Goal: Task Accomplishment & Management: Manage account settings

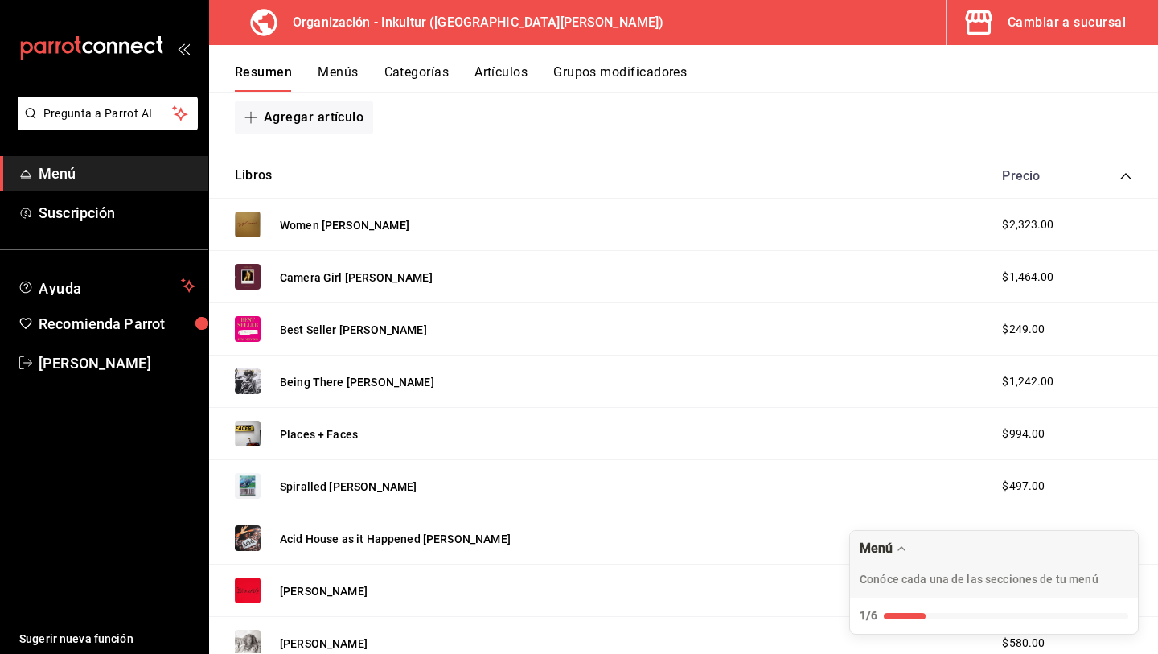
scroll to position [326, 0]
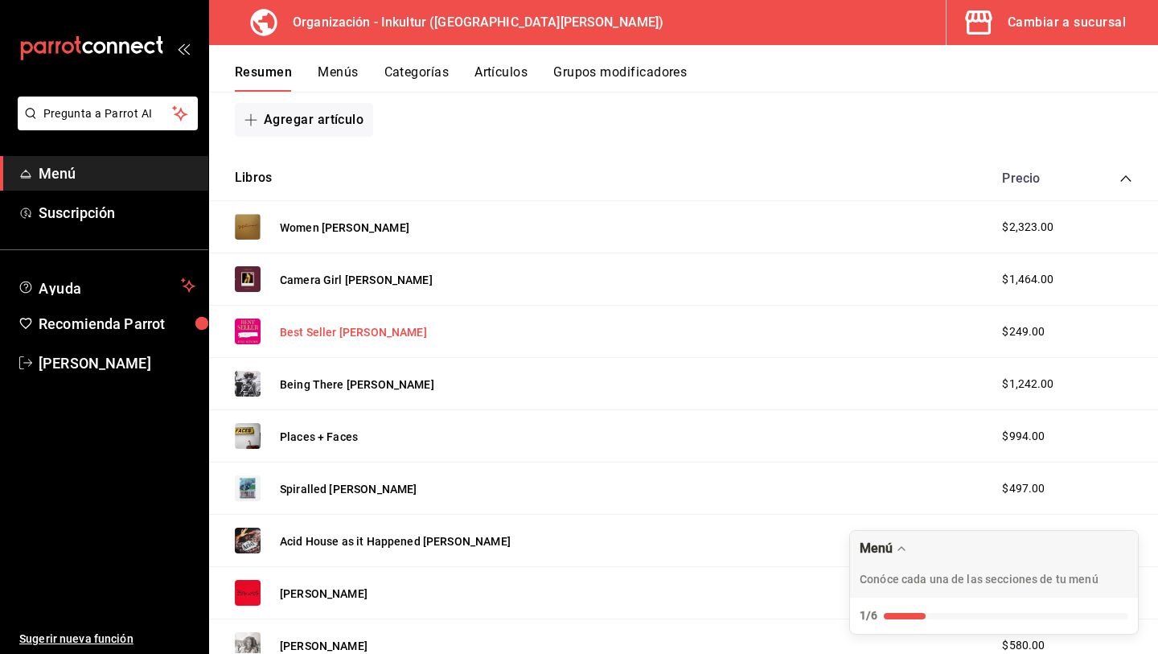
click at [371, 331] on button "Best Seller [PERSON_NAME]" at bounding box center [353, 332] width 147 height 16
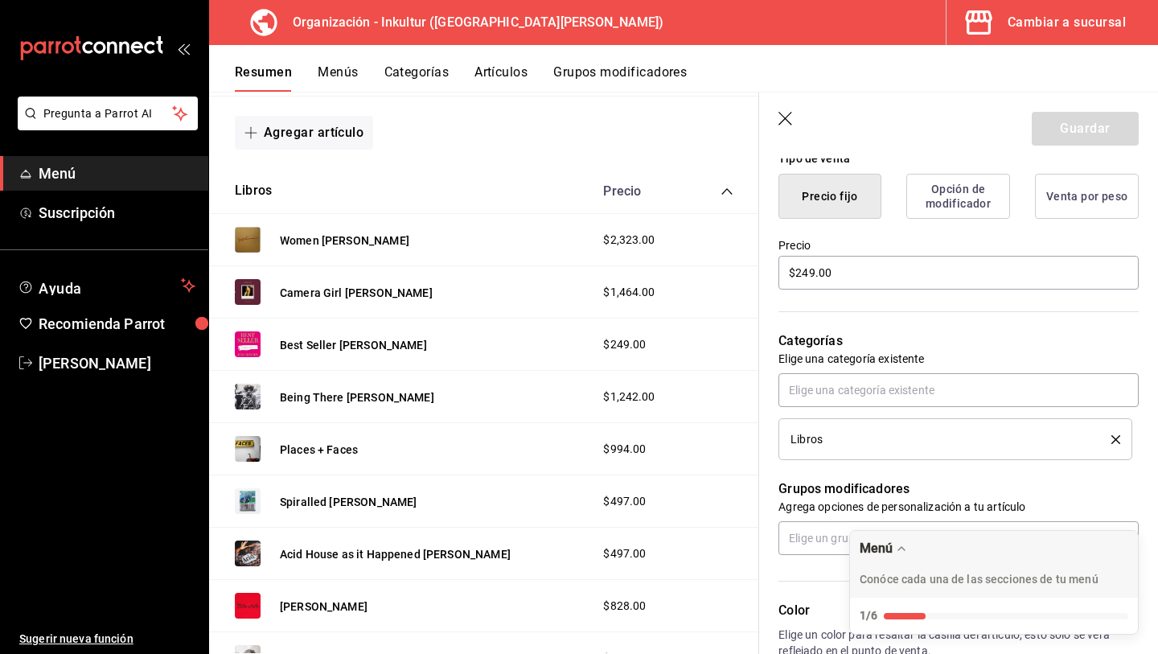
scroll to position [387, 0]
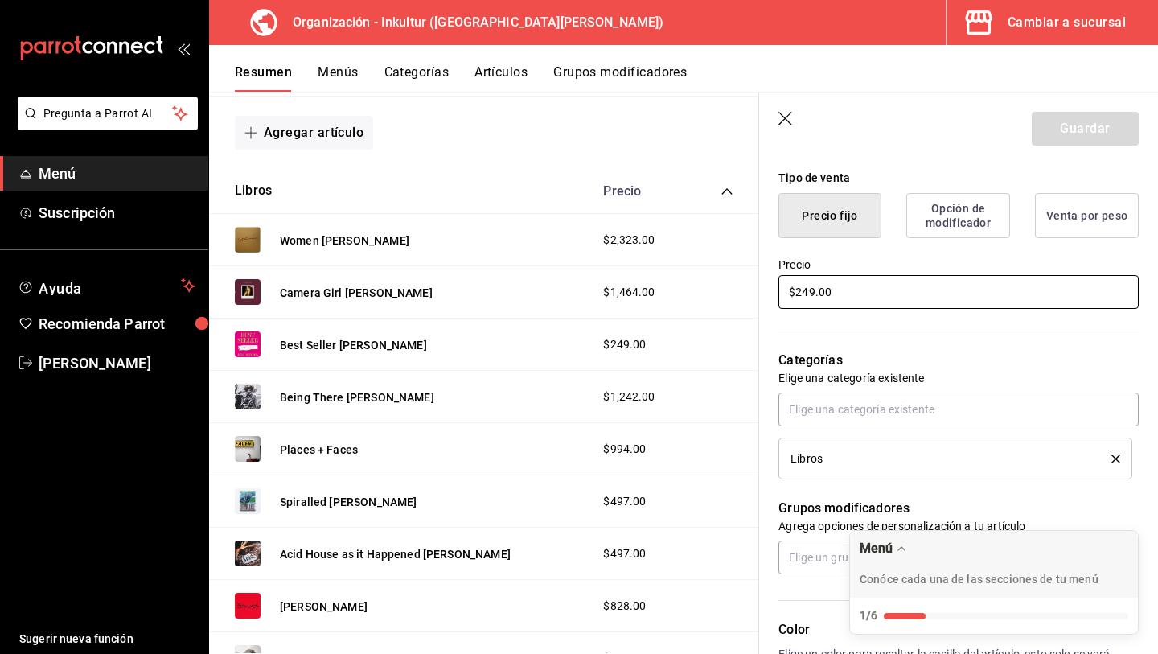
drag, startPoint x: 856, startPoint y: 302, endPoint x: 735, endPoint y: 275, distance: 123.7
click at [735, 275] on main "Resumen organización Agrega y edita los menús, las categorías, artículos y grup…" at bounding box center [683, 373] width 949 height 562
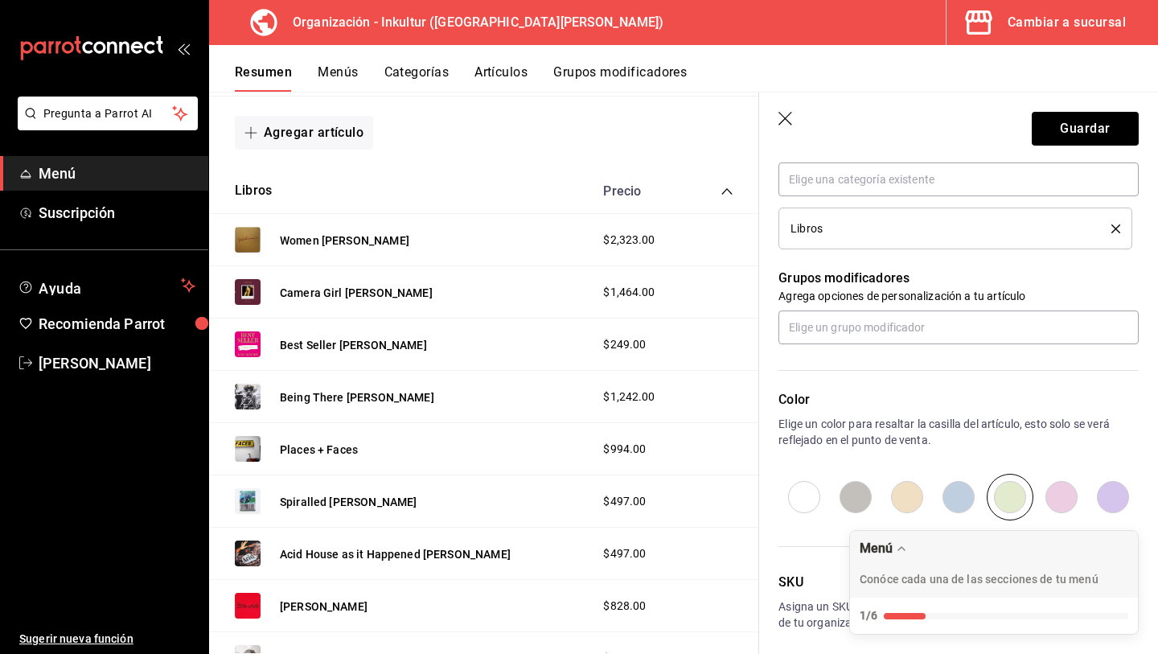
scroll to position [685, 0]
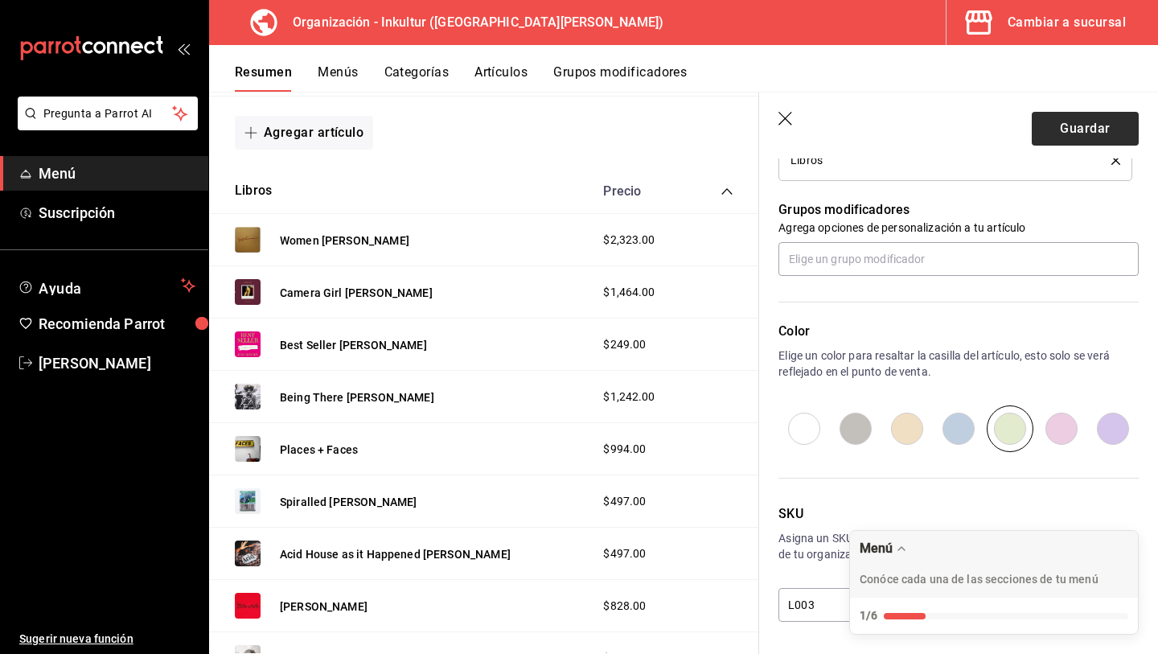
type input "$469.00"
click at [1100, 129] on button "Guardar" at bounding box center [1085, 129] width 107 height 34
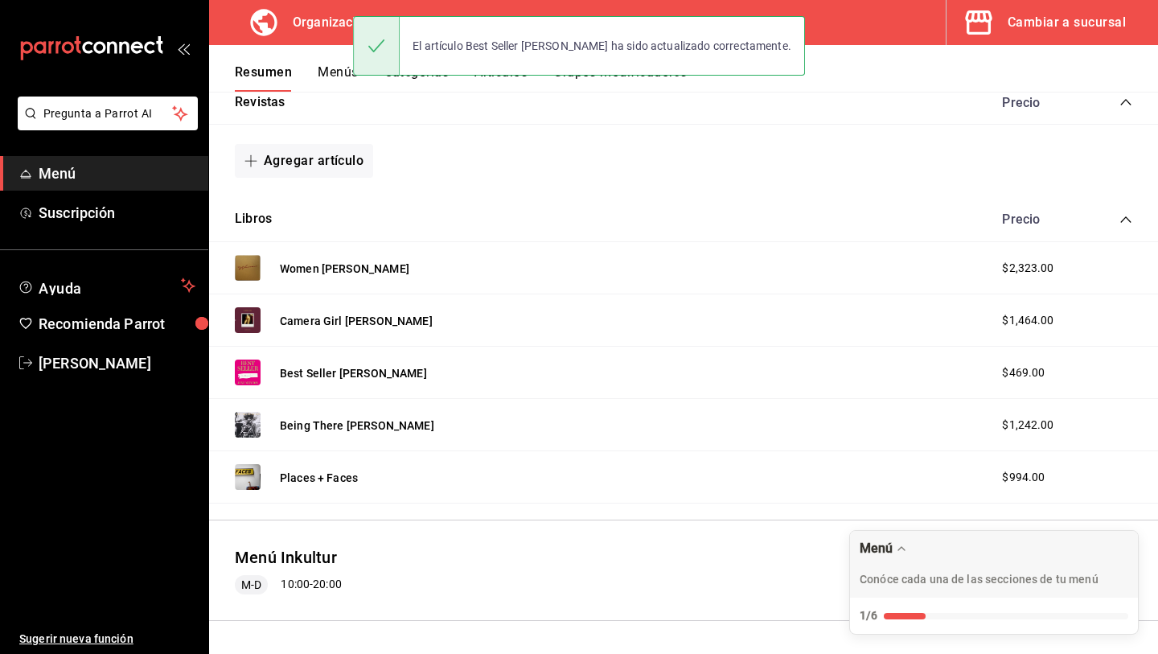
scroll to position [285, 0]
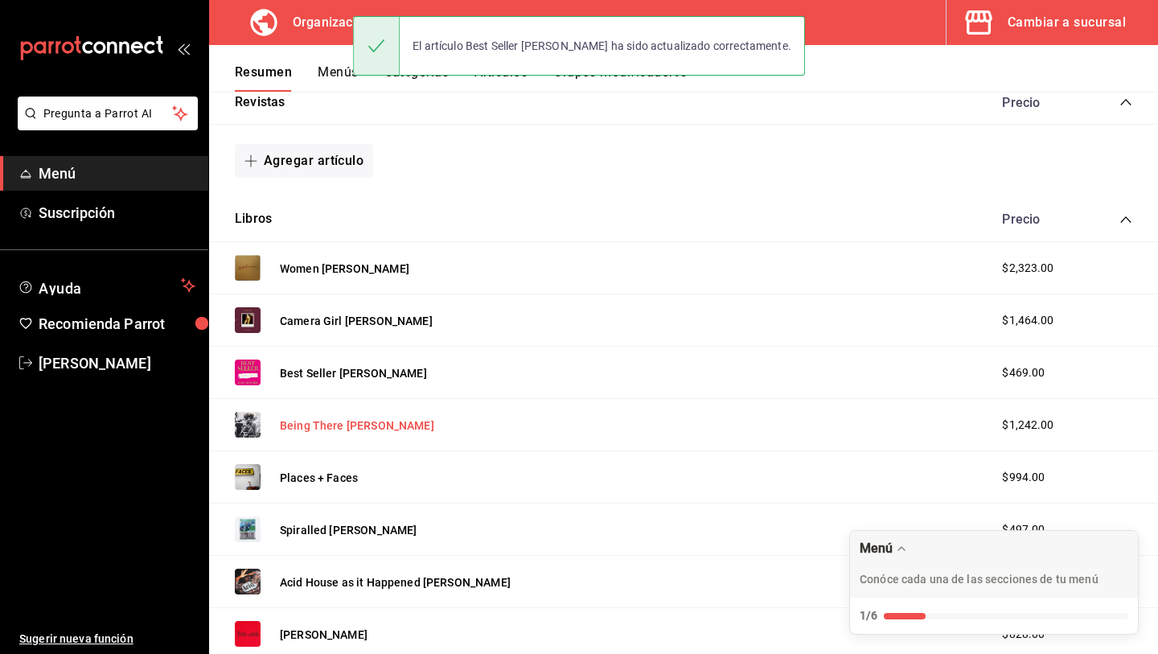
click at [351, 422] on button "Being There [PERSON_NAME]" at bounding box center [357, 425] width 154 height 16
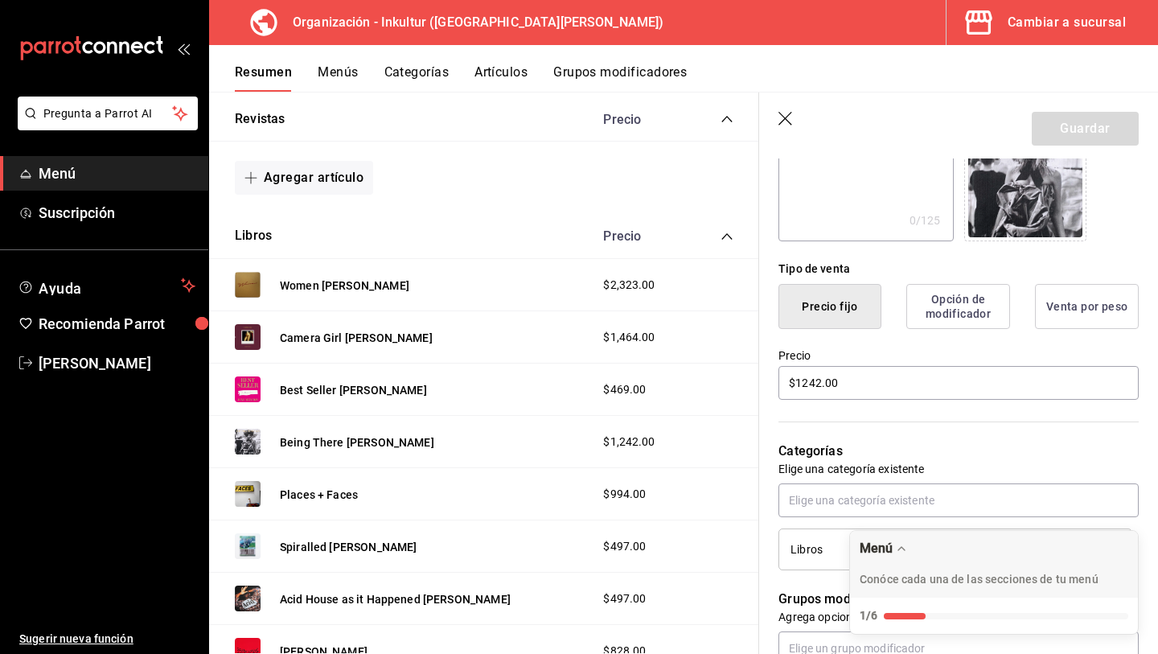
scroll to position [306, 0]
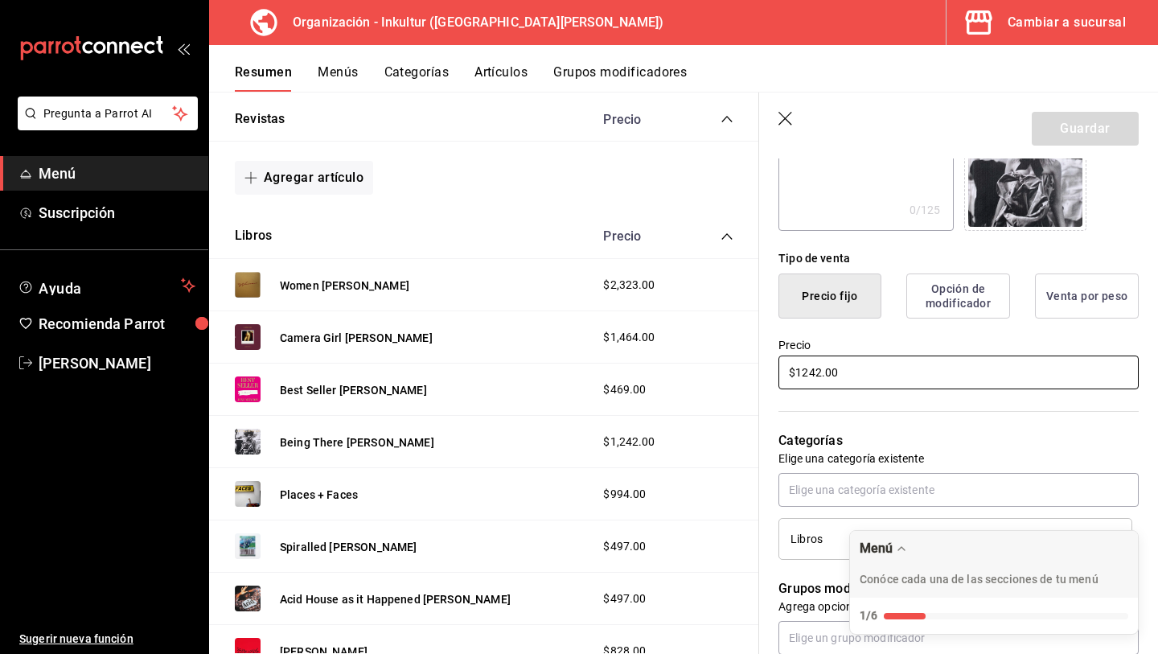
drag, startPoint x: 879, startPoint y: 379, endPoint x: 673, endPoint y: 367, distance: 206.2
click at [673, 367] on main "Resumen organización Agrega y edita los menús, las categorías, artículos y grup…" at bounding box center [683, 373] width 949 height 562
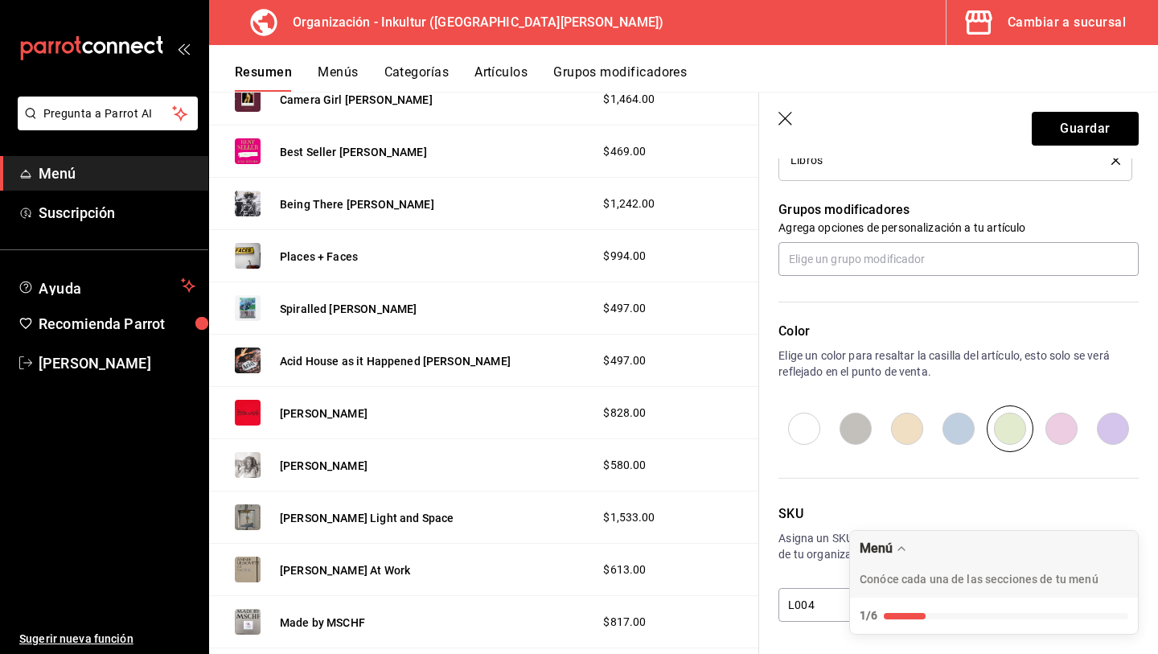
scroll to position [0, 0]
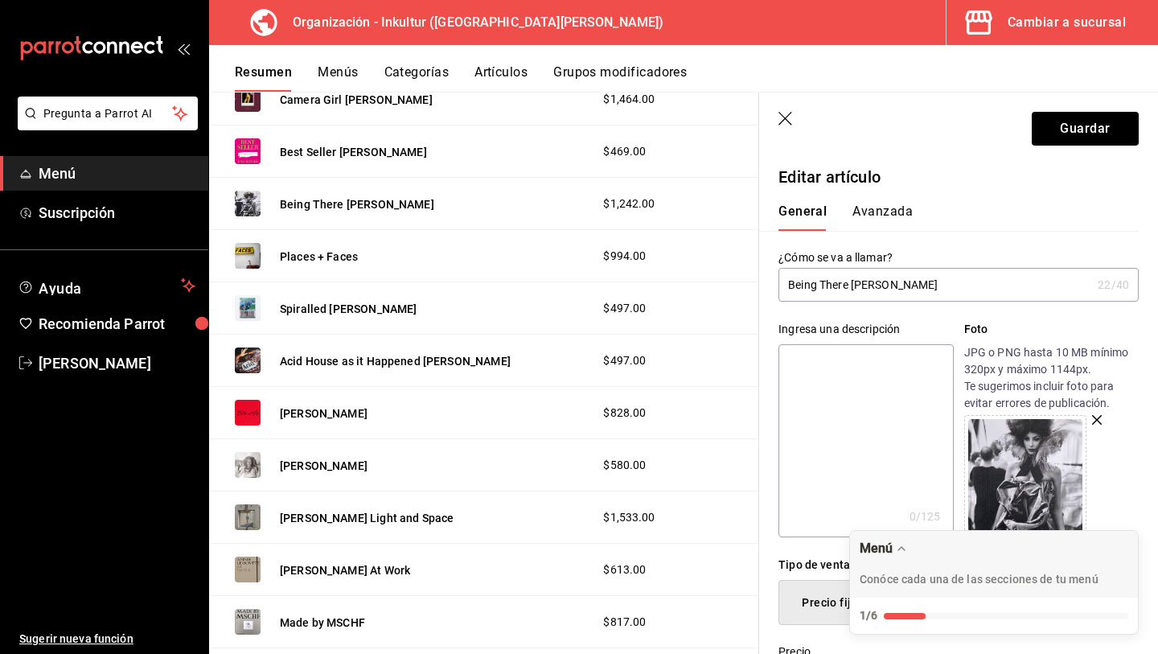
type input "$2496.00"
click at [876, 213] on button "Avanzada" at bounding box center [883, 216] width 60 height 27
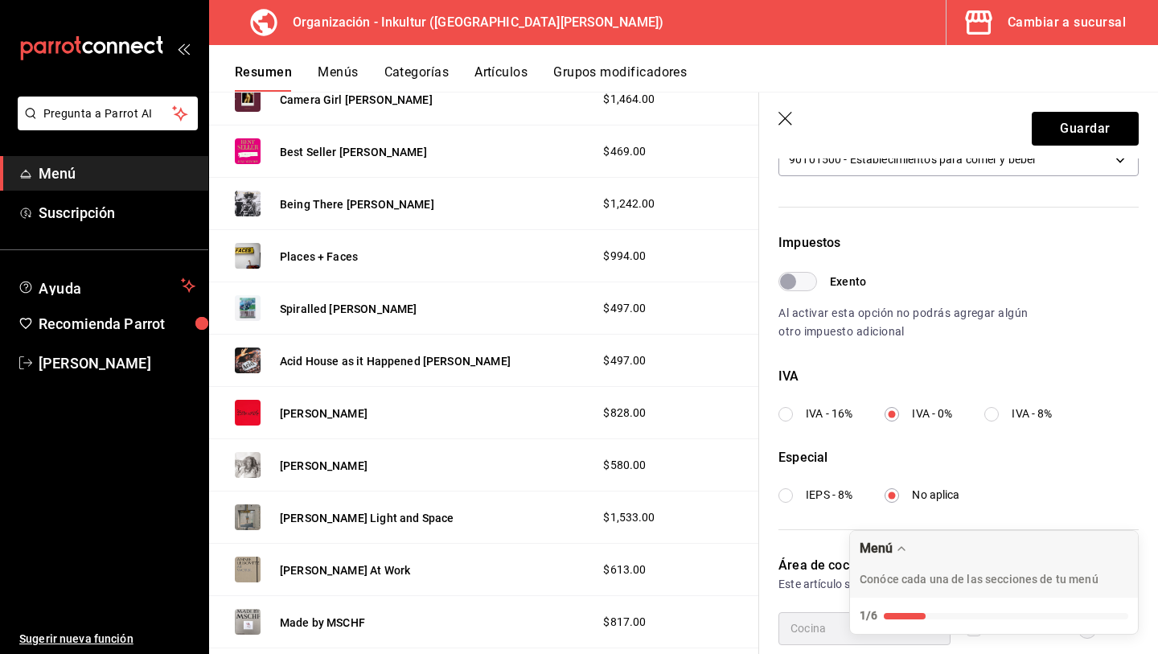
scroll to position [413, 0]
click at [1070, 131] on button "Guardar" at bounding box center [1085, 129] width 107 height 34
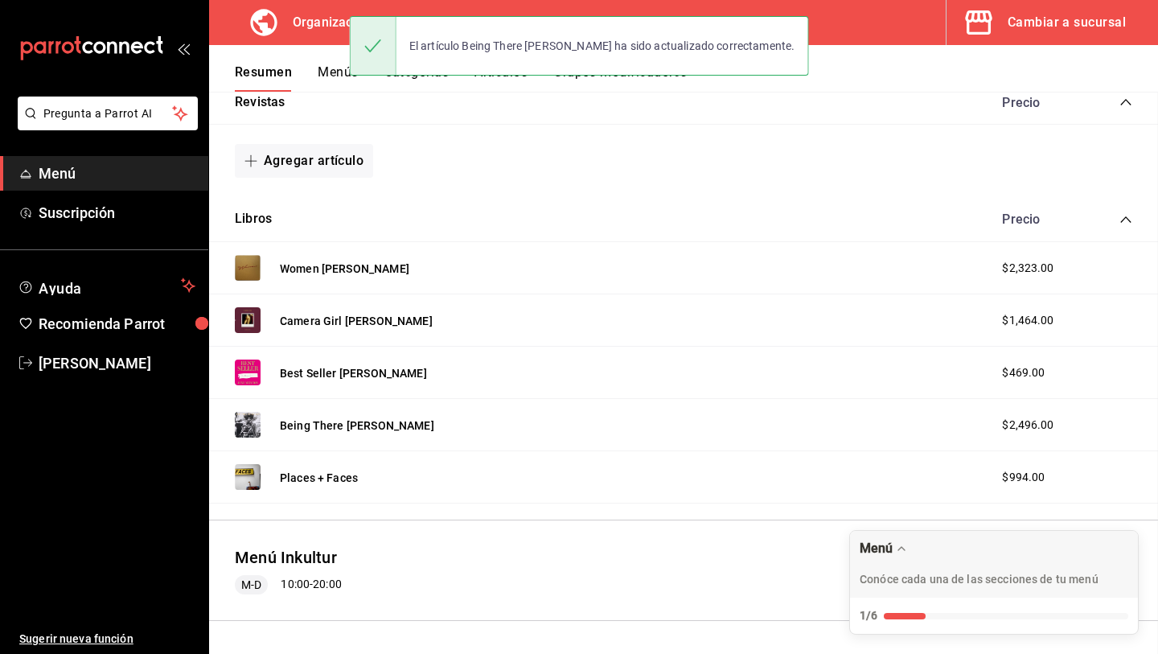
scroll to position [285, 0]
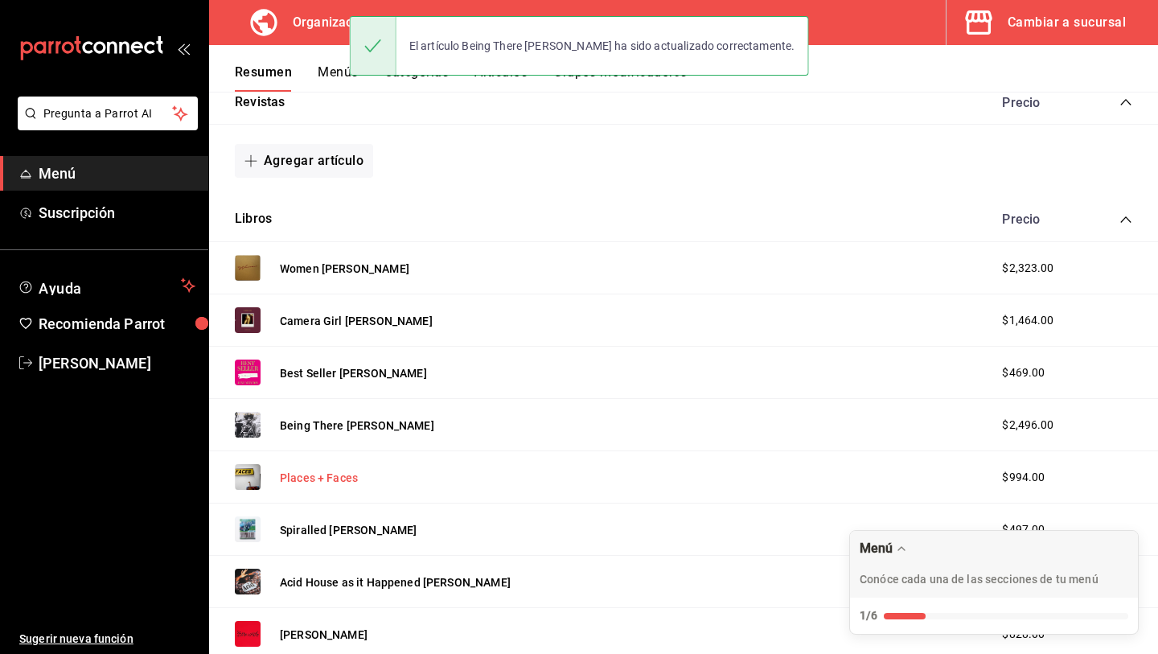
click at [334, 473] on button "Places + Faces" at bounding box center [319, 478] width 78 height 16
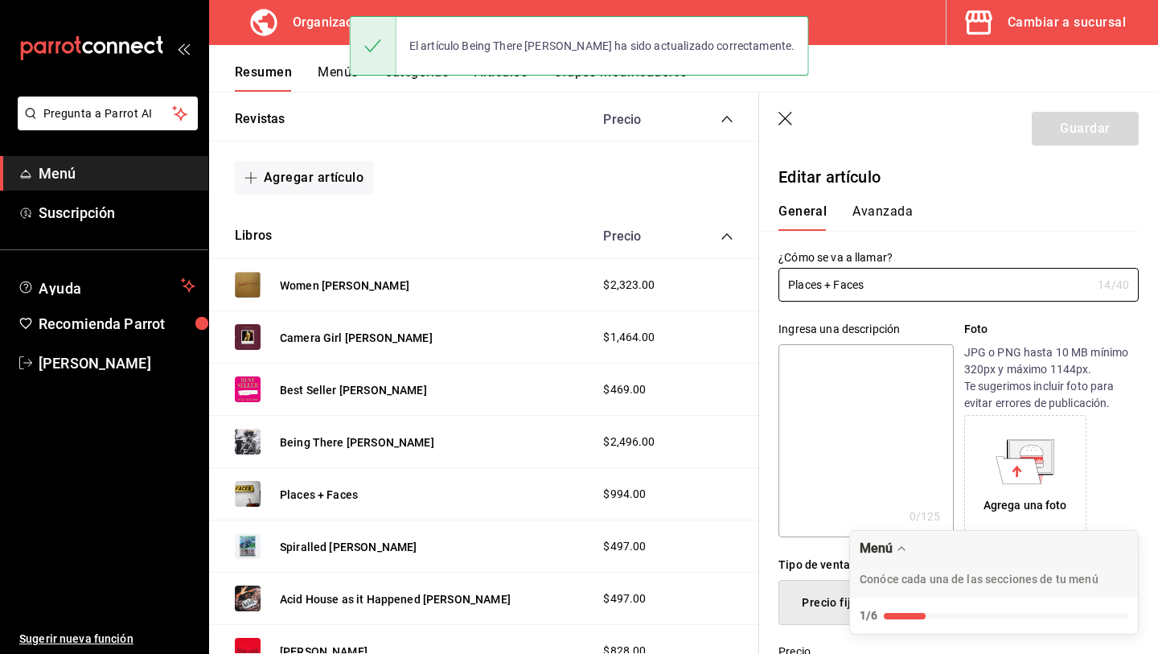
type input "$994.00"
radio input "false"
radio input "true"
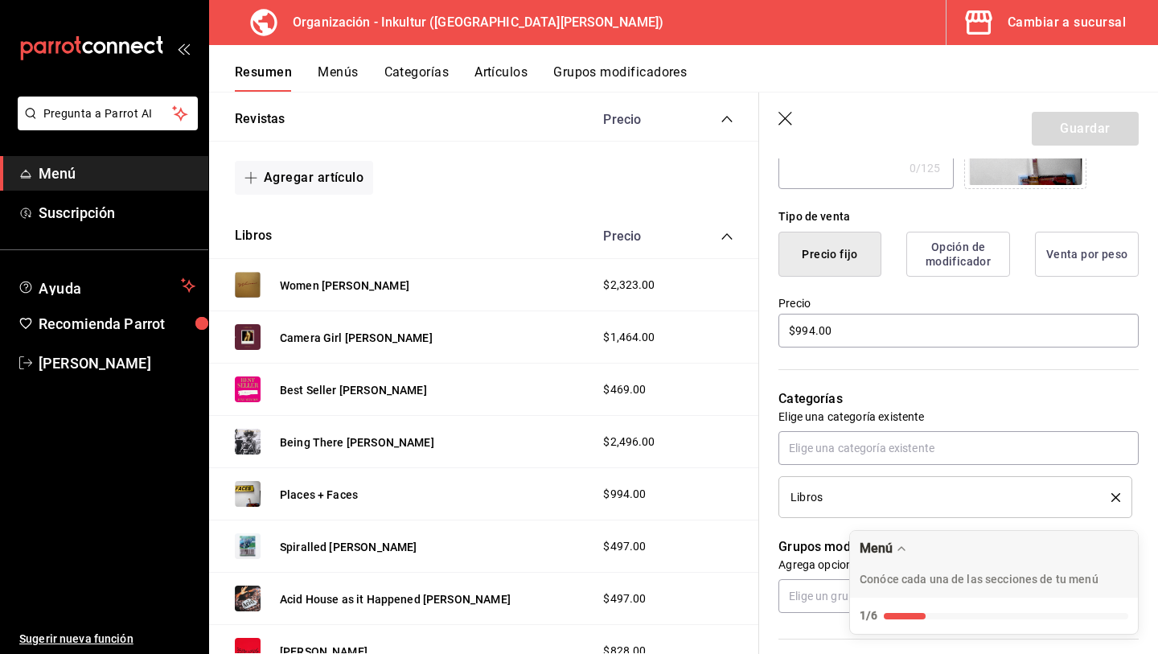
scroll to position [376, 0]
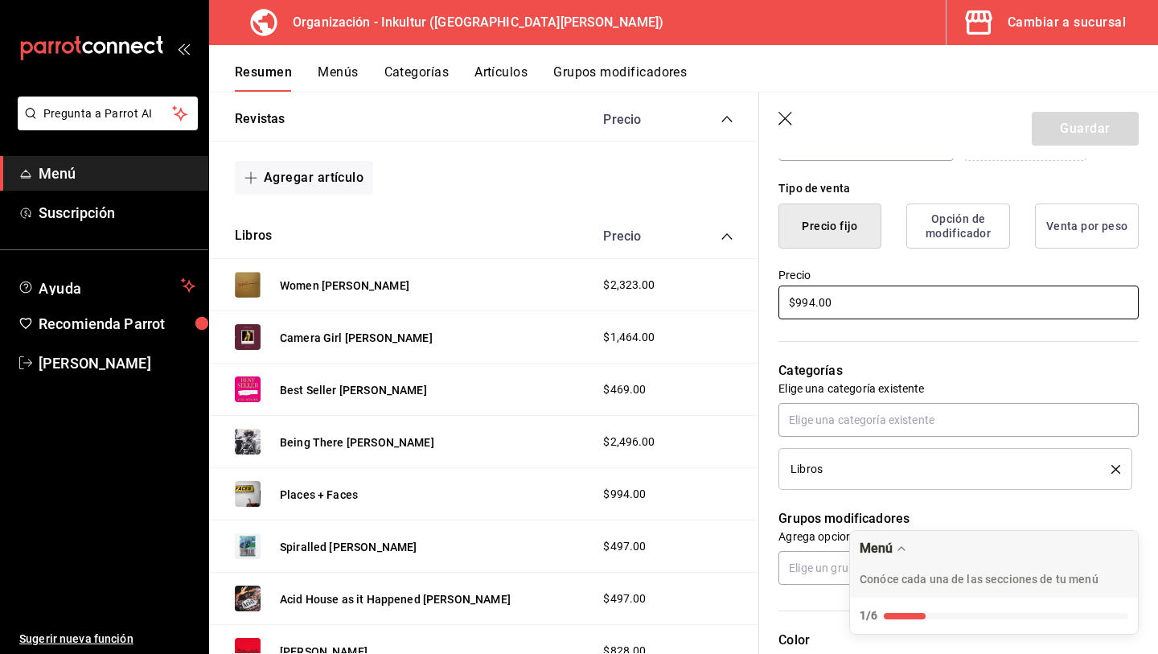
click at [841, 302] on input "$994.00" at bounding box center [959, 303] width 360 height 34
type input "$1952.00"
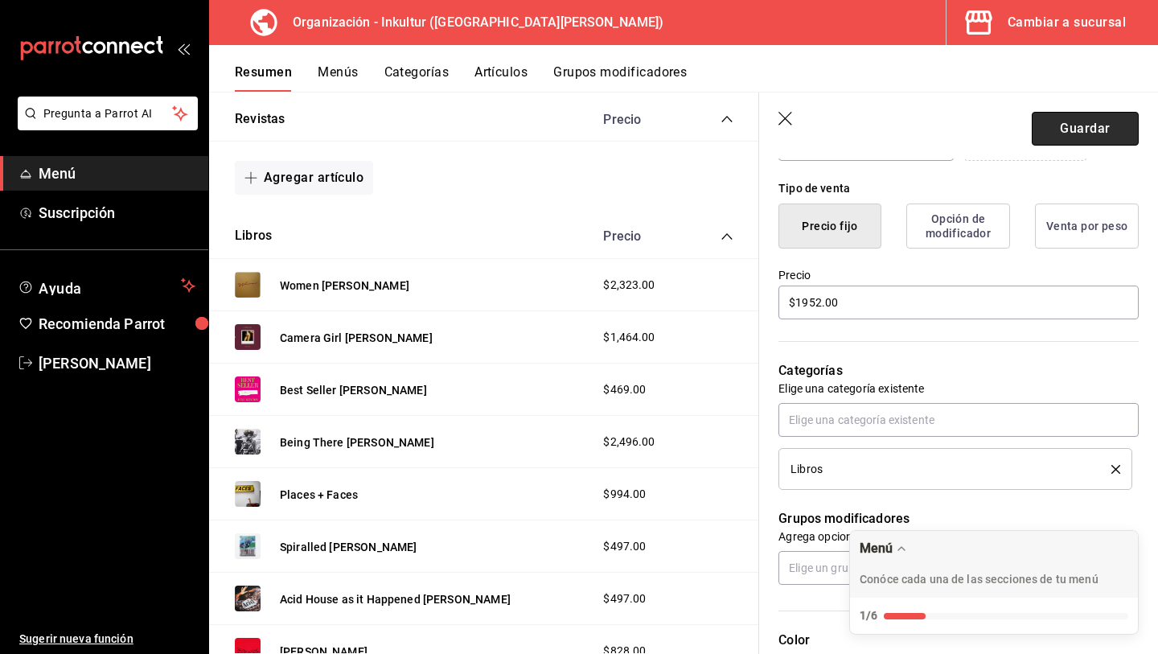
click at [1095, 137] on button "Guardar" at bounding box center [1085, 129] width 107 height 34
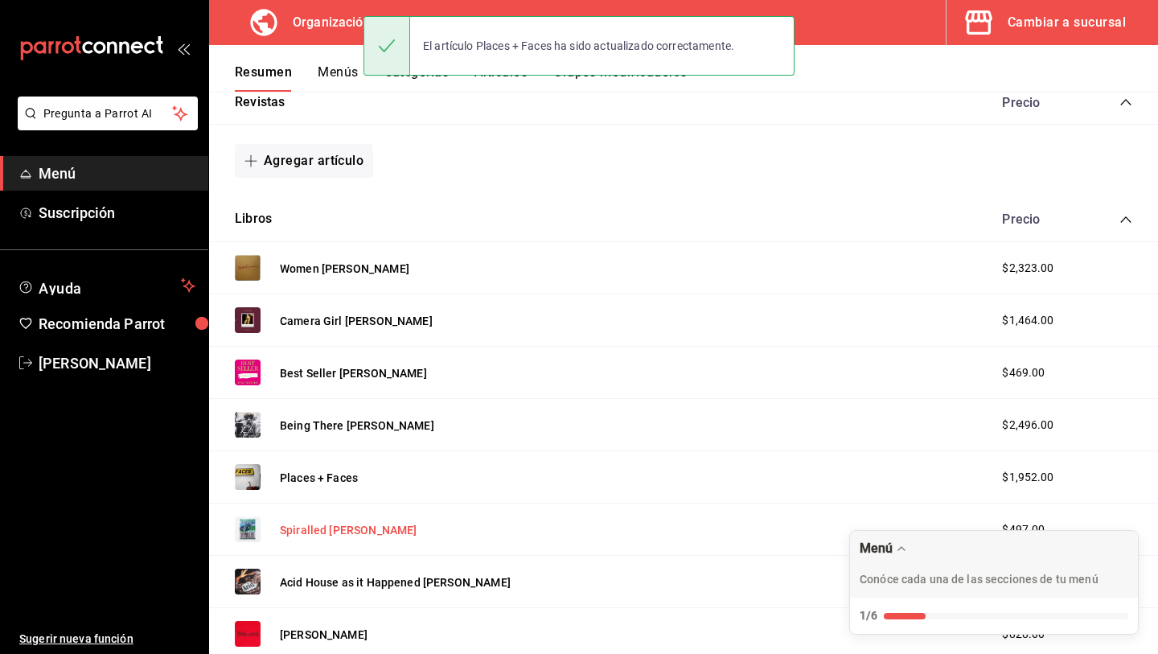
click at [339, 532] on button "Spiralled [PERSON_NAME]" at bounding box center [348, 530] width 137 height 16
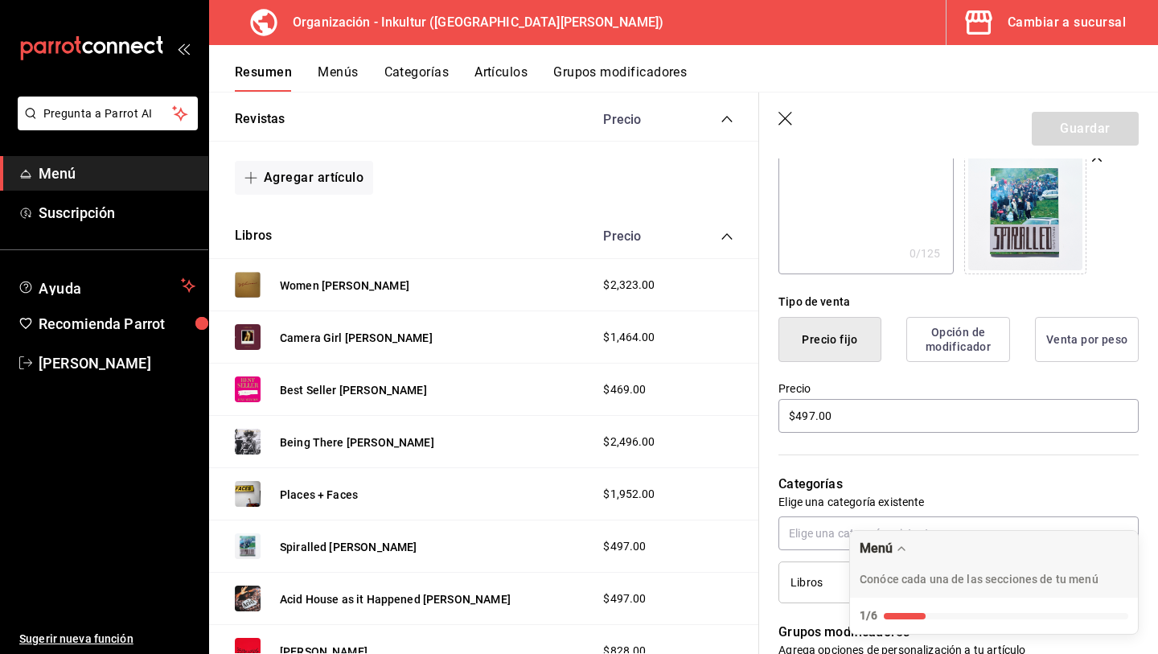
scroll to position [267, 0]
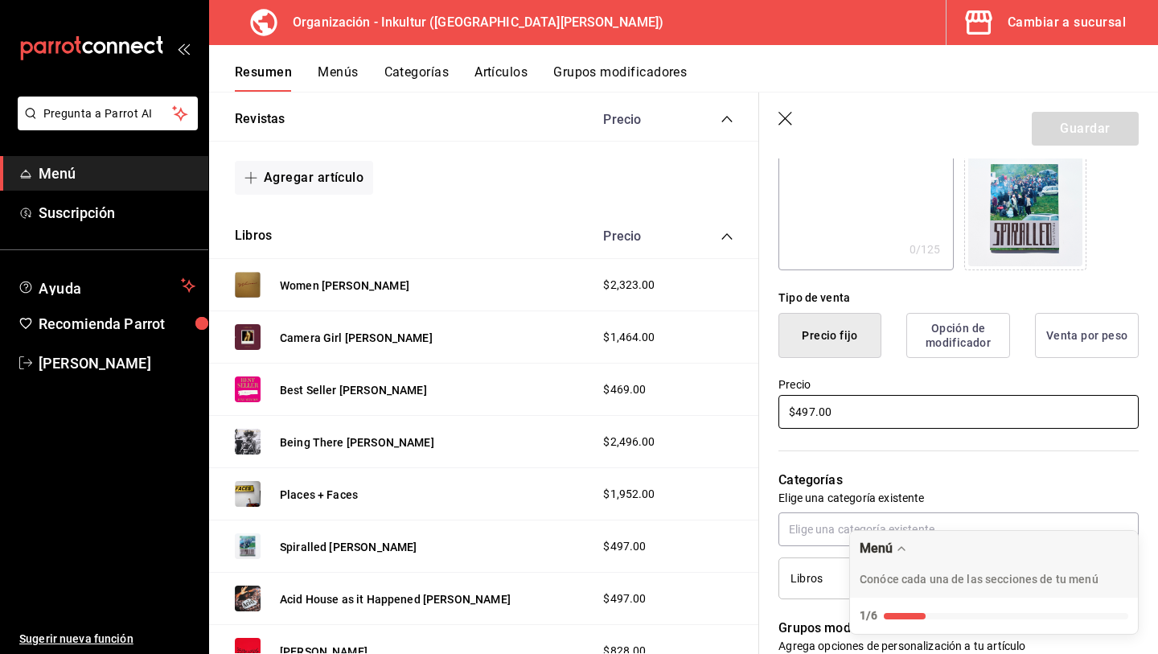
drag, startPoint x: 865, startPoint y: 418, endPoint x: 704, endPoint y: 401, distance: 162.5
click at [705, 401] on main "Resumen organización Agrega y edita los menús, las categorías, artículos y grup…" at bounding box center [683, 373] width 949 height 562
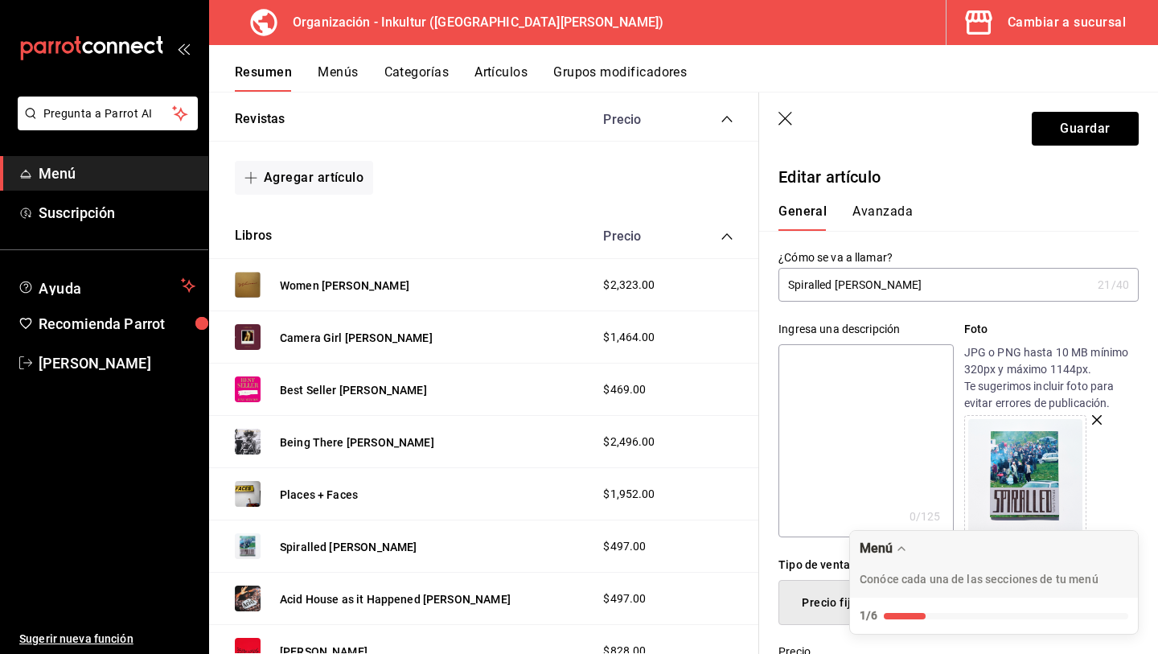
type input "$976.00"
click at [867, 210] on button "Avanzada" at bounding box center [883, 216] width 60 height 27
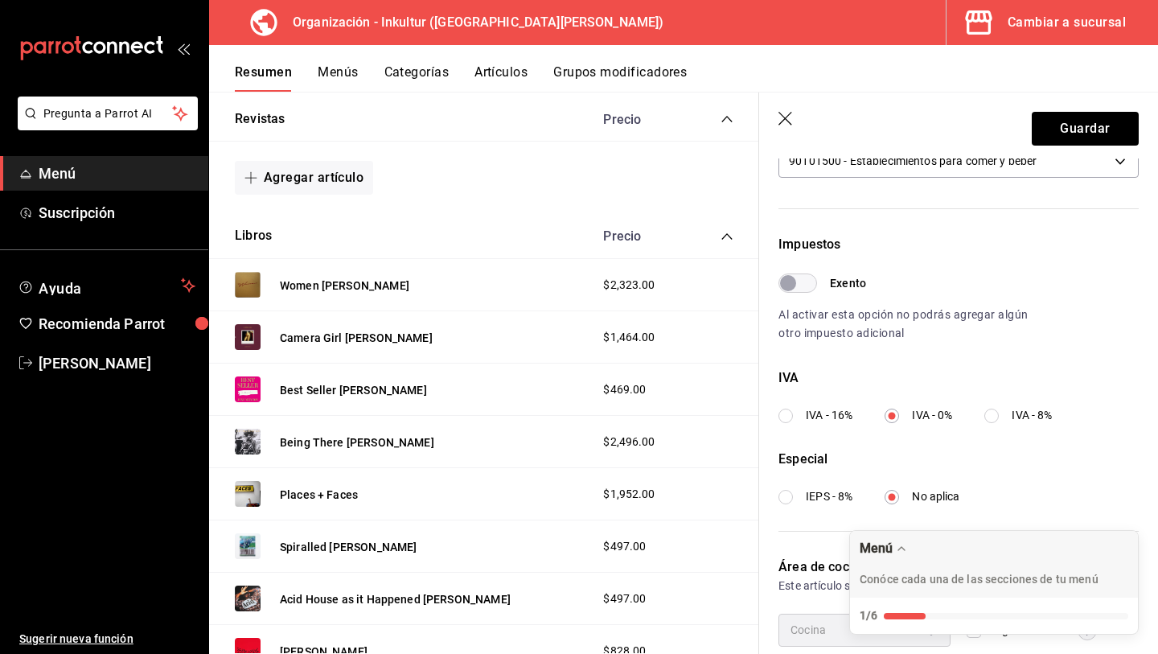
scroll to position [446, 0]
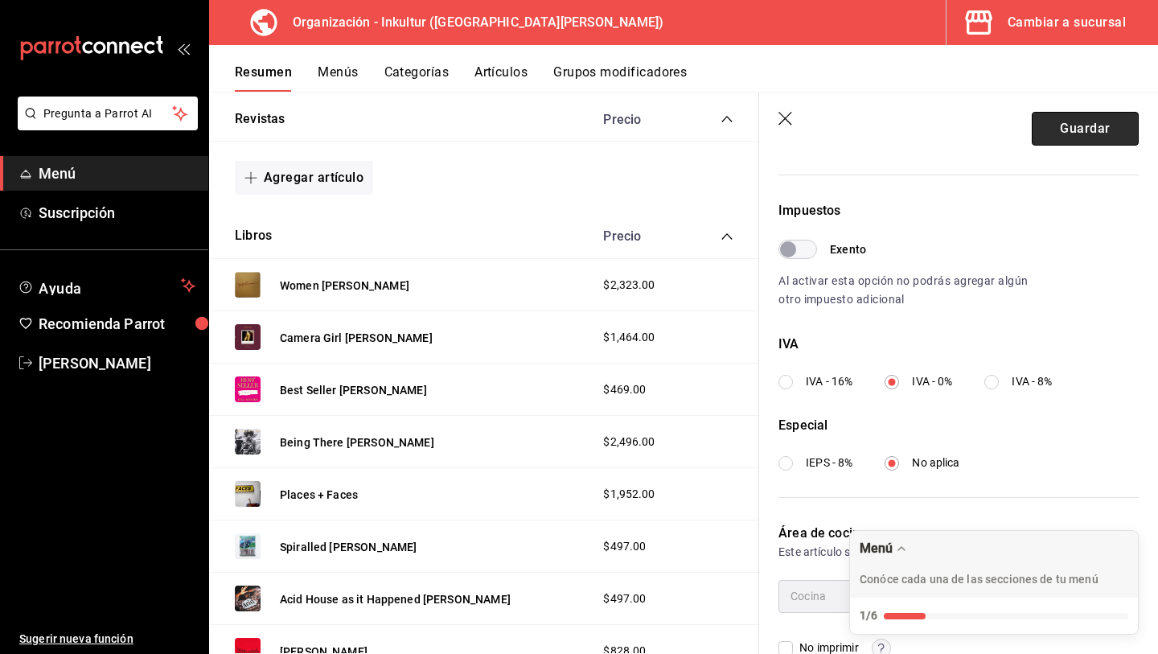
click at [1074, 120] on button "Guardar" at bounding box center [1085, 129] width 107 height 34
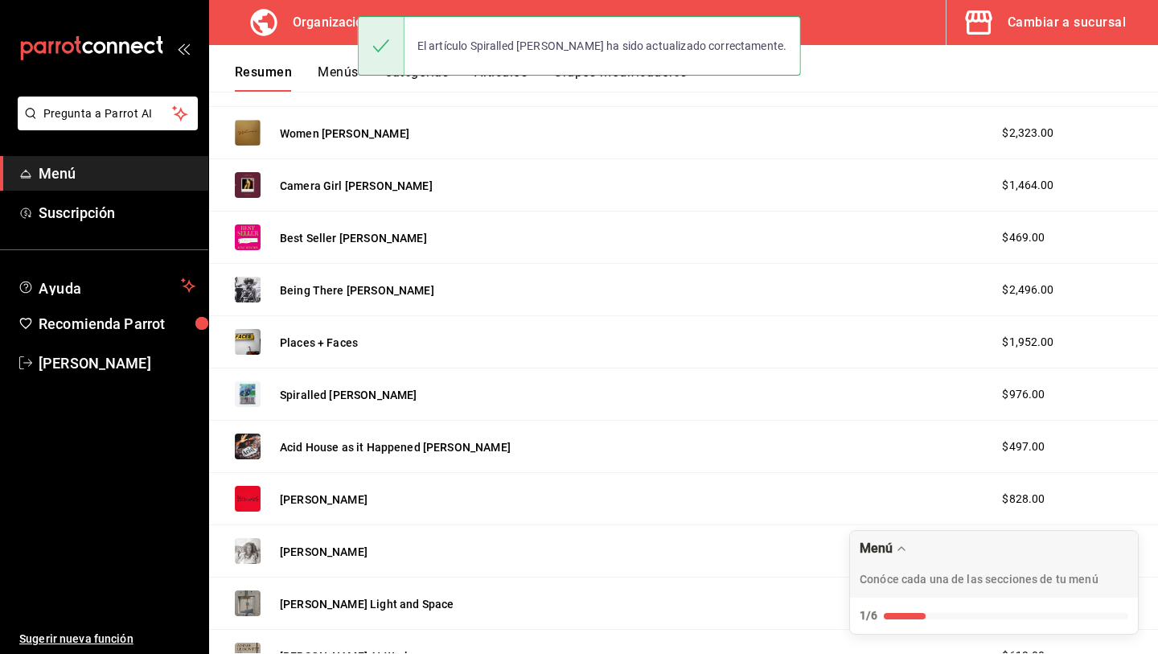
scroll to position [427, 0]
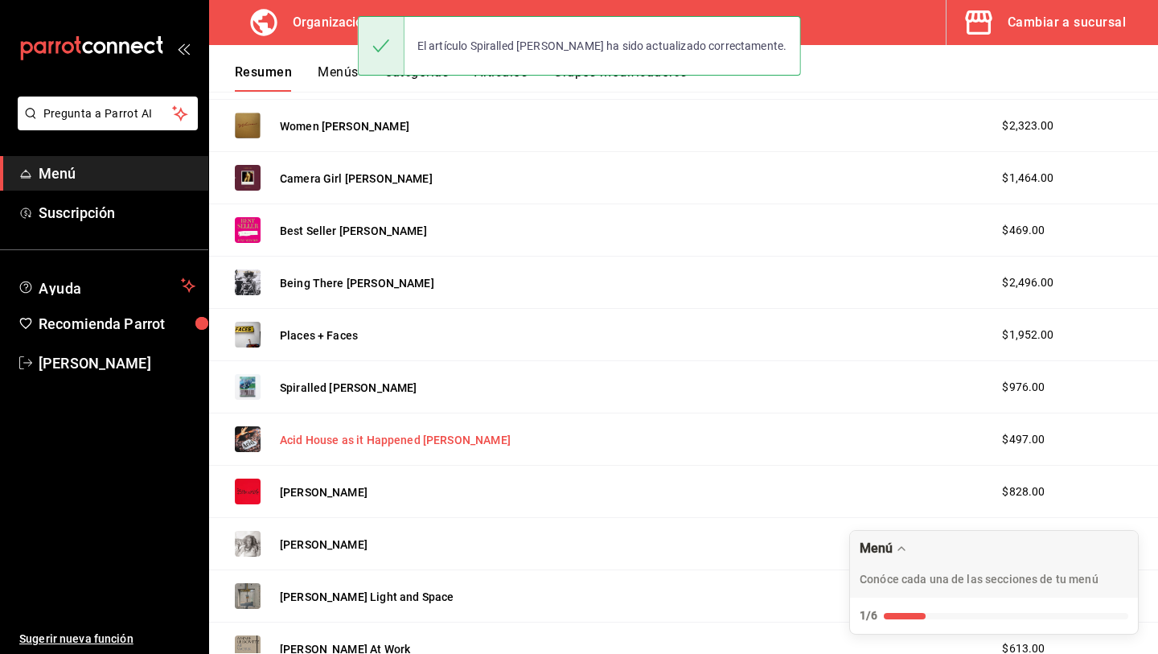
click at [367, 438] on button "Acid House as it Happened [PERSON_NAME]" at bounding box center [395, 440] width 231 height 16
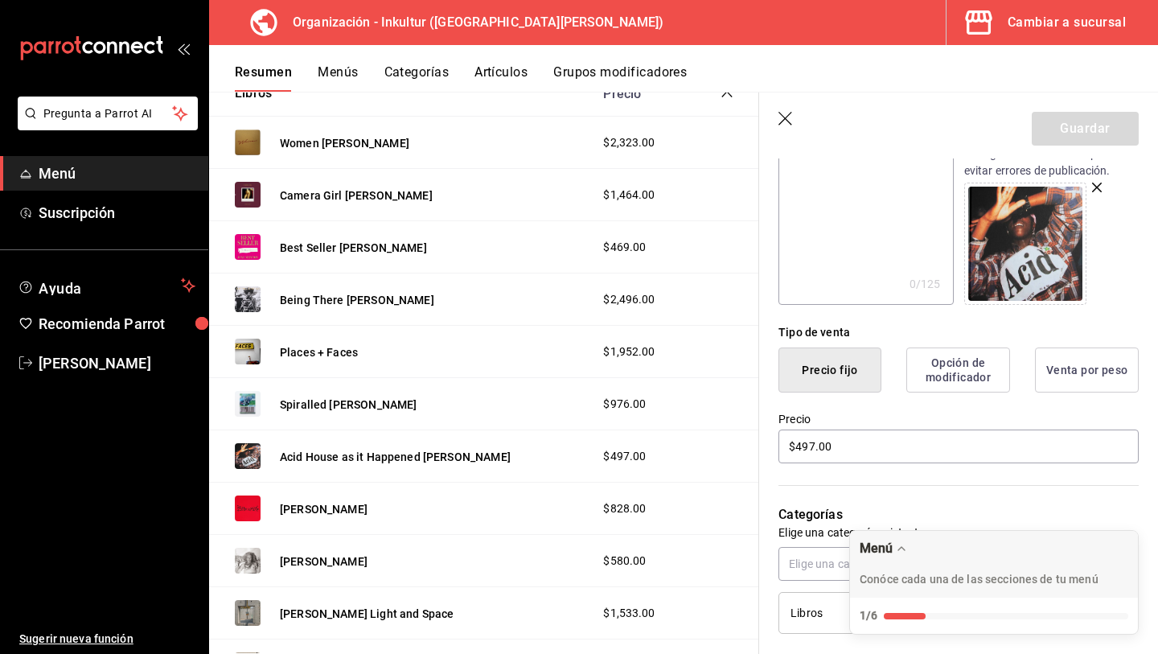
scroll to position [264, 0]
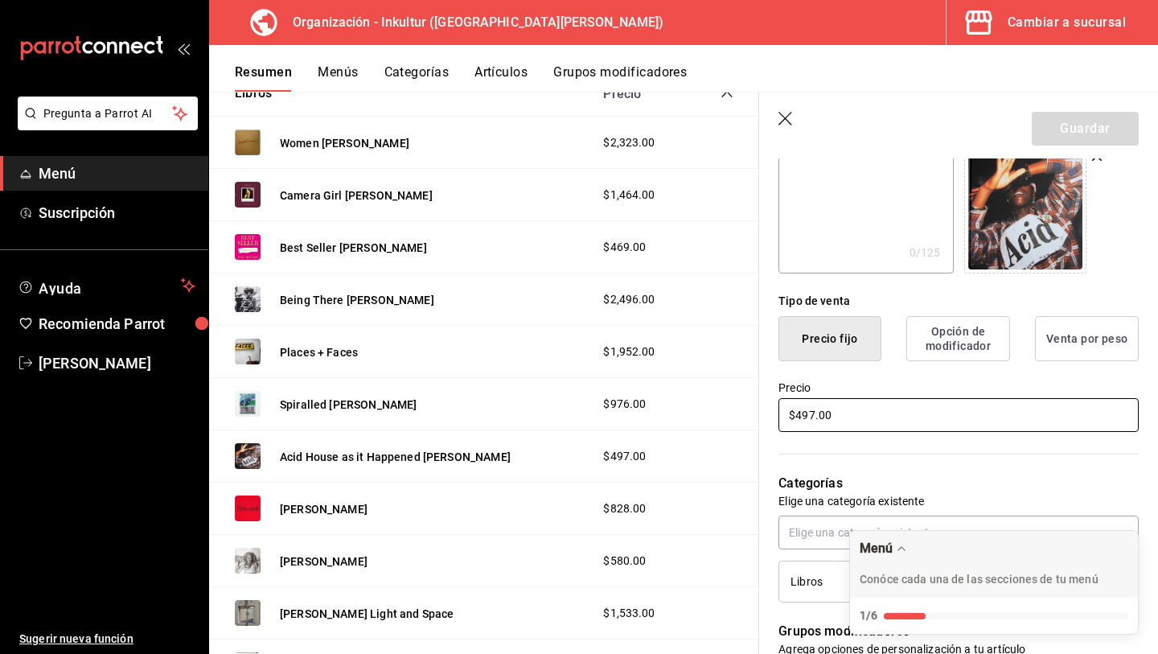
drag, startPoint x: 866, startPoint y: 418, endPoint x: 721, endPoint y: 404, distance: 146.3
click at [721, 405] on main "Resumen organización Agrega y edita los menús, las categorías, artículos y grup…" at bounding box center [683, 373] width 949 height 562
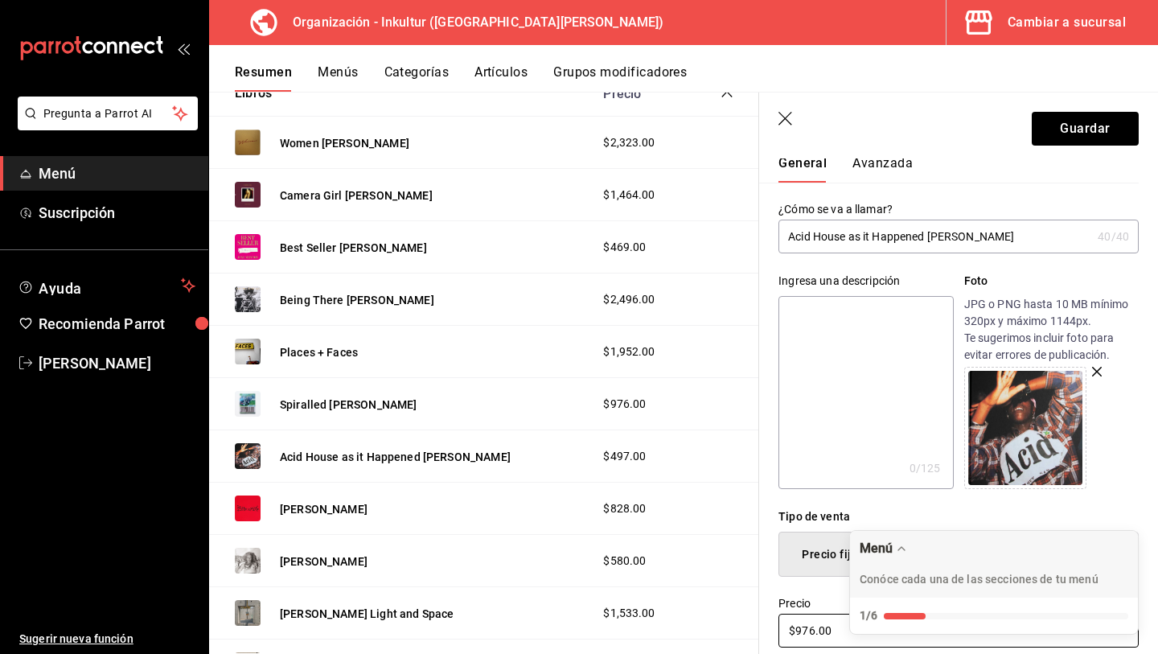
scroll to position [0, 0]
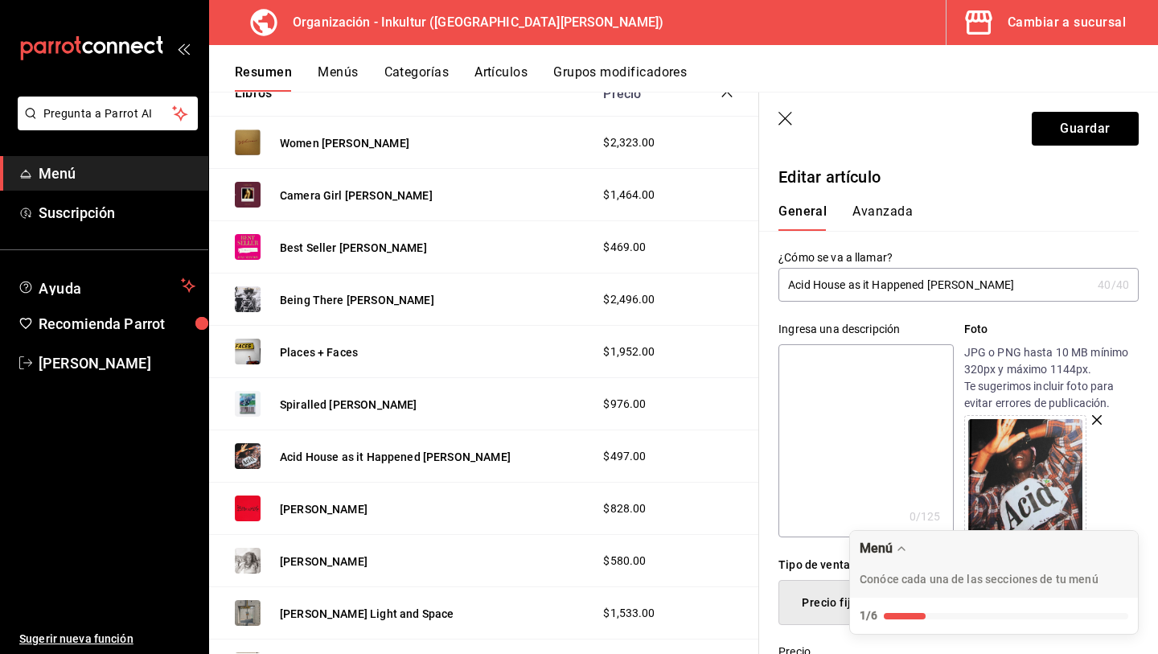
type input "$976.00"
click at [880, 212] on button "Avanzada" at bounding box center [883, 216] width 60 height 27
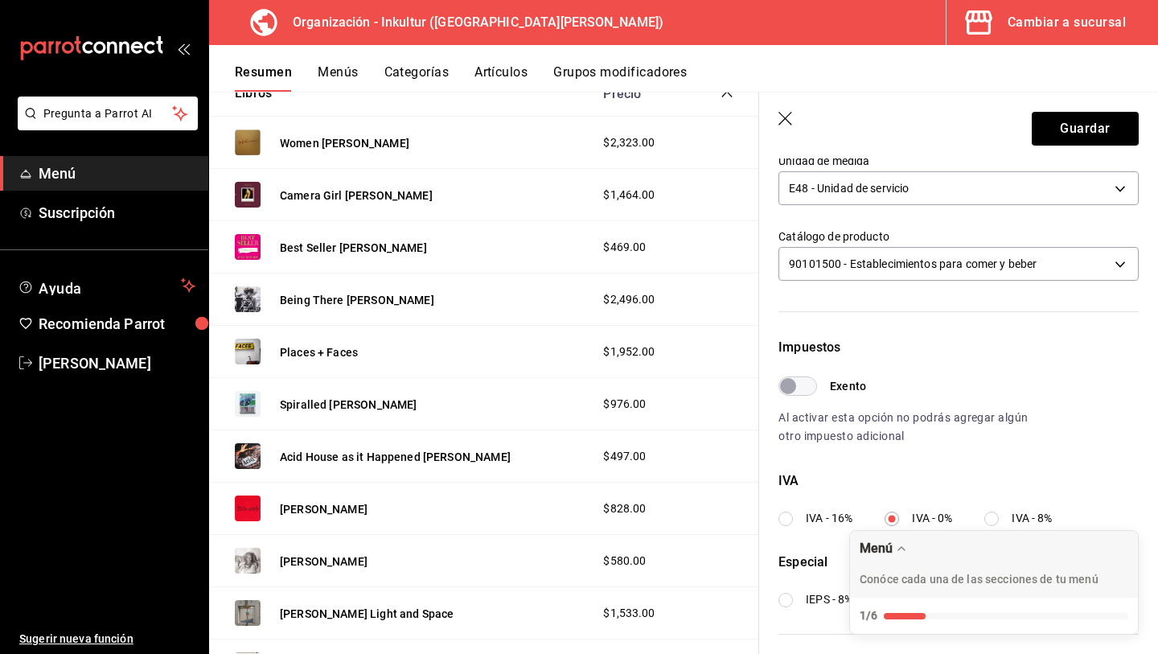
scroll to position [308, 0]
click at [1076, 125] on button "Guardar" at bounding box center [1085, 129] width 107 height 34
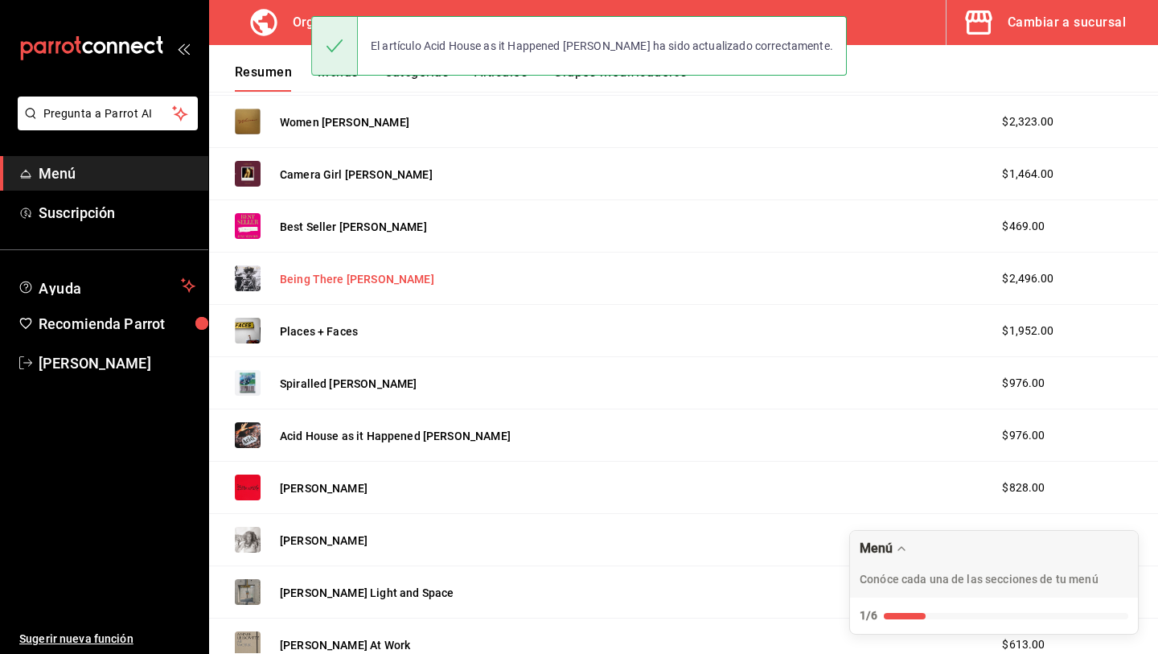
scroll to position [436, 0]
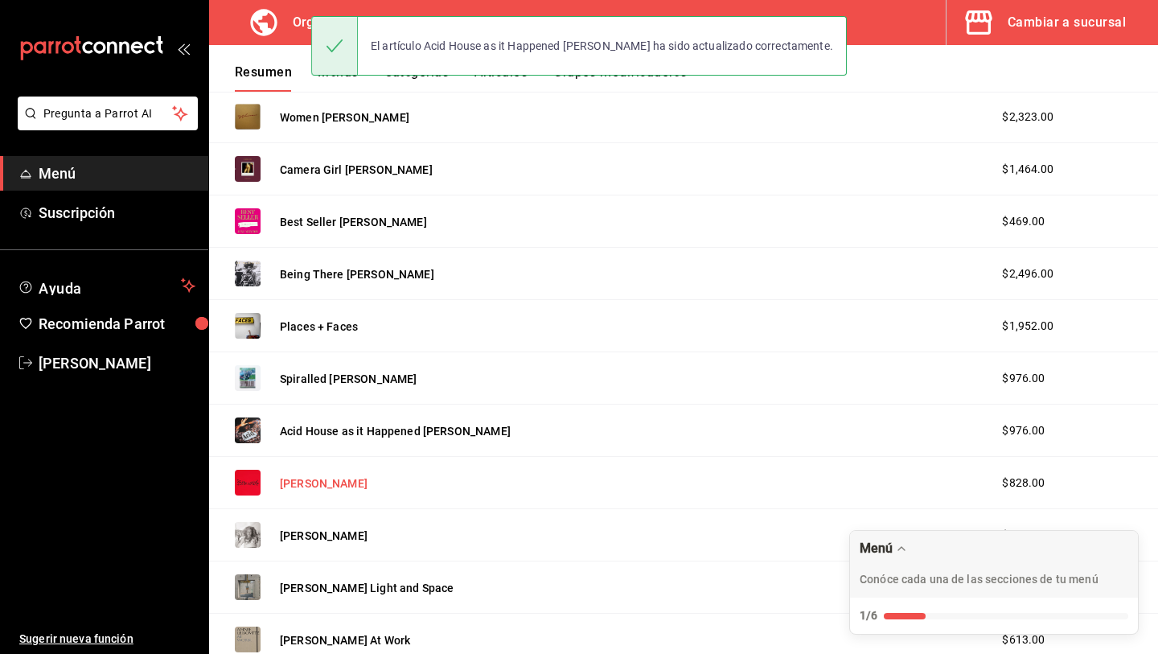
click at [348, 487] on button "[PERSON_NAME]" at bounding box center [324, 483] width 88 height 16
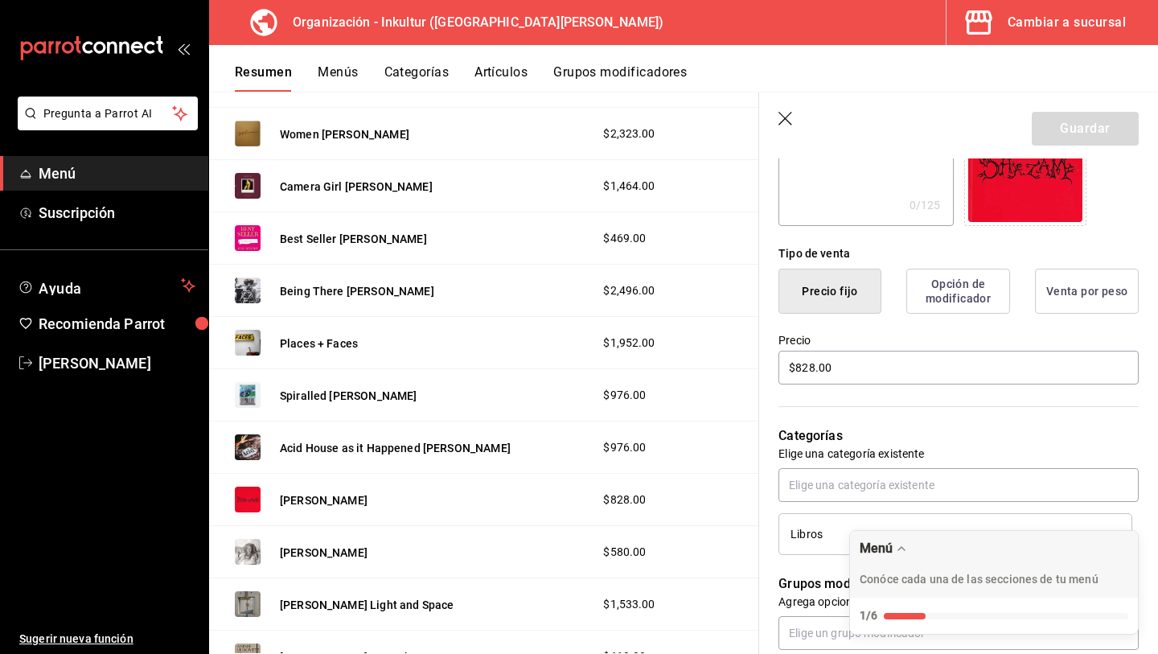
scroll to position [313, 0]
drag, startPoint x: 837, startPoint y: 375, endPoint x: 670, endPoint y: 368, distance: 167.4
click at [675, 368] on main "Resumen organización Agrega y edita los menús, las categorías, artículos y grup…" at bounding box center [683, 373] width 949 height 562
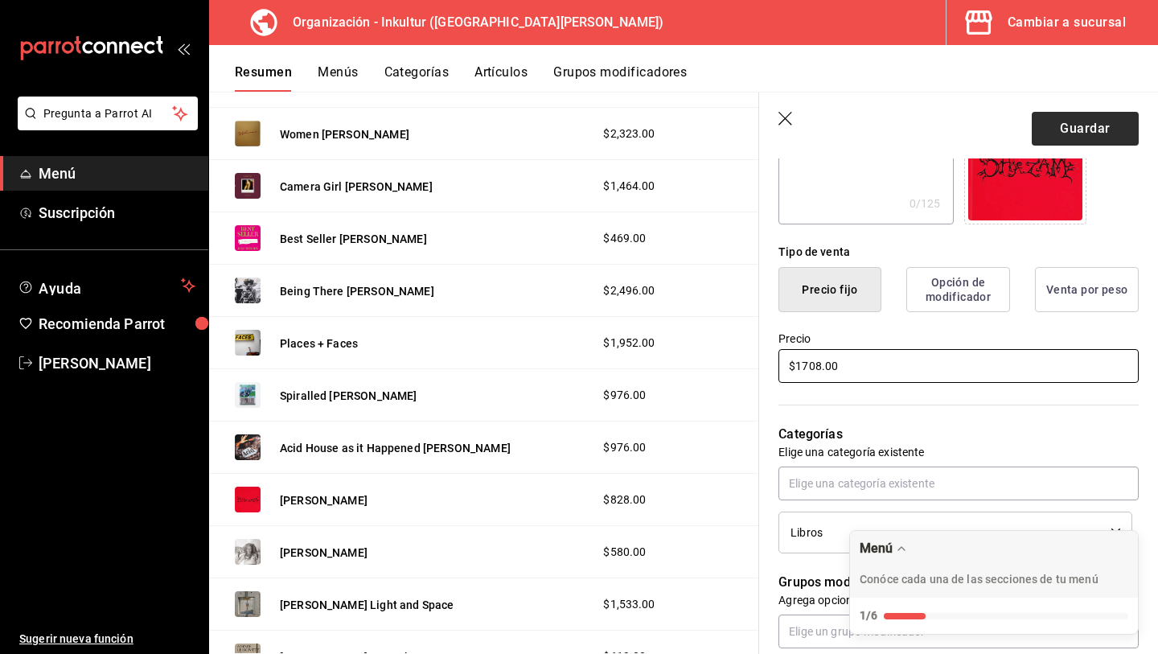
type input "$1708.00"
click at [1075, 136] on button "Guardar" at bounding box center [1085, 129] width 107 height 34
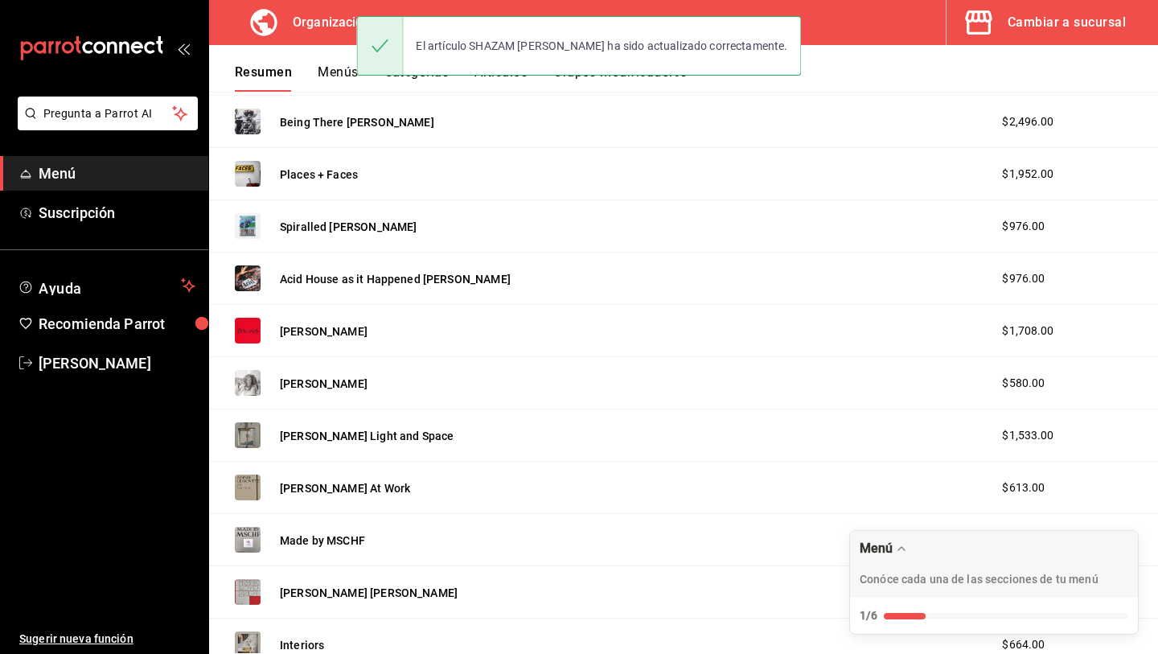
scroll to position [589, 0]
click at [322, 387] on button "[PERSON_NAME]" at bounding box center [324, 383] width 88 height 16
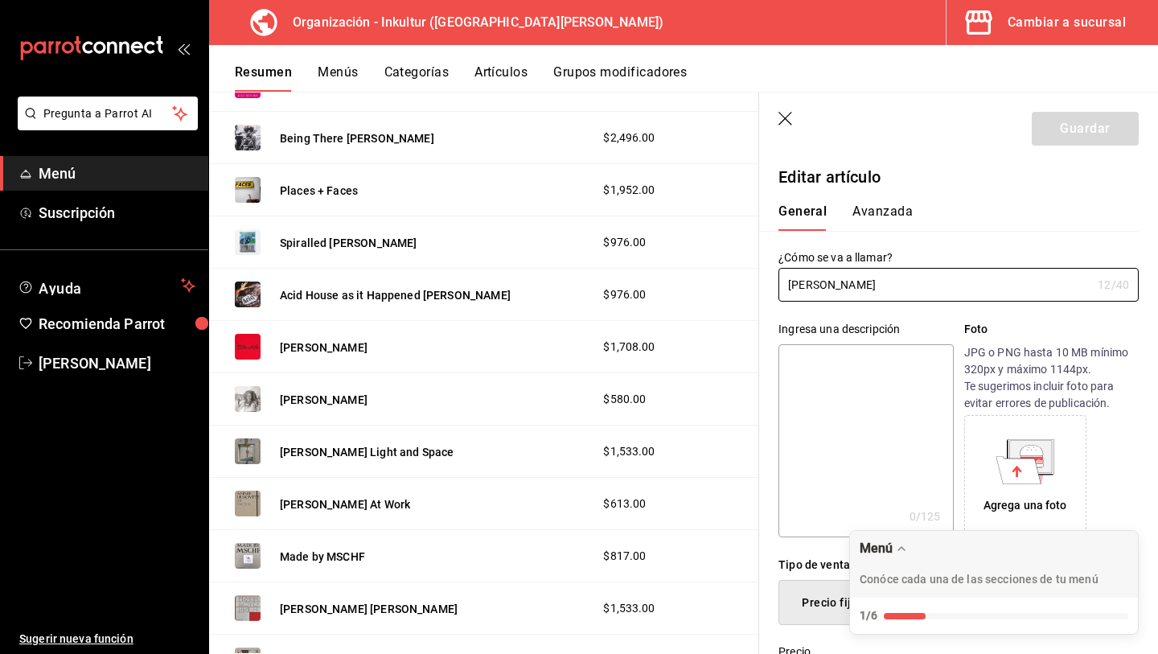
type input "$580.00"
radio input "false"
radio input "true"
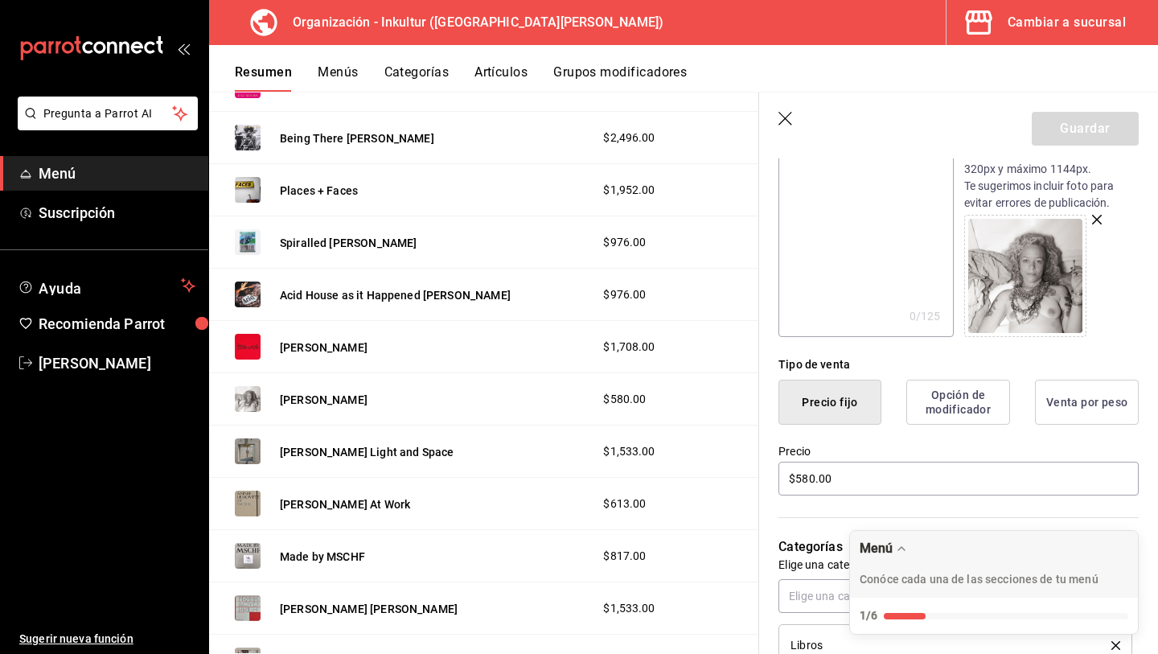
scroll to position [308, 0]
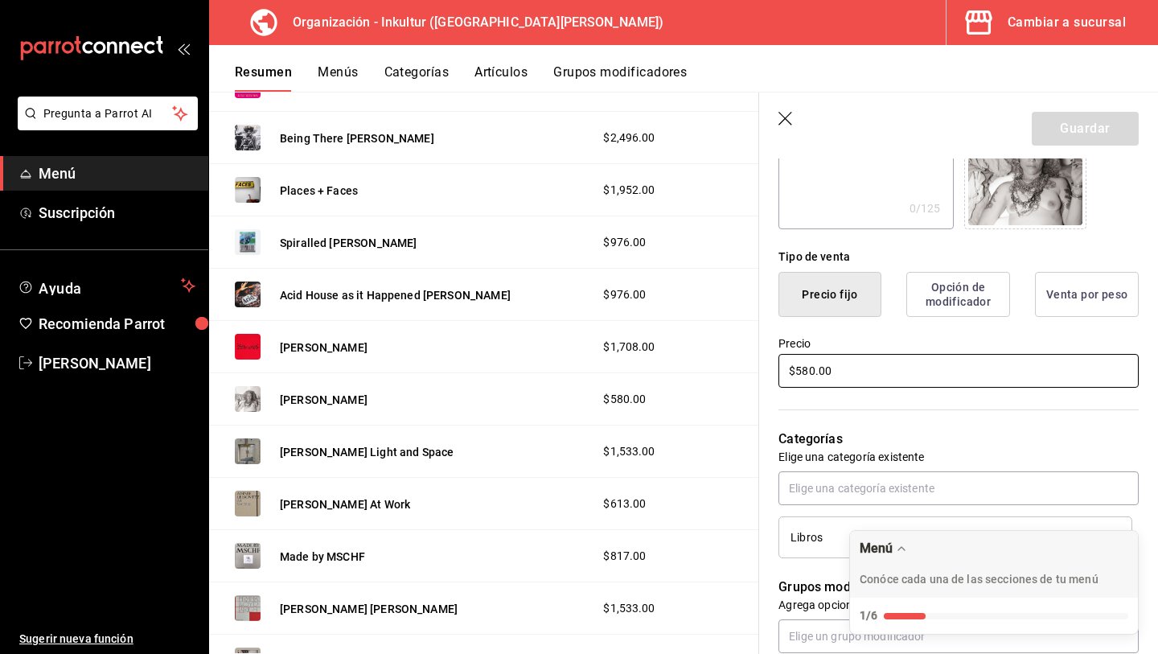
drag, startPoint x: 869, startPoint y: 370, endPoint x: 720, endPoint y: 360, distance: 150.0
click at [724, 360] on main "Resumen organización Agrega y edita los menús, las categorías, artículos y grup…" at bounding box center [683, 373] width 949 height 562
click at [789, 118] on icon "button" at bounding box center [787, 120] width 16 height 16
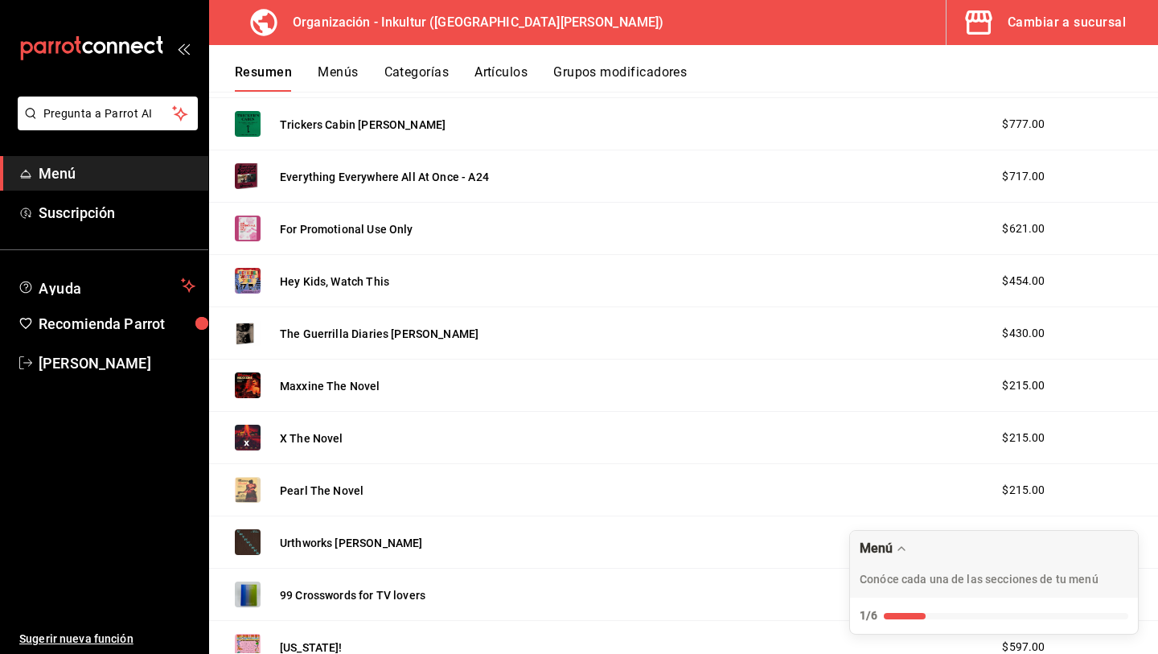
scroll to position [2498, 0]
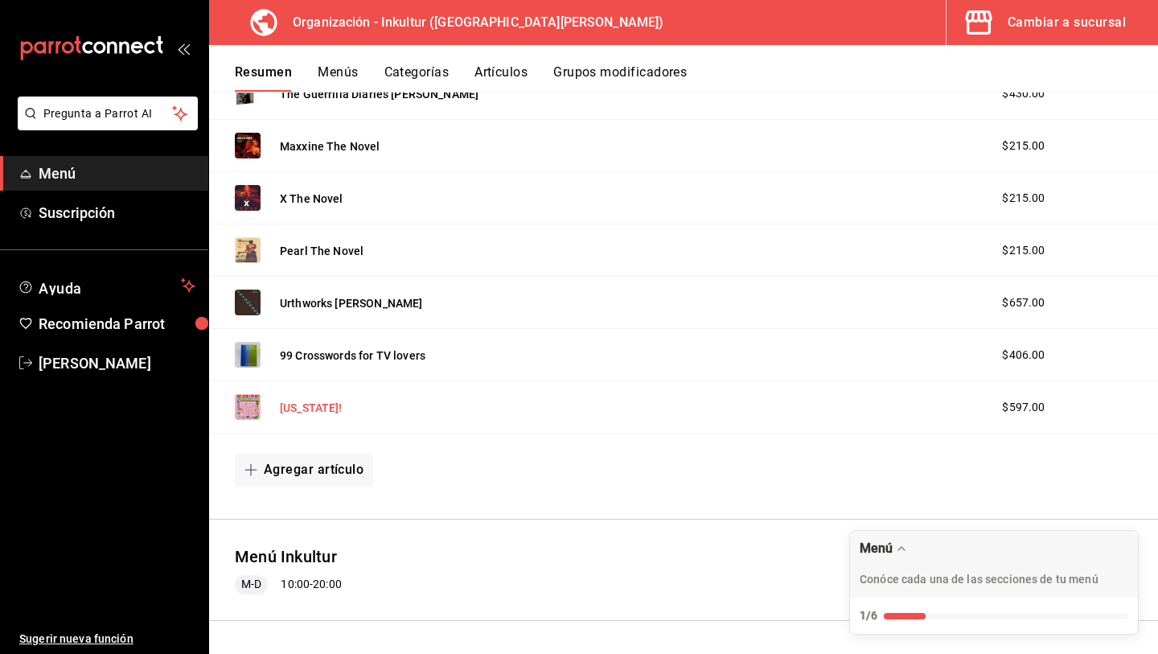
click at [299, 407] on button "[US_STATE]!" at bounding box center [311, 408] width 63 height 16
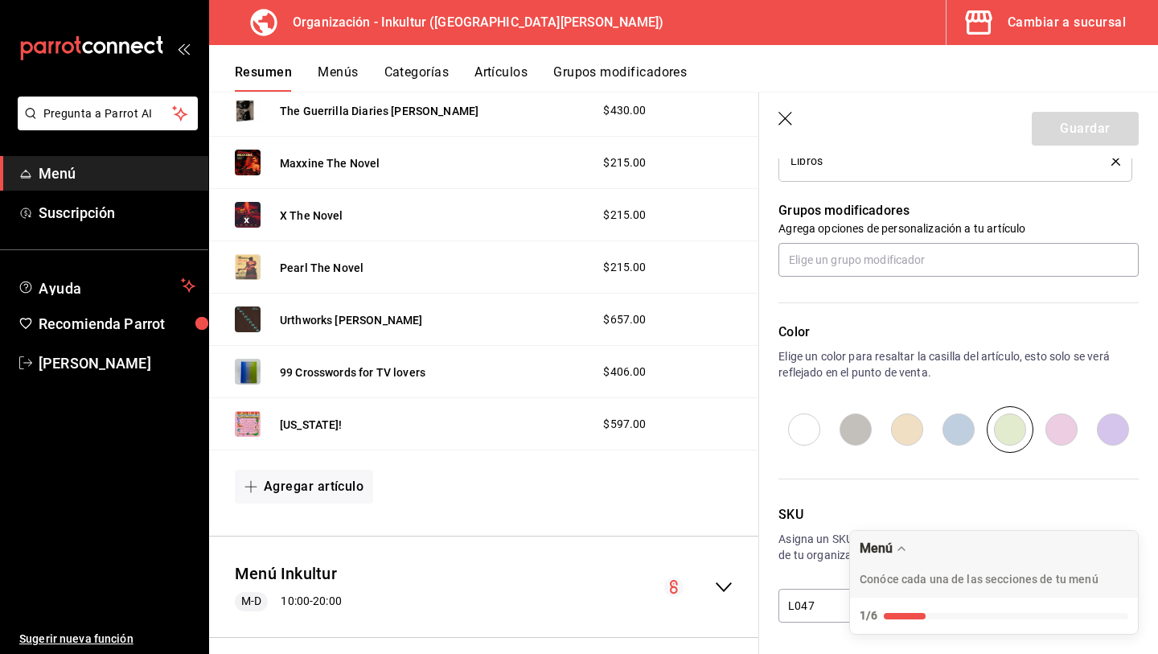
type input "[US_STATE]!"
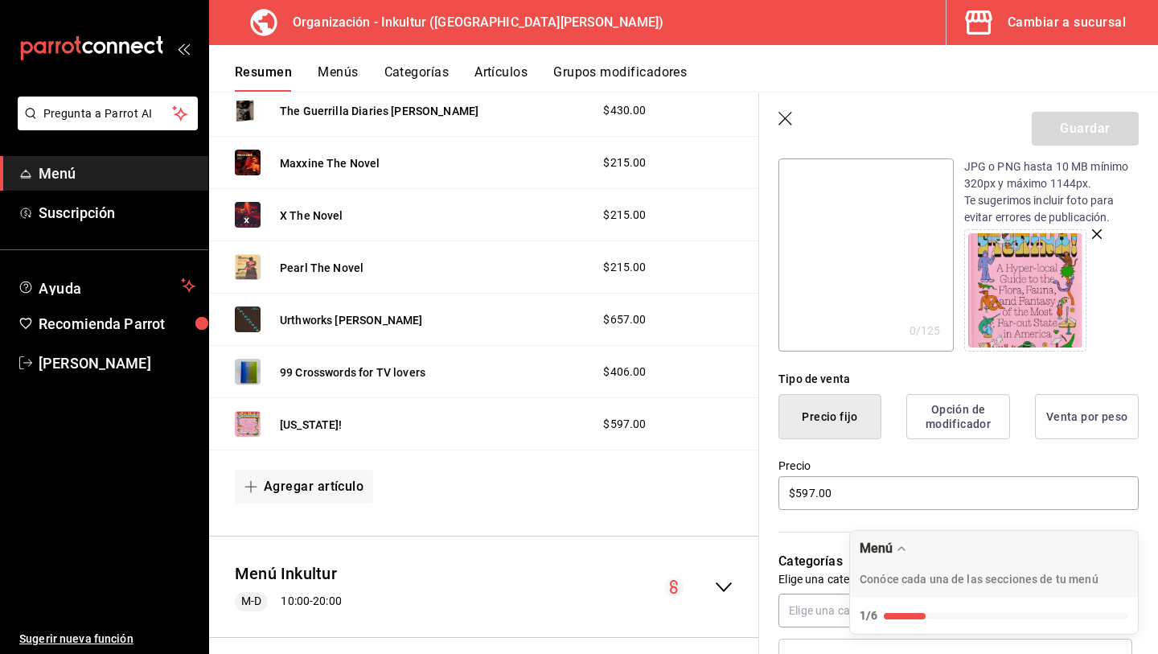
click at [783, 122] on icon "button" at bounding box center [787, 120] width 16 height 16
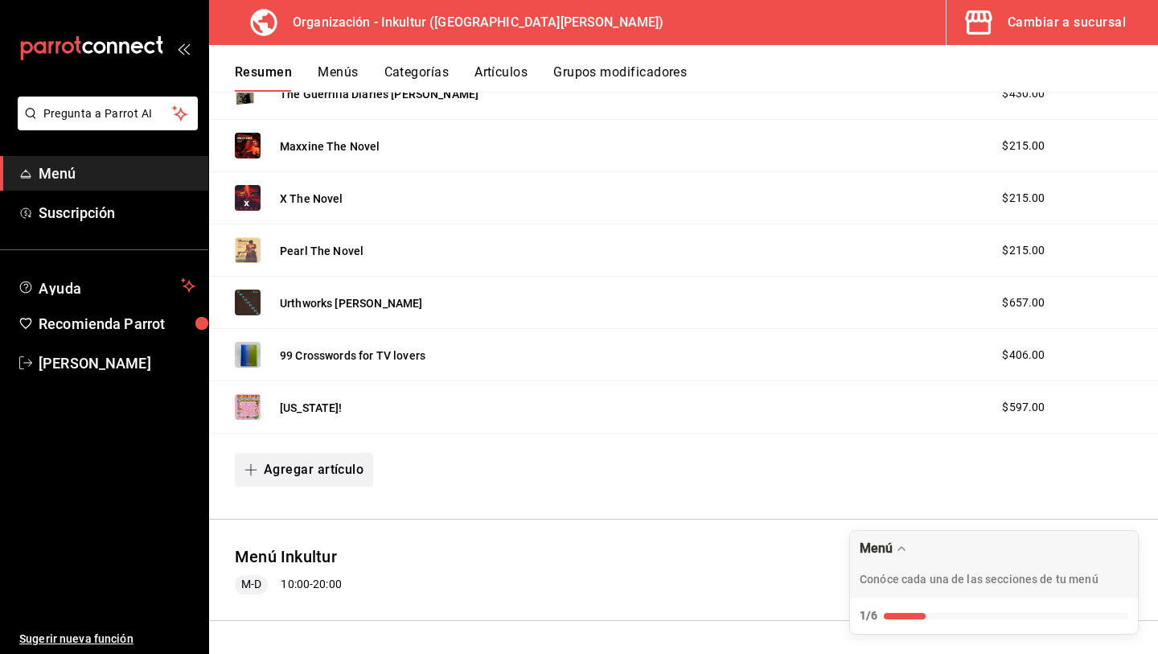
click at [297, 475] on button "Agregar artículo" at bounding box center [304, 470] width 138 height 34
click at [333, 549] on li "Artículo nuevo" at bounding box center [298, 551] width 126 height 39
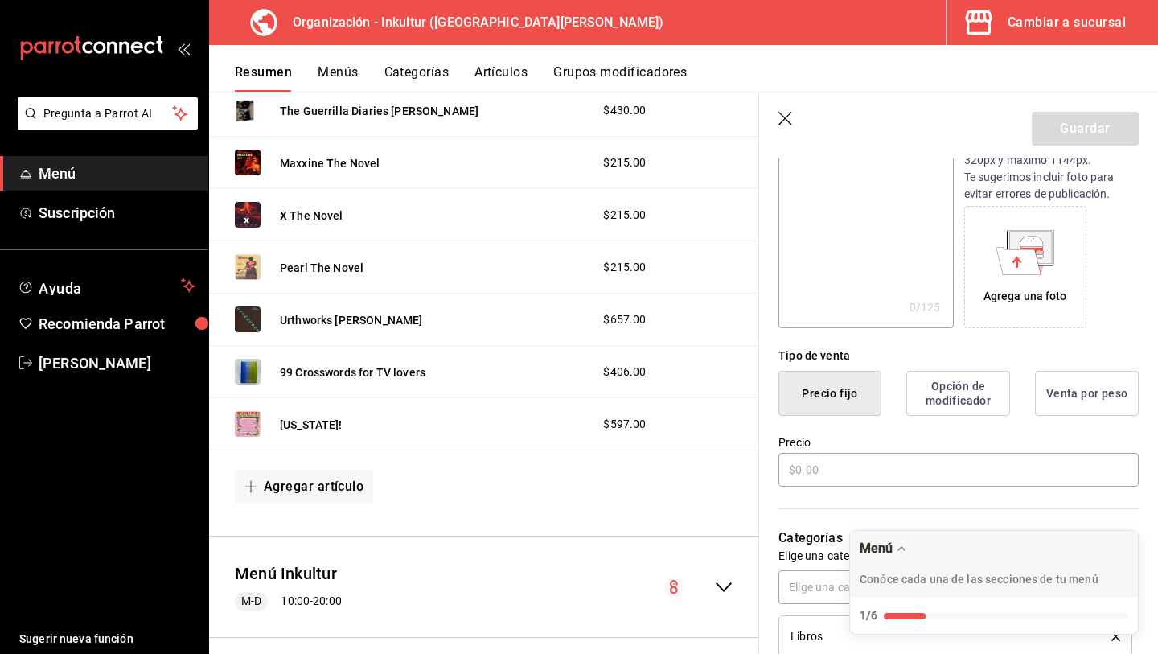
scroll to position [220, 0]
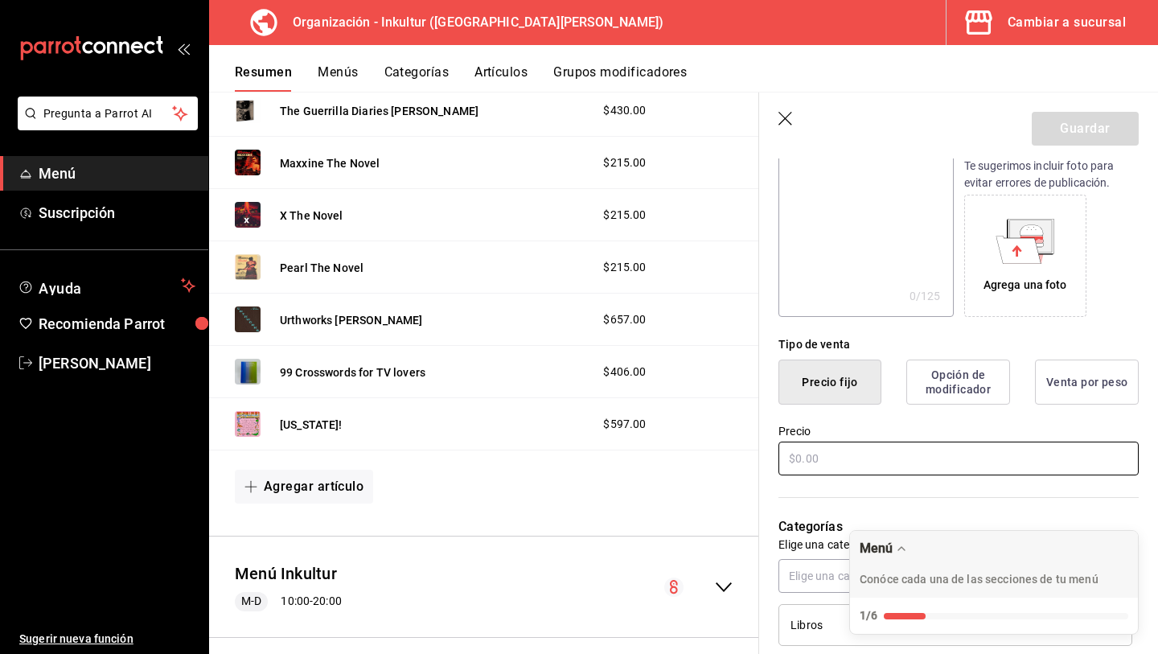
type input "Tears and Tearshirts [PERSON_NAME]"
click at [866, 458] on input "text" at bounding box center [959, 459] width 360 height 34
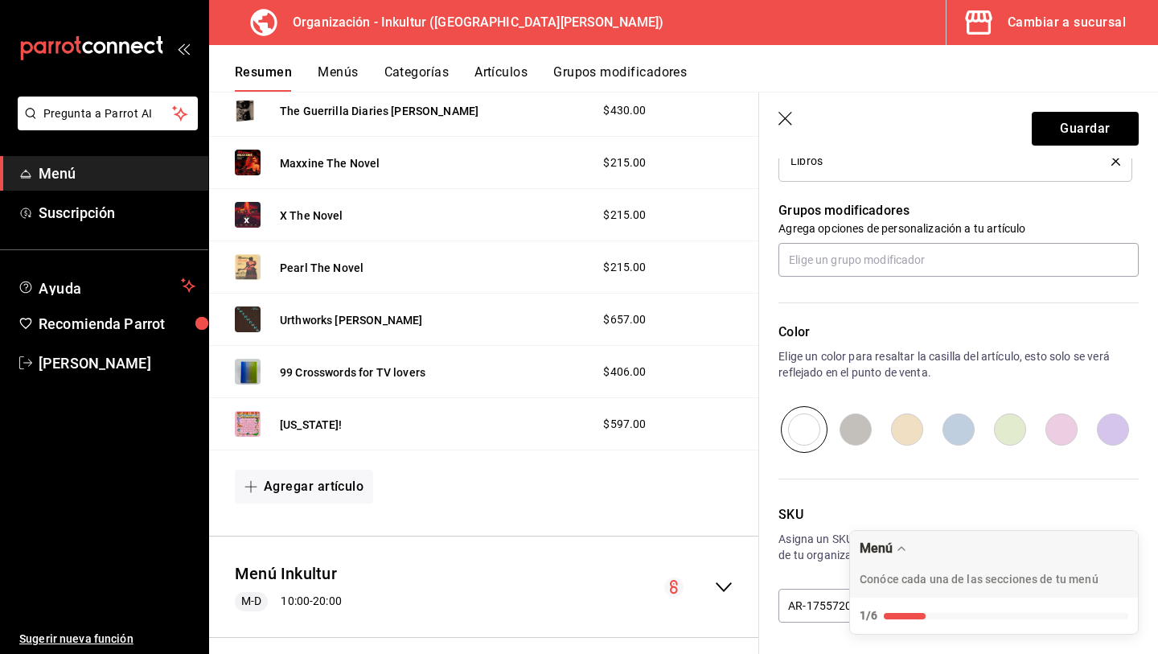
type input "$1689.00"
click at [1008, 419] on input "radio" at bounding box center [1009, 429] width 51 height 47
radio input "true"
click at [822, 607] on input "AR-1755720622274" at bounding box center [855, 605] width 153 height 32
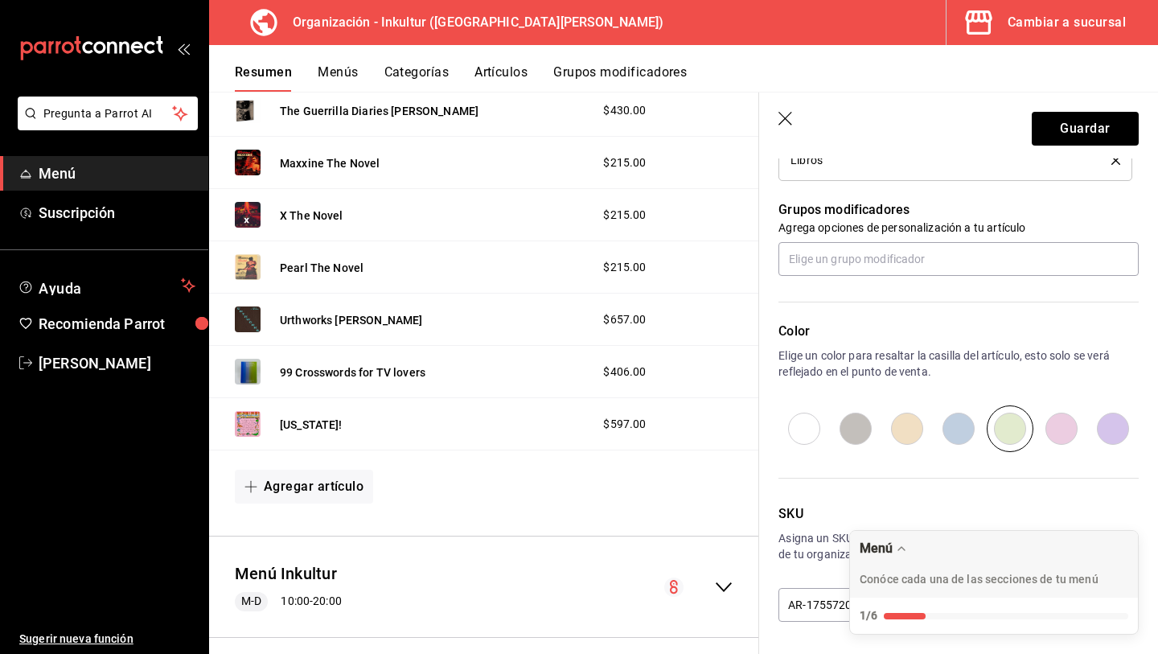
click at [822, 607] on input "AR-1755720622274" at bounding box center [855, 605] width 153 height 32
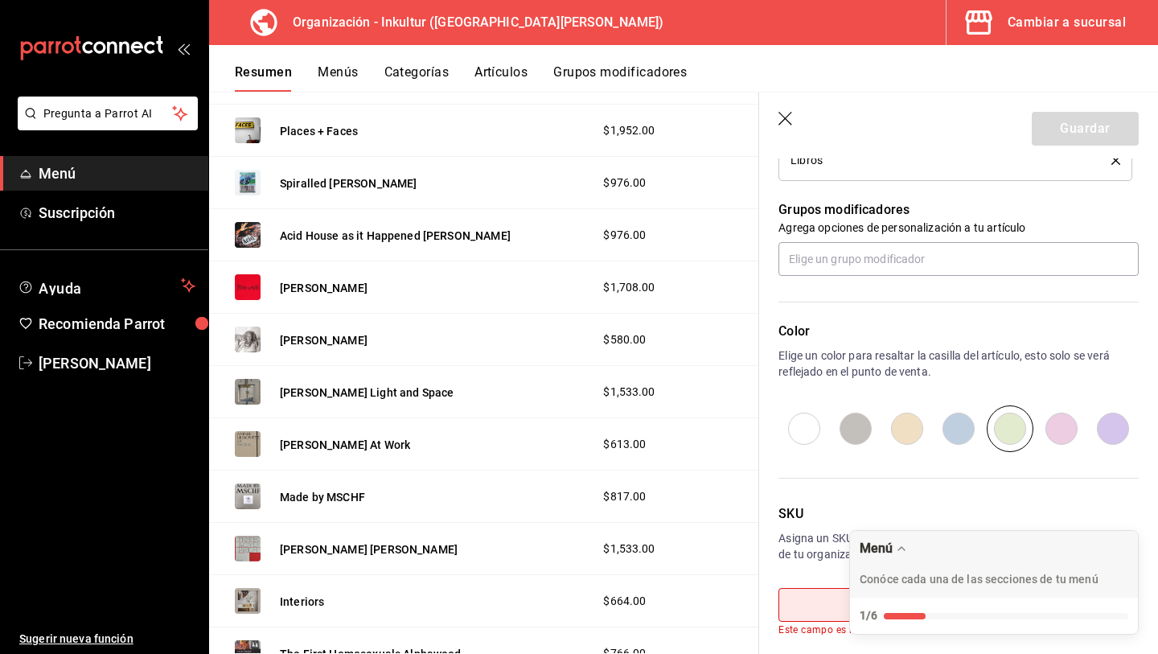
scroll to position [647, 0]
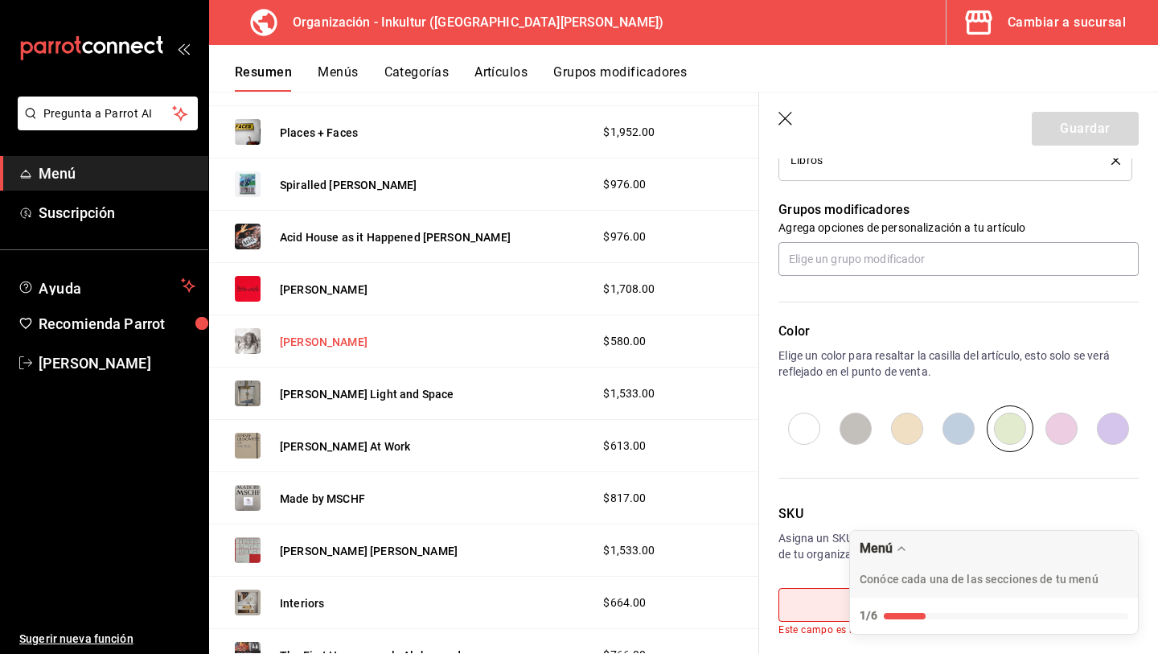
click at [309, 345] on button "[PERSON_NAME]" at bounding box center [324, 342] width 88 height 16
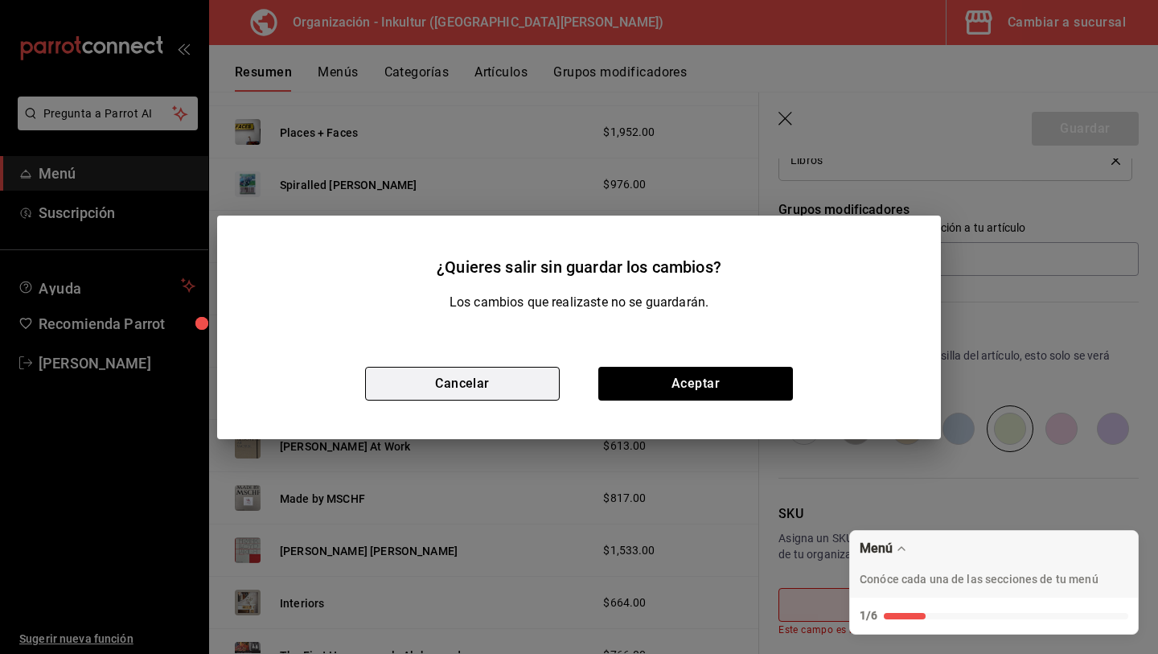
click at [451, 384] on button "Cancelar" at bounding box center [462, 384] width 195 height 34
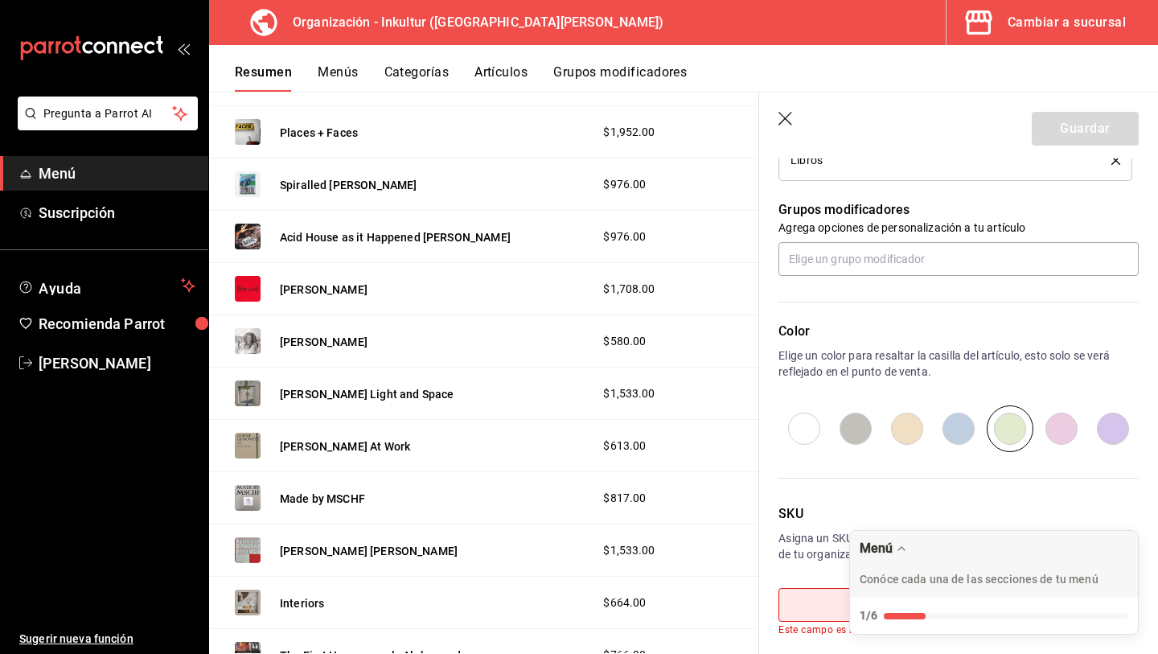
click at [799, 605] on input "text" at bounding box center [855, 605] width 153 height 32
type input "l"
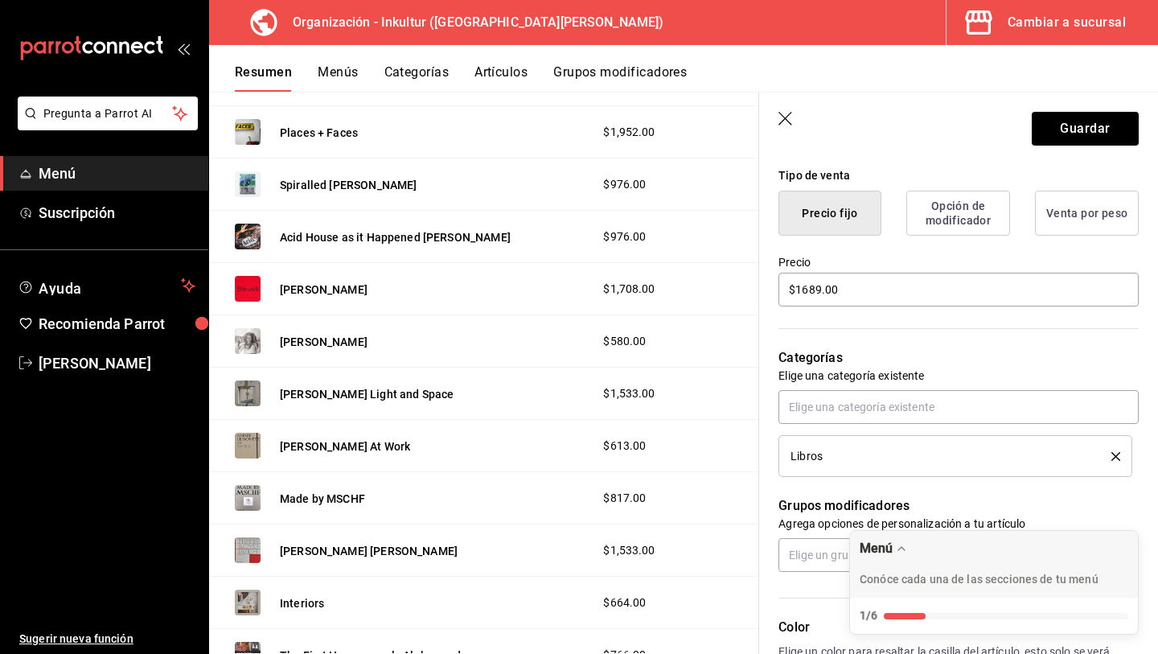
scroll to position [0, 0]
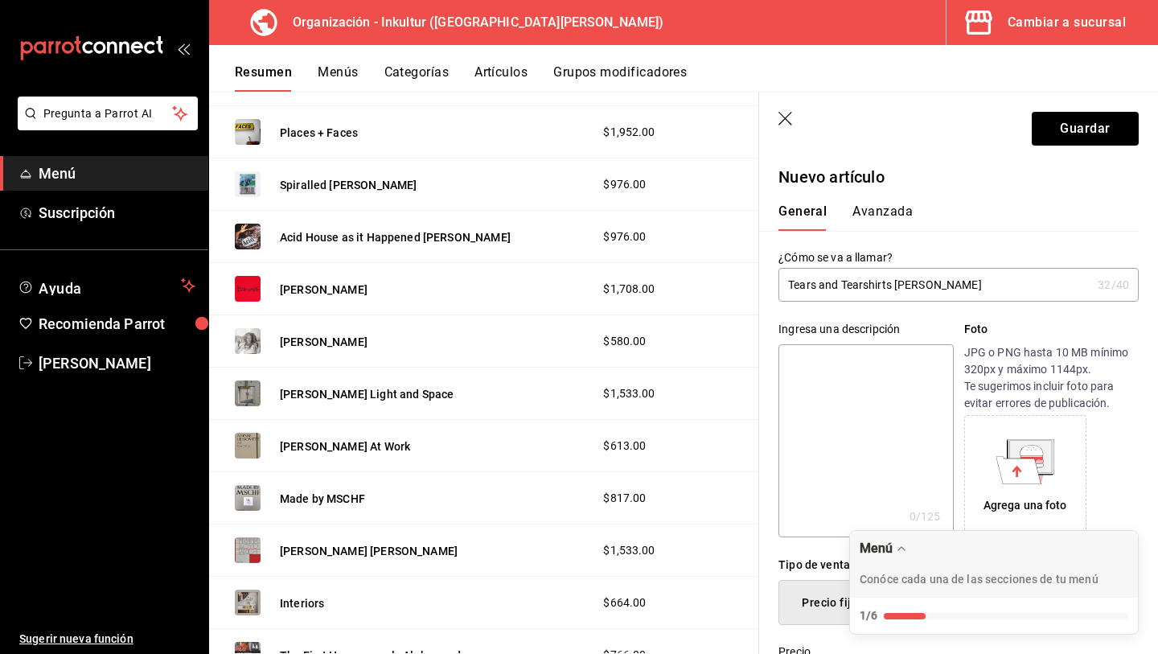
type input "L009"
click at [885, 208] on button "Avanzada" at bounding box center [883, 216] width 60 height 27
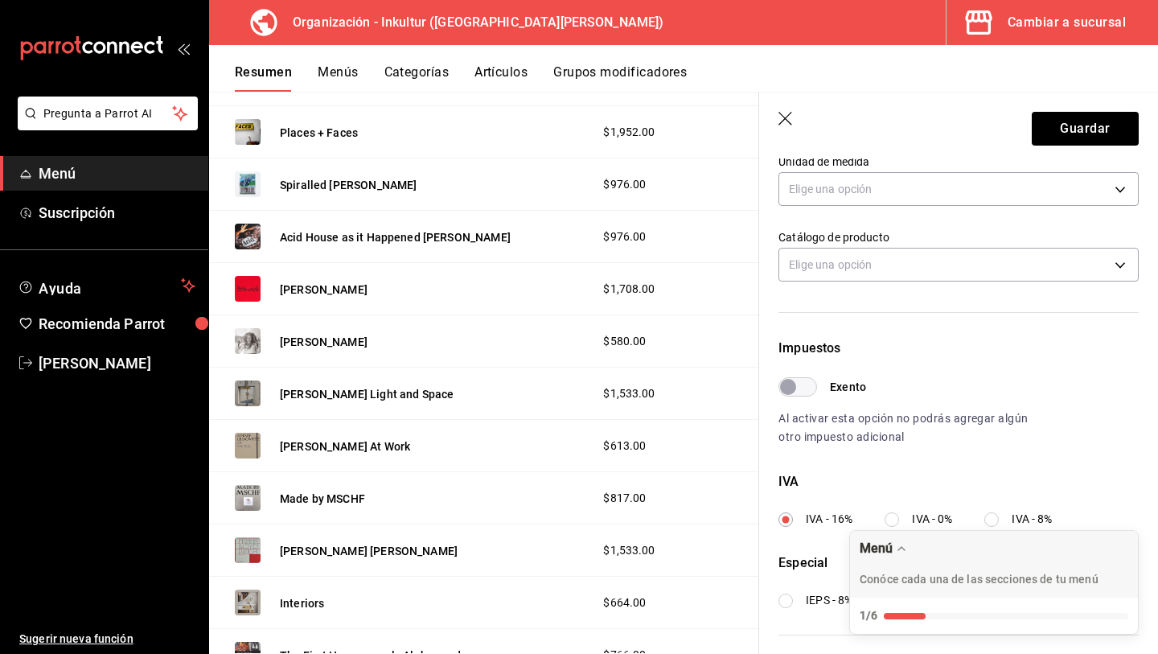
scroll to position [384, 0]
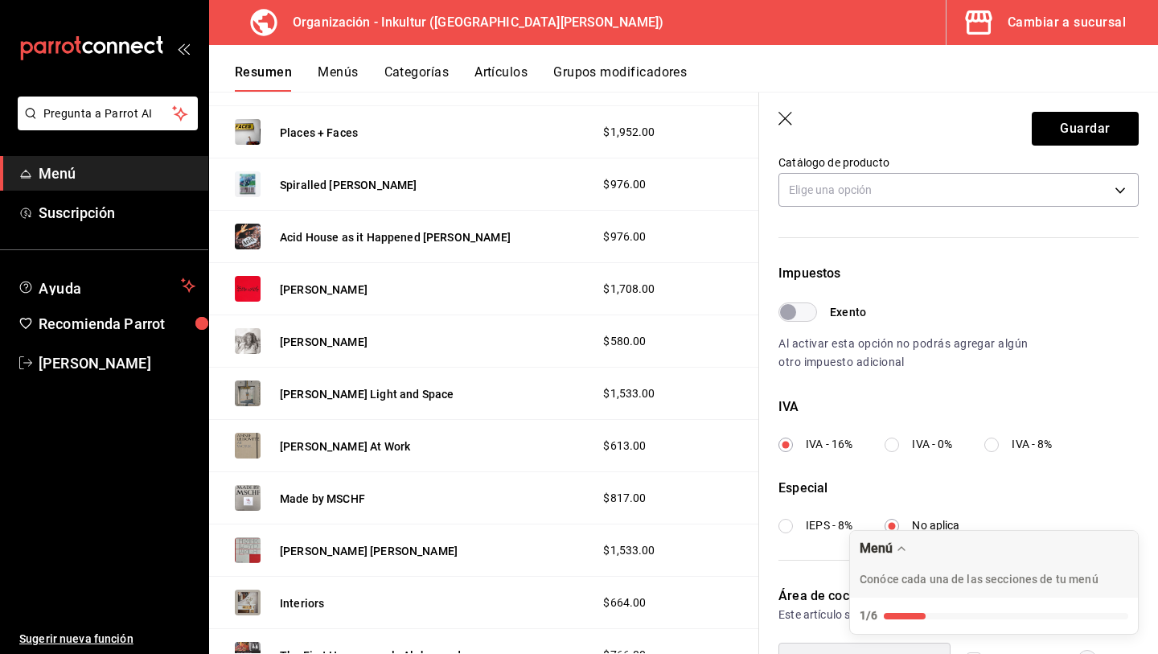
click at [890, 446] on input "IVA - 0%" at bounding box center [892, 445] width 14 height 14
radio input "true"
click at [1085, 122] on button "Guardar" at bounding box center [1085, 129] width 107 height 34
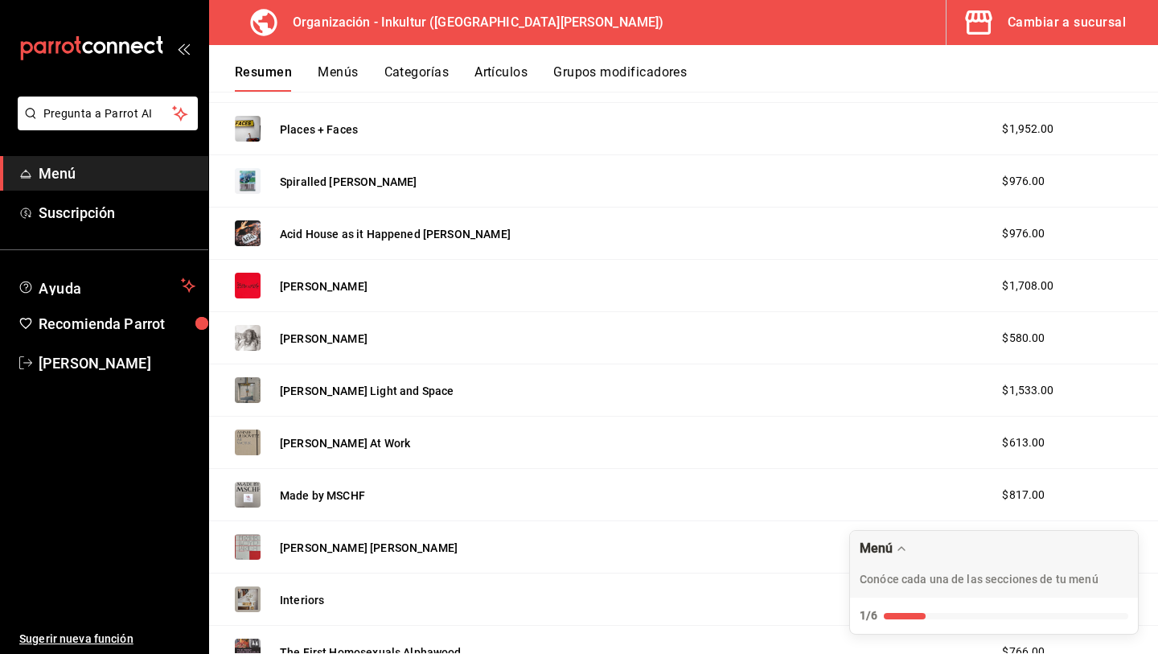
scroll to position [634, 0]
click at [330, 340] on button "[PERSON_NAME]" at bounding box center [324, 338] width 88 height 16
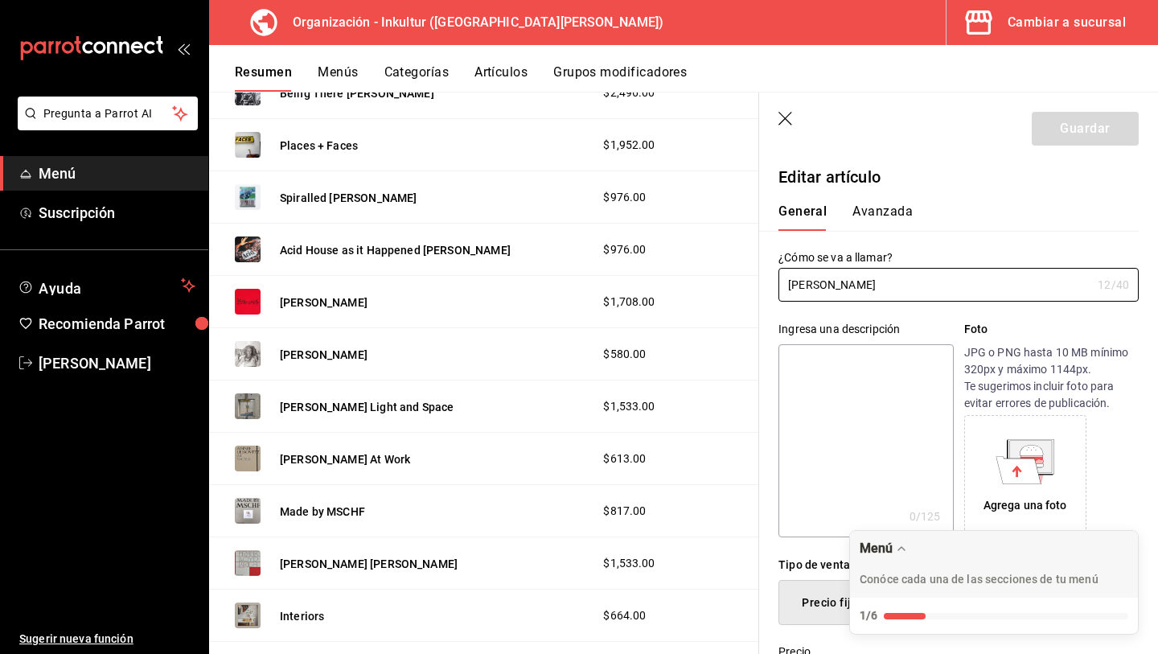
type input "$580.00"
radio input "false"
radio input "true"
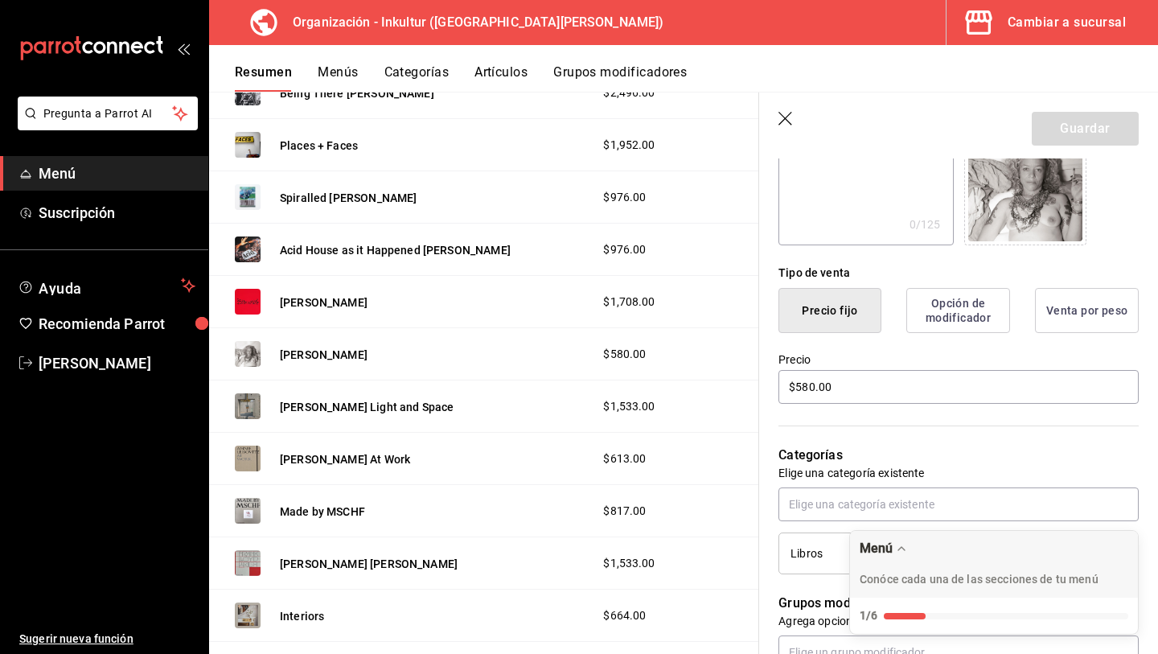
scroll to position [304, 0]
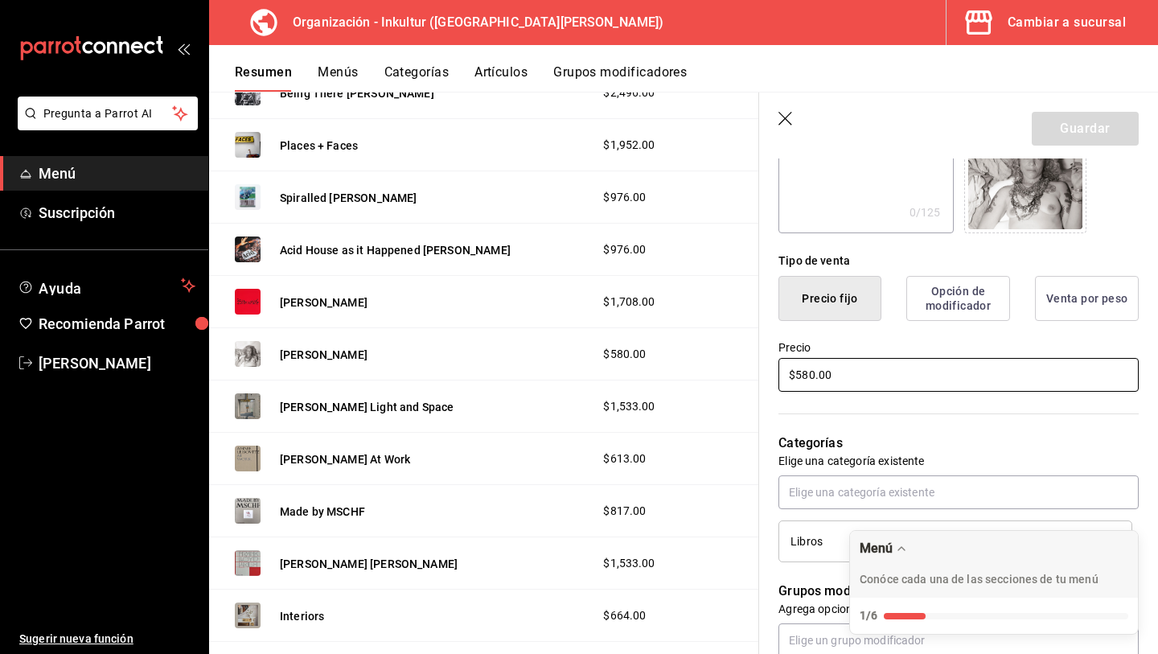
drag, startPoint x: 869, startPoint y: 382, endPoint x: 725, endPoint y: 351, distance: 146.6
click at [739, 365] on main "Resumen organización Agrega y edita los menús, las categorías, artículos y grup…" at bounding box center [683, 373] width 949 height 562
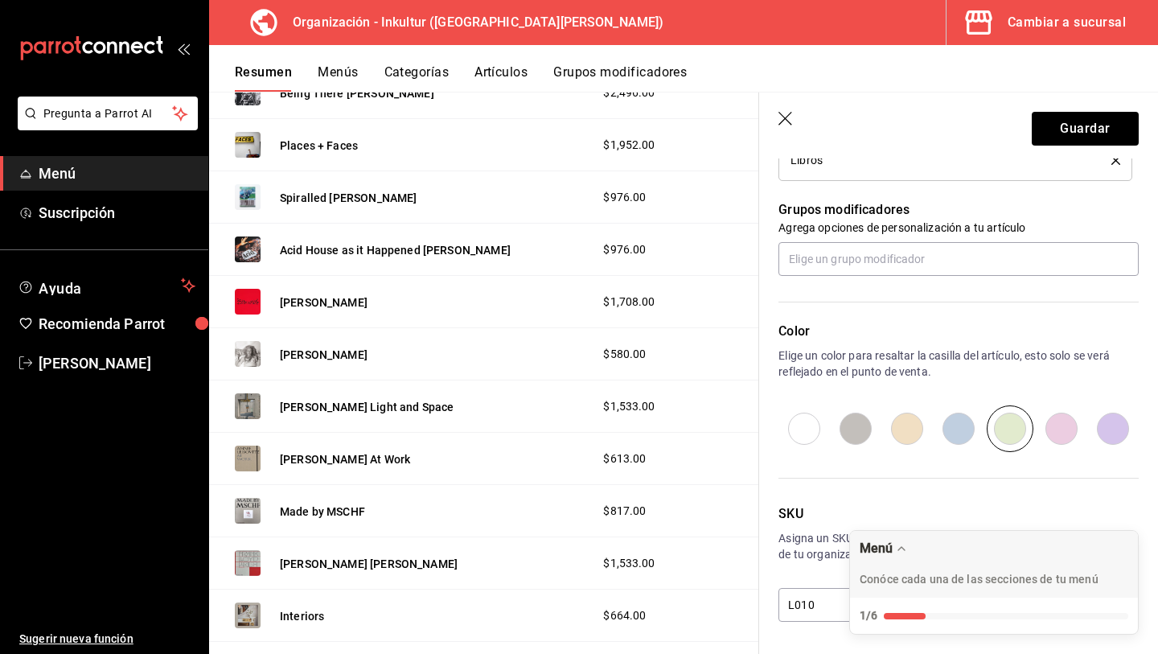
scroll to position [0, 0]
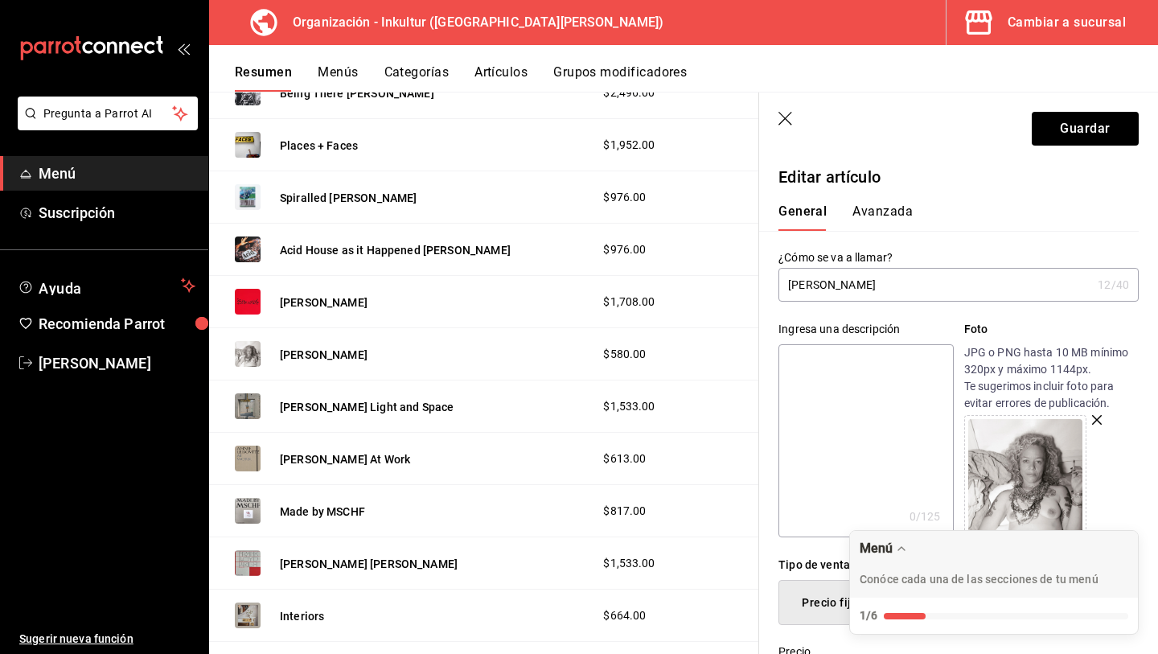
type input "$1182.00"
click at [877, 204] on button "Avanzada" at bounding box center [883, 216] width 60 height 27
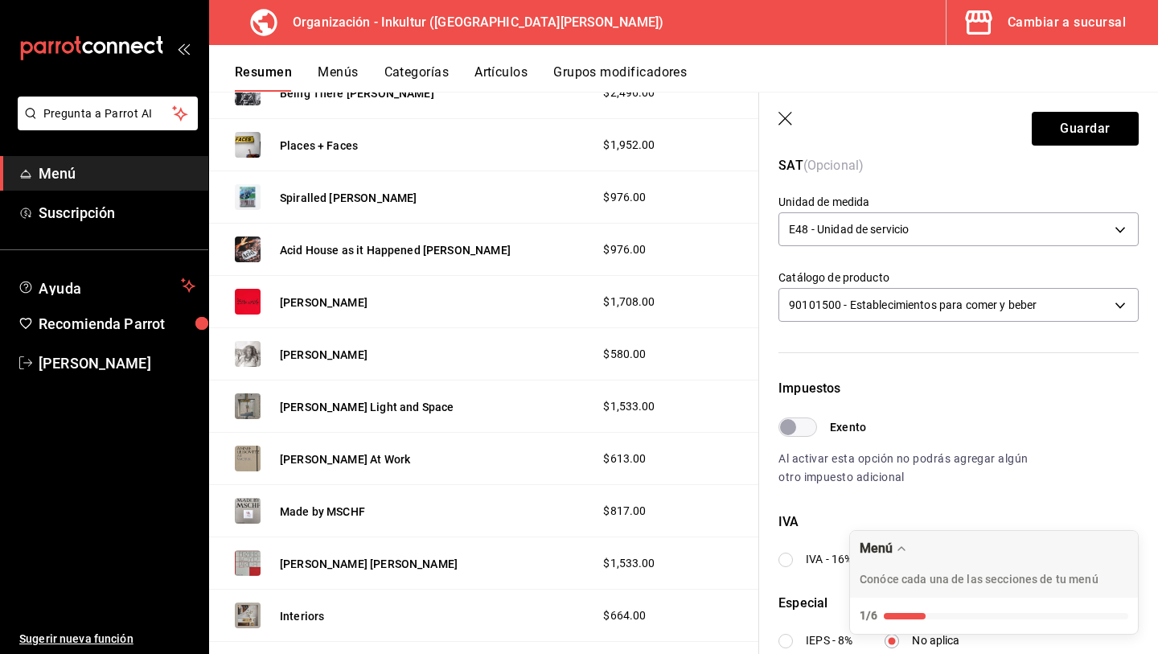
scroll to position [482, 0]
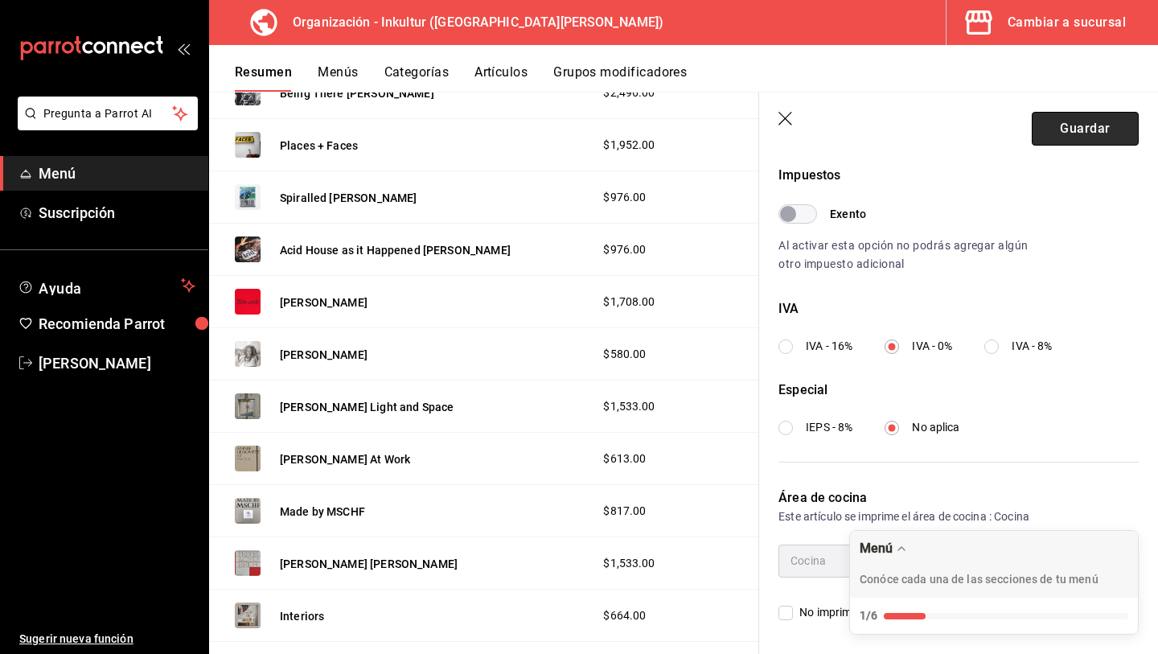
click at [1088, 125] on button "Guardar" at bounding box center [1085, 129] width 107 height 34
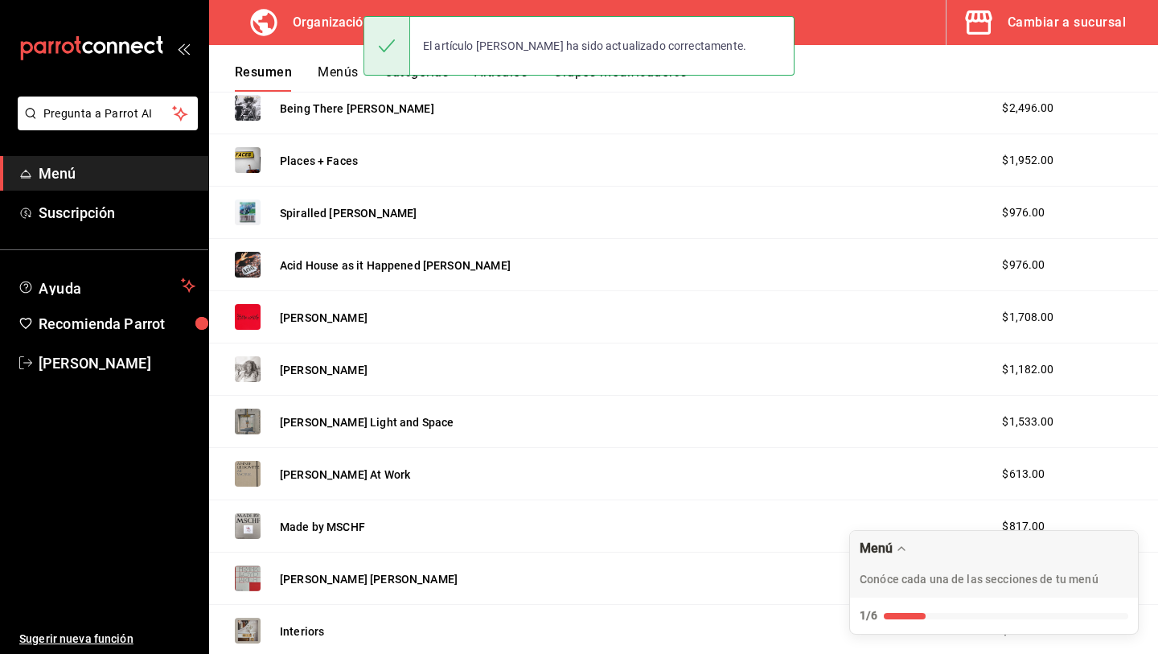
scroll to position [603, 0]
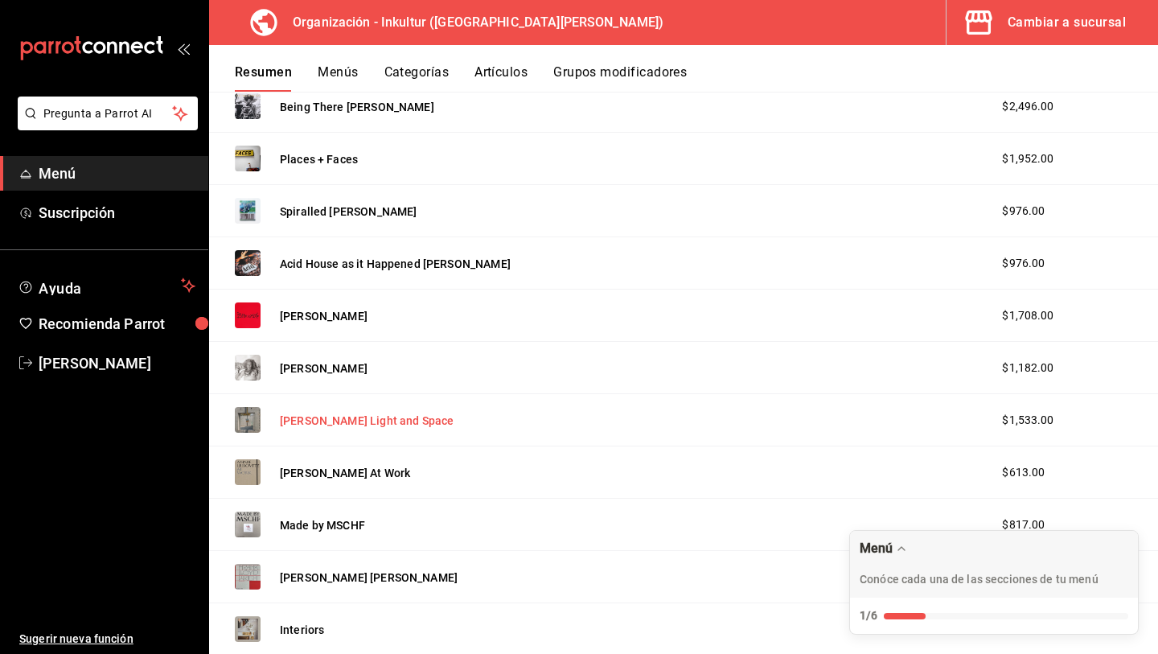
click at [343, 422] on button "[PERSON_NAME] Light and Space" at bounding box center [367, 421] width 174 height 16
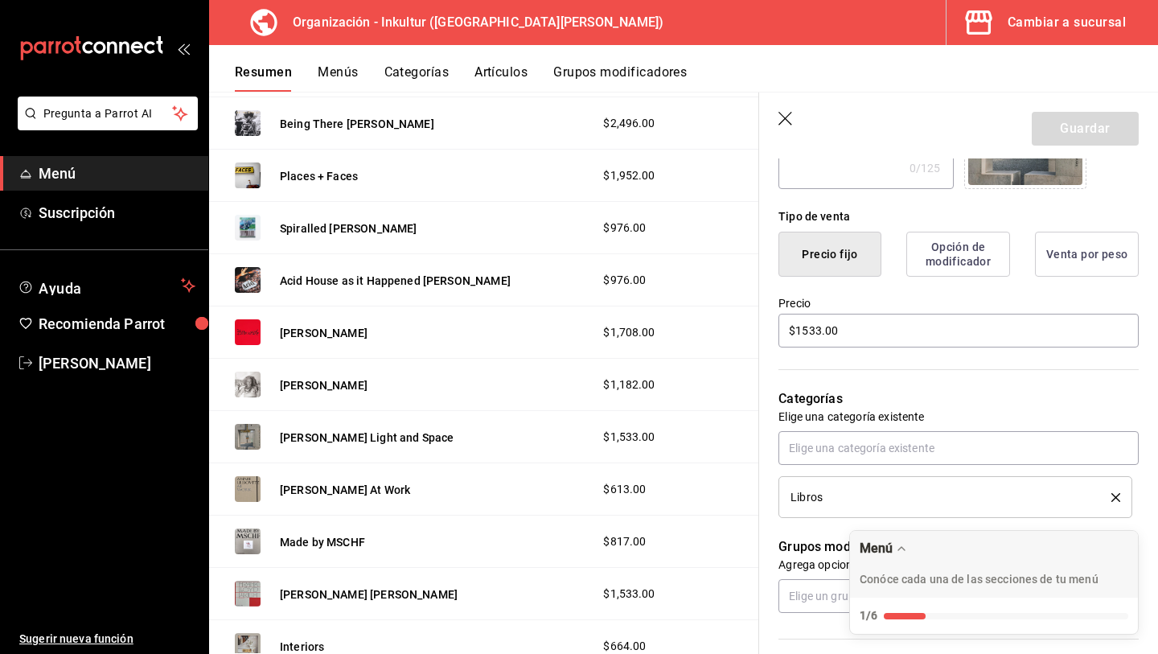
scroll to position [361, 0]
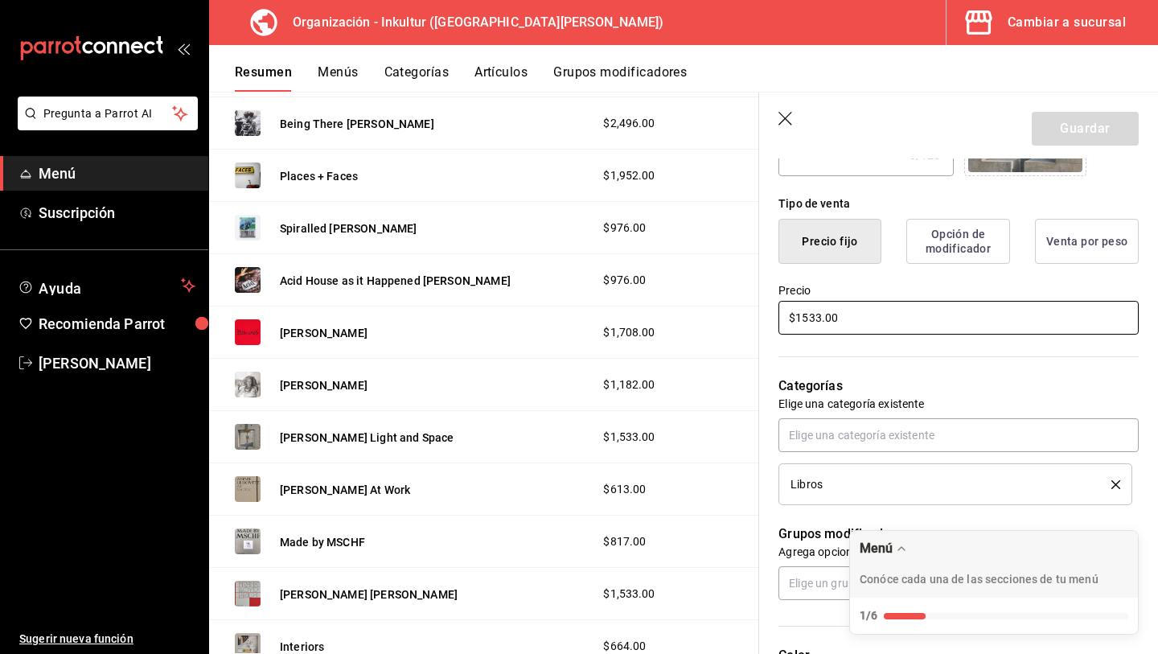
click at [890, 319] on input "$1533.00" at bounding box center [959, 318] width 360 height 34
type input "$2948.00"
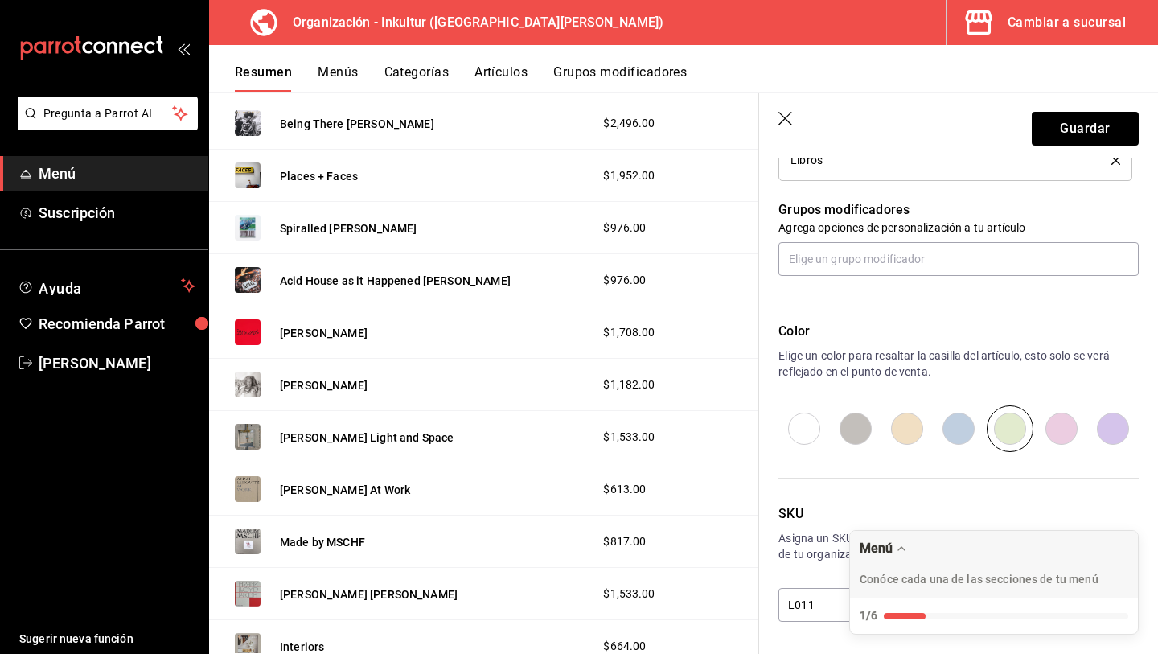
scroll to position [0, 0]
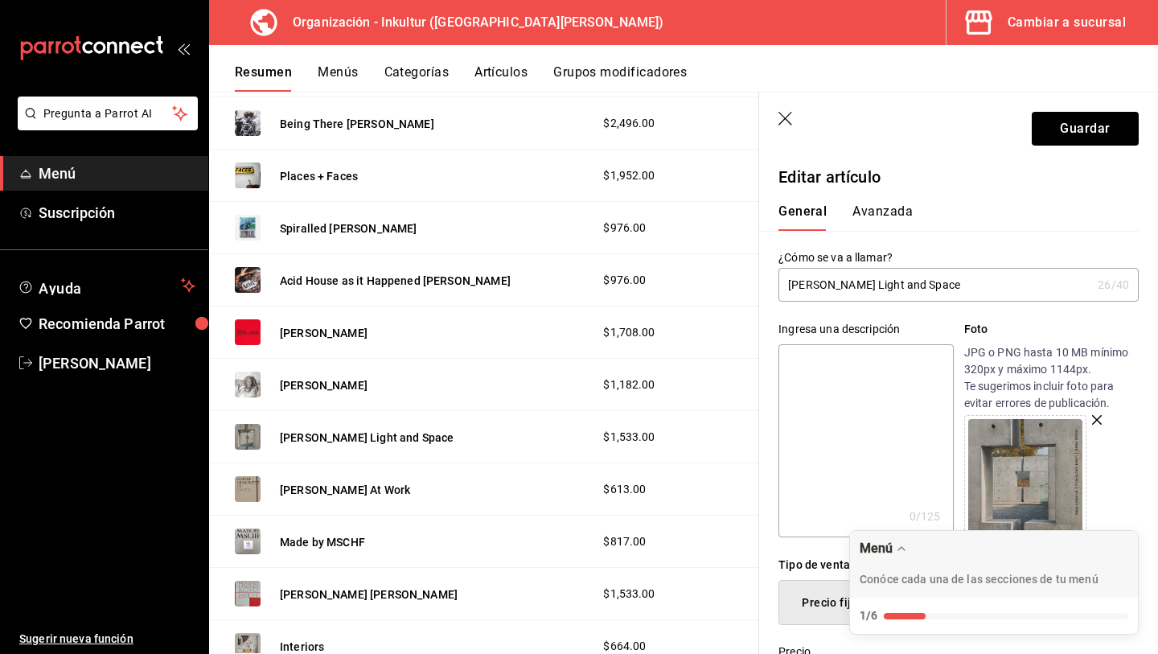
click at [884, 213] on button "Avanzada" at bounding box center [883, 216] width 60 height 27
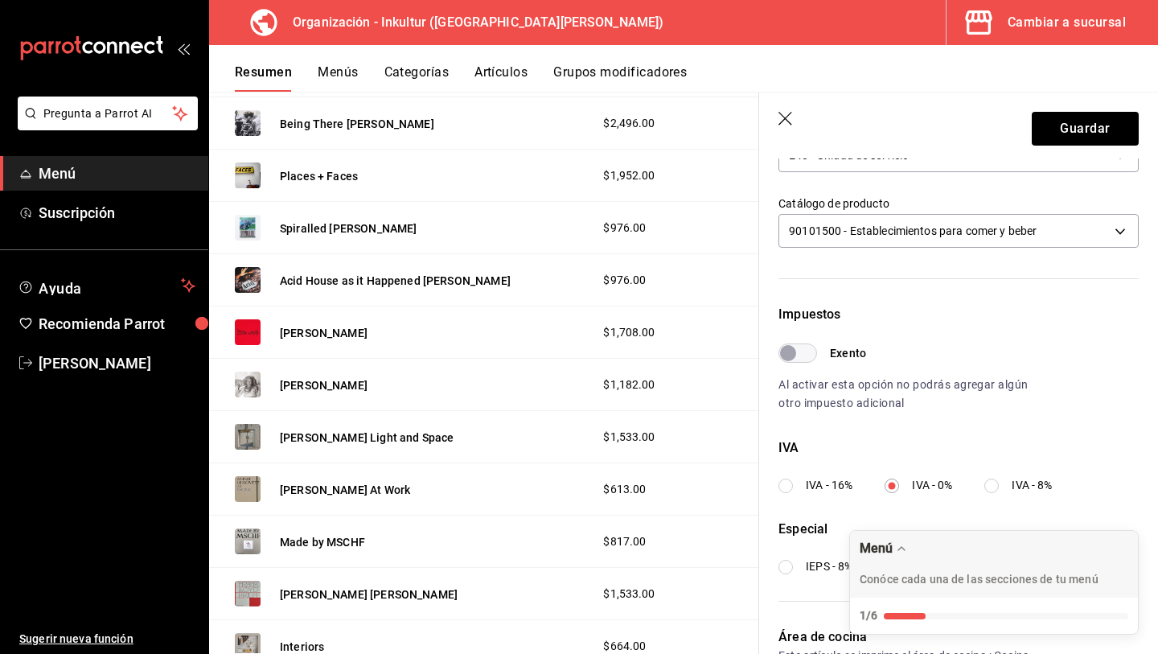
scroll to position [344, 0]
click at [1074, 136] on button "Guardar" at bounding box center [1085, 129] width 107 height 34
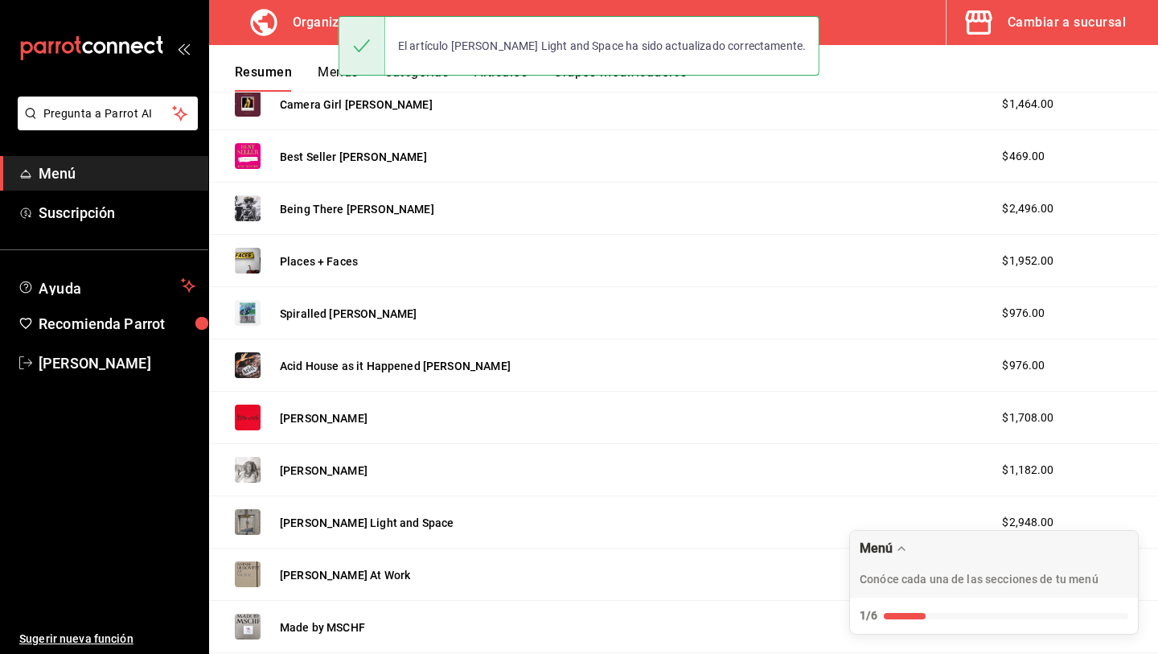
scroll to position [524, 0]
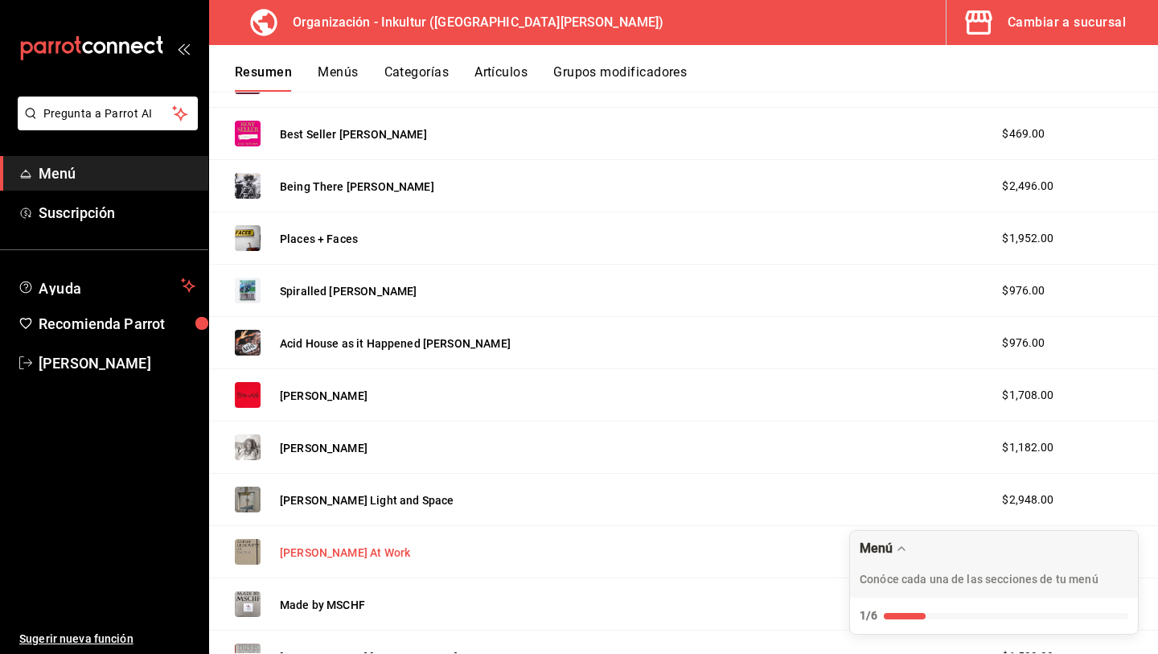
click at [352, 549] on button "[PERSON_NAME] At Work" at bounding box center [345, 552] width 130 height 16
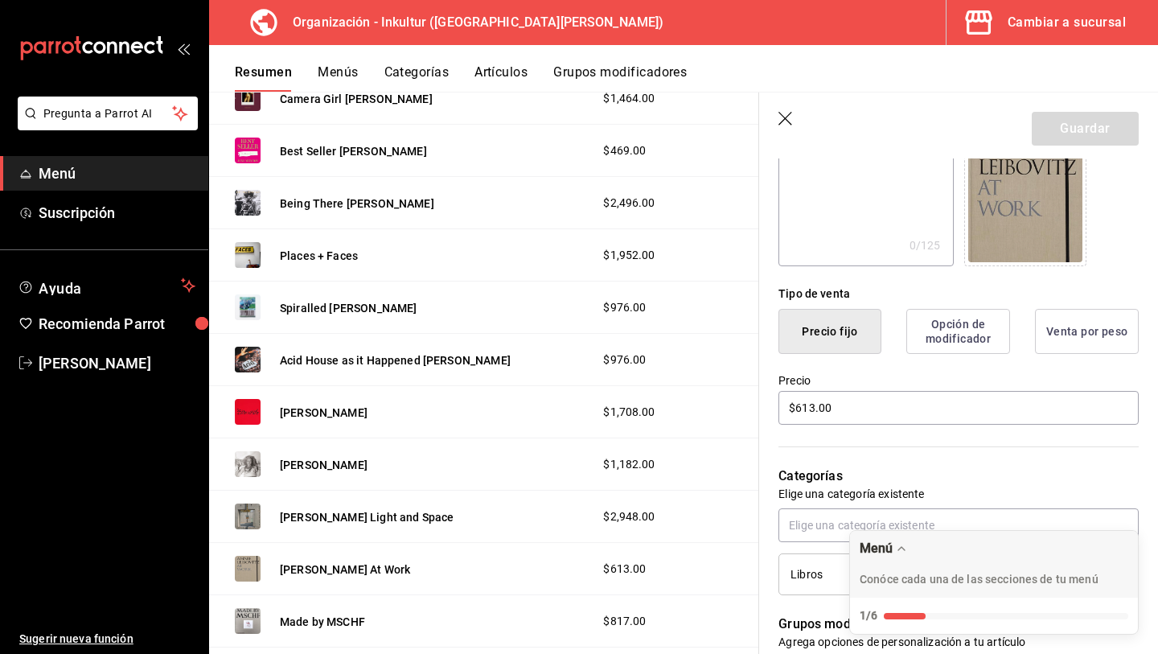
scroll to position [281, 0]
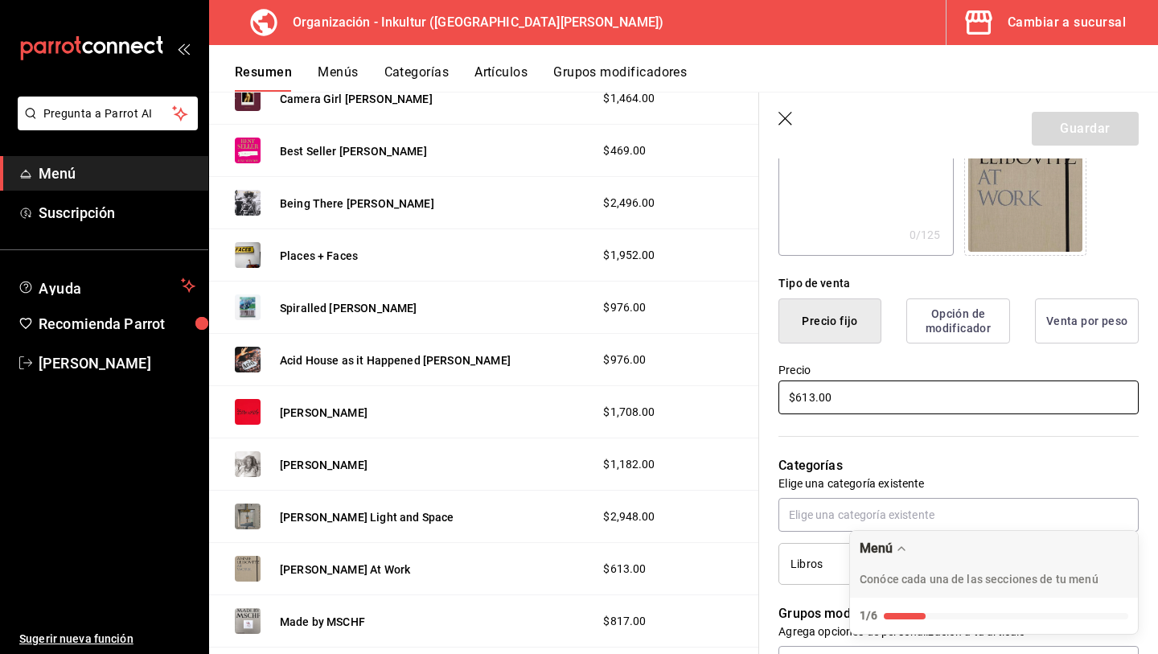
drag, startPoint x: 861, startPoint y: 397, endPoint x: 729, endPoint y: 382, distance: 133.5
click at [729, 382] on main "Resumen organización Agrega y edita los menús, las categorías, artículos y grup…" at bounding box center [683, 373] width 949 height 562
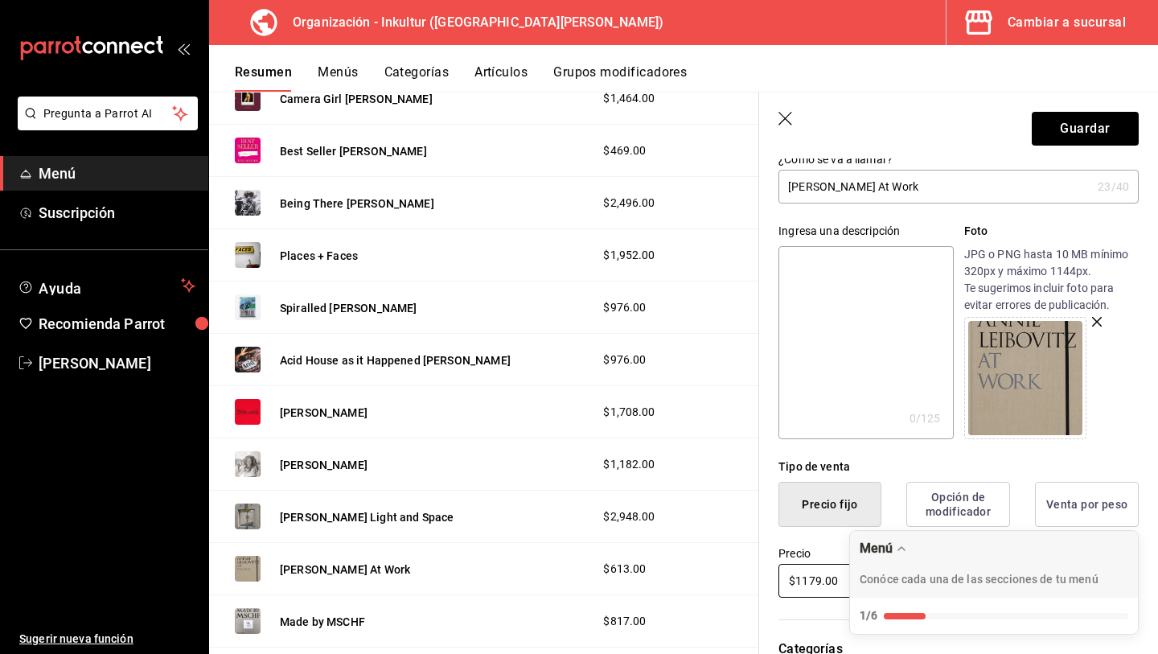
scroll to position [0, 0]
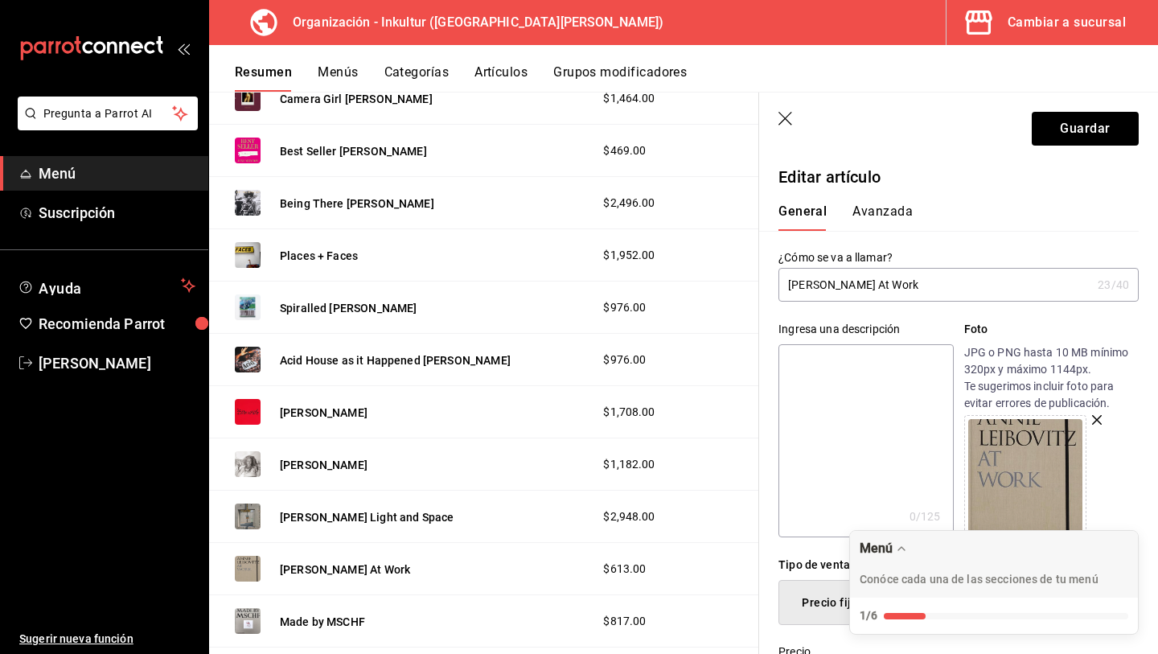
type input "$1179.00"
click at [884, 212] on button "Avanzada" at bounding box center [883, 216] width 60 height 27
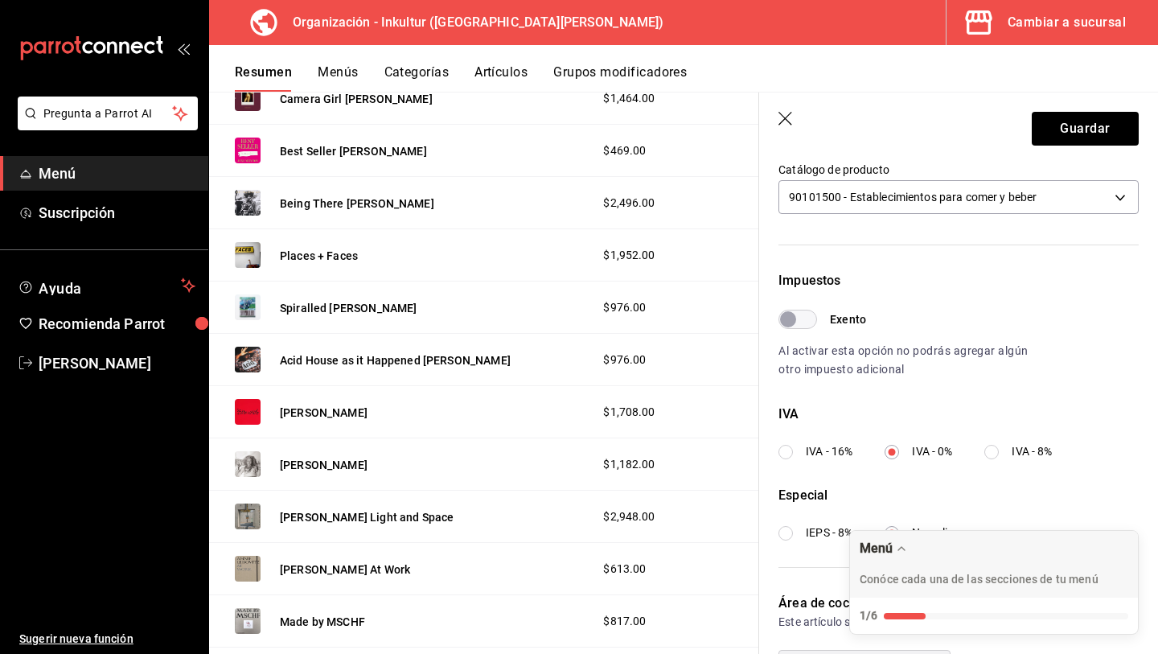
scroll to position [380, 0]
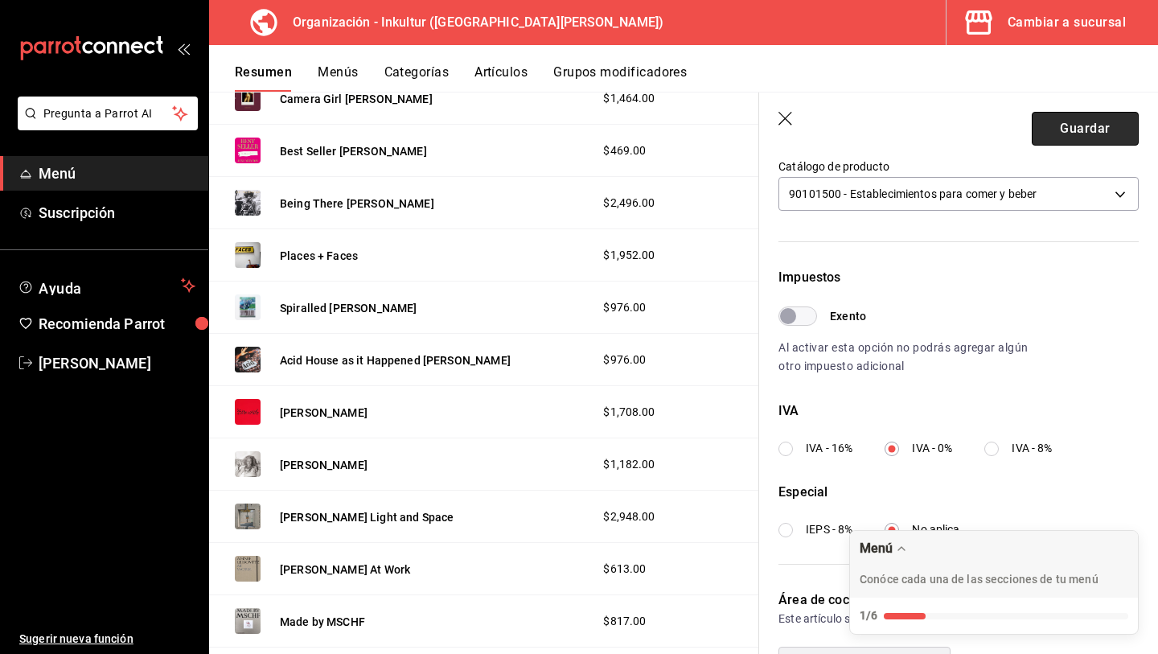
click at [1075, 132] on button "Guardar" at bounding box center [1085, 129] width 107 height 34
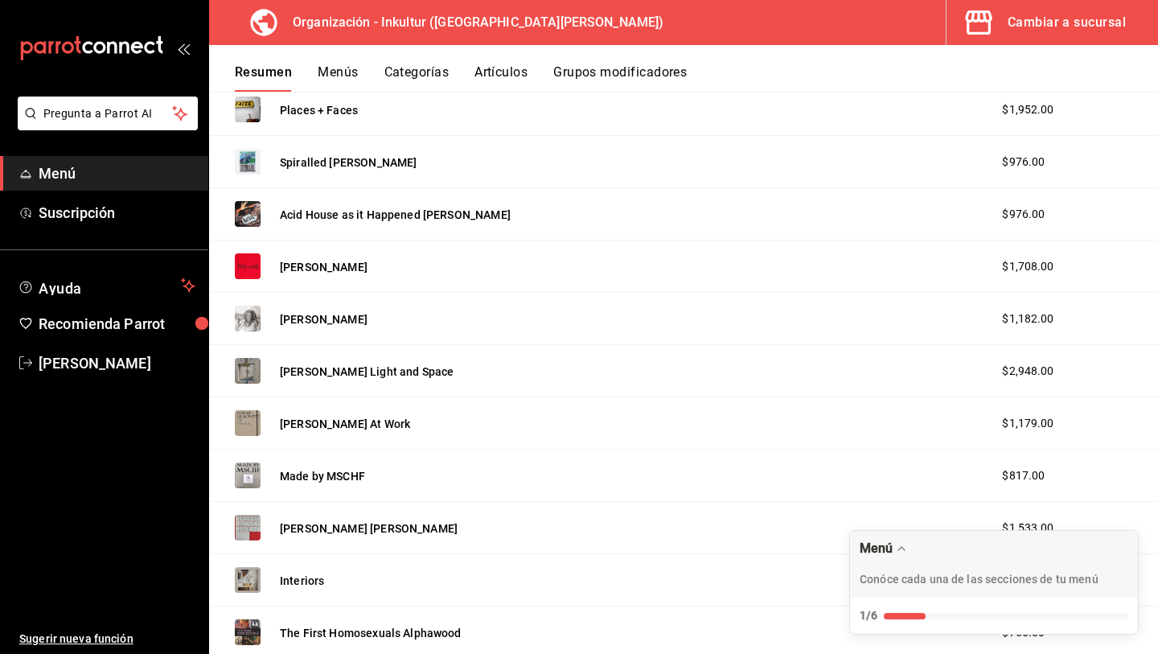
scroll to position [822, 0]
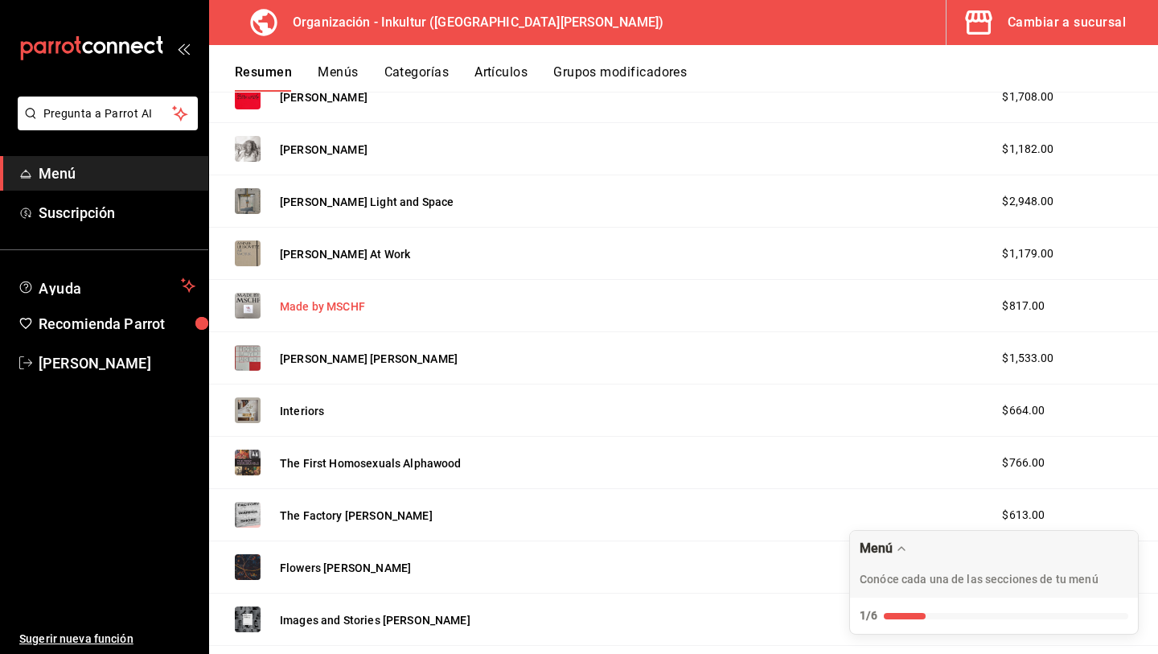
click at [324, 303] on button "Made by MSCHF" at bounding box center [322, 306] width 85 height 16
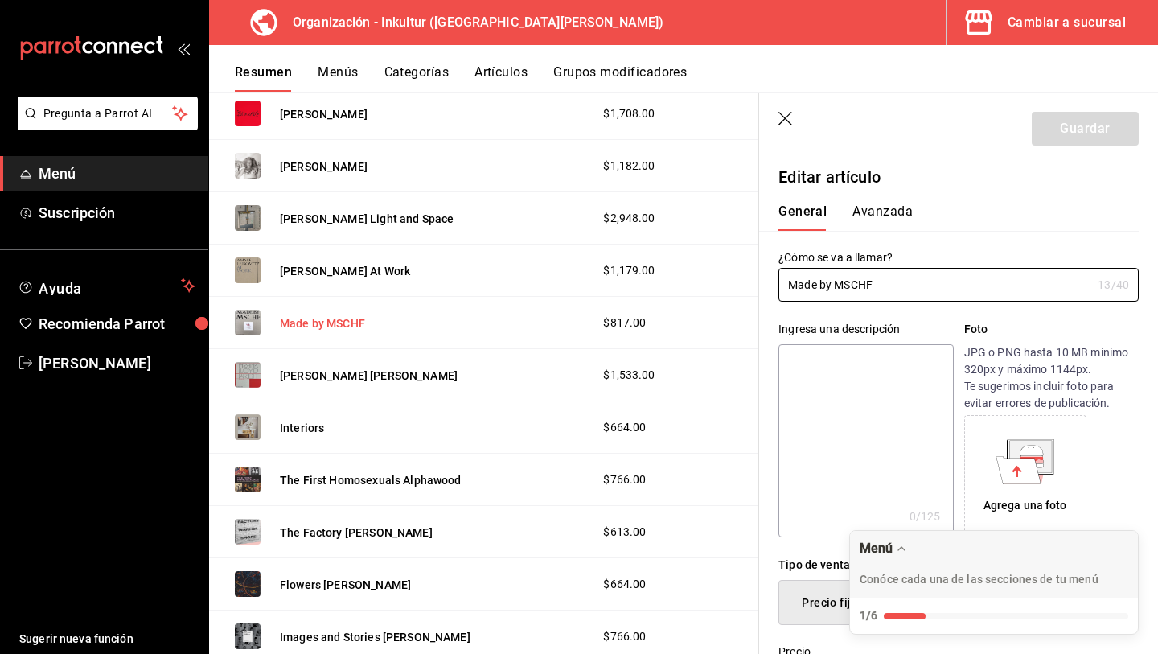
type input "$817.00"
radio input "false"
radio input "true"
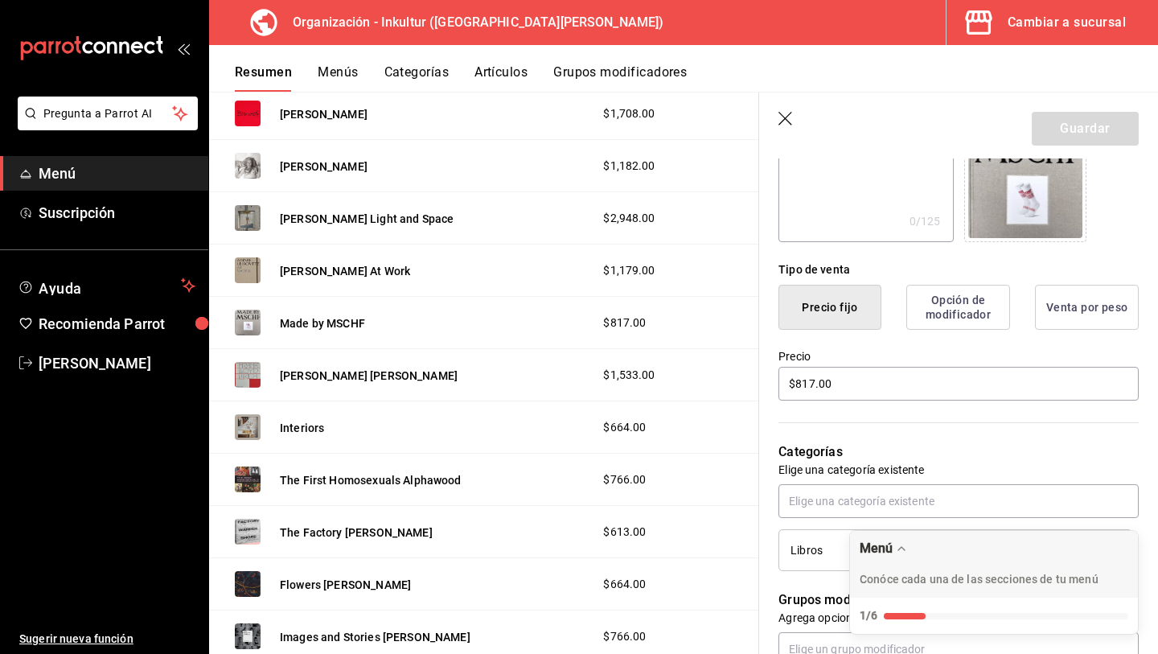
scroll to position [294, 0]
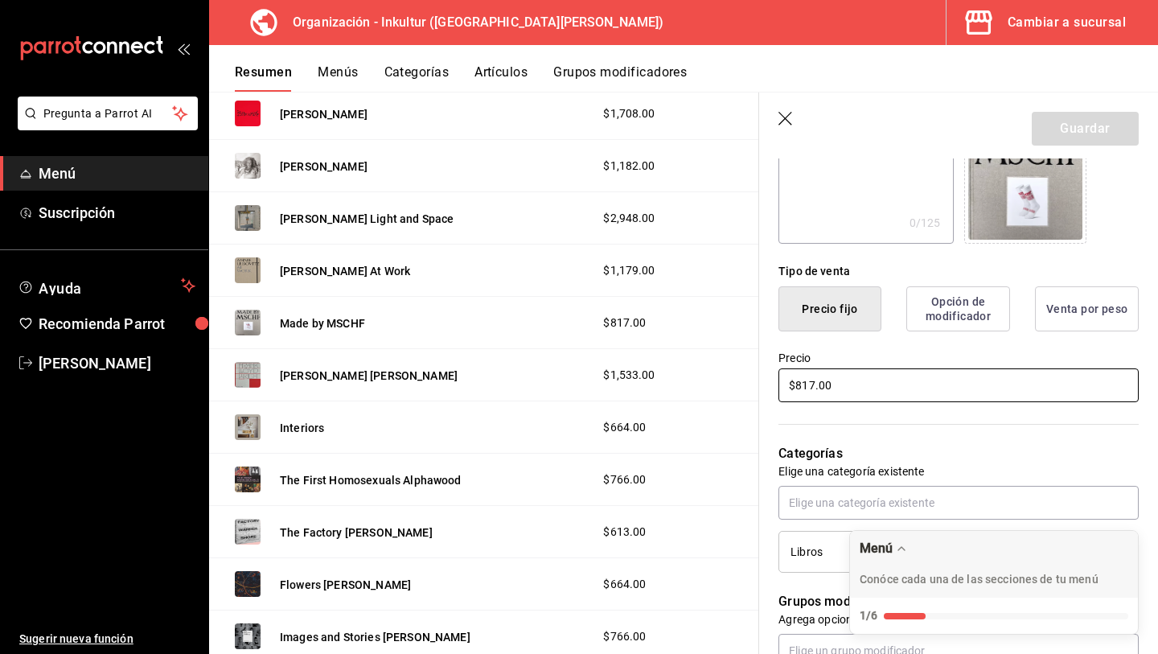
drag, startPoint x: 884, startPoint y: 392, endPoint x: 783, endPoint y: 370, distance: 103.6
click at [783, 370] on input "$817.00" at bounding box center [959, 385] width 360 height 34
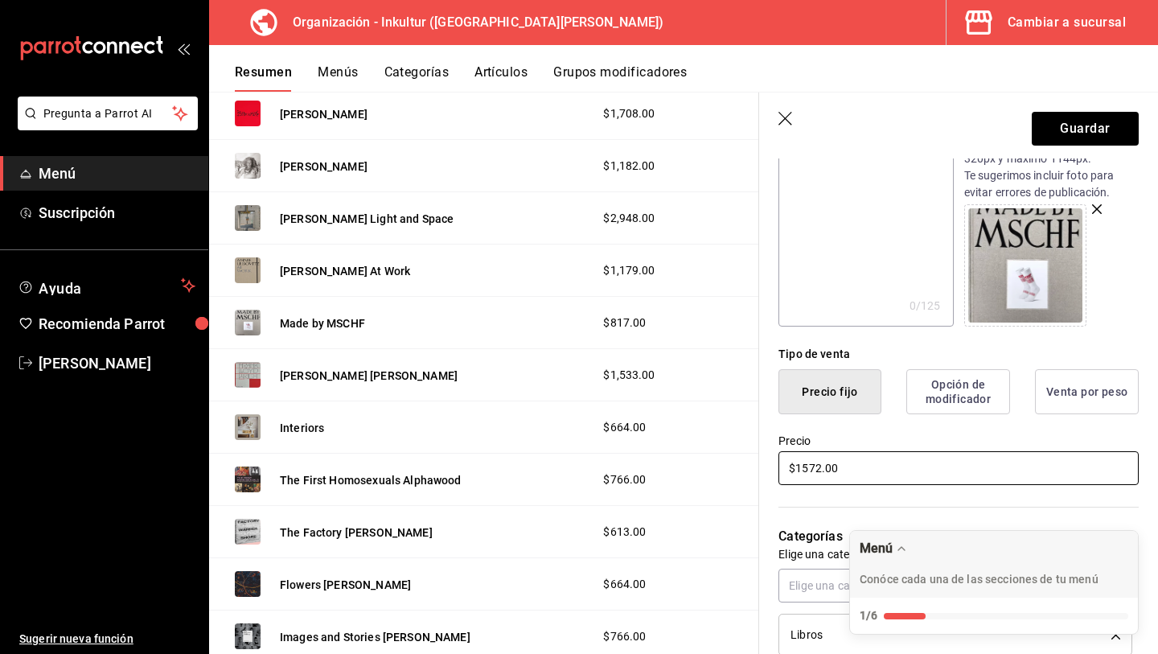
scroll to position [0, 0]
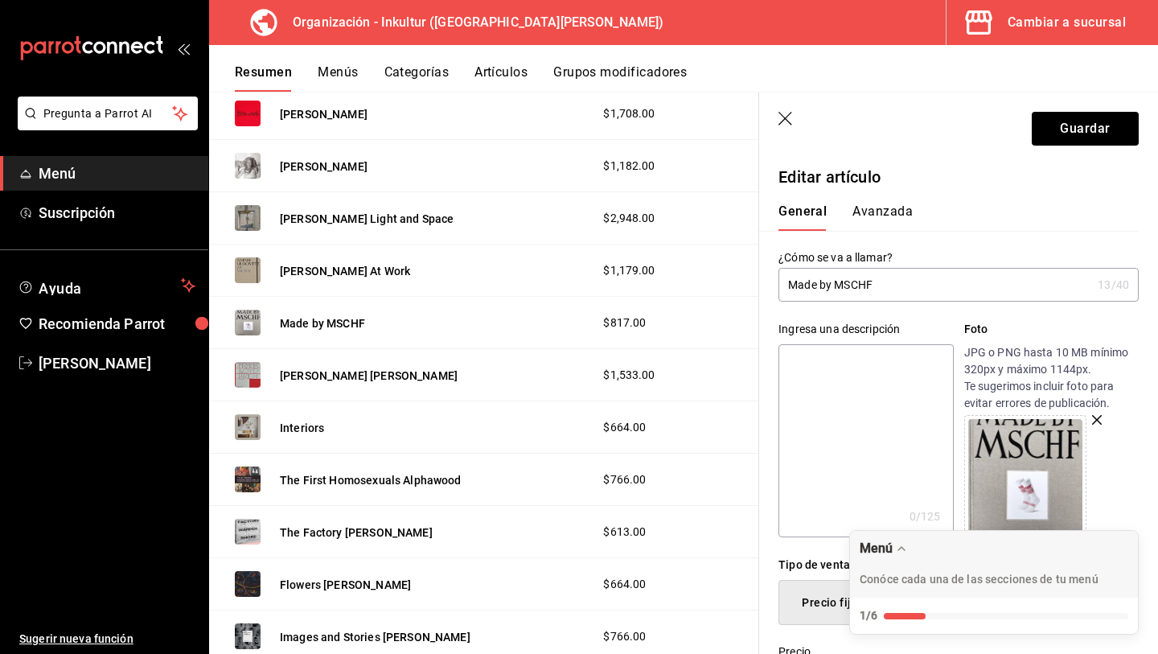
type input "$1572.00"
click at [890, 207] on button "Avanzada" at bounding box center [883, 216] width 60 height 27
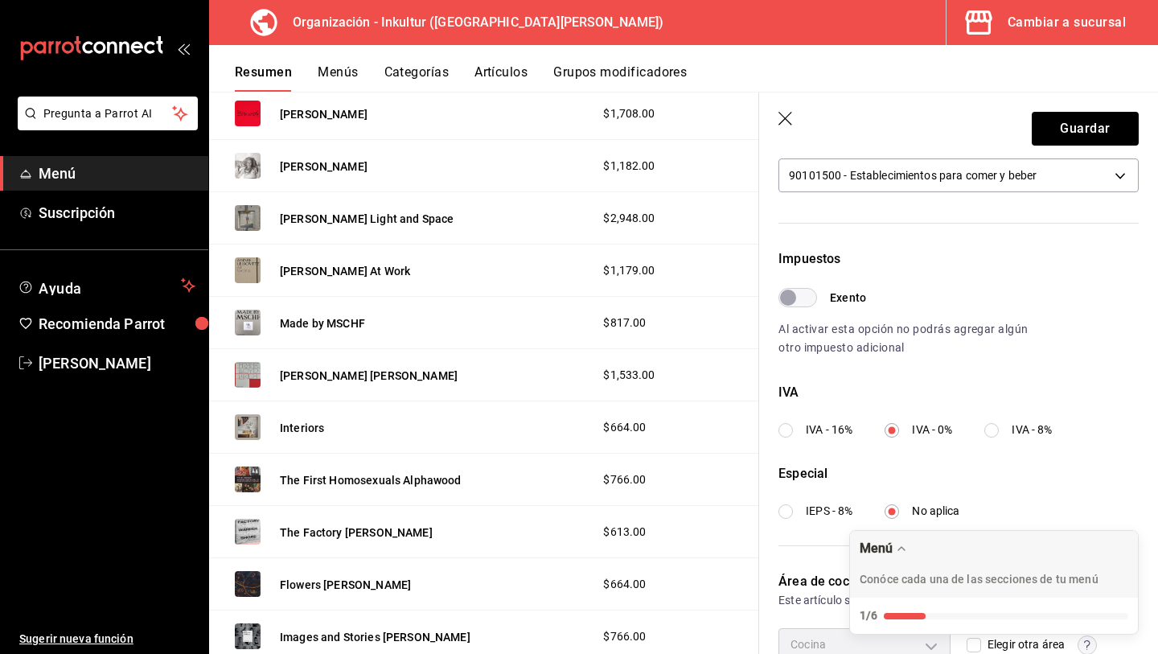
scroll to position [400, 0]
click at [1077, 132] on button "Guardar" at bounding box center [1085, 129] width 107 height 34
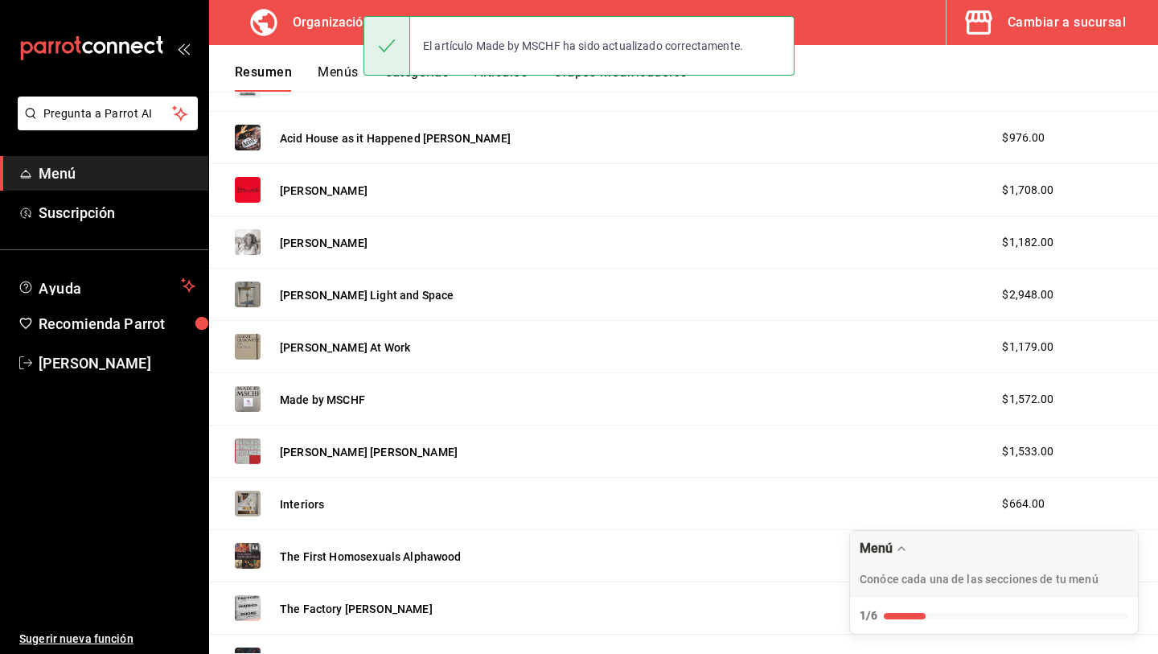
scroll to position [730, 0]
click at [397, 450] on button "[PERSON_NAME] [PERSON_NAME]" at bounding box center [369, 450] width 178 height 16
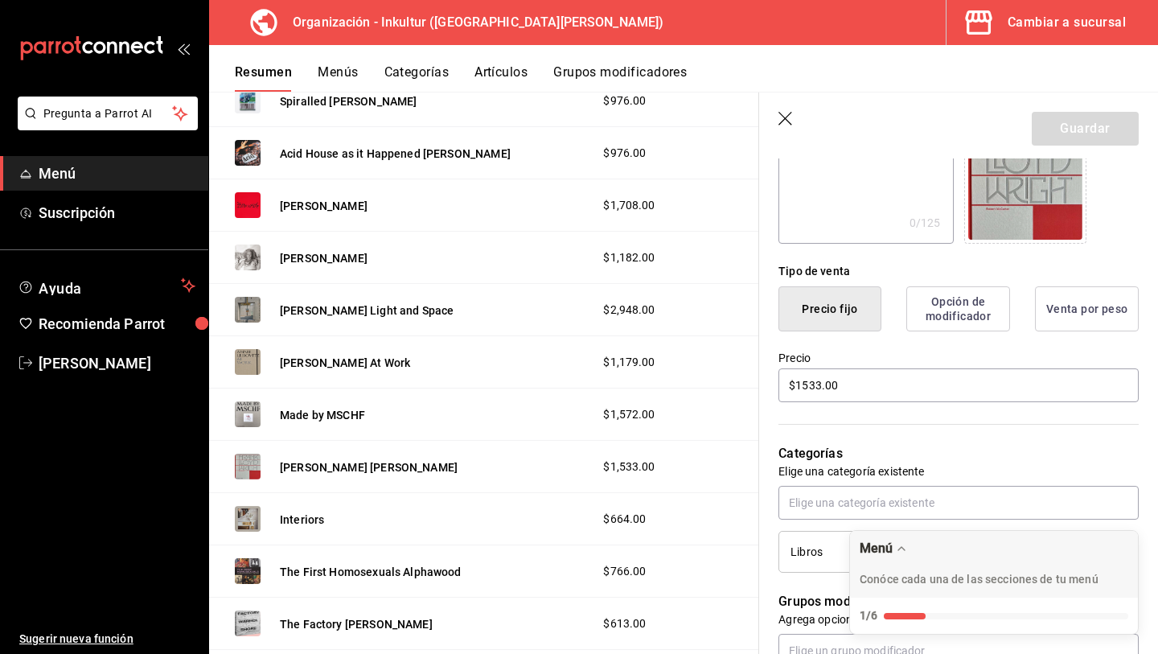
scroll to position [321, 0]
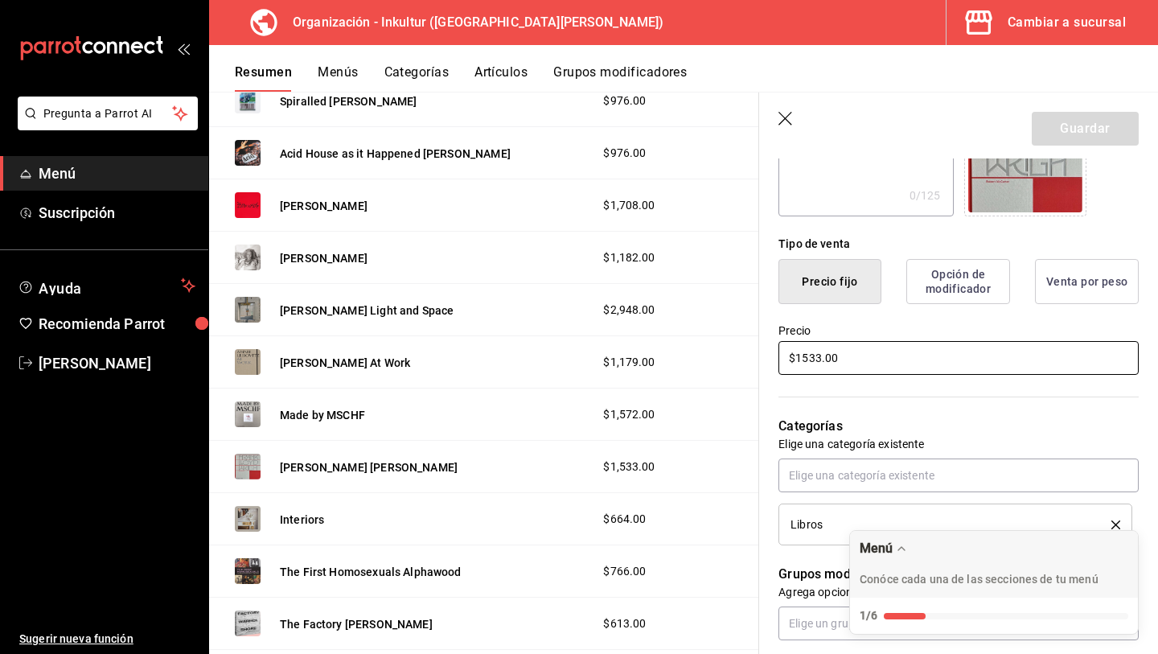
drag, startPoint x: 861, startPoint y: 355, endPoint x: 715, endPoint y: 348, distance: 145.8
click at [715, 348] on main "Resumen organización Agrega y edita los menús, las categorías, artículos y grup…" at bounding box center [683, 373] width 949 height 562
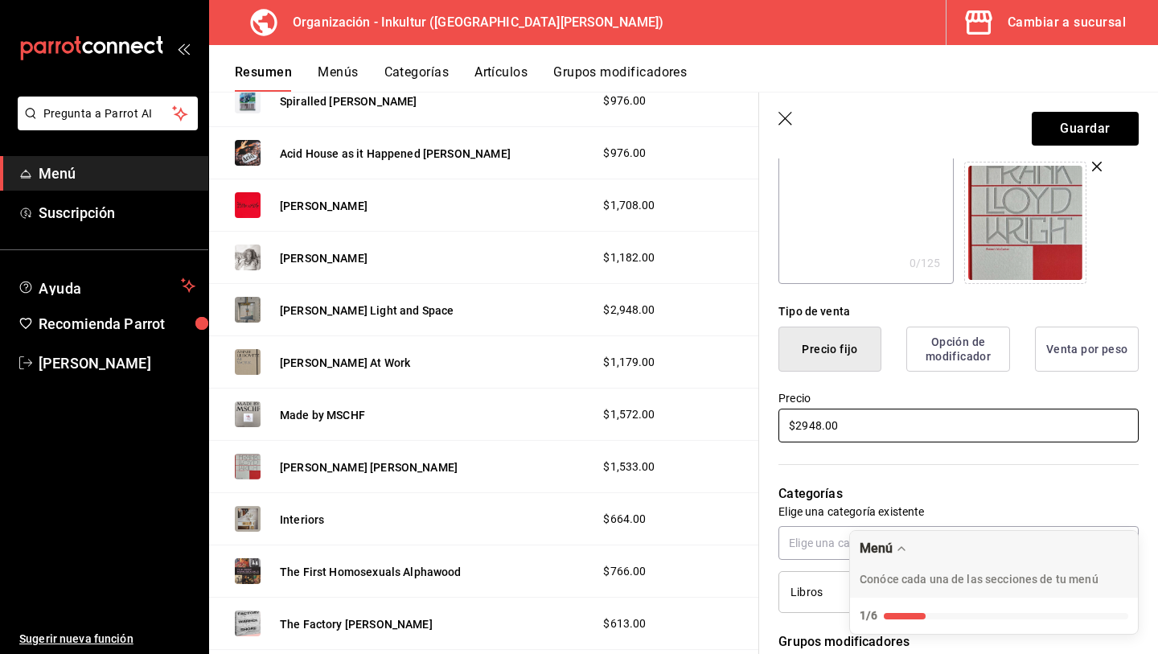
scroll to position [0, 0]
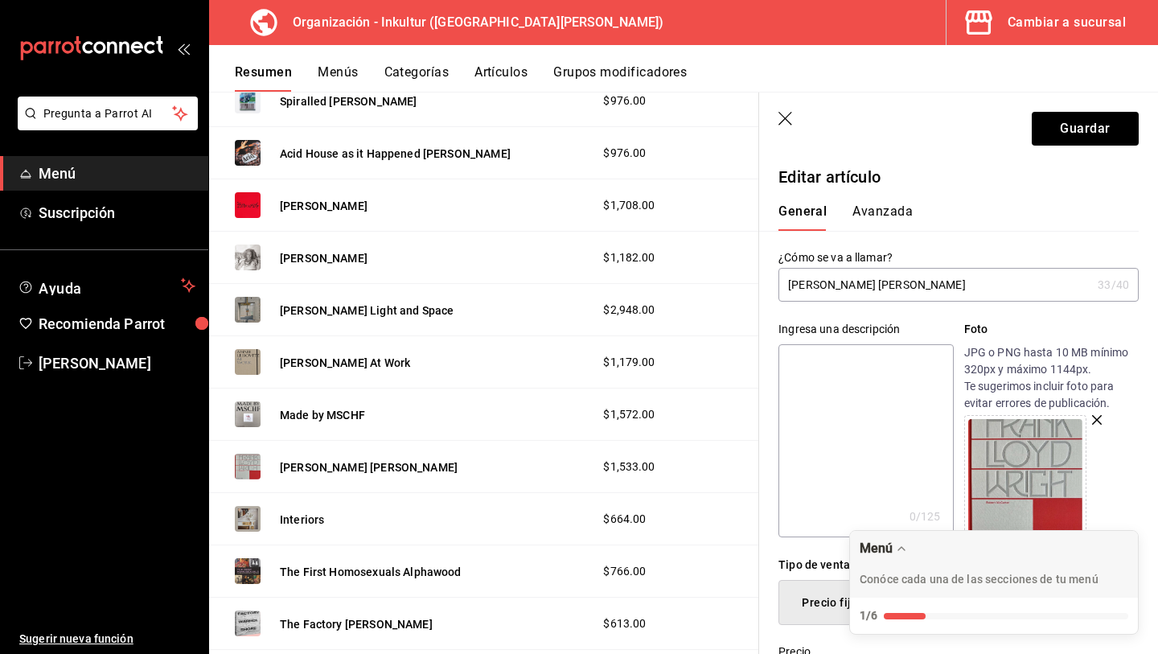
type input "$2948.00"
click at [881, 216] on button "Avanzada" at bounding box center [883, 216] width 60 height 27
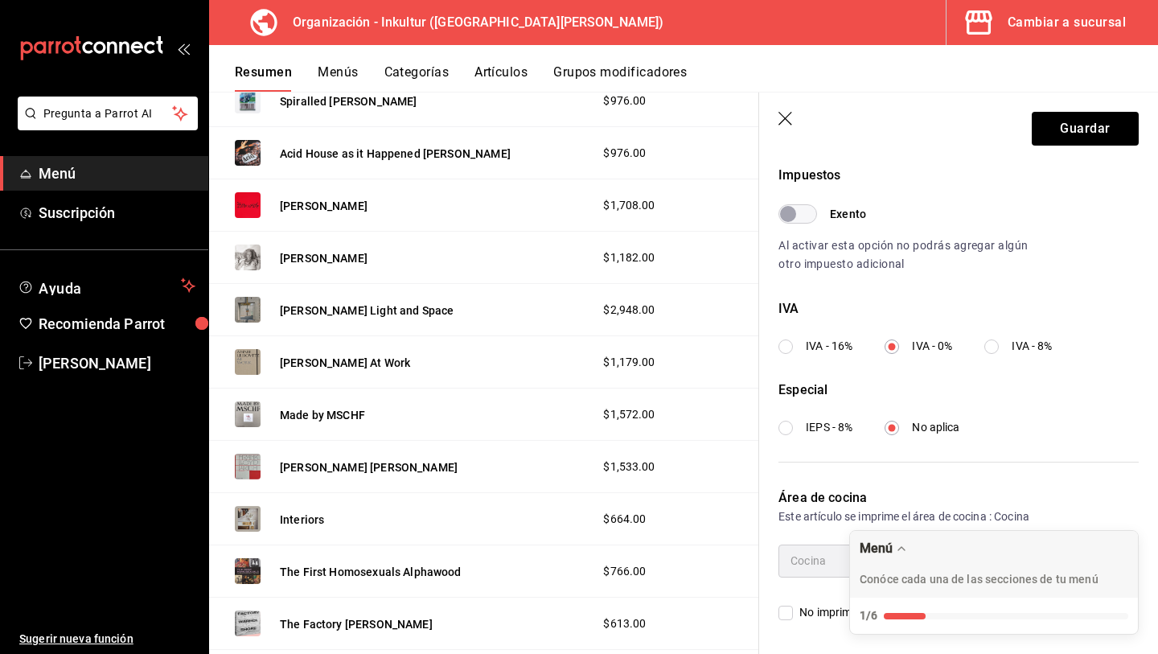
scroll to position [477, 0]
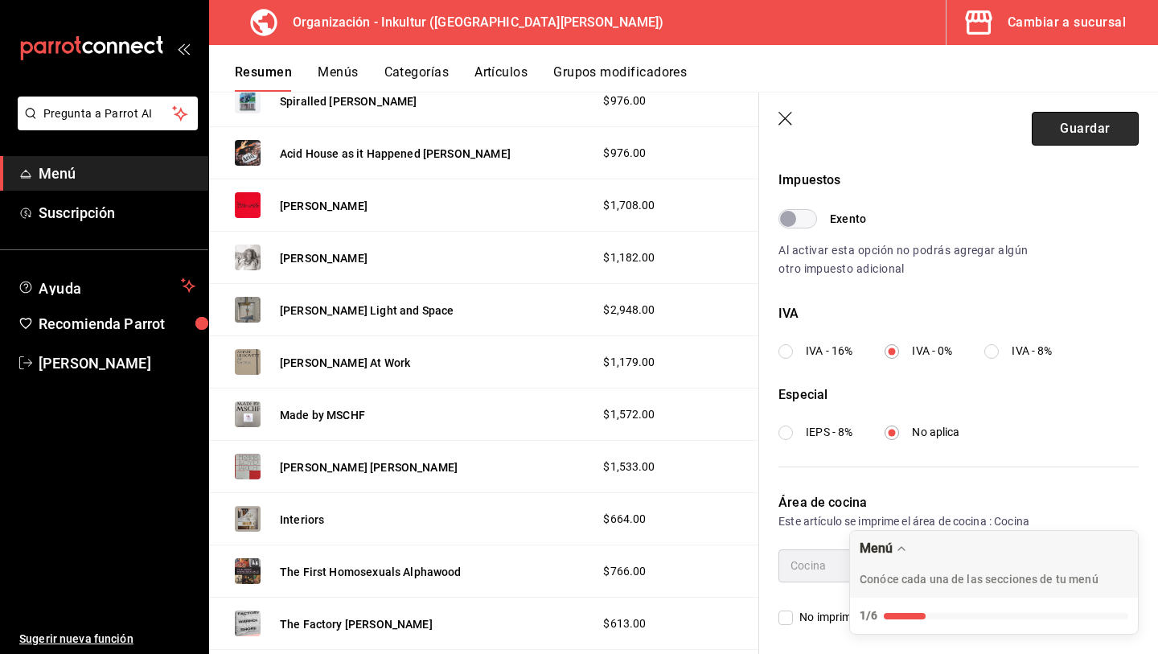
click at [1092, 119] on button "Guardar" at bounding box center [1085, 129] width 107 height 34
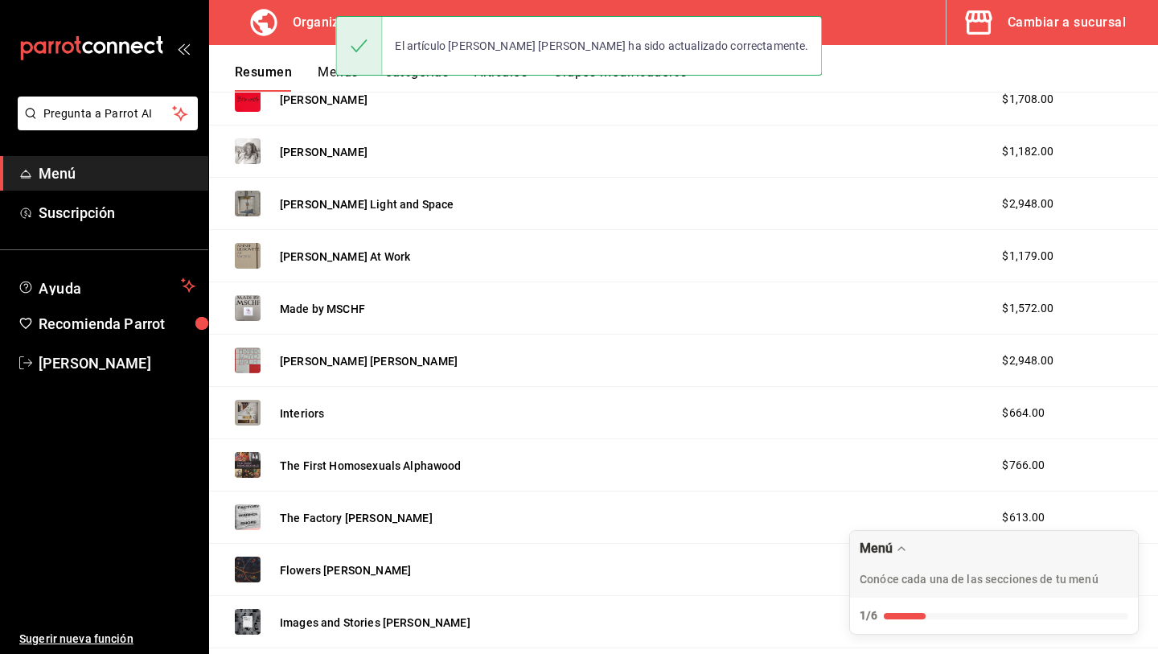
scroll to position [831, 0]
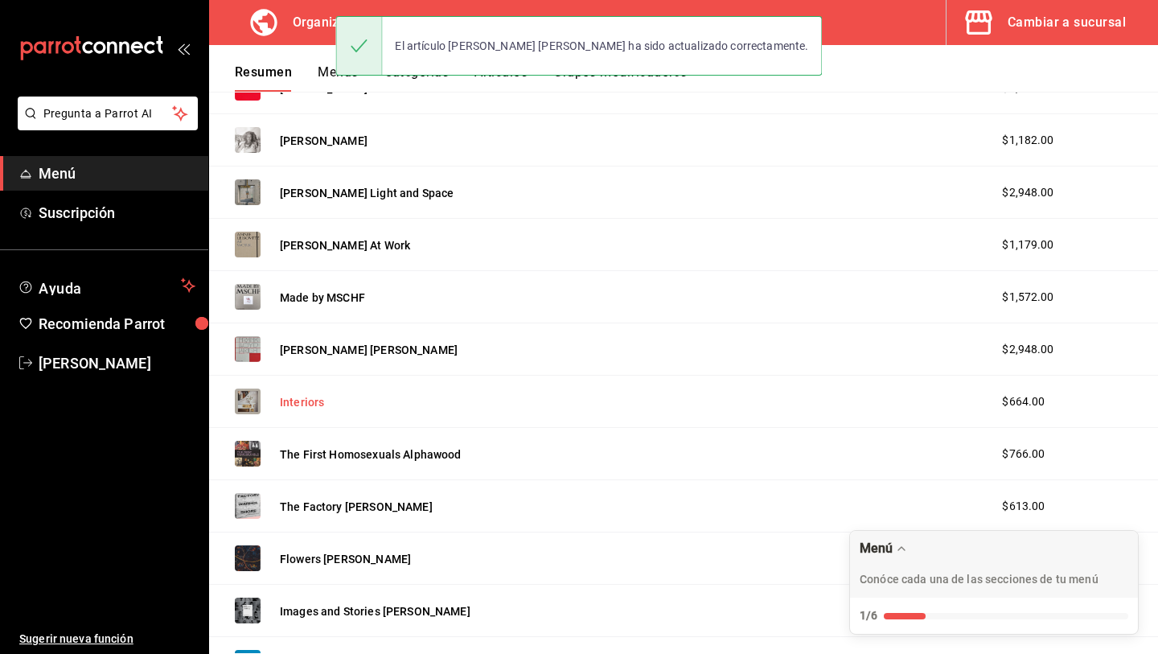
click at [314, 407] on button "Interiors" at bounding box center [302, 402] width 44 height 16
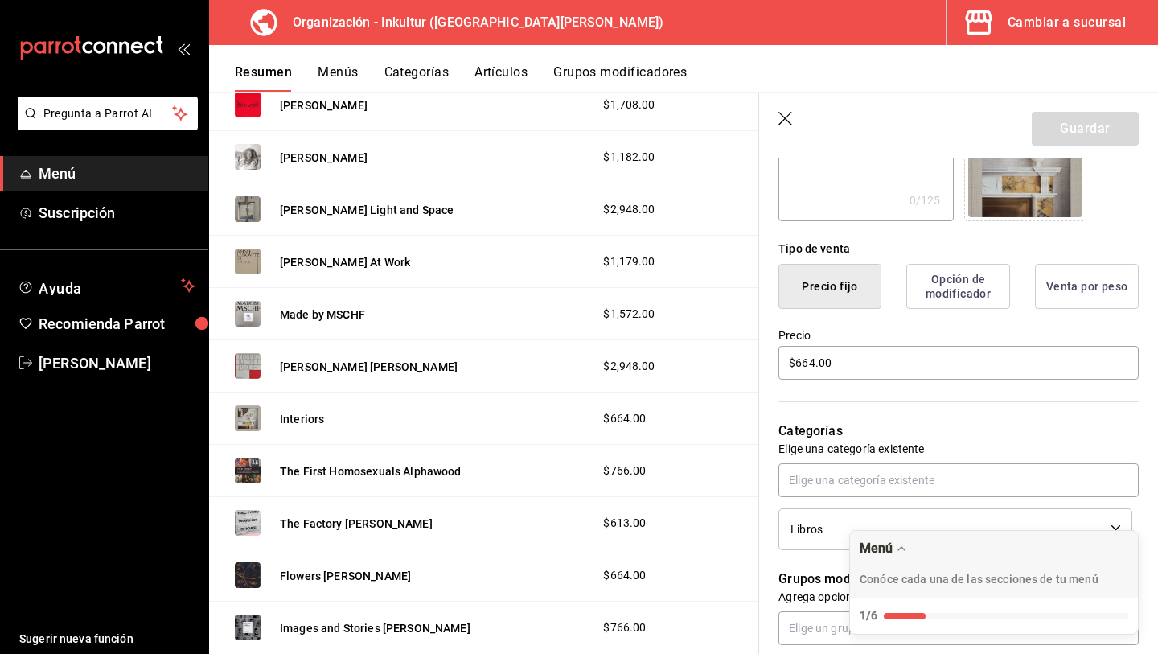
scroll to position [319, 0]
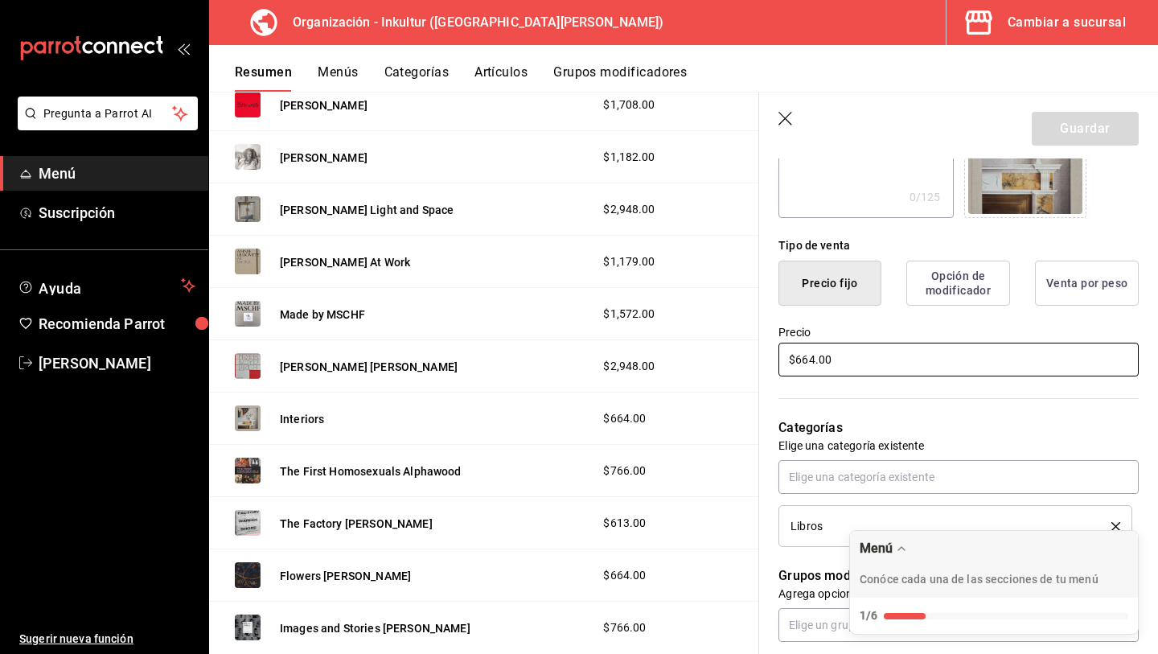
drag, startPoint x: 853, startPoint y: 360, endPoint x: 734, endPoint y: 351, distance: 119.3
click at [736, 351] on main "Resumen organización Agrega y edita los menús, las categorías, artículos y grup…" at bounding box center [683, 373] width 949 height 562
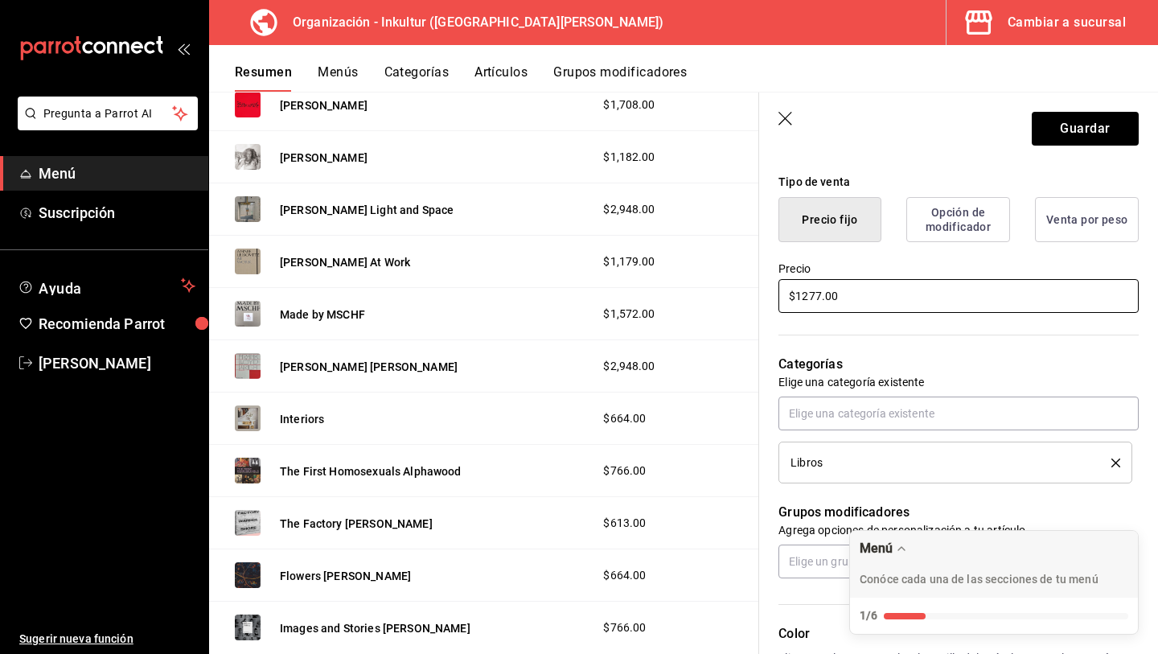
scroll to position [0, 0]
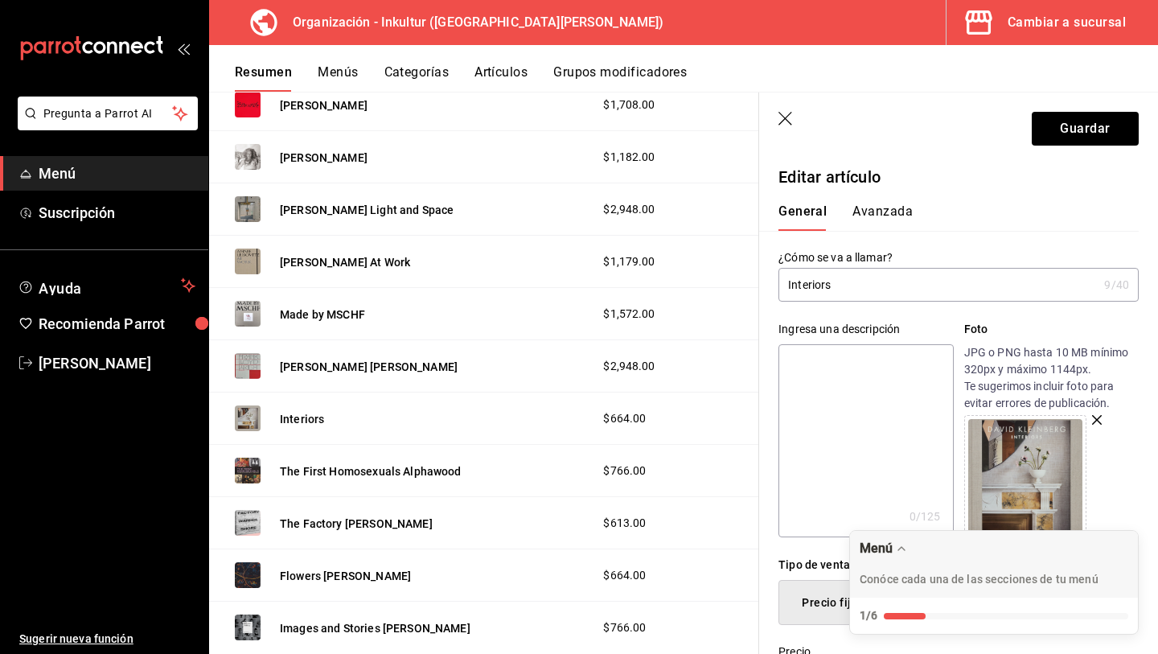
type input "$1277.00"
click at [898, 211] on button "Avanzada" at bounding box center [883, 216] width 60 height 27
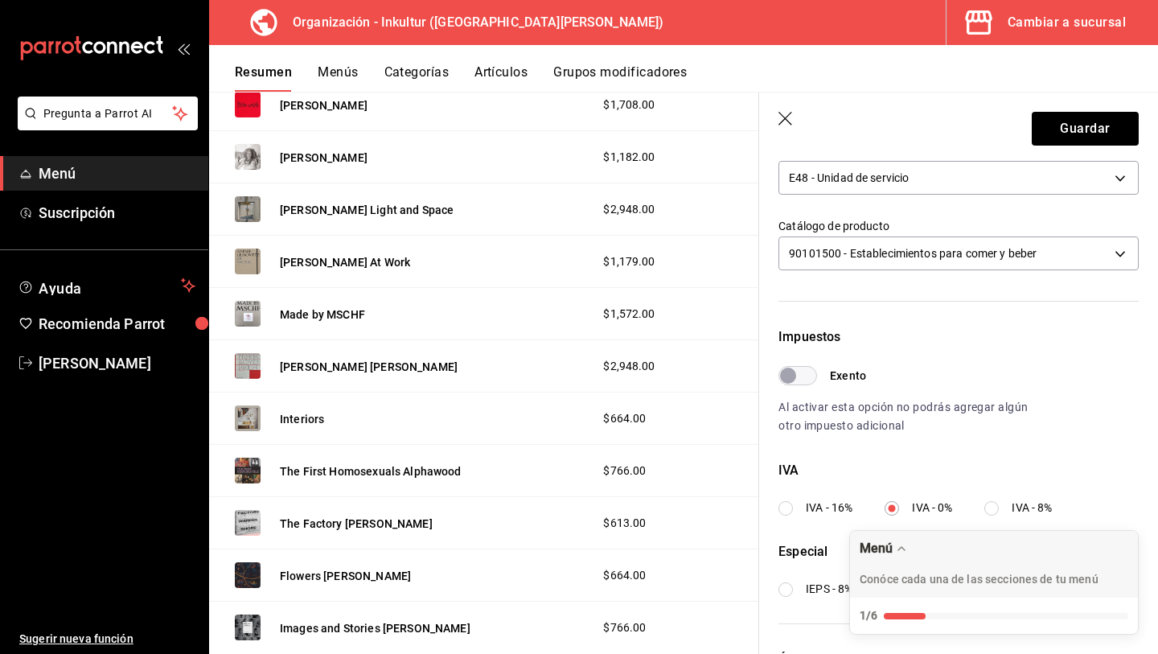
scroll to position [380, 0]
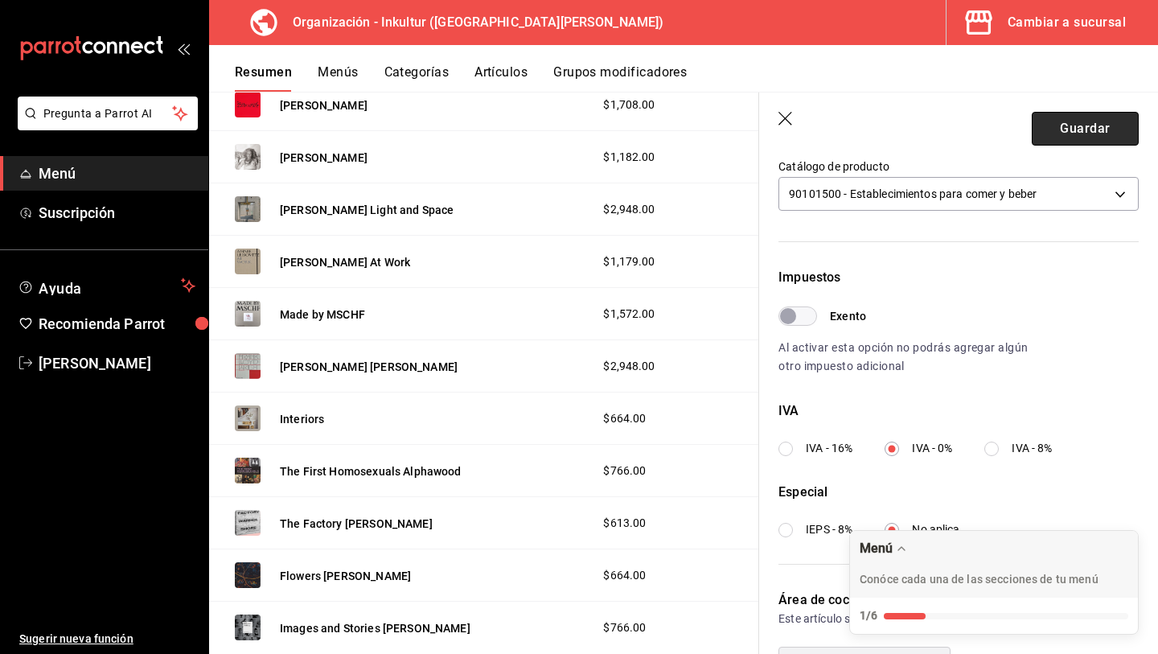
click at [1088, 121] on button "Guardar" at bounding box center [1085, 129] width 107 height 34
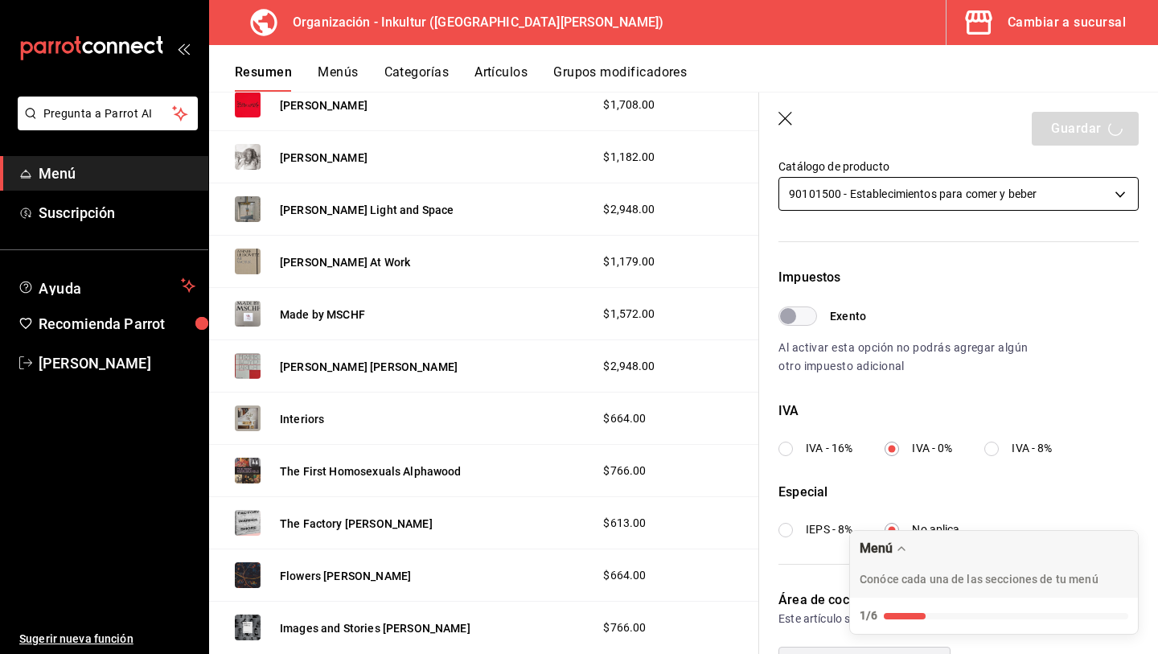
click at [991, 182] on div "Editar artículo General Avanzada ¿Cómo se va a llamar? 9 /40 ¿Cómo se va a llam…" at bounding box center [958, 268] width 399 height 978
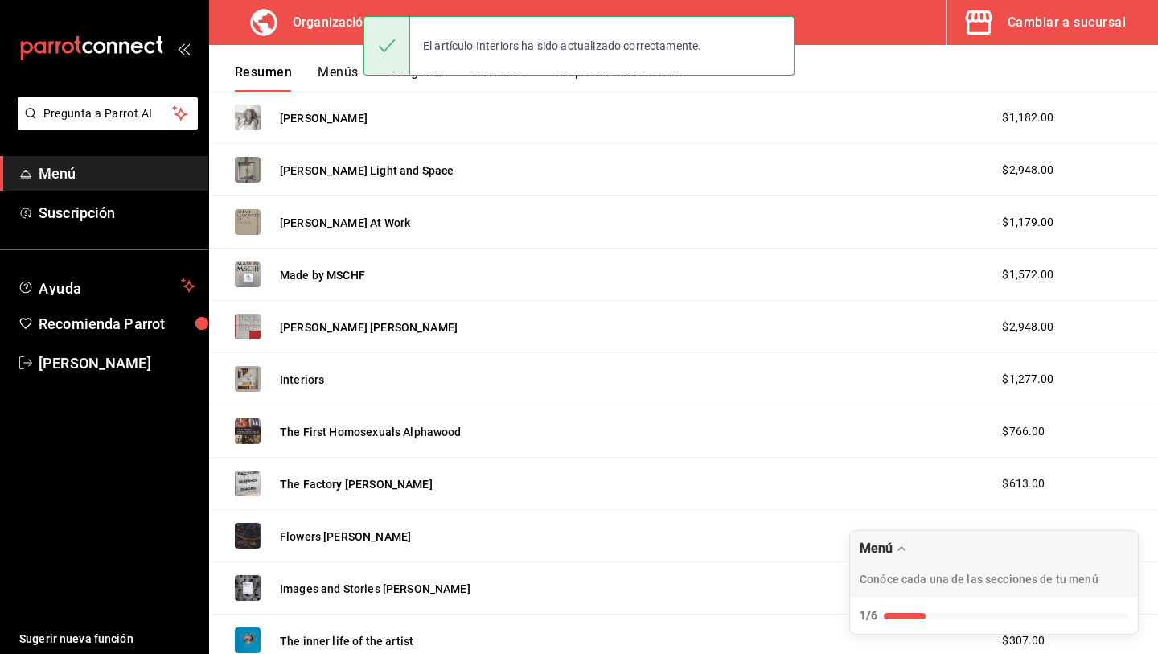
scroll to position [872, 0]
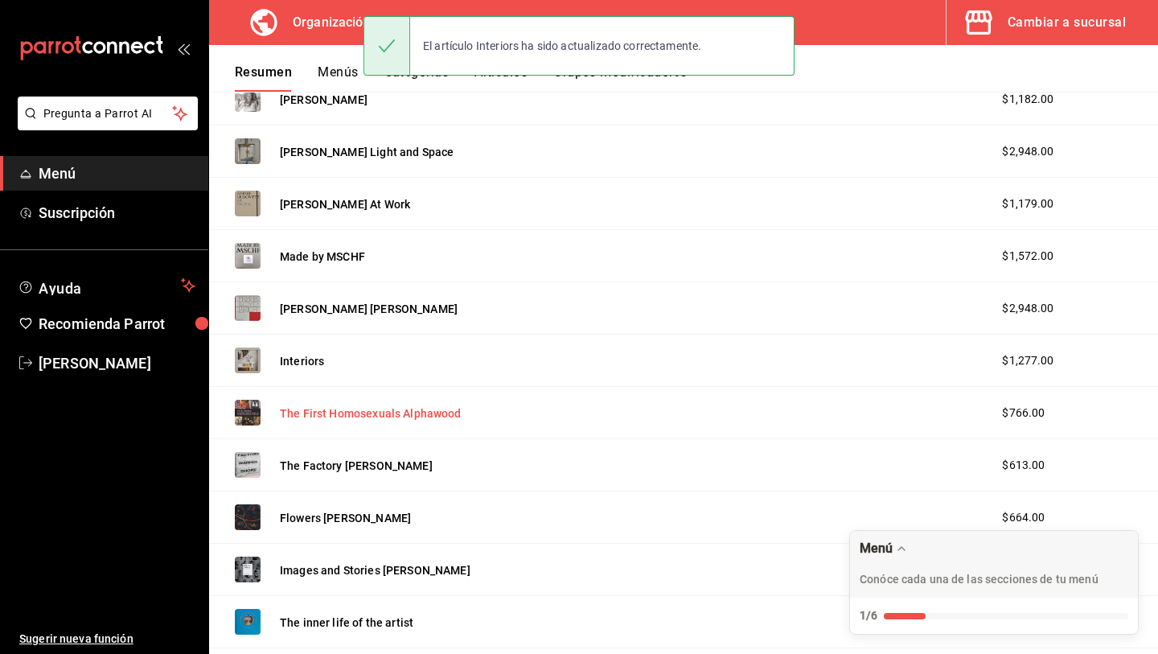
click at [397, 413] on button "The First Homosexuals Alphawood" at bounding box center [371, 413] width 182 height 16
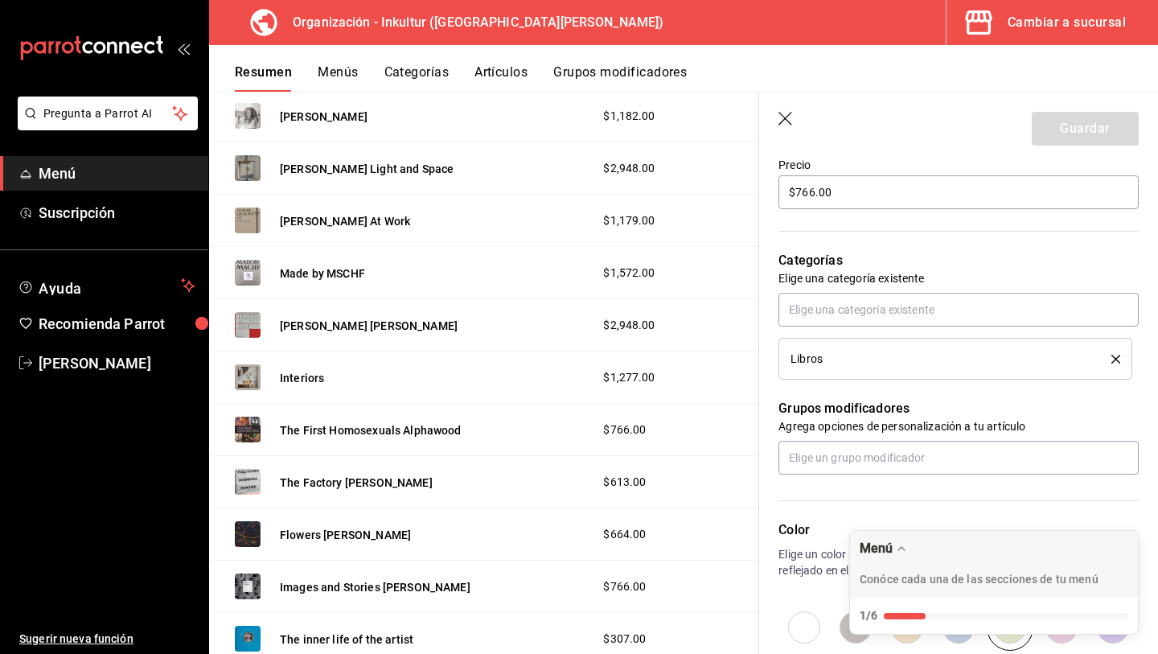
scroll to position [487, 0]
drag, startPoint x: 875, startPoint y: 197, endPoint x: 713, endPoint y: 195, distance: 162.5
click at [713, 195] on main "Resumen organización Agrega y edita los menús, las categorías, artículos y grup…" at bounding box center [683, 373] width 949 height 562
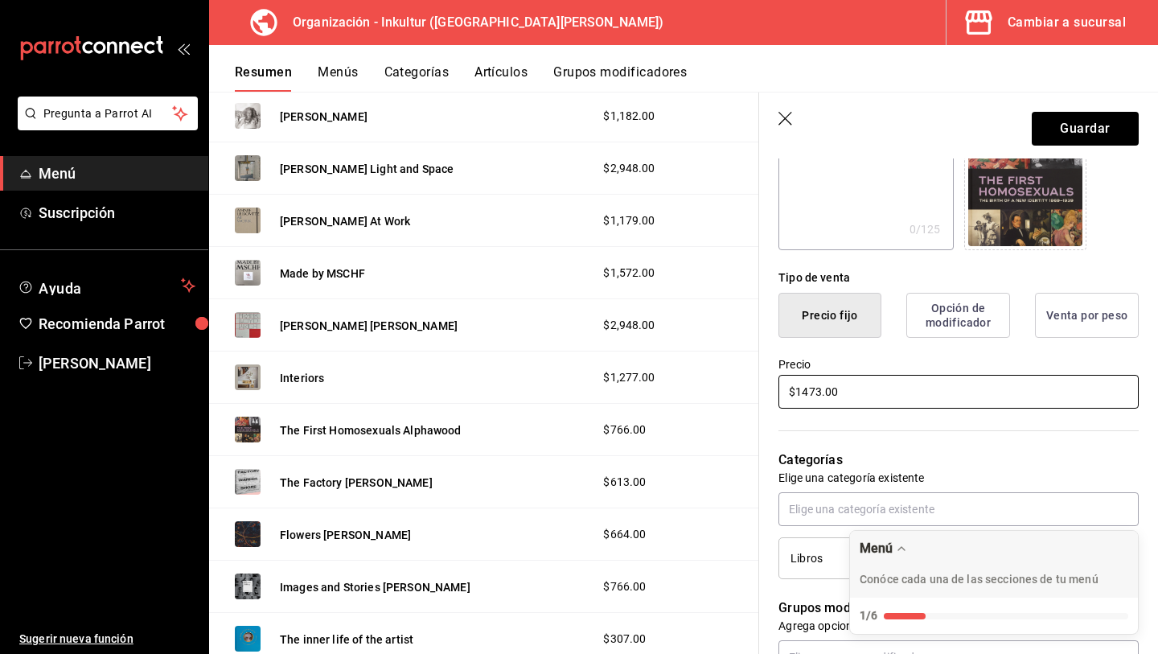
scroll to position [0, 0]
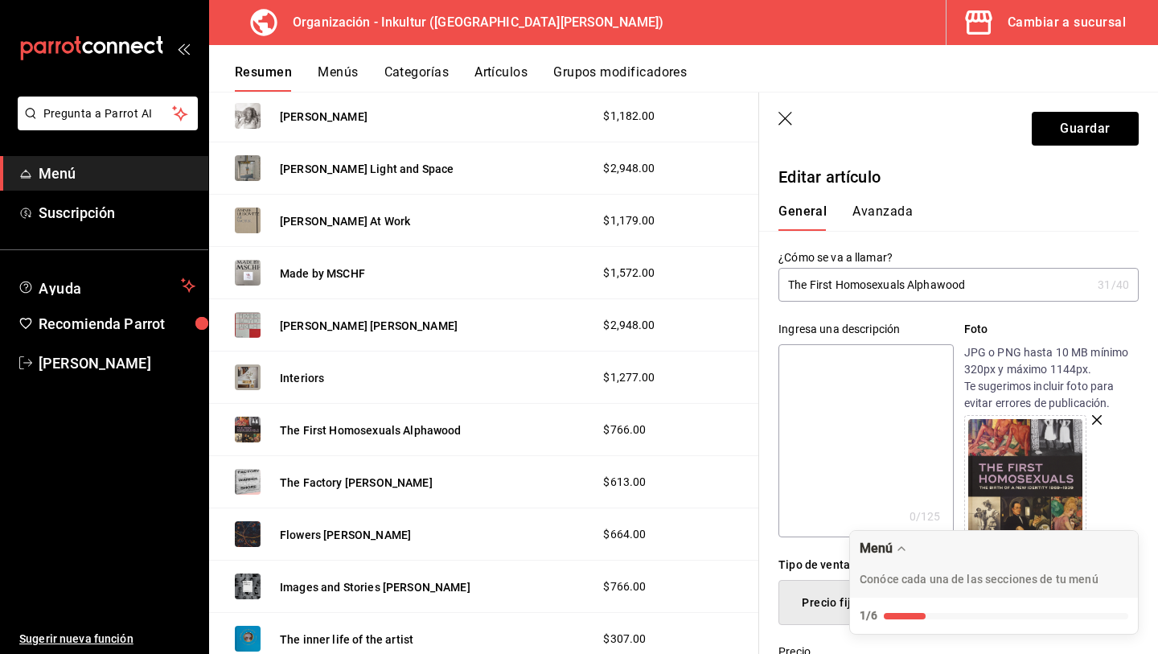
type input "$1473.00"
click at [875, 212] on button "Avanzada" at bounding box center [883, 216] width 60 height 27
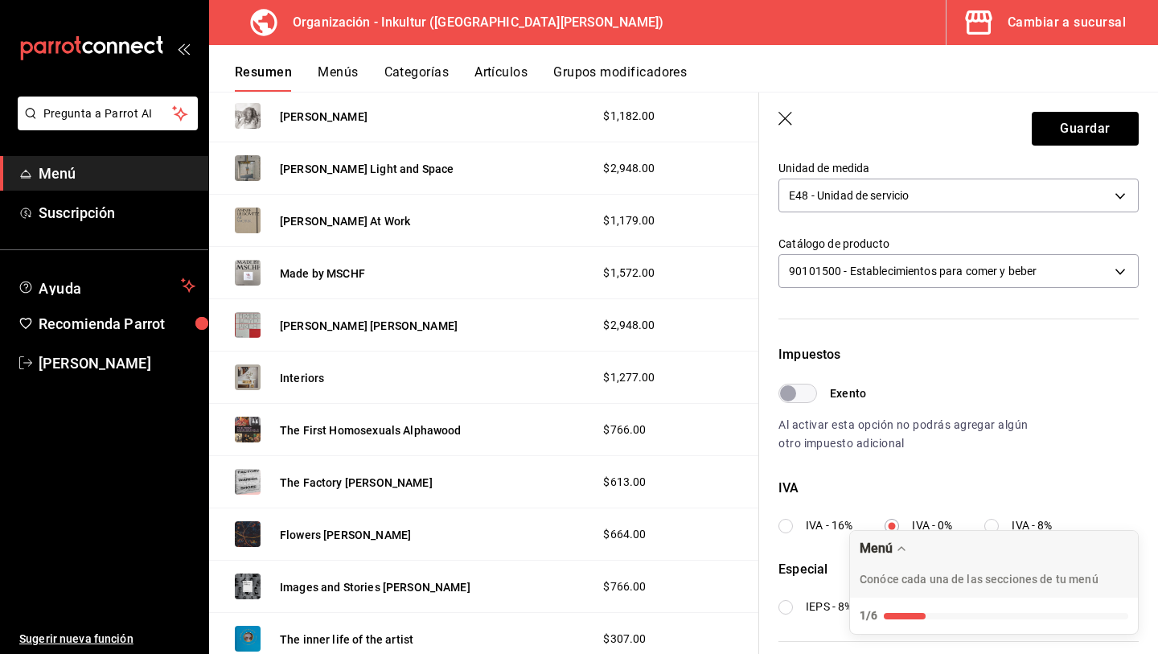
scroll to position [407, 0]
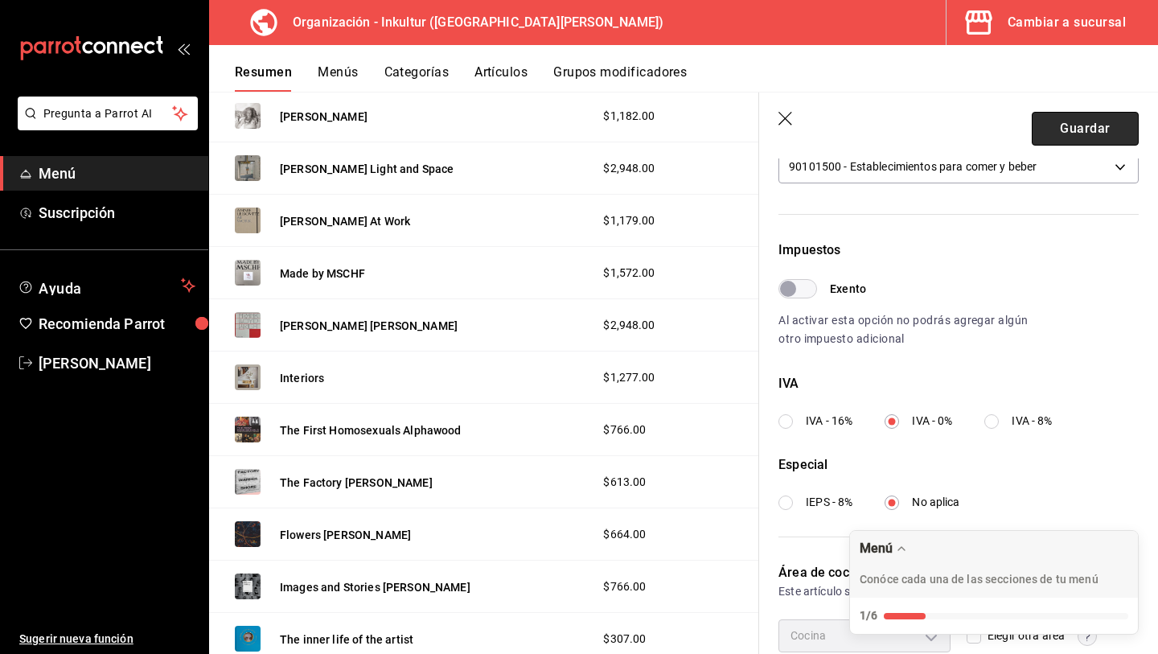
click at [1093, 127] on button "Guardar" at bounding box center [1085, 129] width 107 height 34
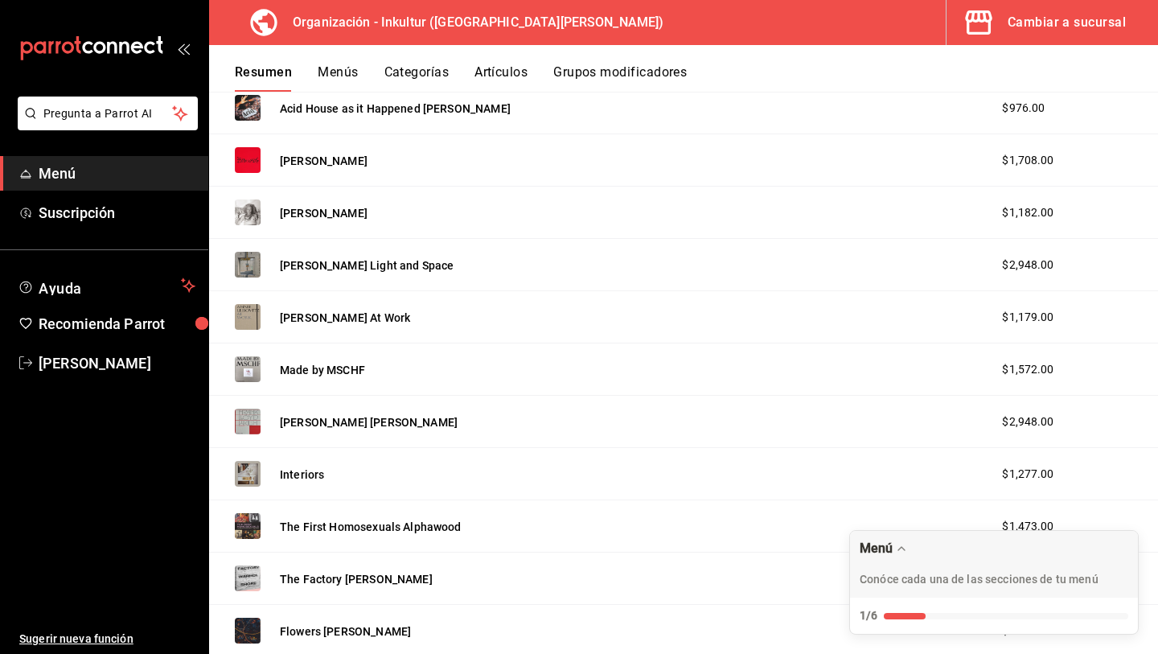
scroll to position [828, 0]
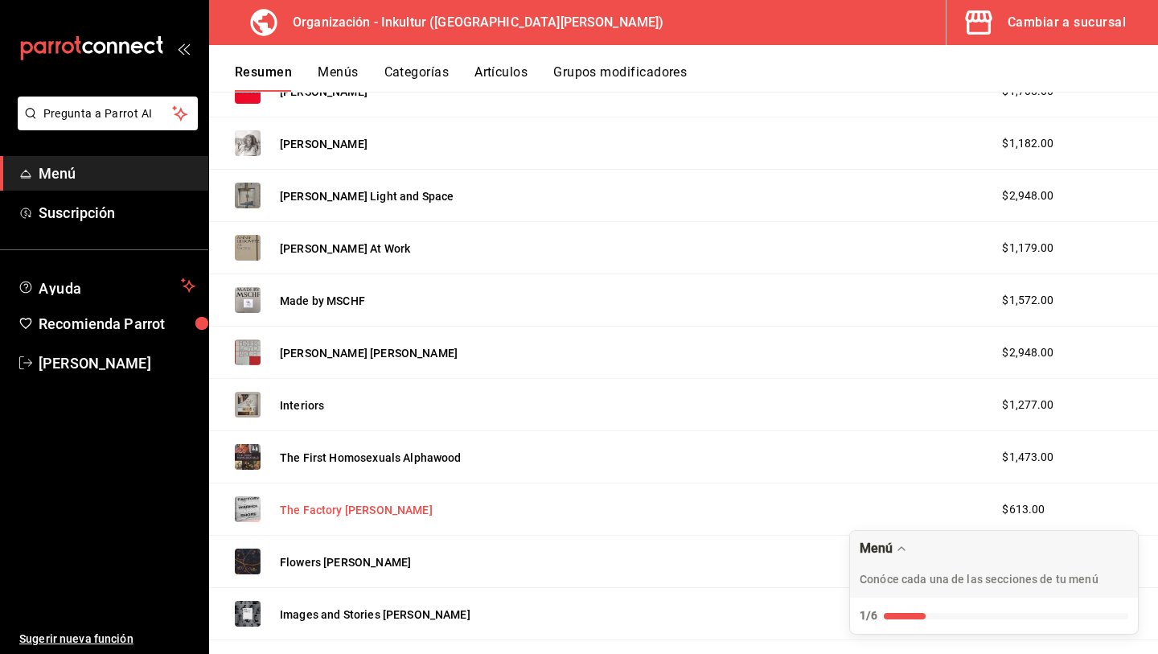
click at [359, 512] on button "The Factory [PERSON_NAME]" at bounding box center [356, 510] width 153 height 16
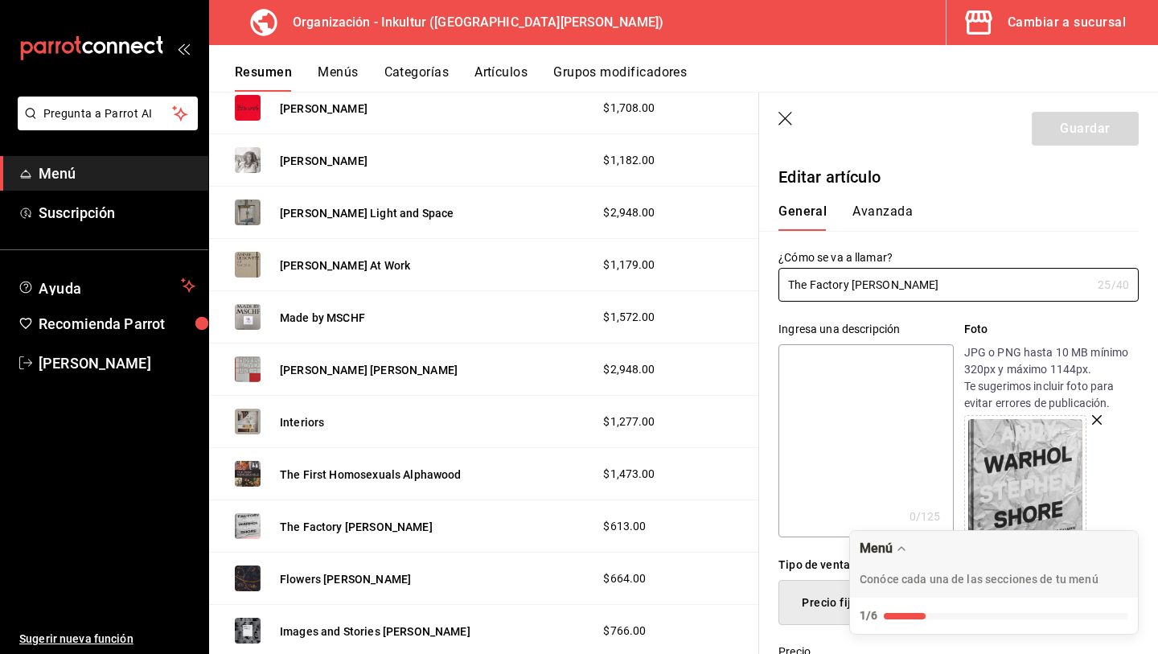
scroll to position [315, 0]
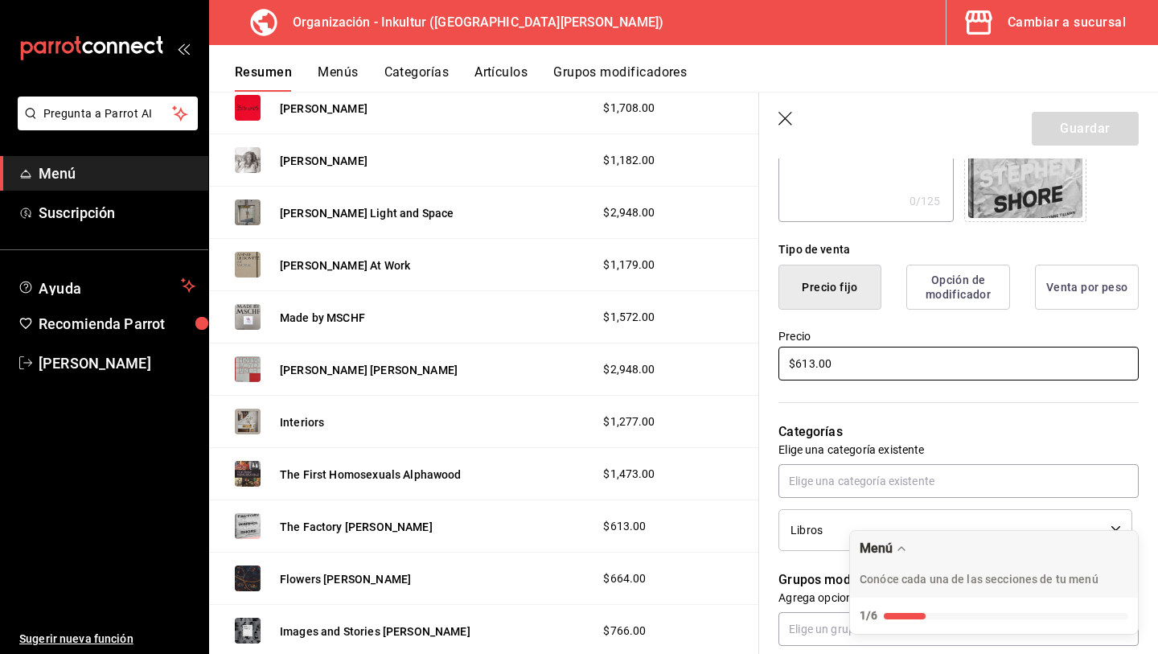
drag, startPoint x: 926, startPoint y: 359, endPoint x: 721, endPoint y: 349, distance: 205.3
click at [721, 350] on main "Resumen organización Agrega y edita los menús, las categorías, artículos y grup…" at bounding box center [683, 373] width 949 height 562
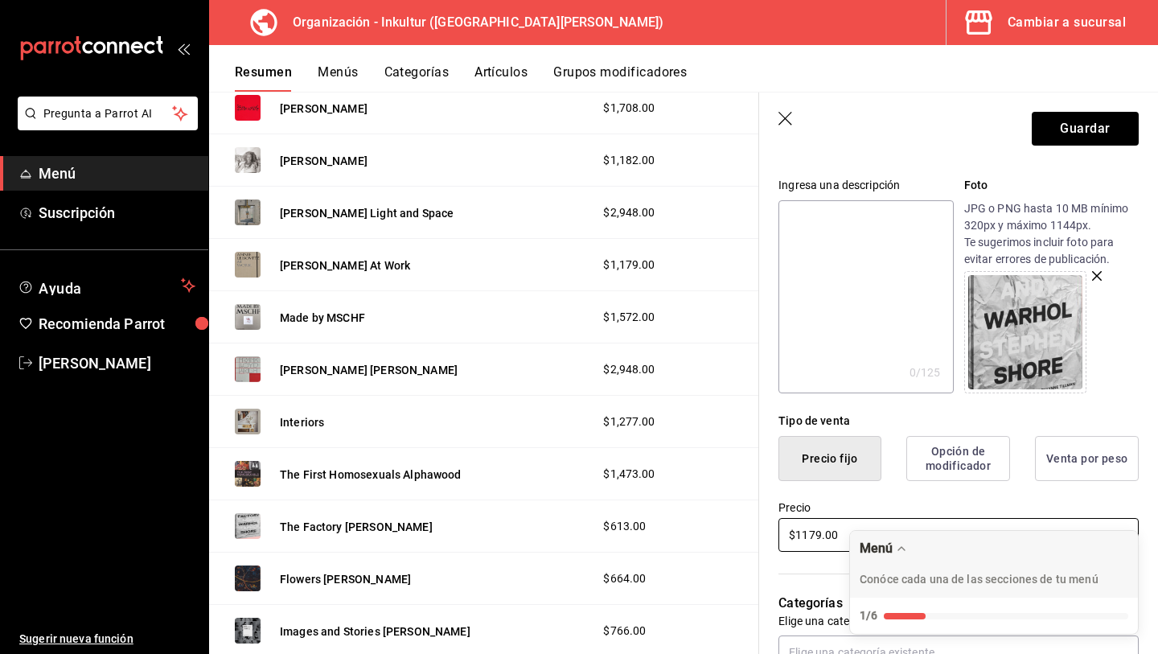
scroll to position [0, 0]
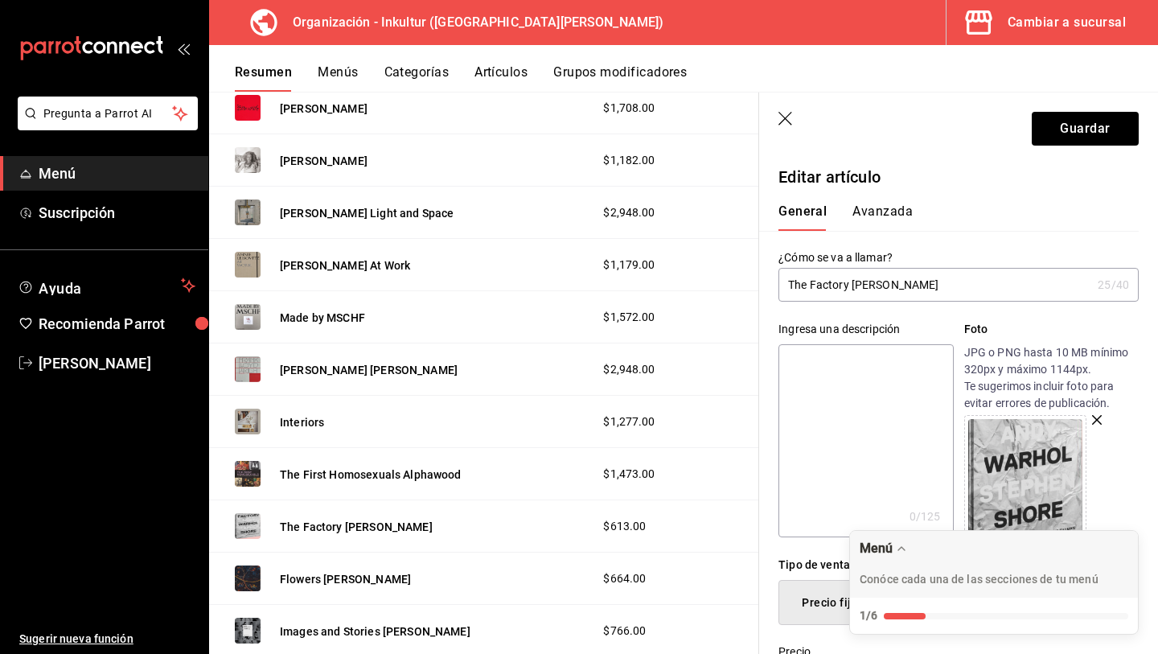
type input "$1179.00"
click at [885, 211] on button "Avanzada" at bounding box center [883, 216] width 60 height 27
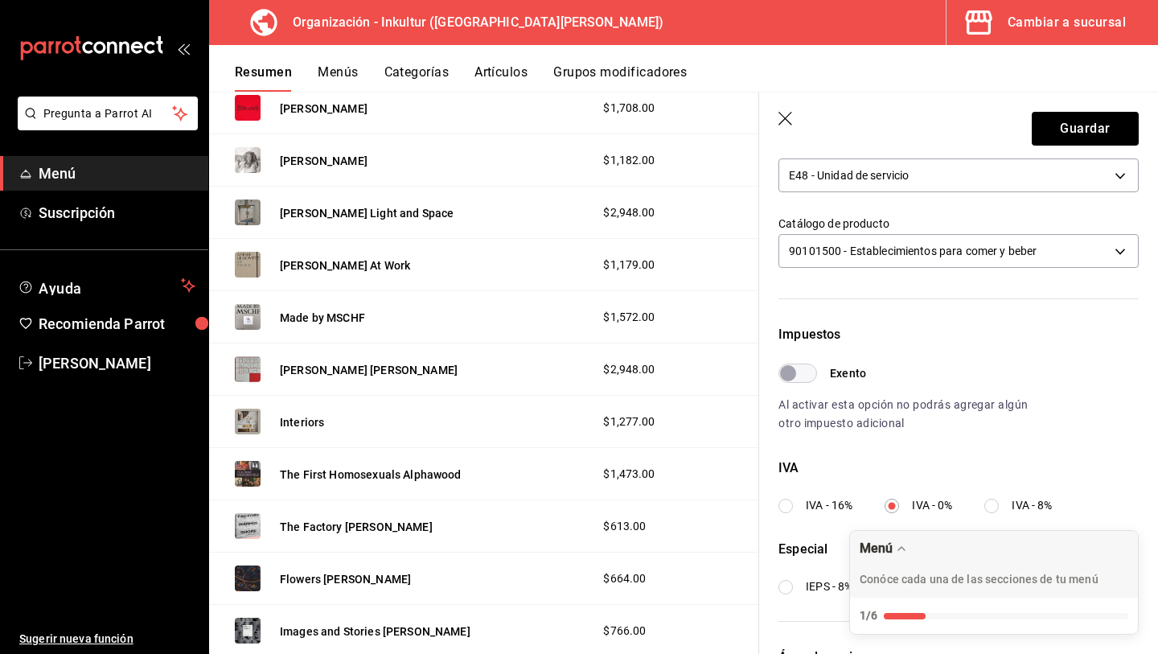
scroll to position [323, 0]
click at [1051, 135] on button "Guardar" at bounding box center [1085, 129] width 107 height 34
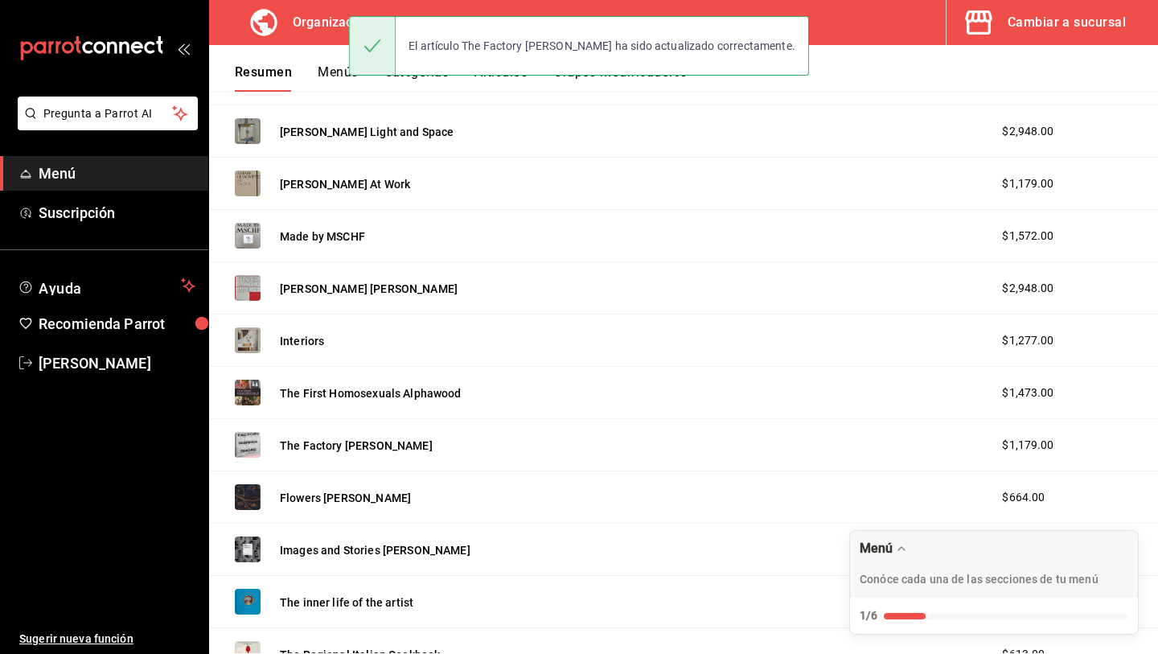
scroll to position [896, 0]
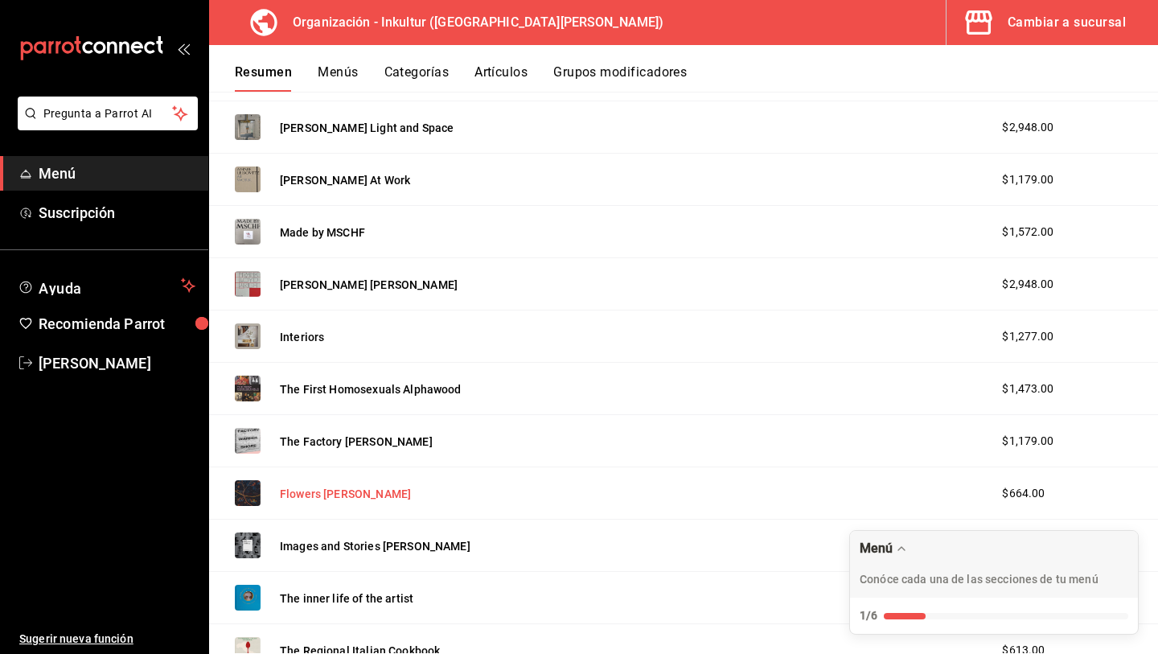
click at [363, 495] on button "Flowers [PERSON_NAME]" at bounding box center [345, 494] width 131 height 16
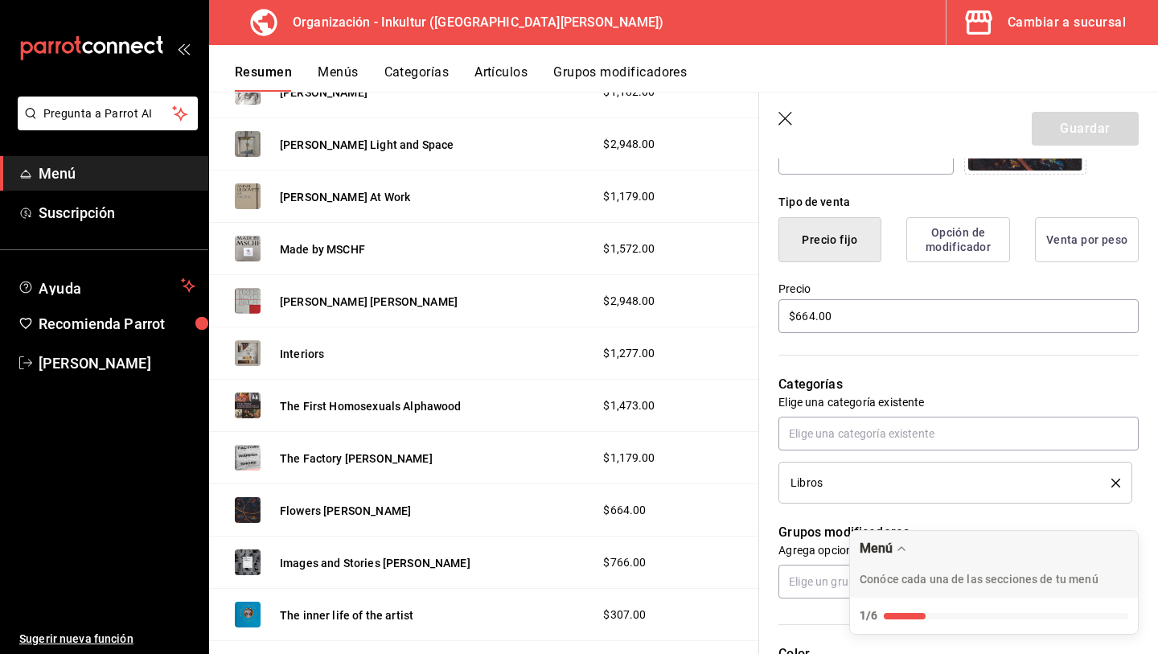
scroll to position [366, 0]
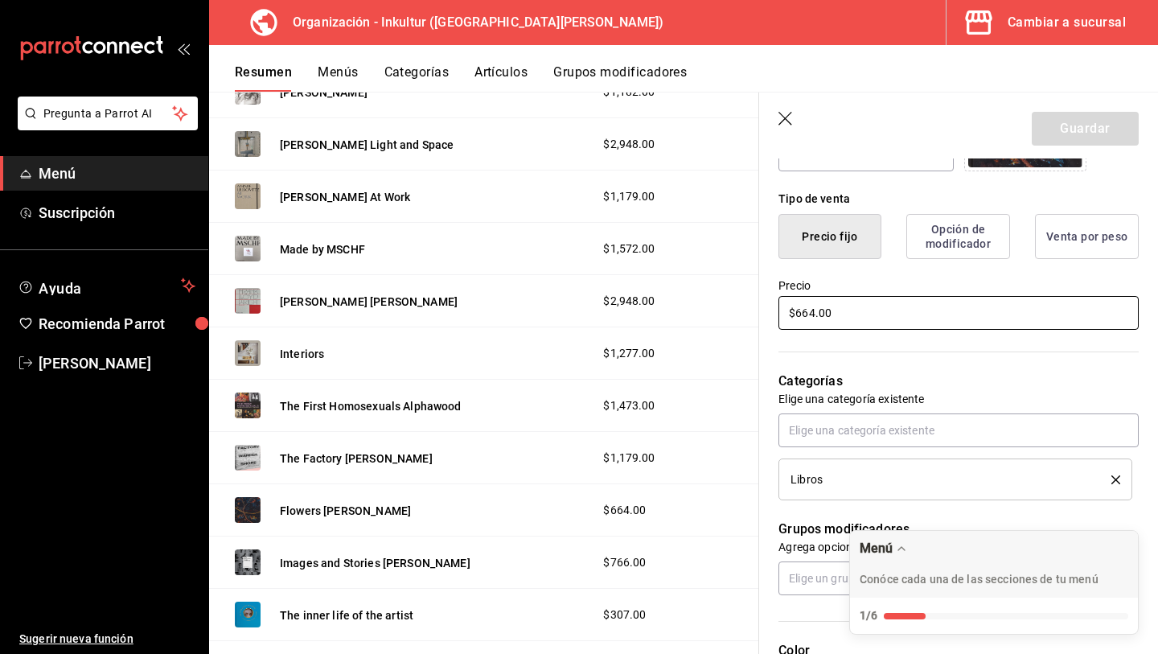
drag, startPoint x: 871, startPoint y: 306, endPoint x: 657, endPoint y: 306, distance: 213.9
click at [657, 306] on main "Resumen organización Agrega y edita los menús, las categorías, artículos y grup…" at bounding box center [683, 373] width 949 height 562
drag, startPoint x: 930, startPoint y: 312, endPoint x: 668, endPoint y: 293, distance: 262.1
click at [676, 294] on main "Resumen organización Agrega y edita los menús, las categorías, artículos y grup…" at bounding box center [683, 373] width 949 height 562
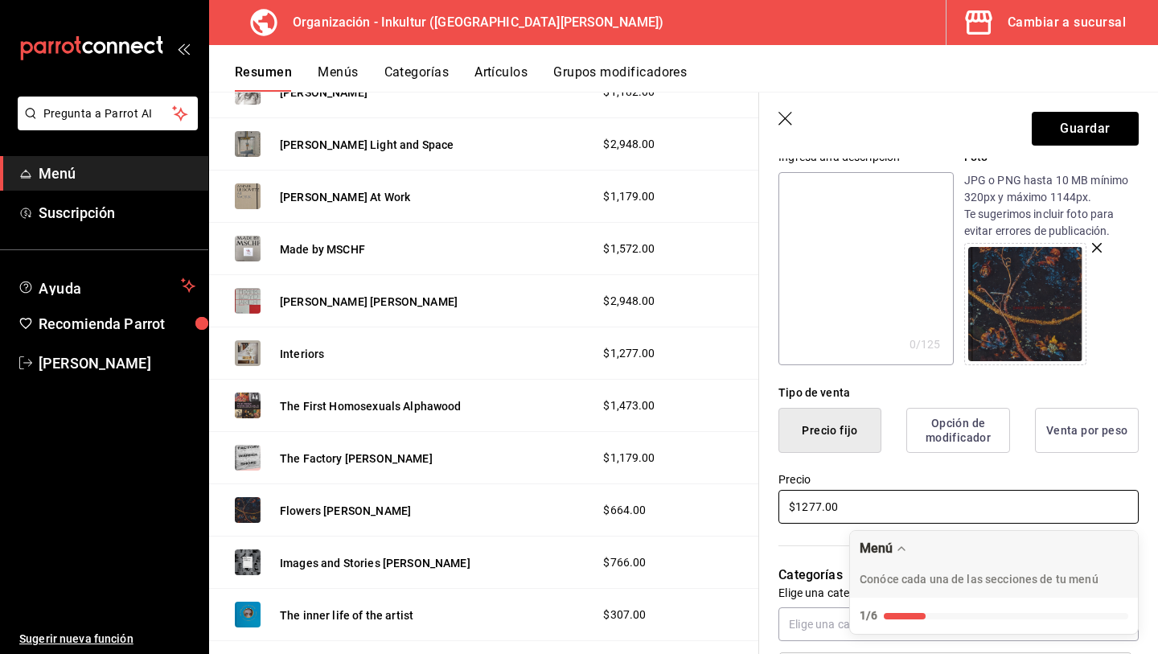
scroll to position [0, 0]
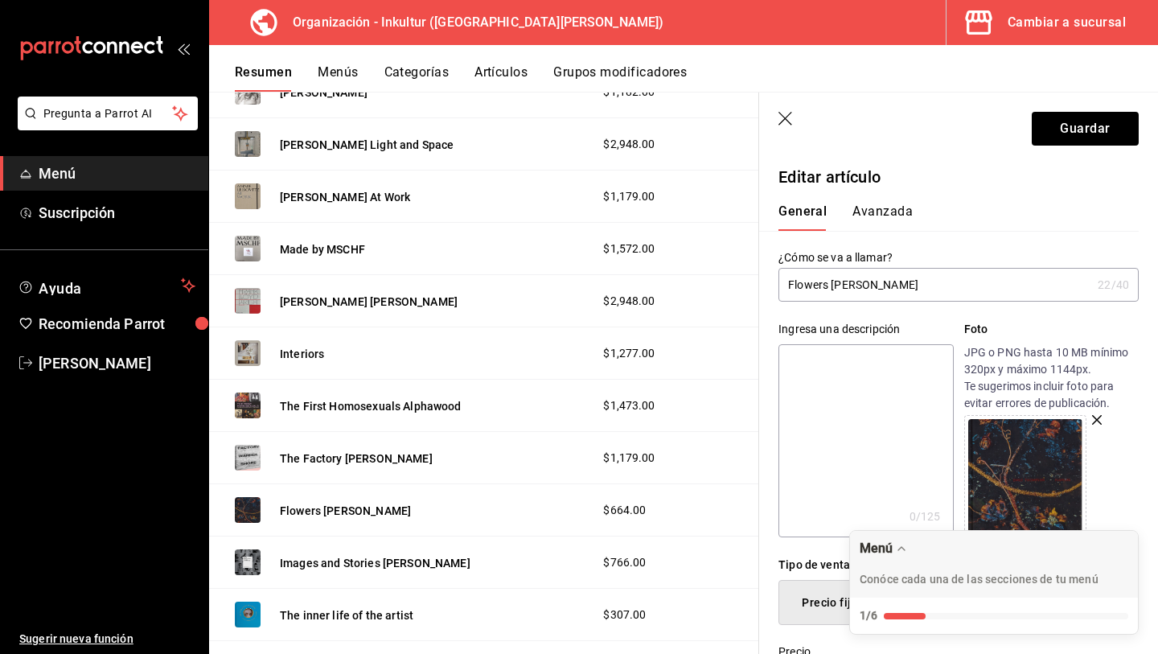
type input "$1277.00"
click at [886, 216] on button "Avanzada" at bounding box center [883, 216] width 60 height 27
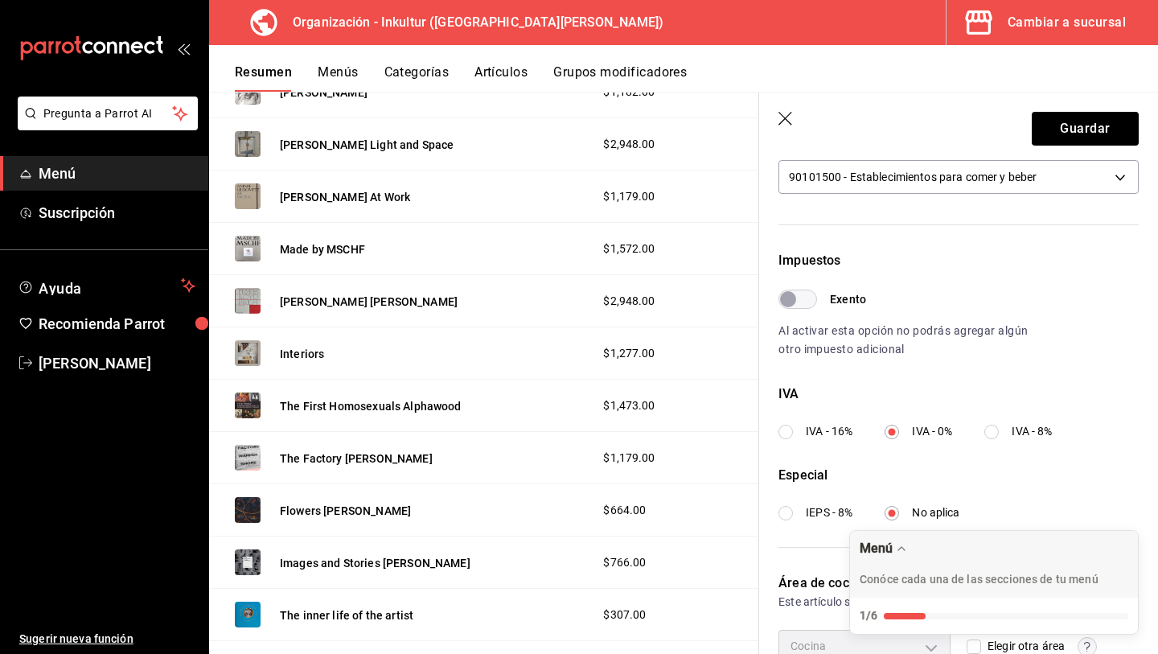
scroll to position [407, 0]
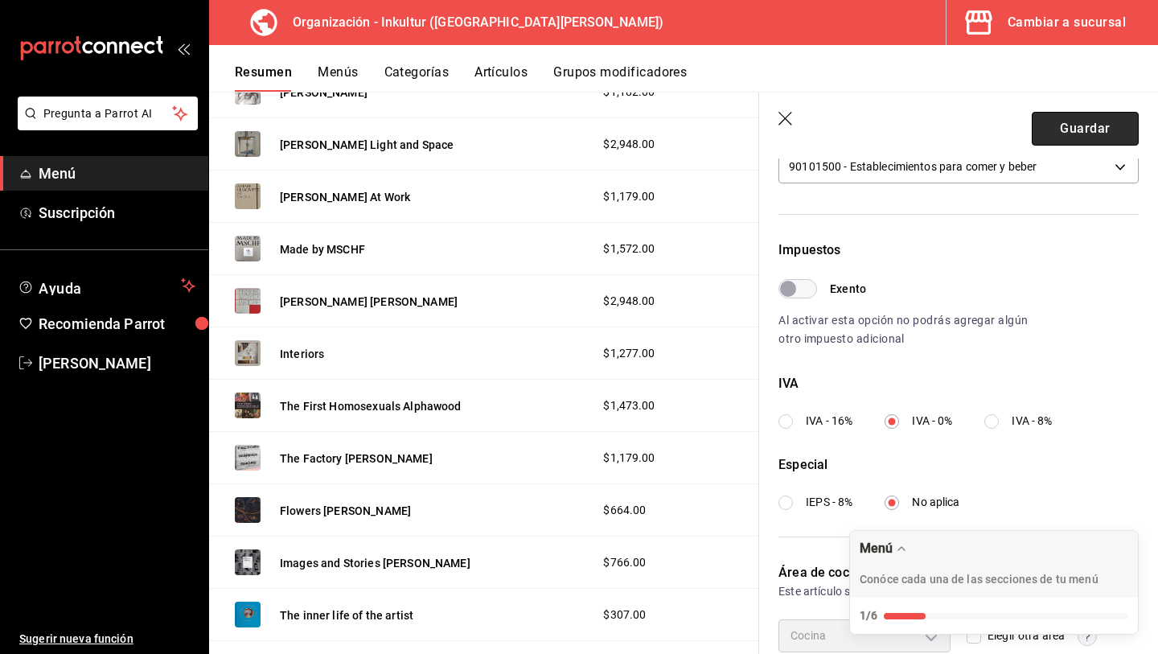
click at [1096, 128] on button "Guardar" at bounding box center [1085, 129] width 107 height 34
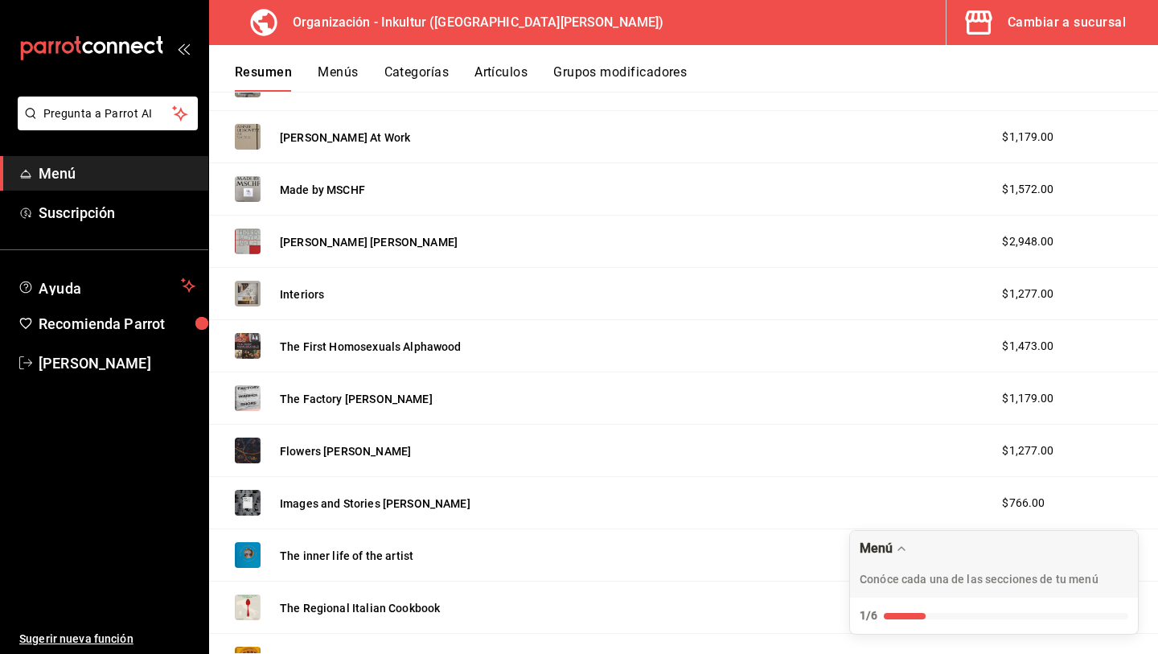
scroll to position [937, 0]
click at [408, 508] on button "Images and Stories [PERSON_NAME]" at bounding box center [375, 505] width 191 height 16
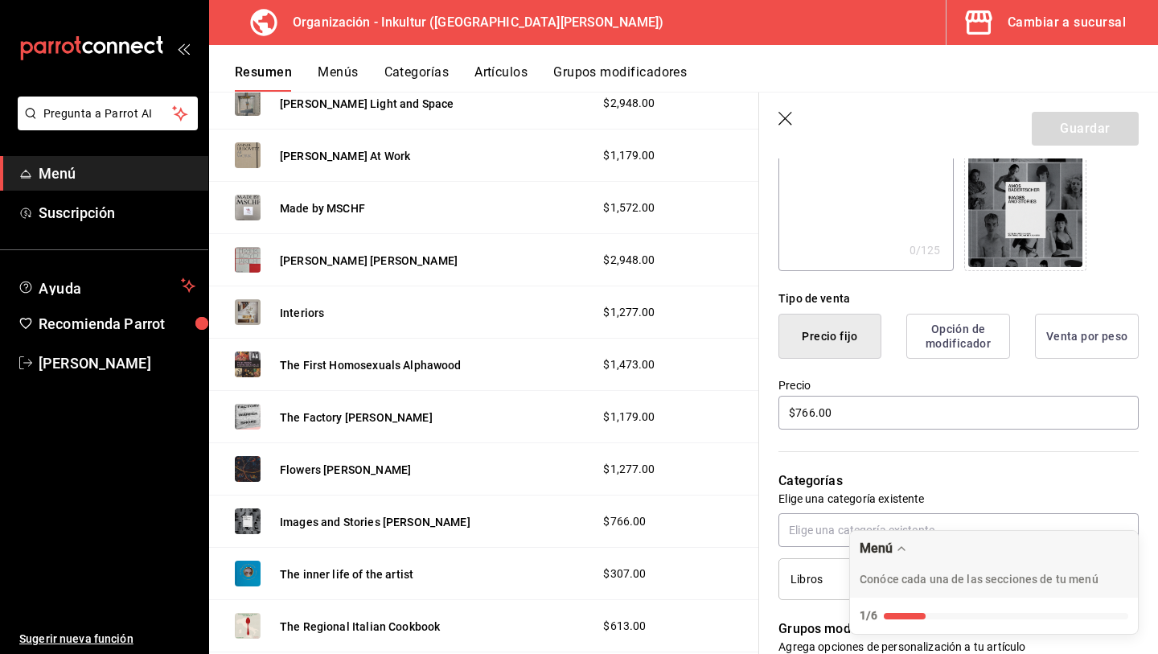
scroll to position [270, 0]
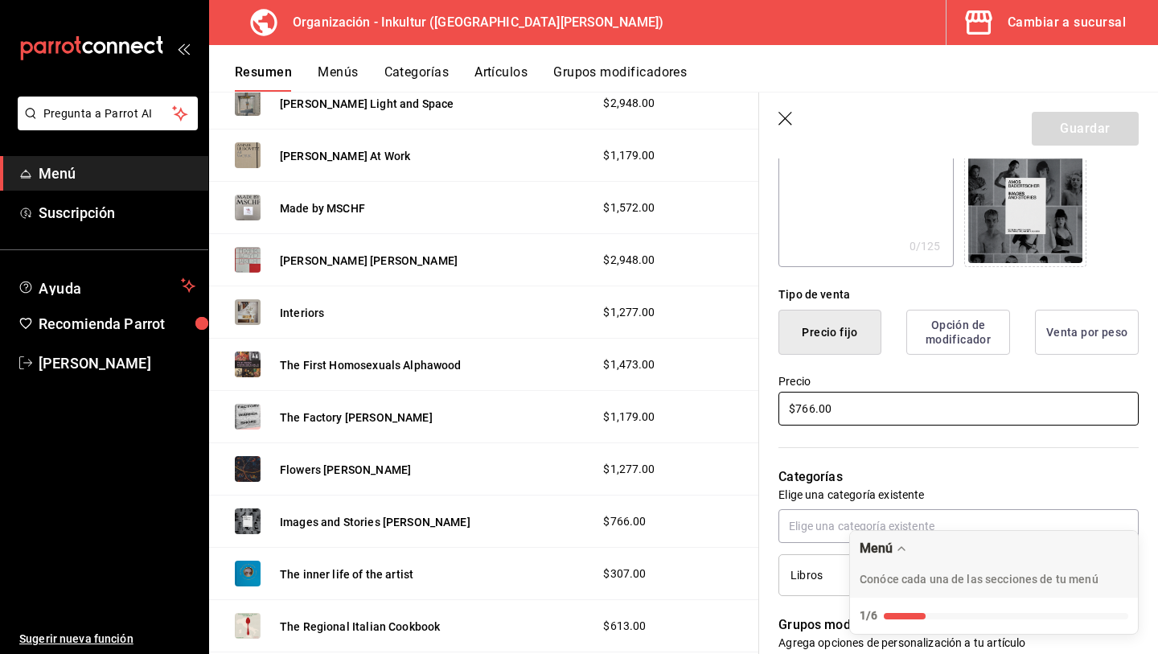
drag, startPoint x: 861, startPoint y: 407, endPoint x: 715, endPoint y: 407, distance: 145.6
click at [725, 407] on main "Resumen organización Agrega y edita los menús, las categorías, artículos y grup…" at bounding box center [683, 373] width 949 height 562
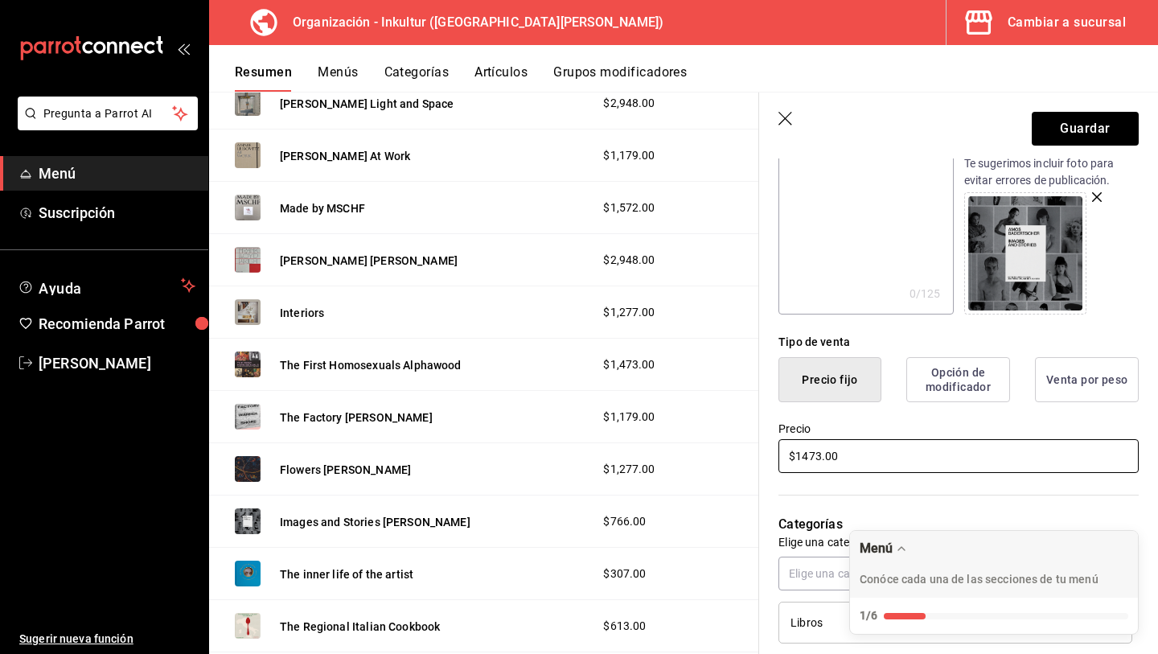
scroll to position [0, 0]
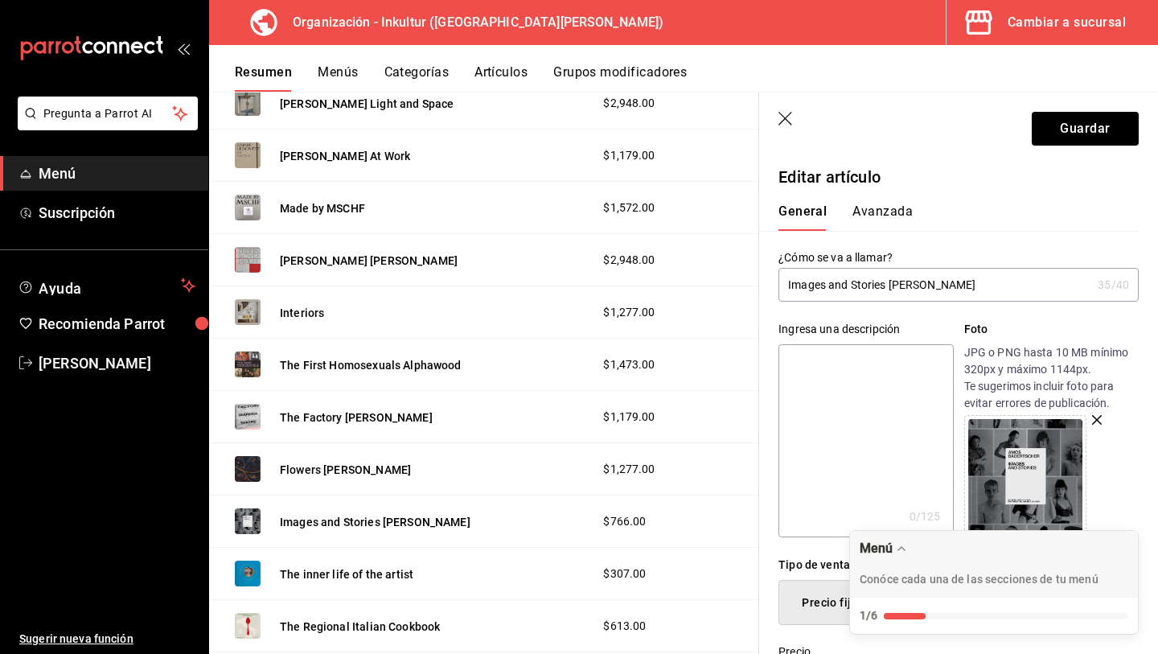
type input "$1473.00"
click at [868, 214] on button "Avanzada" at bounding box center [883, 216] width 60 height 27
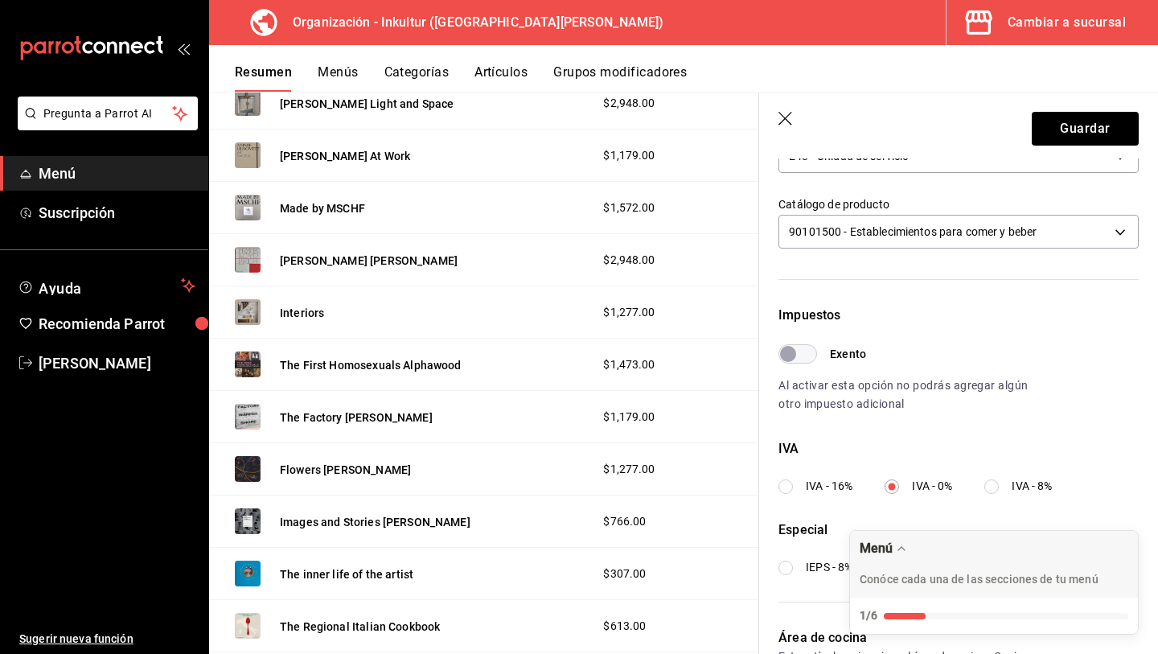
scroll to position [347, 0]
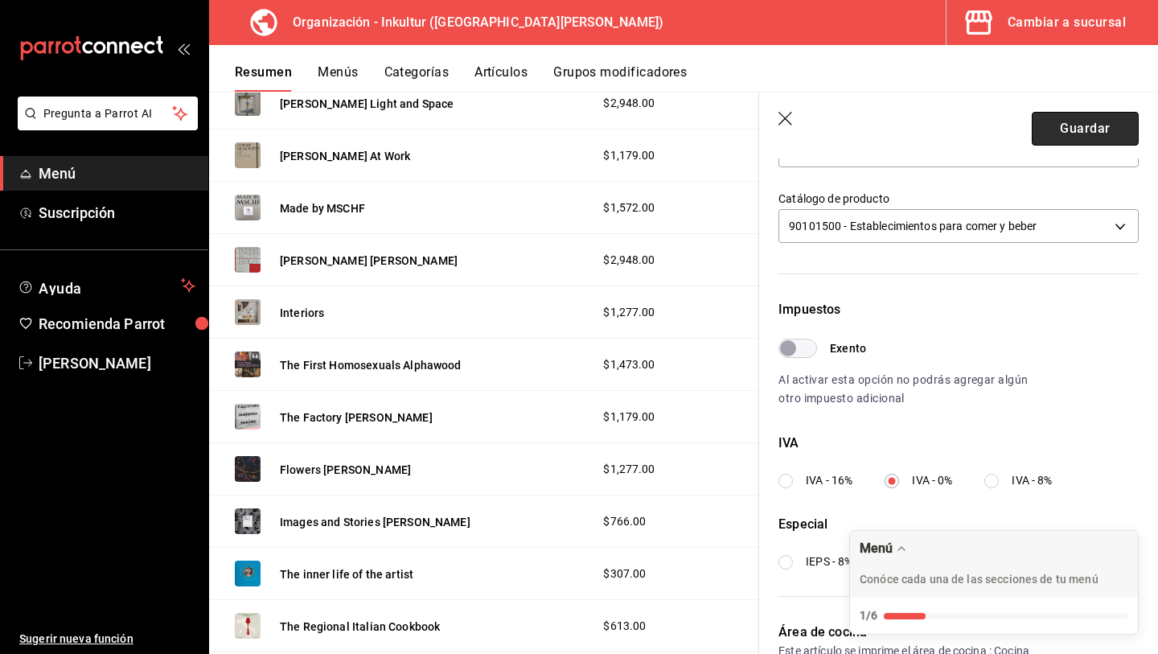
click at [1069, 137] on button "Guardar" at bounding box center [1085, 129] width 107 height 34
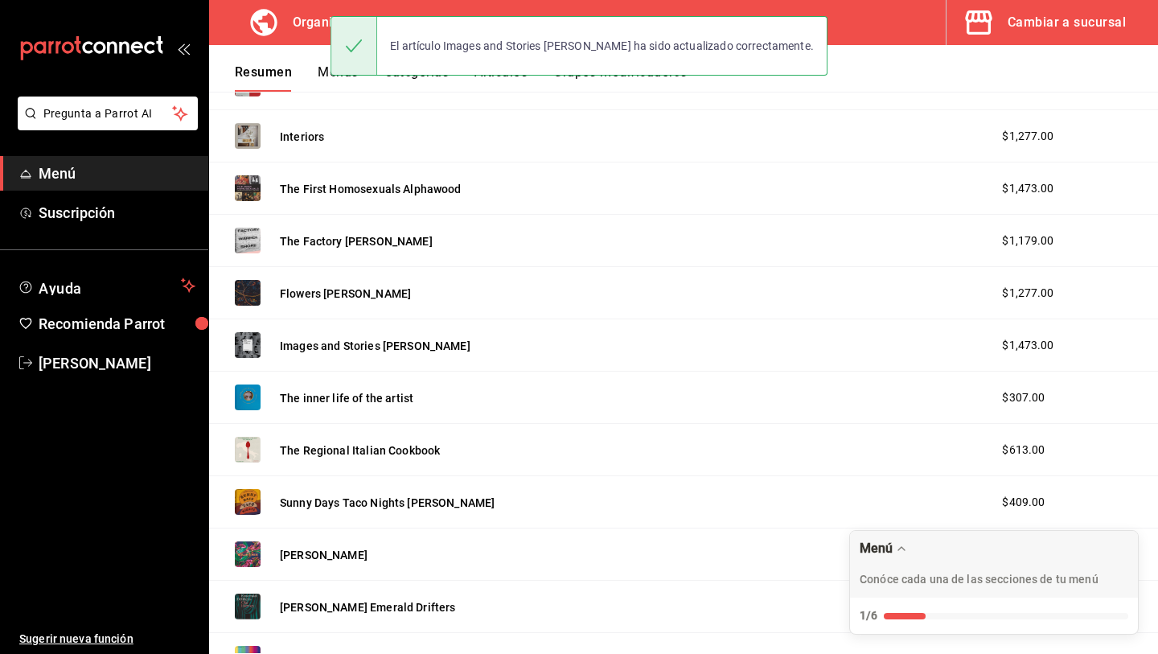
scroll to position [1095, 0]
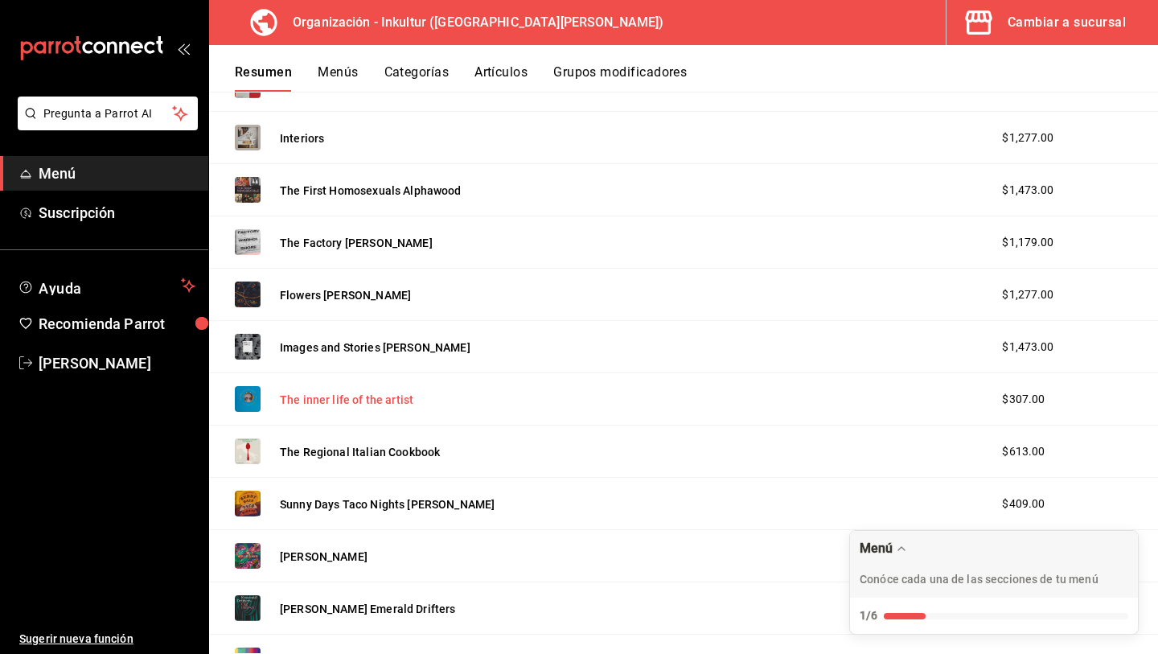
click at [374, 401] on button "The inner life of the artist" at bounding box center [347, 400] width 134 height 16
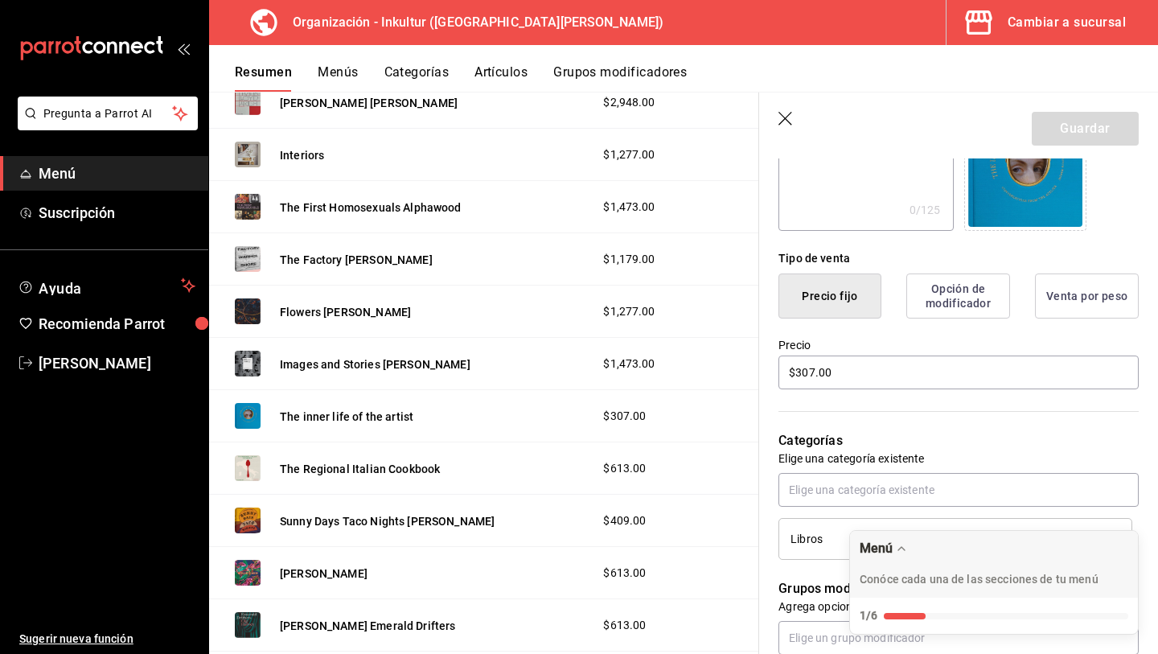
scroll to position [307, 0]
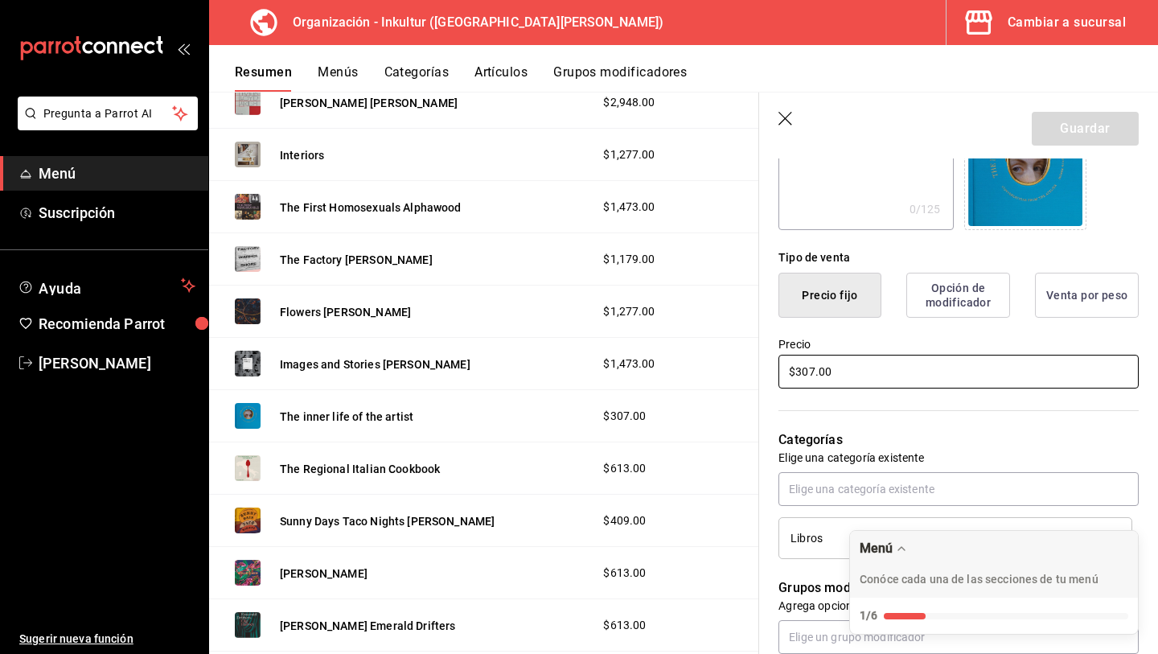
drag, startPoint x: 888, startPoint y: 373, endPoint x: 634, endPoint y: 368, distance: 254.2
click at [634, 368] on main "Resumen organización Agrega y edita los menús, las categorías, artículos y grup…" at bounding box center [683, 373] width 949 height 562
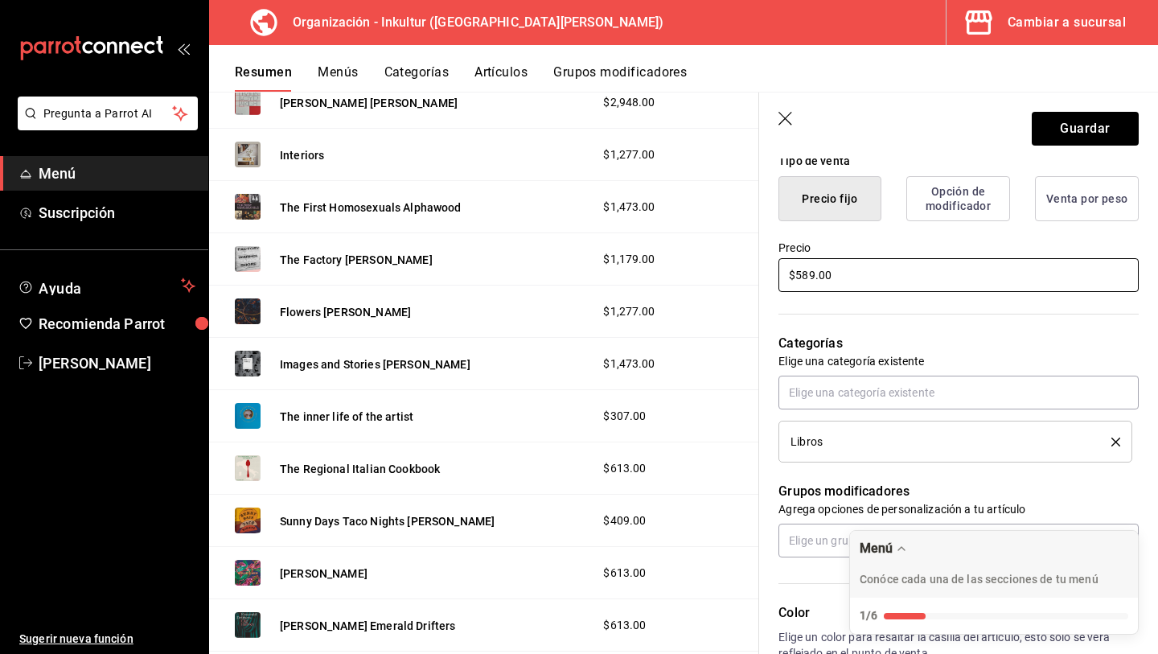
scroll to position [0, 0]
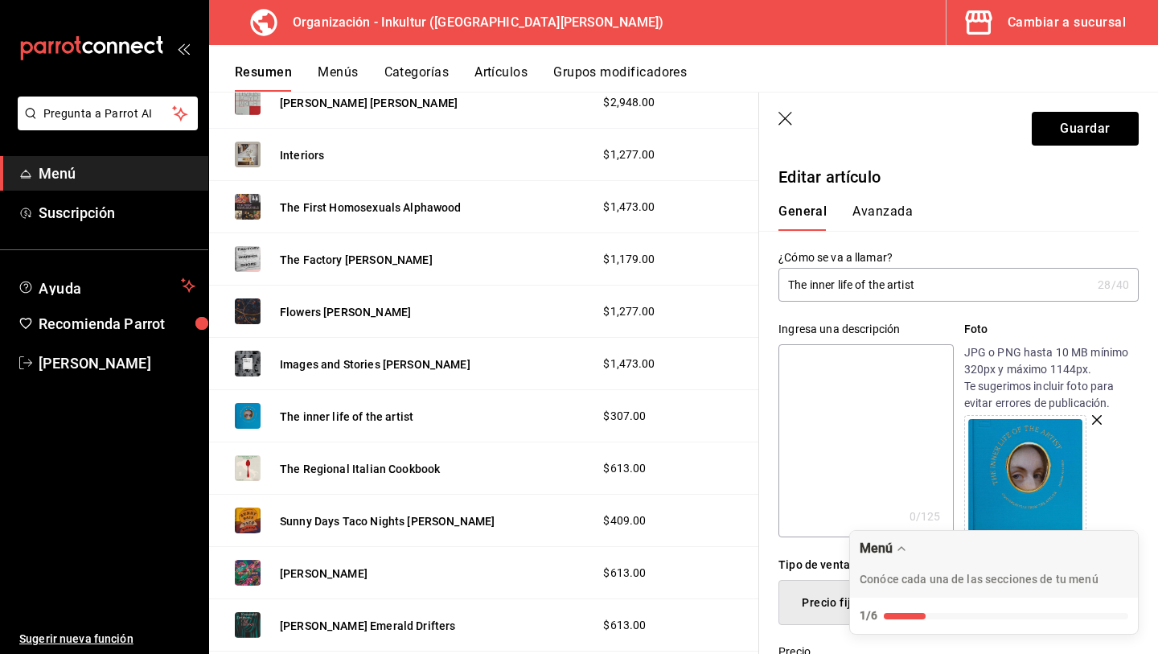
type input "$589.00"
click at [885, 209] on button "Avanzada" at bounding box center [883, 216] width 60 height 27
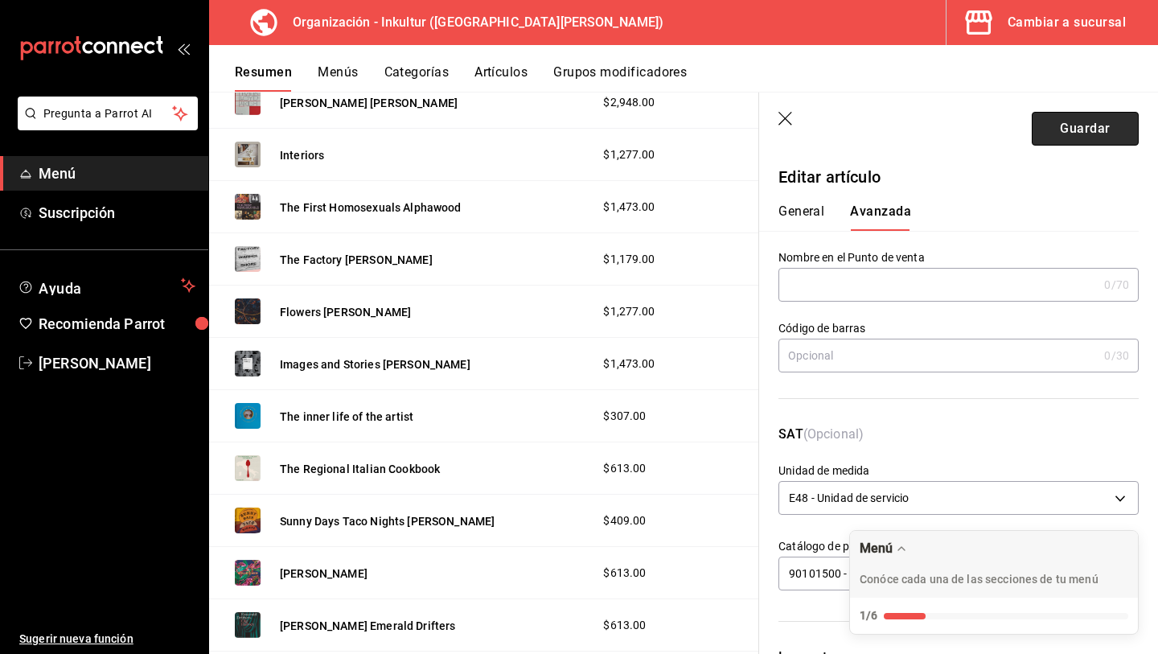
click at [1103, 132] on button "Guardar" at bounding box center [1085, 129] width 107 height 34
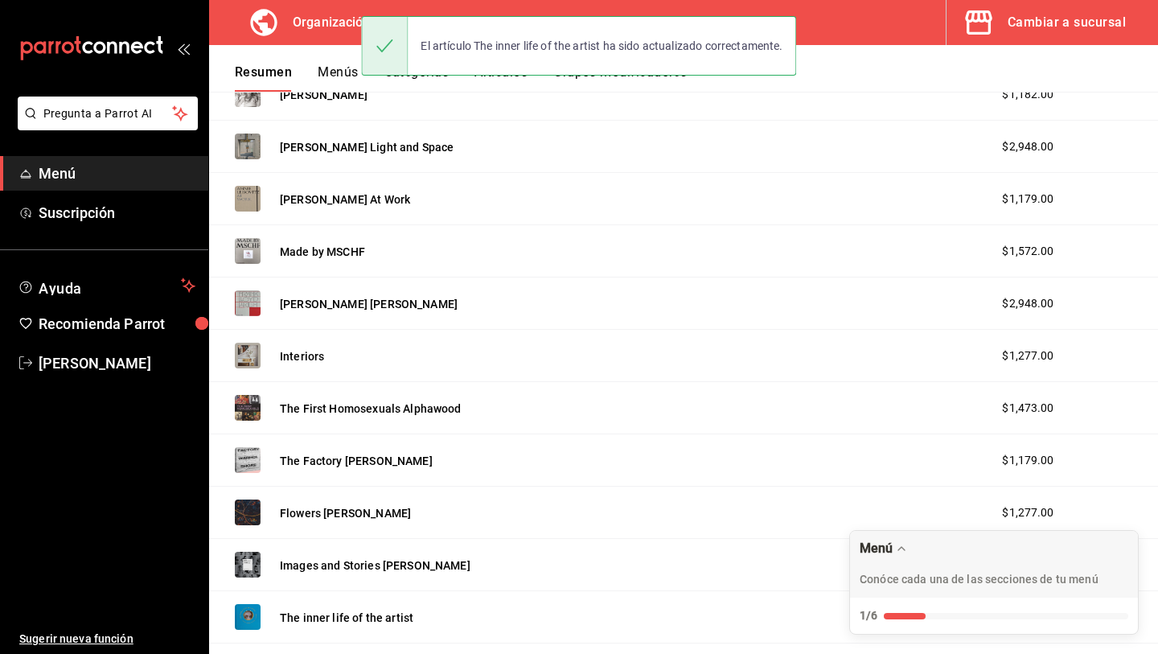
scroll to position [886, 0]
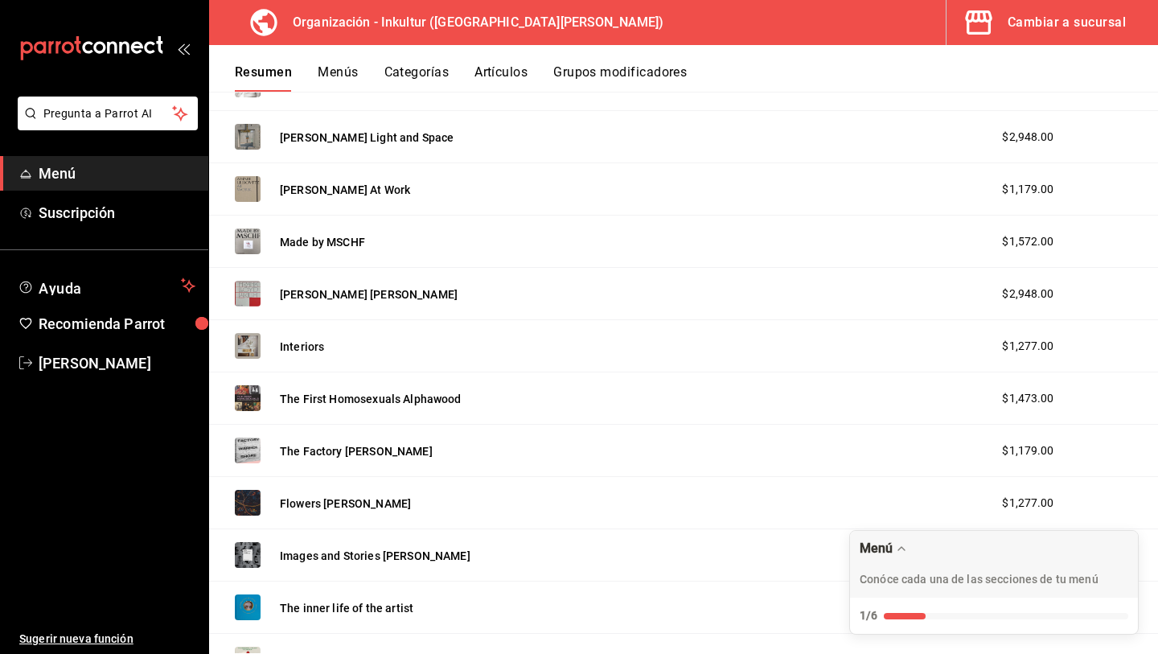
click at [440, 549] on button "Images and Stories [PERSON_NAME]" at bounding box center [375, 556] width 191 height 16
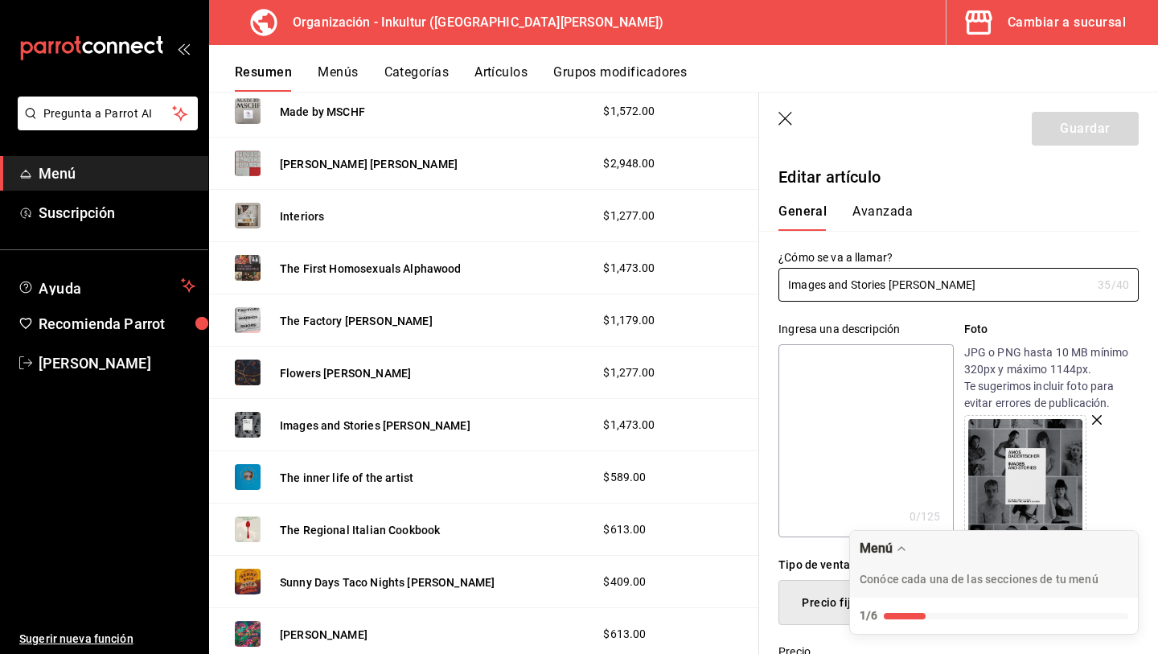
scroll to position [1032, 0]
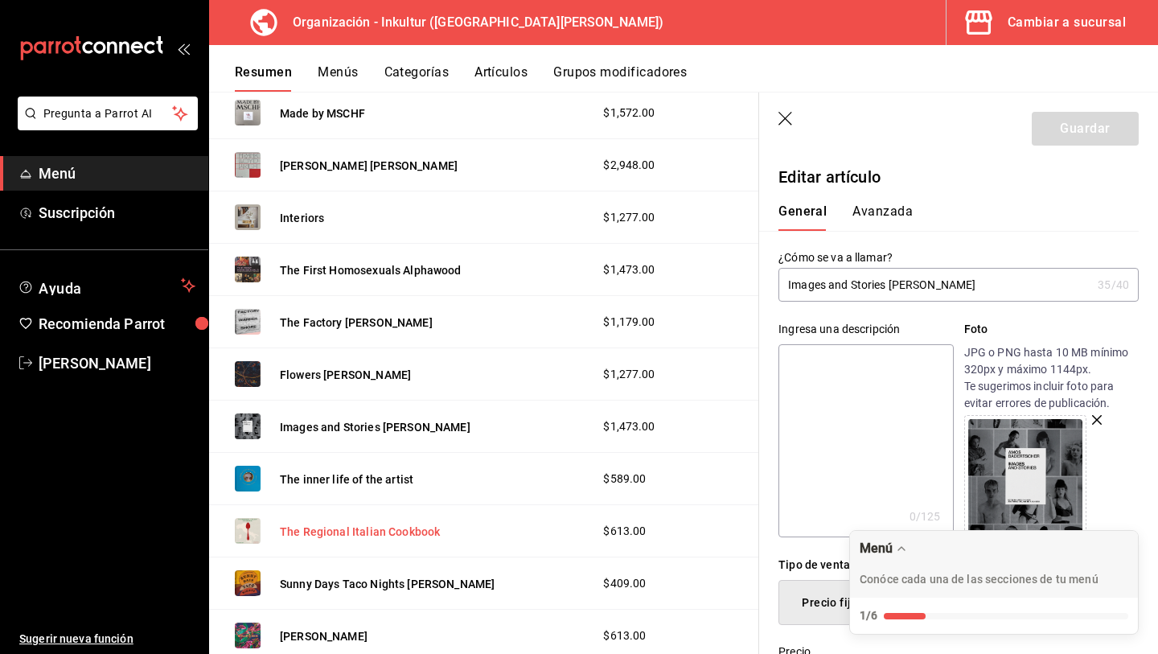
click at [373, 530] on button "The Regional Italian Cookbook" at bounding box center [360, 532] width 160 height 16
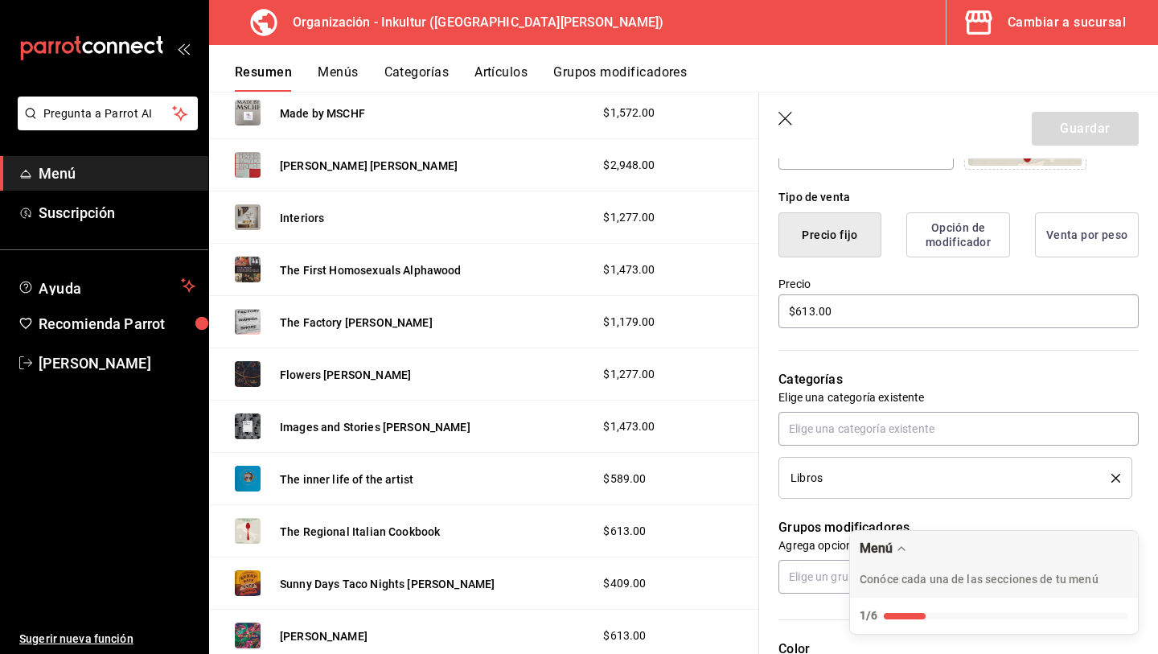
scroll to position [367, 0]
drag, startPoint x: 879, startPoint y: 302, endPoint x: 739, endPoint y: 292, distance: 140.3
click at [739, 292] on main "Resumen organización Agrega y edita los menús, las categorías, artículos y grup…" at bounding box center [683, 373] width 949 height 562
drag, startPoint x: 869, startPoint y: 298, endPoint x: 692, endPoint y: 302, distance: 177.0
click at [692, 302] on main "Resumen organización Agrega y edita los menús, las categorías, artículos y grup…" at bounding box center [683, 373] width 949 height 562
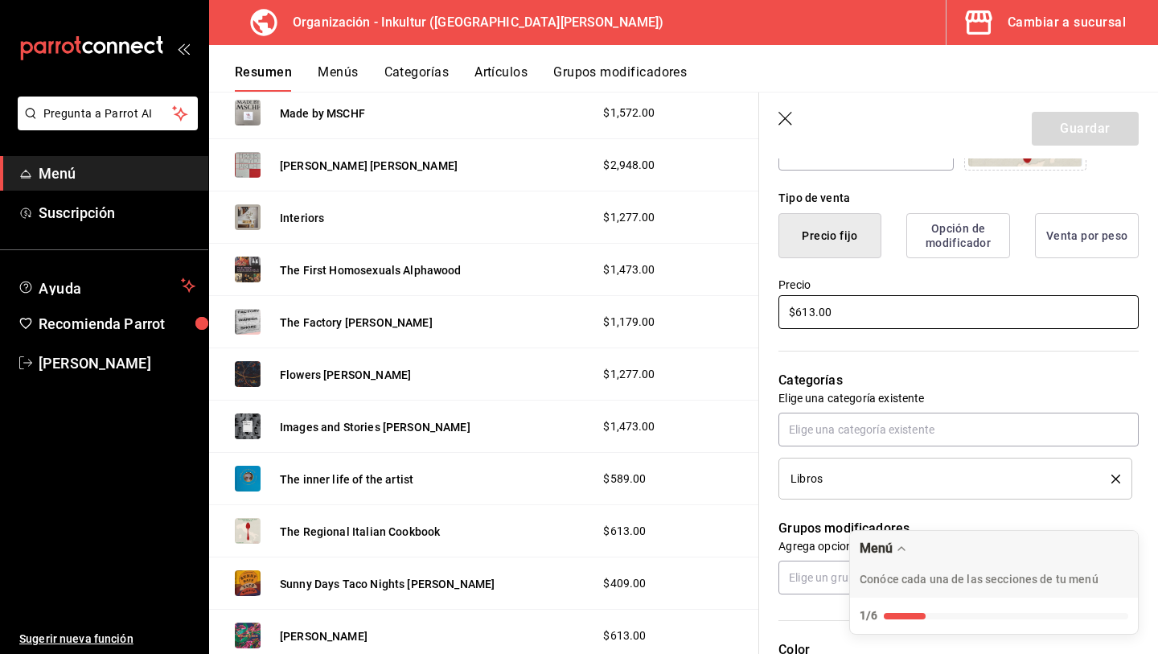
click at [861, 305] on input "$613.00" at bounding box center [959, 312] width 360 height 34
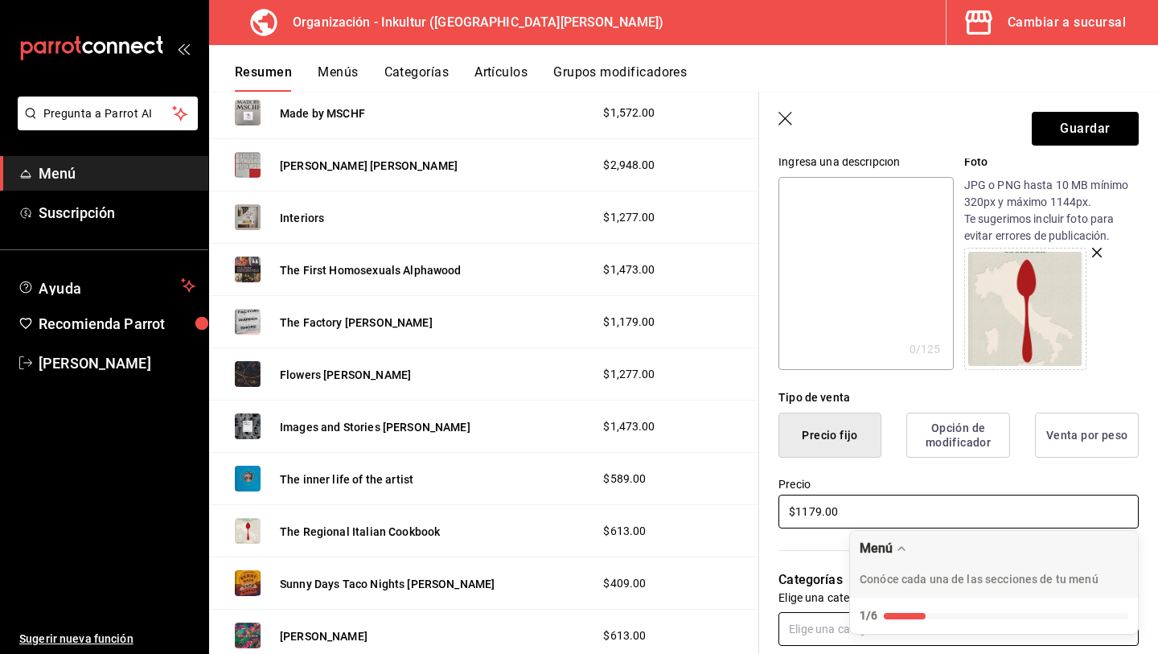
scroll to position [0, 0]
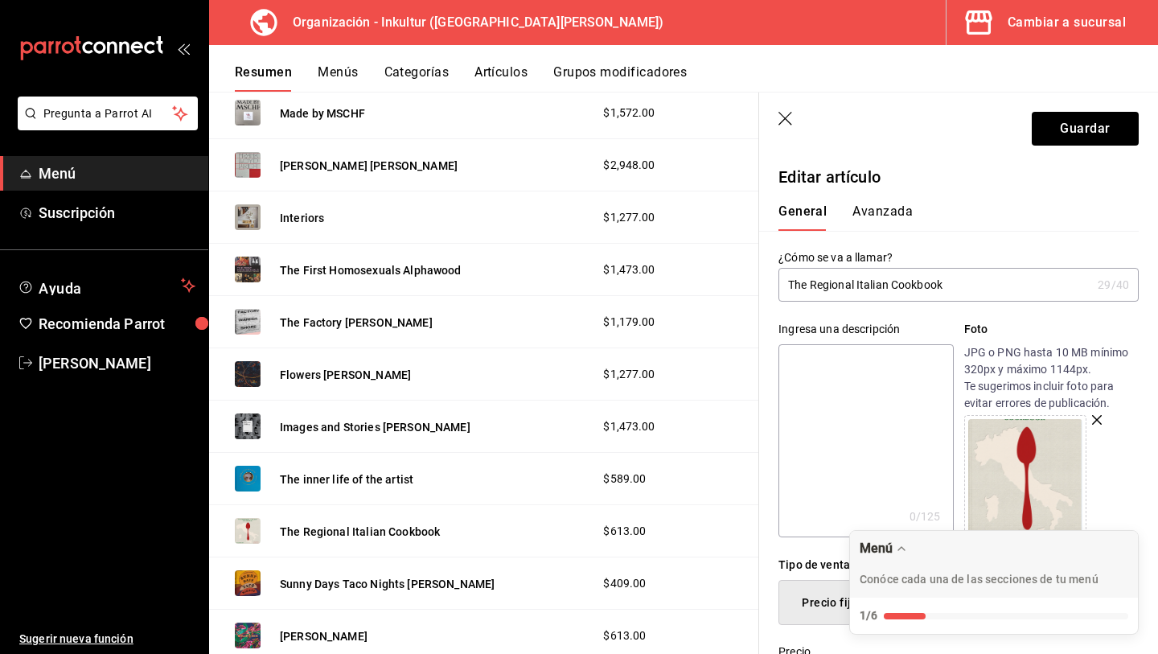
type input "$1179.00"
click at [875, 219] on button "Avanzada" at bounding box center [883, 216] width 60 height 27
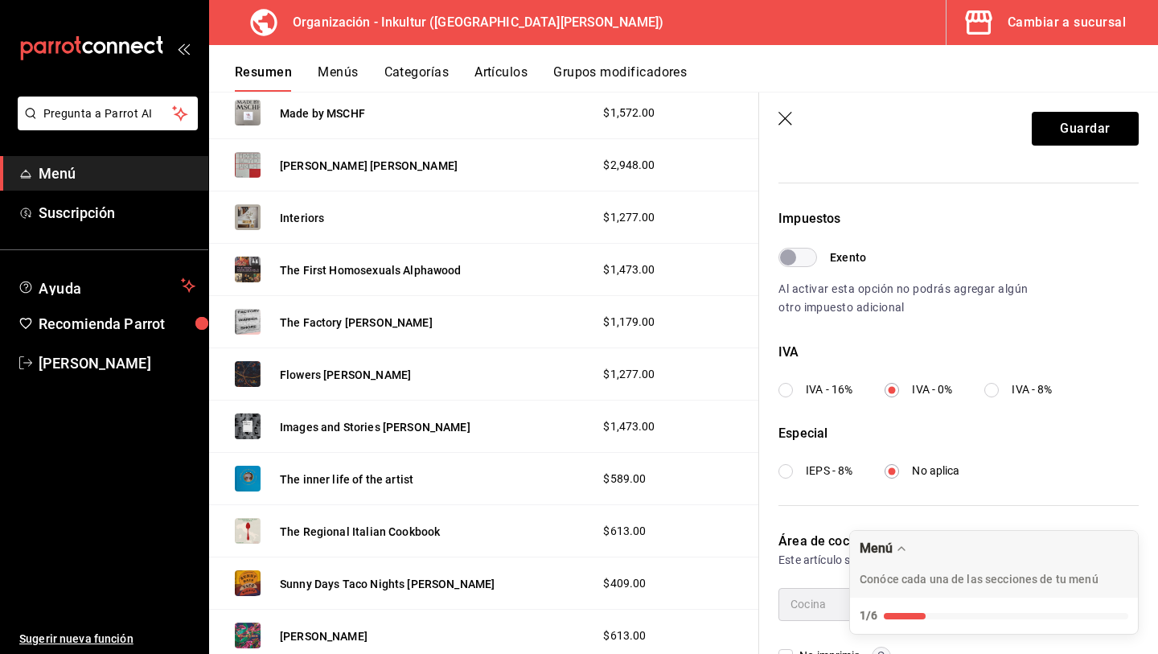
scroll to position [438, 0]
click at [1074, 125] on button "Guardar" at bounding box center [1085, 129] width 107 height 34
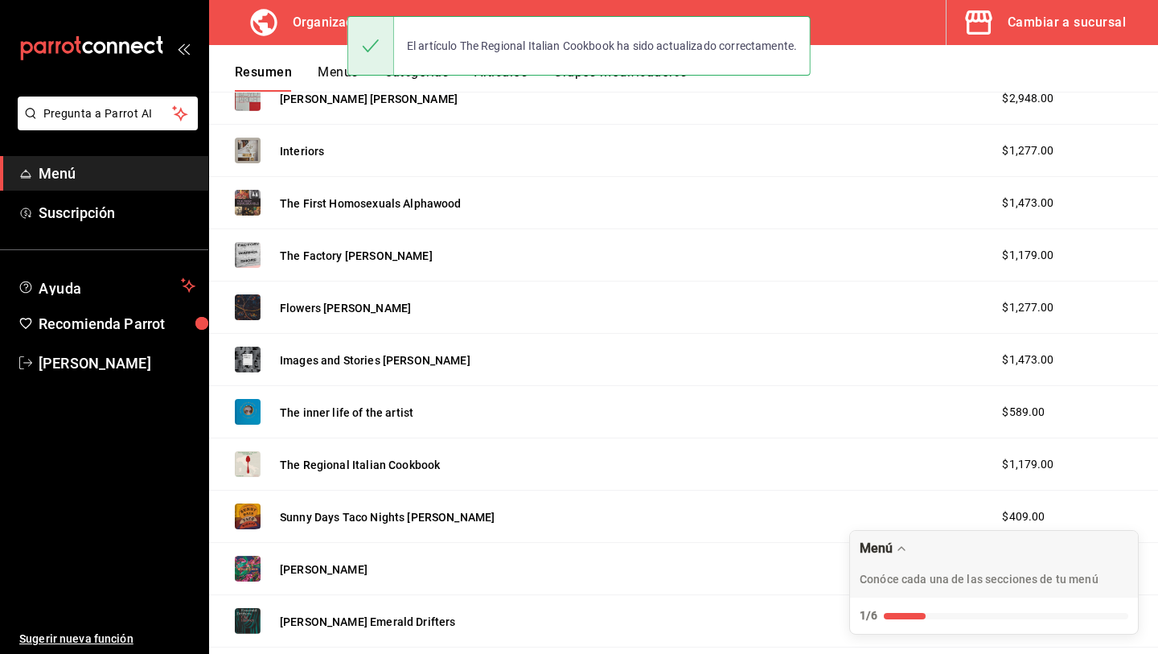
scroll to position [1083, 0]
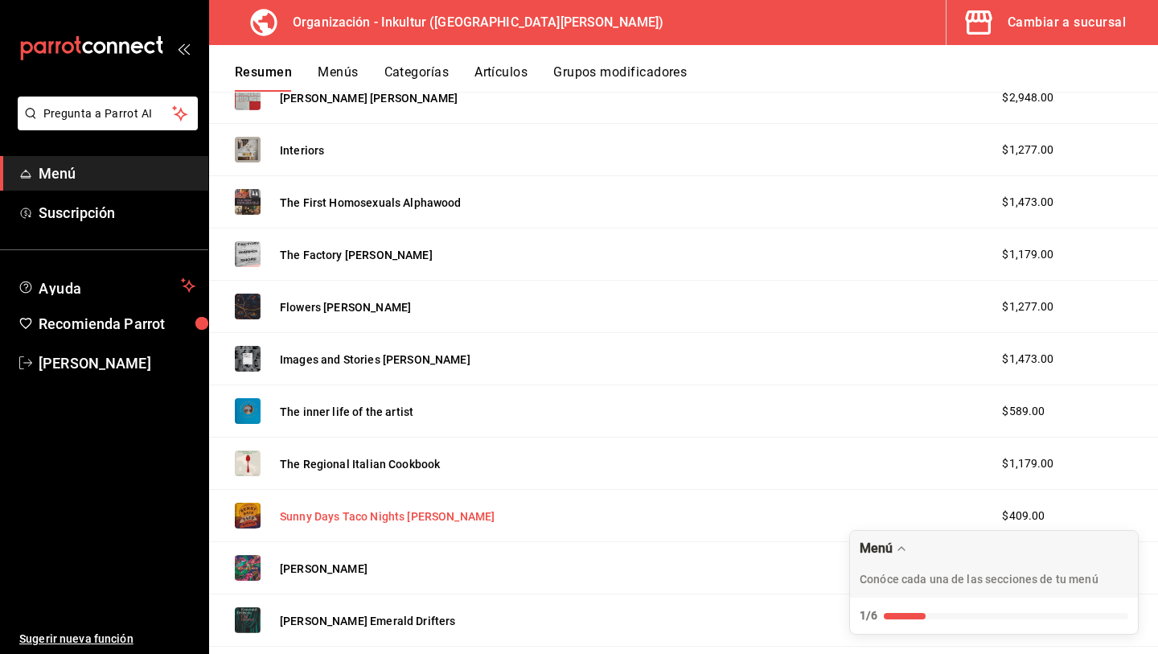
click at [382, 516] on button "Sunny Days Taco Nights [PERSON_NAME]" at bounding box center [387, 516] width 215 height 16
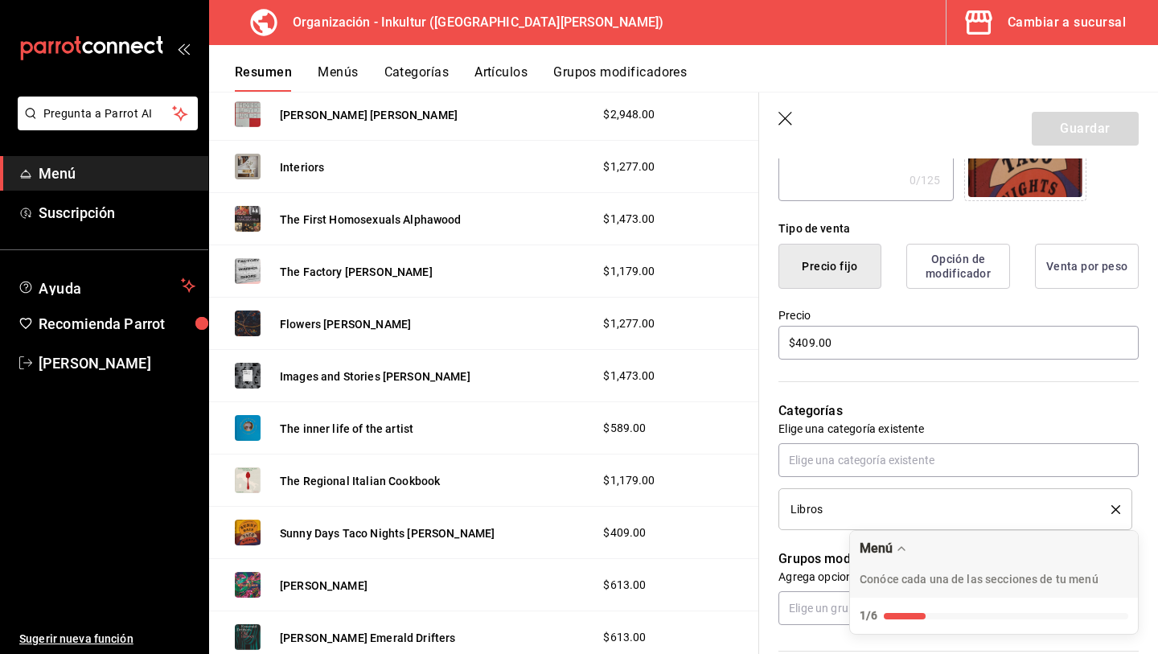
scroll to position [340, 0]
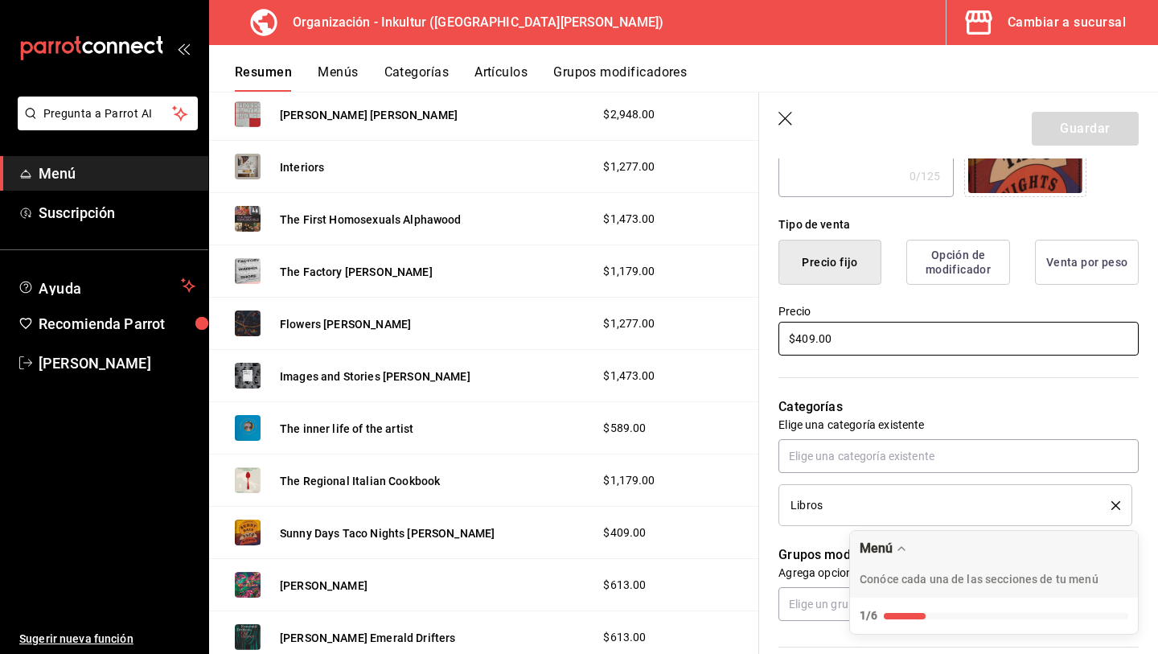
drag, startPoint x: 879, startPoint y: 342, endPoint x: 668, endPoint y: 331, distance: 211.0
click at [668, 331] on main "Resumen organización Agrega y edita los menús, las categorías, artículos y grup…" at bounding box center [683, 373] width 949 height 562
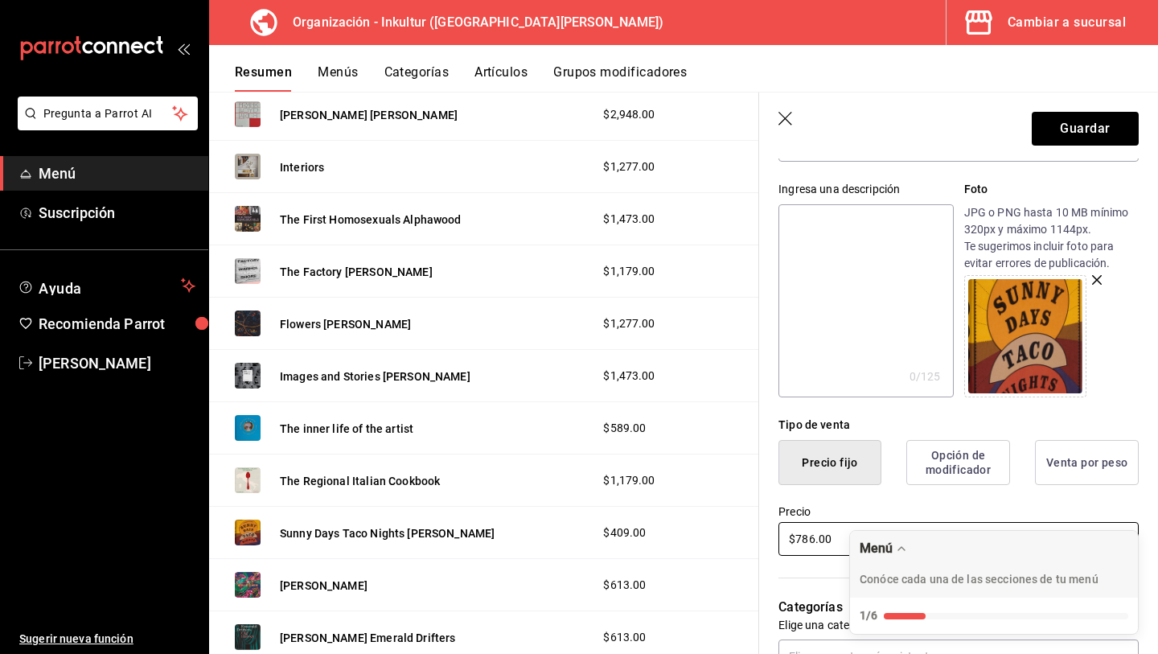
scroll to position [0, 0]
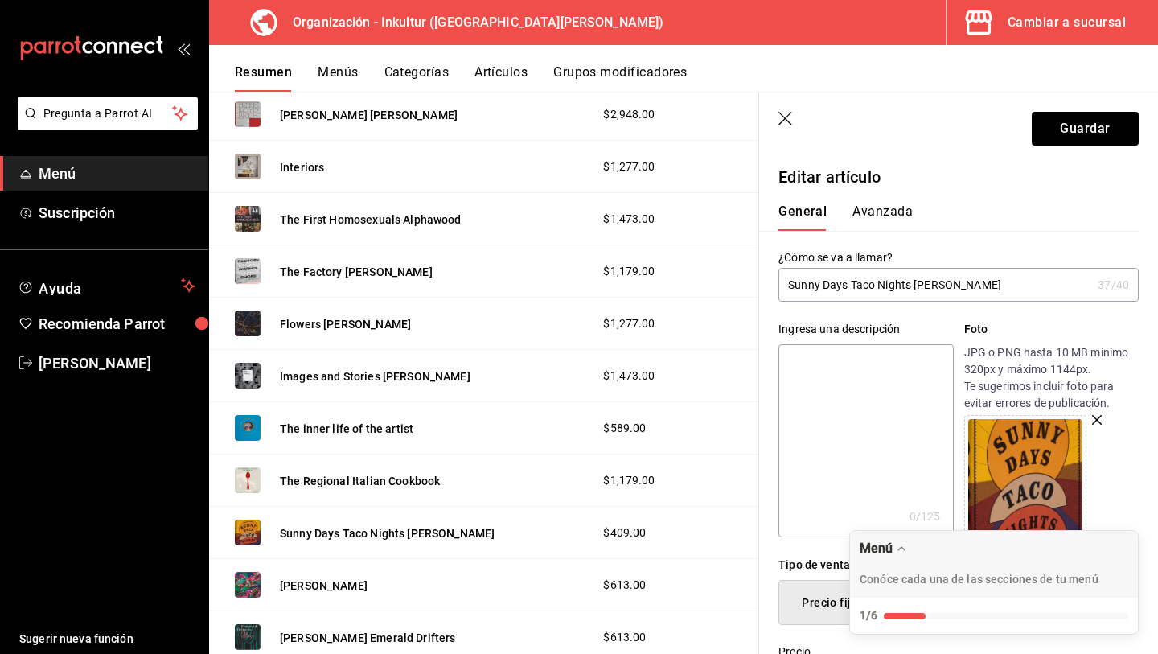
type input "$786.00"
click at [873, 205] on button "Avanzada" at bounding box center [883, 216] width 60 height 27
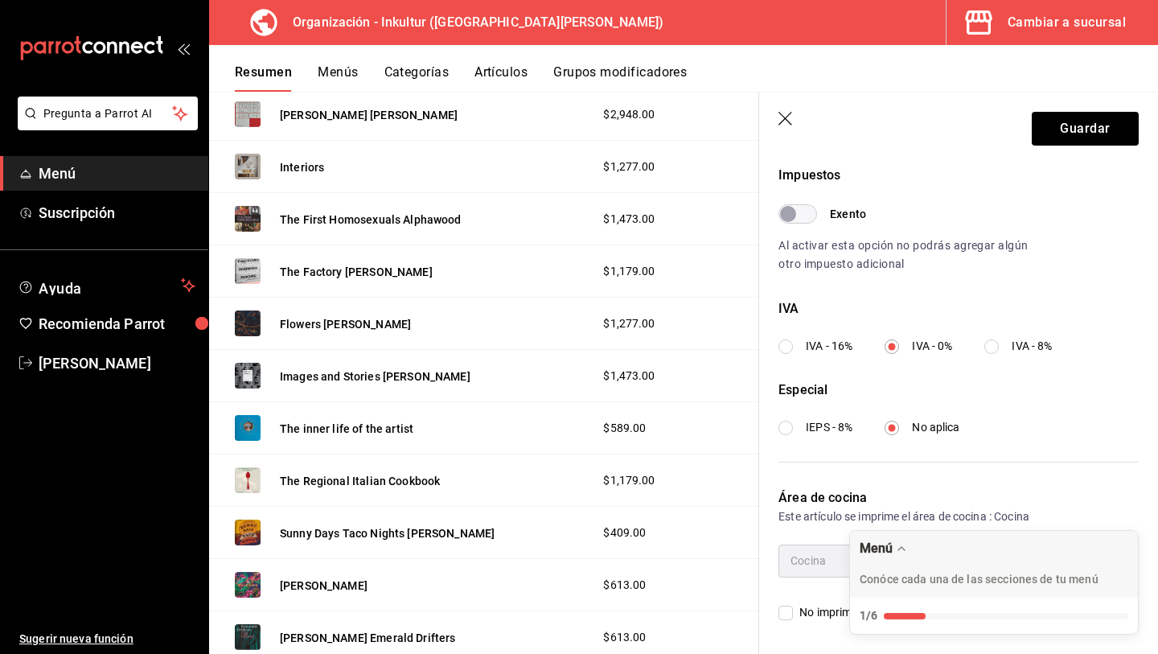
scroll to position [481, 0]
click at [1088, 136] on button "Guardar" at bounding box center [1085, 129] width 107 height 34
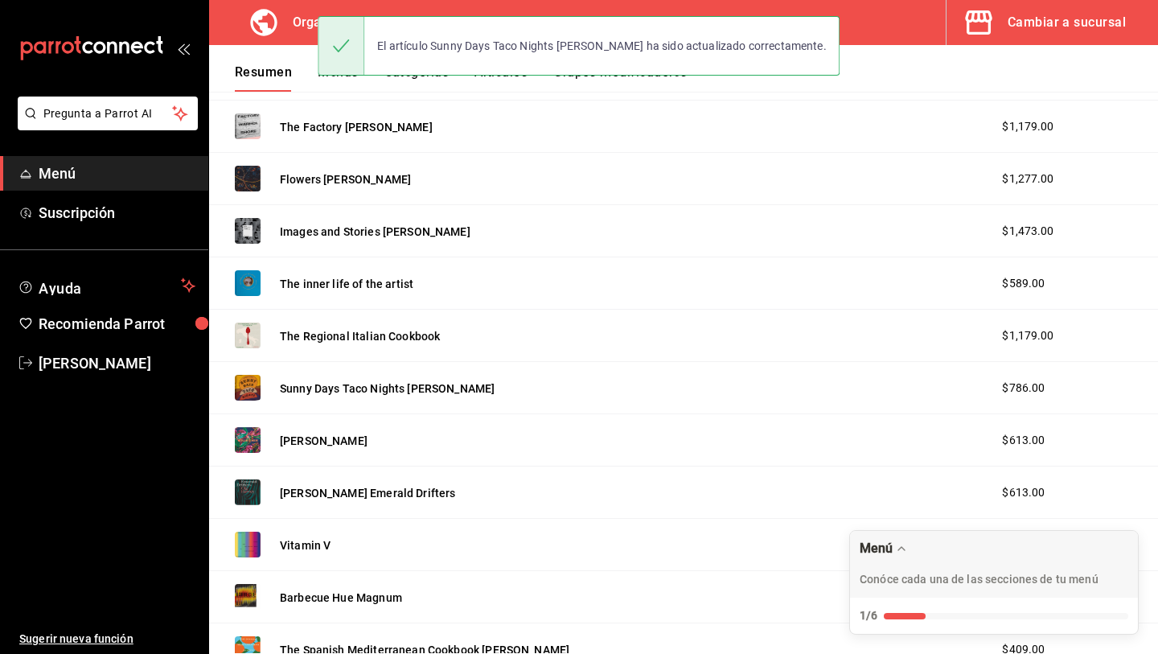
scroll to position [1215, 0]
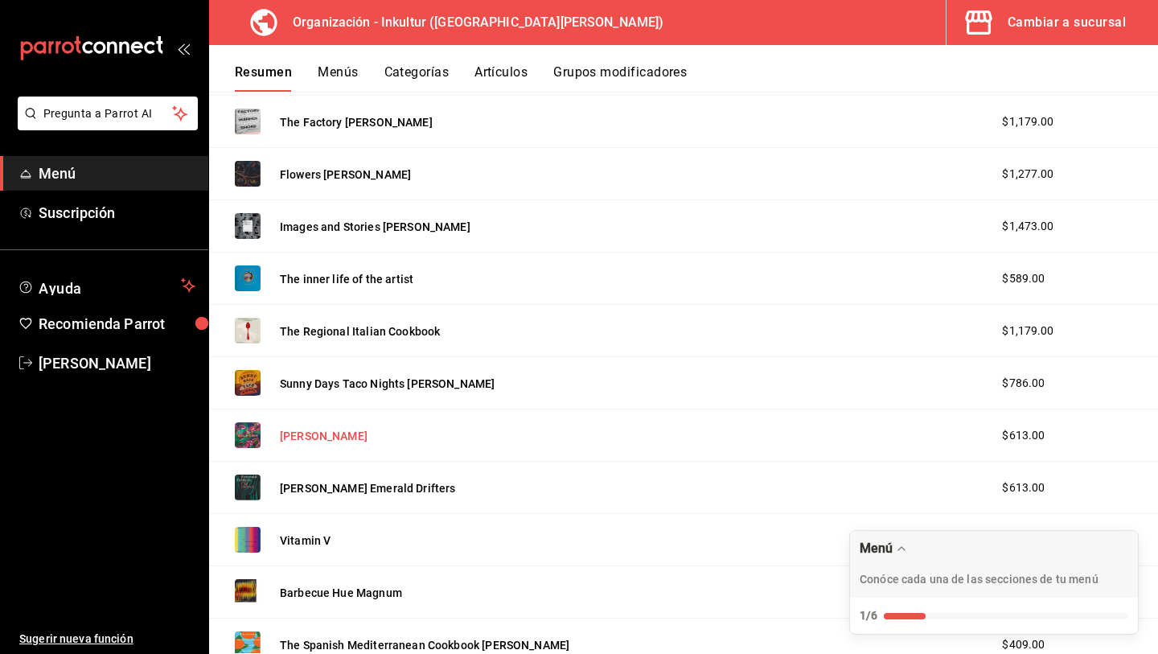
click at [334, 442] on button "[PERSON_NAME]" at bounding box center [324, 436] width 88 height 16
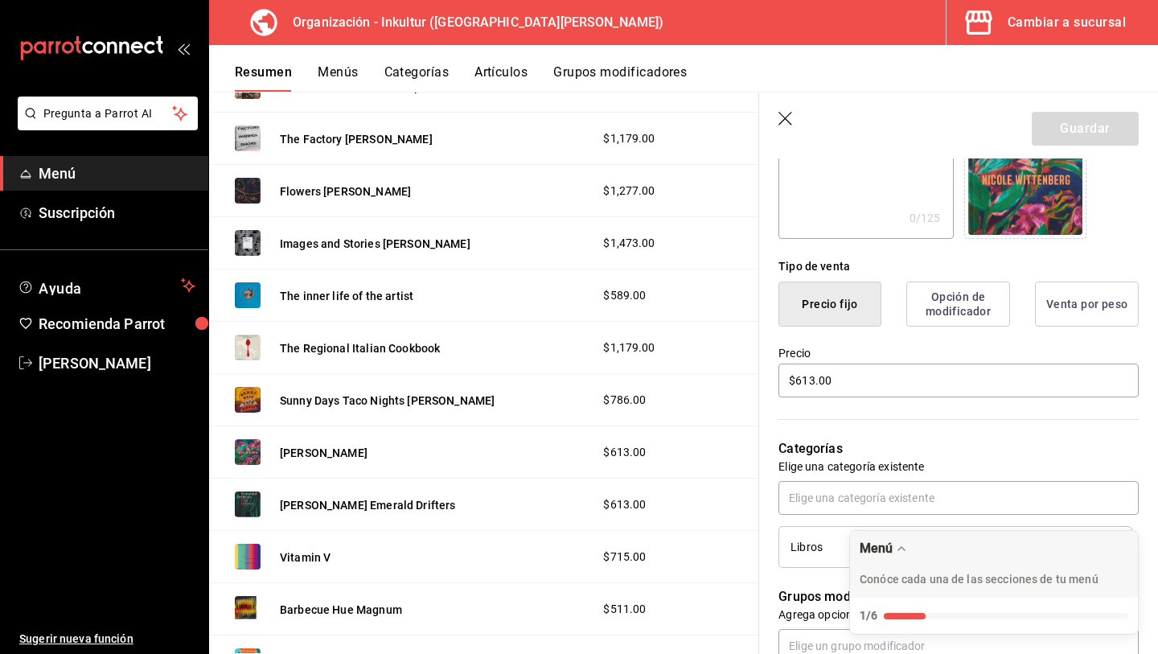
scroll to position [318, 0]
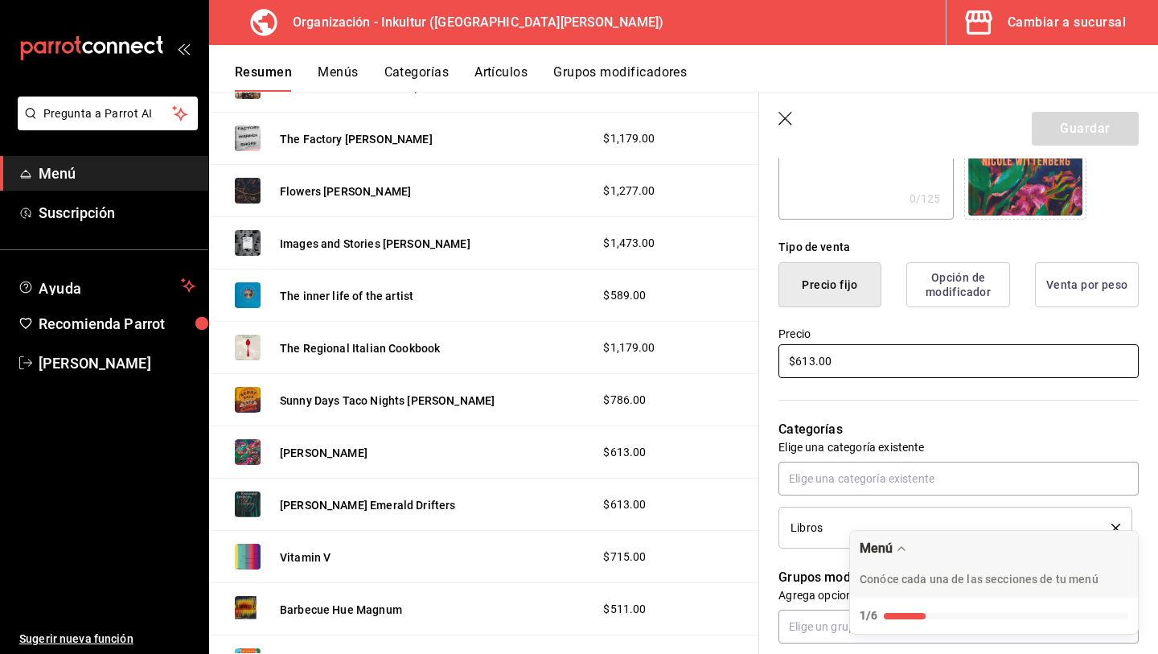
drag, startPoint x: 914, startPoint y: 365, endPoint x: 637, endPoint y: 348, distance: 278.0
click at [637, 349] on main "Resumen organización Agrega y edita los menús, las categorías, artículos y grup…" at bounding box center [683, 373] width 949 height 562
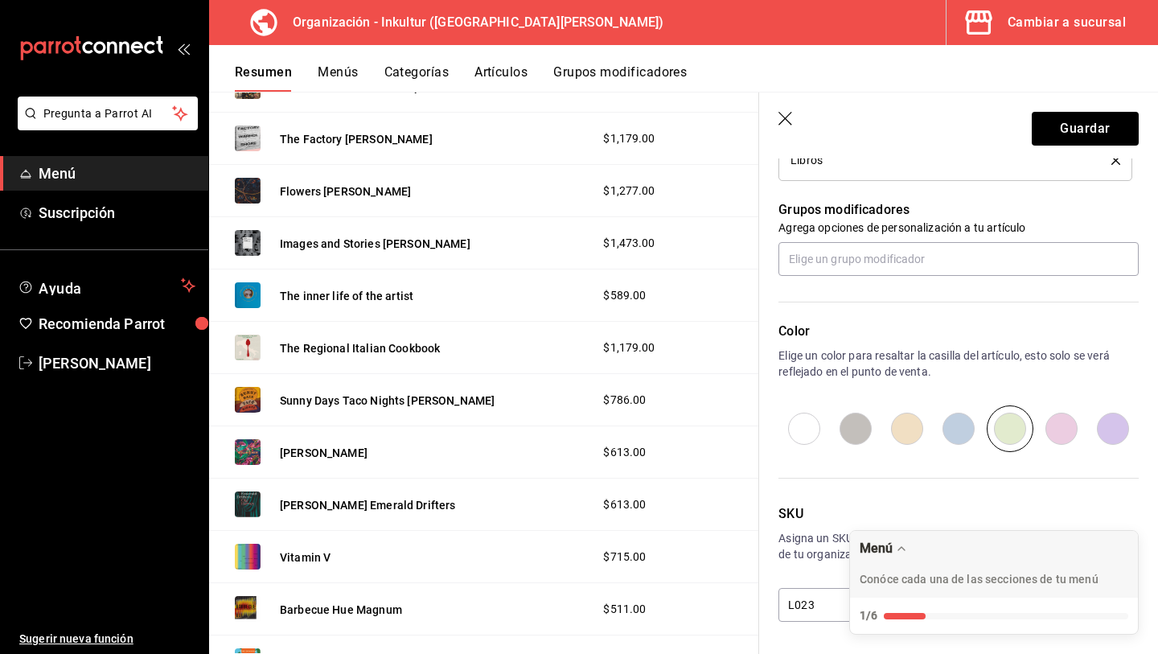
scroll to position [0, 0]
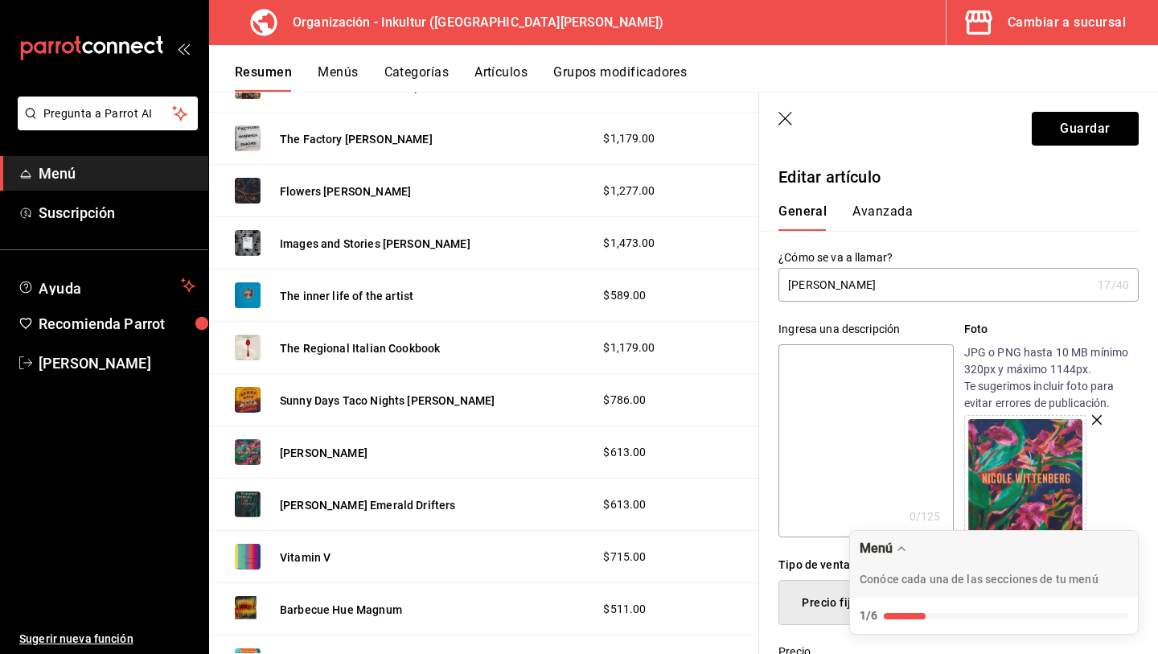
type input "$1179.00"
click at [885, 221] on button "Avanzada" at bounding box center [883, 216] width 60 height 27
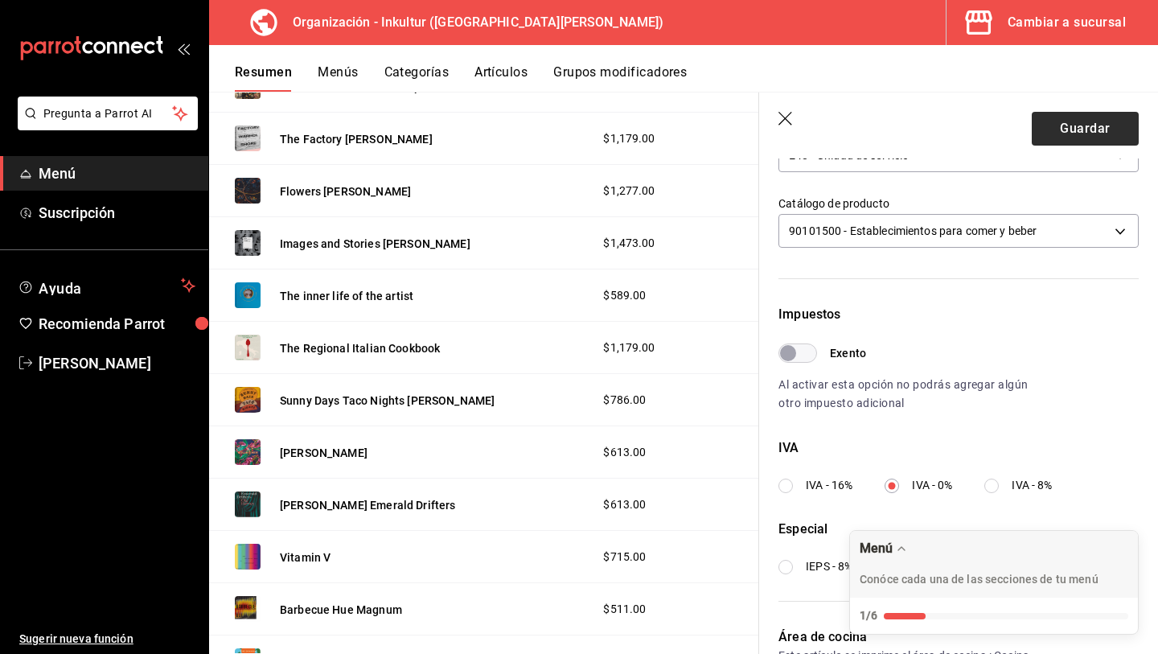
scroll to position [330, 0]
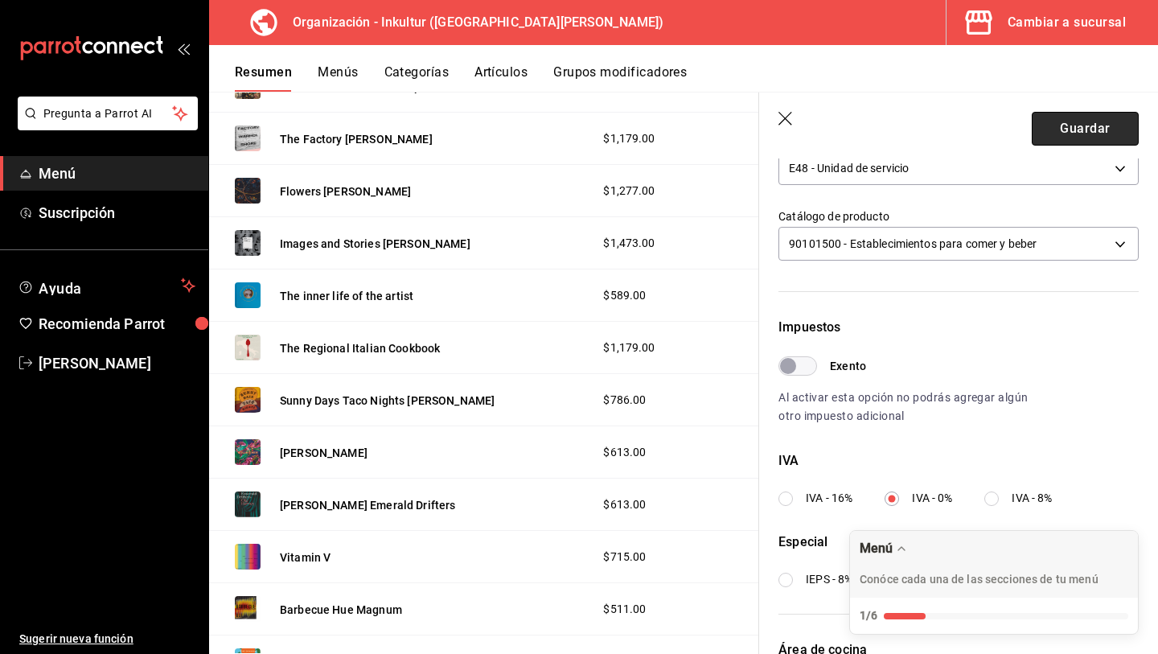
click at [1089, 131] on button "Guardar" at bounding box center [1085, 129] width 107 height 34
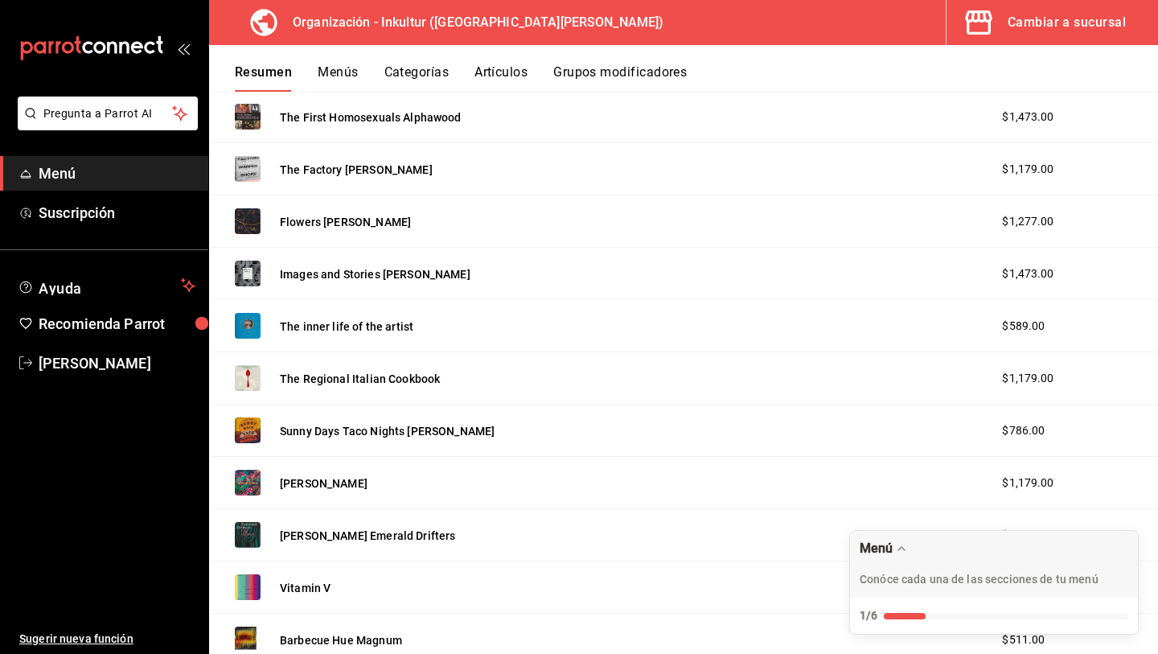
scroll to position [1170, 0]
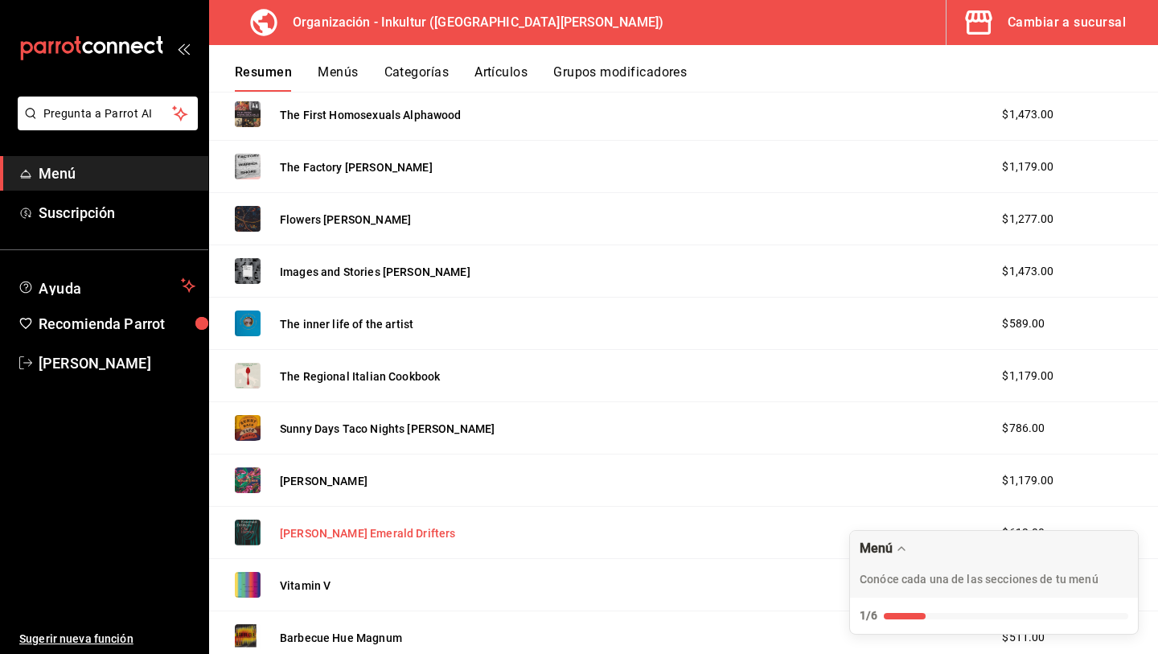
click at [375, 538] on button "[PERSON_NAME] Emerald Drifters" at bounding box center [368, 533] width 176 height 16
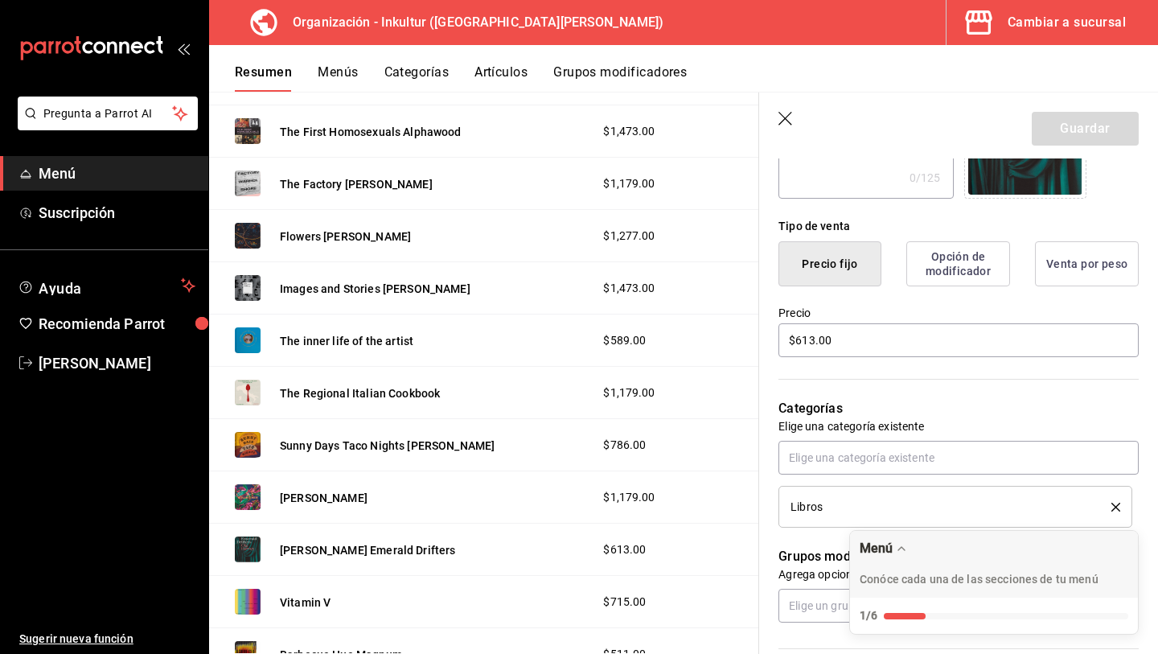
scroll to position [337, 0]
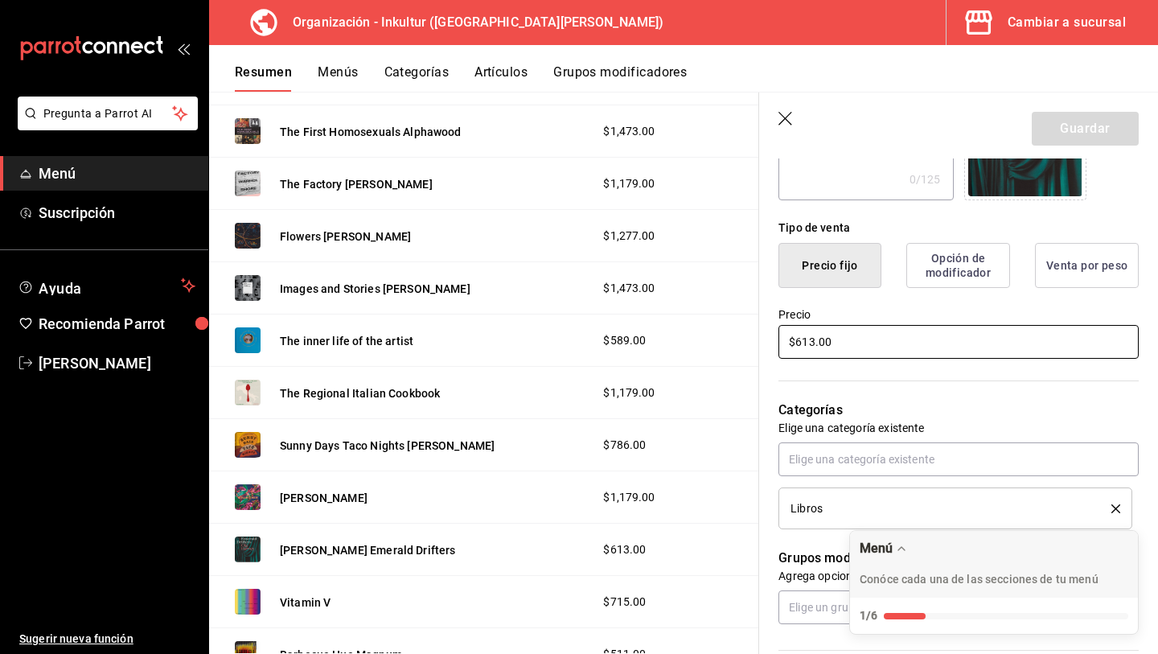
drag, startPoint x: 908, startPoint y: 343, endPoint x: 637, endPoint y: 327, distance: 271.5
click at [637, 327] on main "Resumen organización Agrega y edita los menús, las categorías, artículos y grup…" at bounding box center [683, 373] width 949 height 562
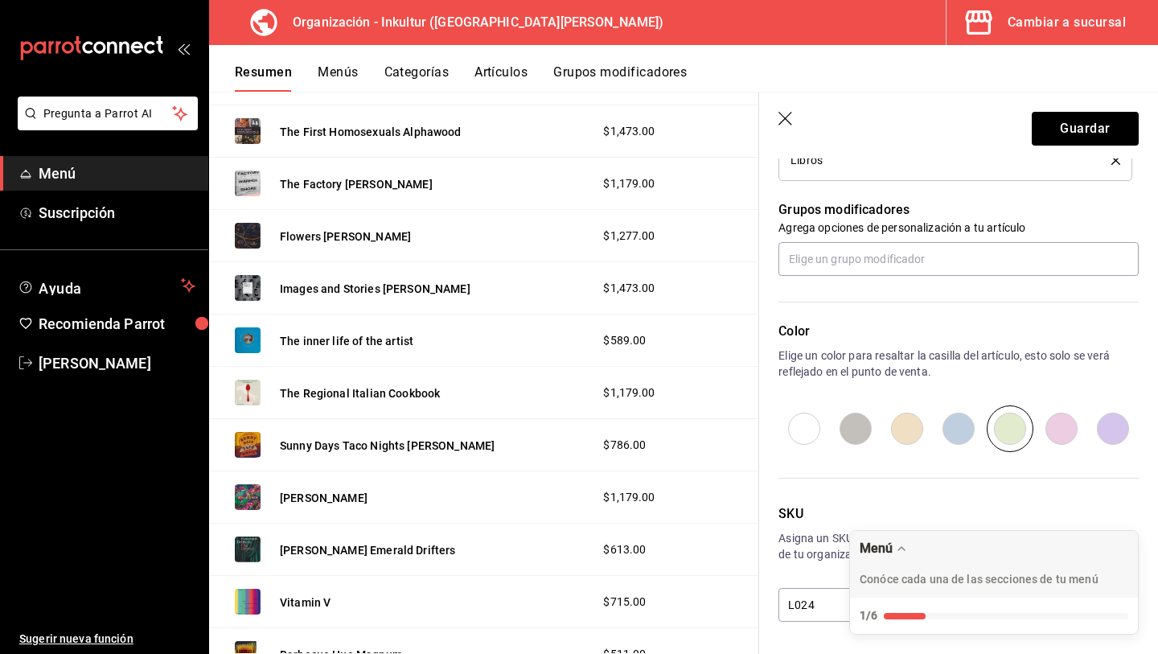
scroll to position [0, 0]
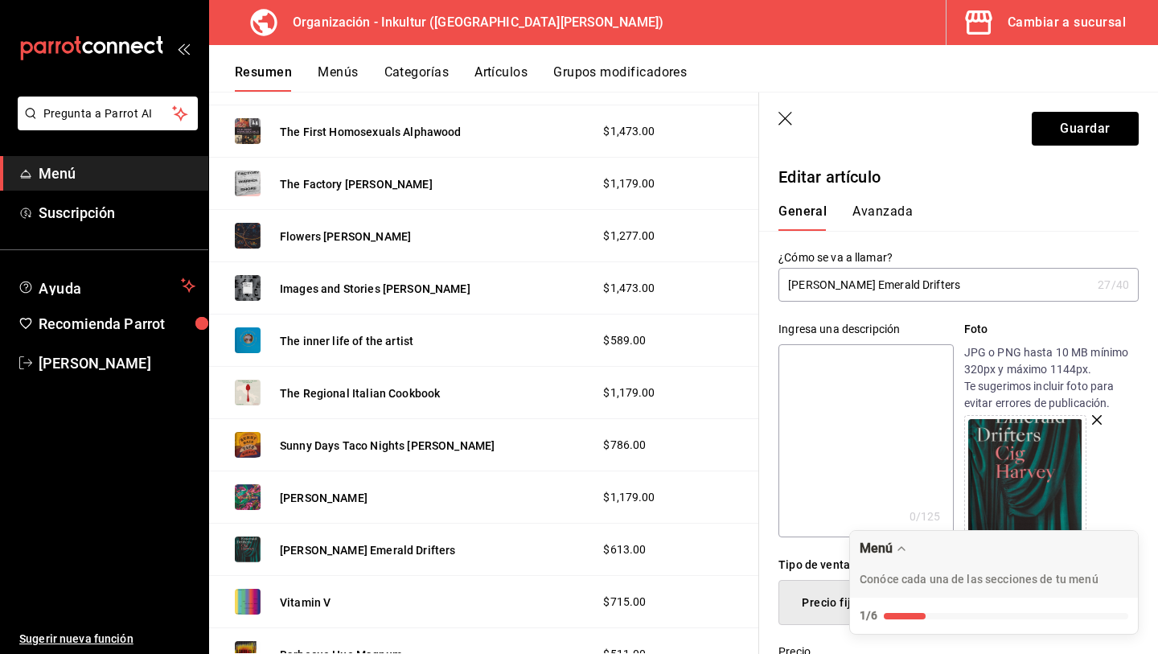
type input "$1179.00"
click at [884, 208] on button "Avanzada" at bounding box center [883, 216] width 60 height 27
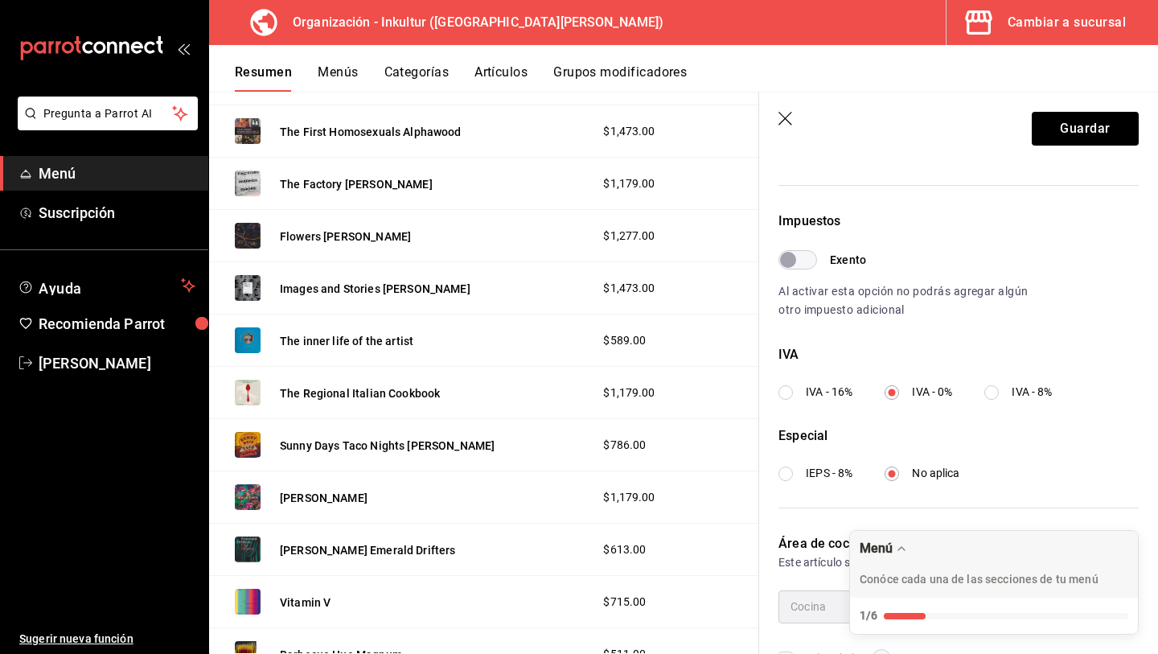
scroll to position [459, 0]
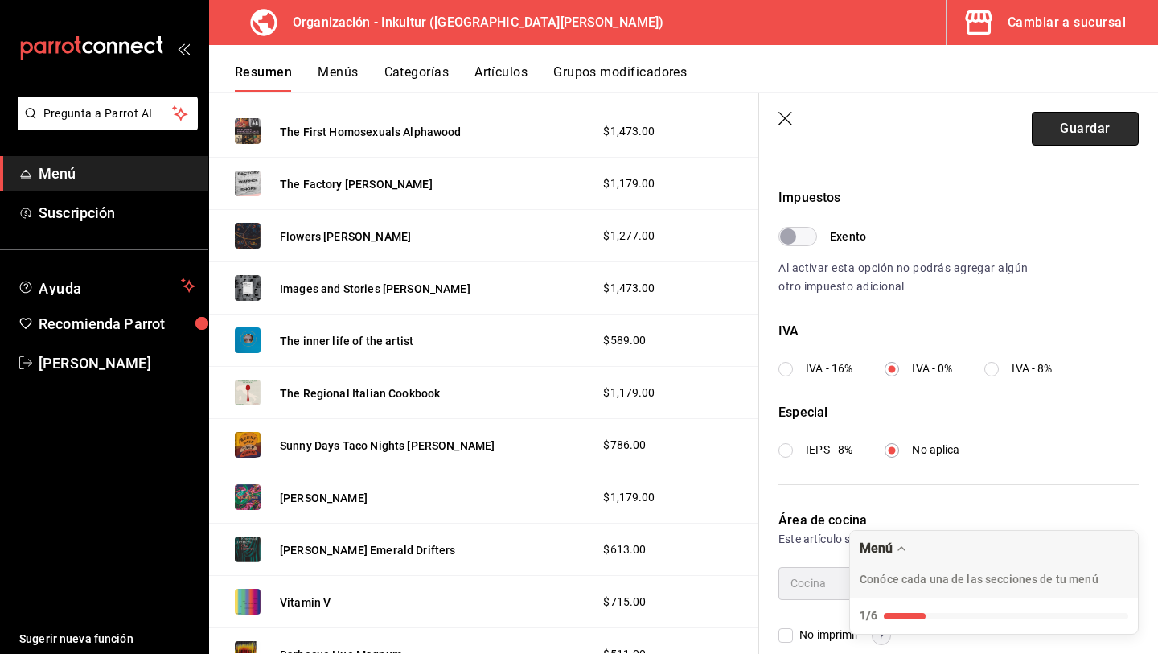
click at [1078, 129] on button "Guardar" at bounding box center [1085, 129] width 107 height 34
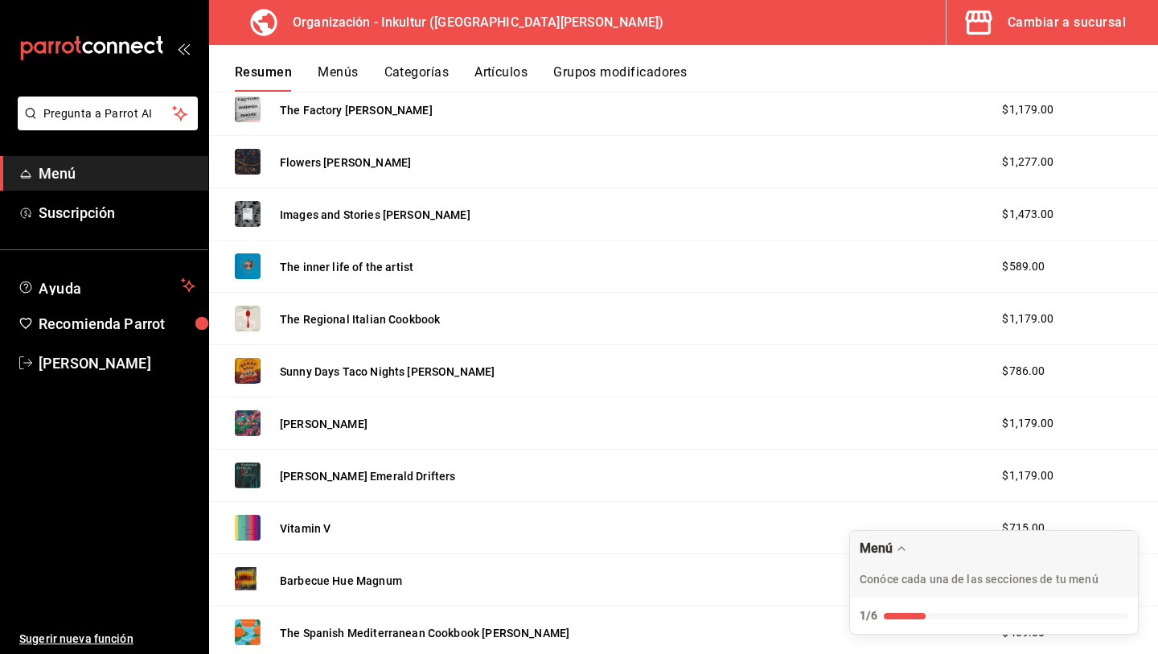
scroll to position [1283, 0]
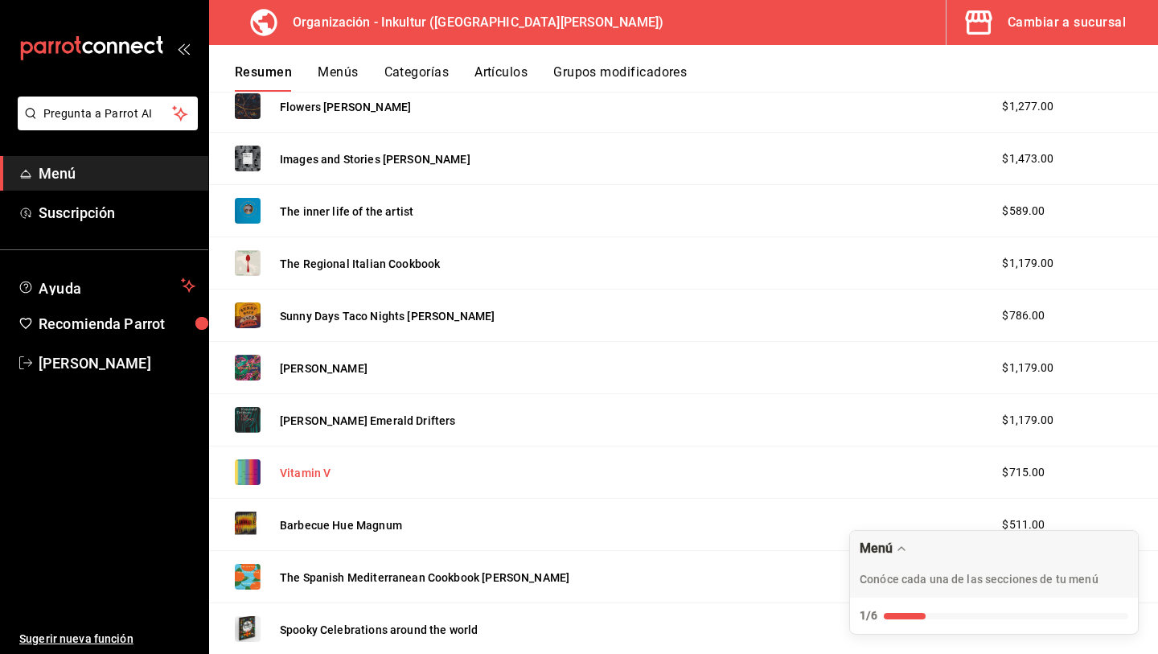
click at [304, 472] on button "Vitamin V" at bounding box center [305, 473] width 51 height 16
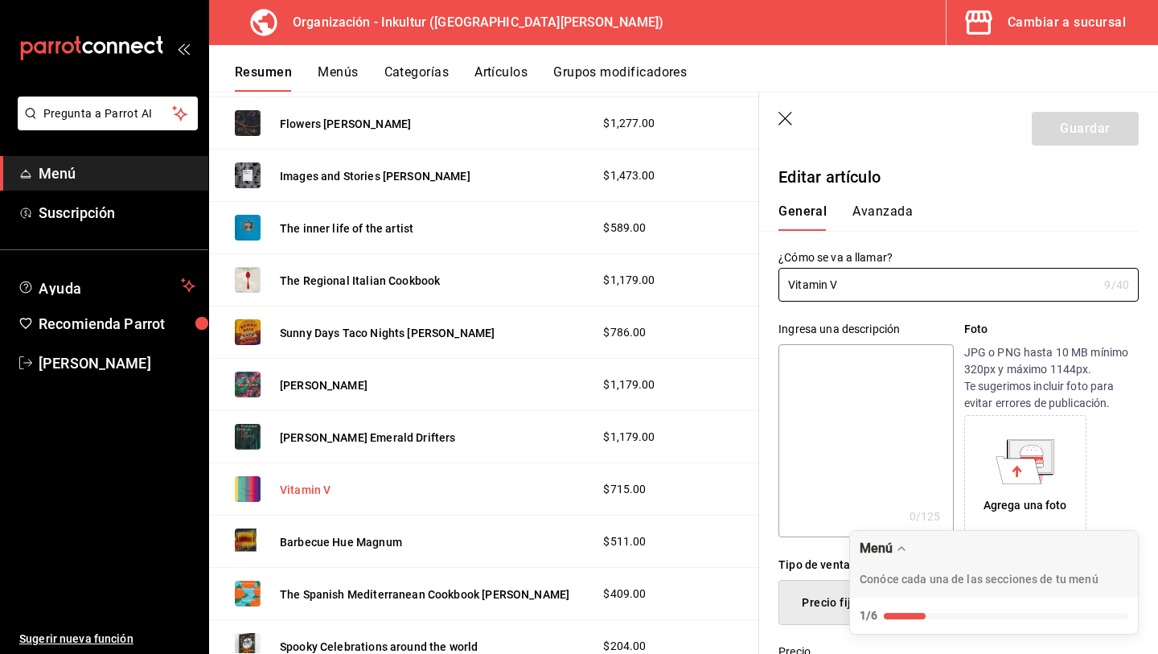
type input "$715.00"
radio input "false"
radio input "true"
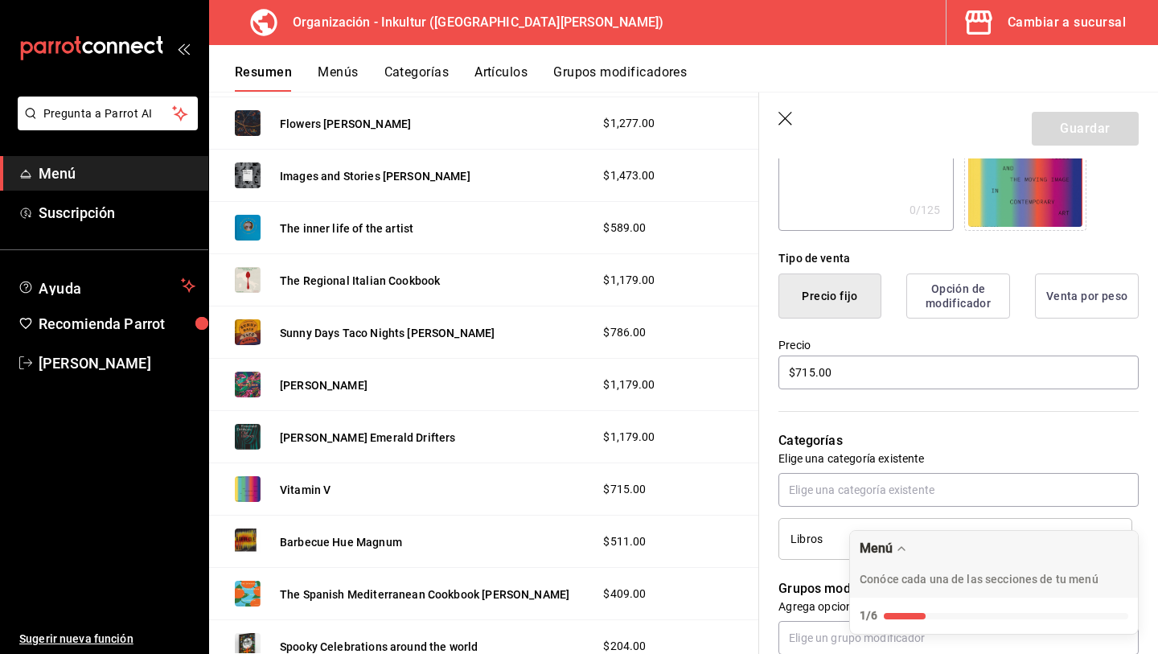
scroll to position [310, 0]
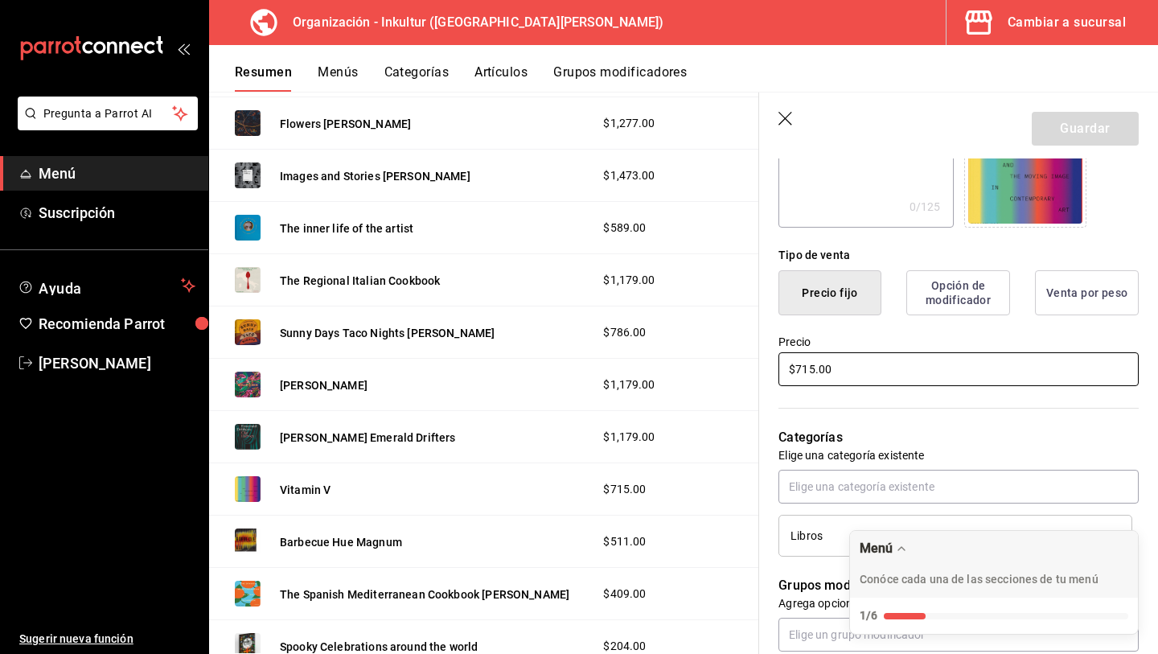
click at [898, 381] on input "$715.00" at bounding box center [959, 369] width 360 height 34
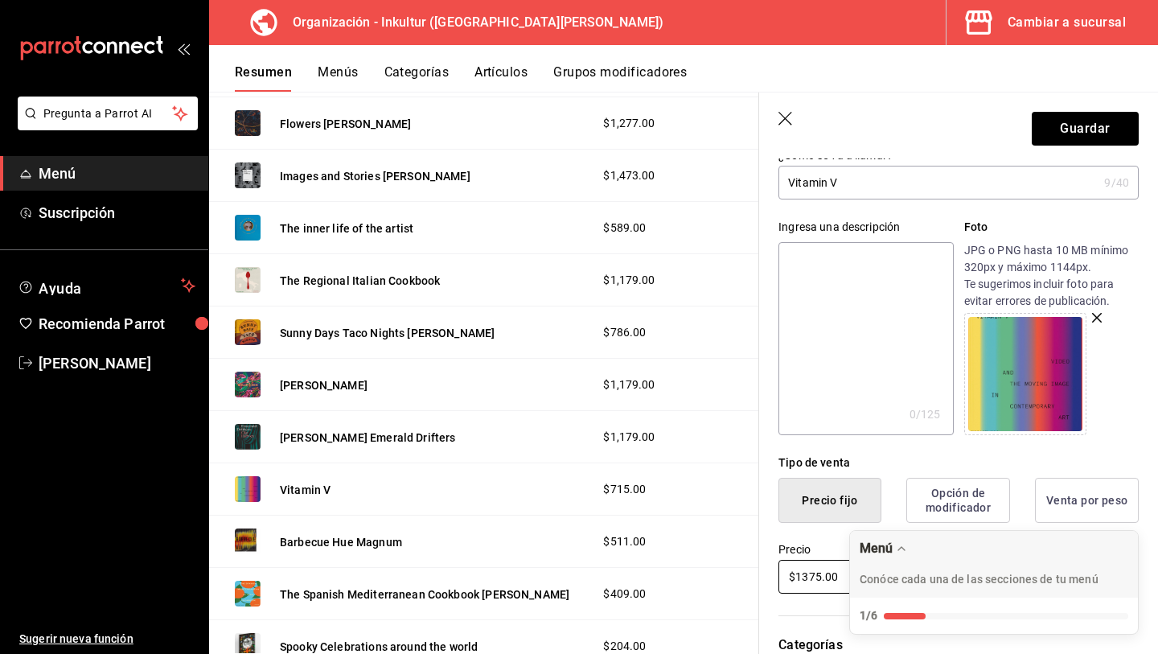
scroll to position [0, 0]
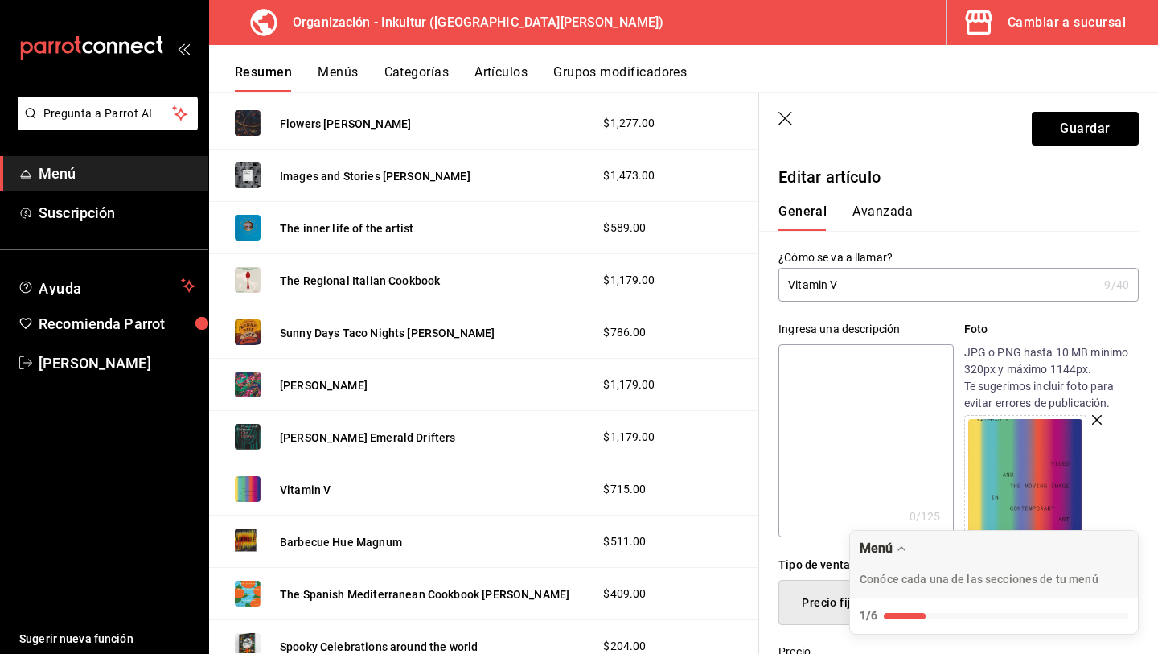
type input "$1375.00"
click at [897, 212] on button "Avanzada" at bounding box center [883, 216] width 60 height 27
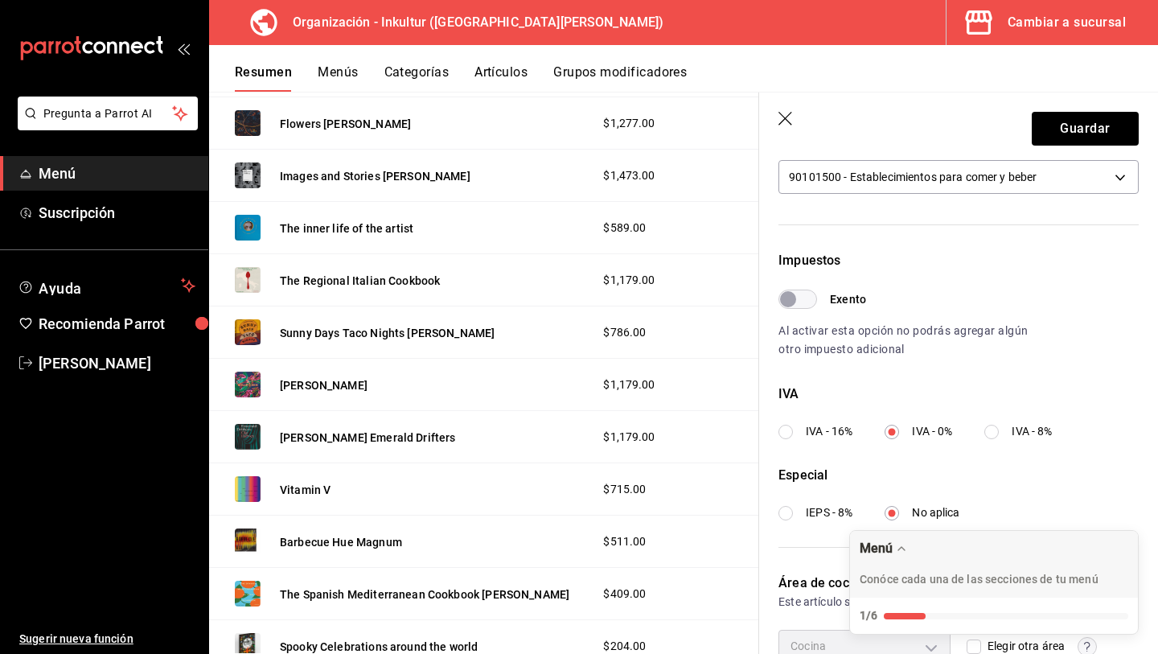
scroll to position [421, 0]
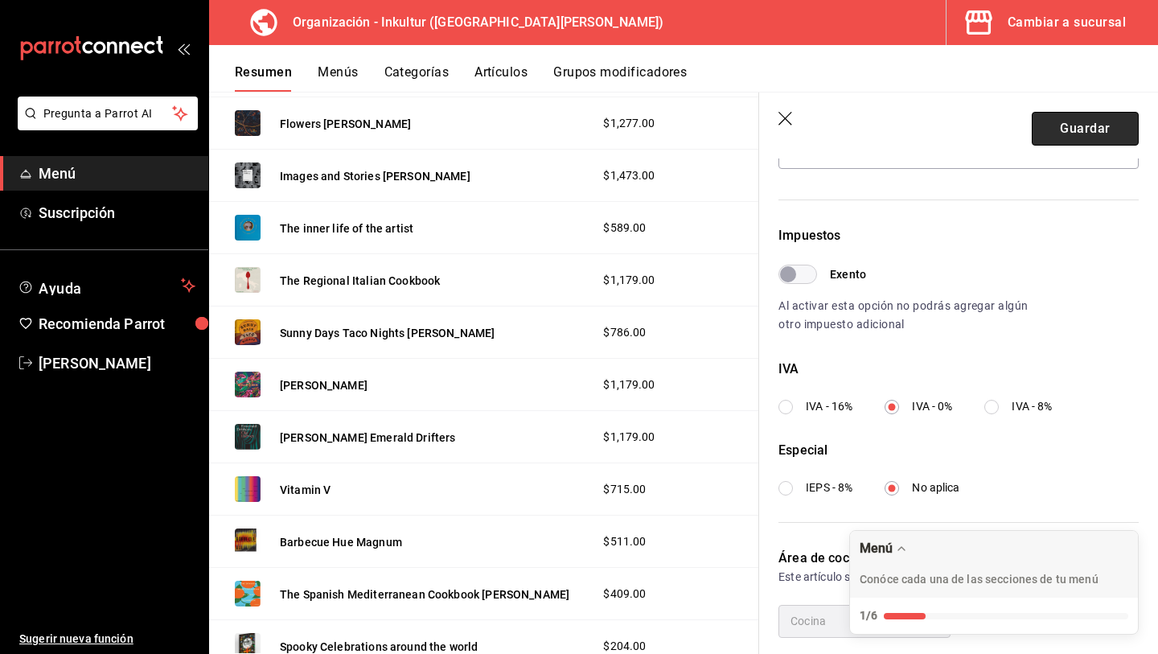
click at [1072, 133] on button "Guardar" at bounding box center [1085, 129] width 107 height 34
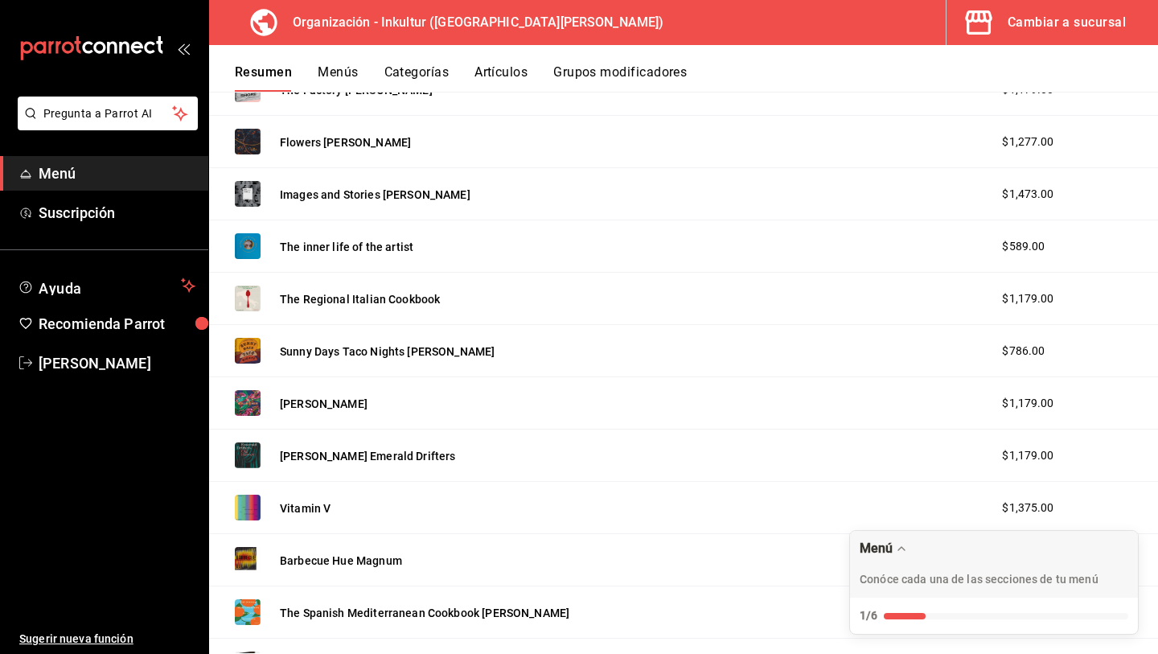
scroll to position [1391, 0]
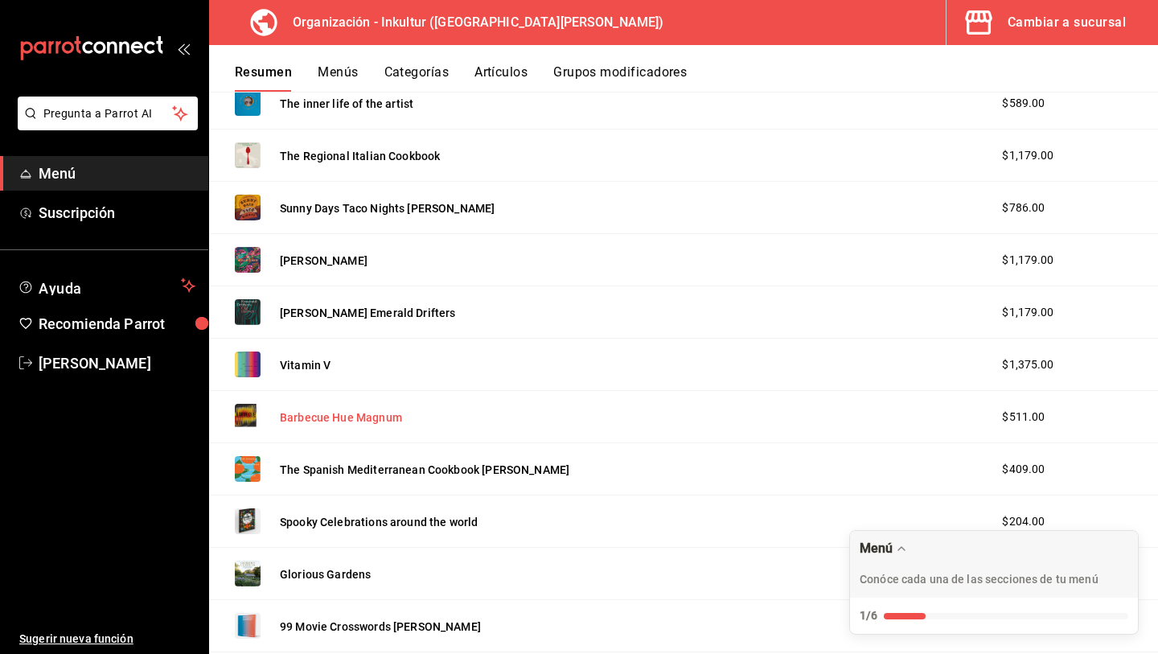
click at [333, 421] on button "Barbecue Hue Magnum" at bounding box center [341, 417] width 122 height 16
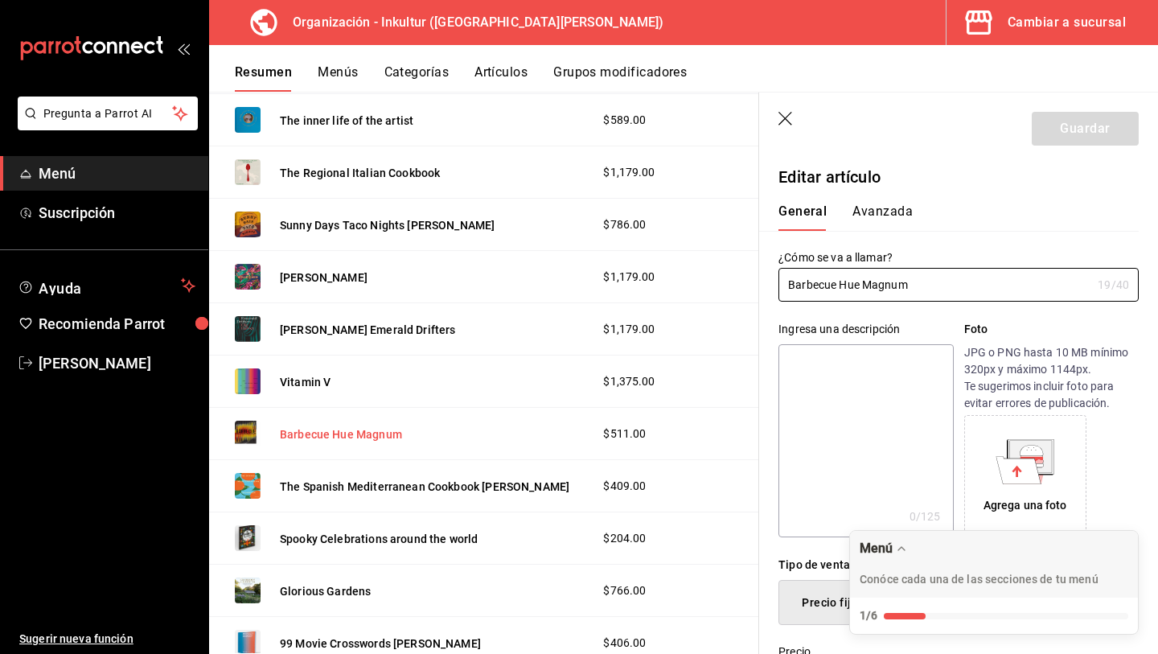
type input "$511.00"
radio input "false"
radio input "true"
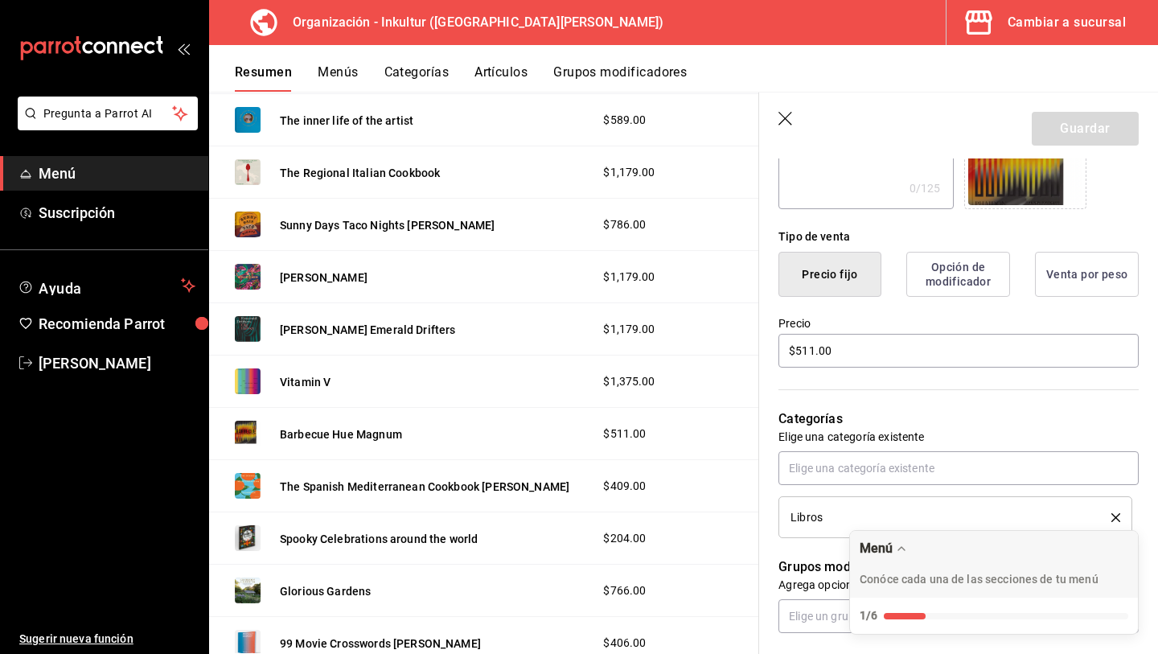
scroll to position [331, 0]
click at [876, 350] on input "$511.00" at bounding box center [959, 348] width 360 height 34
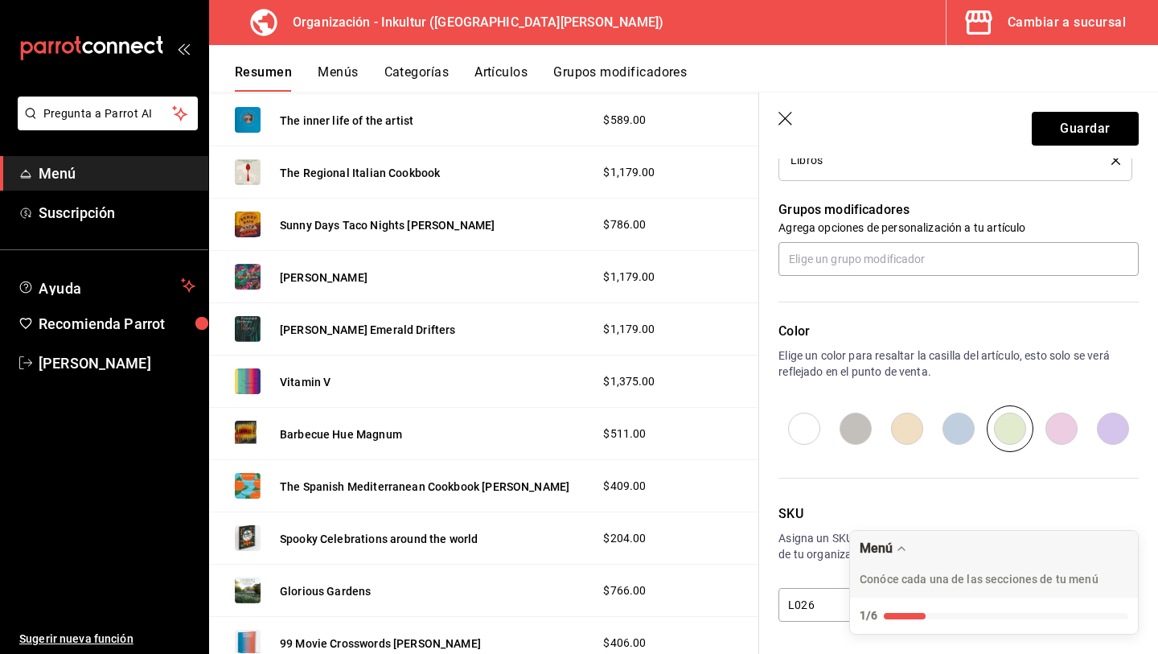
scroll to position [0, 0]
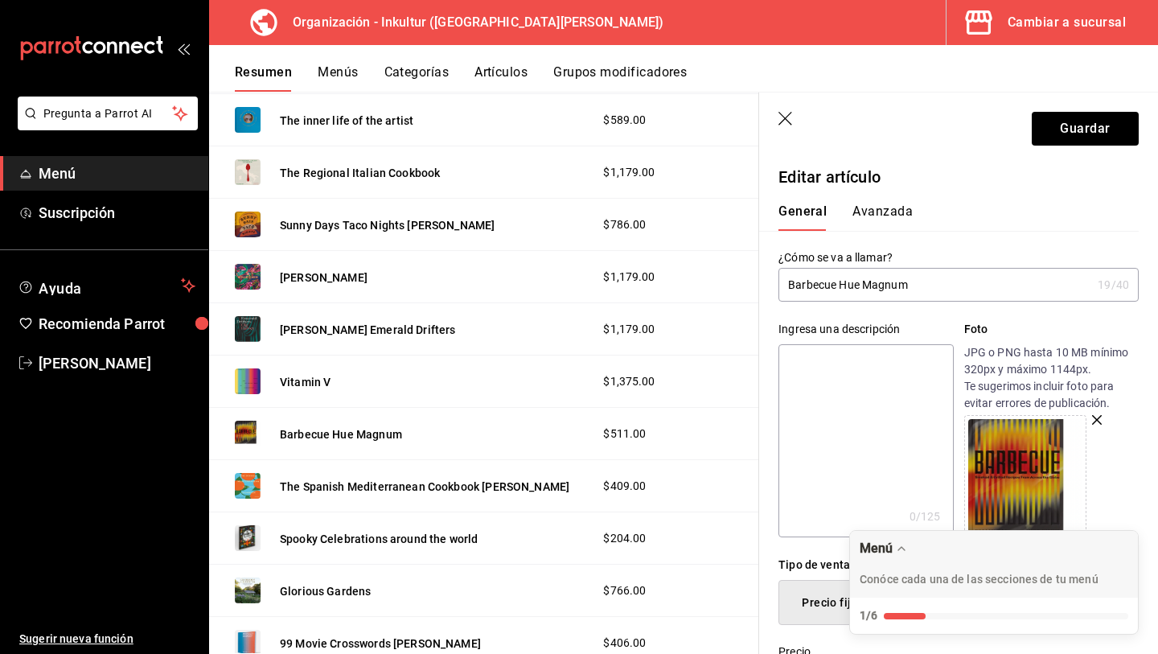
type input "$982.00"
click at [881, 214] on button "Avanzada" at bounding box center [883, 216] width 60 height 27
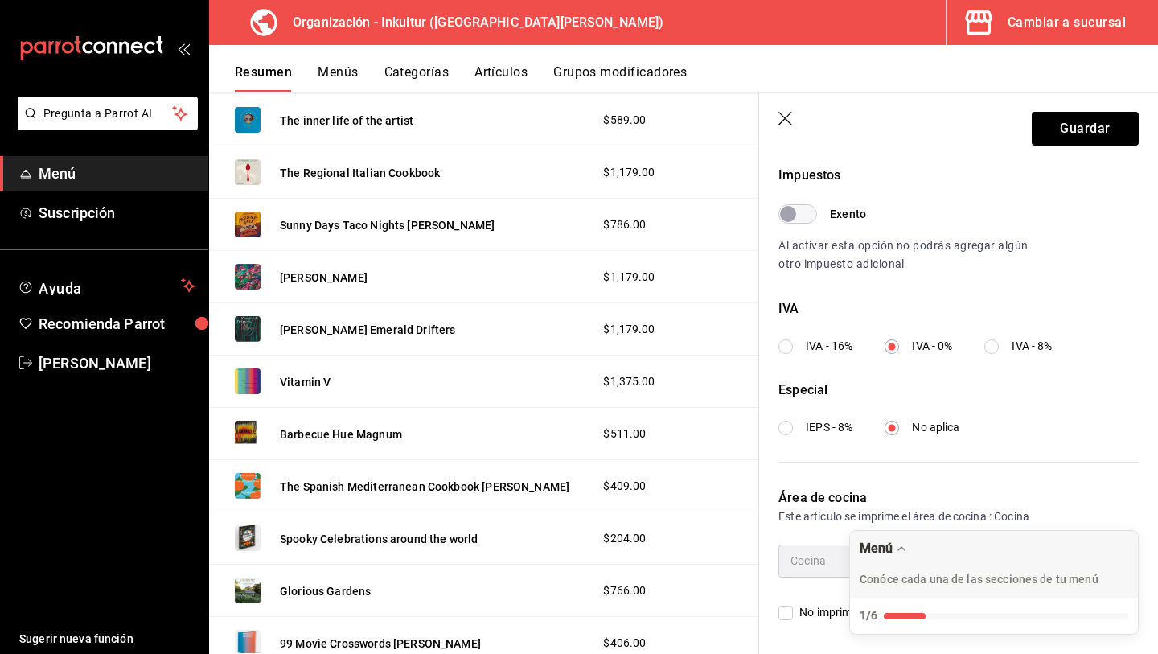
scroll to position [479, 0]
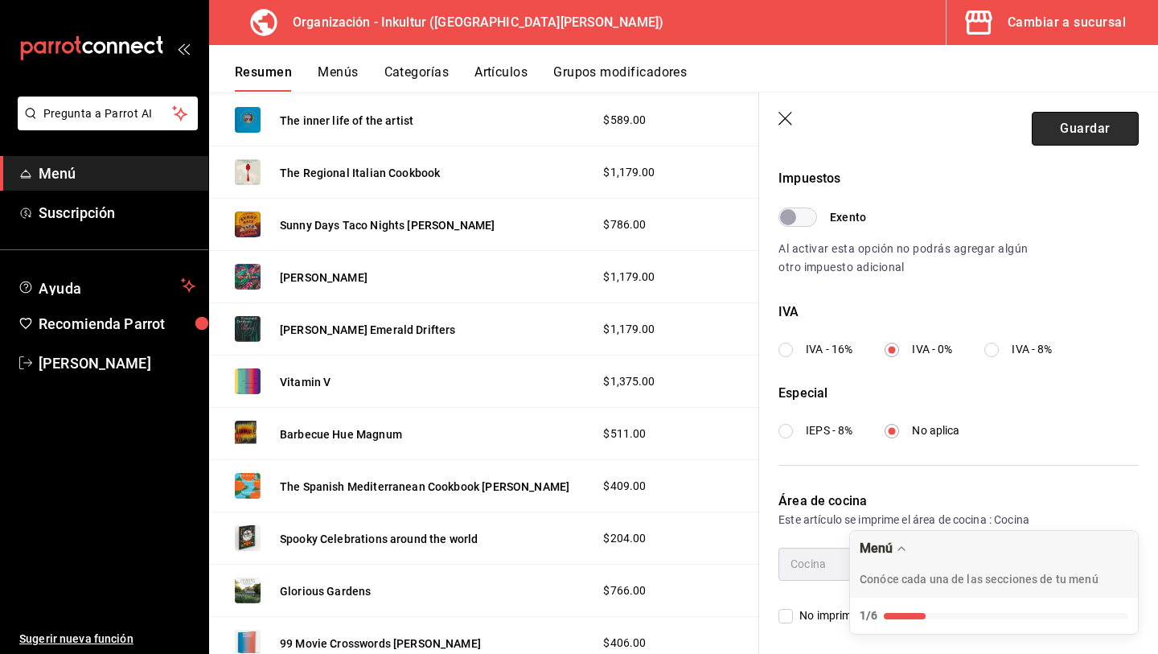
click at [1072, 128] on button "Guardar" at bounding box center [1085, 129] width 107 height 34
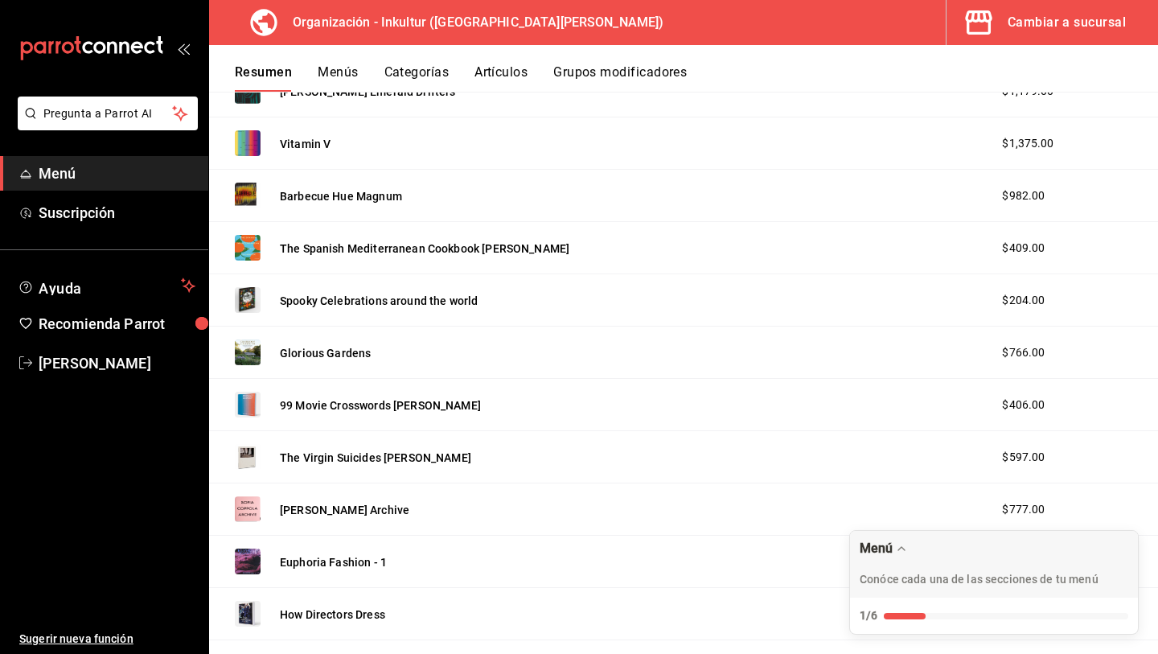
scroll to position [1615, 0]
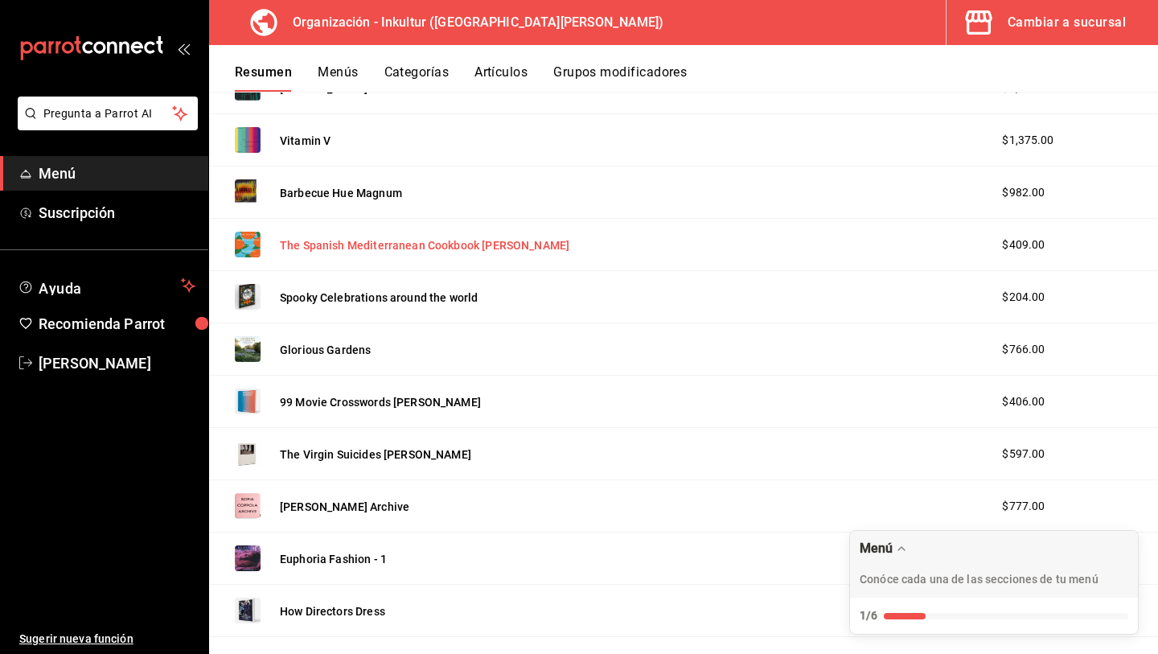
click at [377, 249] on button "The Spanish Mediterranean Cookbook [PERSON_NAME]" at bounding box center [425, 245] width 290 height 16
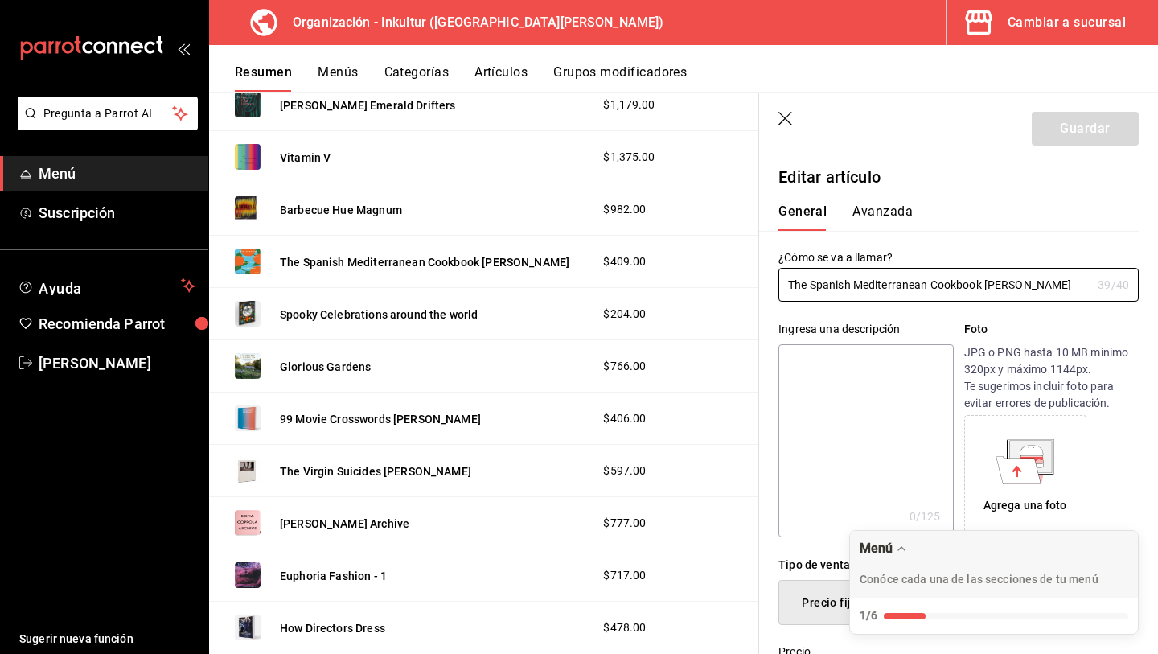
type input "$409.00"
radio input "false"
radio input "true"
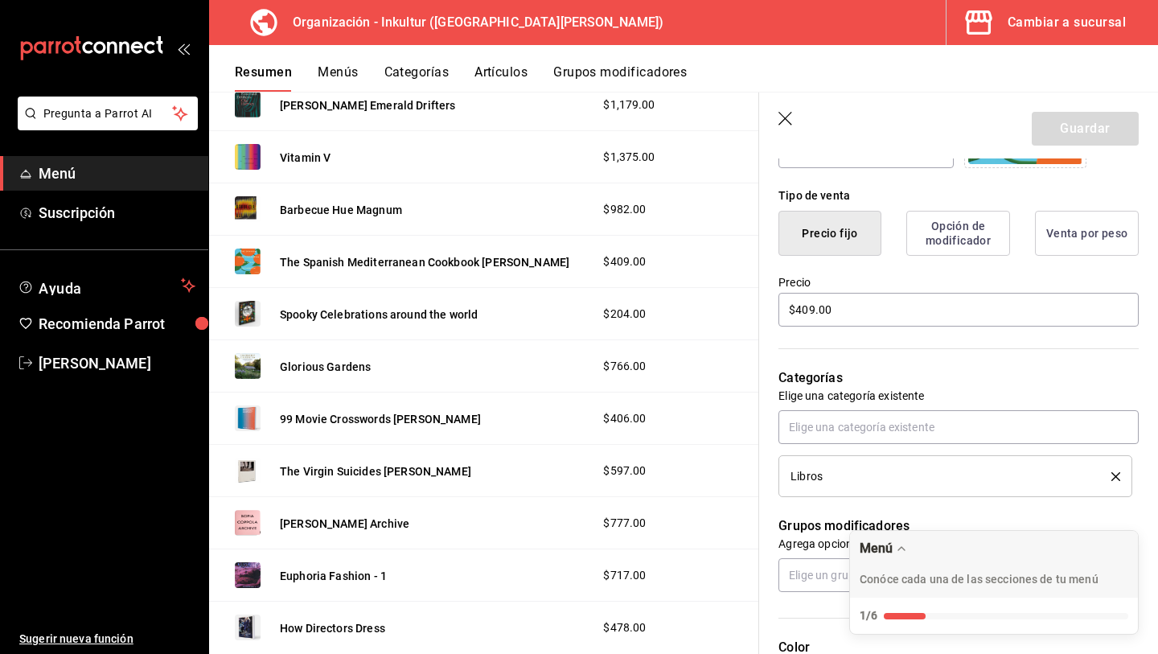
scroll to position [372, 0]
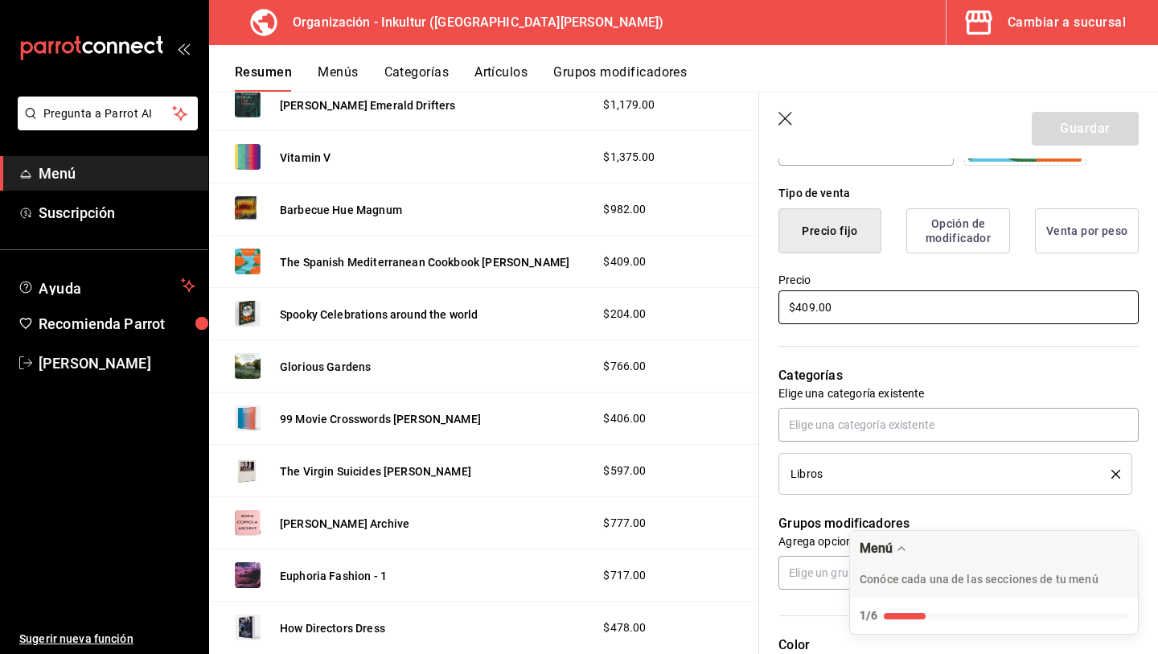
drag, startPoint x: 845, startPoint y: 317, endPoint x: 607, endPoint y: 314, distance: 238.1
click at [607, 314] on main "Resumen organización Agrega y edita los menús, las categorías, artículos y grup…" at bounding box center [683, 373] width 949 height 562
drag, startPoint x: 861, startPoint y: 308, endPoint x: 704, endPoint y: 281, distance: 159.9
click at [725, 302] on main "Resumen organización Agrega y edita los menús, las categorías, artículos y grup…" at bounding box center [683, 373] width 949 height 562
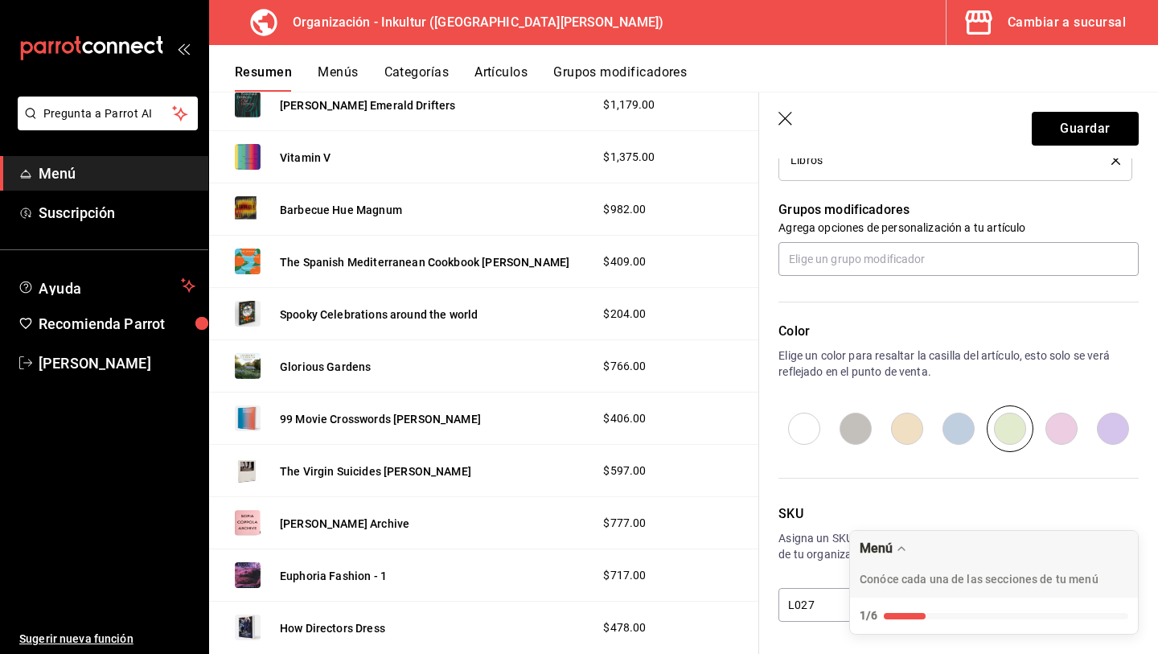
scroll to position [0, 0]
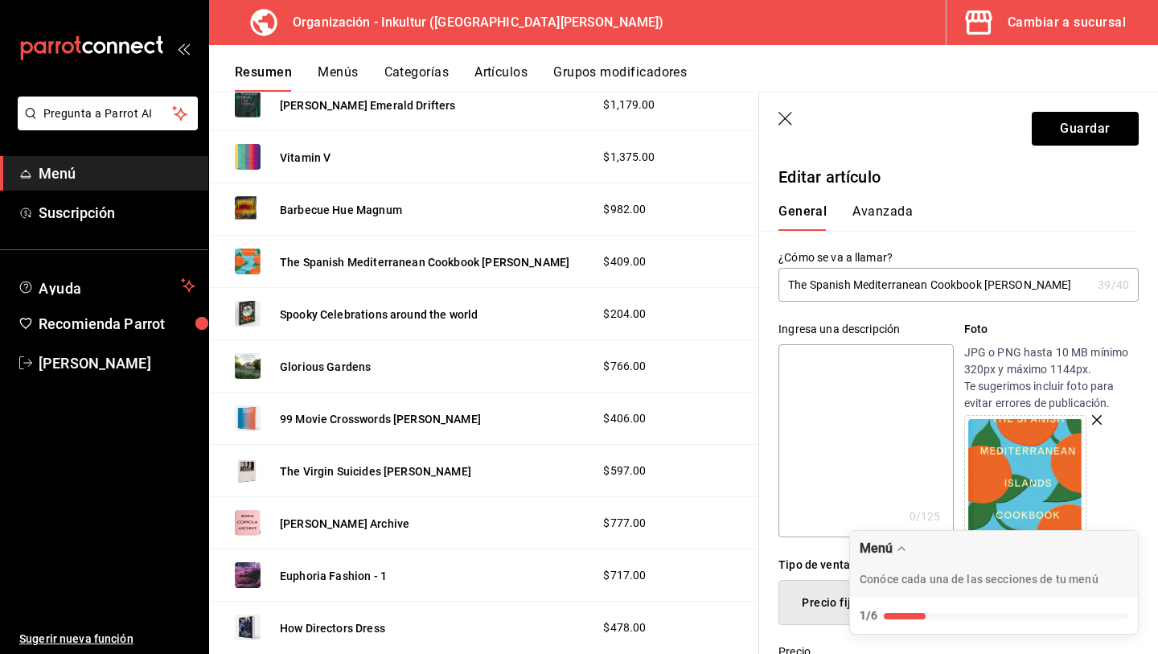
type input "$786.00"
click at [861, 216] on button "Avanzada" at bounding box center [883, 216] width 60 height 27
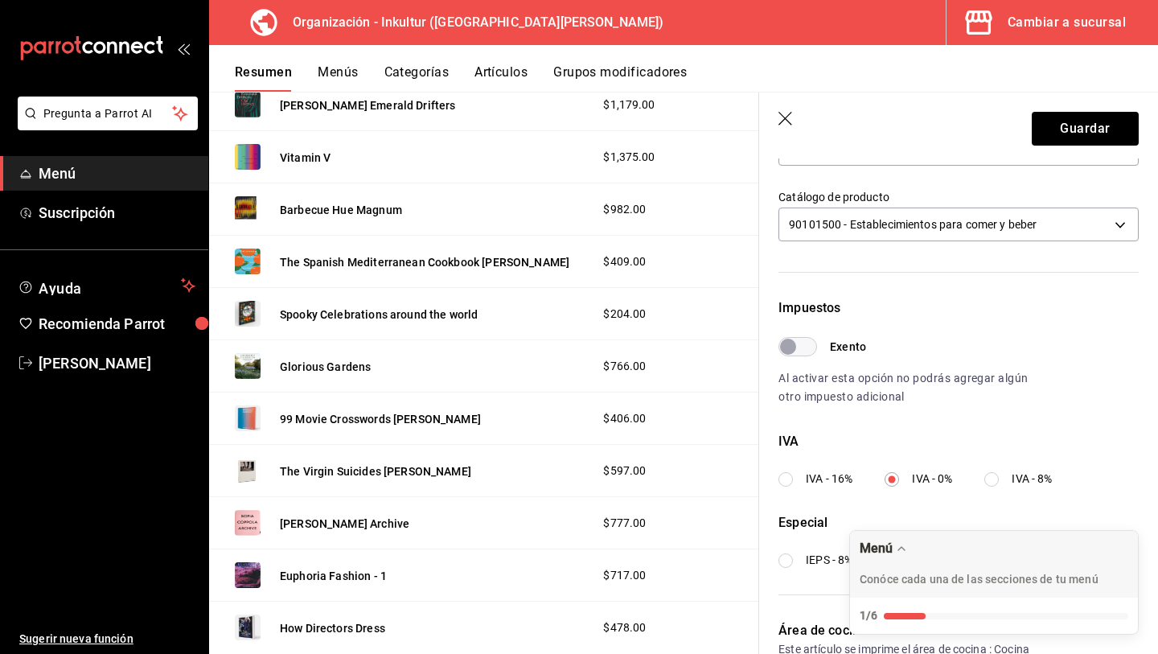
scroll to position [388, 0]
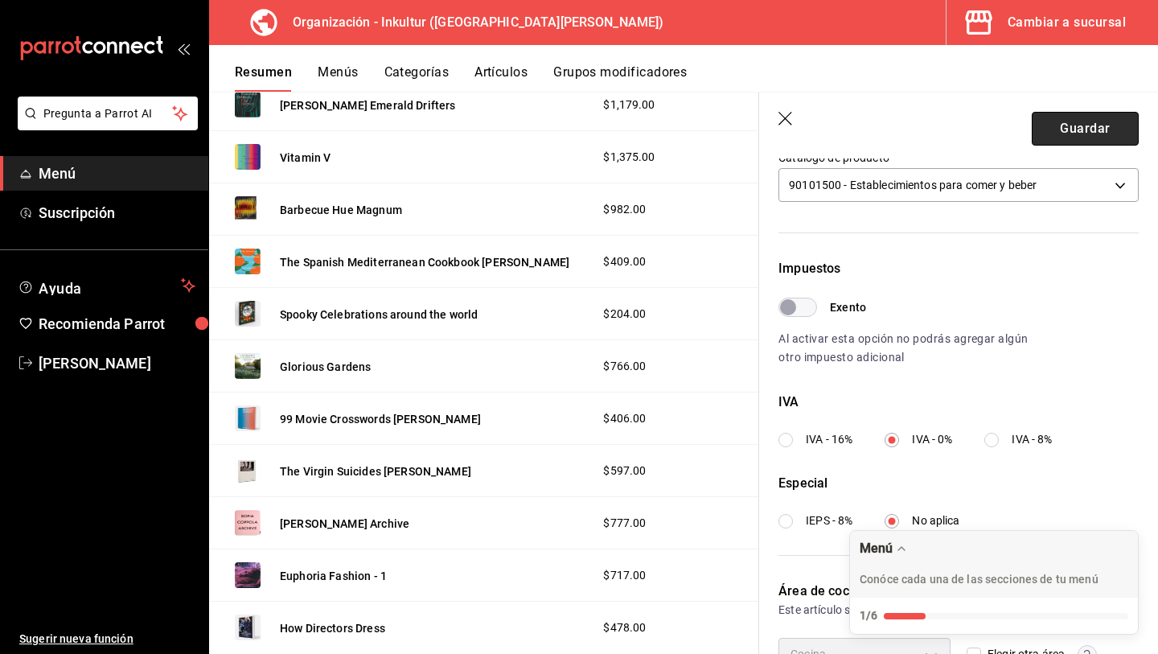
click at [1074, 129] on button "Guardar" at bounding box center [1085, 129] width 107 height 34
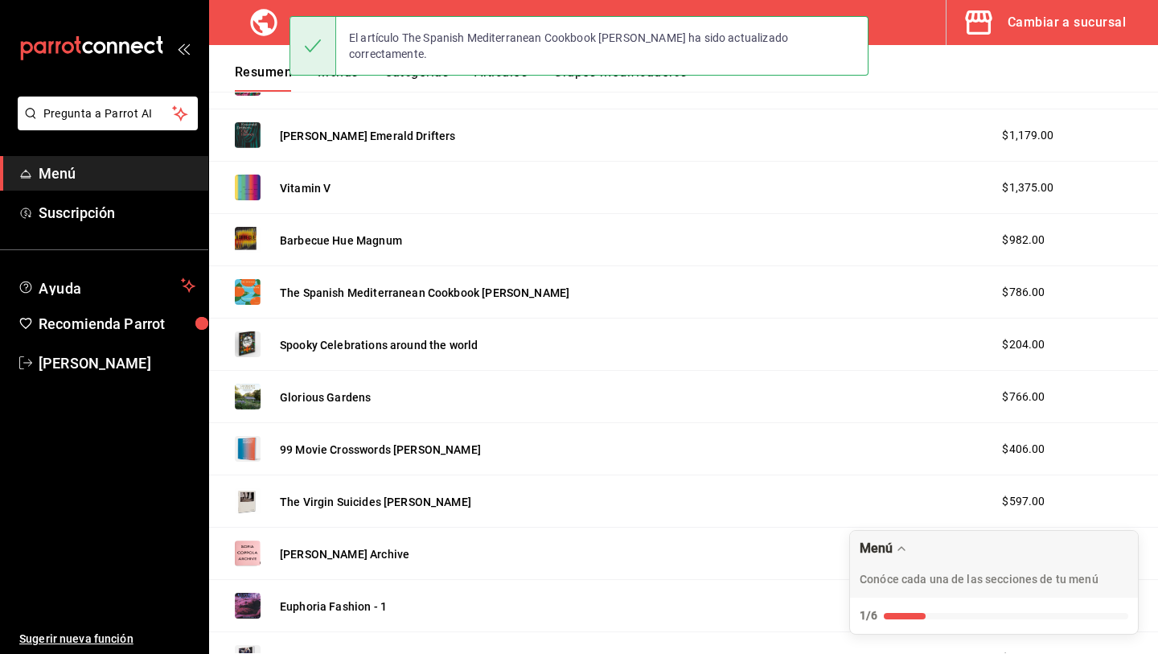
scroll to position [1589, 0]
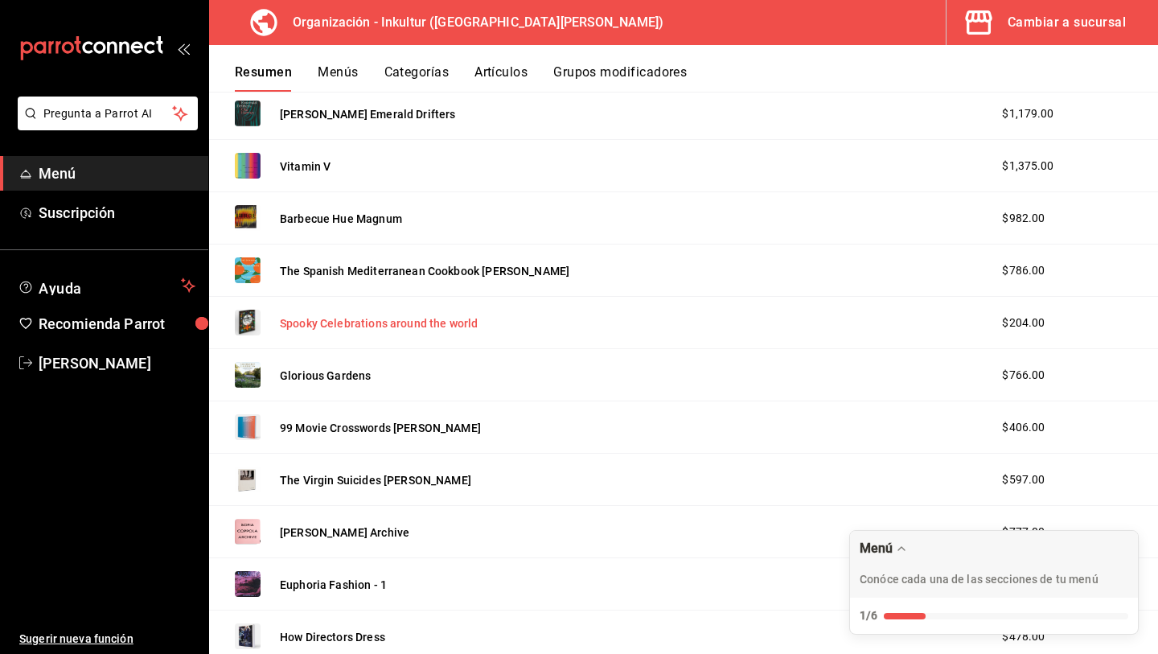
click at [386, 316] on button "Spooky Celebrations around the world" at bounding box center [379, 323] width 198 height 16
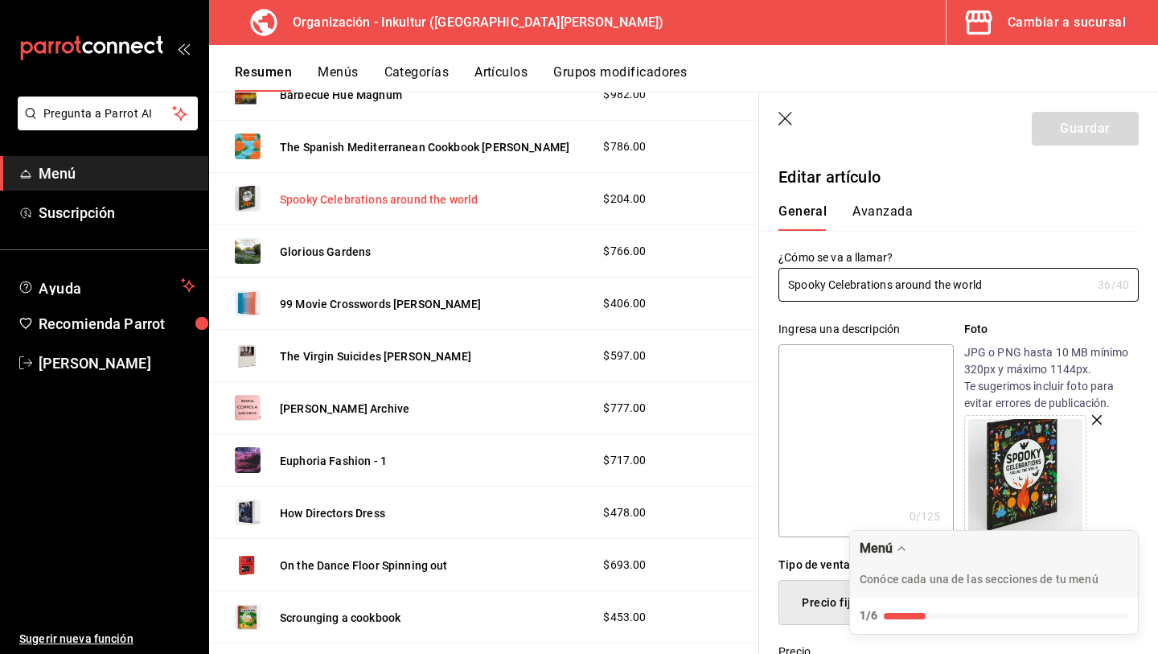
scroll to position [1728, 0]
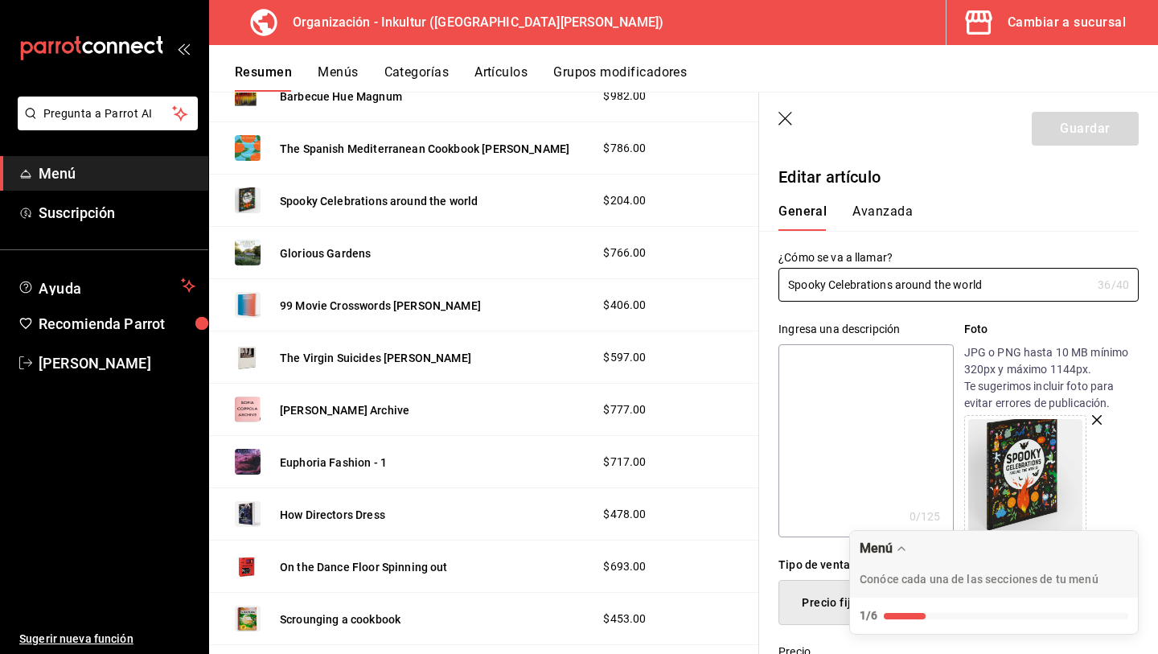
click at [379, 321] on div "99 Movie Crosswords Anna Schectmann $406.00" at bounding box center [484, 305] width 550 height 52
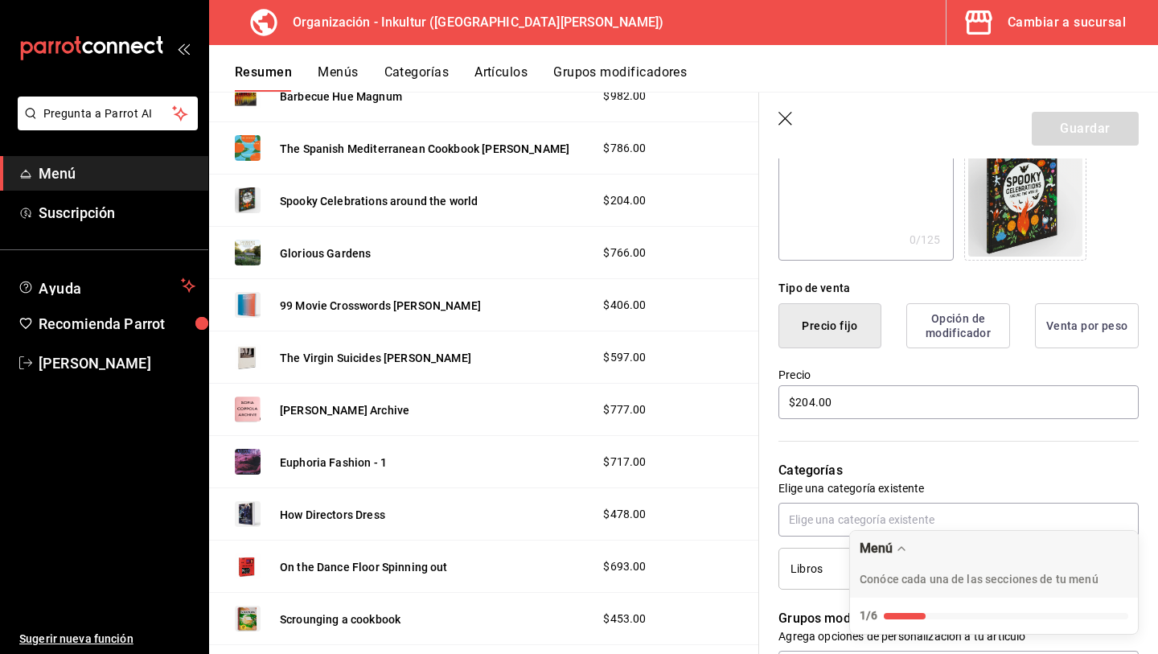
scroll to position [328, 0]
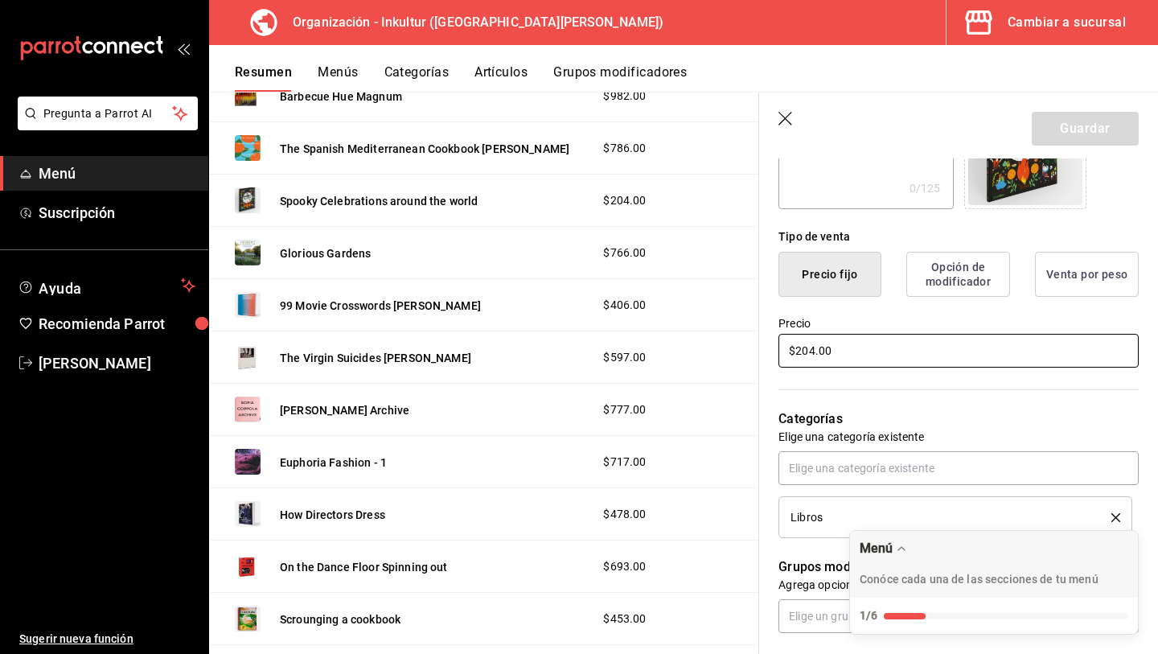
drag, startPoint x: 865, startPoint y: 366, endPoint x: 747, endPoint y: 349, distance: 118.6
click at [747, 349] on main "Resumen organización Agrega y edita los menús, las categorías, artículos y grup…" at bounding box center [683, 373] width 949 height 562
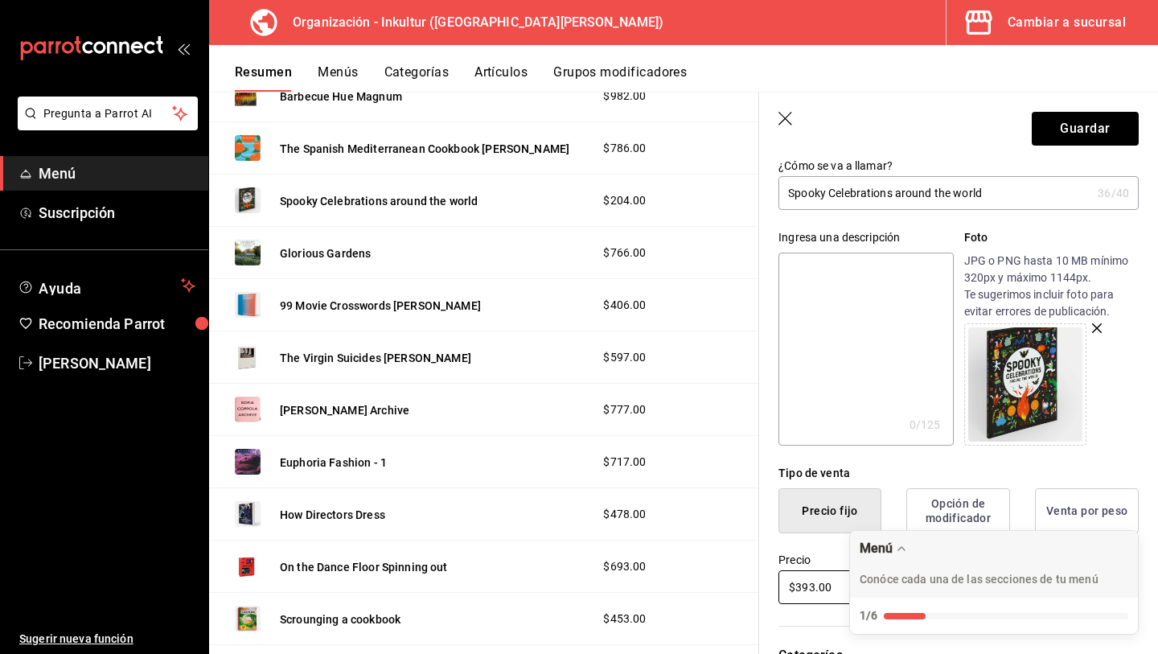
scroll to position [0, 0]
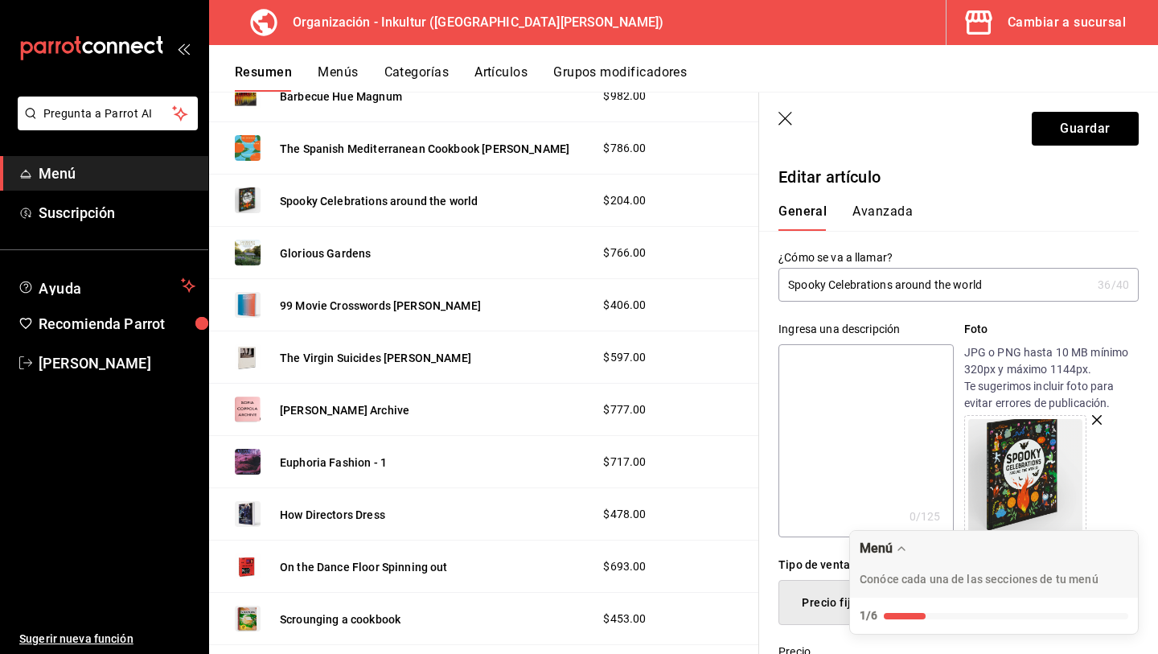
type input "$393.00"
click at [881, 210] on button "Avanzada" at bounding box center [883, 216] width 60 height 27
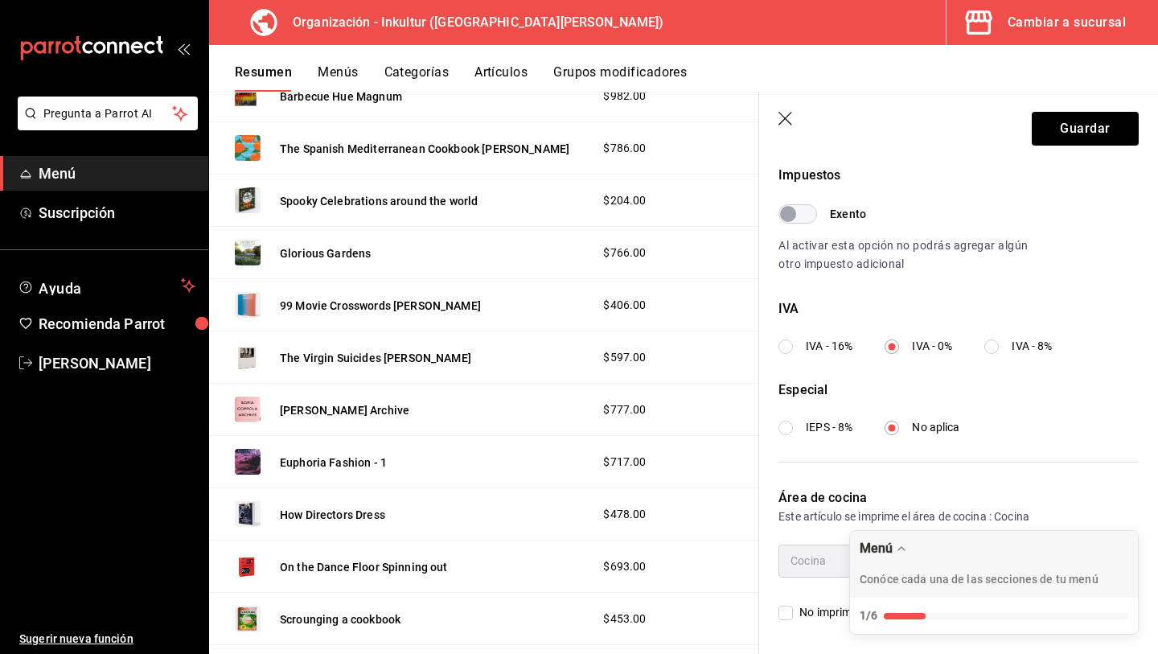
scroll to position [480, 0]
click at [1084, 127] on button "Guardar" at bounding box center [1085, 129] width 107 height 34
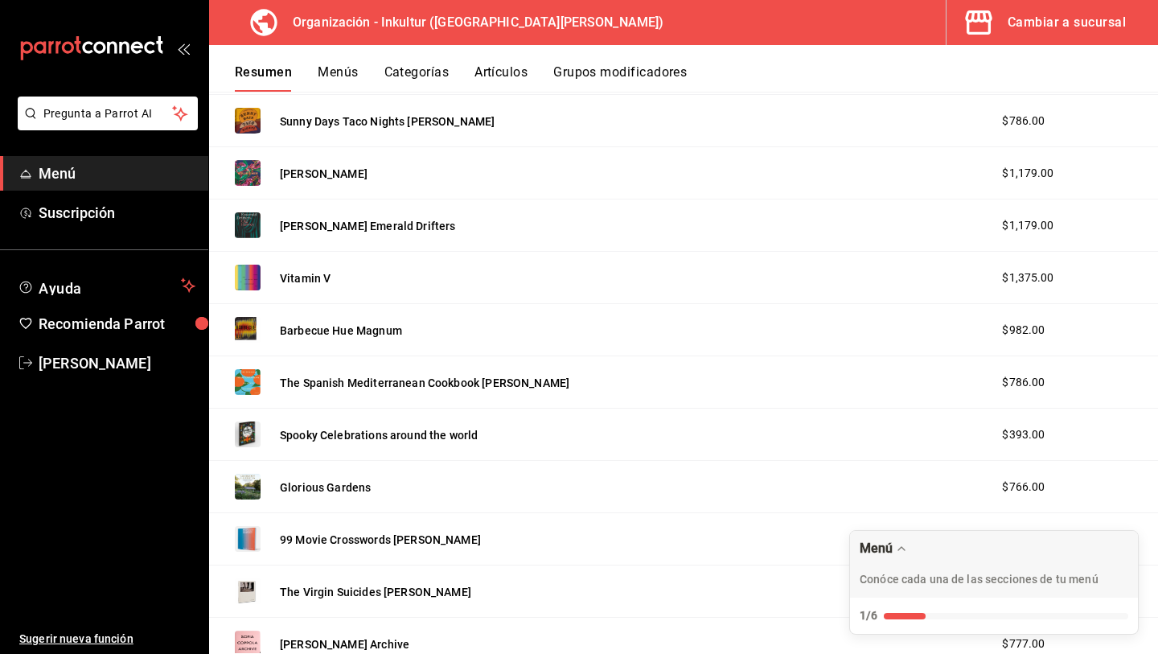
scroll to position [1476, 0]
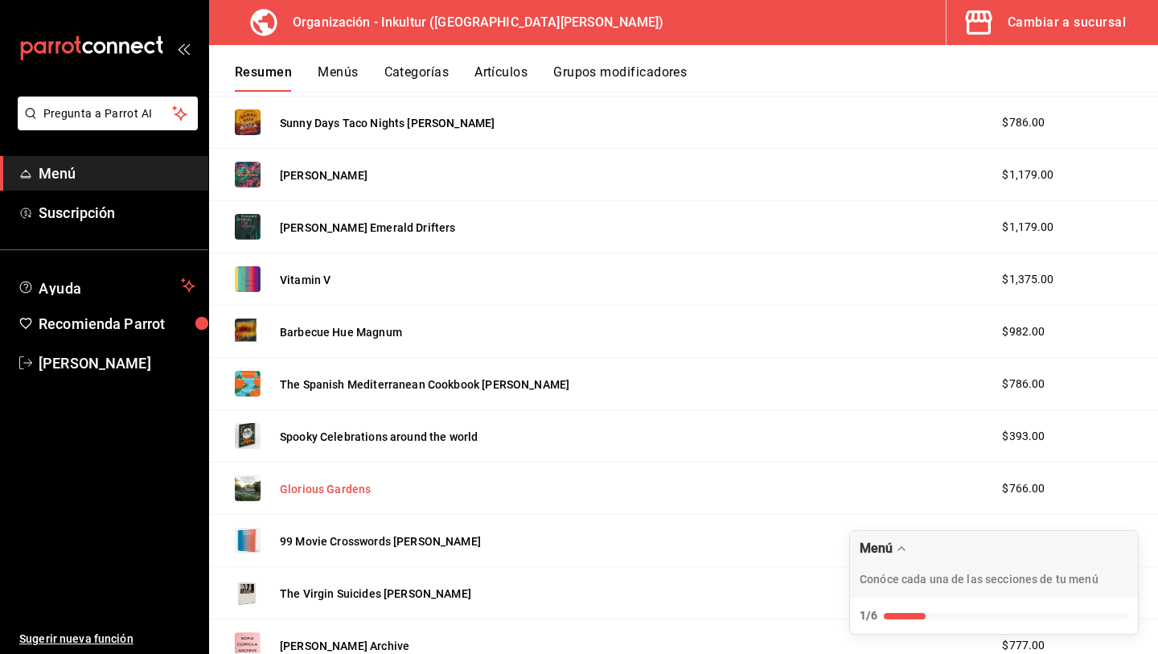
click at [328, 490] on button "Glorious Gardens" at bounding box center [325, 489] width 91 height 16
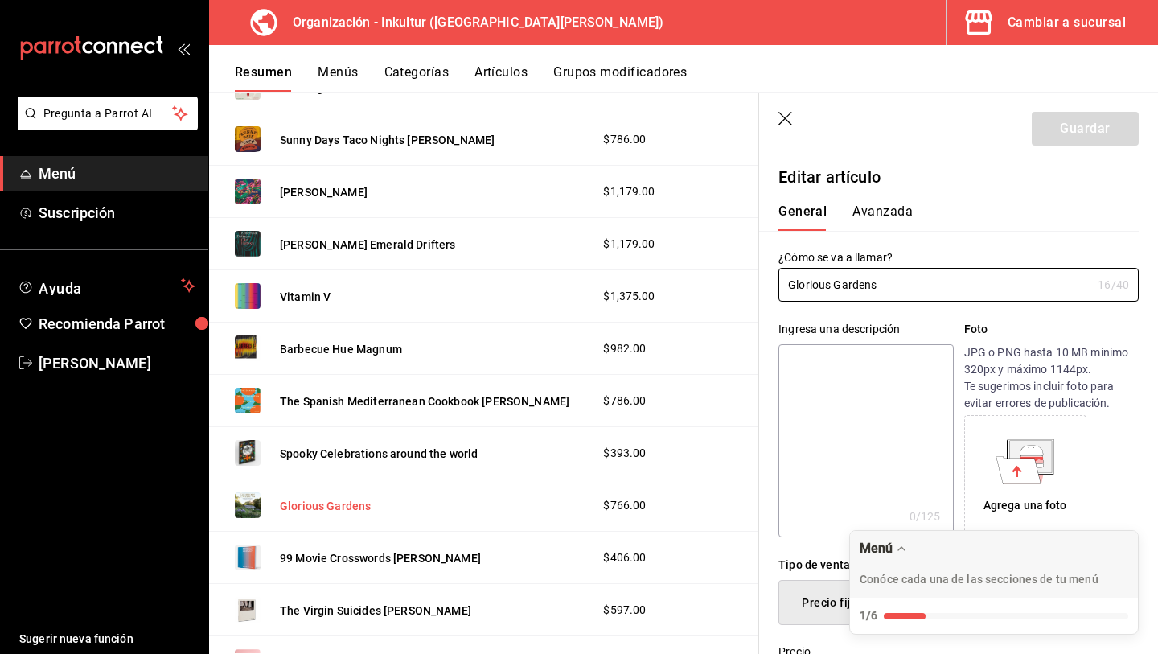
type input "$766.00"
radio input "false"
radio input "true"
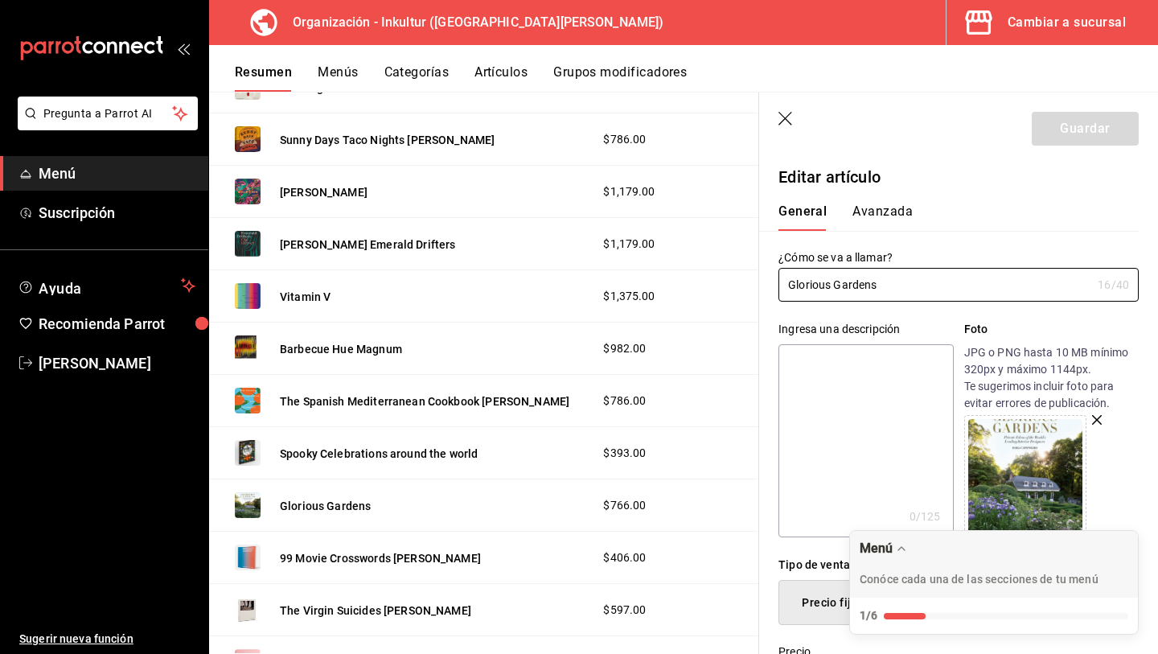
scroll to position [333, 0]
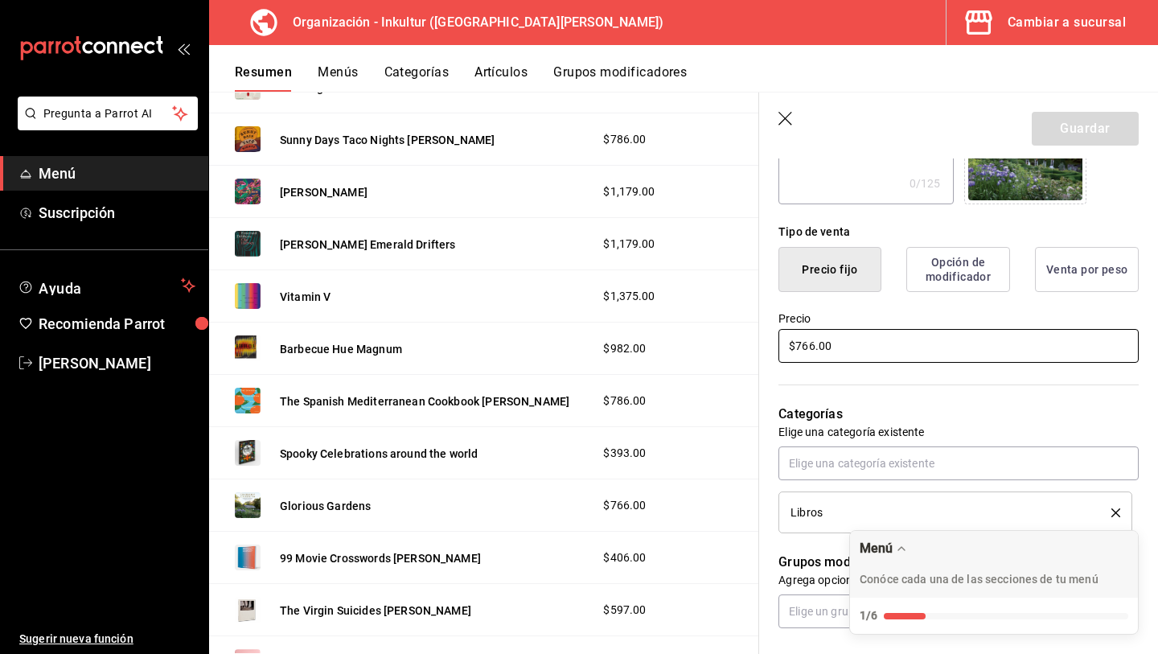
drag, startPoint x: 844, startPoint y: 347, endPoint x: 700, endPoint y: 349, distance: 144.0
click at [700, 349] on main "Resumen organización Agrega y edita los menús, las categorías, artículos y grup…" at bounding box center [683, 373] width 949 height 562
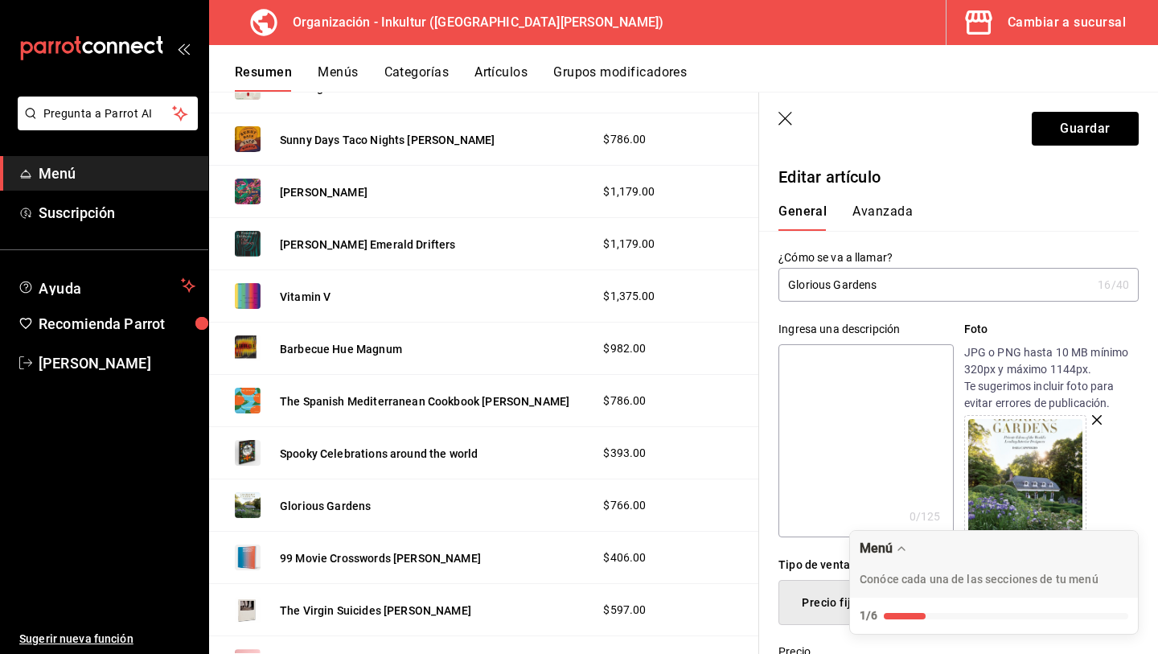
type input "$1473.00"
click at [876, 203] on button "Avanzada" at bounding box center [883, 216] width 60 height 27
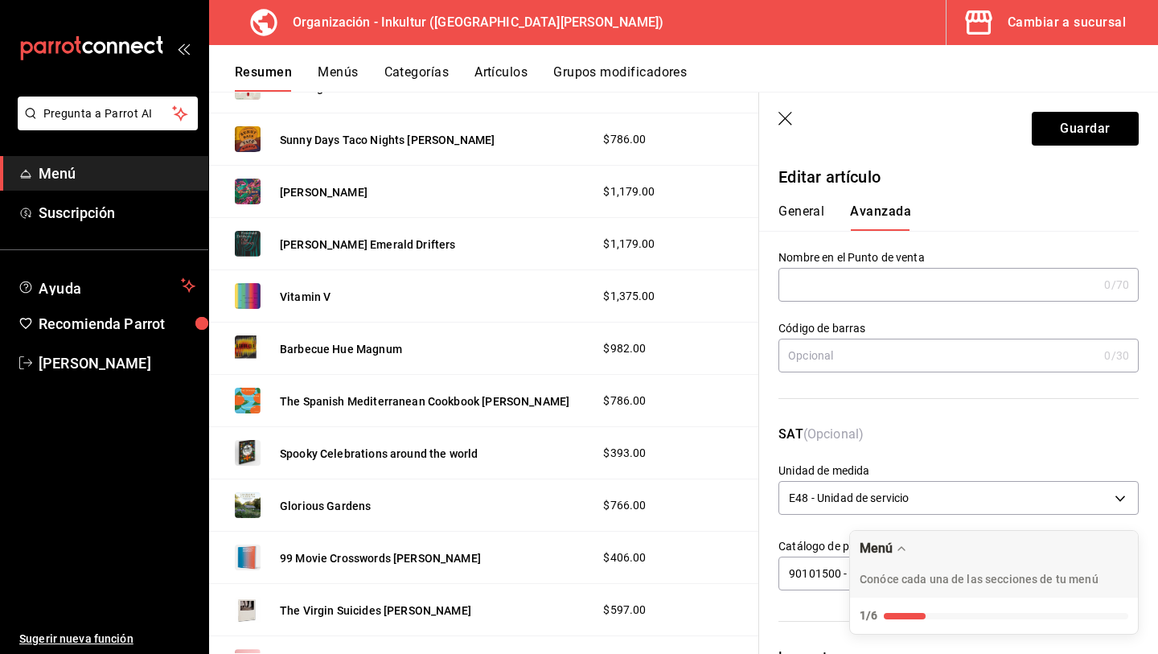
scroll to position [372, 0]
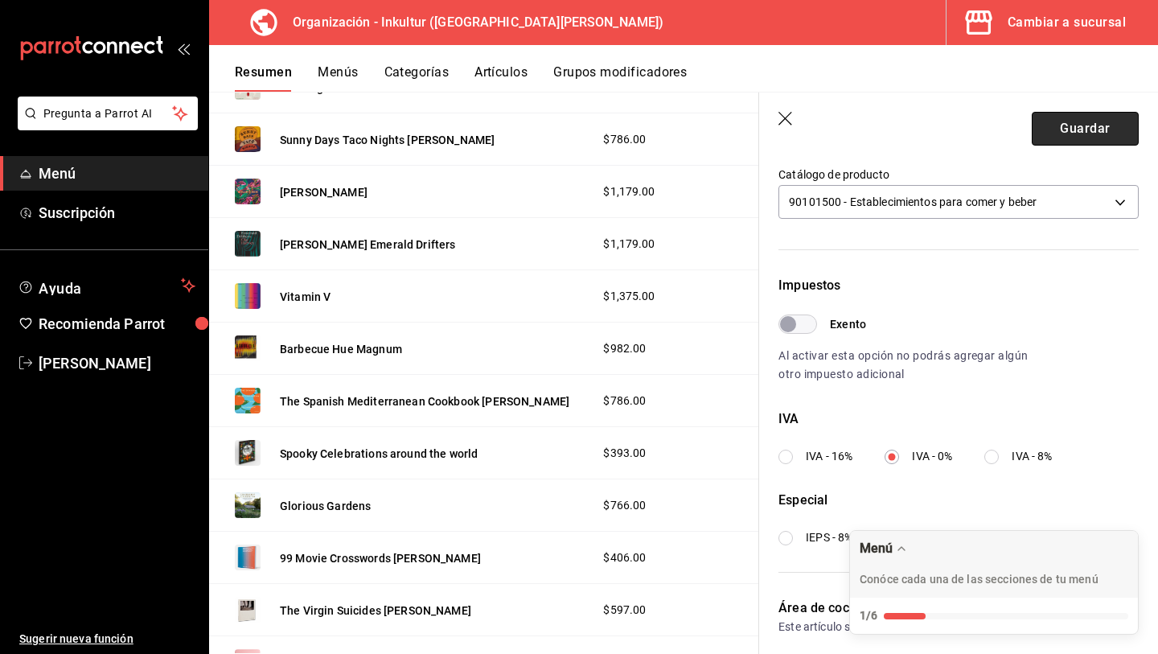
click at [1073, 129] on button "Guardar" at bounding box center [1085, 129] width 107 height 34
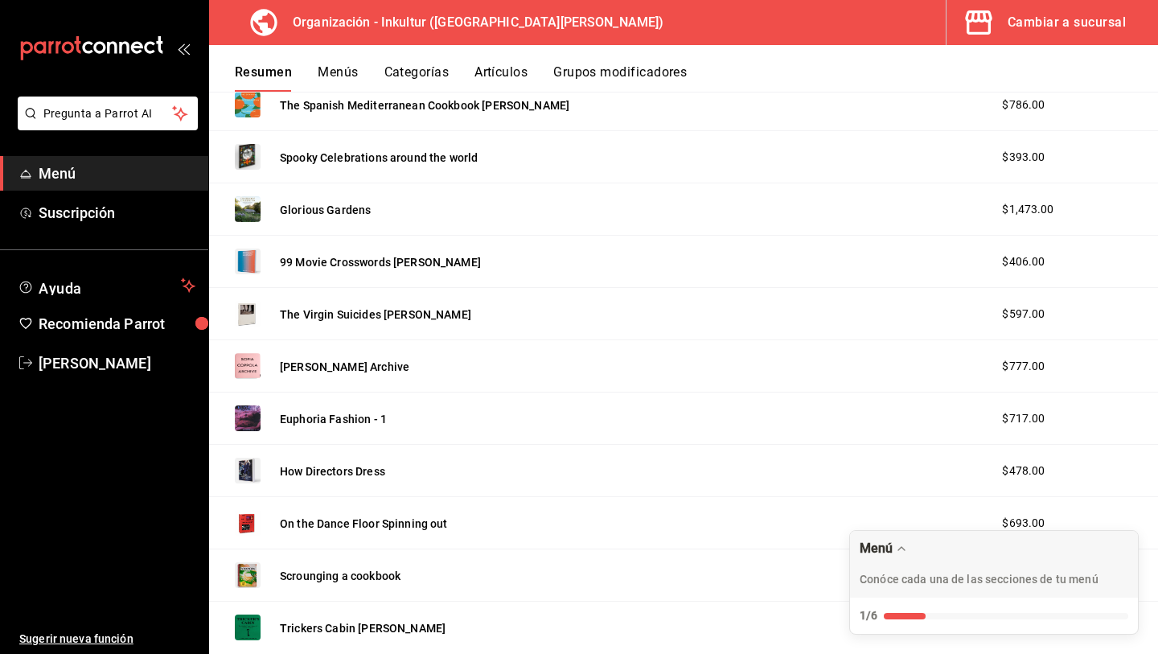
scroll to position [1757, 0]
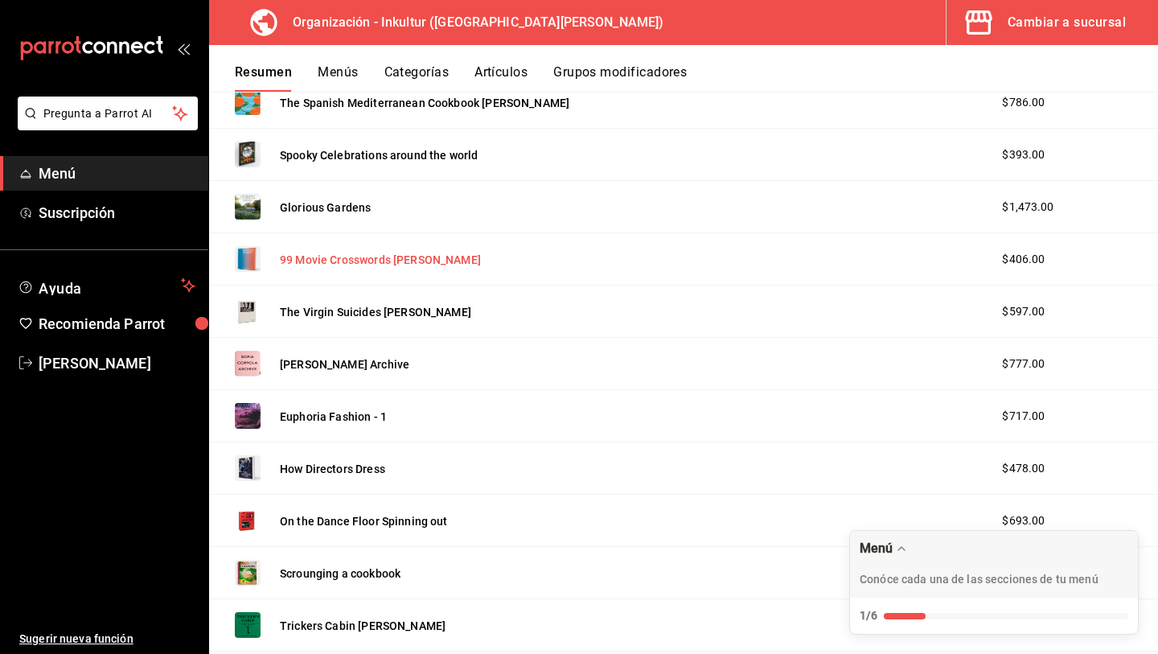
click at [368, 259] on button "99 Movie Crosswords [PERSON_NAME]" at bounding box center [380, 260] width 201 height 16
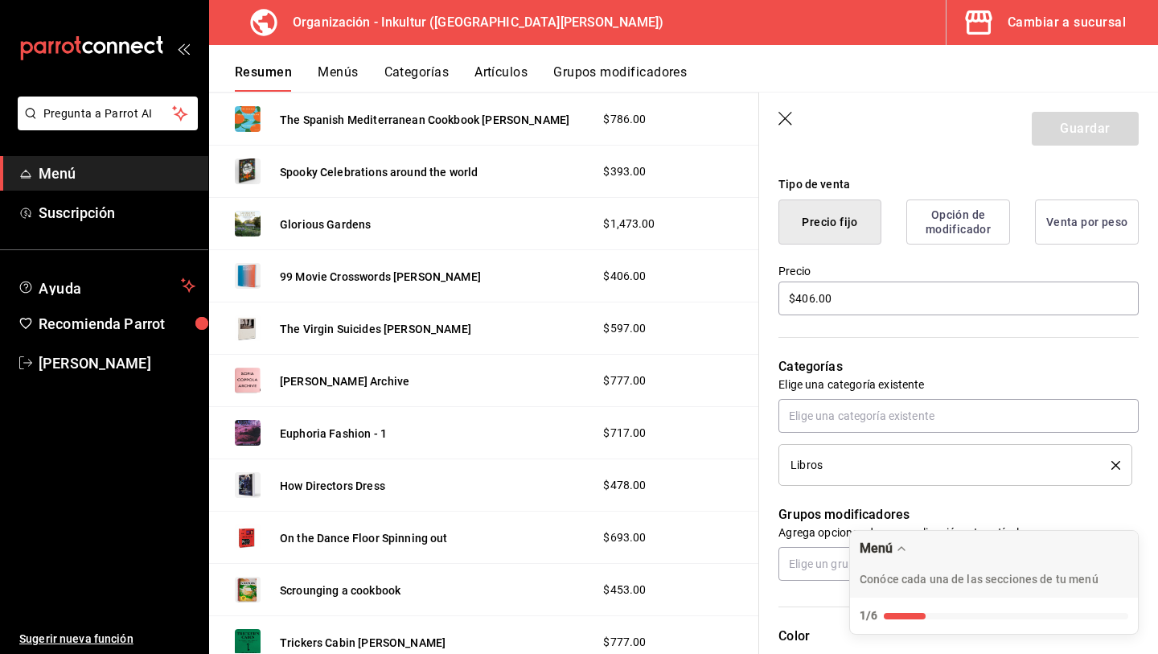
scroll to position [391, 0]
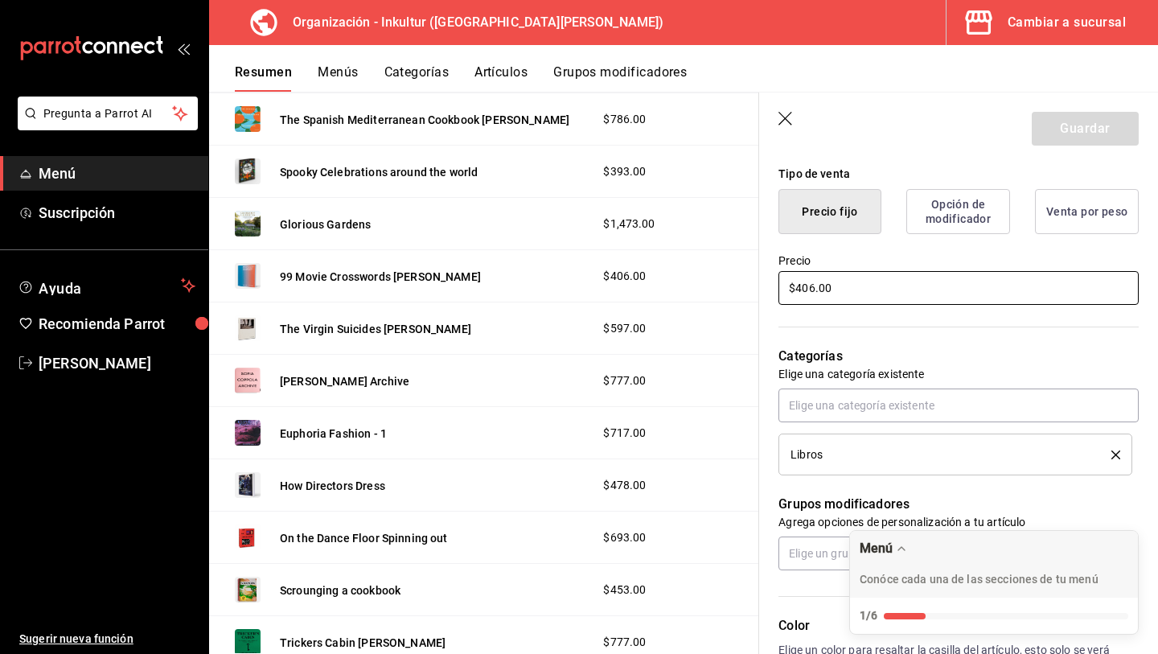
drag, startPoint x: 869, startPoint y: 285, endPoint x: 644, endPoint y: 289, distance: 225.2
click at [645, 289] on main "Resumen organización Agrega y edita los menús, las categorías, artículos y grup…" at bounding box center [683, 373] width 949 height 562
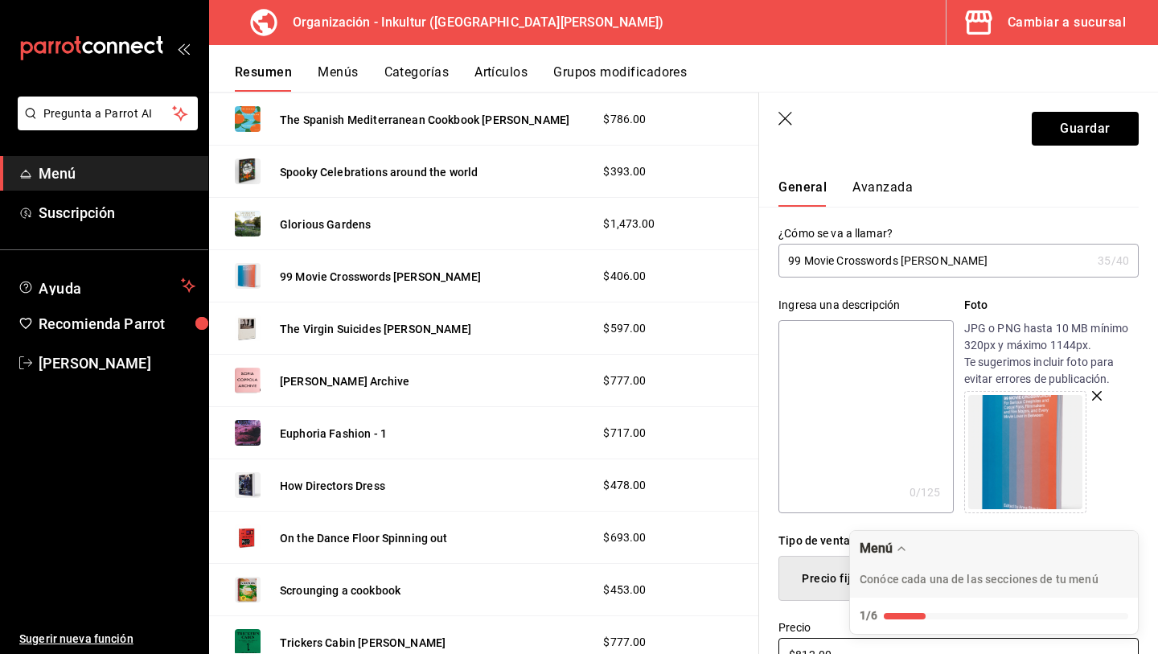
scroll to position [0, 0]
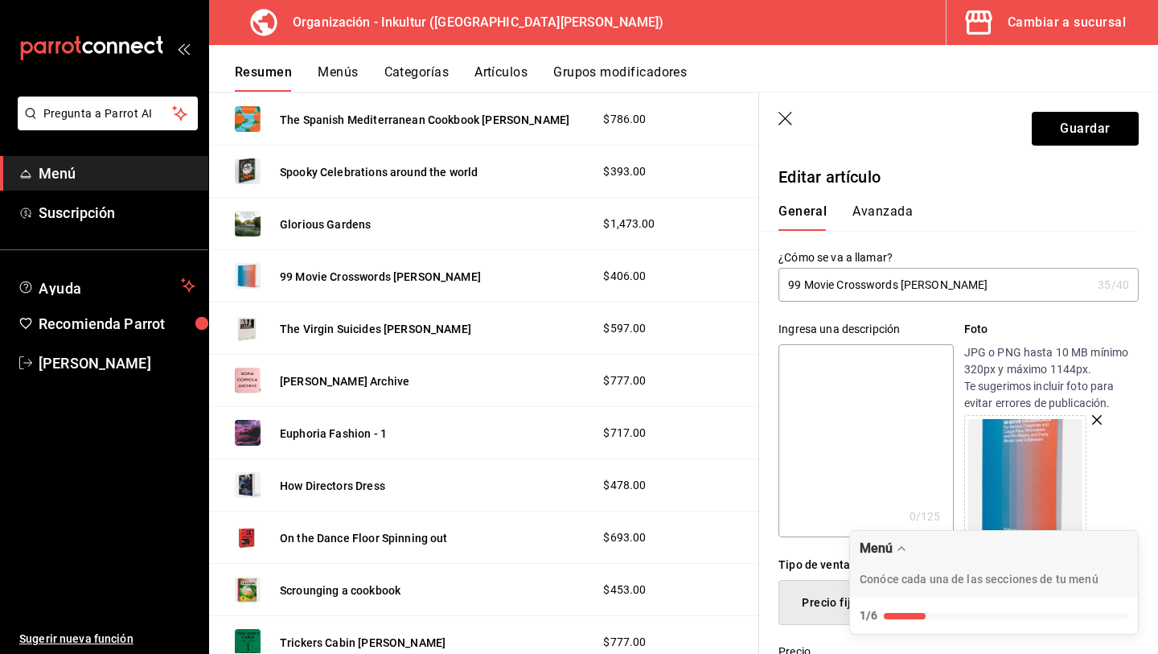
type input "$812.00"
click at [865, 216] on button "Avanzada" at bounding box center [883, 216] width 60 height 27
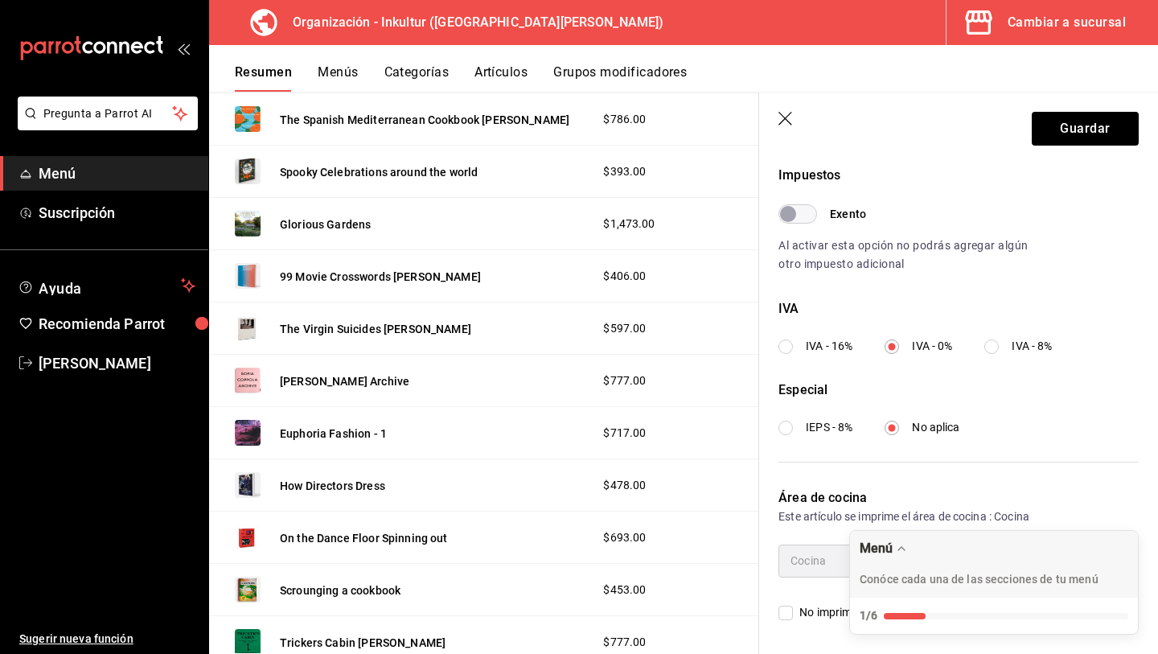
scroll to position [480, 0]
click at [1094, 117] on button "Guardar" at bounding box center [1085, 129] width 107 height 34
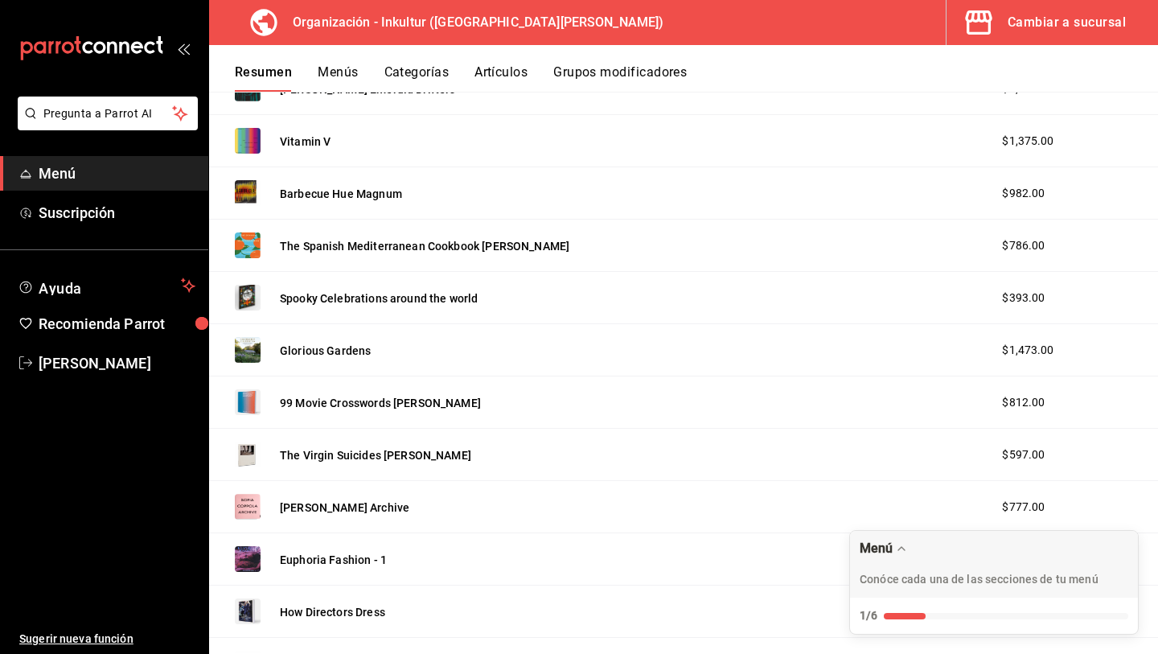
scroll to position [1617, 0]
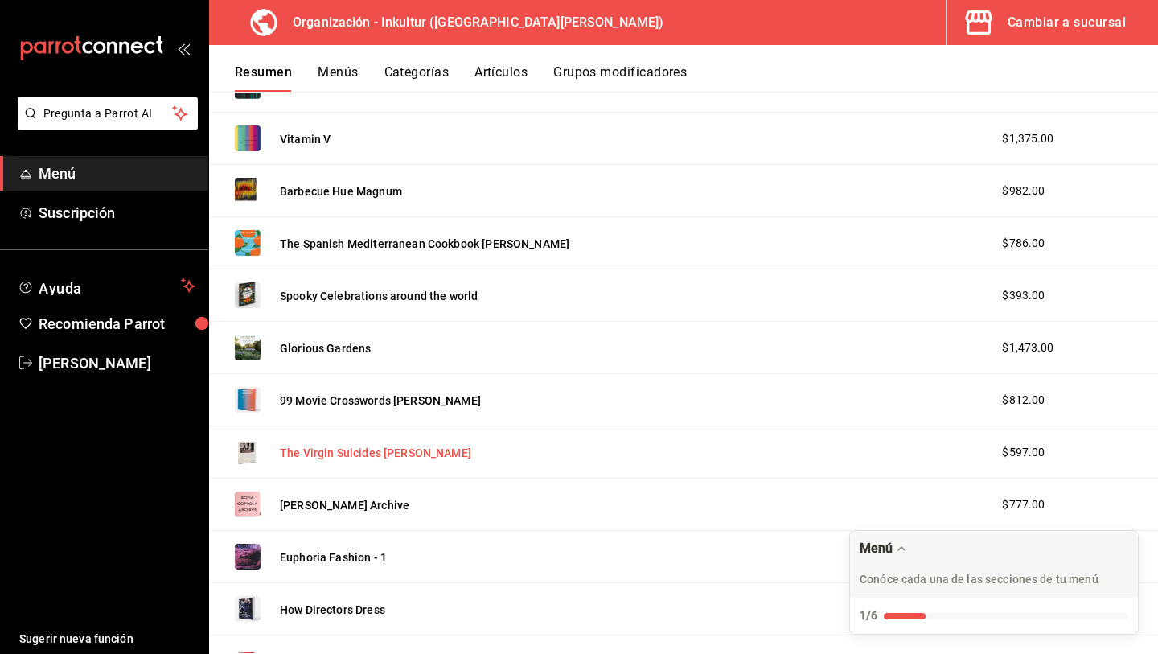
click at [378, 449] on button "The Virgin Suicides [PERSON_NAME]" at bounding box center [375, 453] width 191 height 16
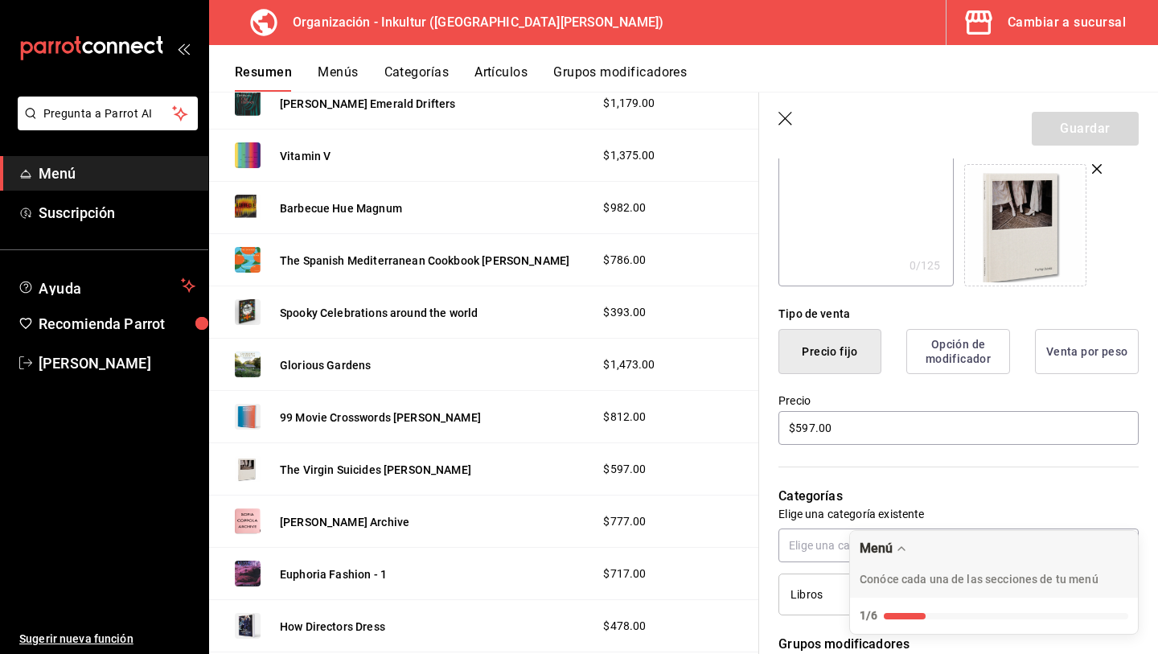
scroll to position [255, 0]
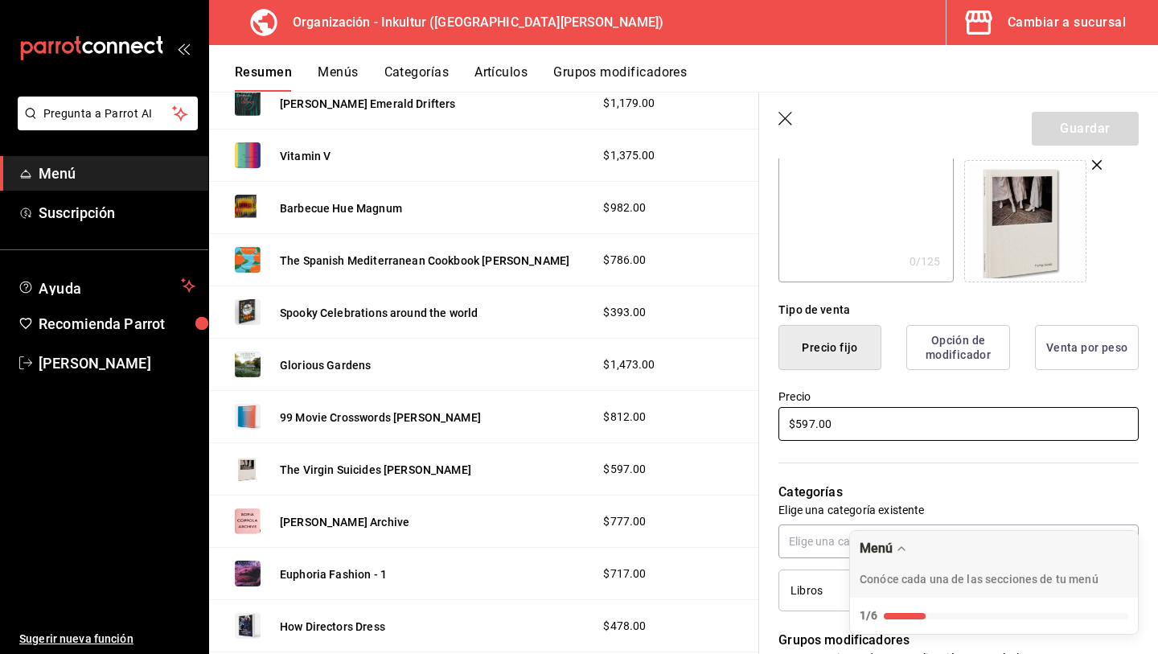
drag, startPoint x: 903, startPoint y: 425, endPoint x: 593, endPoint y: 428, distance: 310.5
click at [593, 428] on main "Resumen organización Agrega y edita los menús, las categorías, artículos y grup…" at bounding box center [683, 373] width 949 height 562
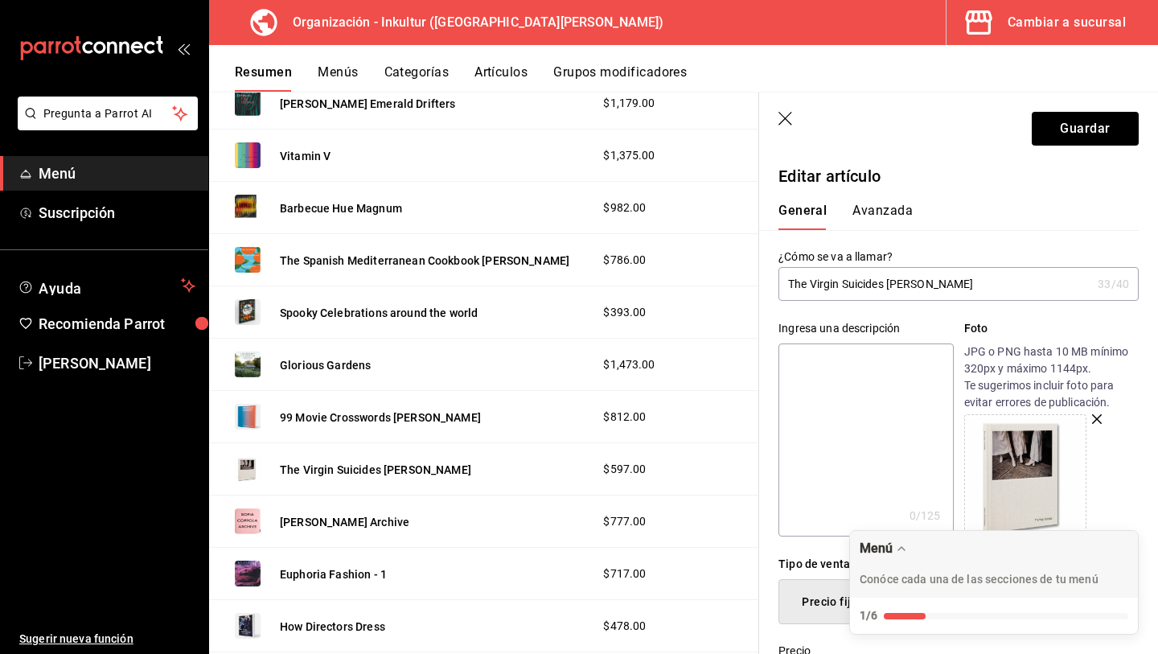
scroll to position [0, 0]
type input "$1194.00"
click at [880, 213] on button "Avanzada" at bounding box center [883, 216] width 60 height 27
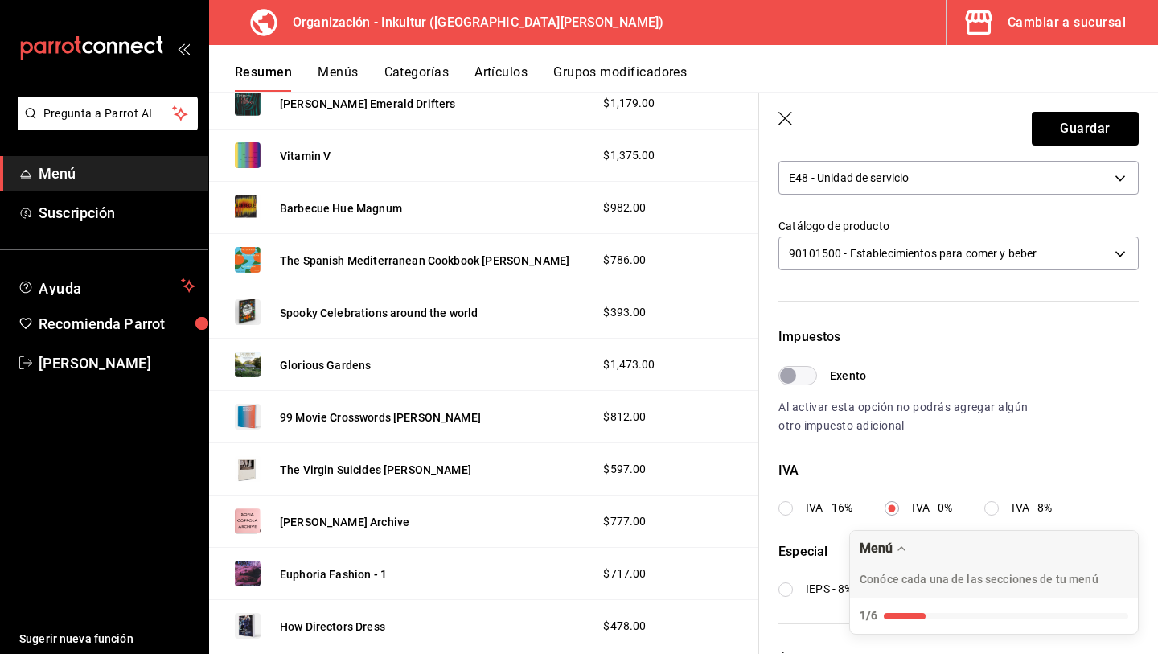
scroll to position [482, 0]
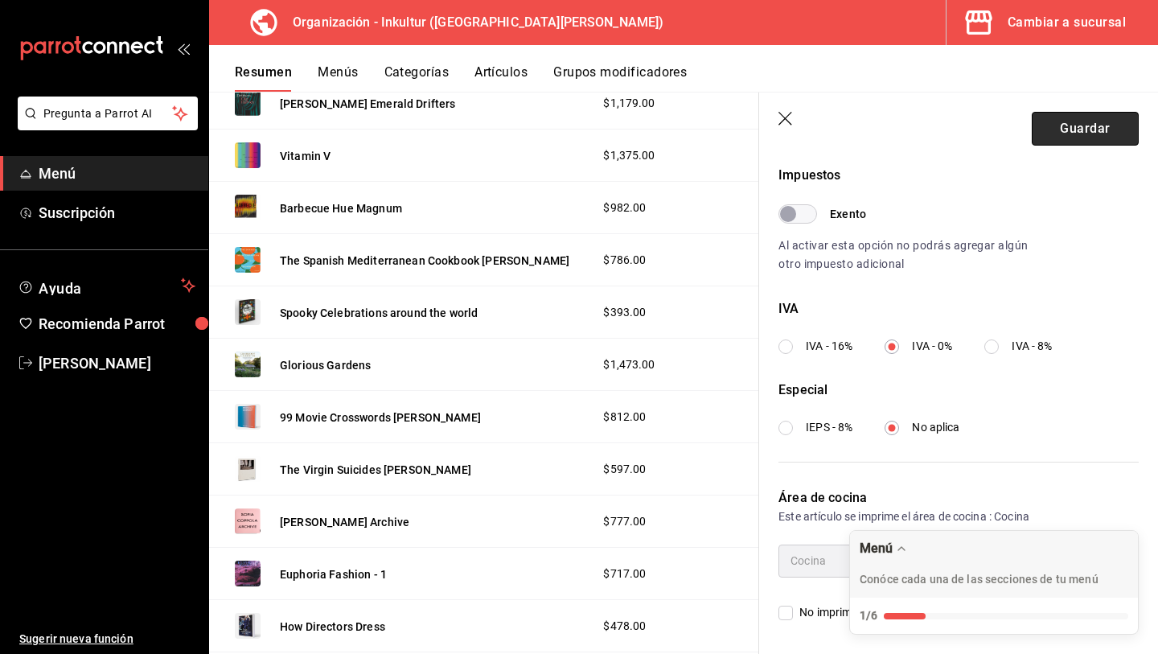
click at [1090, 123] on button "Guardar" at bounding box center [1085, 129] width 107 height 34
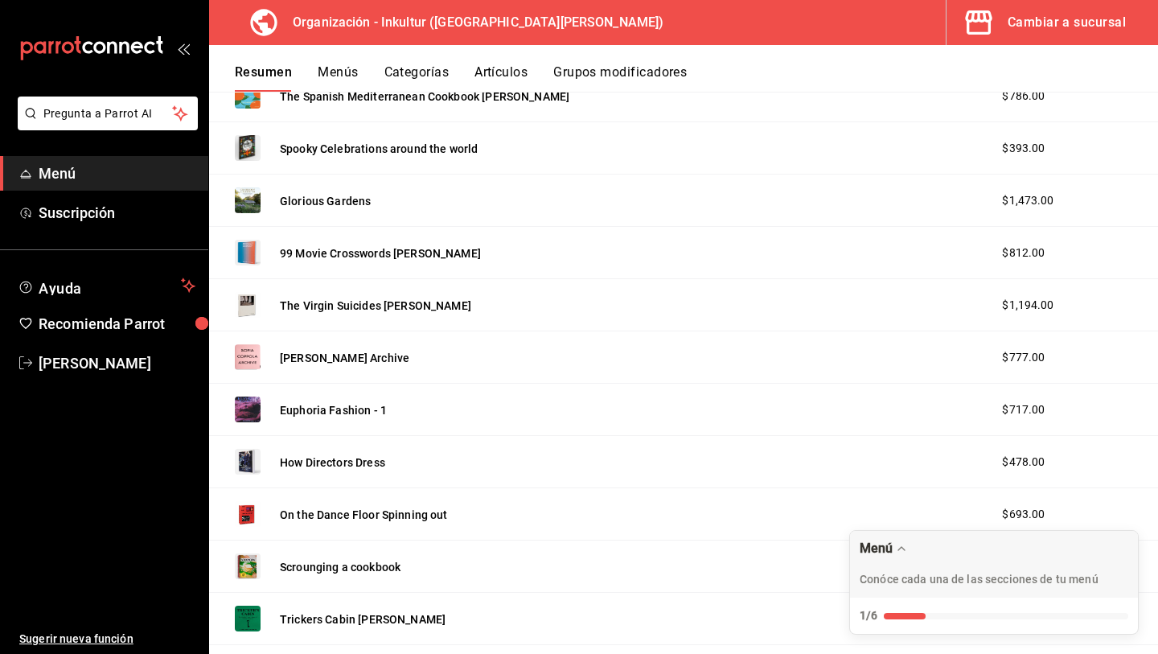
scroll to position [1771, 0]
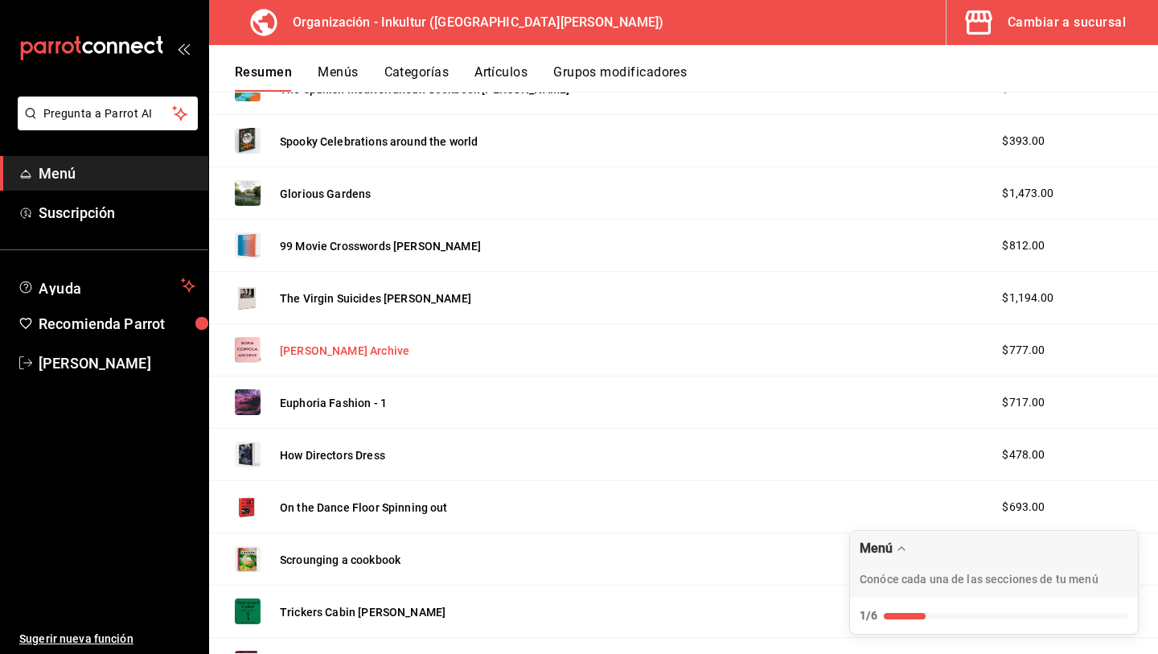
click at [347, 348] on button "[PERSON_NAME] Archive" at bounding box center [344, 351] width 129 height 16
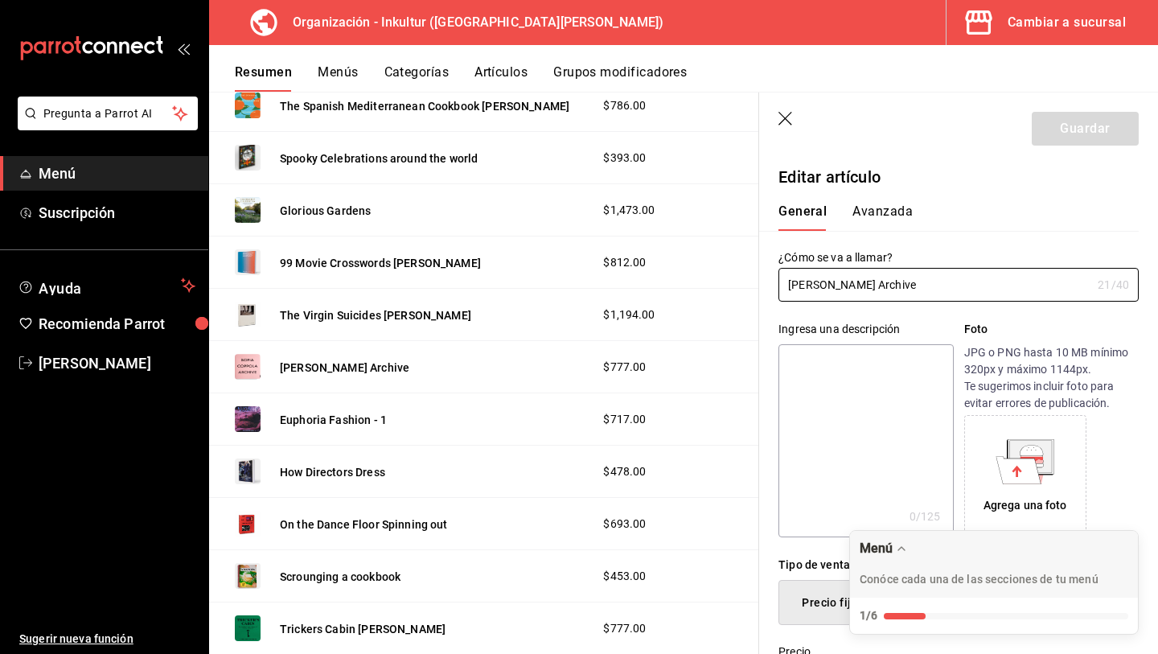
type input "$777.00"
radio input "false"
radio input "true"
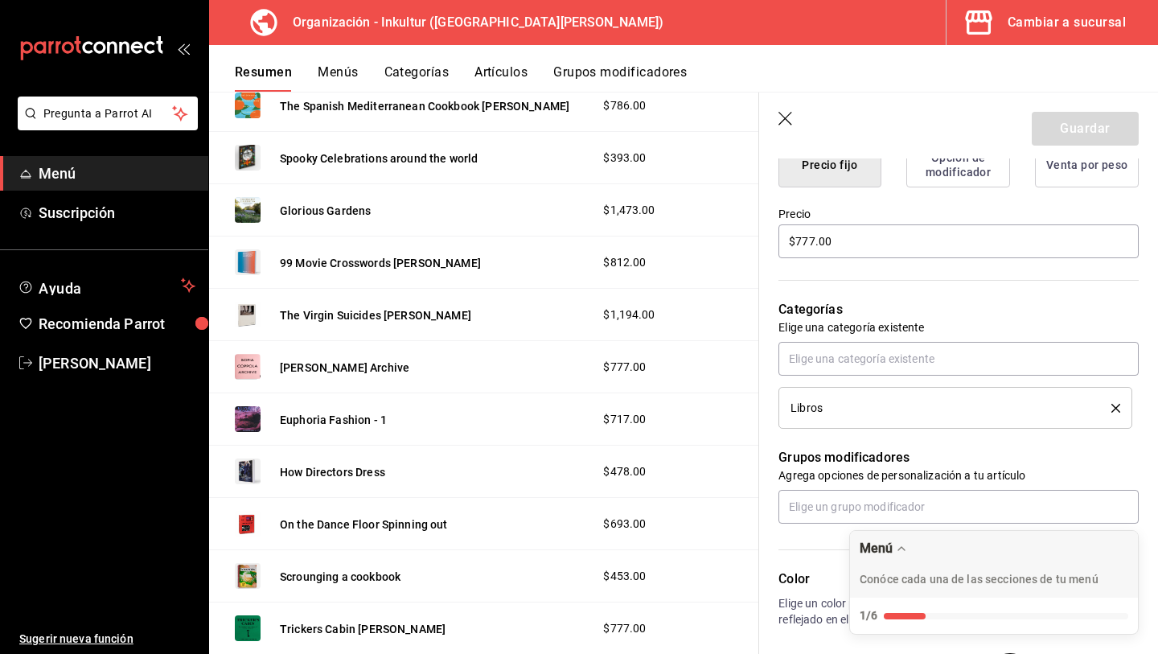
scroll to position [440, 0]
drag, startPoint x: 760, startPoint y: 231, endPoint x: 712, endPoint y: 224, distance: 48.7
click at [712, 224] on main "Resumen organización Agrega y edita los menús, las categorías, artículos y grup…" at bounding box center [683, 373] width 949 height 562
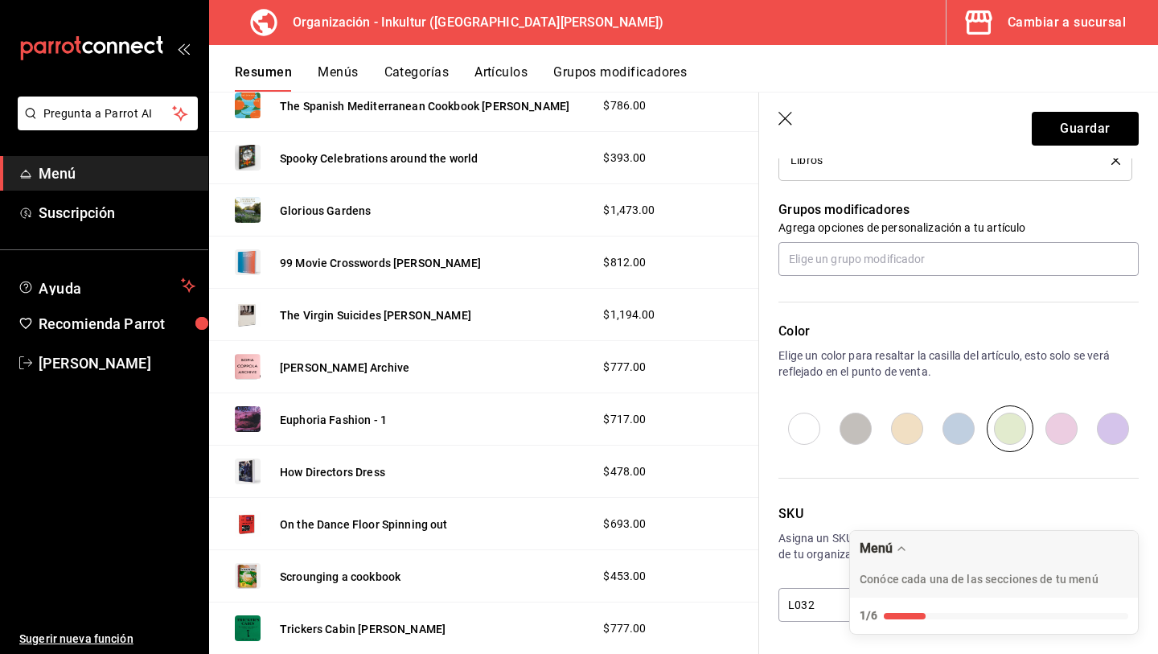
scroll to position [0, 0]
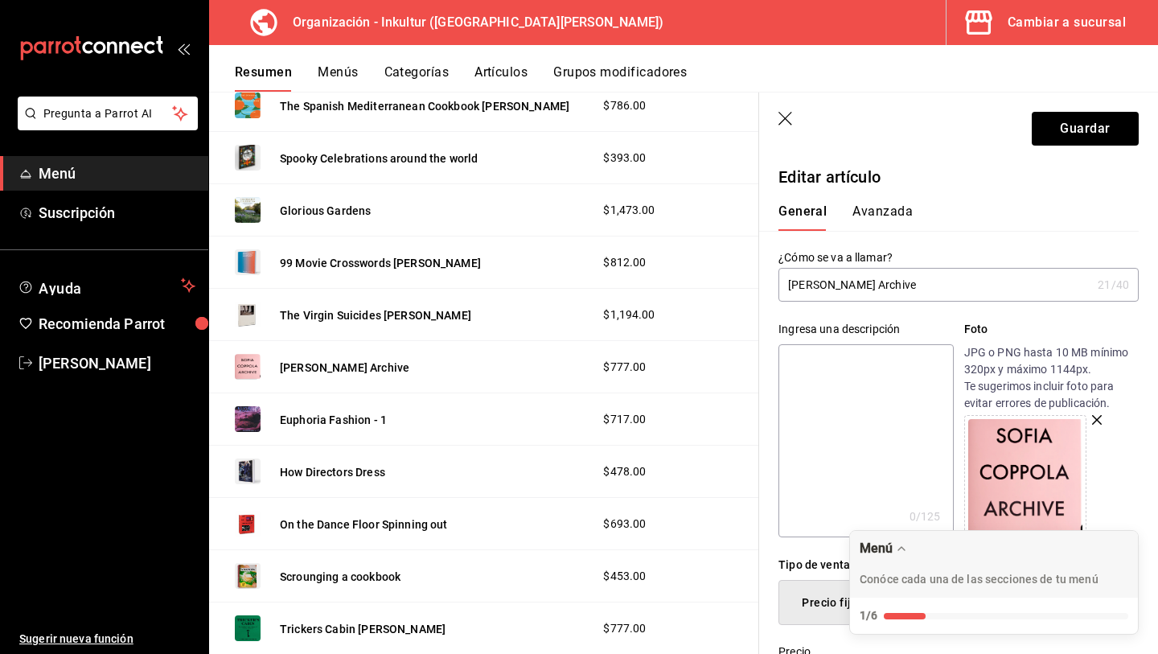
type input "$1553.00"
click at [878, 209] on button "Avanzada" at bounding box center [883, 216] width 60 height 27
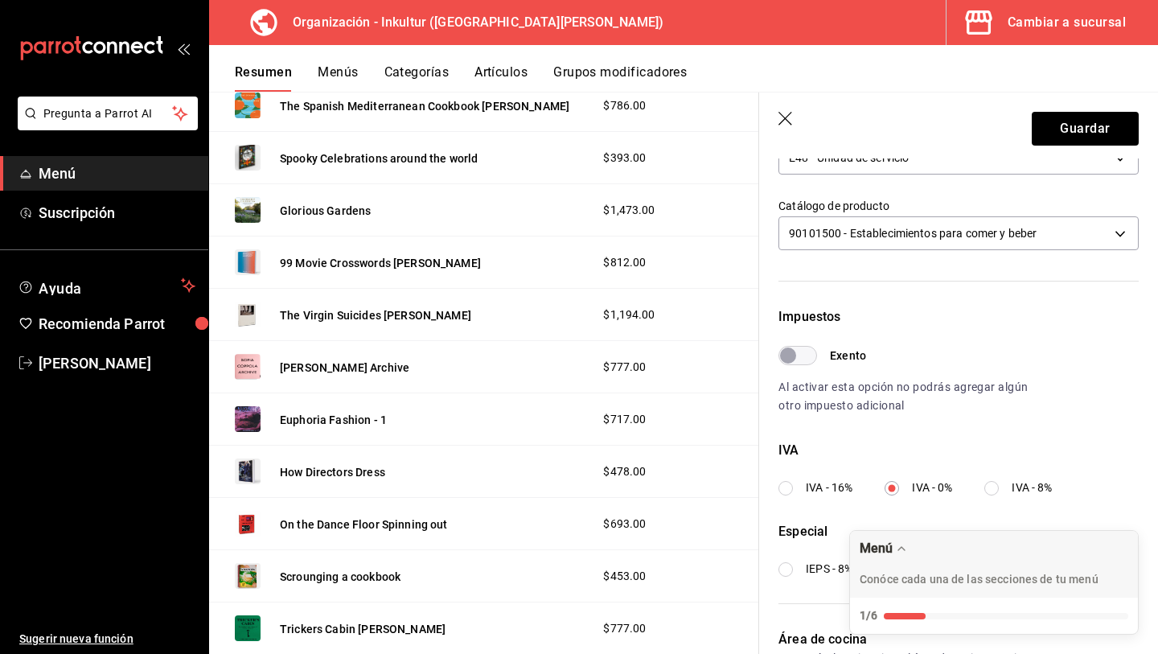
scroll to position [482, 0]
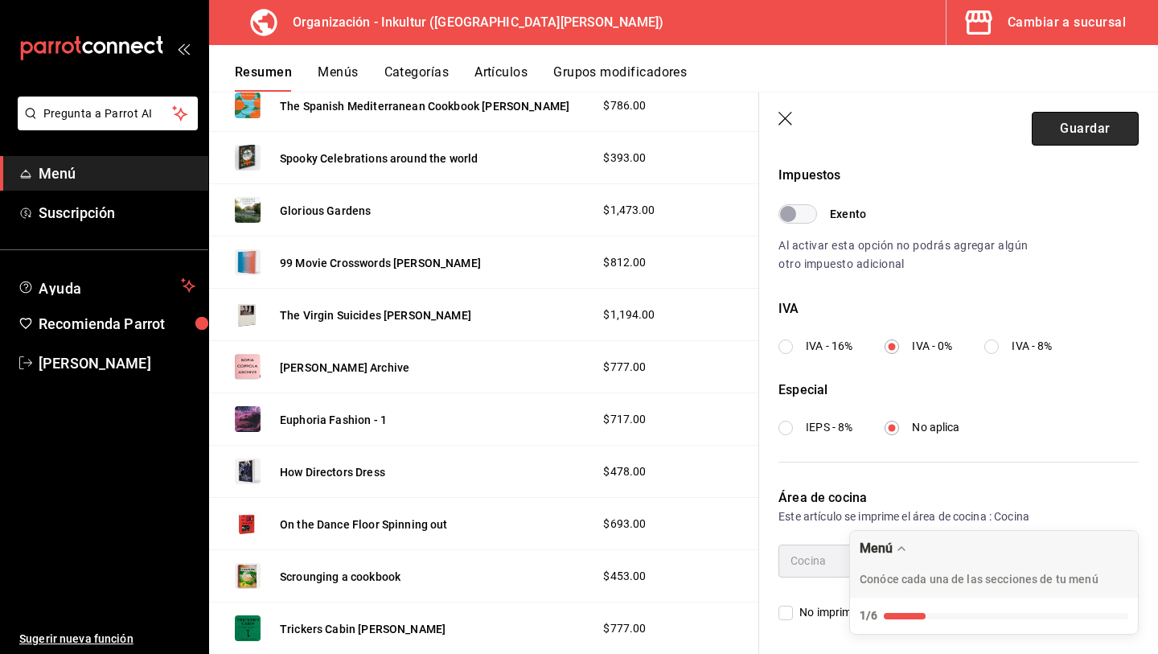
click at [1094, 121] on button "Guardar" at bounding box center [1085, 129] width 107 height 34
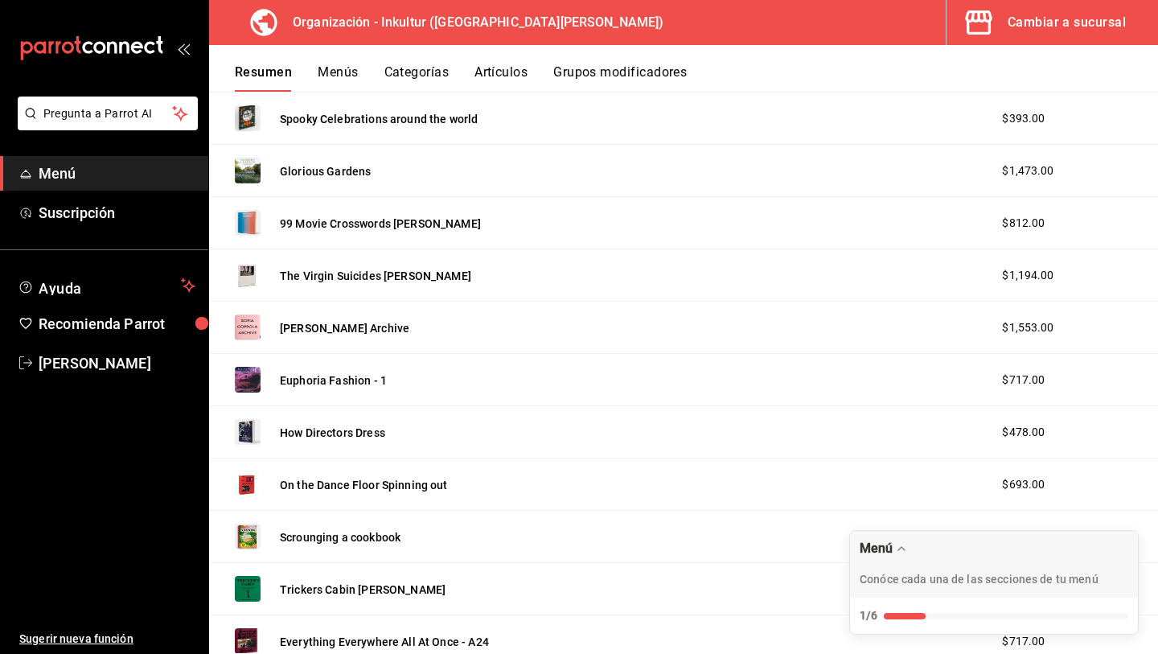
scroll to position [1795, 0]
click at [336, 378] on button "Euphoria Fashion - 1" at bounding box center [333, 379] width 107 height 16
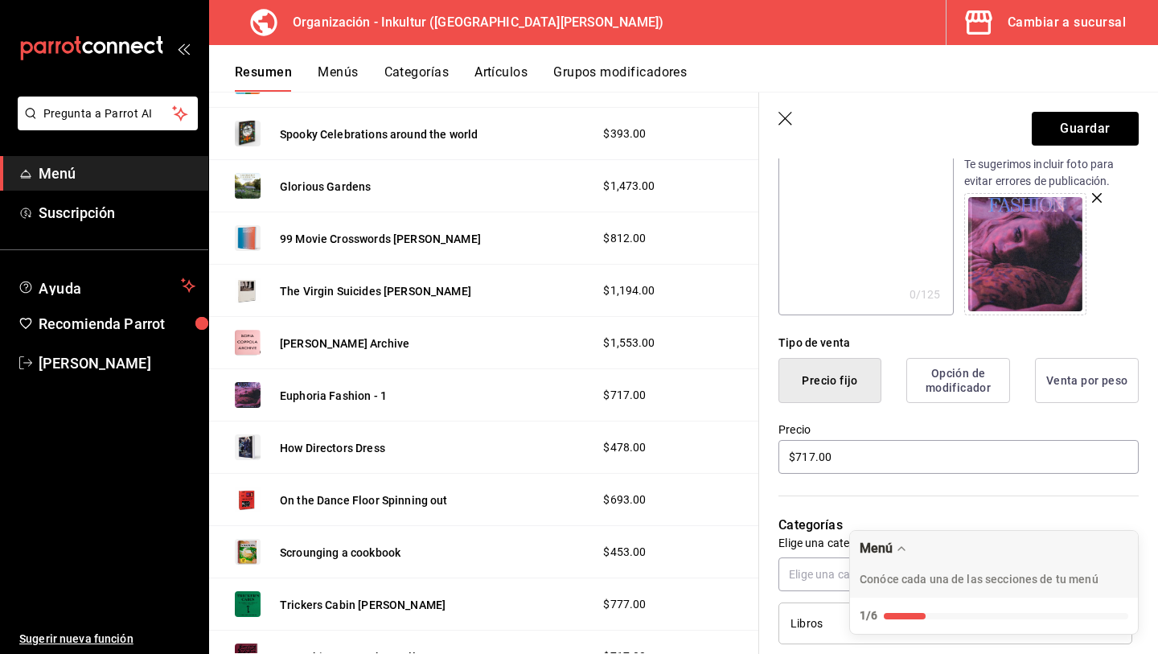
scroll to position [239, 0]
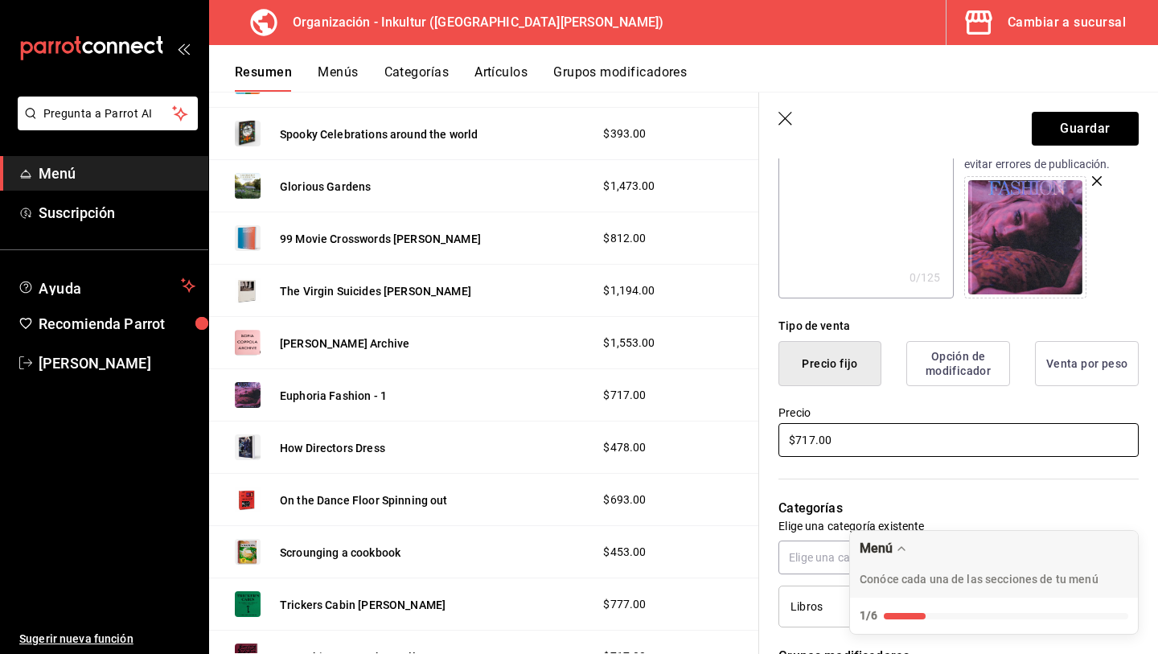
type input "Euphoria Fashion"
drag, startPoint x: 844, startPoint y: 442, endPoint x: 630, endPoint y: 424, distance: 215.5
click at [631, 425] on main "Resumen organización Agrega y edita los menús, las categorías, artículos y grup…" at bounding box center [683, 373] width 949 height 562
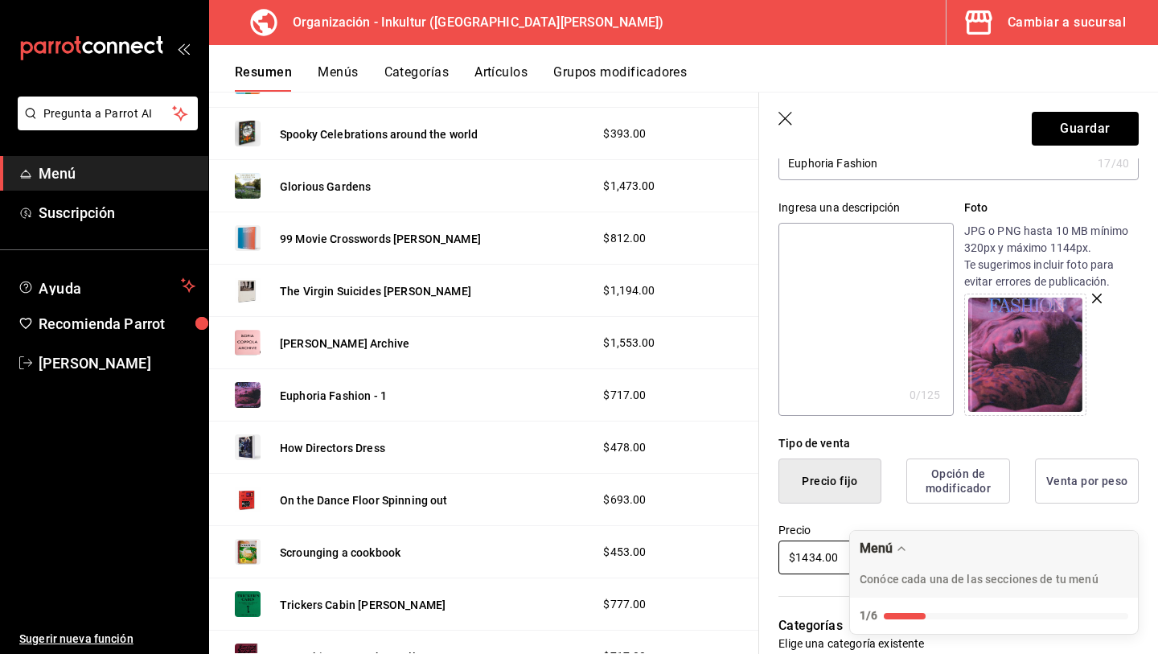
scroll to position [0, 0]
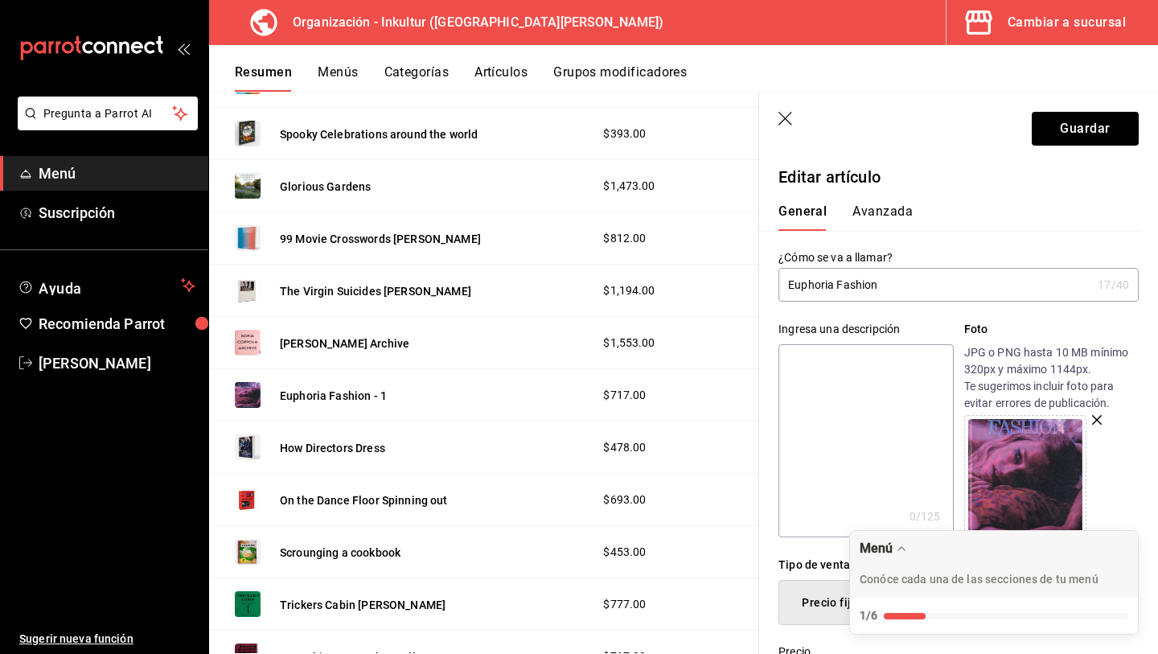
type input "$1434.00"
click at [879, 214] on button "Avanzada" at bounding box center [883, 216] width 60 height 27
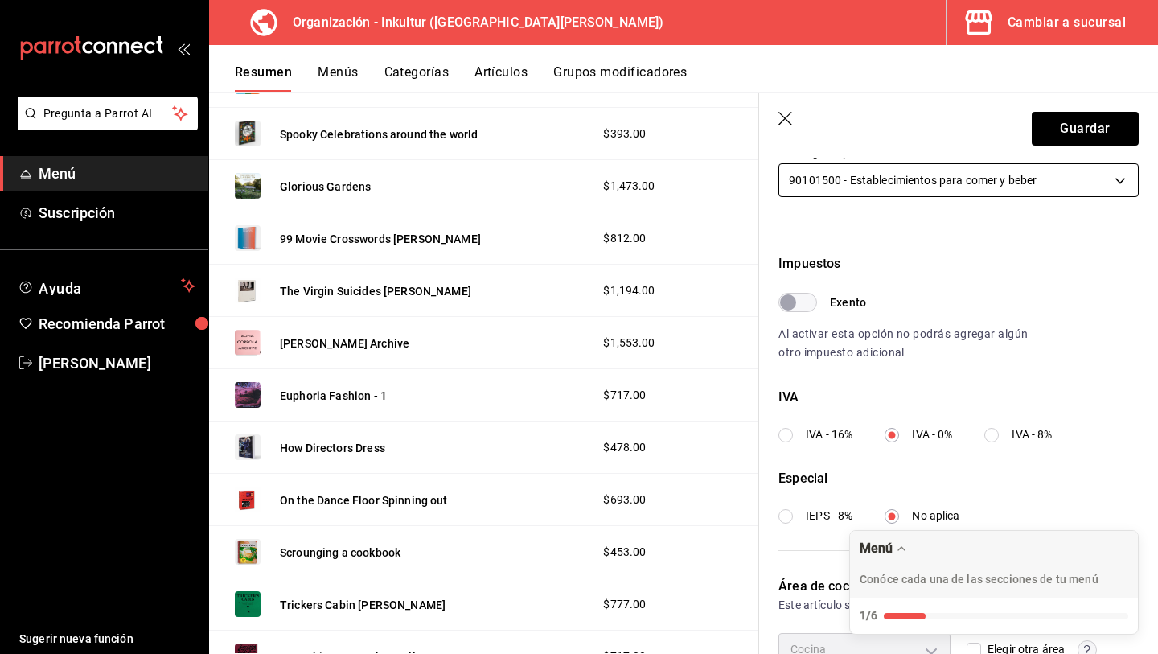
scroll to position [392, 0]
click at [1083, 121] on button "Guardar" at bounding box center [1085, 129] width 107 height 34
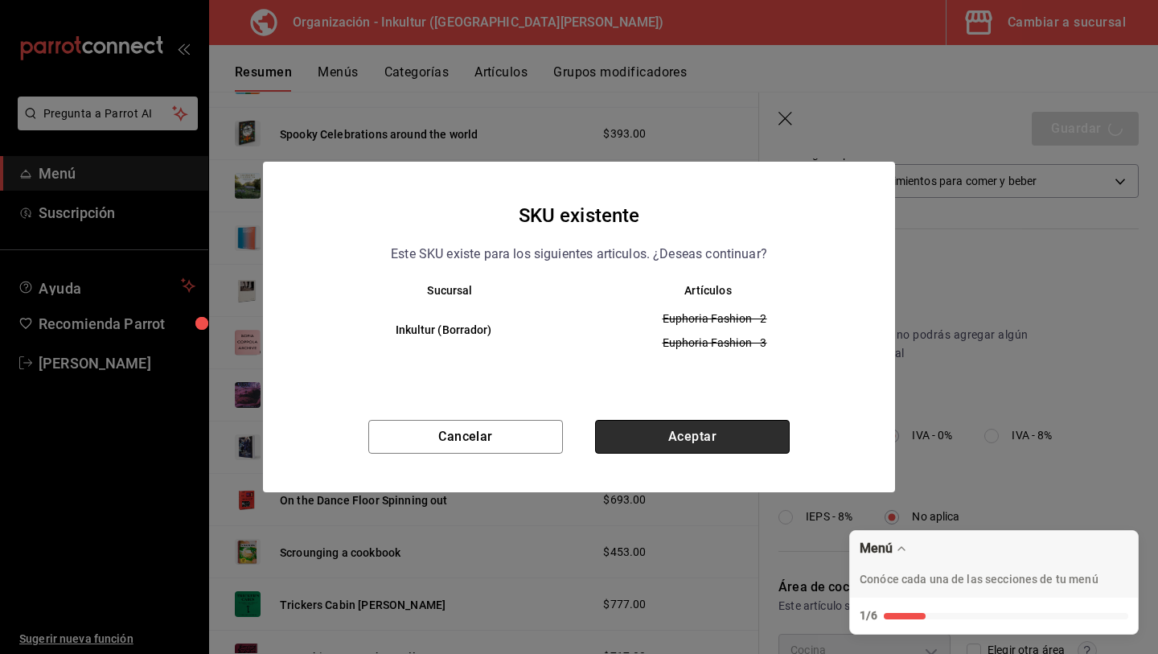
click at [701, 449] on button "Aceptar" at bounding box center [692, 437] width 195 height 34
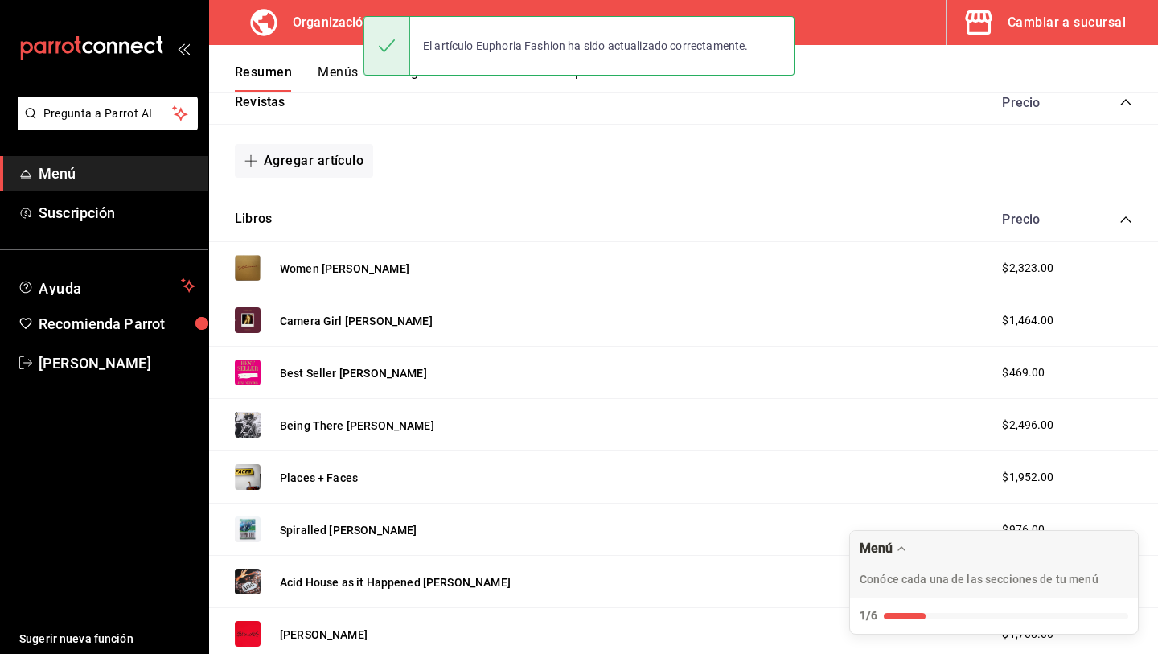
click at [958, 392] on div "Best Seller June Newton $469.00" at bounding box center [683, 373] width 949 height 52
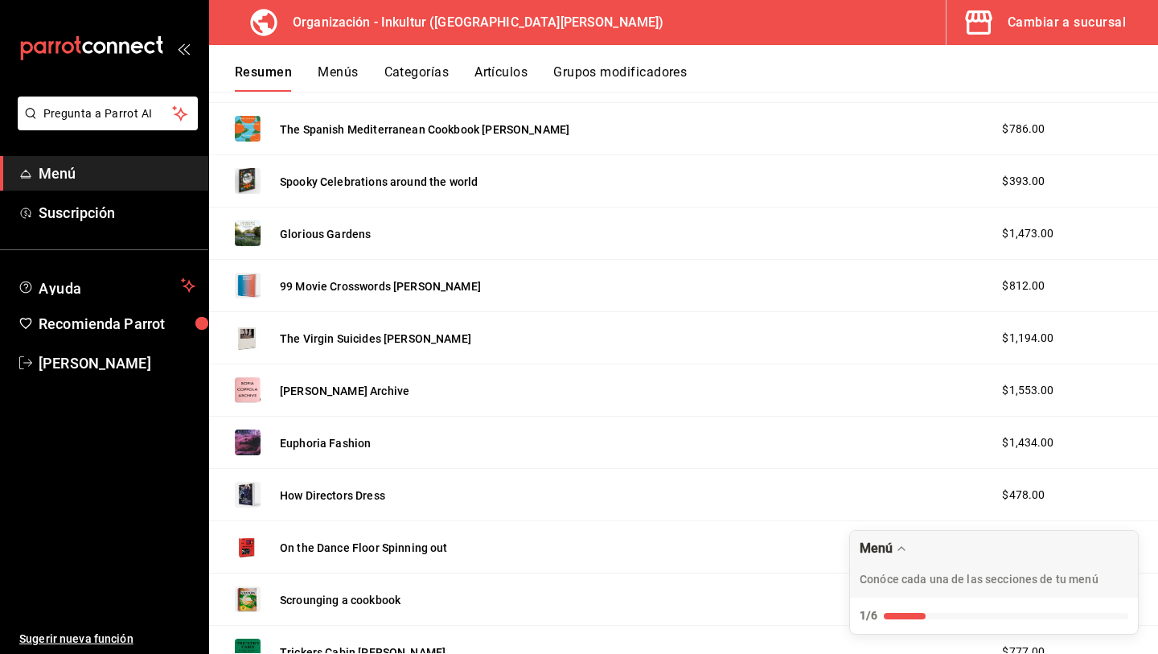
scroll to position [1732, 0]
click at [335, 438] on button "Euphoria Fashion" at bounding box center [325, 442] width 91 height 16
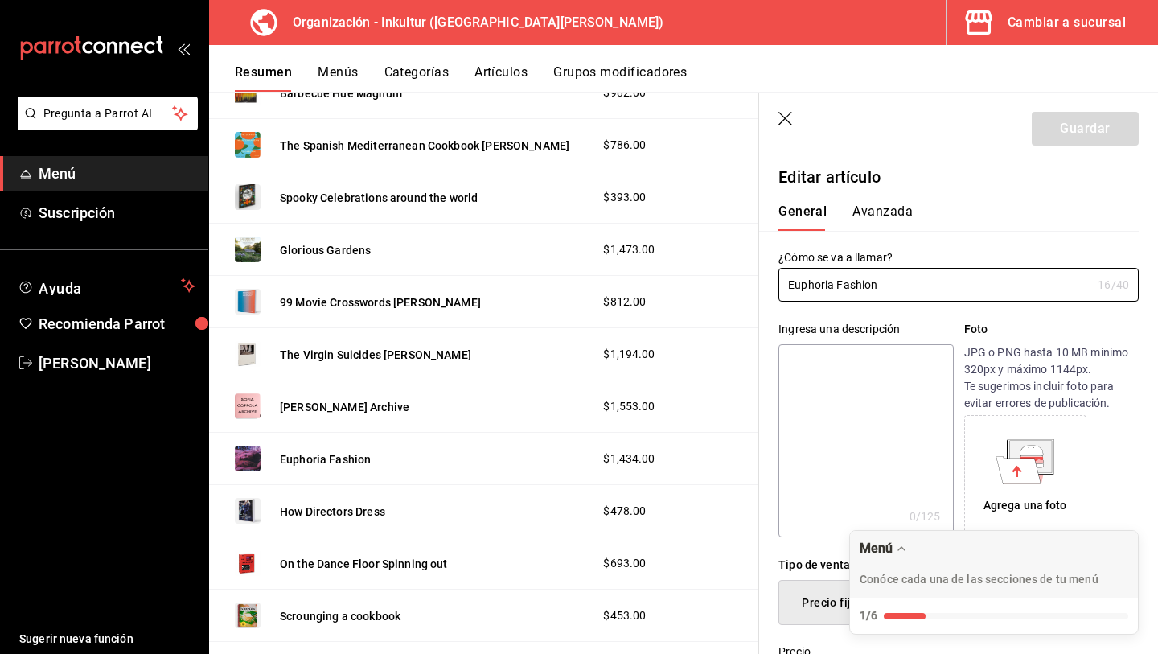
type input "$1434.00"
radio input "false"
radio input "true"
type input "E48"
type input "90101500"
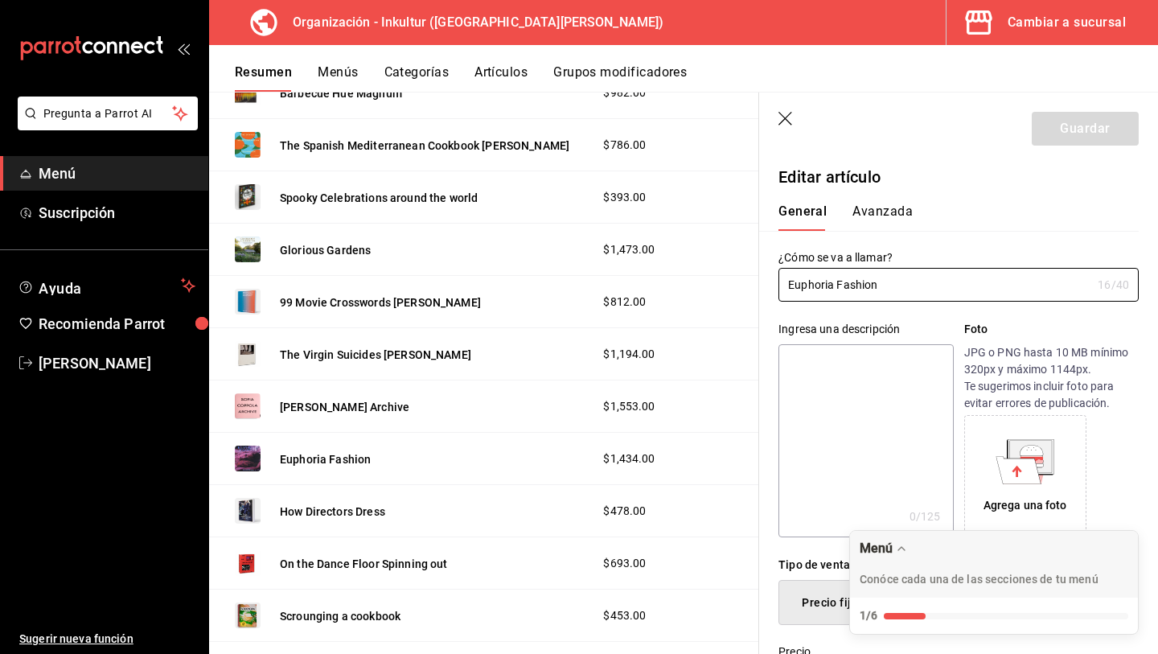
radio input "true"
type input "c93f685d-b9ce-475c-bb93-7daaf65e1314"
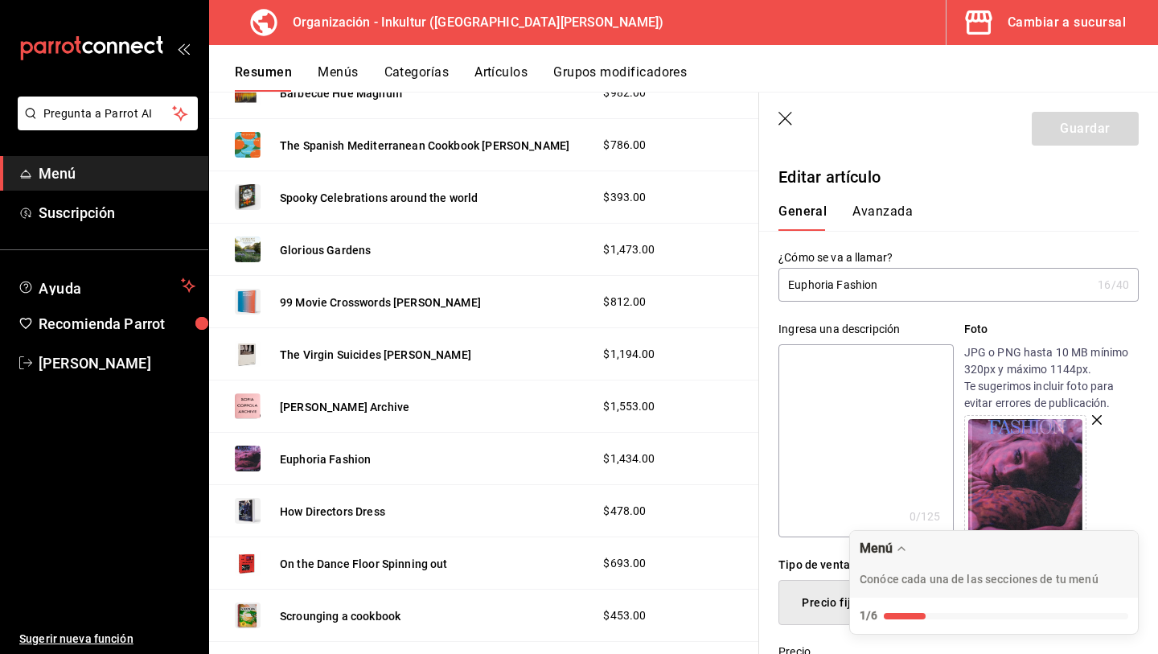
click at [892, 207] on button "Avanzada" at bounding box center [883, 216] width 60 height 27
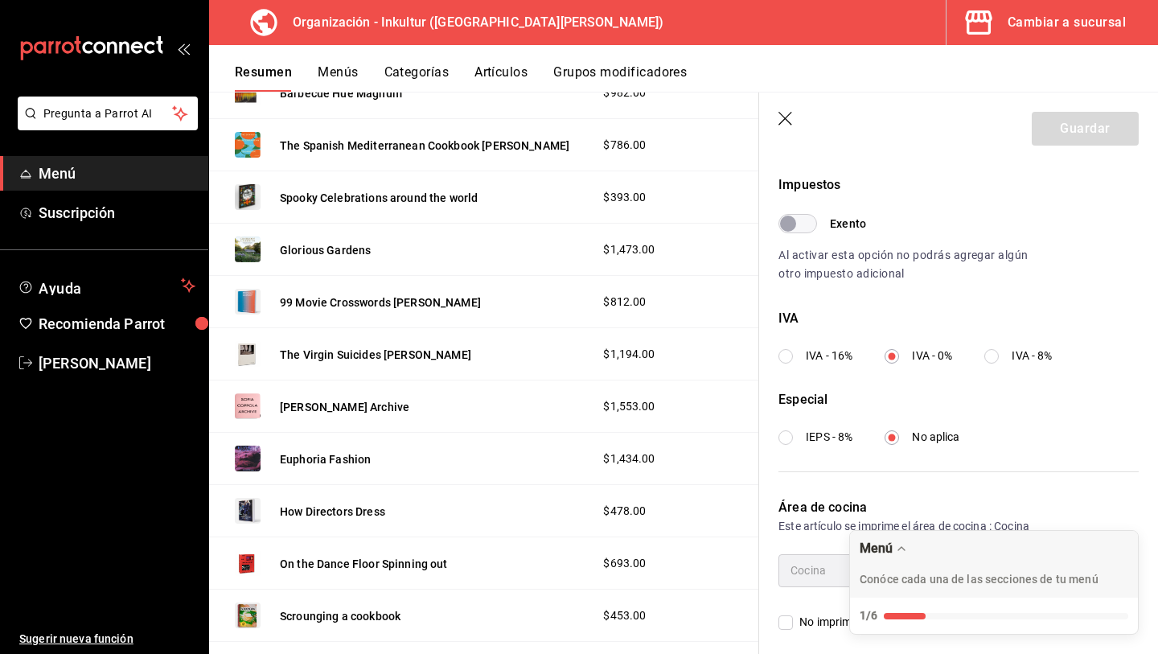
scroll to position [482, 0]
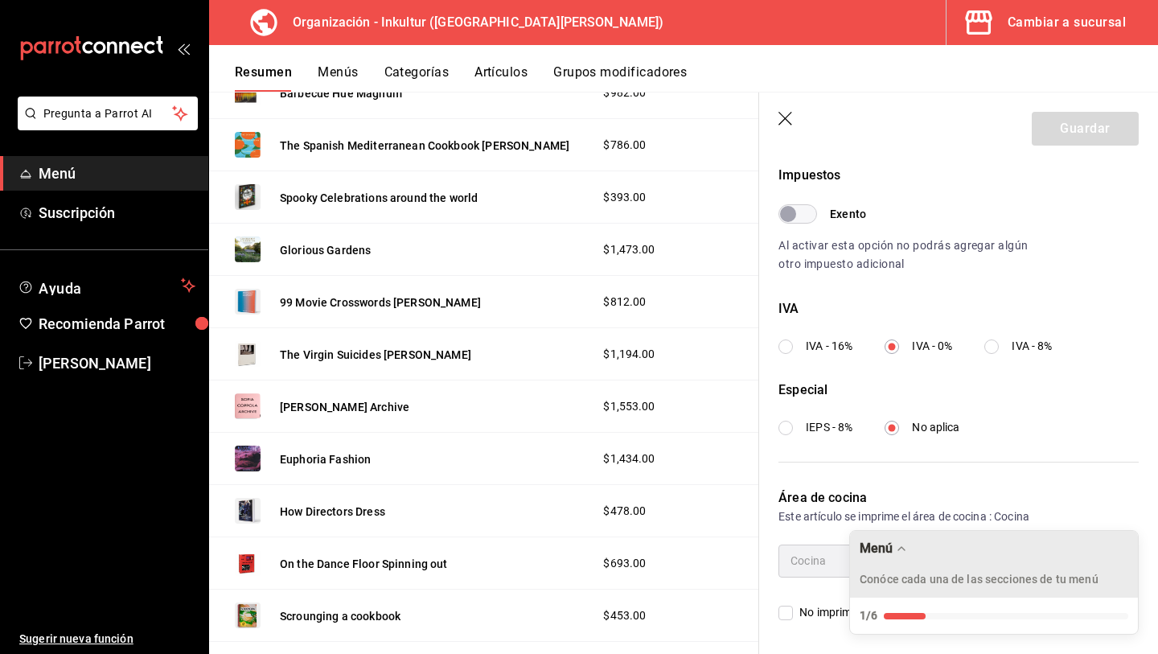
click at [943, 551] on div "Menú" at bounding box center [994, 548] width 269 height 16
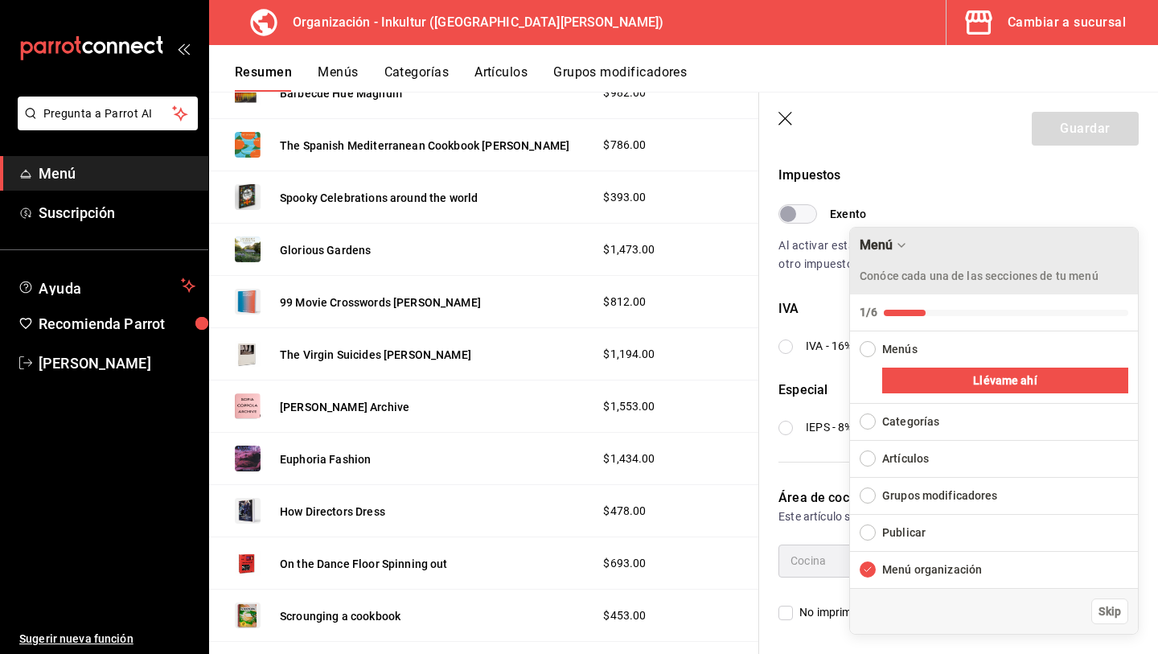
click at [905, 246] on icon "Drag to move checklist" at bounding box center [901, 245] width 13 height 13
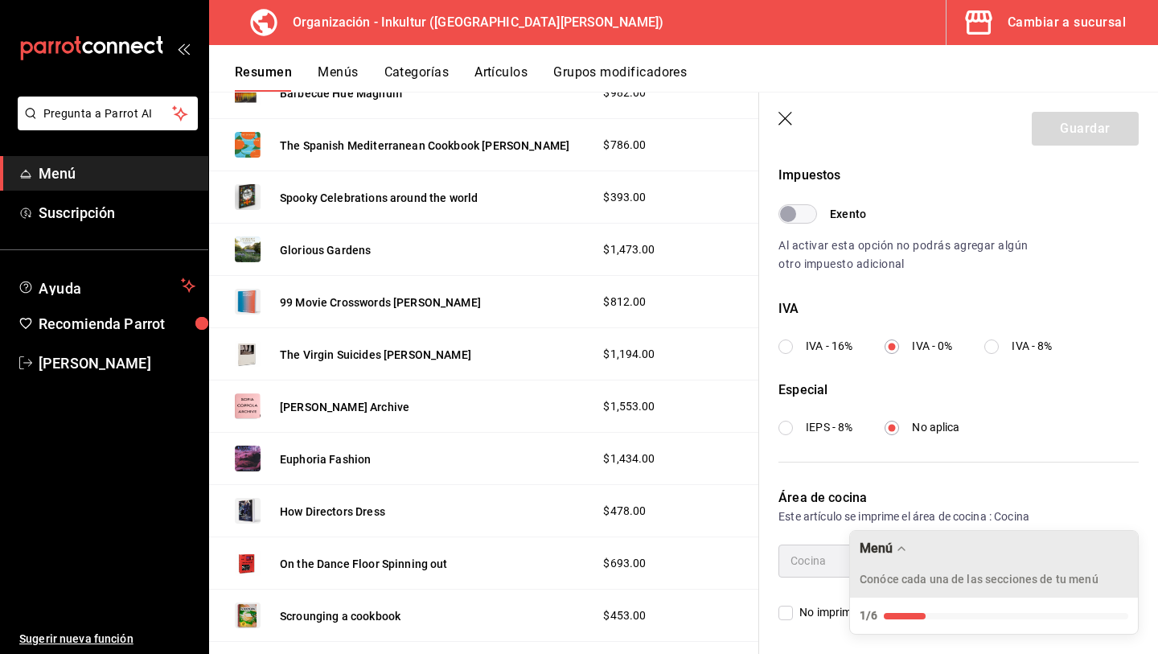
click at [899, 536] on div "Menú Conóce cada una de las secciones de tu menú" at bounding box center [994, 564] width 288 height 67
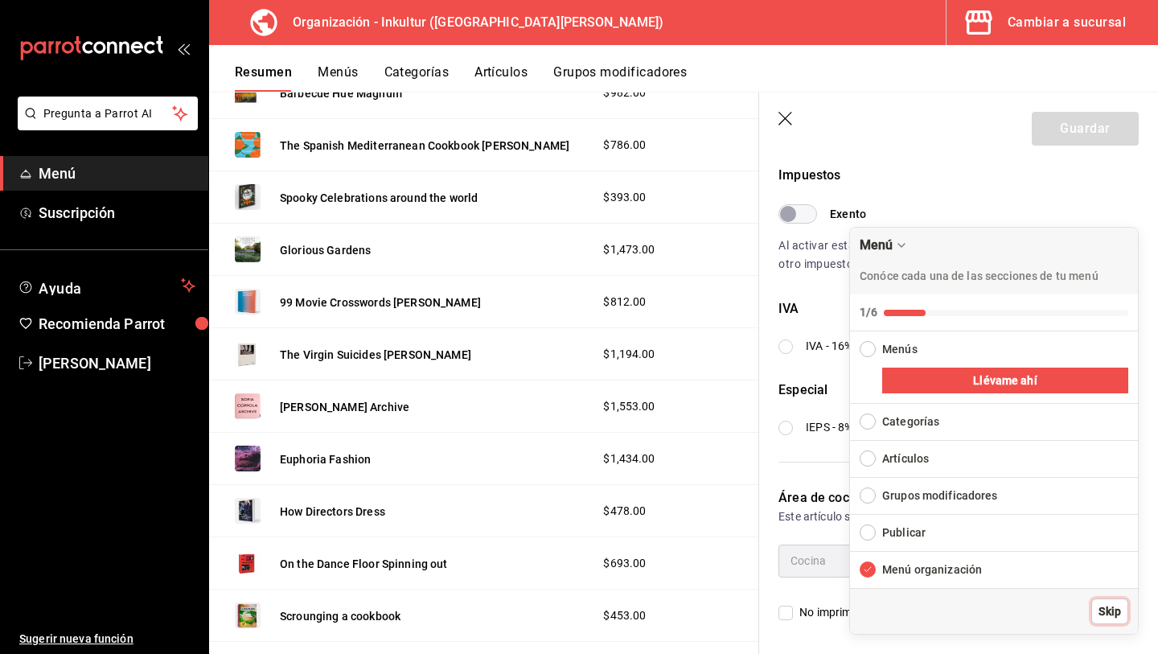
click at [1110, 614] on span "Skip" at bounding box center [1110, 611] width 23 height 17
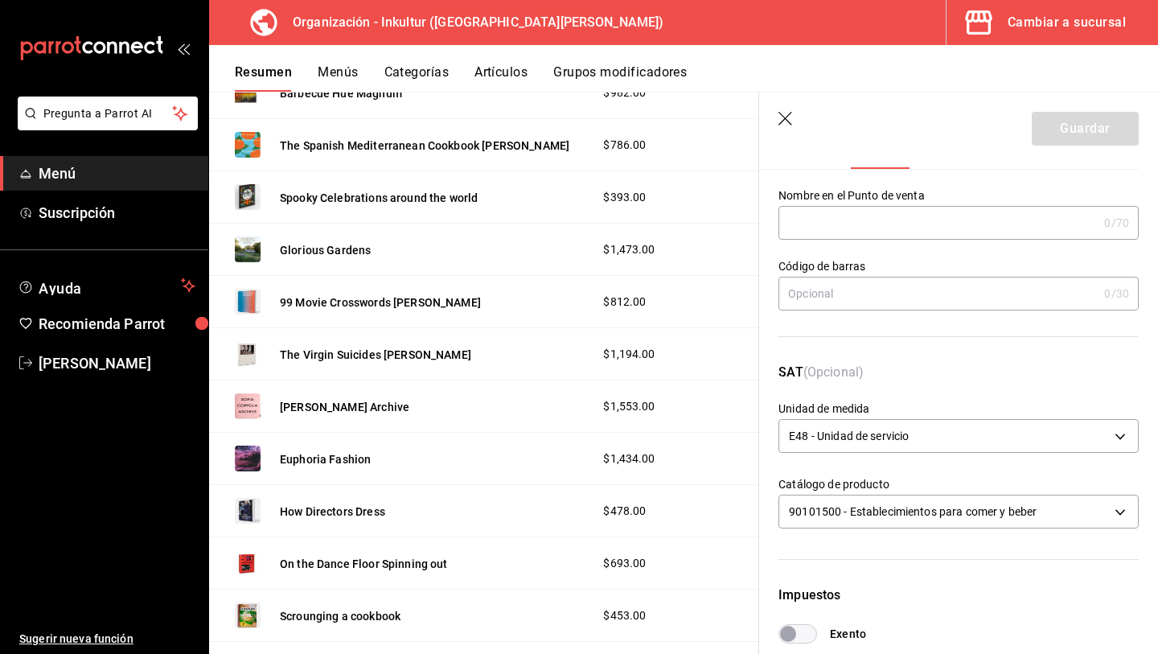
scroll to position [1, 0]
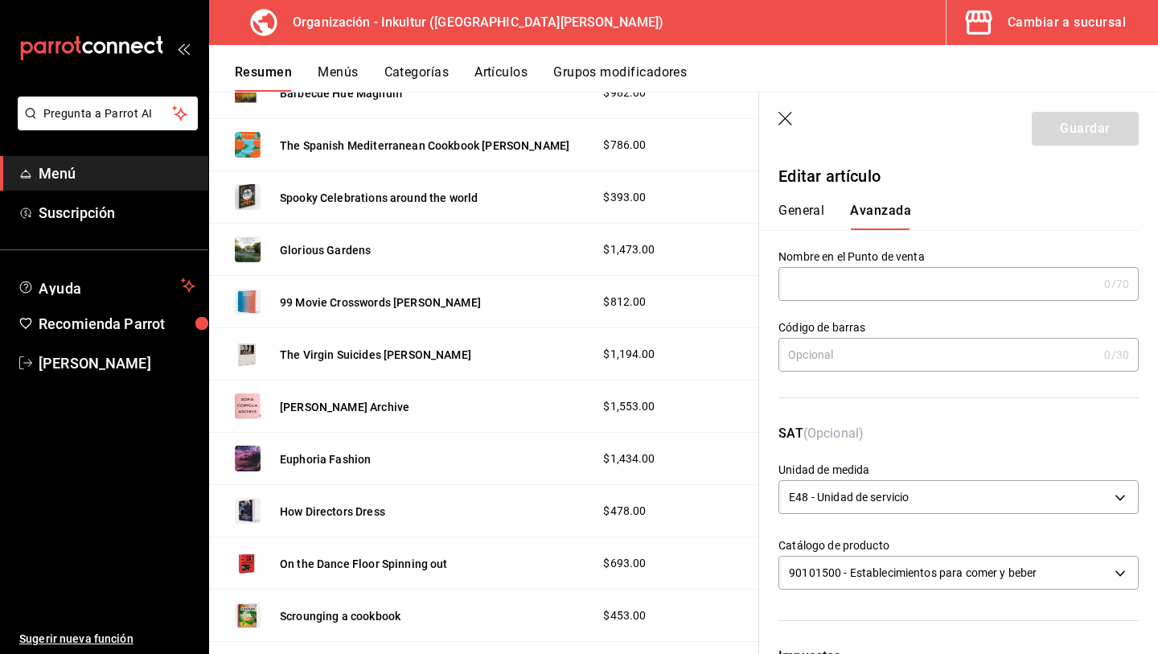
click at [799, 213] on button "General" at bounding box center [802, 216] width 46 height 27
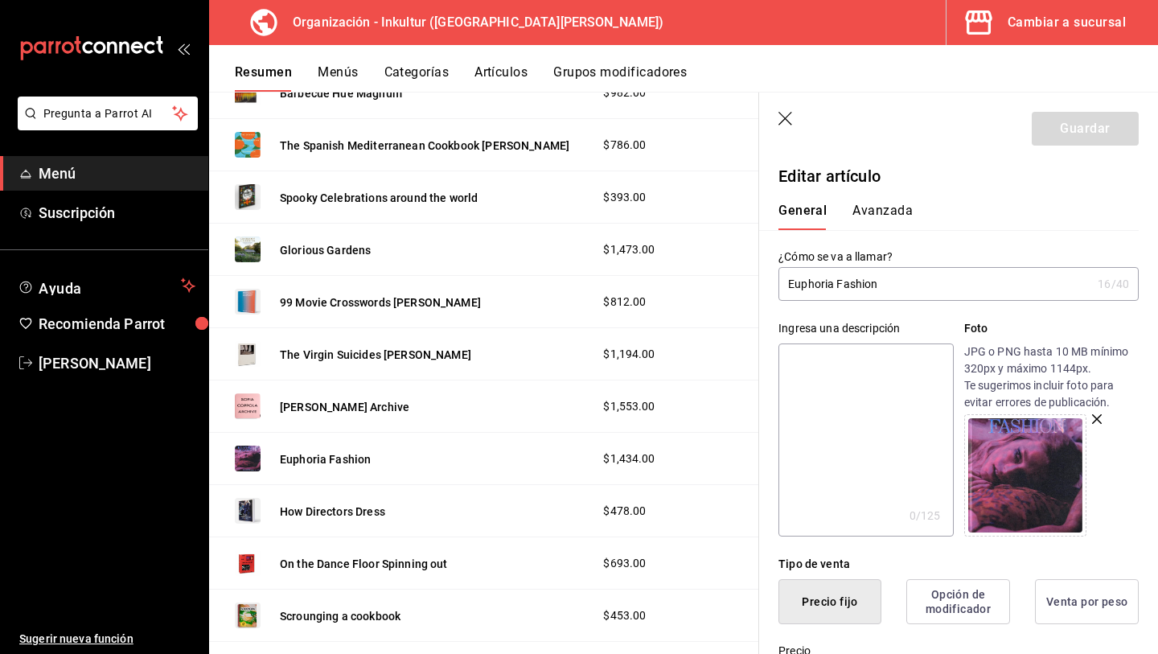
click at [921, 295] on input "Euphoria Fashion" at bounding box center [935, 284] width 313 height 32
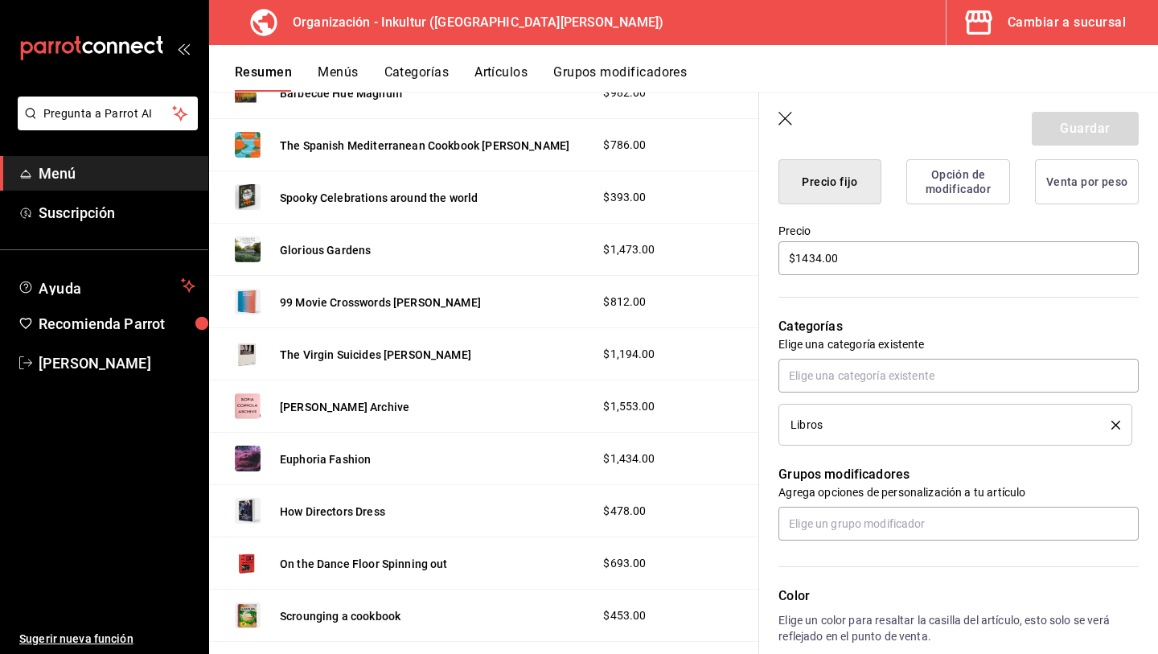
scroll to position [420, 0]
click at [780, 115] on icon "button" at bounding box center [787, 120] width 16 height 16
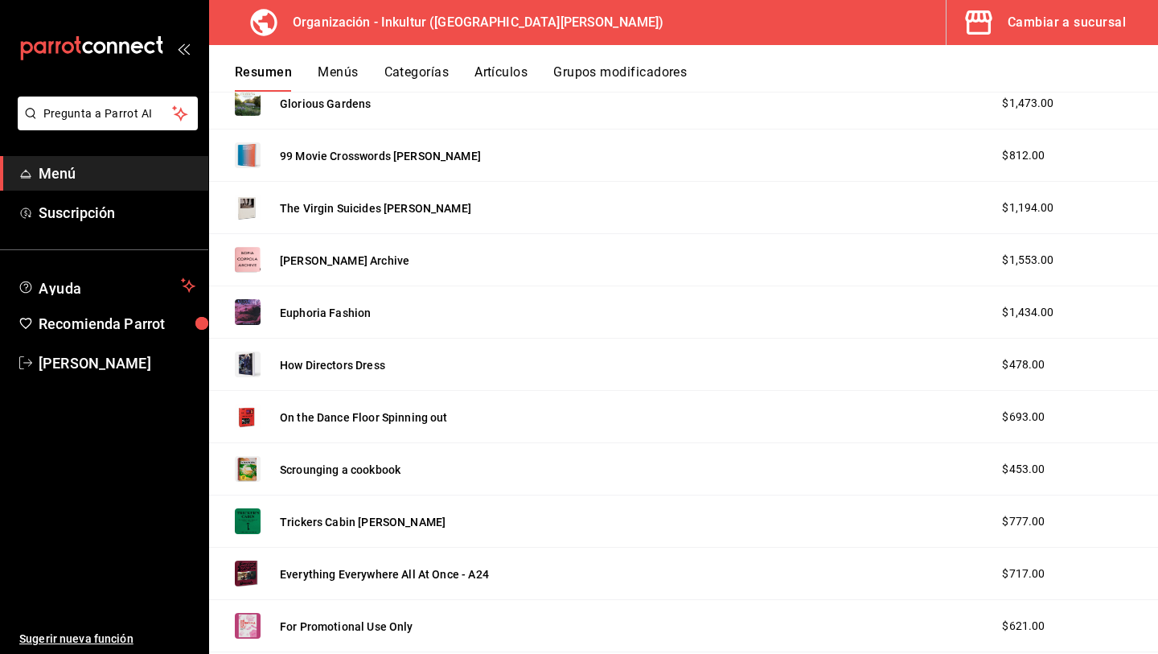
scroll to position [1861, 0]
click at [340, 69] on button "Menús" at bounding box center [338, 77] width 40 height 27
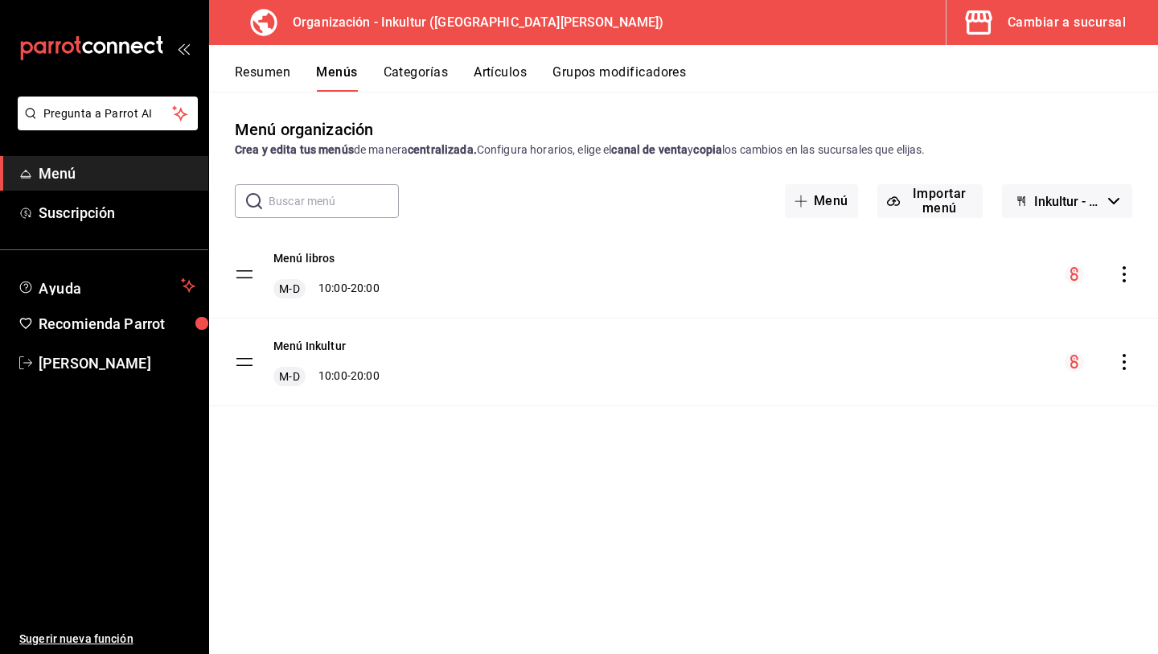
click at [1126, 279] on icon "actions" at bounding box center [1124, 274] width 16 height 16
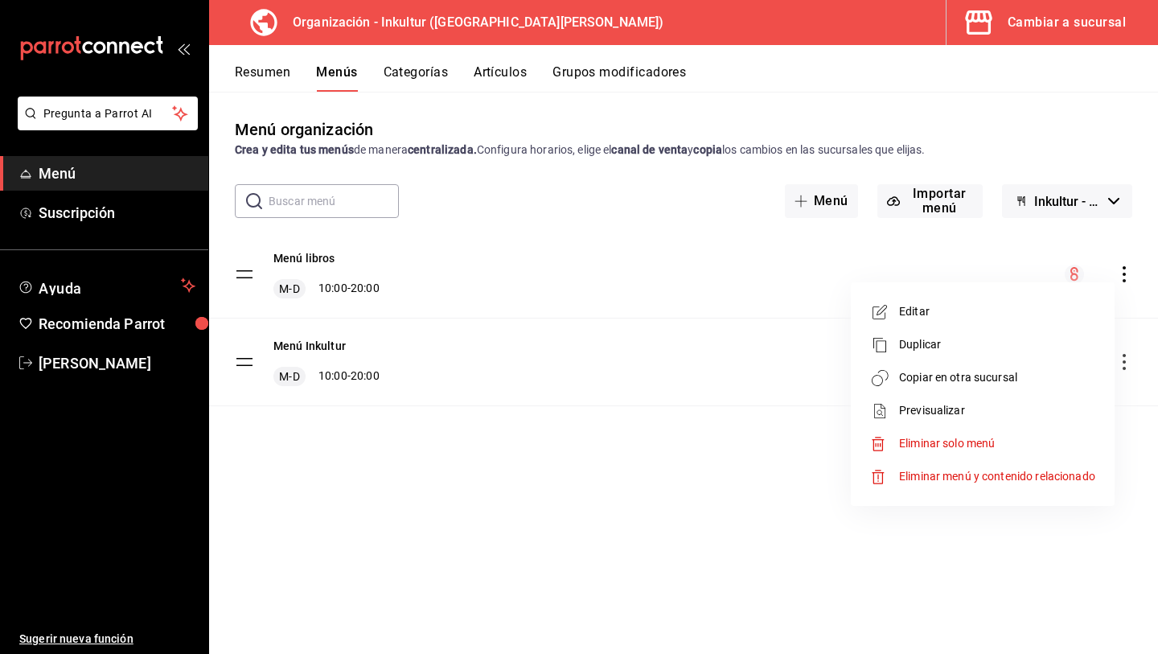
click at [1014, 375] on span "Copiar en otra sucursal" at bounding box center [997, 377] width 196 height 17
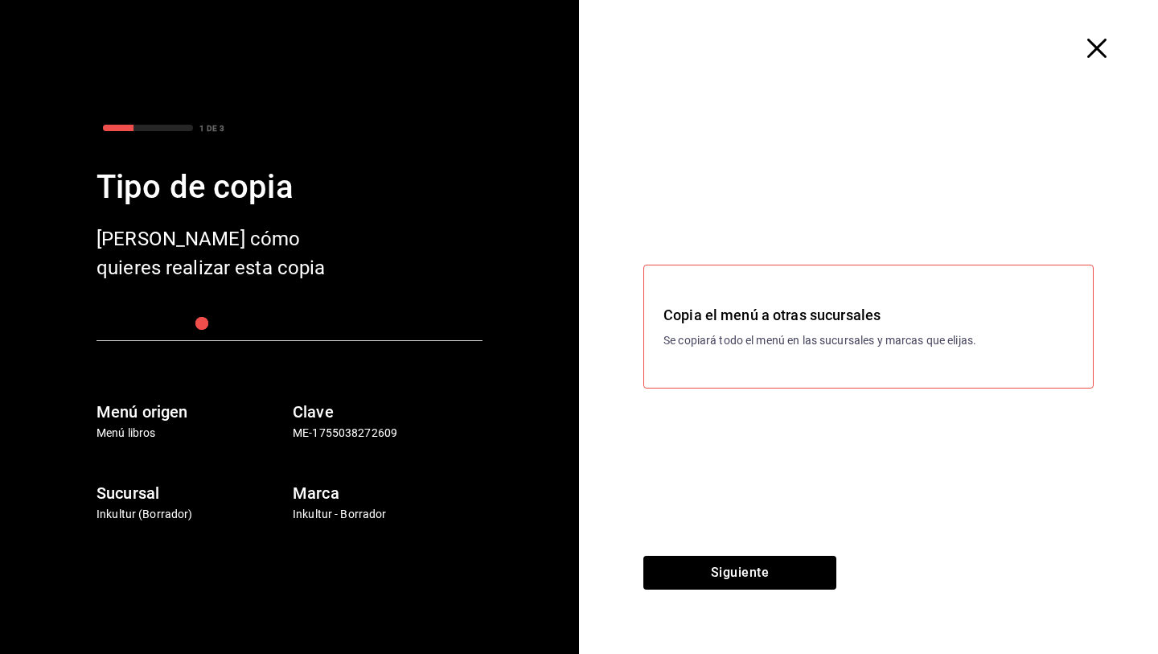
click at [874, 326] on div "Copia el menú a otras sucursales Se copiará todo el menú en las sucursales y ma…" at bounding box center [869, 326] width 410 height 45
click at [783, 314] on h3 "Copia el menú a otras sucursales" at bounding box center [869, 315] width 410 height 22
click at [737, 581] on button "Siguiente" at bounding box center [739, 573] width 193 height 34
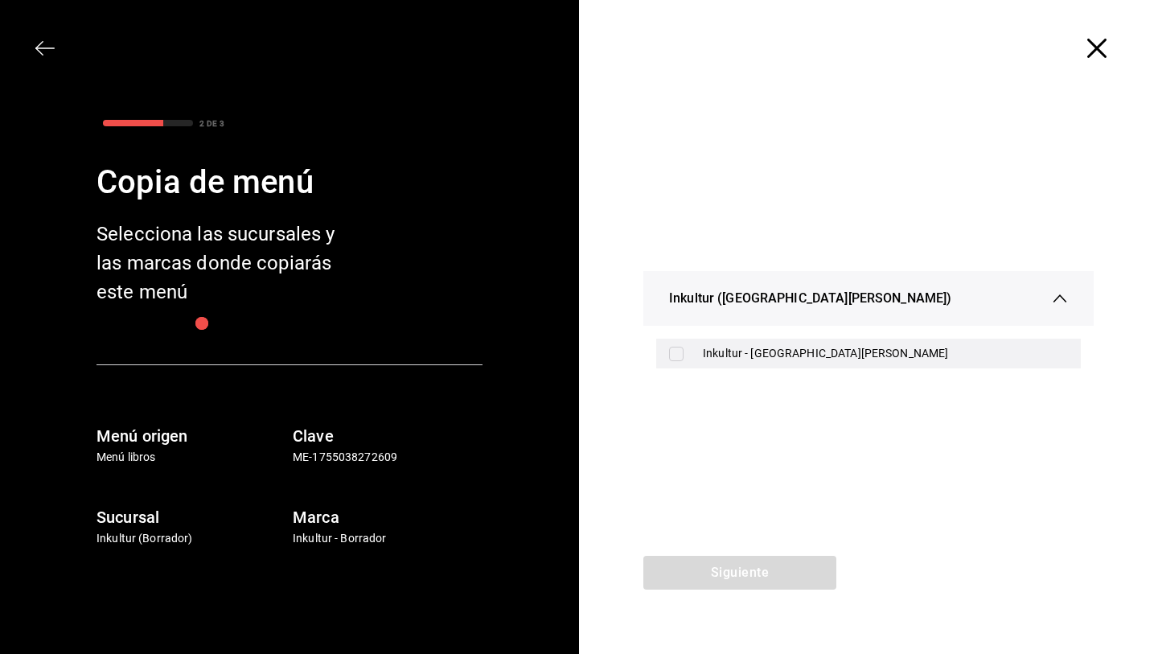
click at [679, 352] on input "checkbox" at bounding box center [676, 354] width 14 height 14
checkbox input "true"
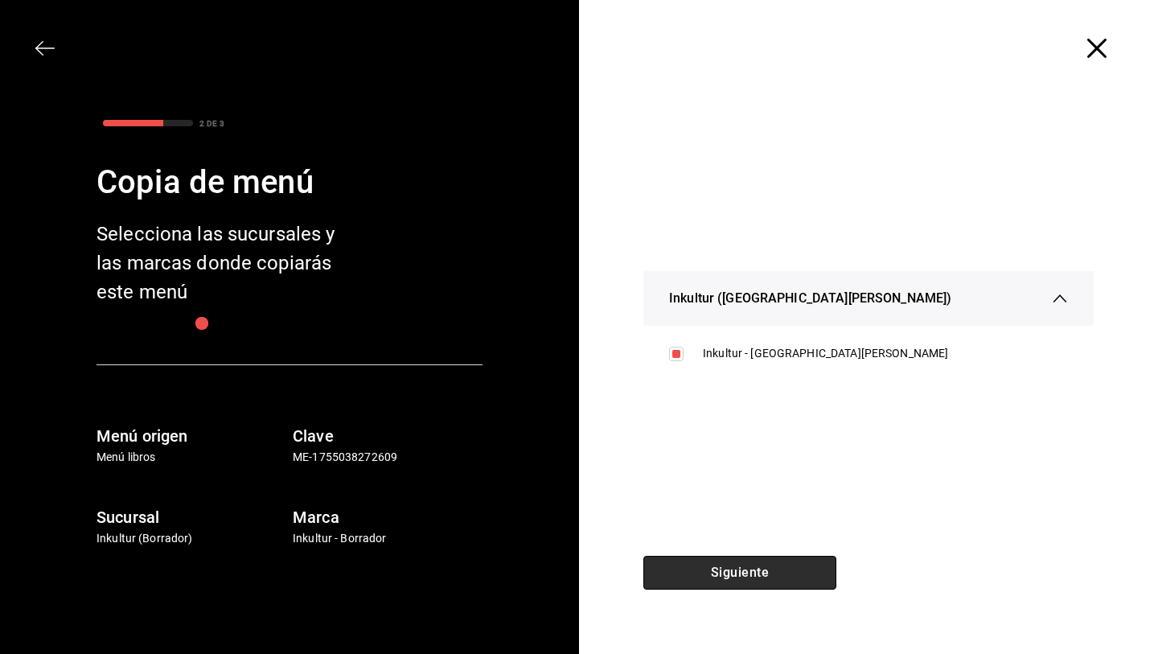
click at [711, 580] on button "Siguiente" at bounding box center [739, 573] width 193 height 34
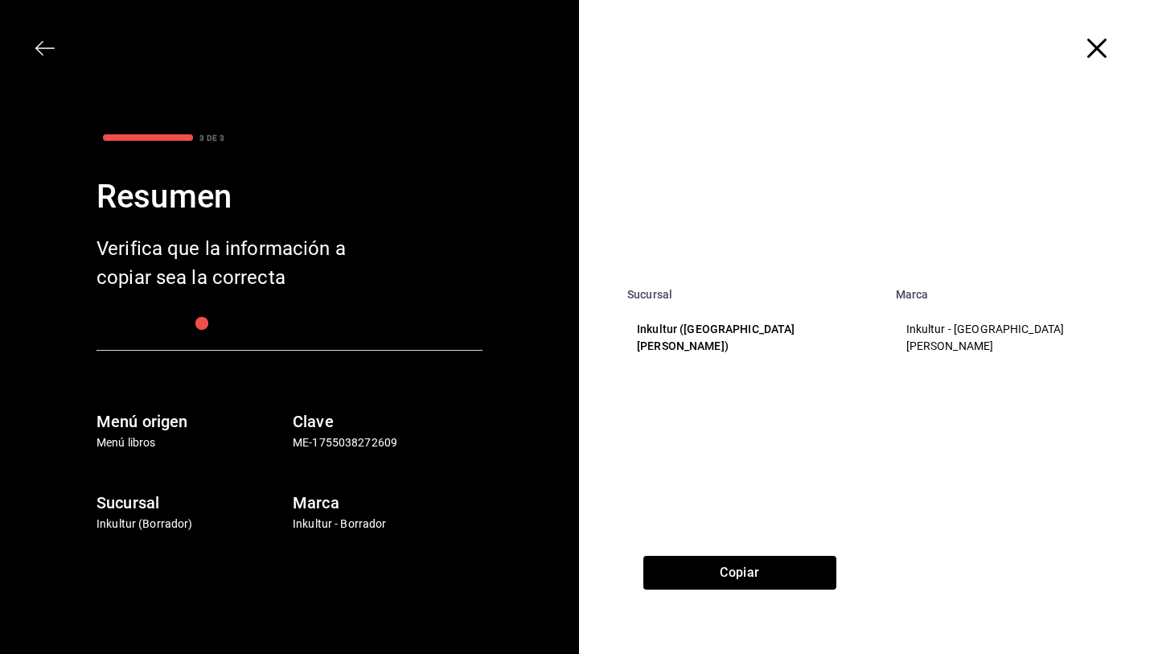
click at [723, 330] on p "Inkultur (San Pedro)" at bounding box center [752, 338] width 230 height 34
click at [948, 333] on p "Inkultur - San Pedro" at bounding box center [1018, 338] width 225 height 34
click at [728, 581] on button "Copiar" at bounding box center [739, 573] width 193 height 34
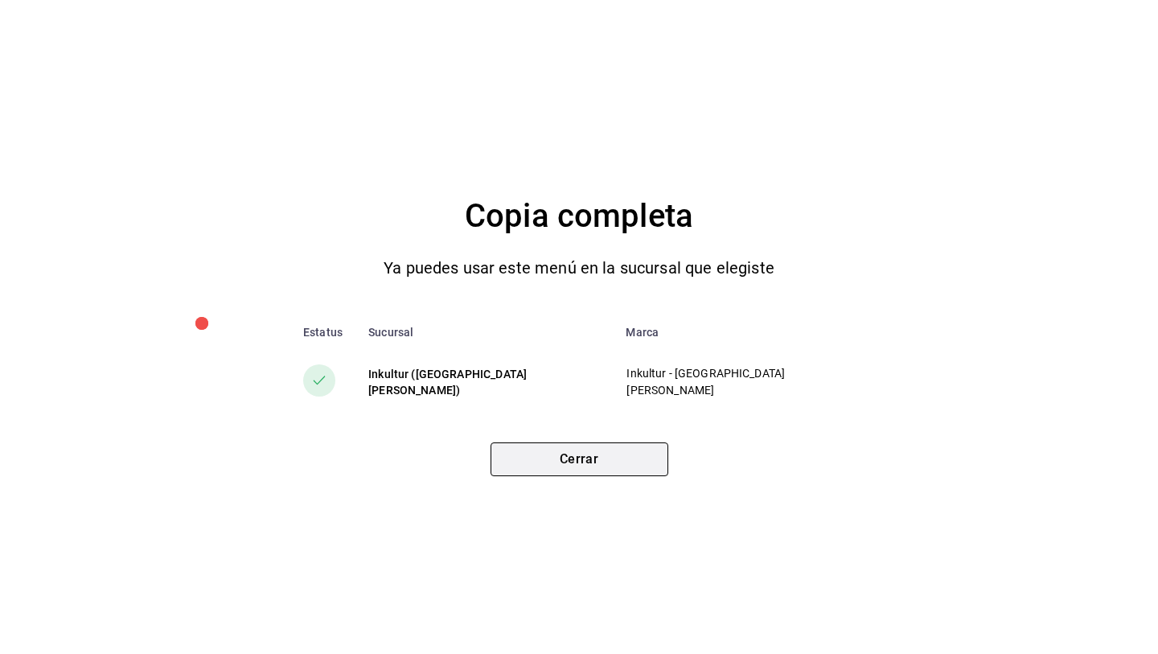
click at [592, 456] on button "Cerrar" at bounding box center [580, 459] width 178 height 34
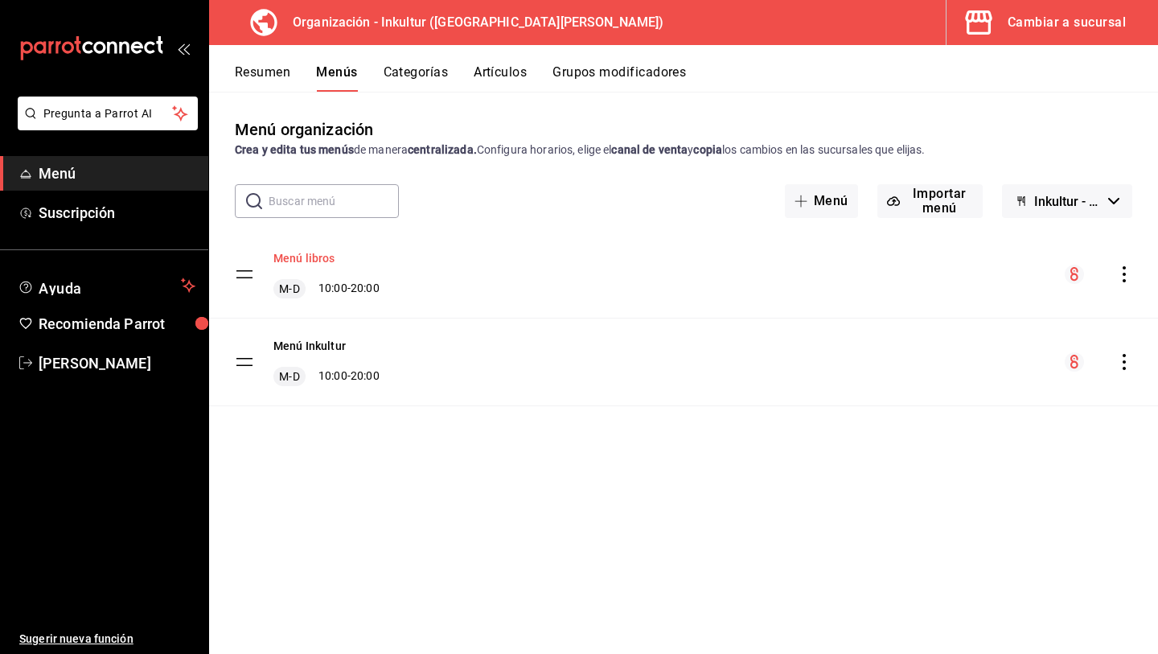
click at [293, 255] on button "Menú libros" at bounding box center [304, 258] width 62 height 16
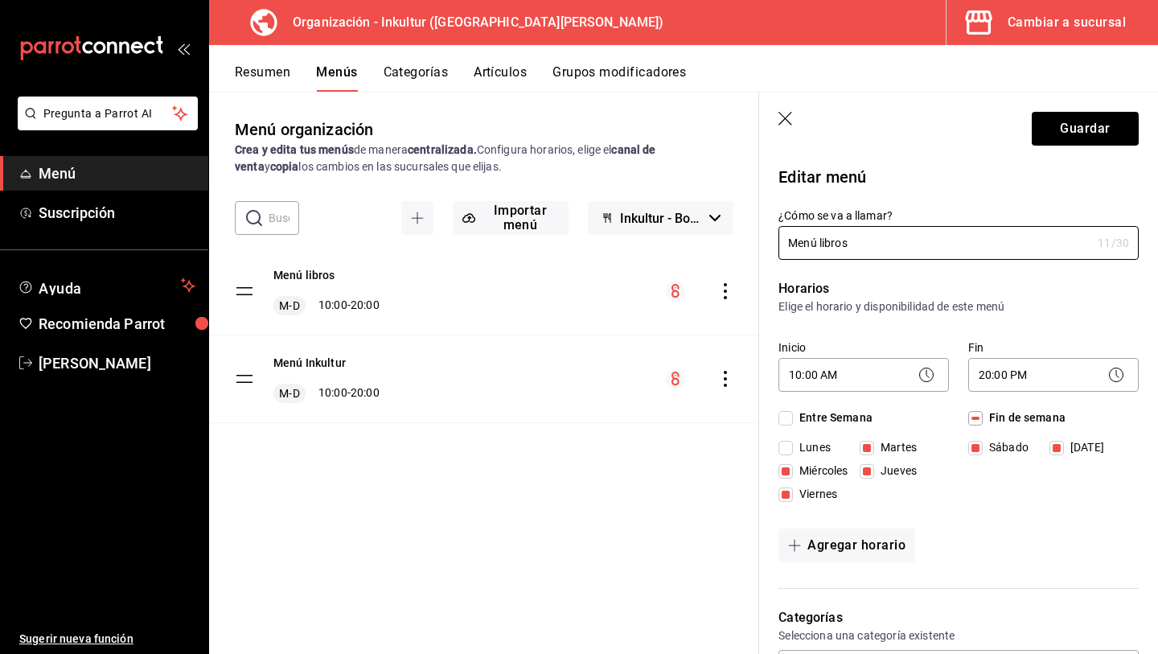
click at [782, 117] on icon "button" at bounding box center [787, 120] width 16 height 16
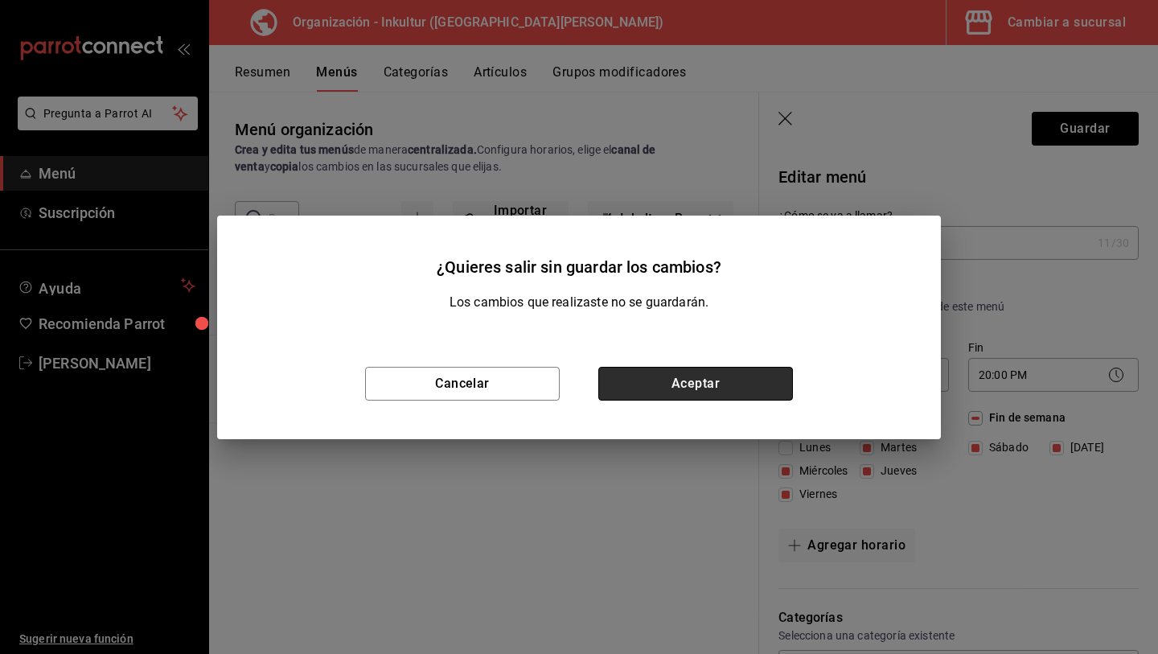
click at [688, 388] on button "Aceptar" at bounding box center [695, 384] width 195 height 34
checkbox input "false"
type input "1755721768516"
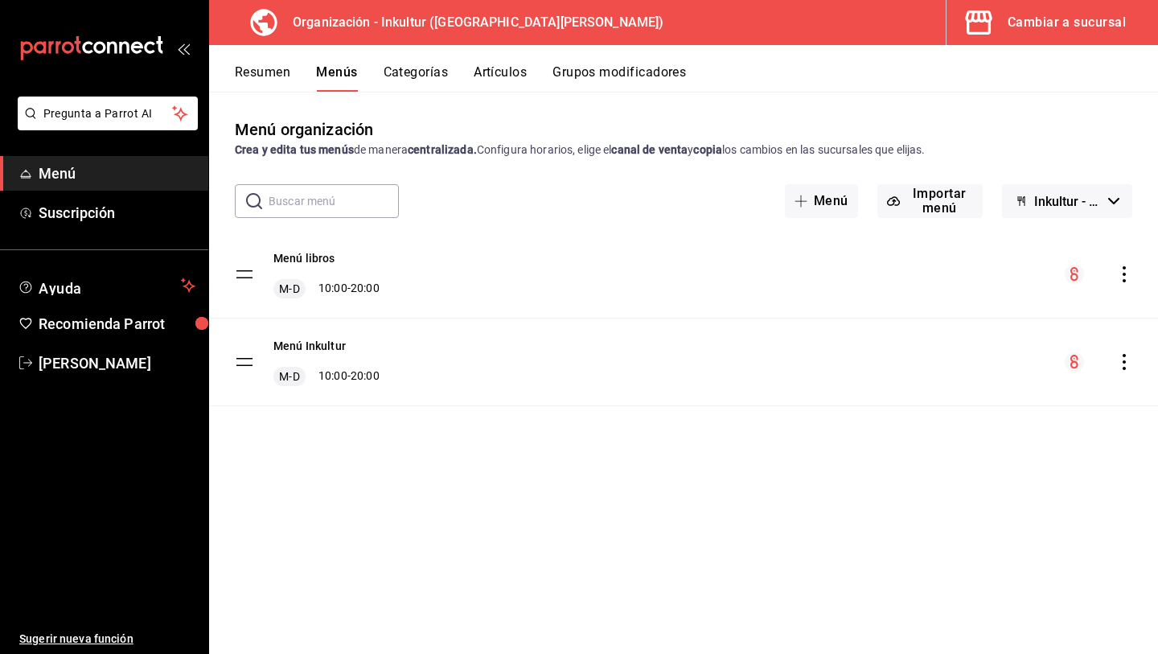
click at [250, 83] on button "Resumen" at bounding box center [262, 77] width 55 height 27
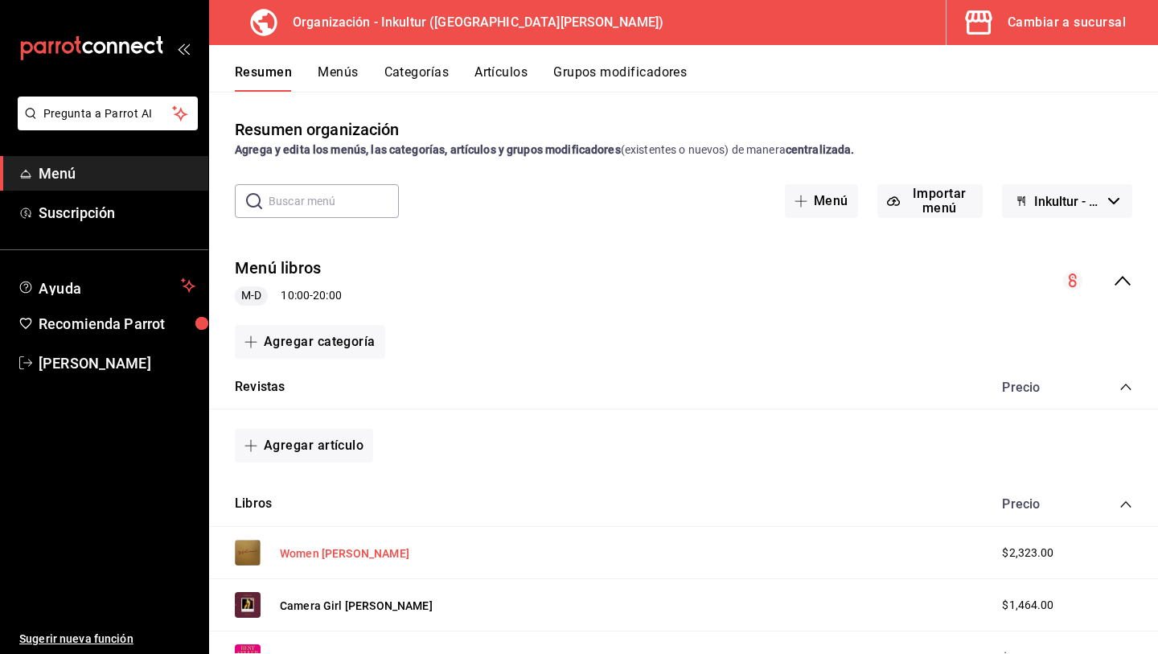
click at [359, 555] on button "Women [PERSON_NAME]" at bounding box center [344, 553] width 129 height 16
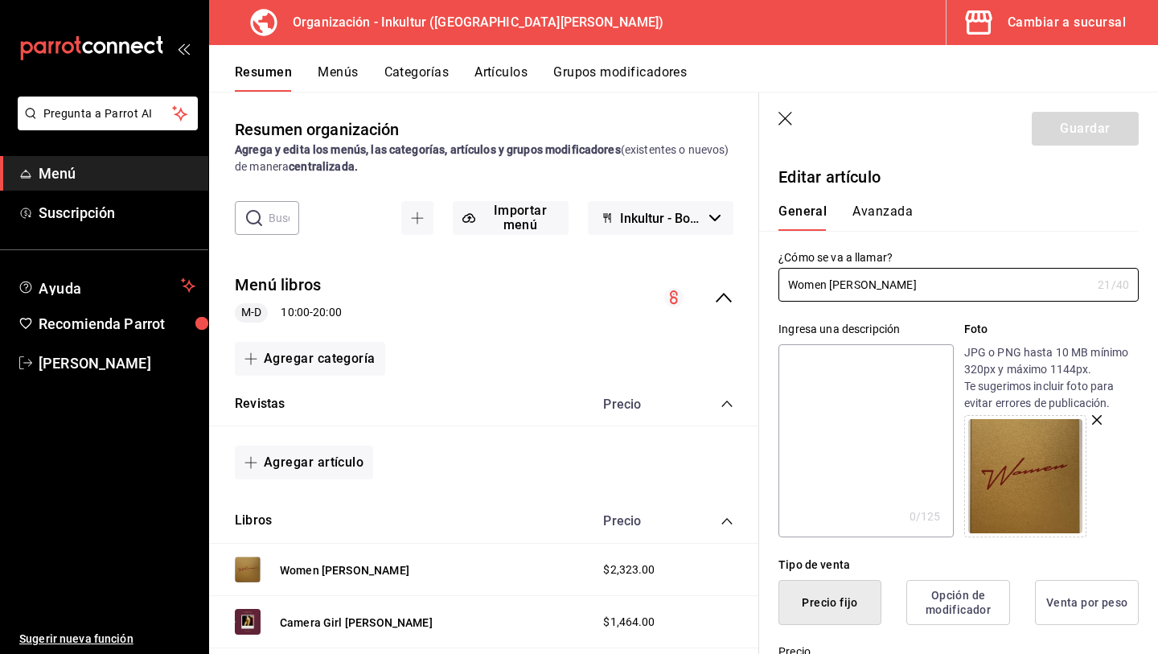
click at [888, 215] on button "Avanzada" at bounding box center [883, 216] width 60 height 27
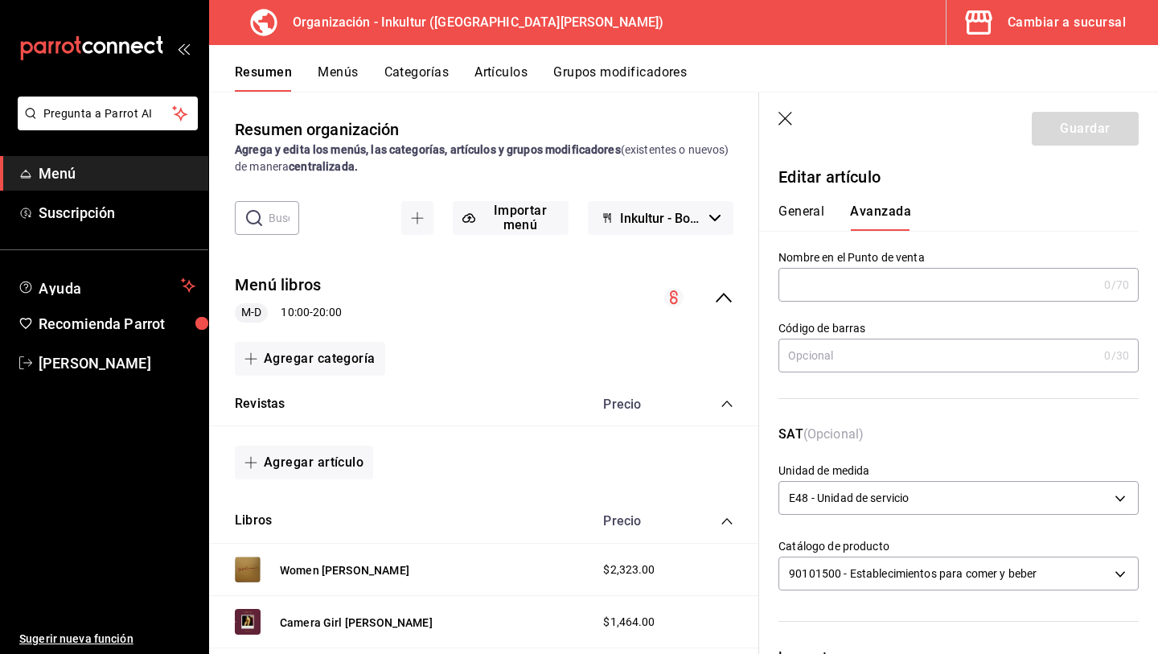
click at [787, 115] on icon "button" at bounding box center [786, 119] width 14 height 14
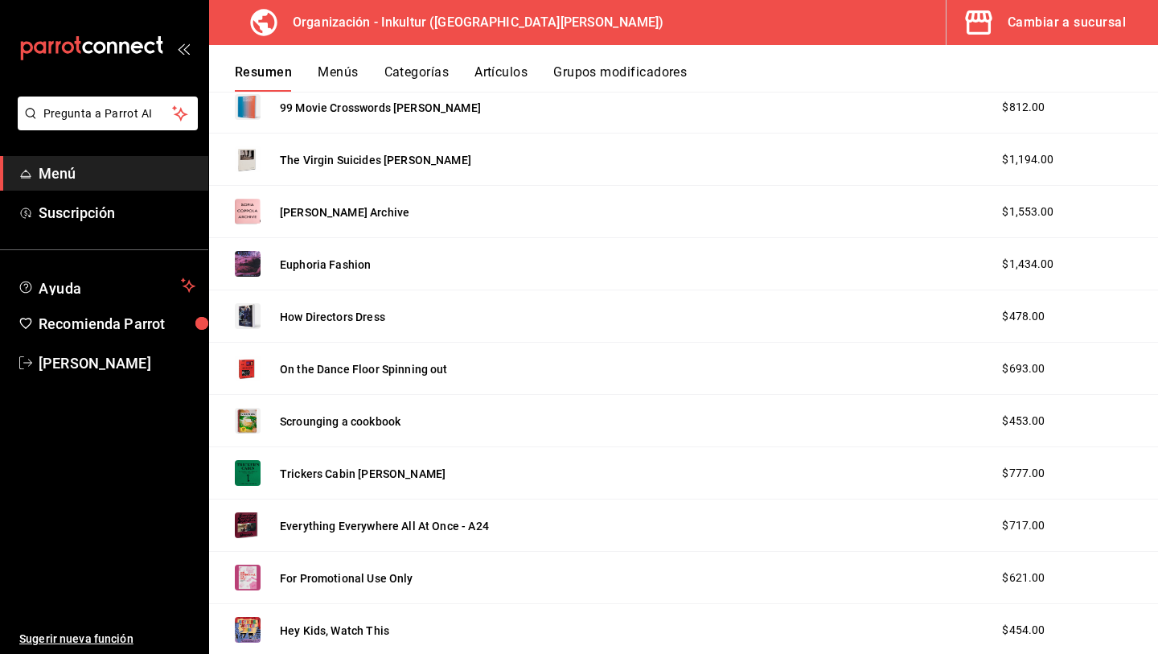
scroll to position [1913, 0]
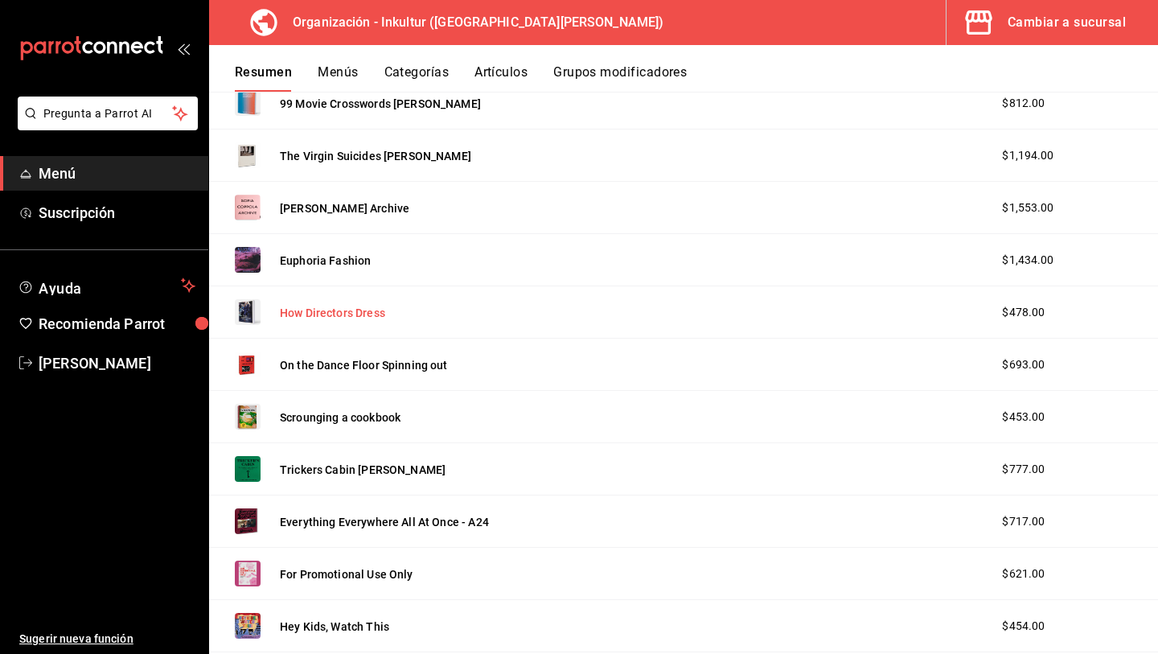
click at [368, 316] on button "How Directors Dress" at bounding box center [332, 313] width 105 height 16
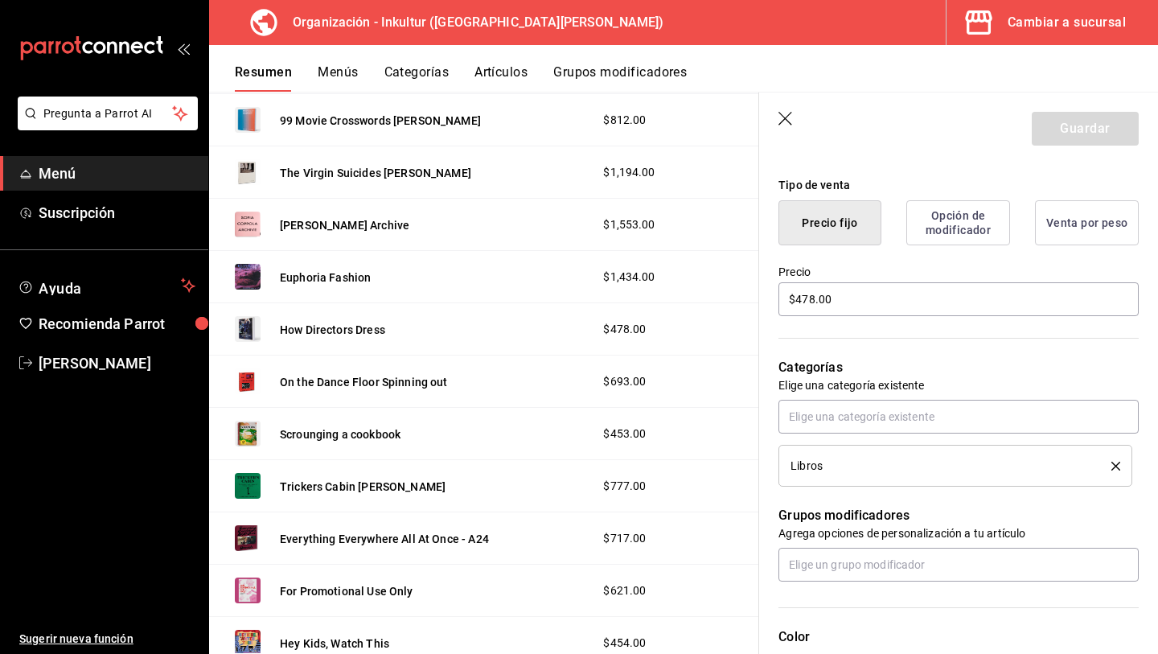
scroll to position [381, 0]
drag, startPoint x: 862, startPoint y: 302, endPoint x: 681, endPoint y: 302, distance: 181.0
click at [682, 302] on main "Resumen organización Agrega y edita los menús, las categorías, artículos y grup…" at bounding box center [683, 373] width 949 height 562
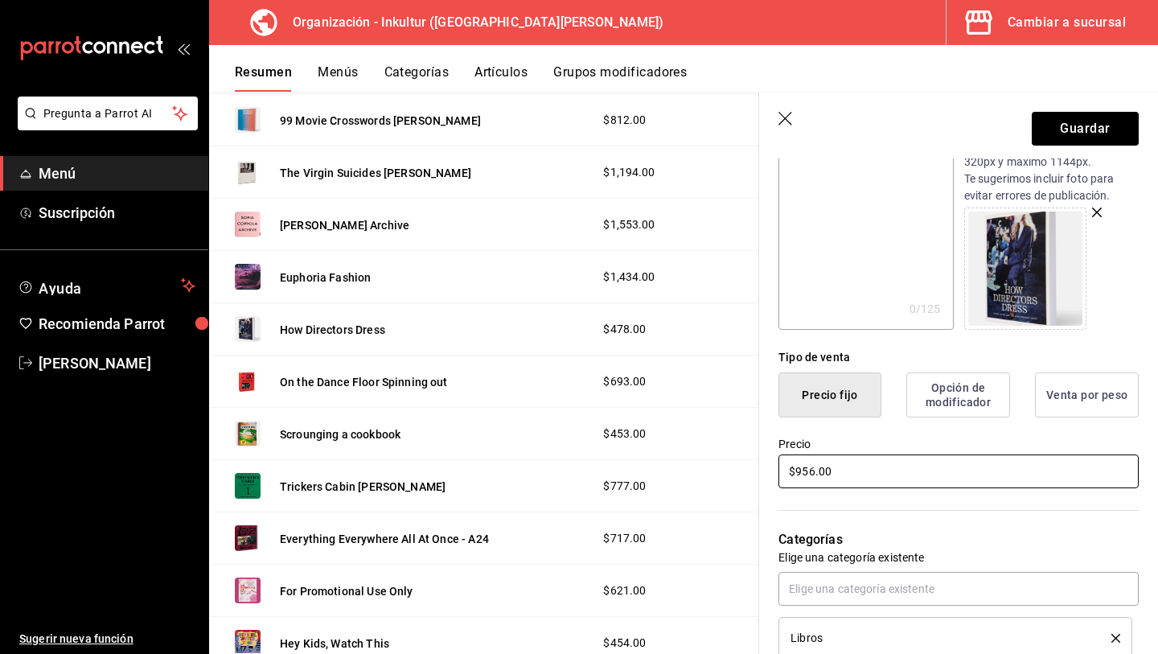
scroll to position [0, 0]
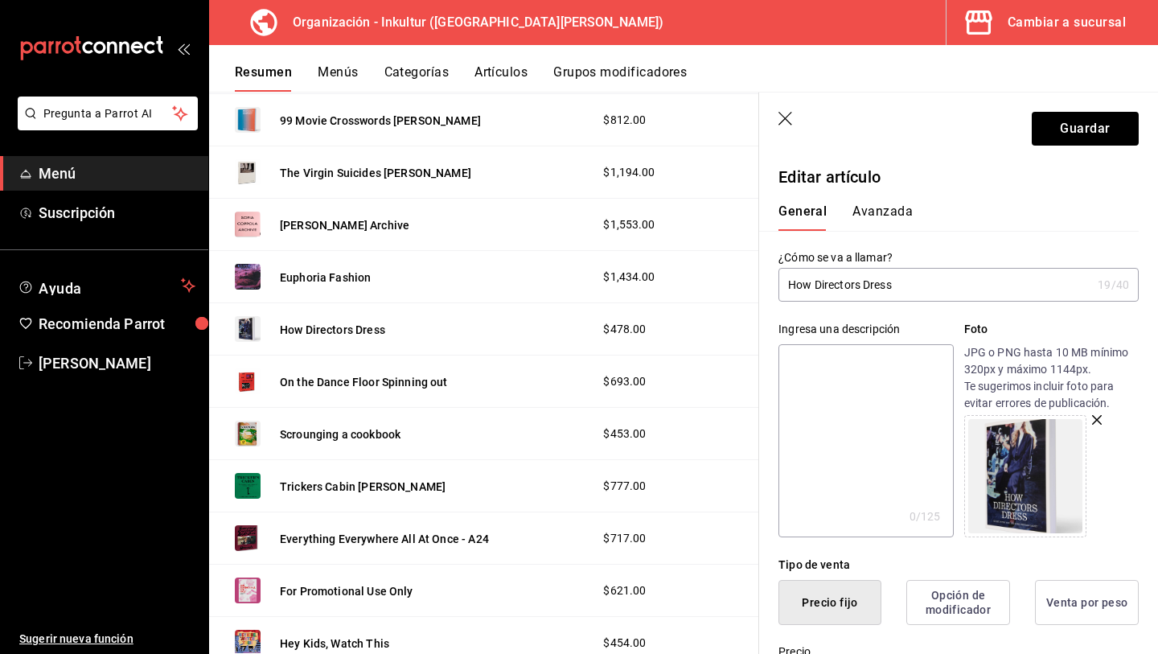
type input "$956.00"
click at [890, 210] on button "Avanzada" at bounding box center [883, 216] width 60 height 27
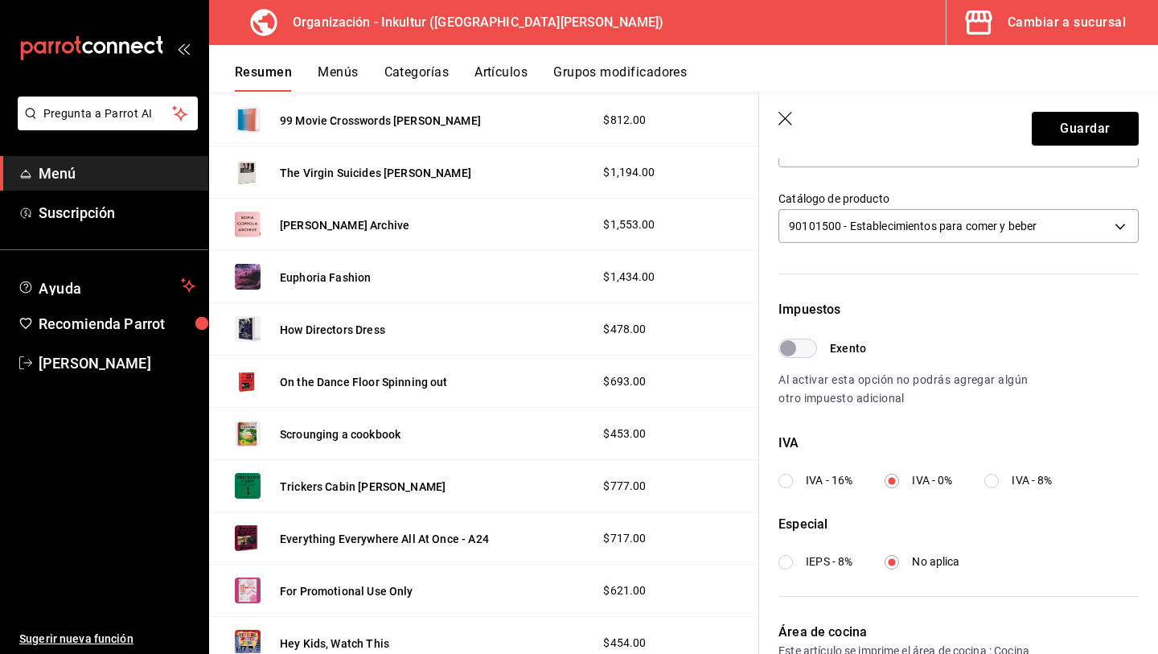
scroll to position [453, 0]
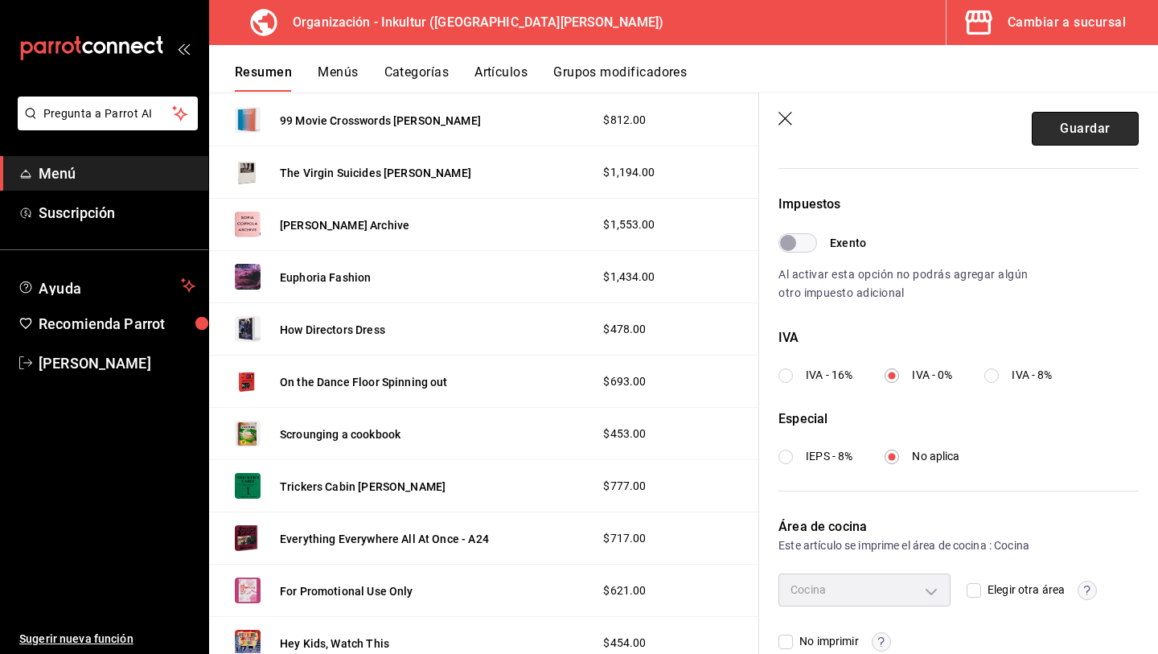
click at [1083, 134] on button "Guardar" at bounding box center [1085, 129] width 107 height 34
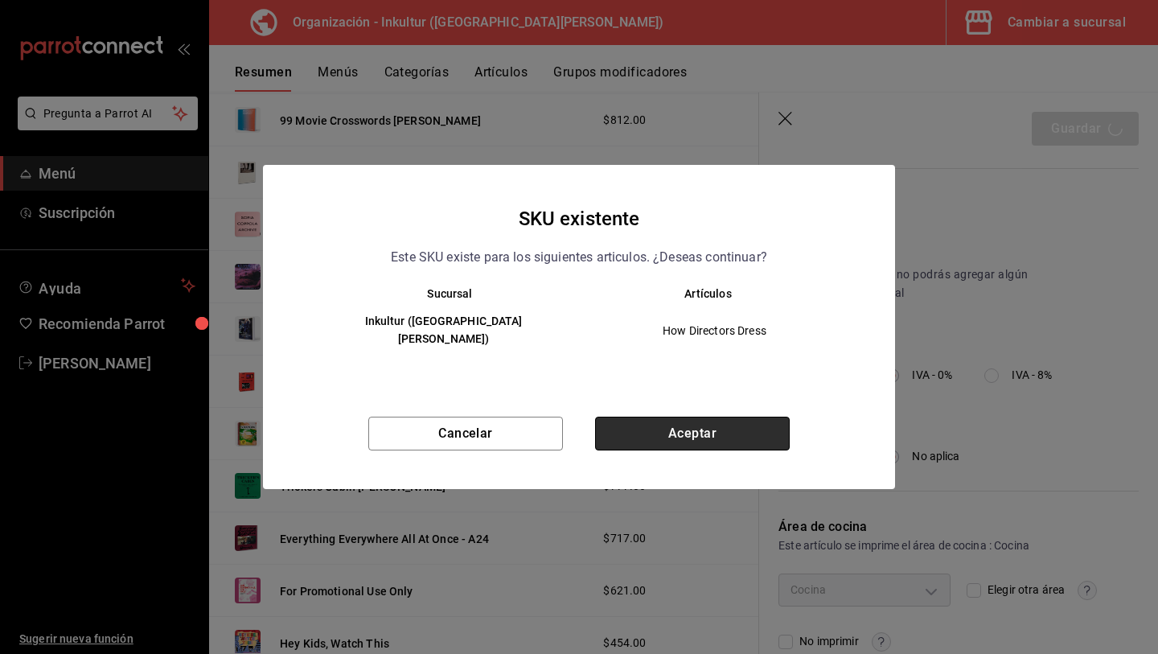
click at [692, 429] on button "Aceptar" at bounding box center [692, 434] width 195 height 34
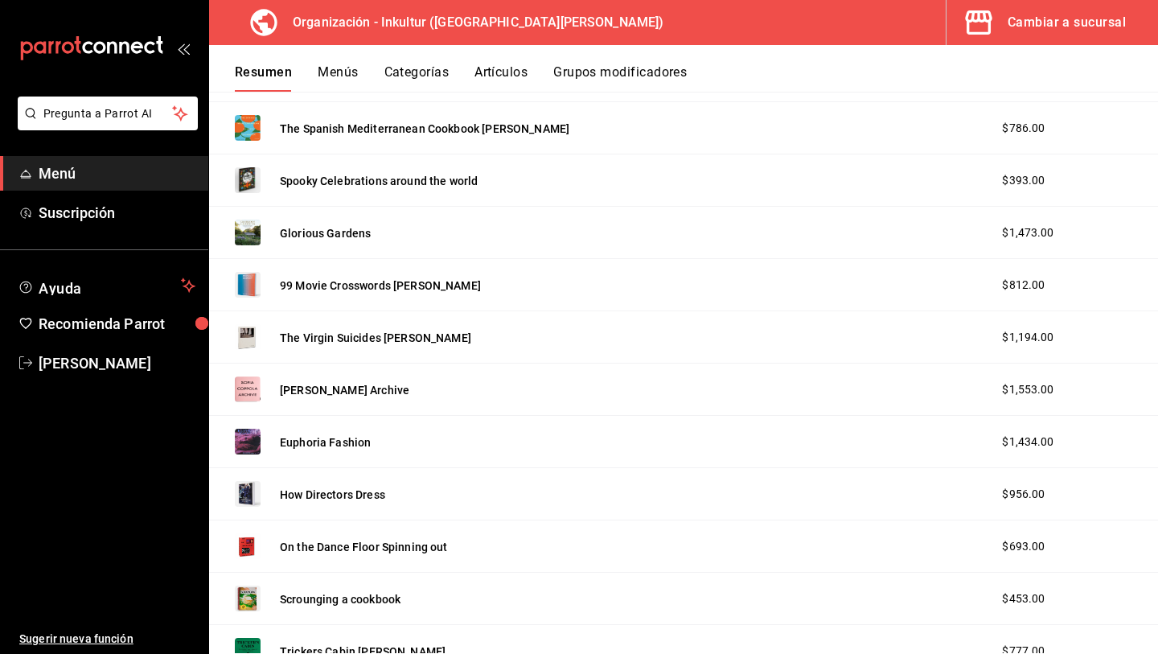
scroll to position [1729, 0]
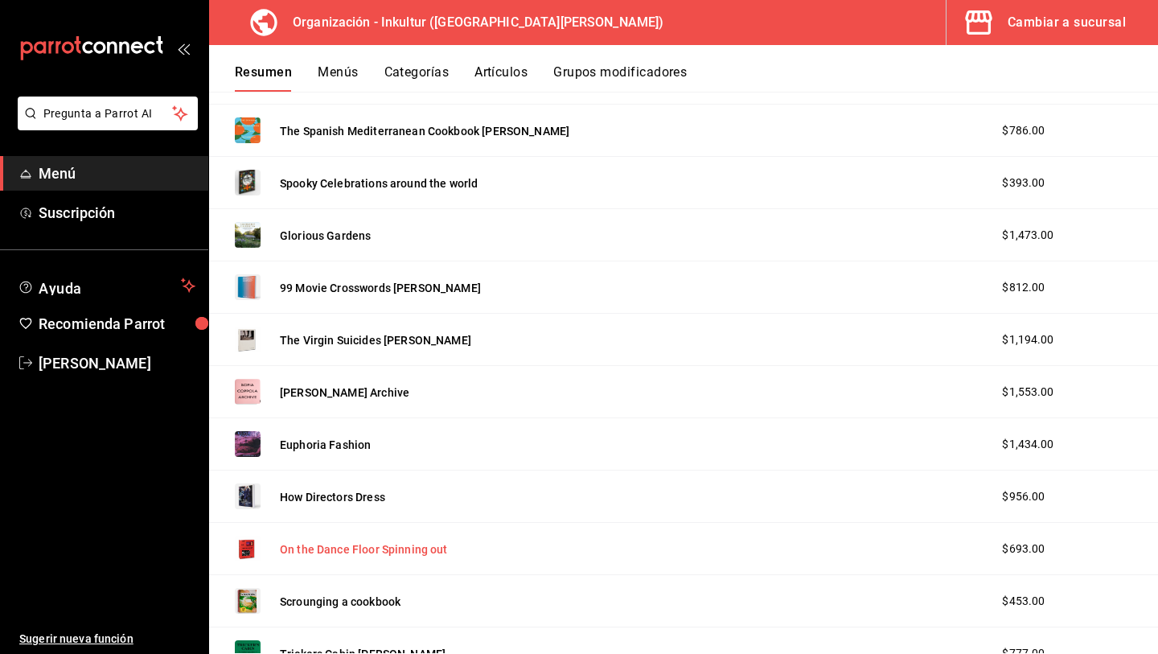
click at [364, 551] on button "On the Dance Floor Spinning out" at bounding box center [364, 549] width 168 height 16
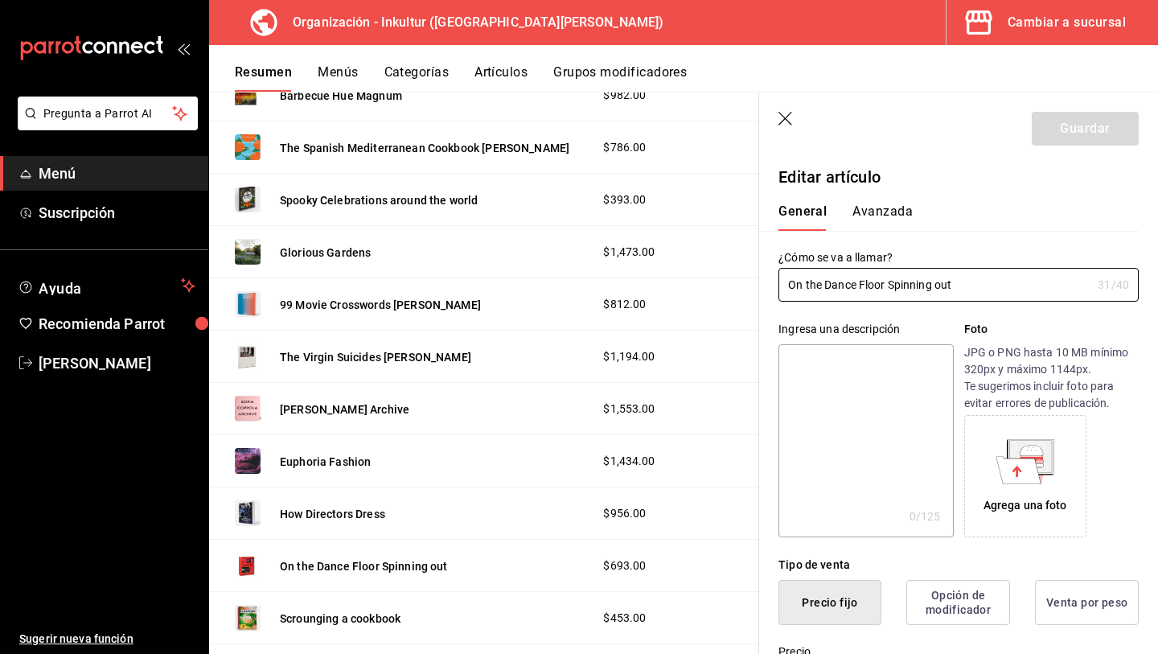
type input "$693.00"
radio input "false"
radio input "true"
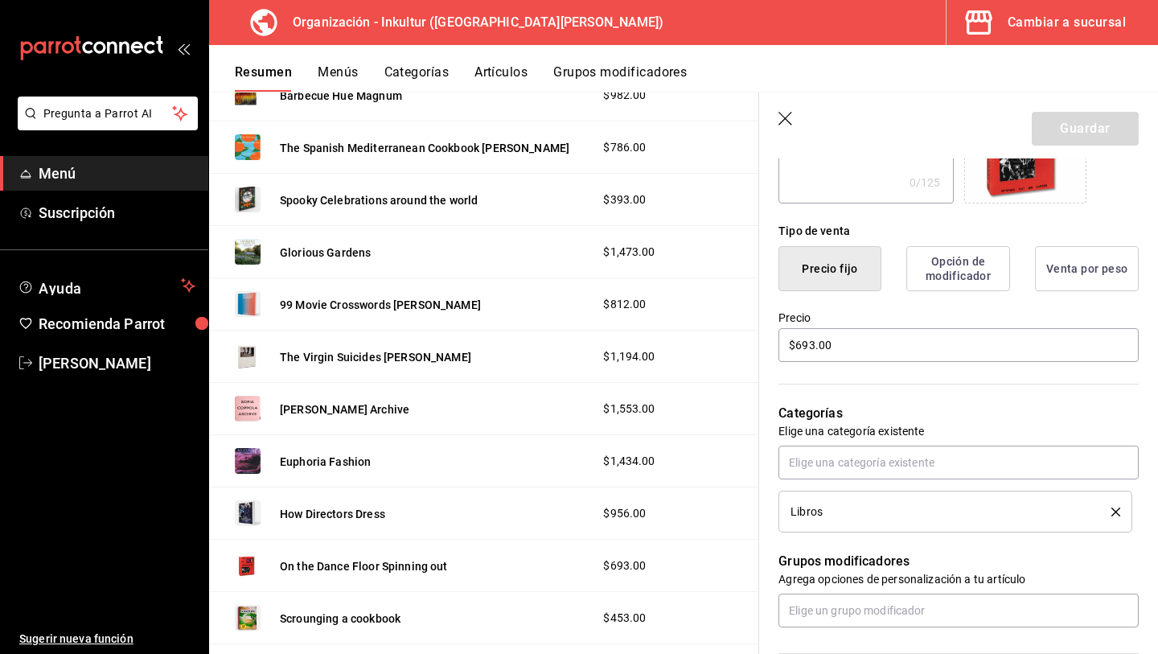
scroll to position [361, 0]
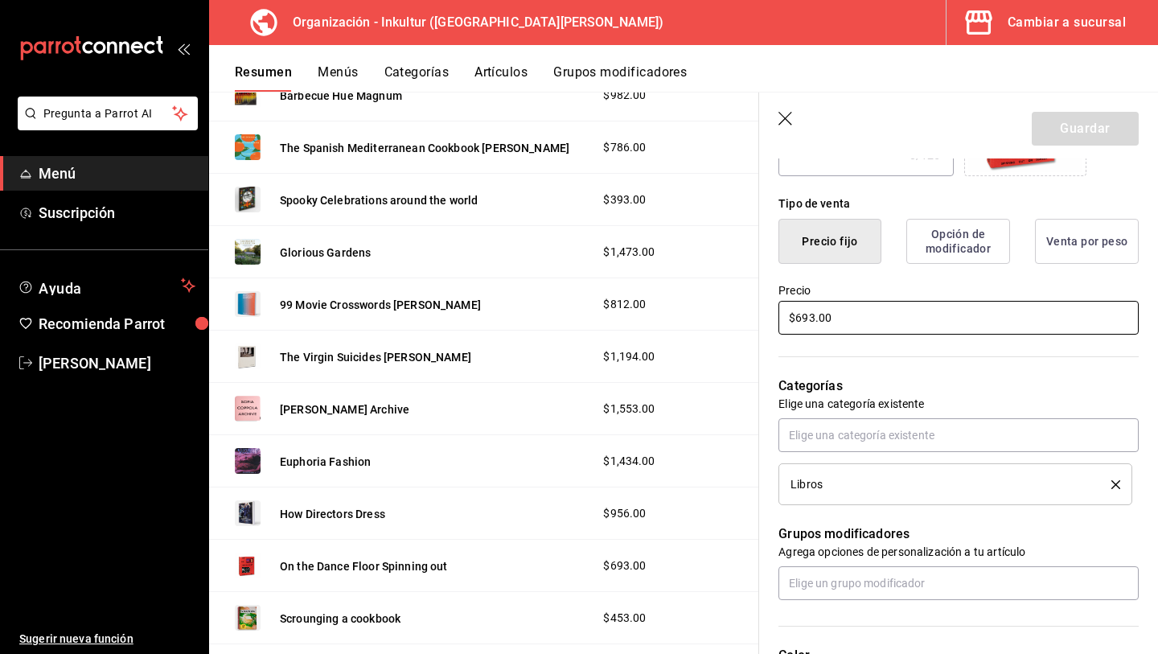
drag, startPoint x: 859, startPoint y: 325, endPoint x: 750, endPoint y: 314, distance: 109.9
click at [750, 314] on main "Resumen organización Agrega y edita los menús, las categorías, artículos y grup…" at bounding box center [683, 373] width 949 height 562
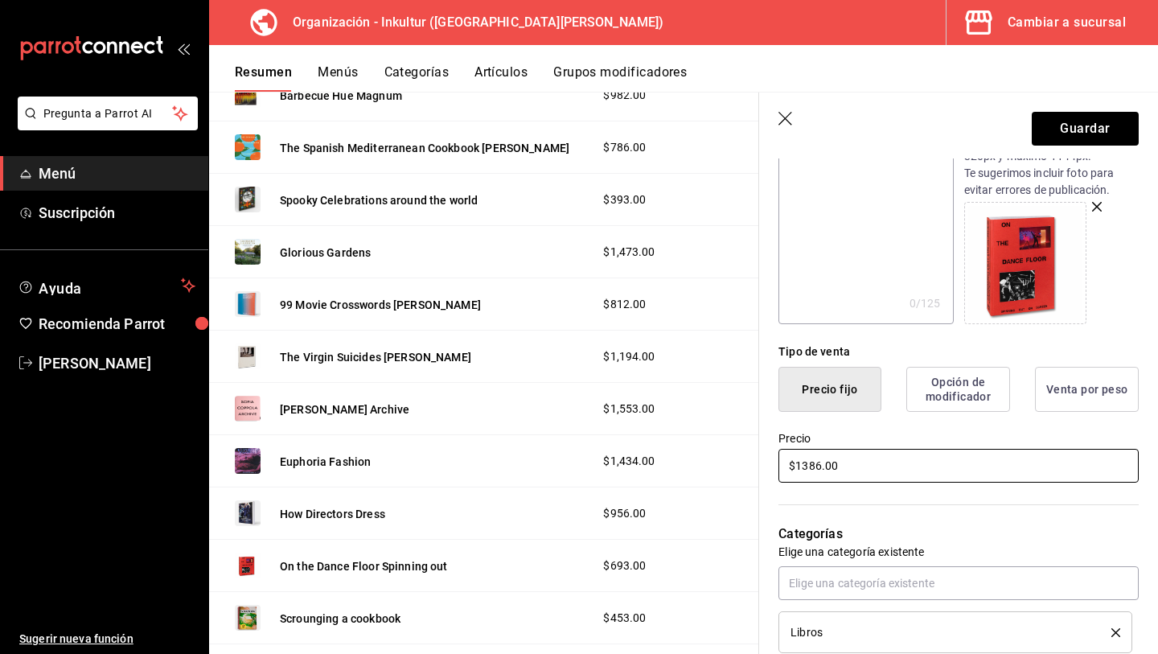
scroll to position [0, 0]
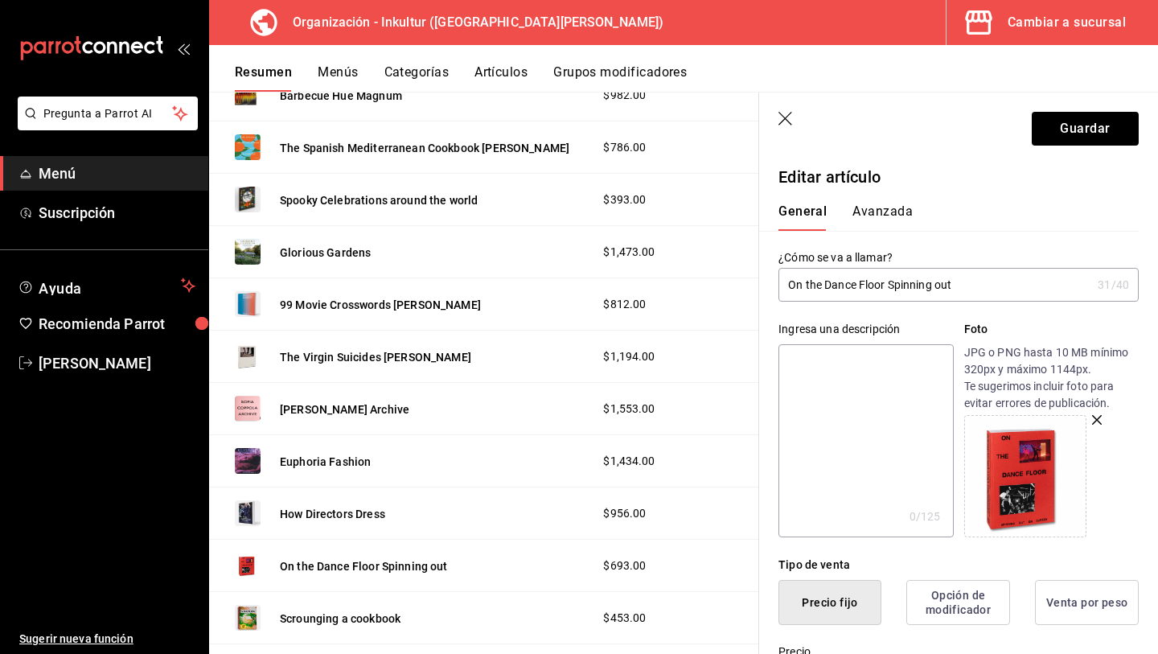
type input "$1386.00"
click at [885, 207] on button "Avanzada" at bounding box center [883, 216] width 60 height 27
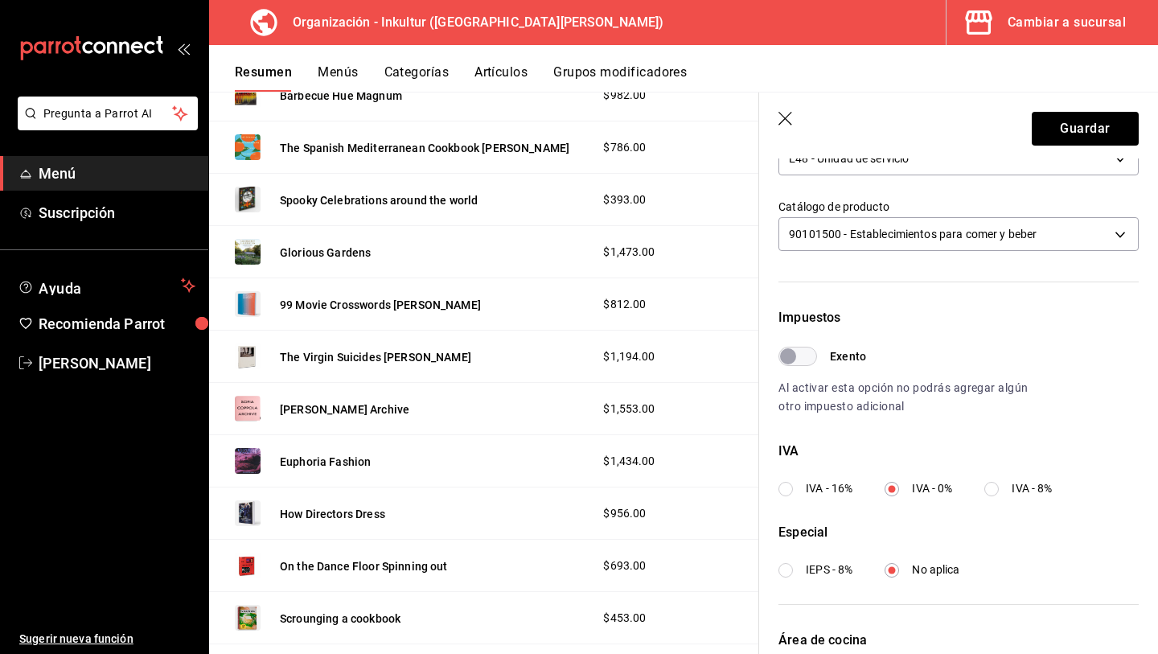
scroll to position [340, 0]
click at [1081, 122] on button "Guardar" at bounding box center [1085, 129] width 107 height 34
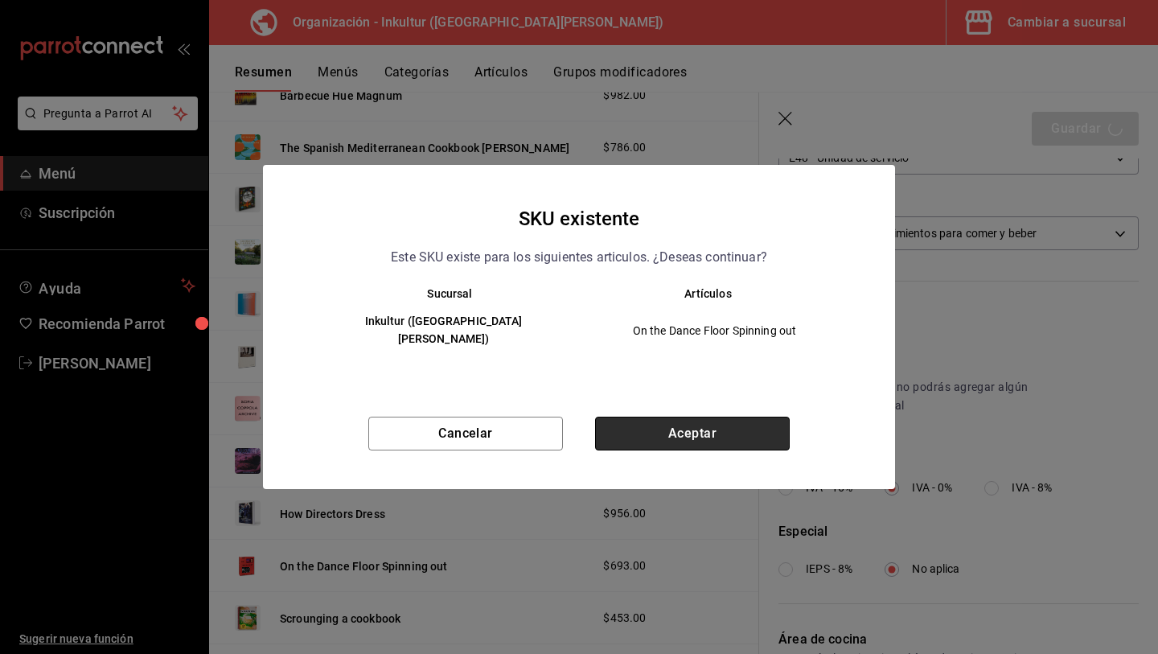
click at [697, 423] on button "Aceptar" at bounding box center [692, 434] width 195 height 34
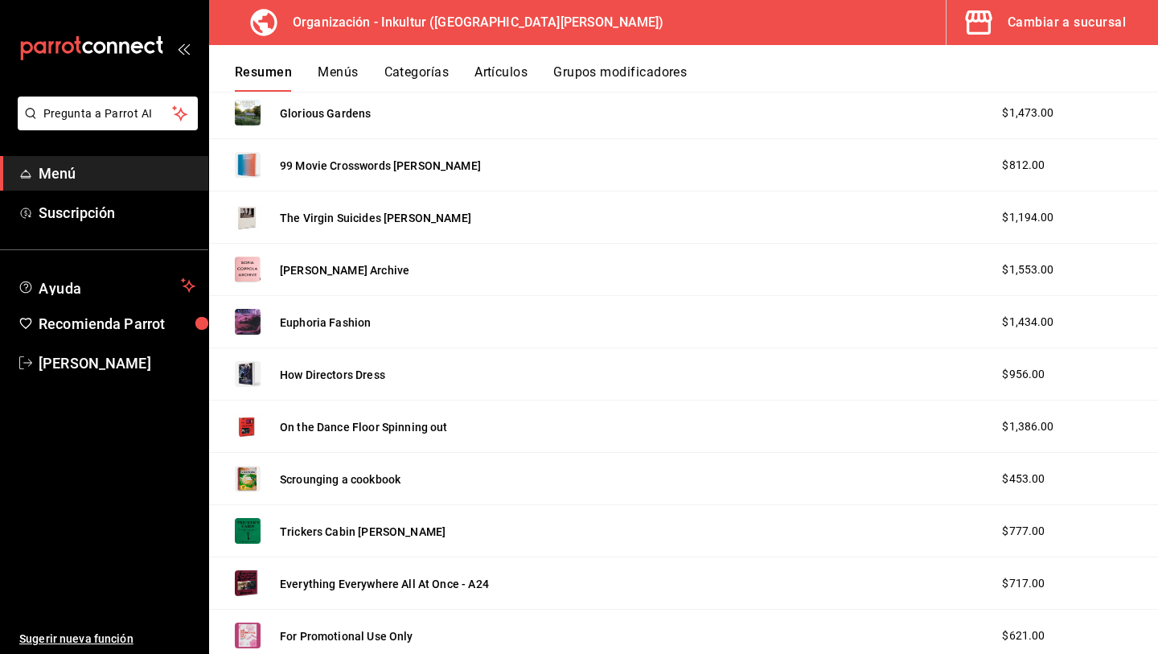
scroll to position [1875, 0]
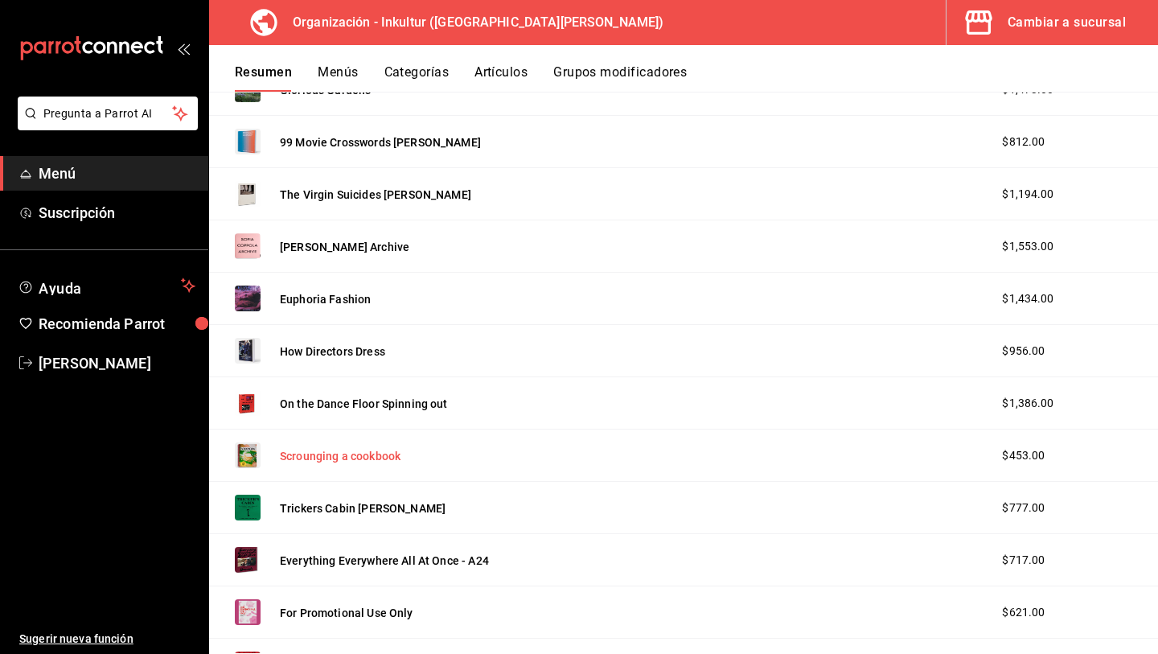
click at [379, 459] on button "Scrounging a cookbook" at bounding box center [340, 456] width 121 height 16
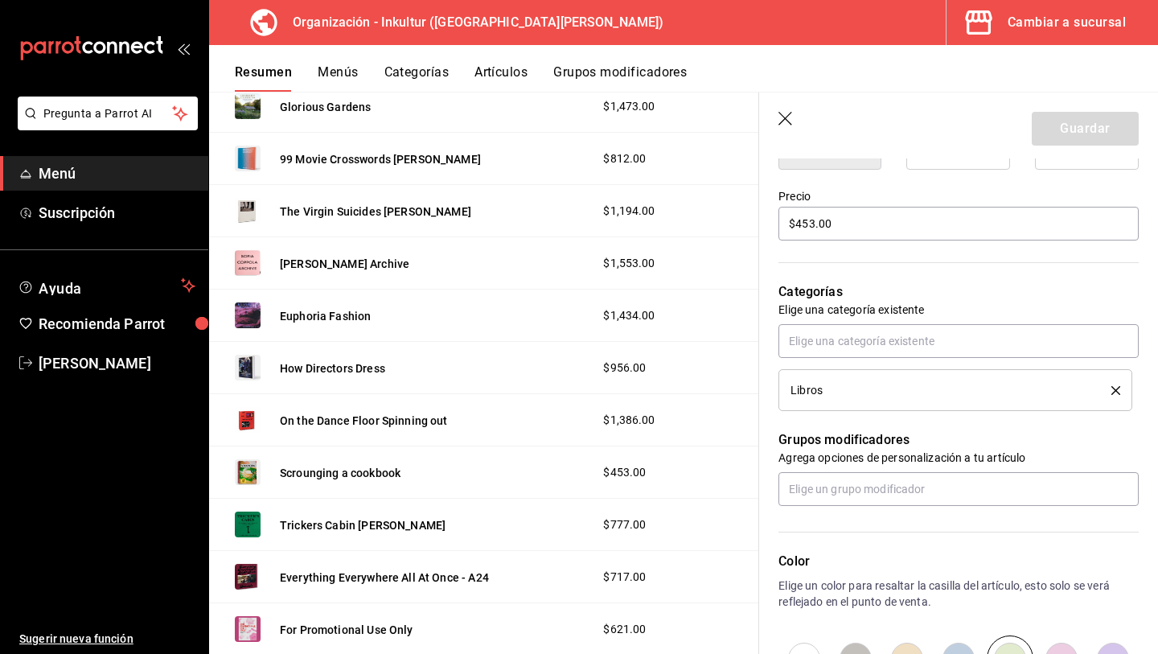
scroll to position [445, 0]
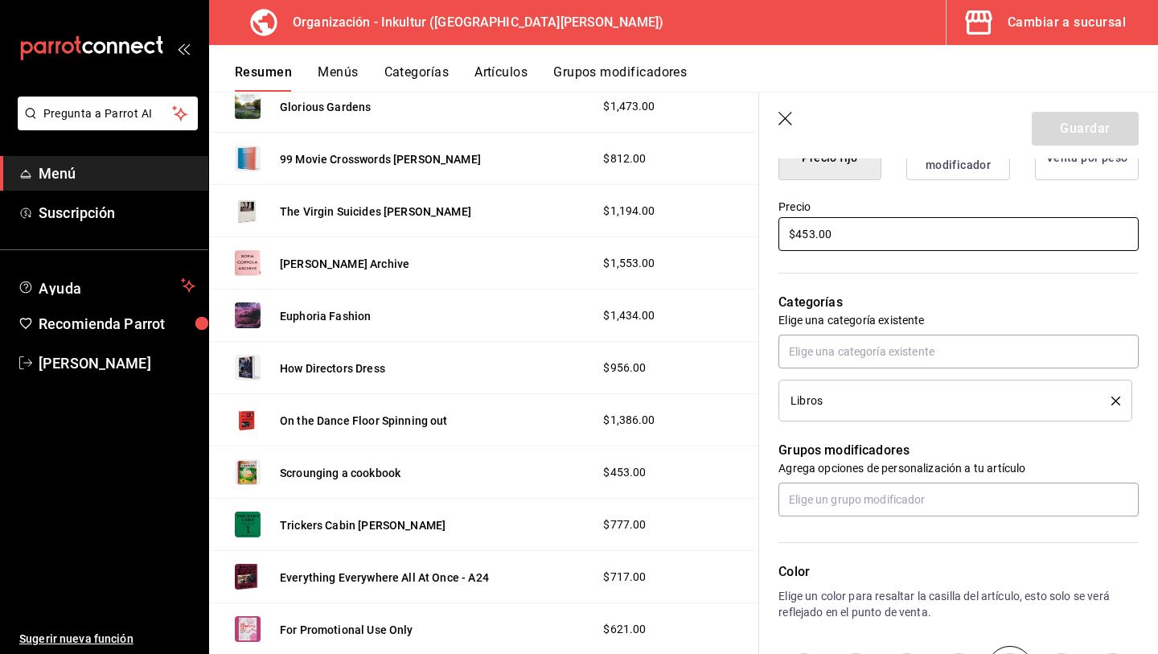
drag, startPoint x: 878, startPoint y: 234, endPoint x: 685, endPoint y: 203, distance: 195.6
click at [685, 203] on main "Resumen organización Agrega y edita los menús, las categorías, artículos y grup…" at bounding box center [683, 373] width 949 height 562
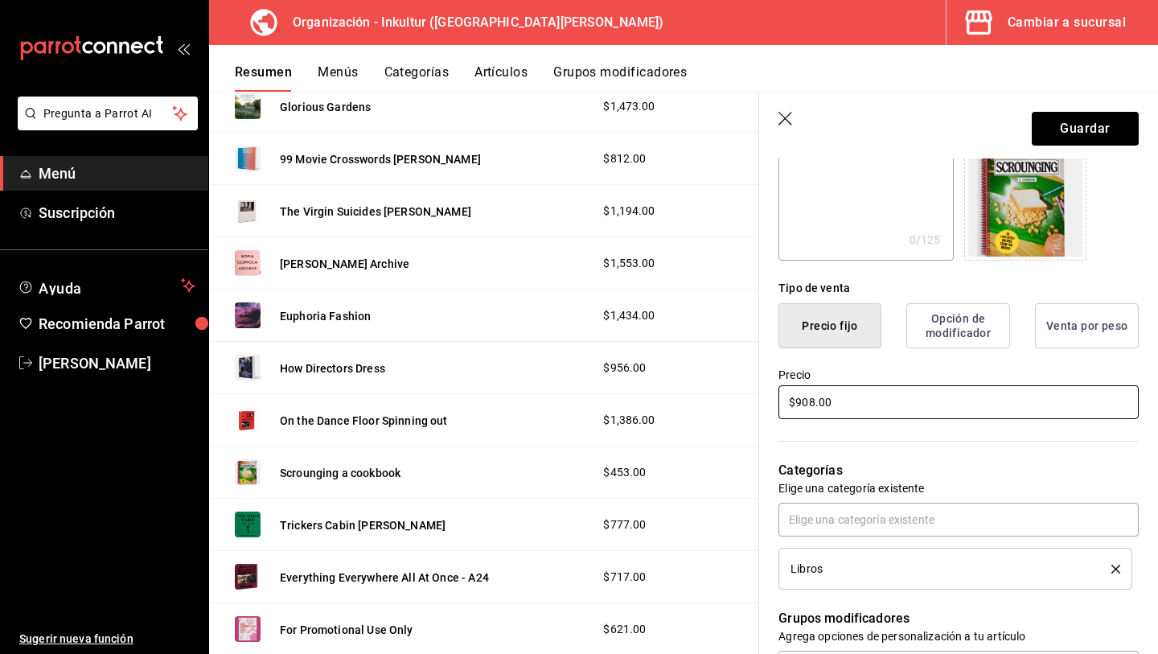
scroll to position [0, 0]
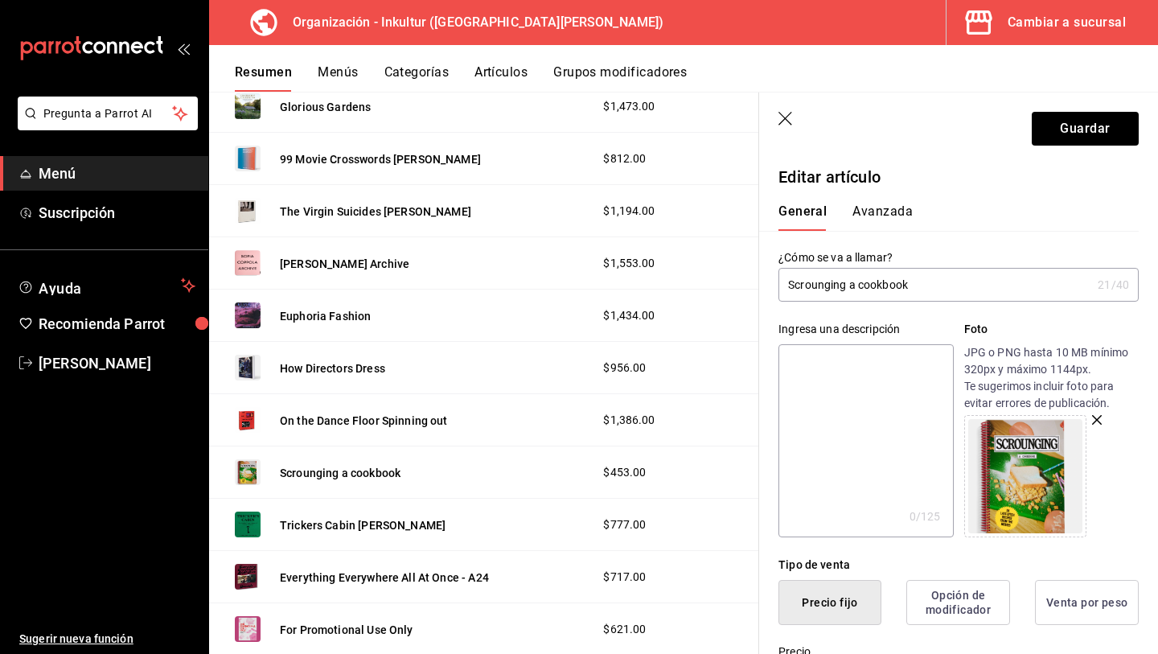
type input "$908.00"
click at [893, 220] on button "Avanzada" at bounding box center [883, 216] width 60 height 27
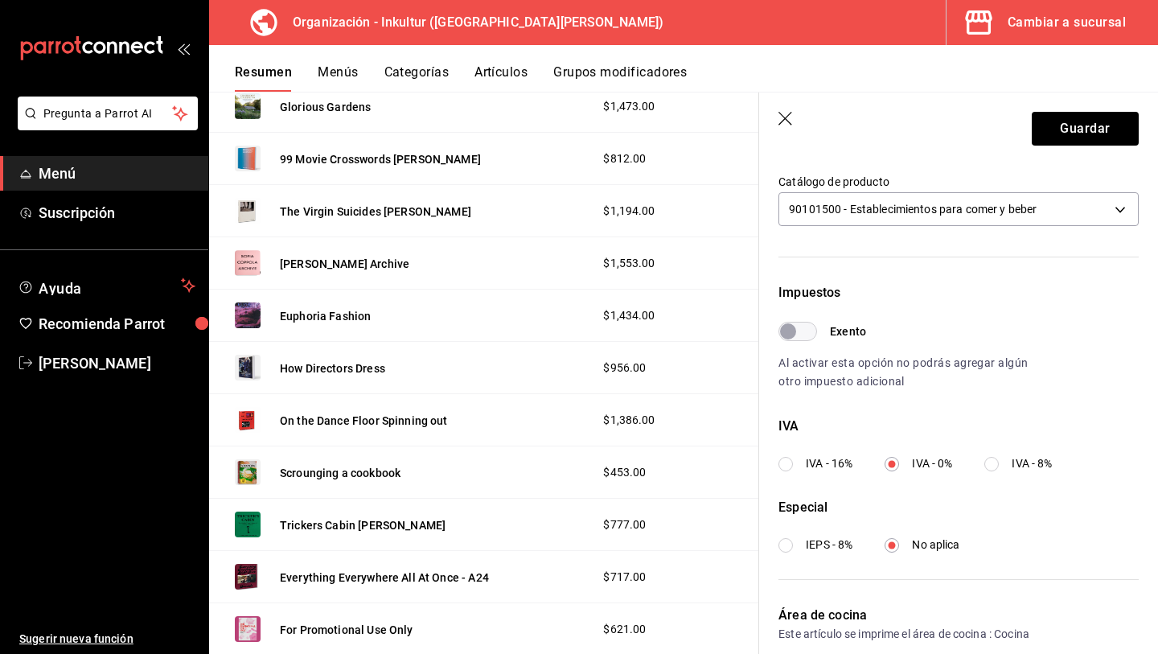
scroll to position [370, 0]
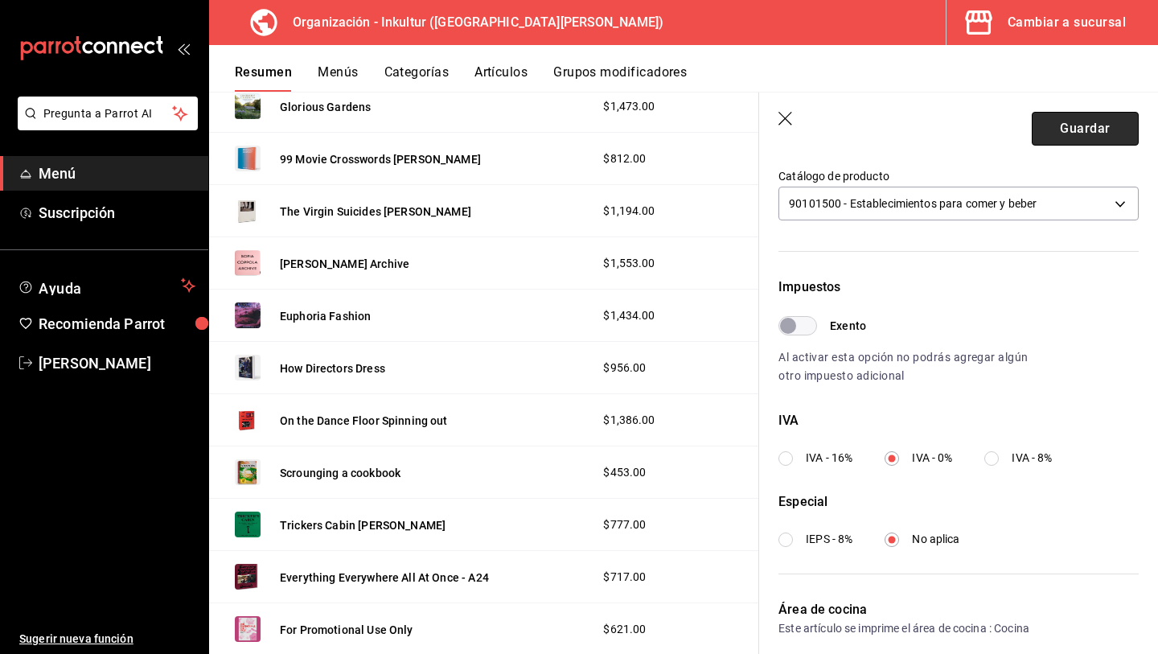
click at [1073, 139] on button "Guardar" at bounding box center [1085, 129] width 107 height 34
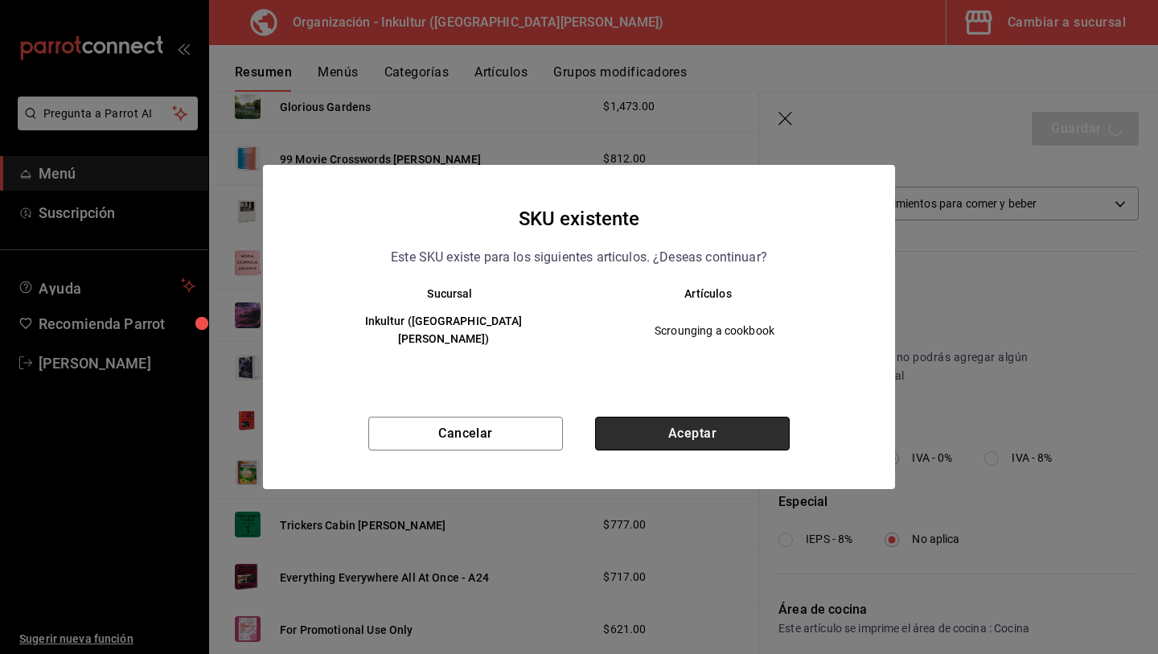
click at [684, 432] on button "Aceptar" at bounding box center [692, 434] width 195 height 34
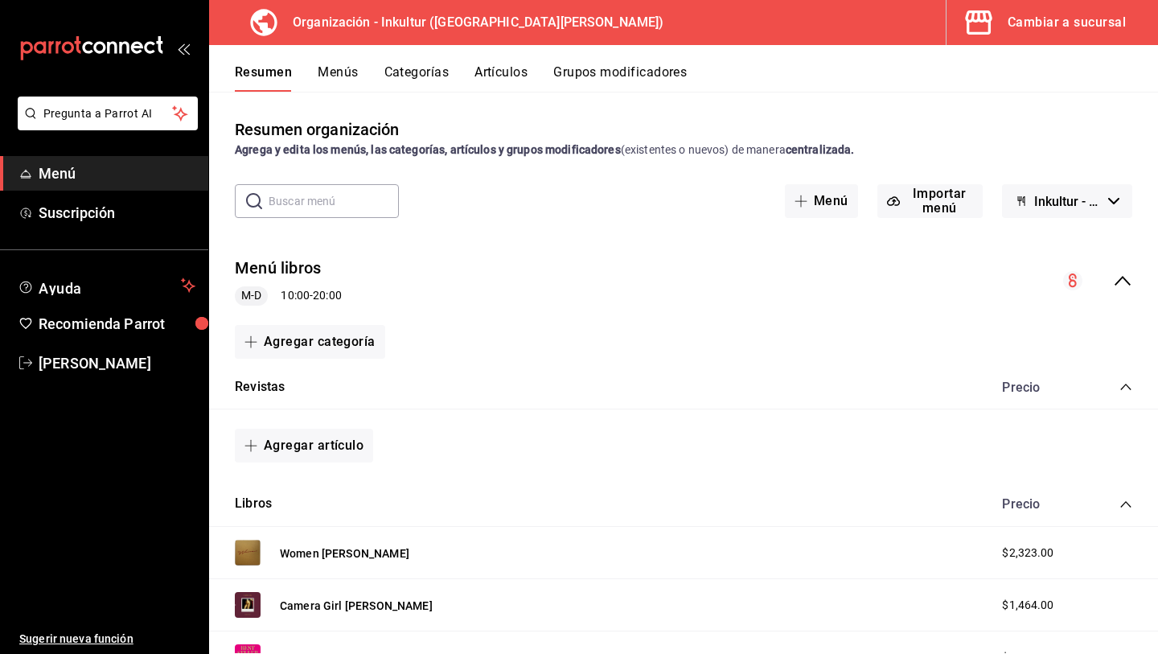
click at [348, 57] on div "Resumen Menús Categorías Artículos Grupos modificadores" at bounding box center [683, 68] width 949 height 47
click at [348, 73] on button "Menús" at bounding box center [338, 77] width 40 height 27
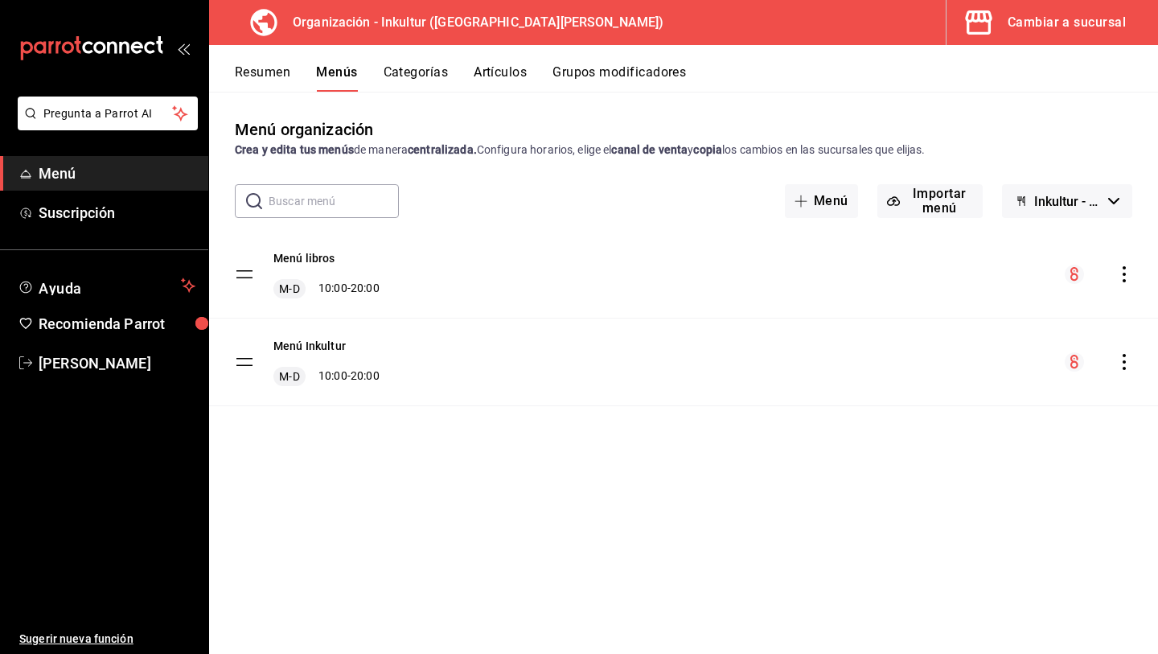
click at [1123, 277] on icon "actions" at bounding box center [1124, 274] width 16 height 16
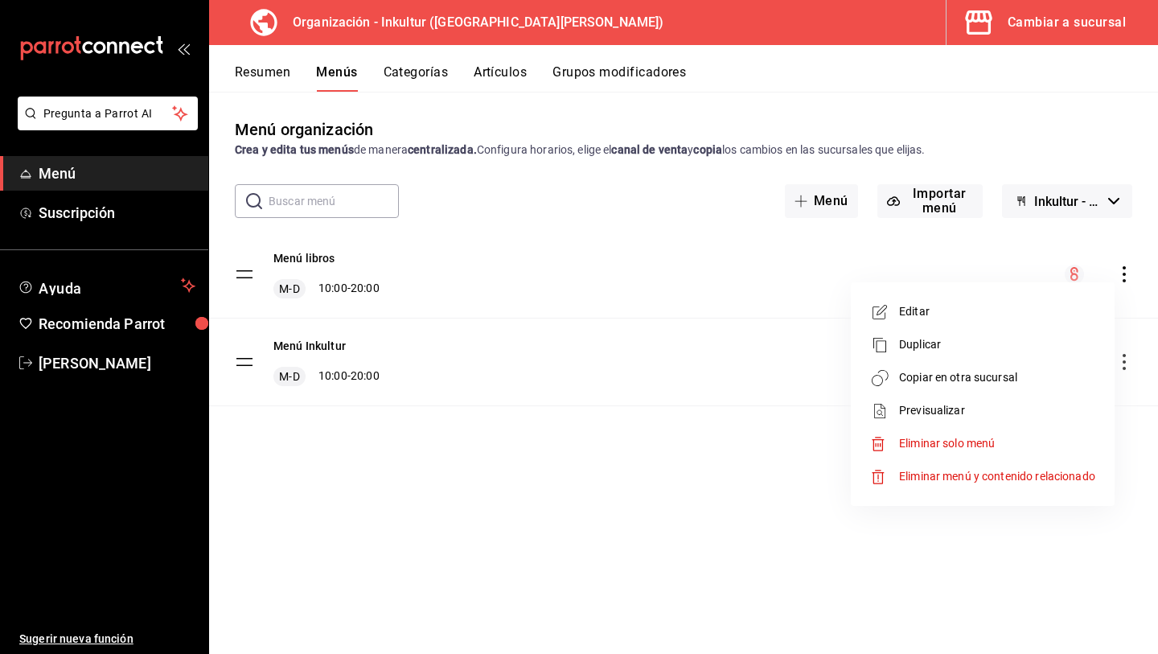
click at [1007, 380] on span "Copiar en otra sucursal" at bounding box center [997, 377] width 196 height 17
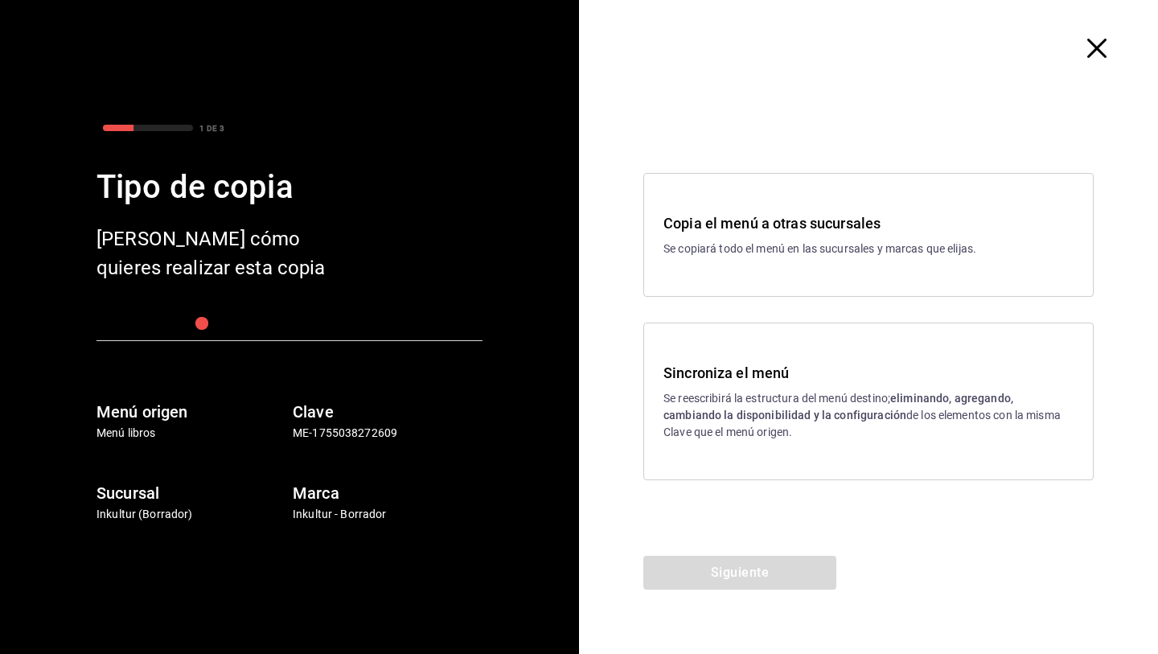
click at [832, 420] on strong "eliminando, agregando, cambiando la disponibilidad y la configuración" at bounding box center [839, 407] width 350 height 30
click at [765, 573] on button "Siguiente" at bounding box center [739, 573] width 193 height 34
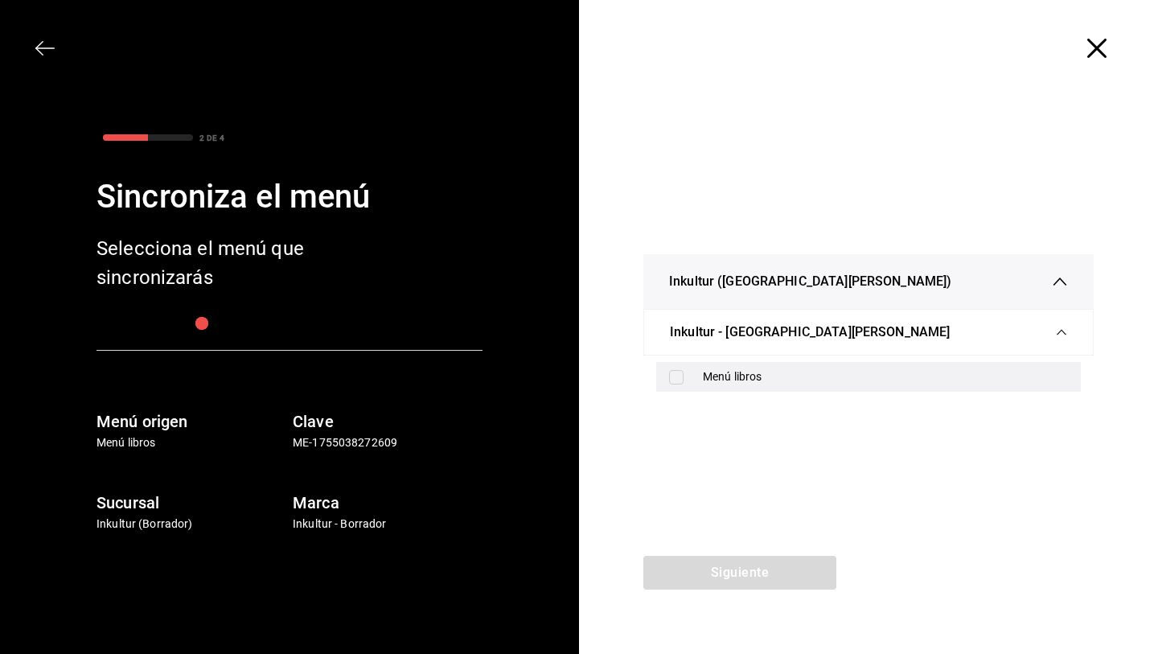
click at [673, 372] on input "checkbox" at bounding box center [676, 377] width 14 height 14
checkbox input "true"
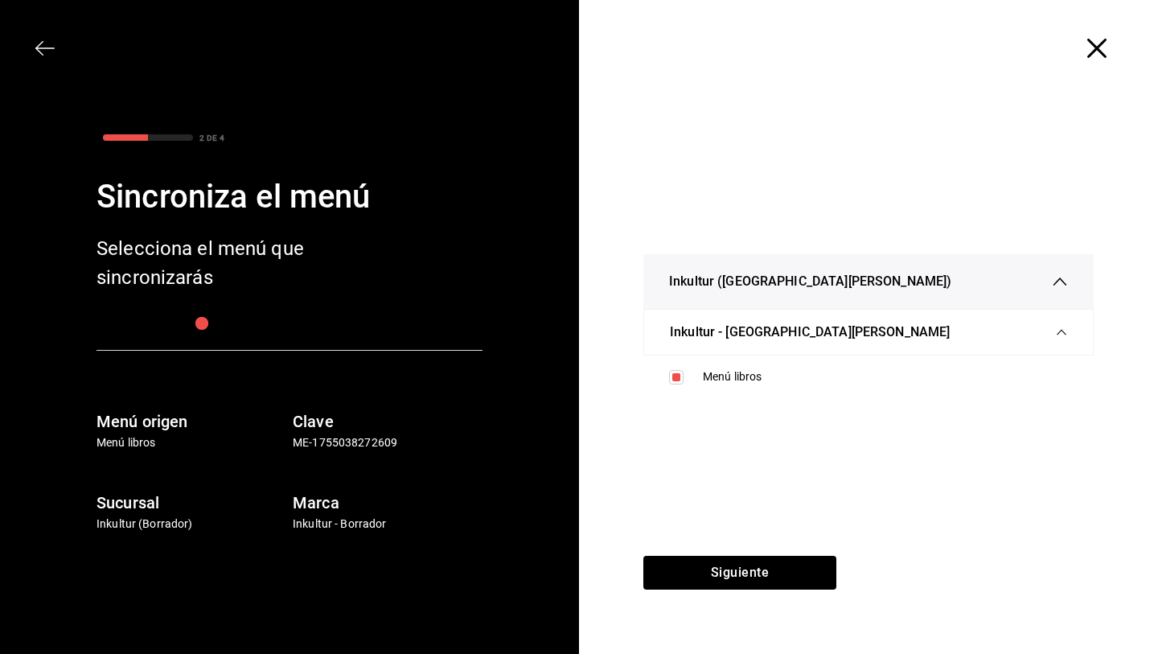
click at [738, 338] on span "Inkultur - San Pedro" at bounding box center [810, 332] width 280 height 19
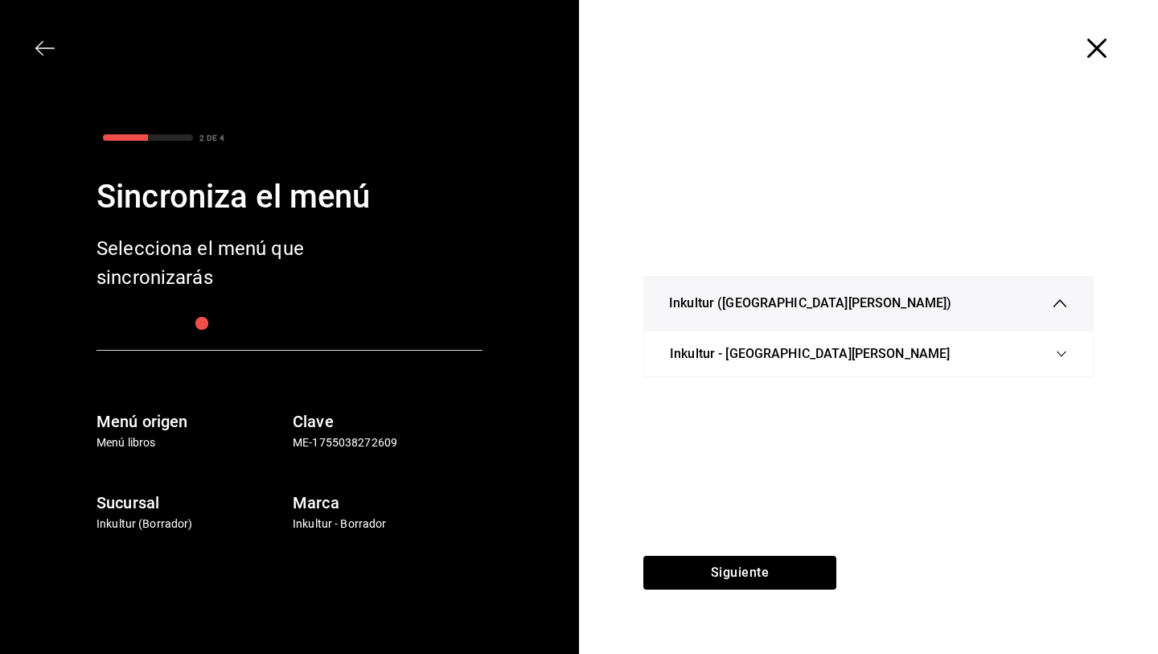
click at [702, 353] on span "Inkultur - San Pedro" at bounding box center [810, 353] width 280 height 19
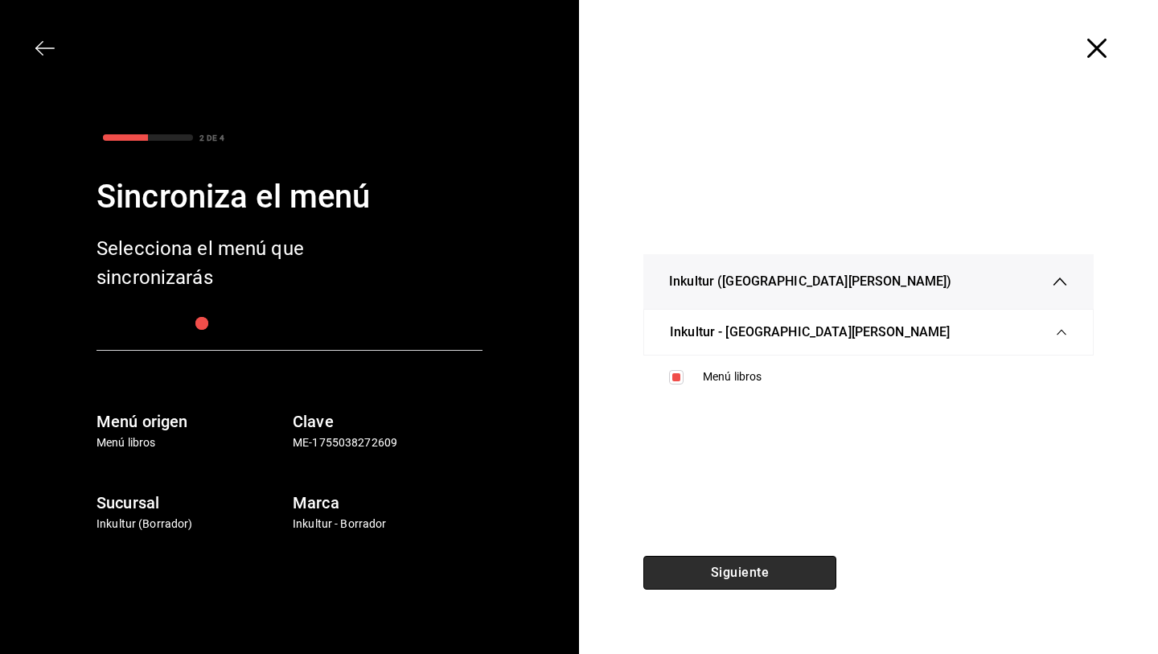
click at [728, 560] on button "Siguiente" at bounding box center [739, 573] width 193 height 34
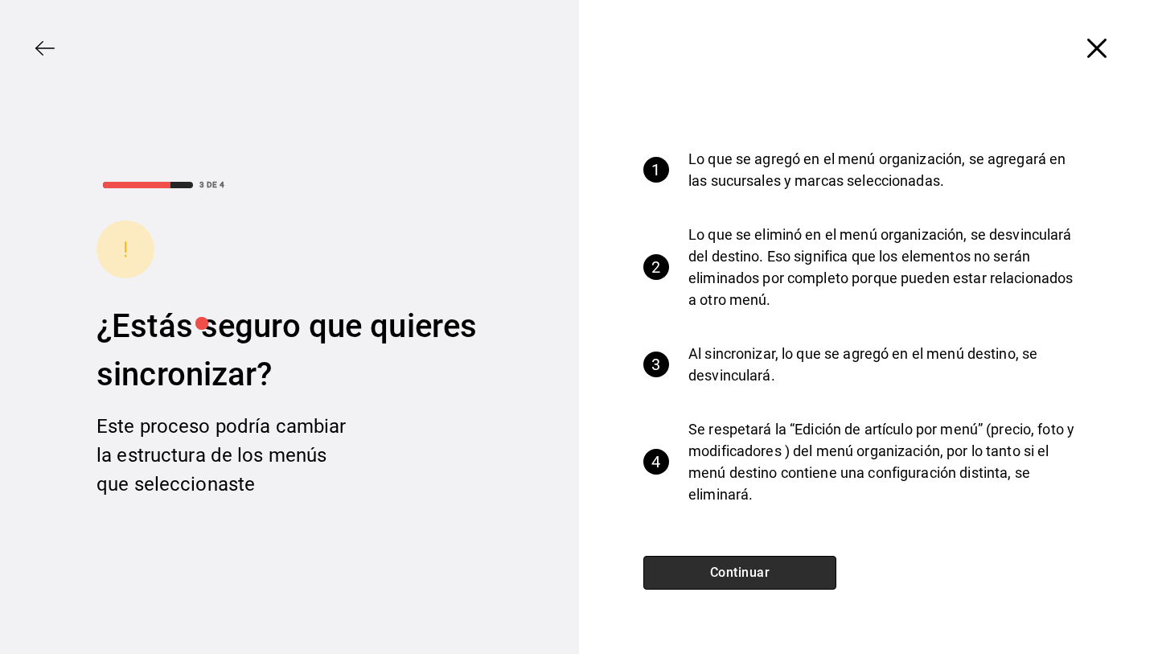
click at [749, 568] on button "Continuar" at bounding box center [739, 573] width 193 height 34
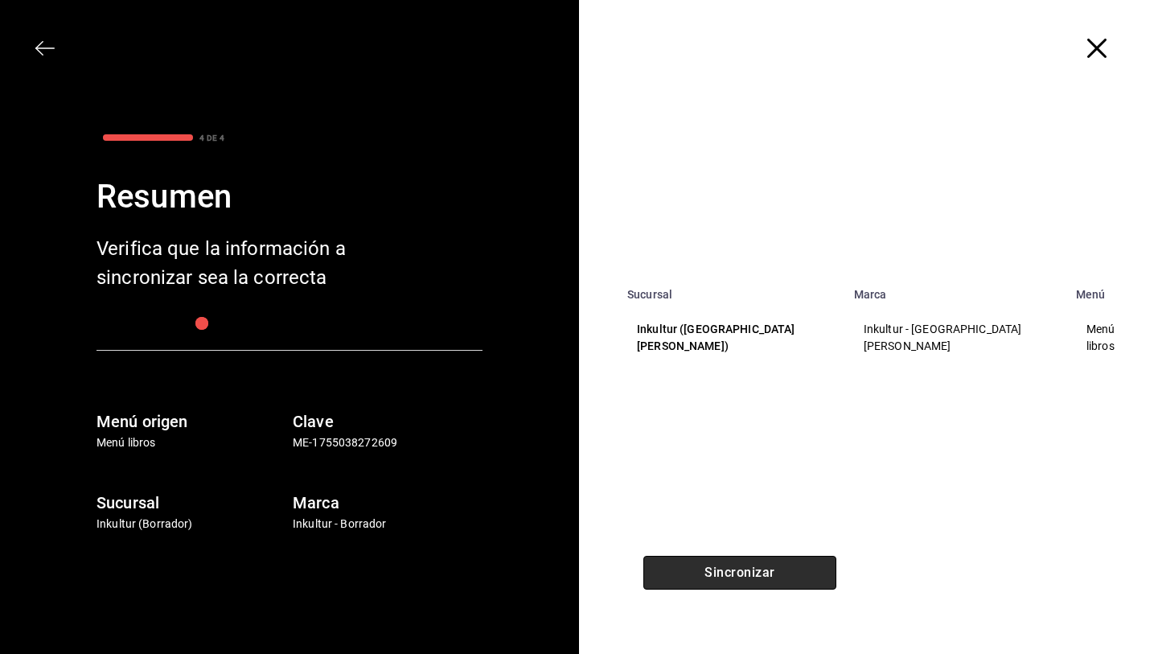
click at [749, 568] on button "Sincronizar" at bounding box center [739, 573] width 193 height 34
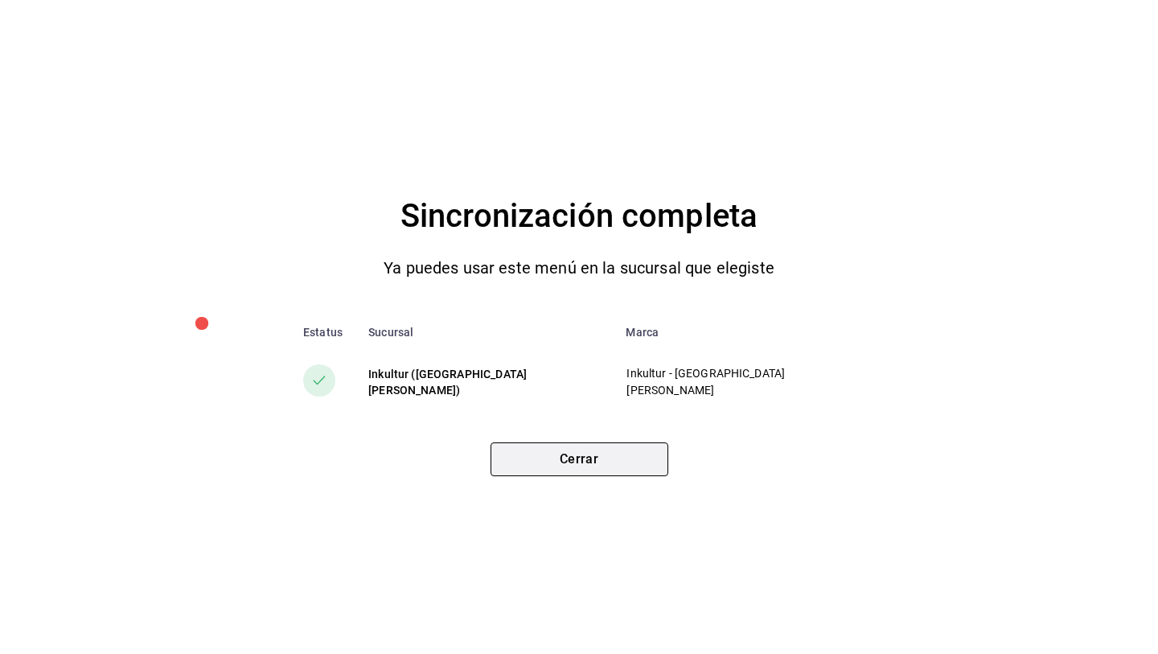
click at [603, 459] on button "Cerrar" at bounding box center [580, 459] width 178 height 34
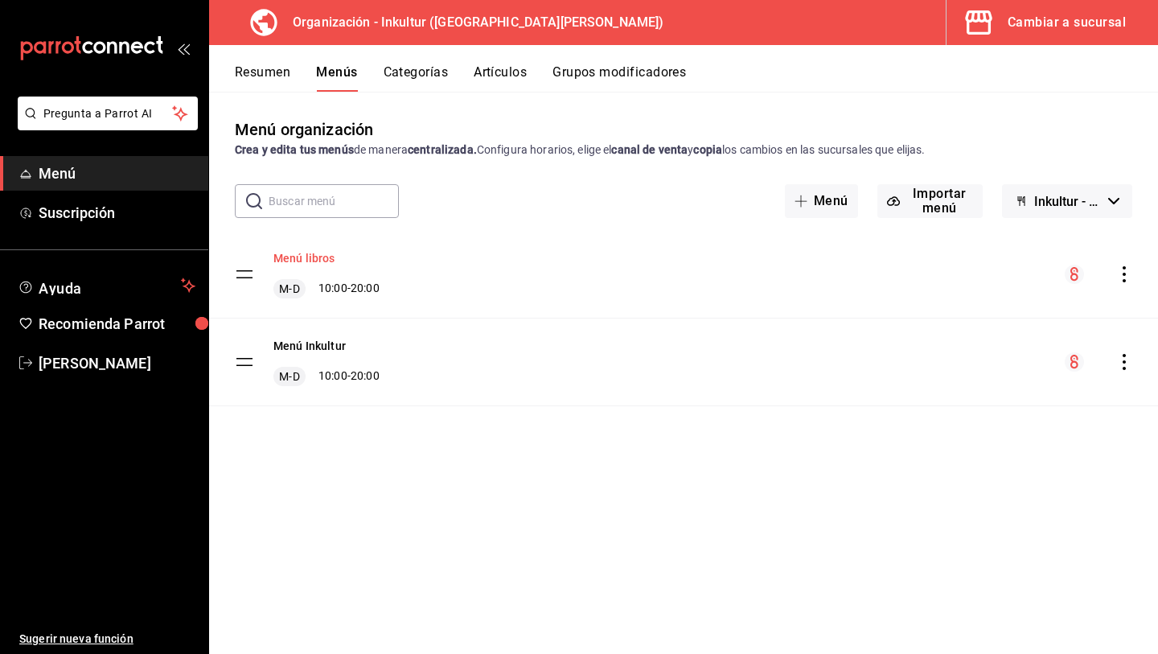
click at [312, 264] on button "Menú libros" at bounding box center [304, 258] width 62 height 16
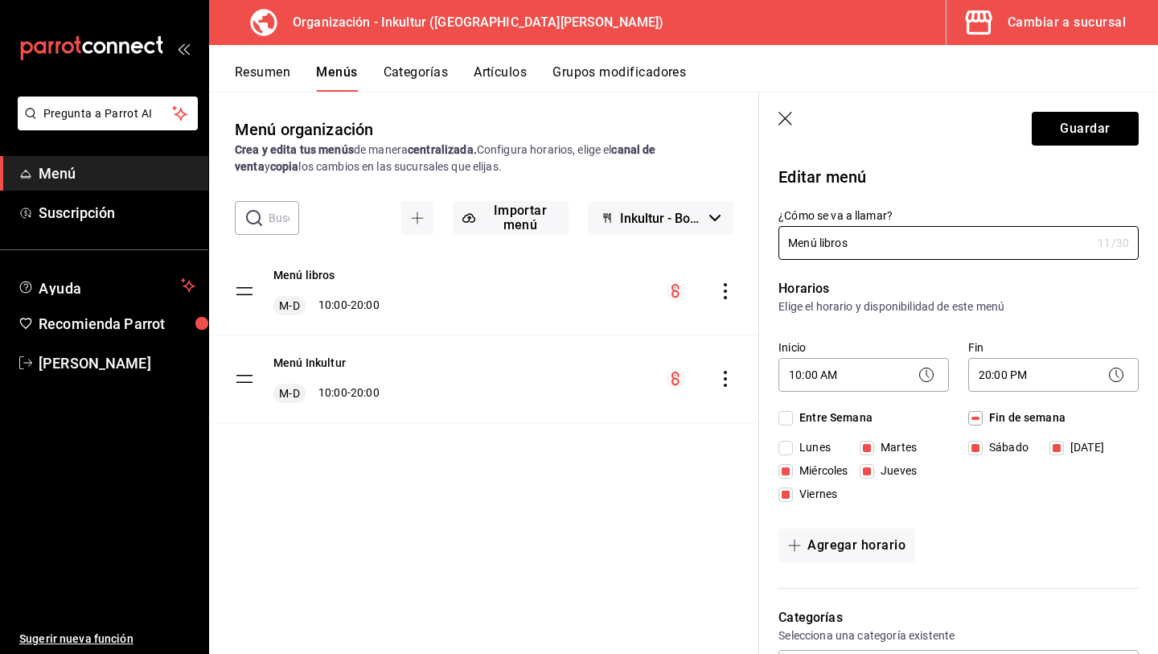
click at [784, 110] on header "Guardar" at bounding box center [958, 125] width 399 height 66
click at [789, 119] on icon "button" at bounding box center [787, 120] width 16 height 16
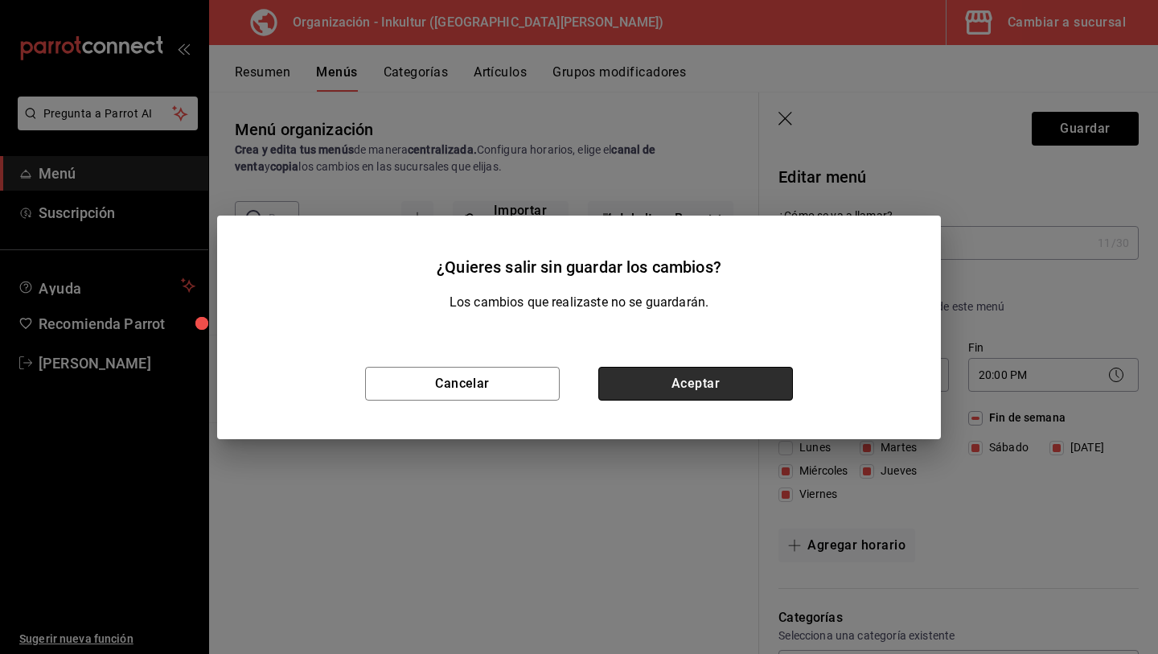
click at [680, 382] on button "Aceptar" at bounding box center [695, 384] width 195 height 34
checkbox input "false"
type input "1755722153136"
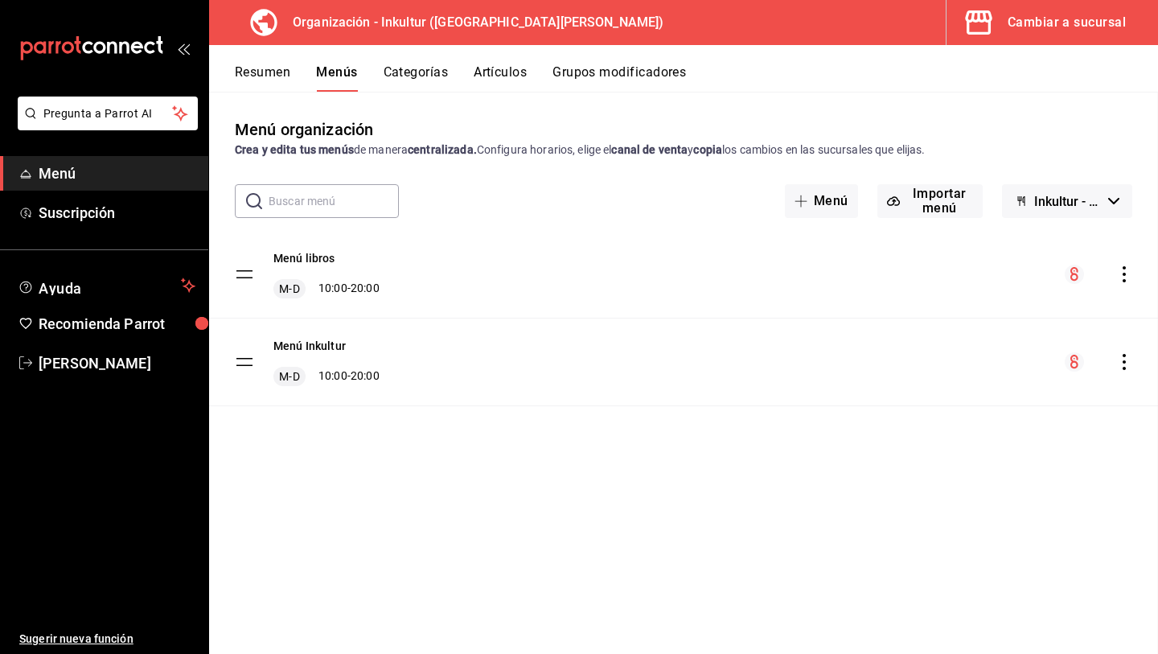
checkbox input "false"
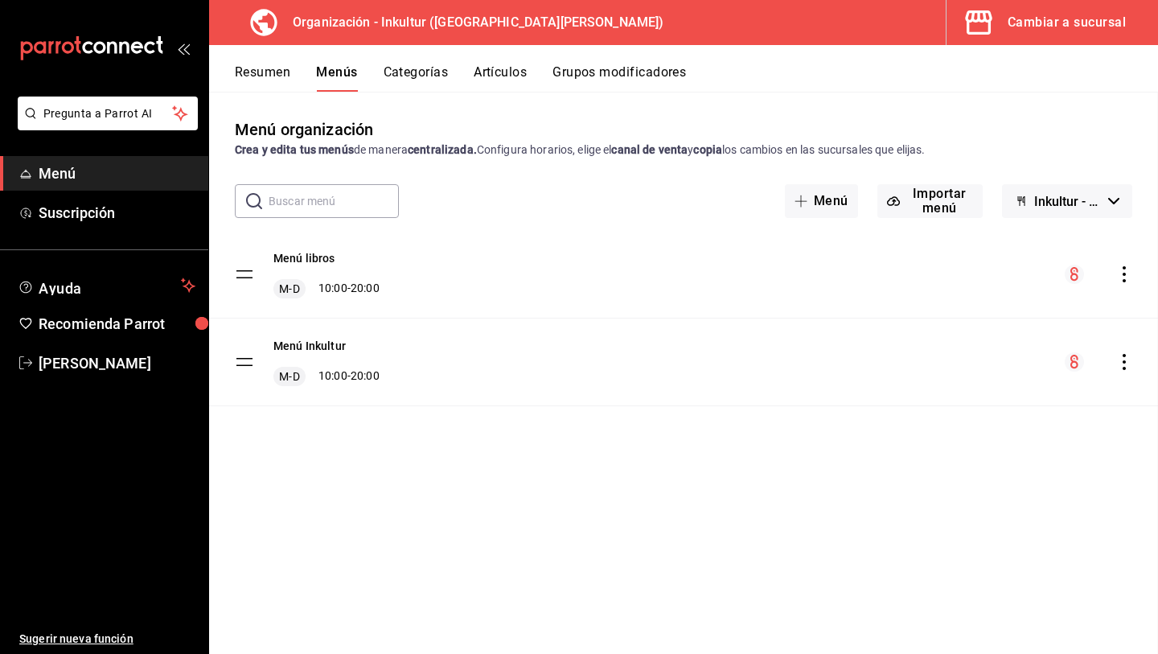
checkbox input "false"
click at [265, 78] on button "Resumen" at bounding box center [262, 77] width 55 height 27
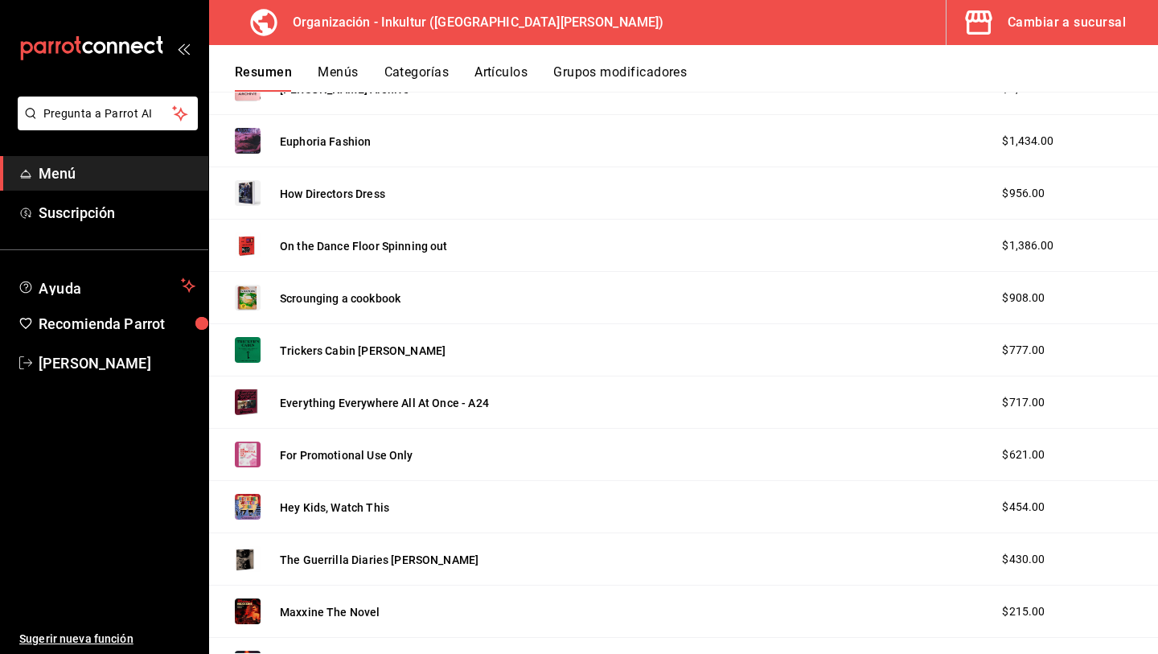
scroll to position [2046, 0]
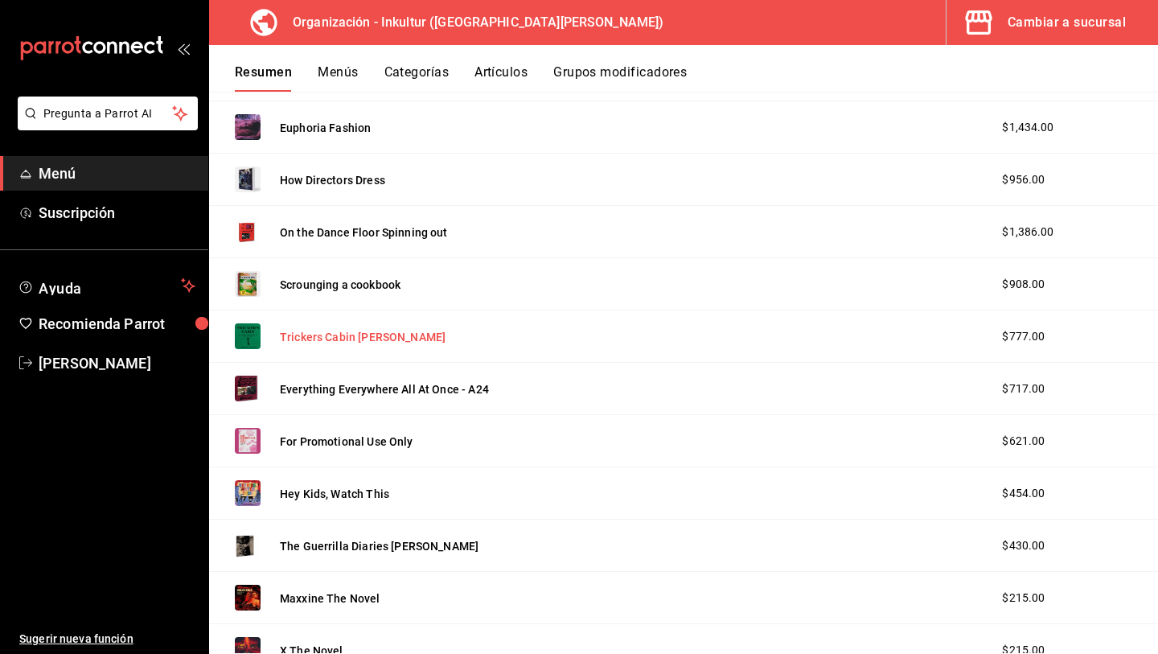
click at [314, 339] on button "Trickers Cabin [PERSON_NAME]" at bounding box center [363, 337] width 166 height 16
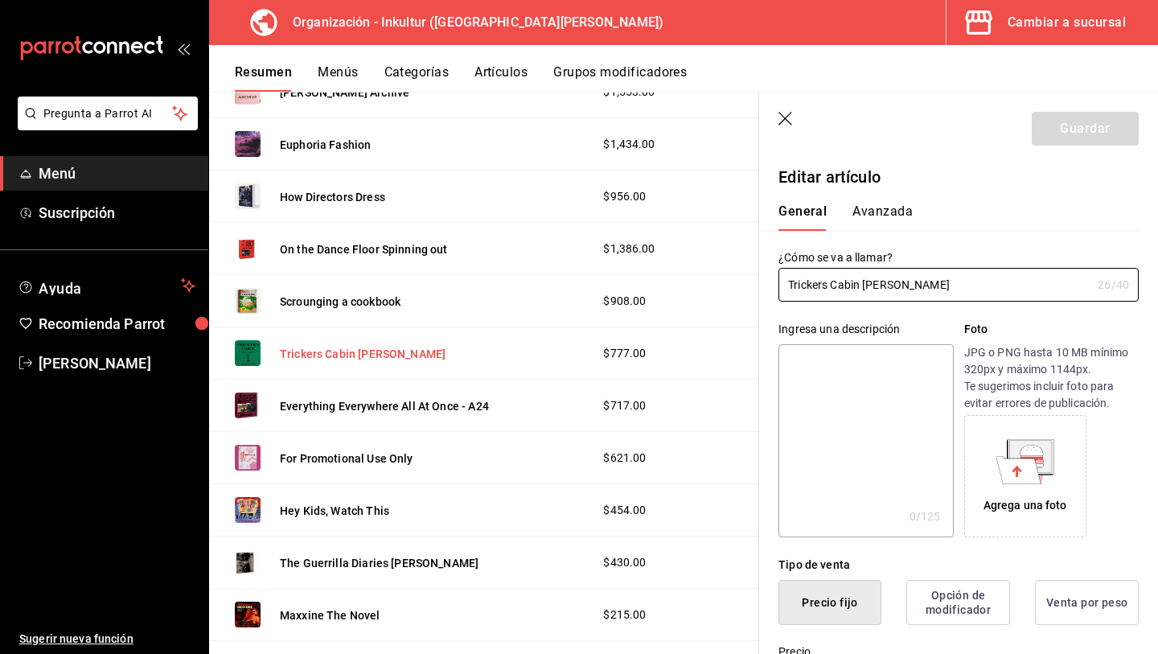
type input "$777.00"
radio input "false"
radio input "true"
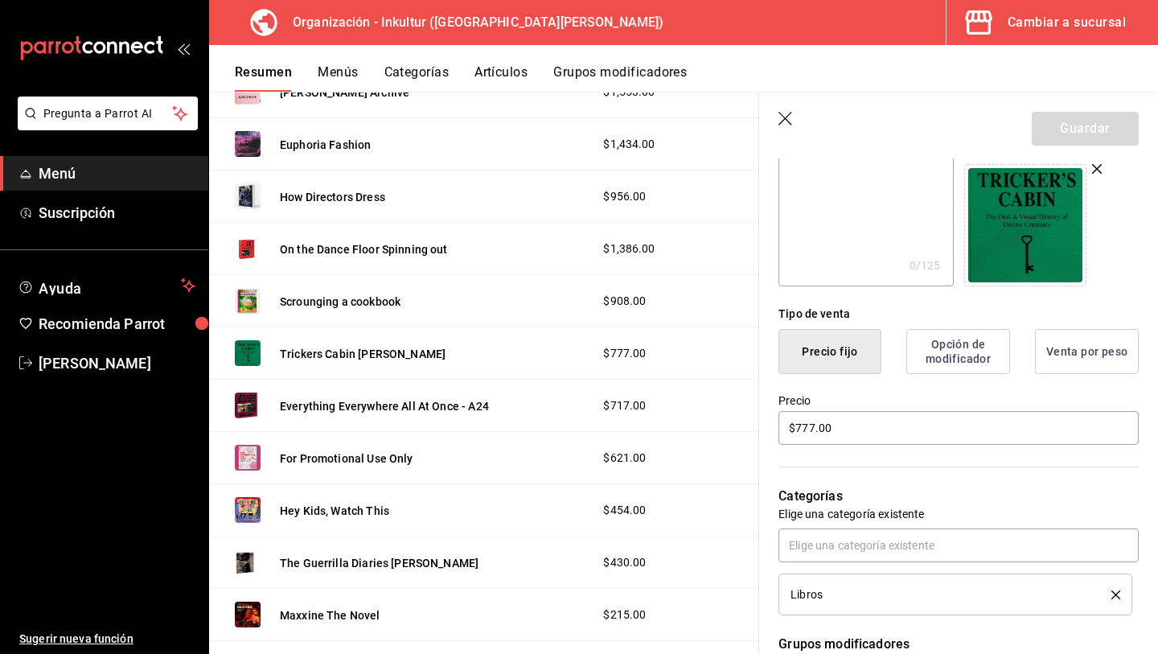
scroll to position [298, 0]
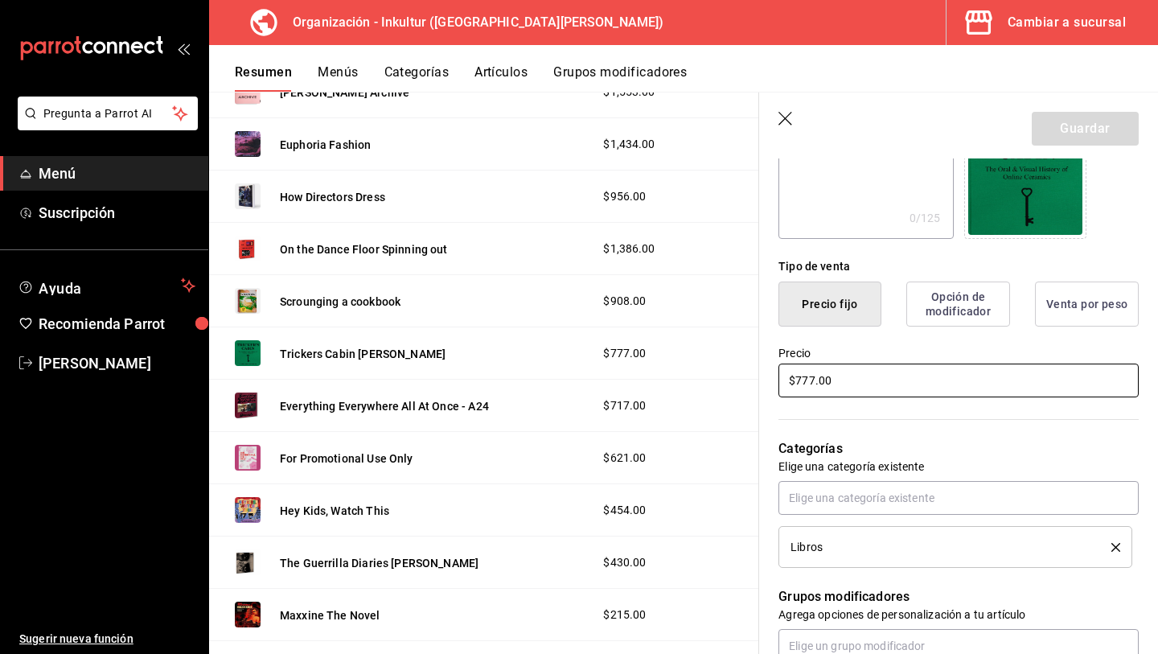
click at [926, 388] on input "$777.00" at bounding box center [959, 381] width 360 height 34
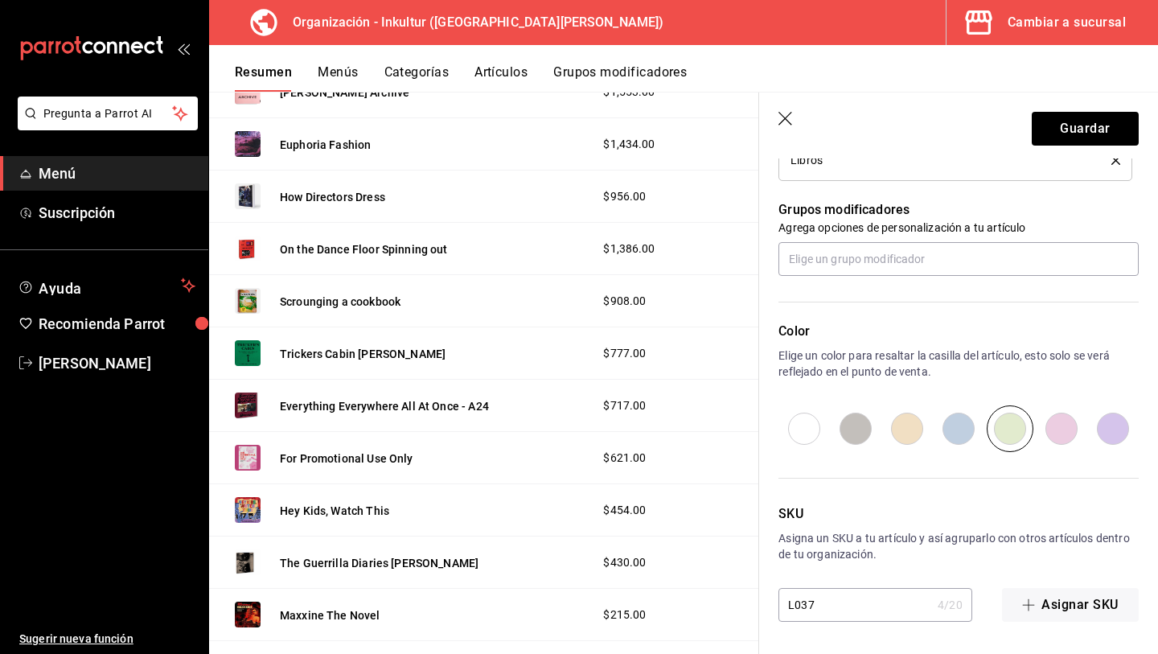
scroll to position [0, 0]
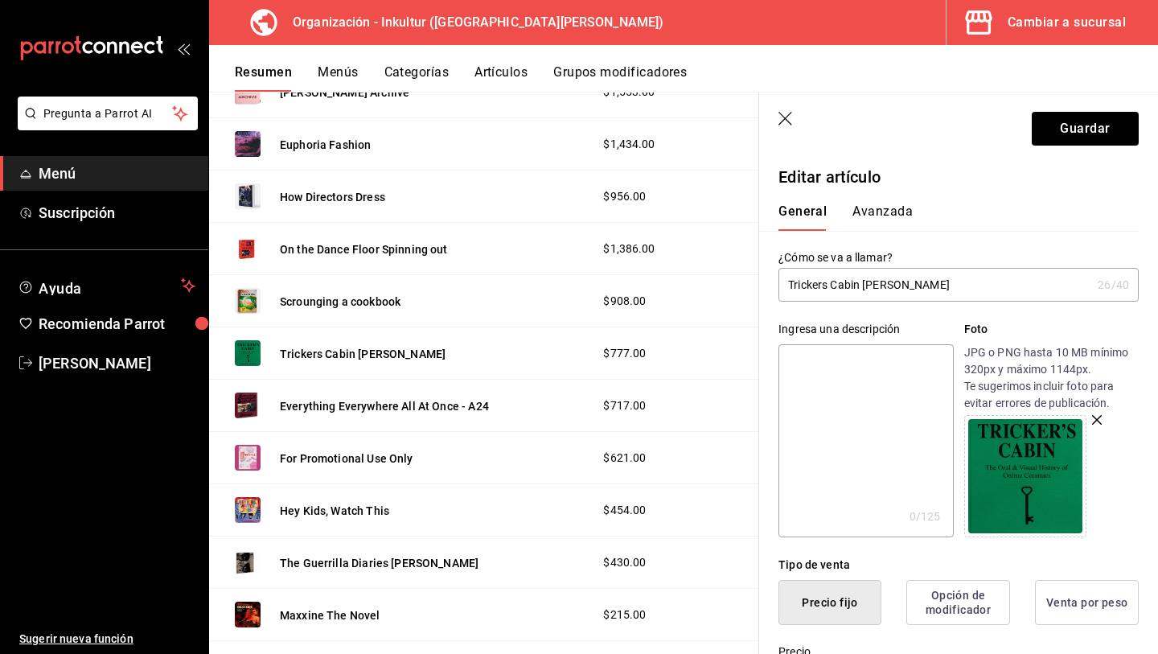
type input "$1554.00"
click at [878, 216] on button "Avanzada" at bounding box center [883, 216] width 60 height 27
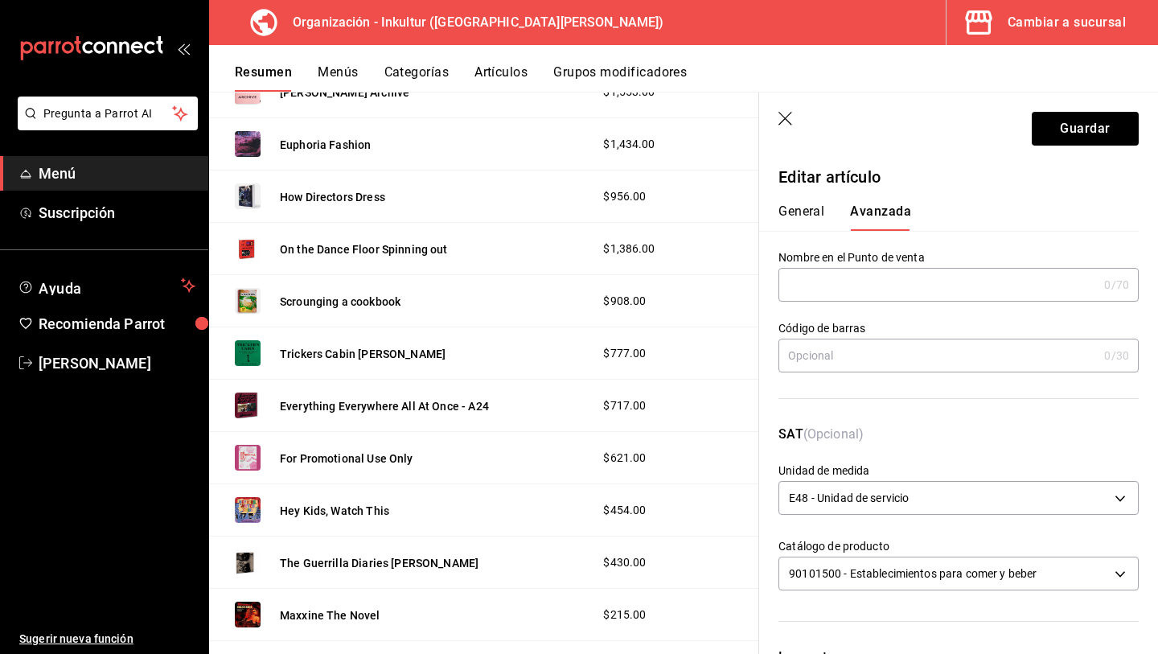
click at [814, 206] on button "General" at bounding box center [802, 216] width 46 height 27
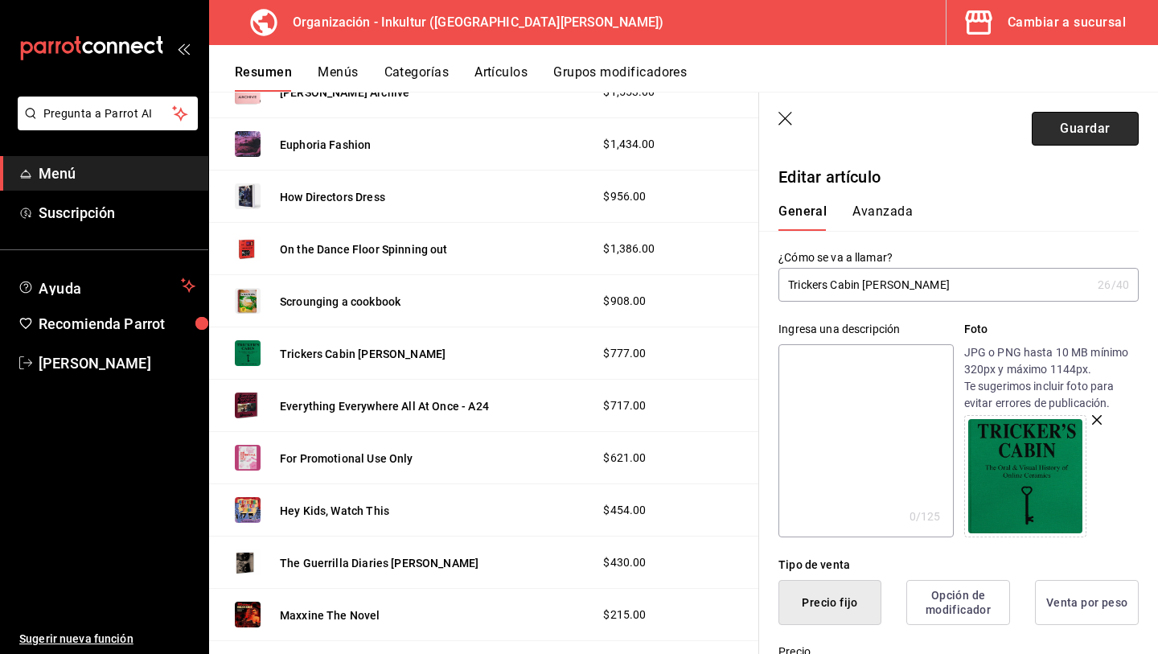
click at [1069, 129] on button "Guardar" at bounding box center [1085, 129] width 107 height 34
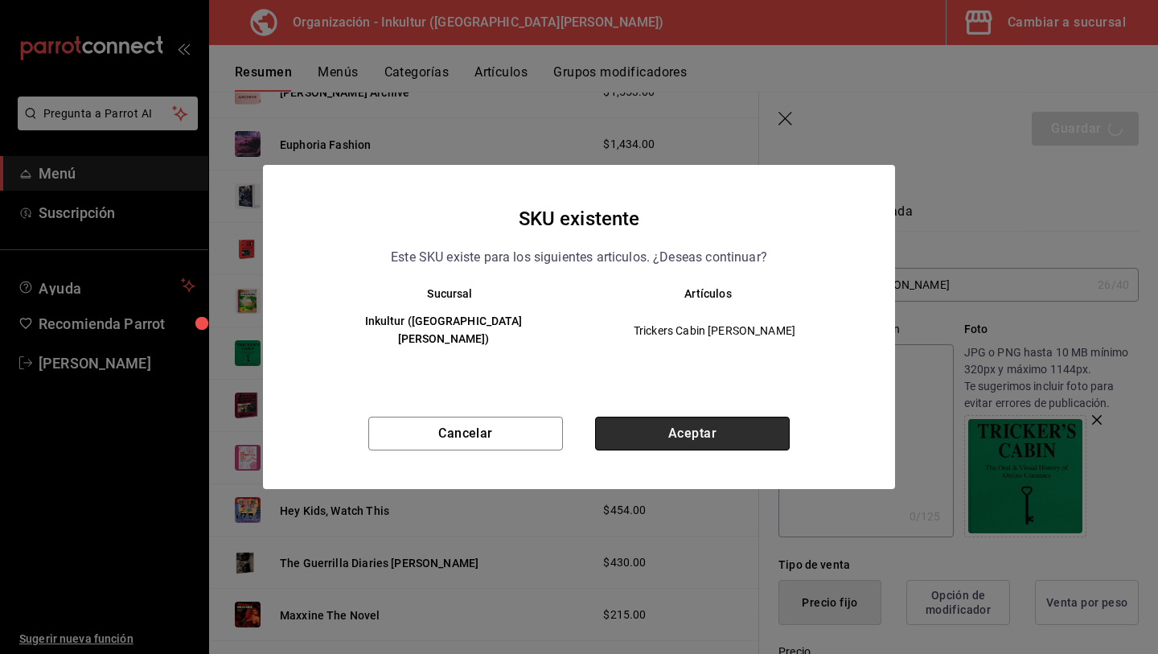
click at [748, 437] on button "Aceptar" at bounding box center [692, 434] width 195 height 34
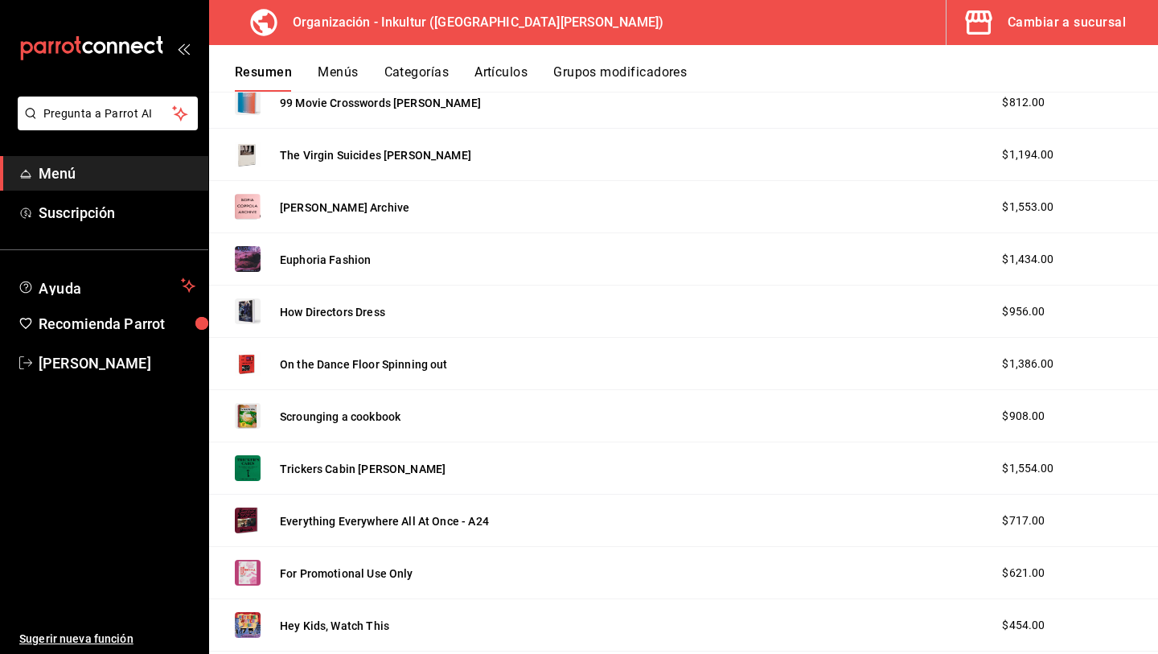
scroll to position [1912, 0]
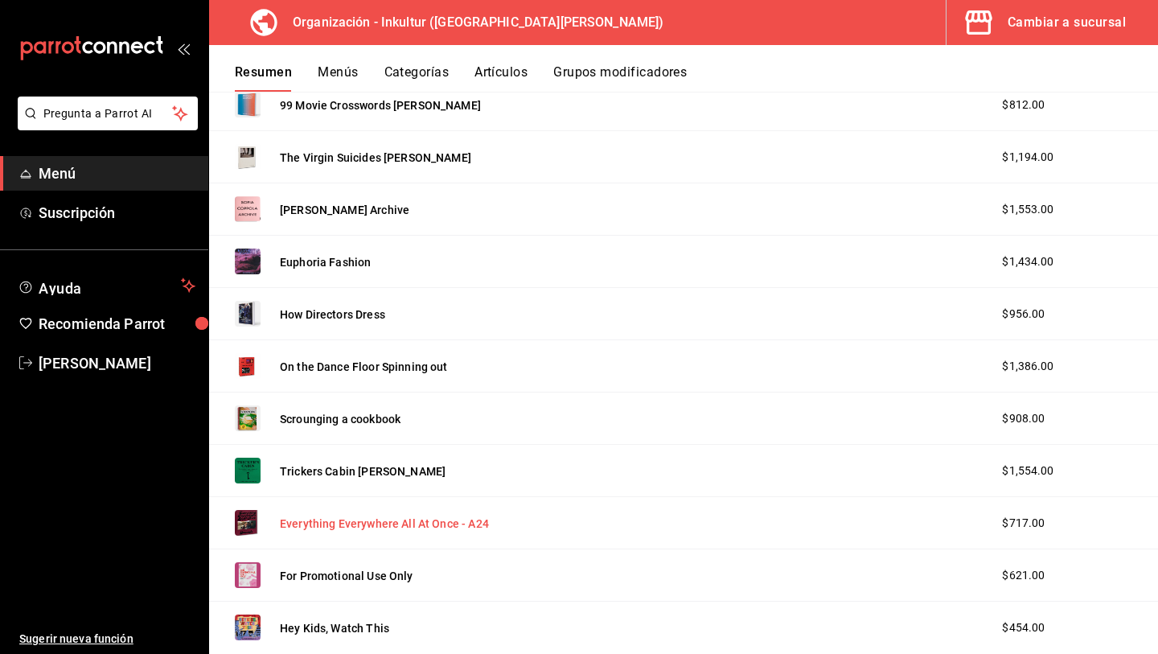
click at [380, 529] on button "Everything Everywhere All At Once - A24" at bounding box center [384, 524] width 209 height 16
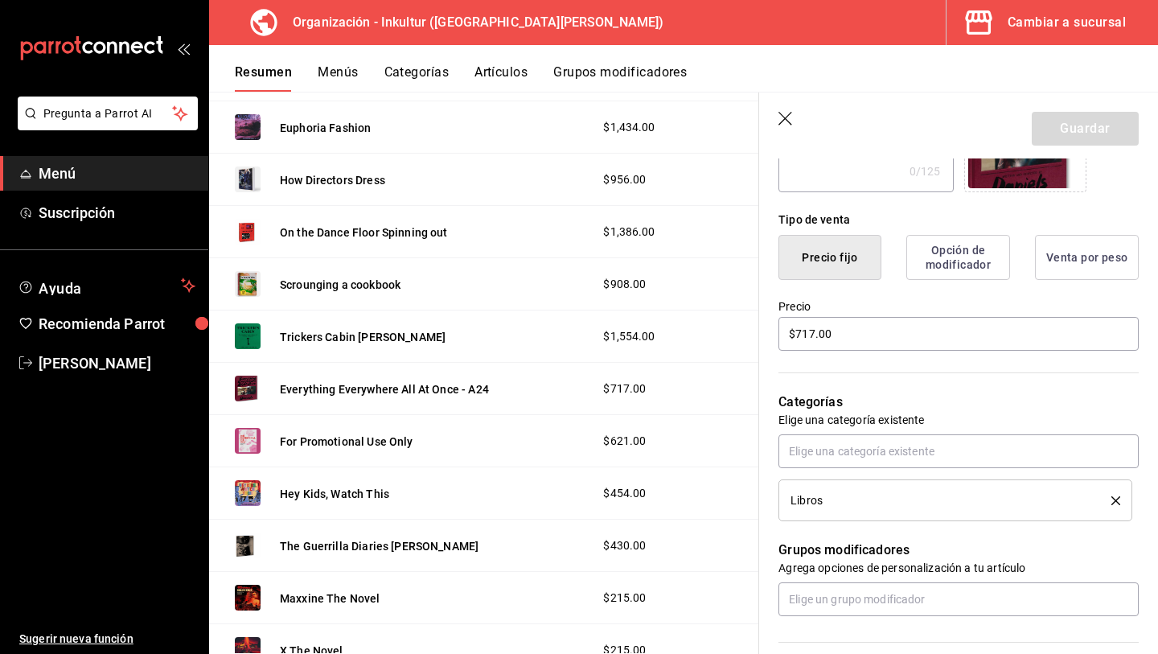
scroll to position [344, 0]
drag, startPoint x: 866, startPoint y: 334, endPoint x: 662, endPoint y: 334, distance: 204.3
click at [662, 334] on main "Resumen organización Agrega y edita los menús, las categorías, artículos y grup…" at bounding box center [683, 373] width 949 height 562
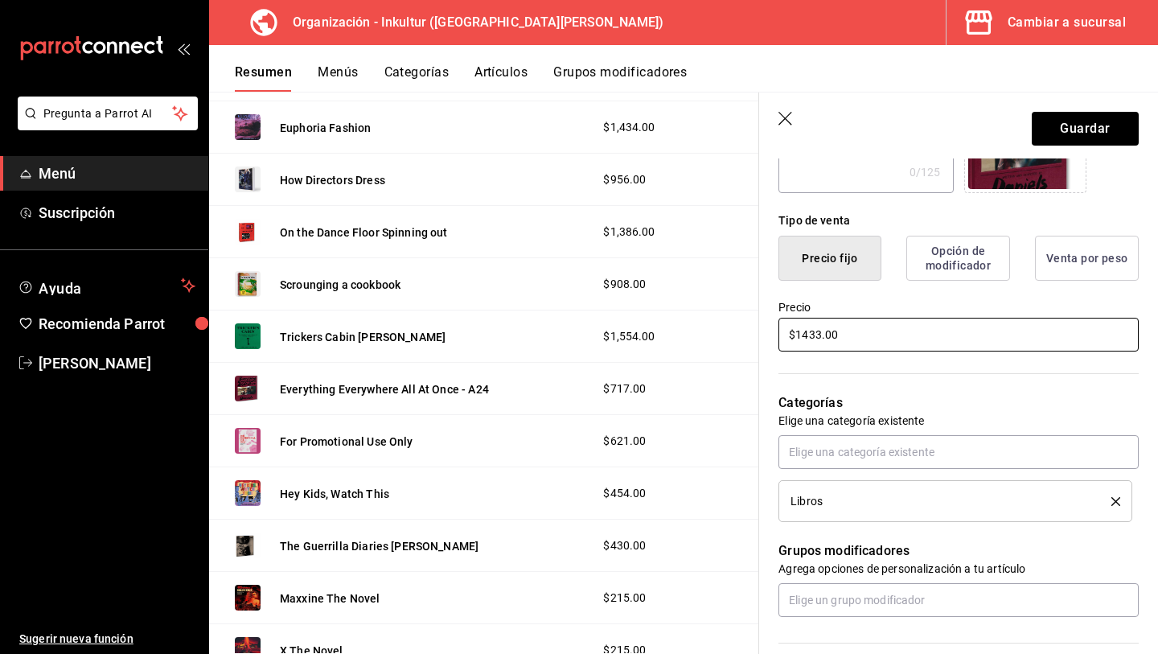
scroll to position [0, 0]
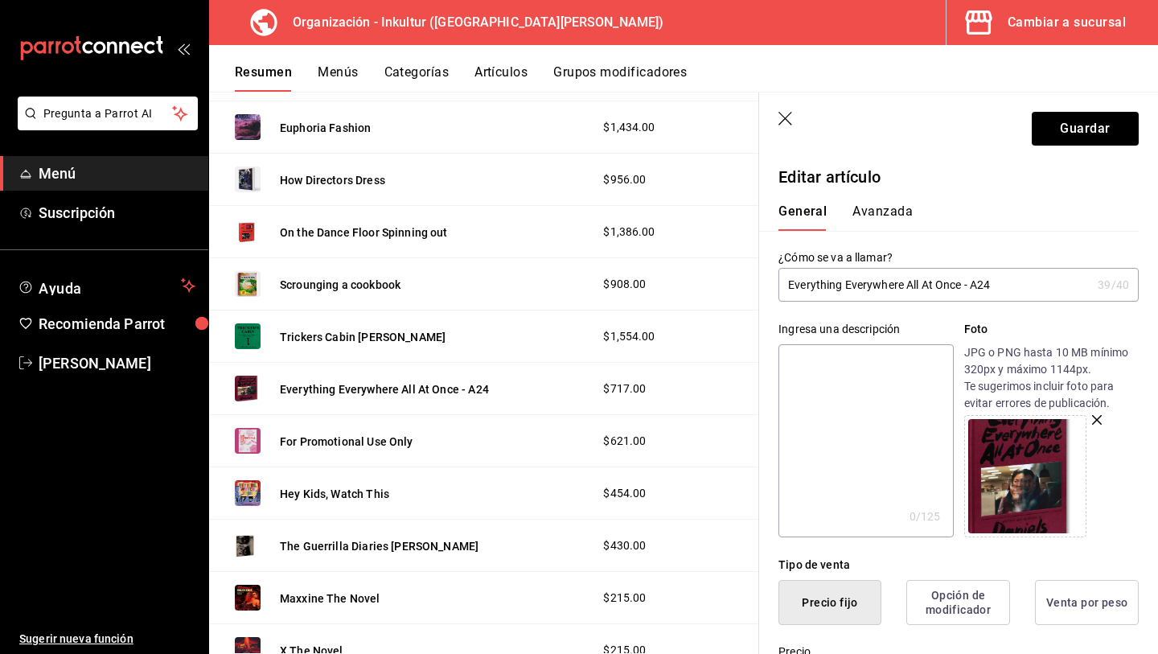
type input "$1433.00"
click at [861, 204] on button "Avanzada" at bounding box center [883, 216] width 60 height 27
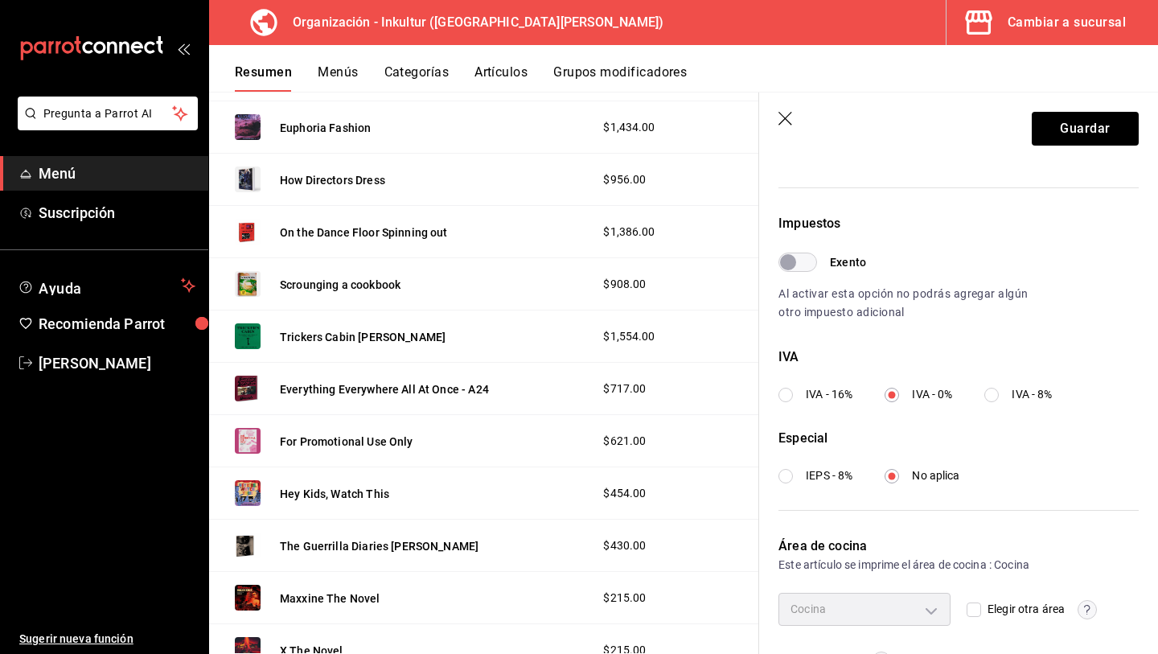
scroll to position [436, 0]
click at [1079, 136] on button "Guardar" at bounding box center [1085, 129] width 107 height 34
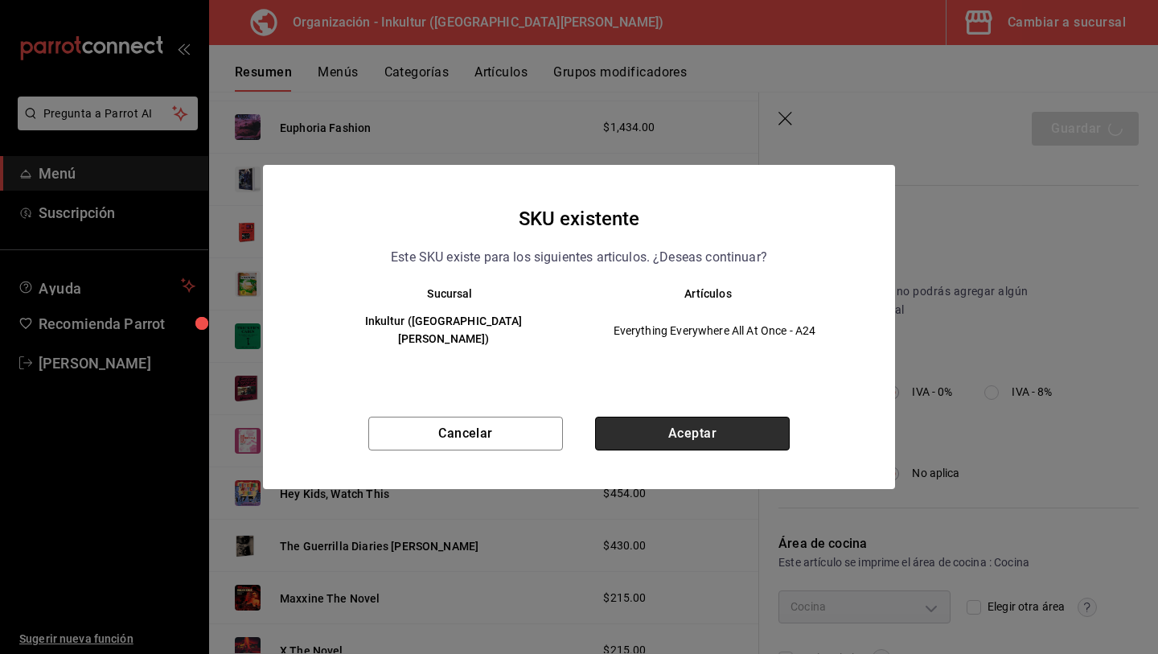
click at [692, 427] on button "Aceptar" at bounding box center [692, 434] width 195 height 34
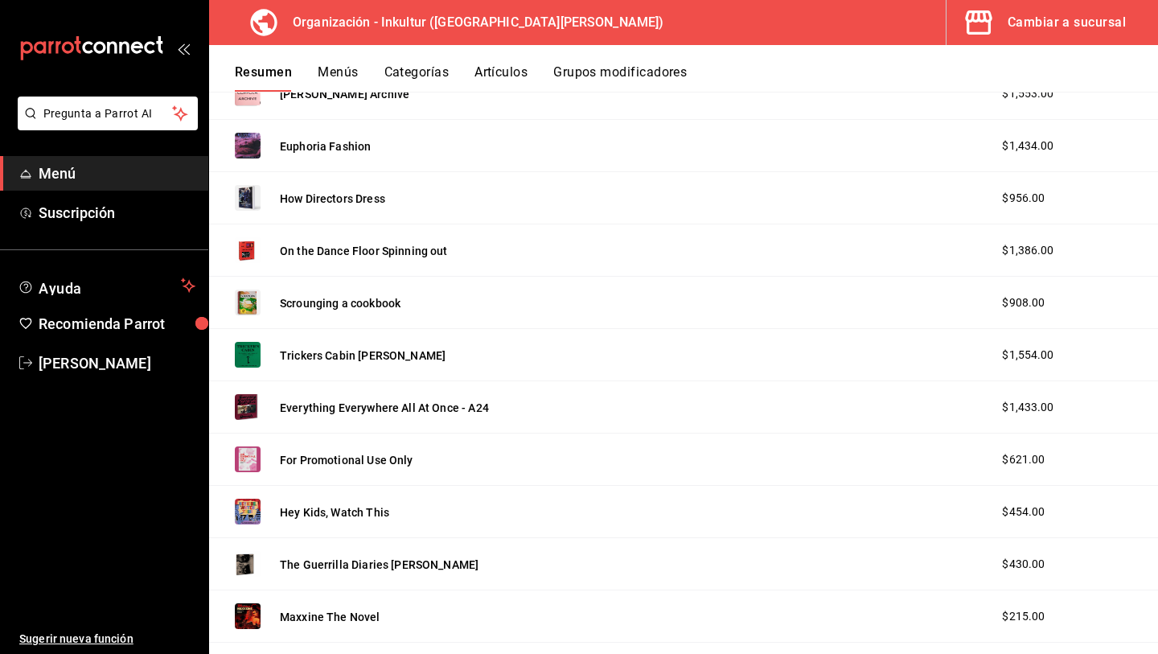
scroll to position [2037, 0]
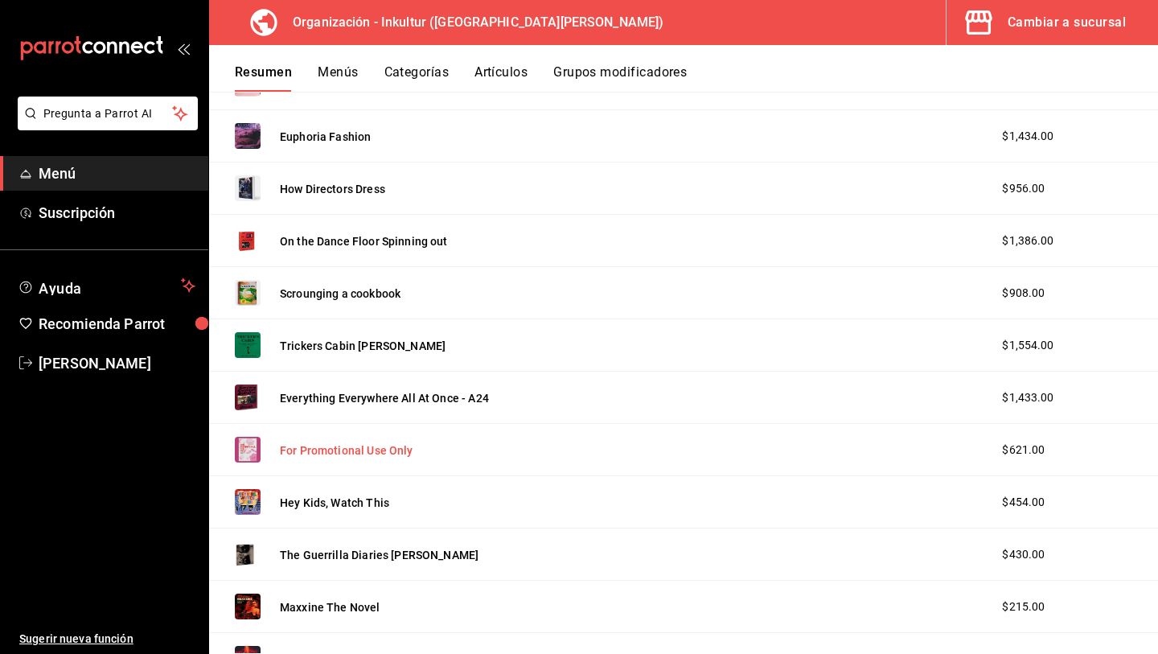
click at [354, 455] on button "For Promotional Use Only" at bounding box center [347, 450] width 134 height 16
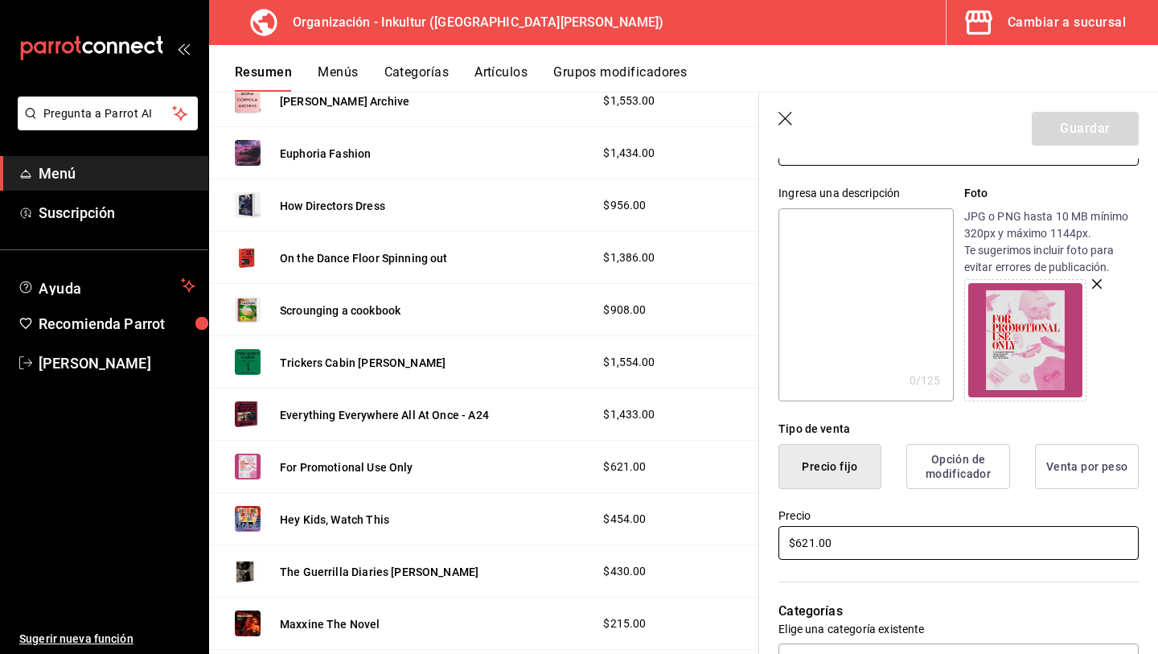
scroll to position [144, 0]
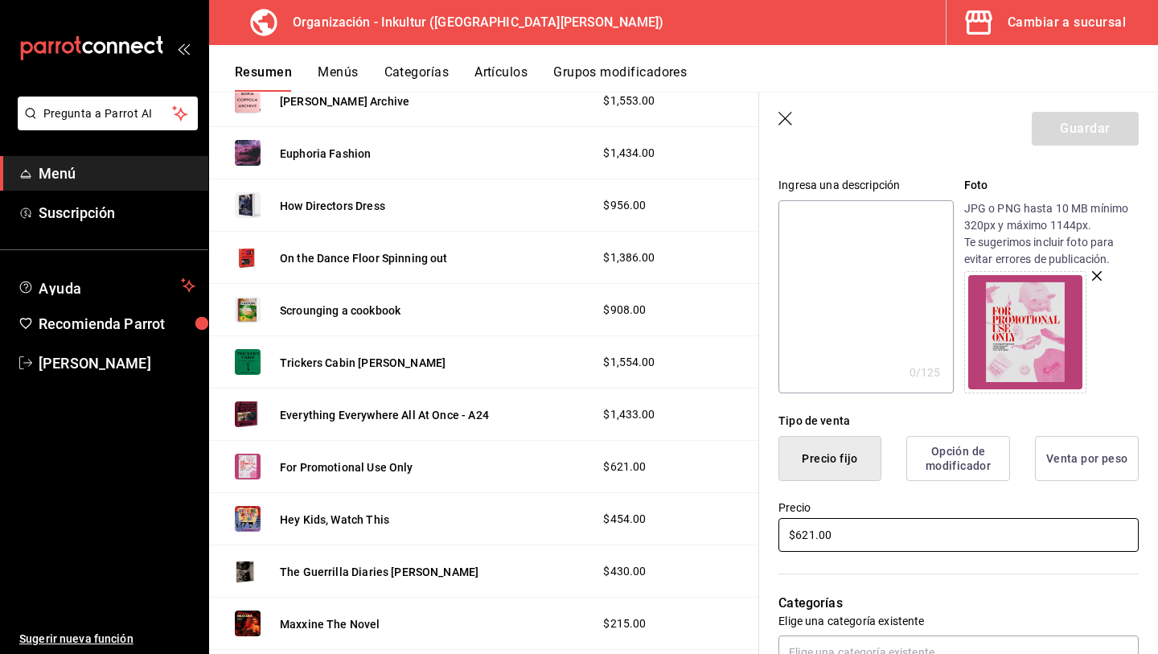
drag, startPoint x: 853, startPoint y: 541, endPoint x: 642, endPoint y: 501, distance: 214.5
click at [642, 501] on main "Resumen organización Agrega y edita los menús, las categorías, artículos y grup…" at bounding box center [683, 373] width 949 height 562
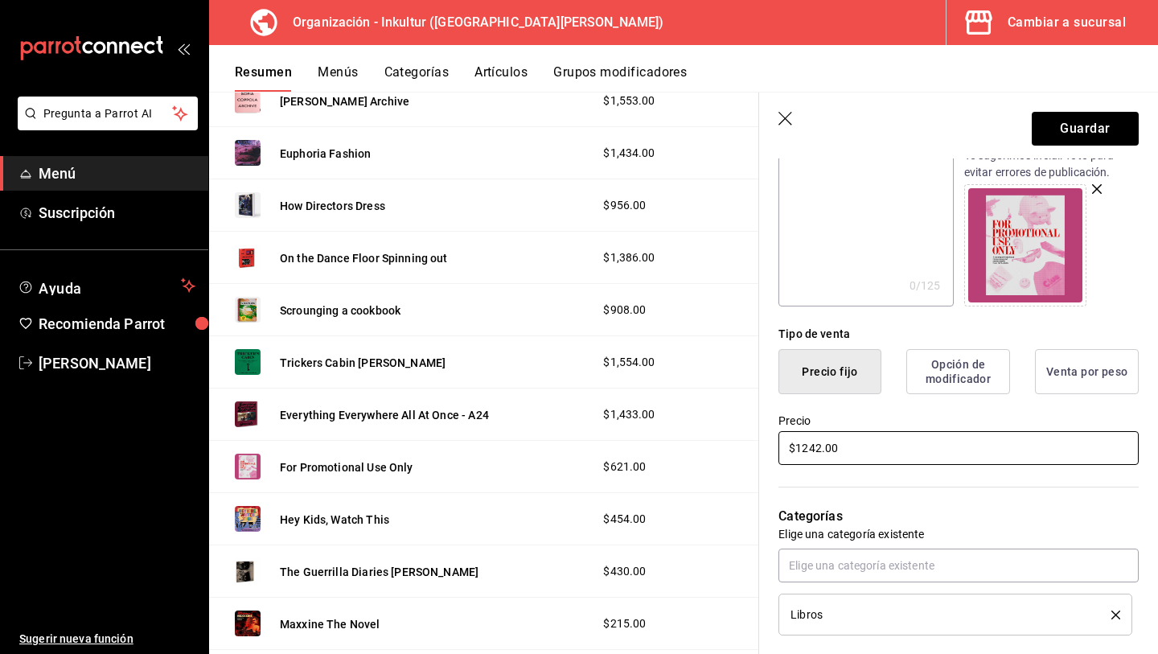
scroll to position [0, 0]
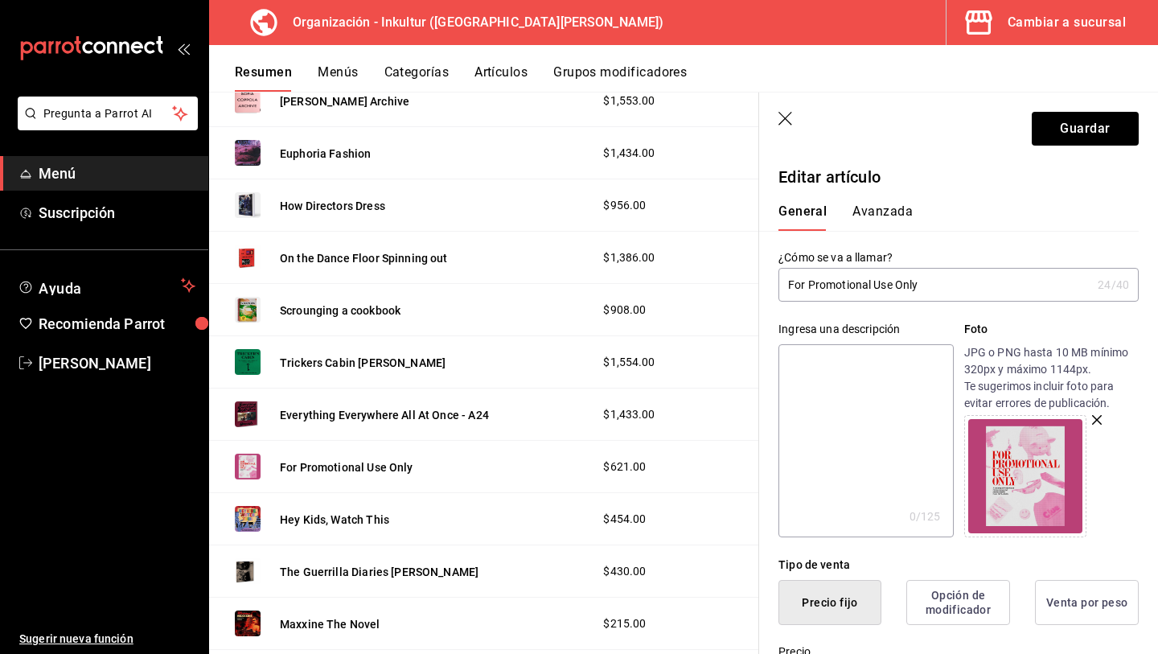
type input "$1242.00"
click at [879, 212] on button "Avanzada" at bounding box center [883, 216] width 60 height 27
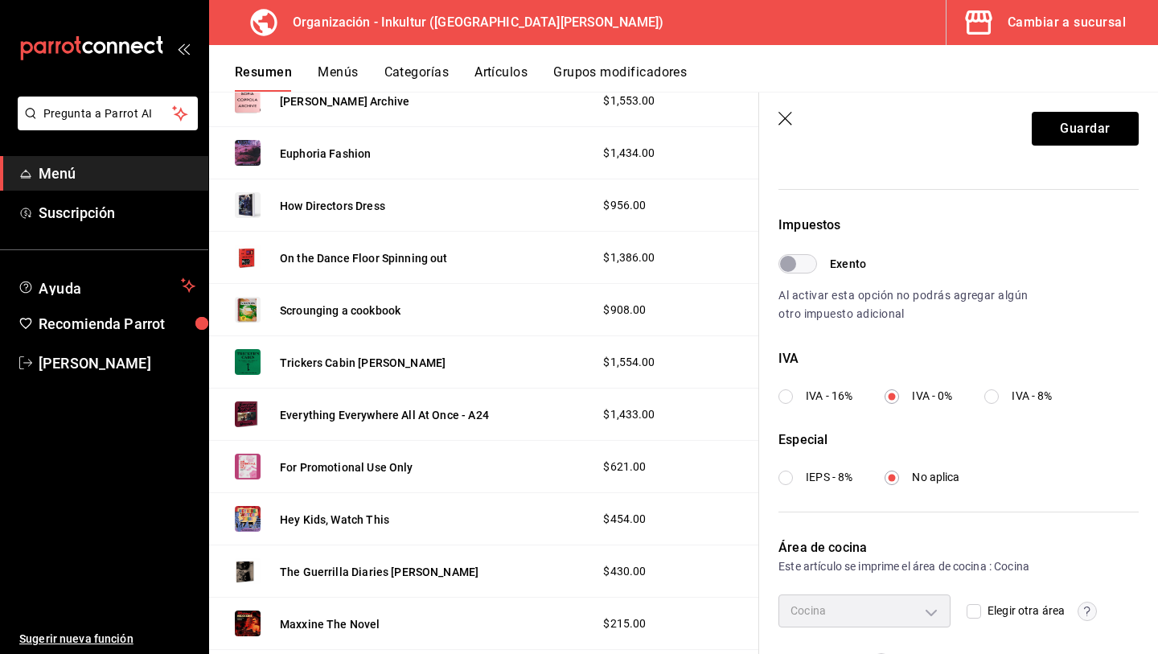
scroll to position [433, 0]
click at [1072, 127] on button "Guardar" at bounding box center [1085, 129] width 107 height 34
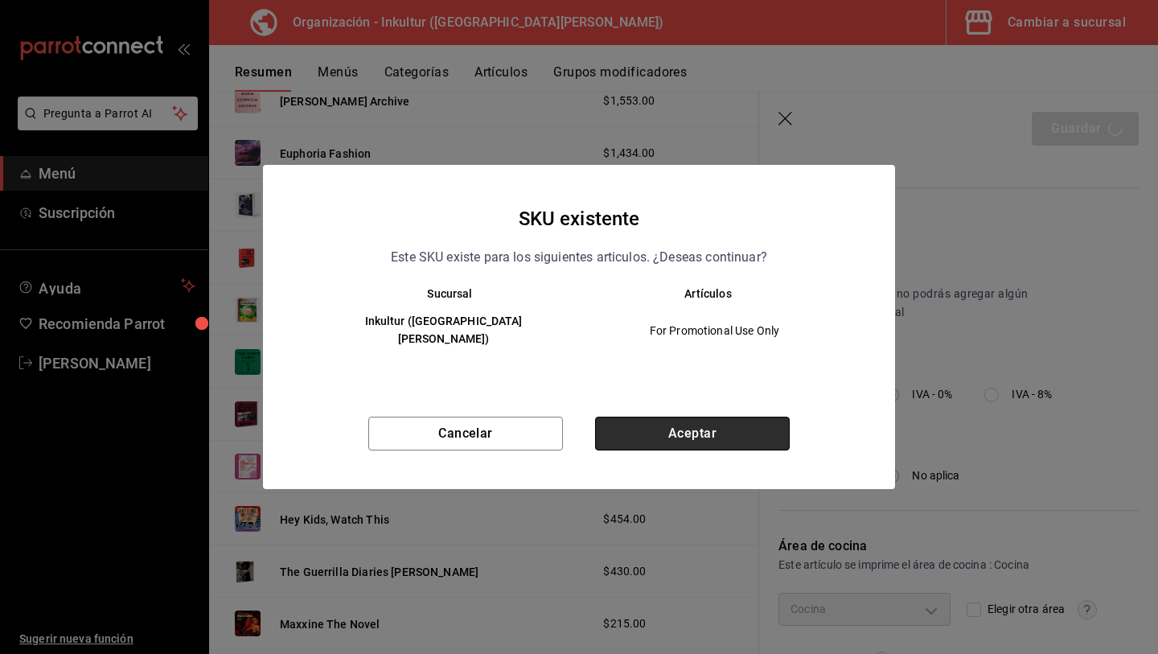
click at [721, 424] on button "Aceptar" at bounding box center [692, 434] width 195 height 34
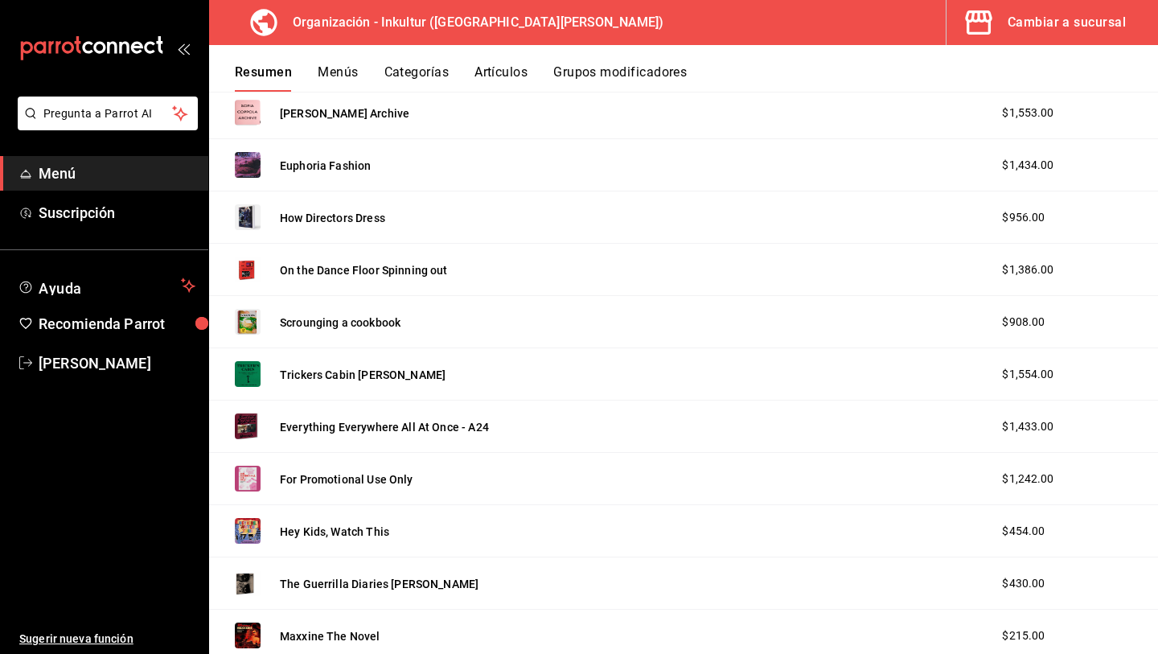
scroll to position [2013, 0]
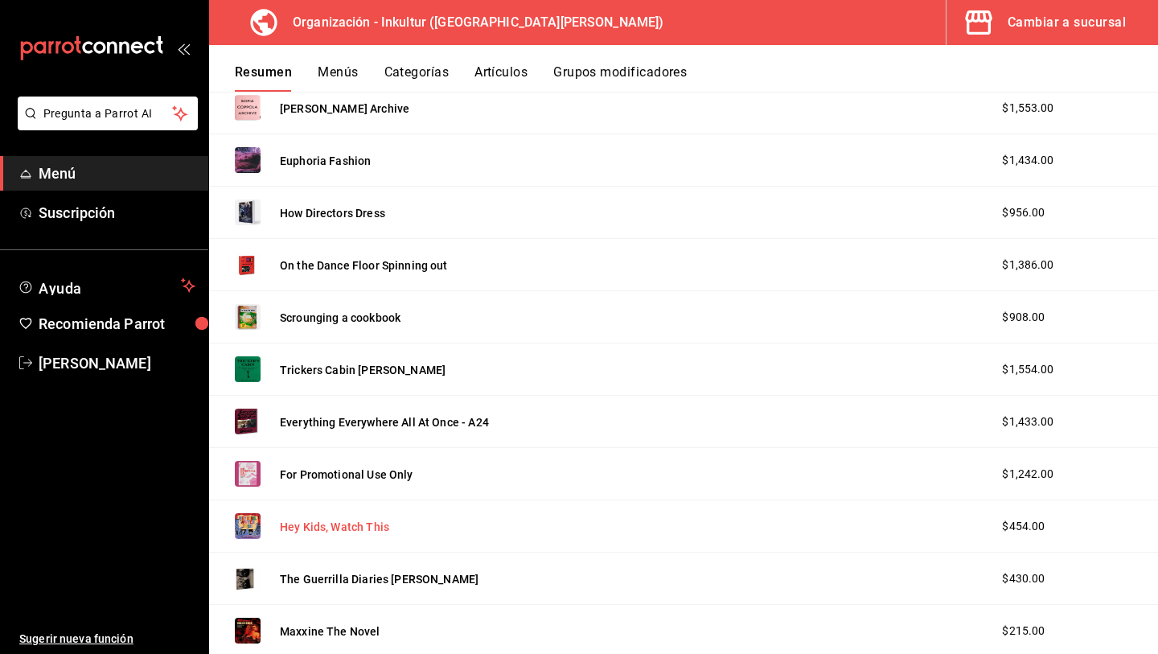
click at [342, 529] on button "Hey Kids, Watch This" at bounding box center [334, 527] width 109 height 16
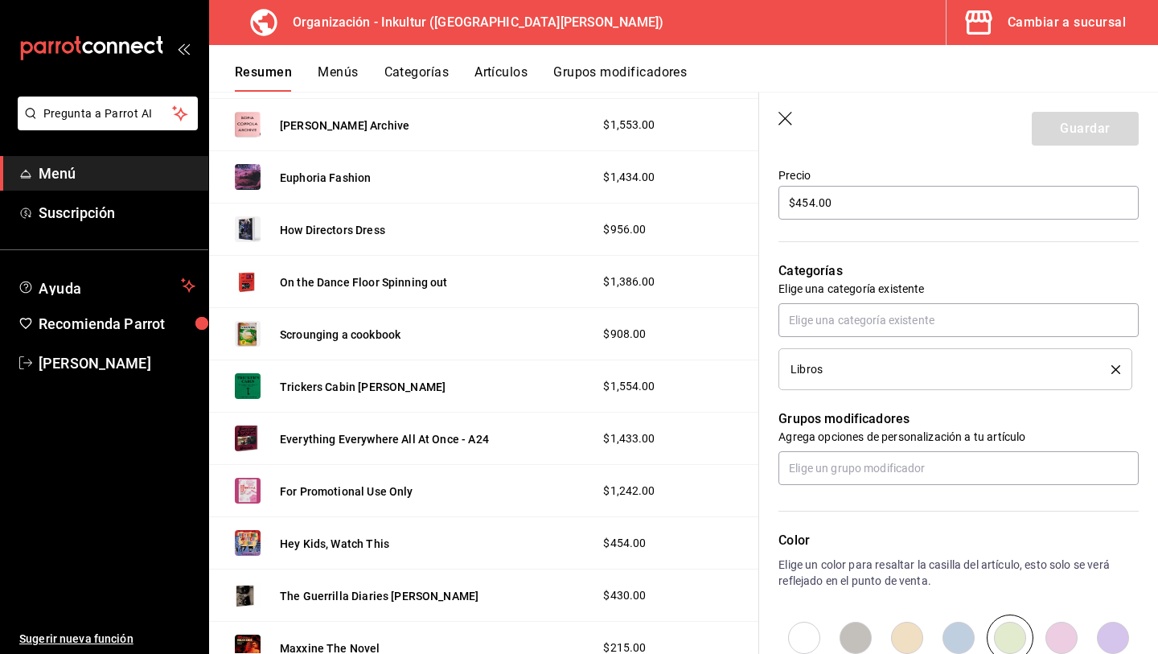
scroll to position [482, 0]
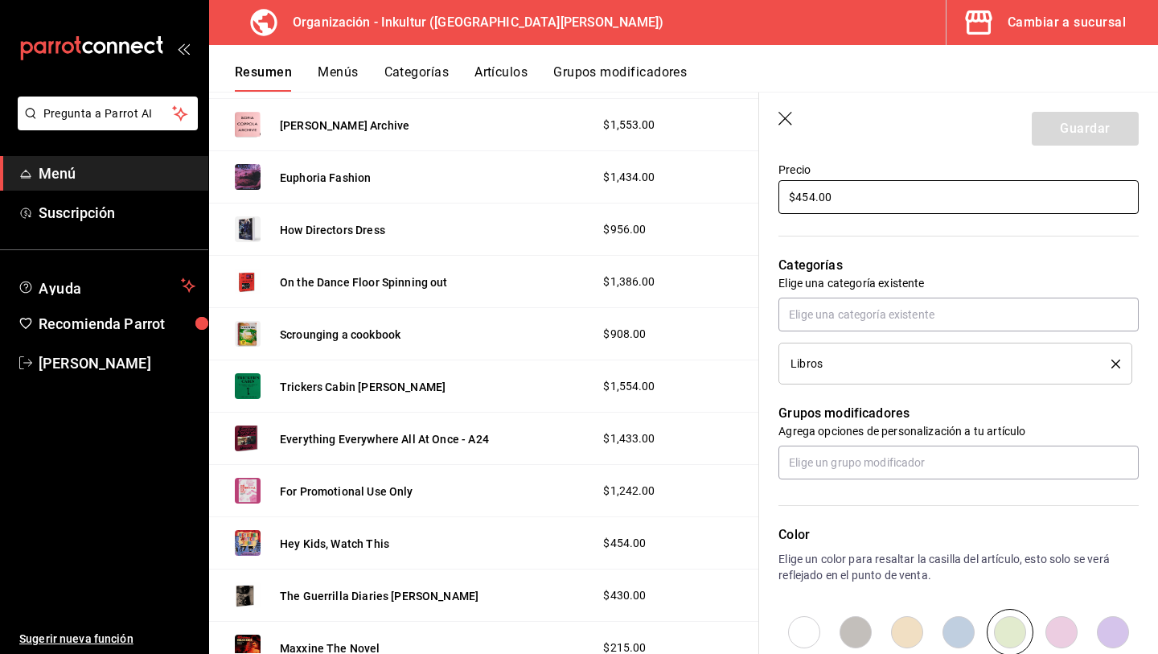
drag, startPoint x: 856, startPoint y: 199, endPoint x: 746, endPoint y: 199, distance: 109.4
click at [758, 199] on main "Resumen organización Agrega y edita los menús, las categorías, artículos y grup…" at bounding box center [683, 373] width 949 height 562
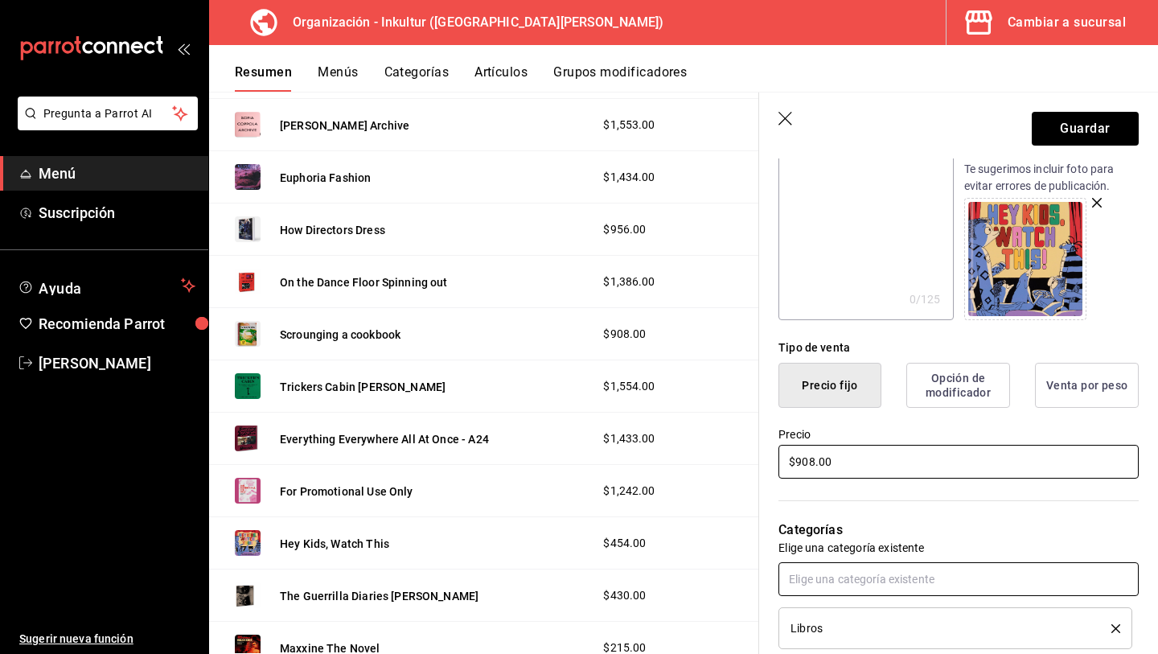
scroll to position [0, 0]
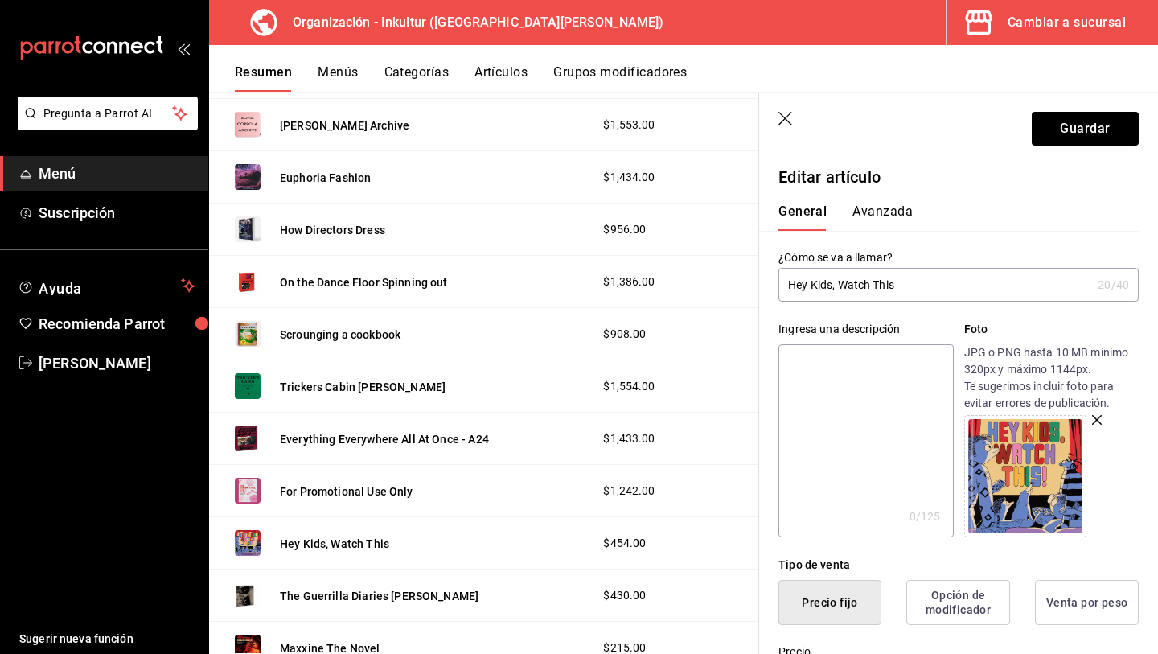
type input "$908.00"
click at [881, 205] on button "Avanzada" at bounding box center [883, 216] width 60 height 27
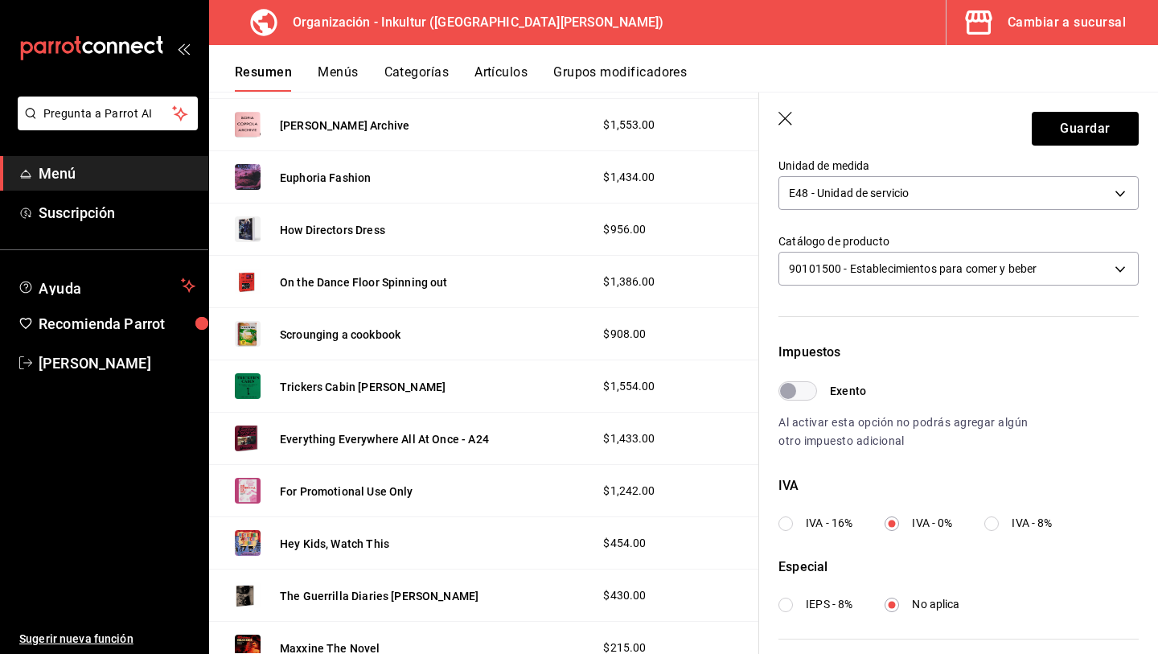
scroll to position [309, 0]
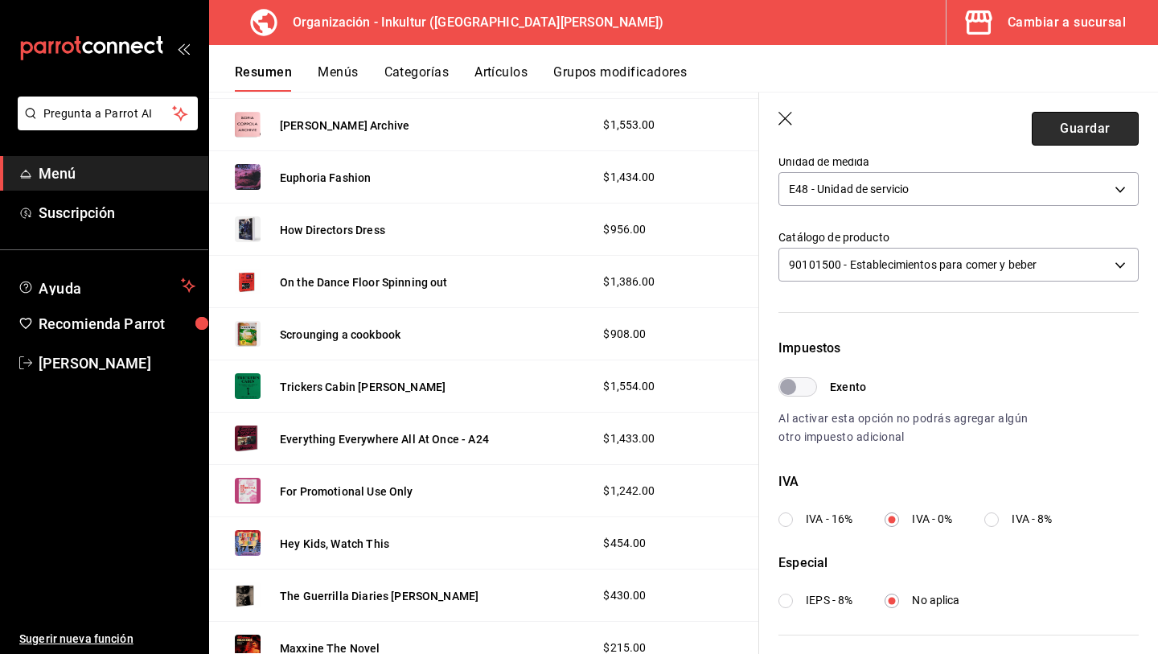
click at [1065, 125] on button "Guardar" at bounding box center [1085, 129] width 107 height 34
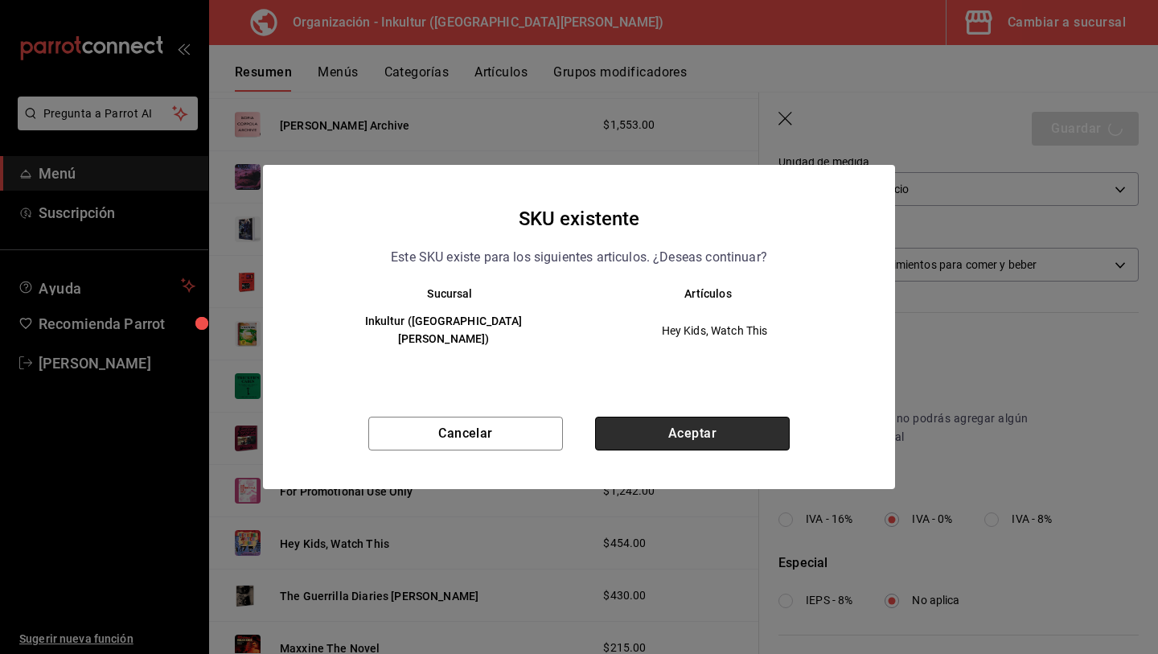
click at [659, 431] on button "Aceptar" at bounding box center [692, 434] width 195 height 34
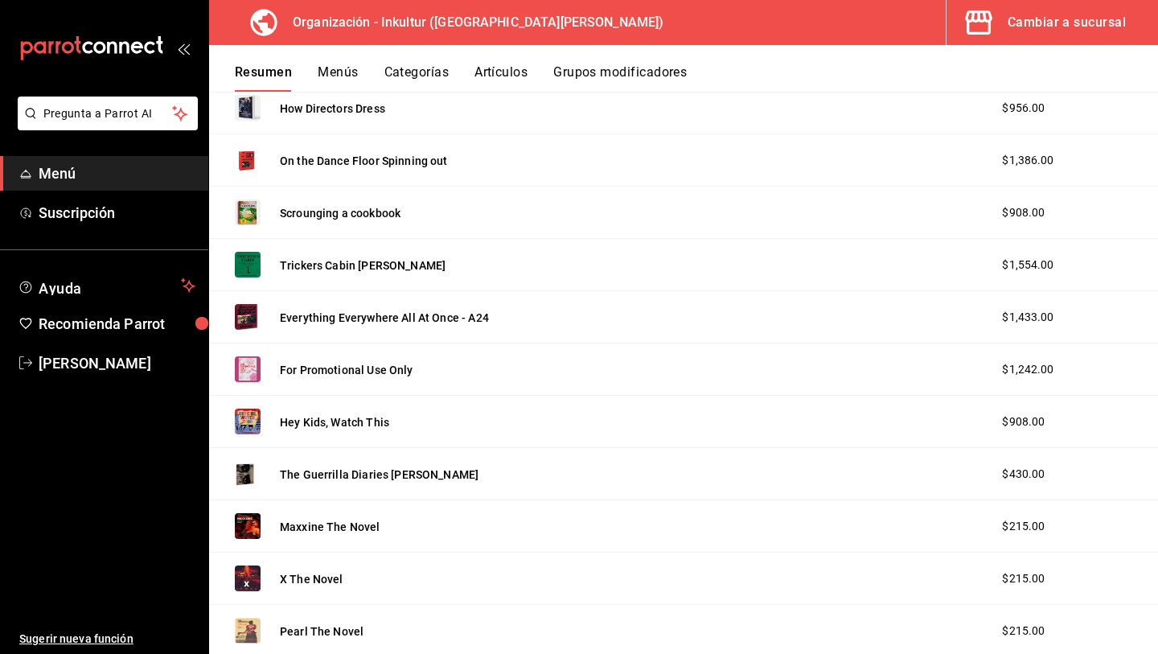
scroll to position [2119, 0]
click at [383, 476] on button "The Guerrilla Diaries [PERSON_NAME]" at bounding box center [379, 473] width 199 height 16
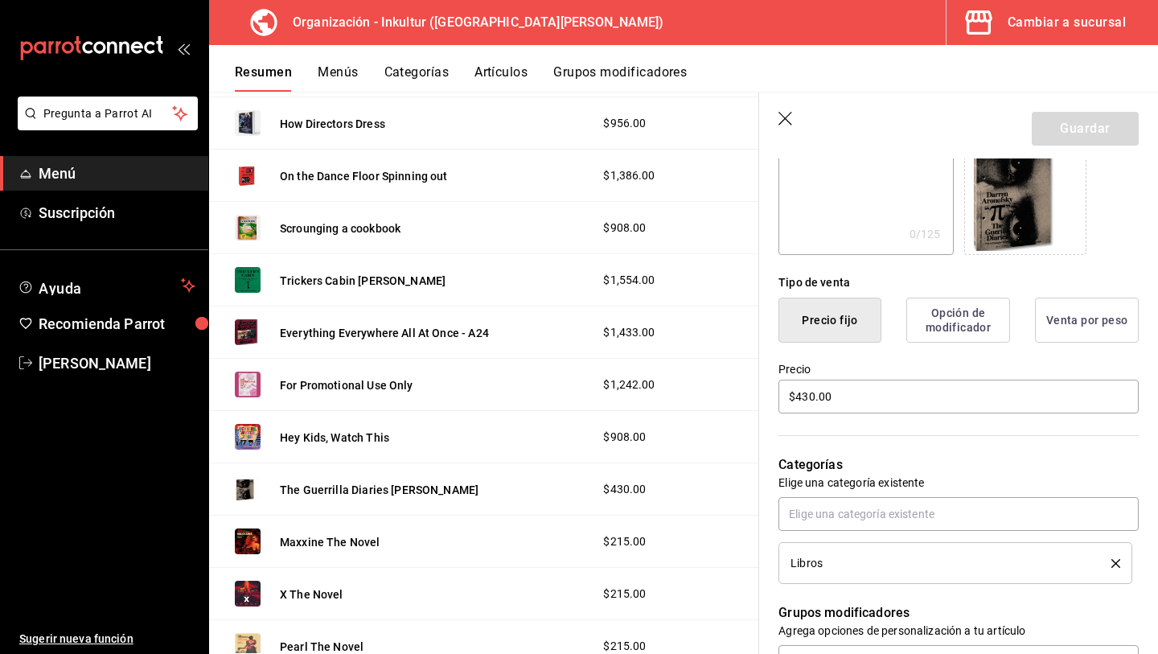
scroll to position [300, 0]
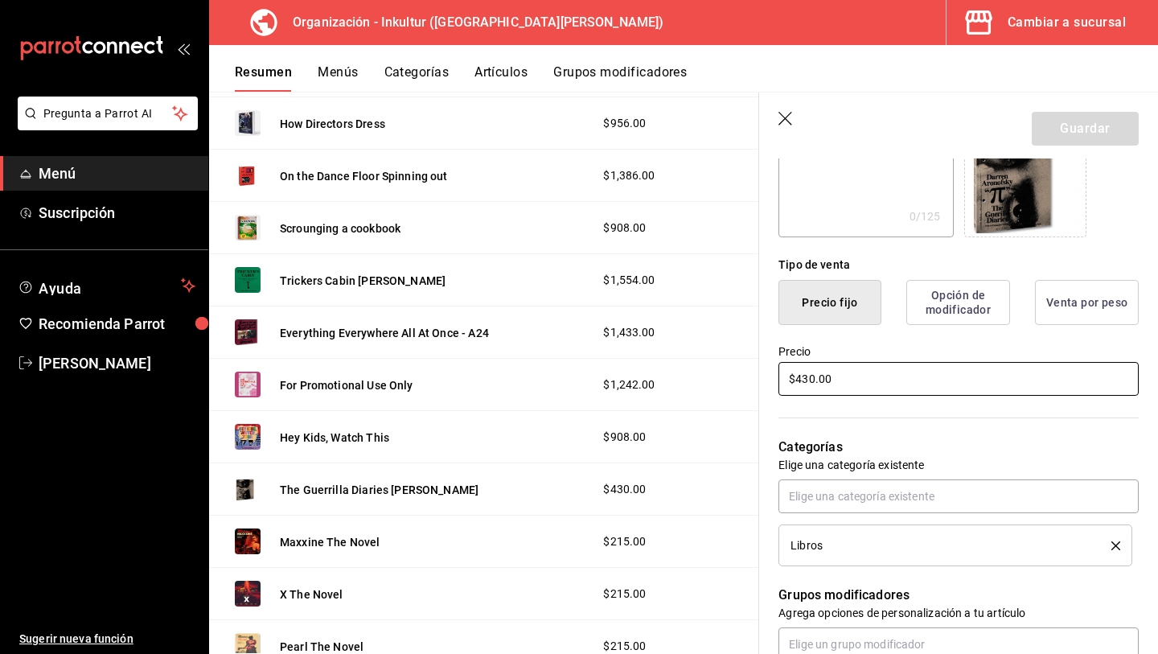
drag, startPoint x: 861, startPoint y: 374, endPoint x: 690, endPoint y: 374, distance: 171.3
click at [694, 375] on main "Resumen organización Agrega y edita los menús, las categorías, artículos y grup…" at bounding box center [683, 373] width 949 height 562
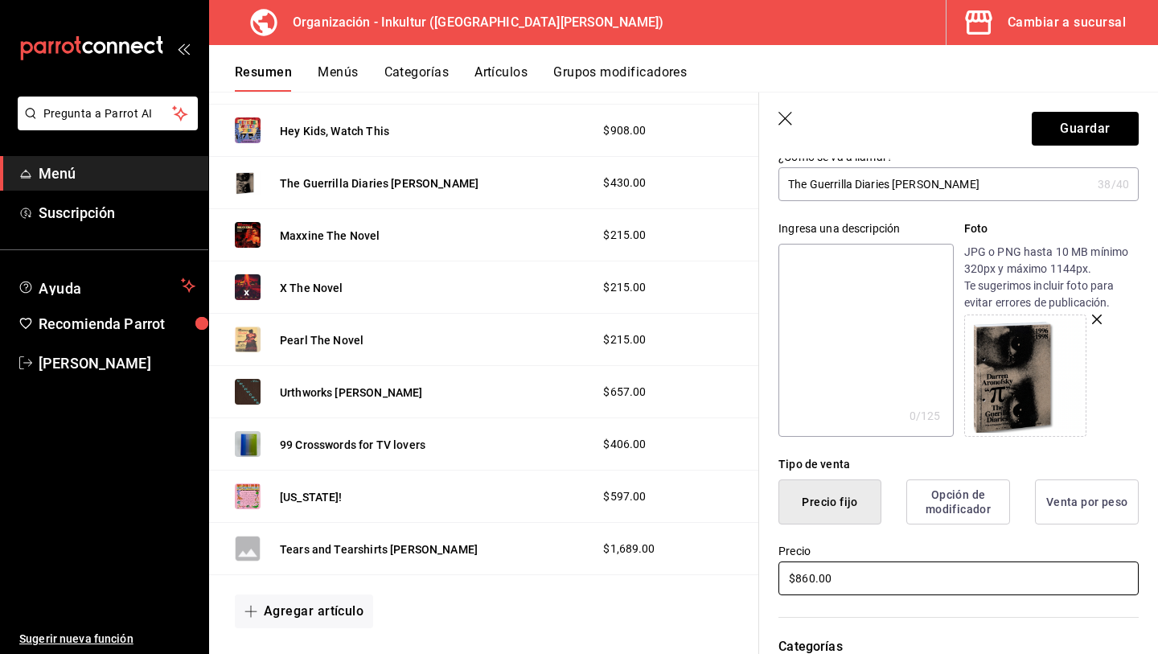
scroll to position [0, 0]
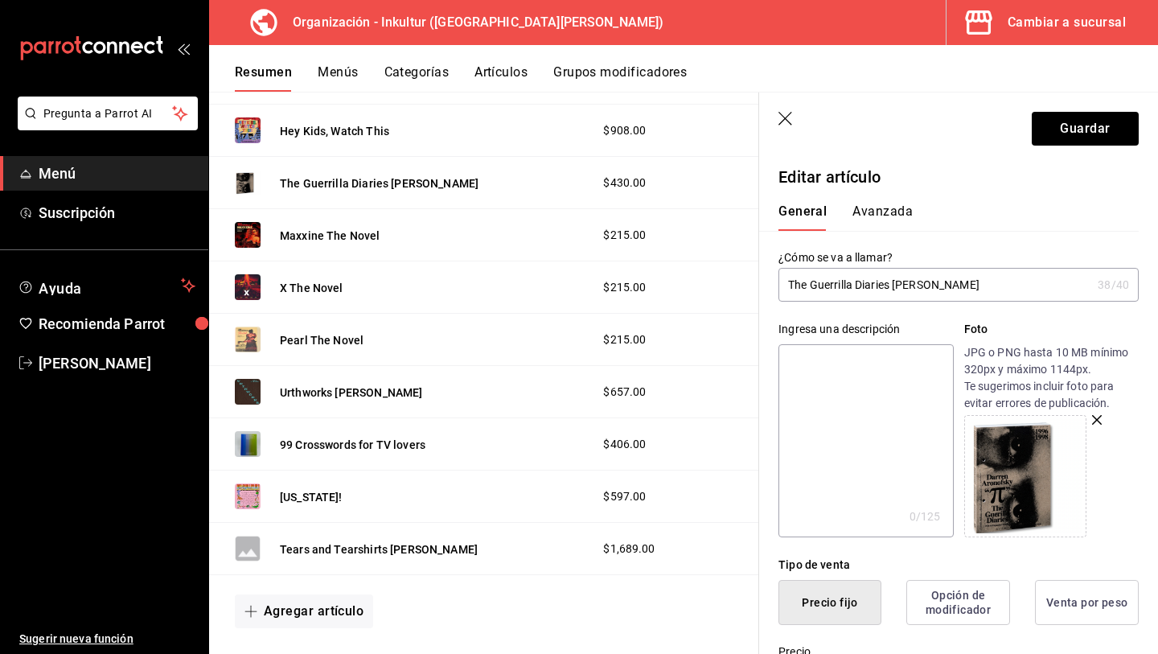
type input "$860.00"
click at [880, 208] on button "Avanzada" at bounding box center [883, 216] width 60 height 27
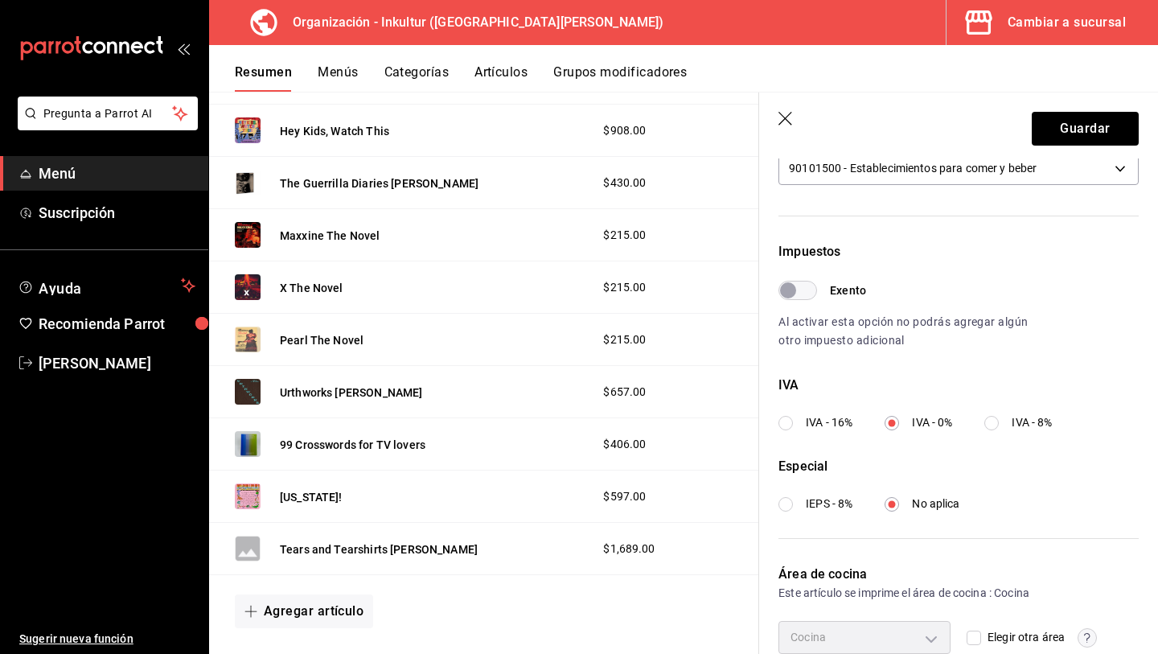
scroll to position [405, 0]
click at [1070, 138] on button "Guardar" at bounding box center [1085, 129] width 107 height 34
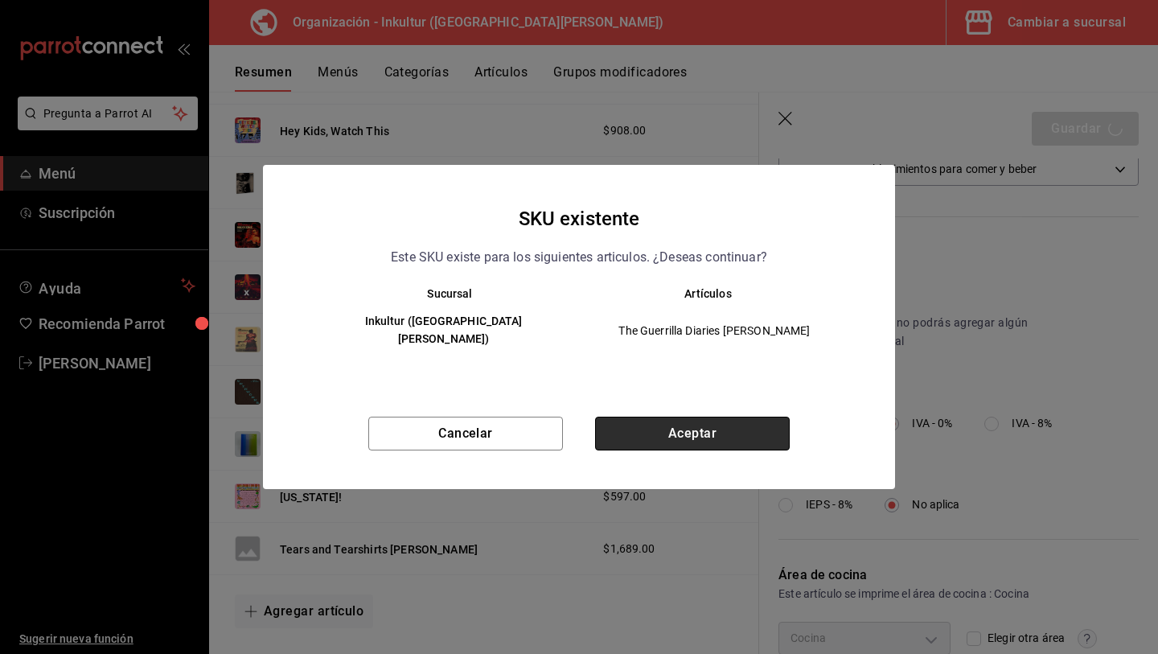
click at [679, 424] on button "Aceptar" at bounding box center [692, 434] width 195 height 34
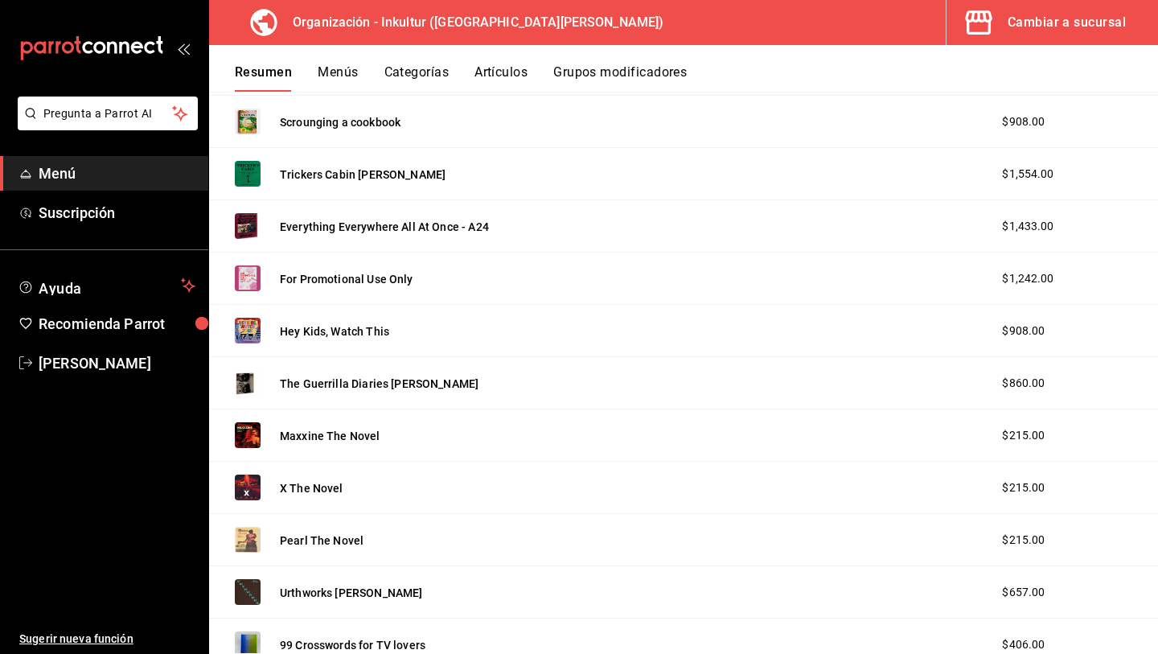
scroll to position [2212, 0]
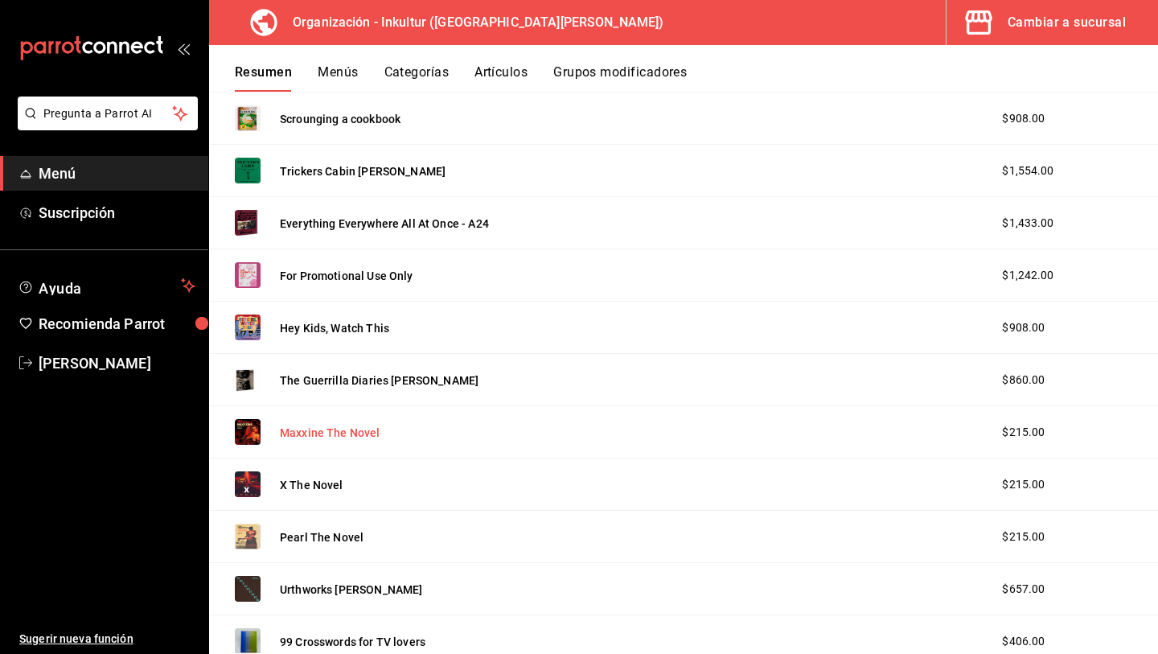
click at [343, 429] on button "Maxxine The Novel" at bounding box center [330, 433] width 101 height 16
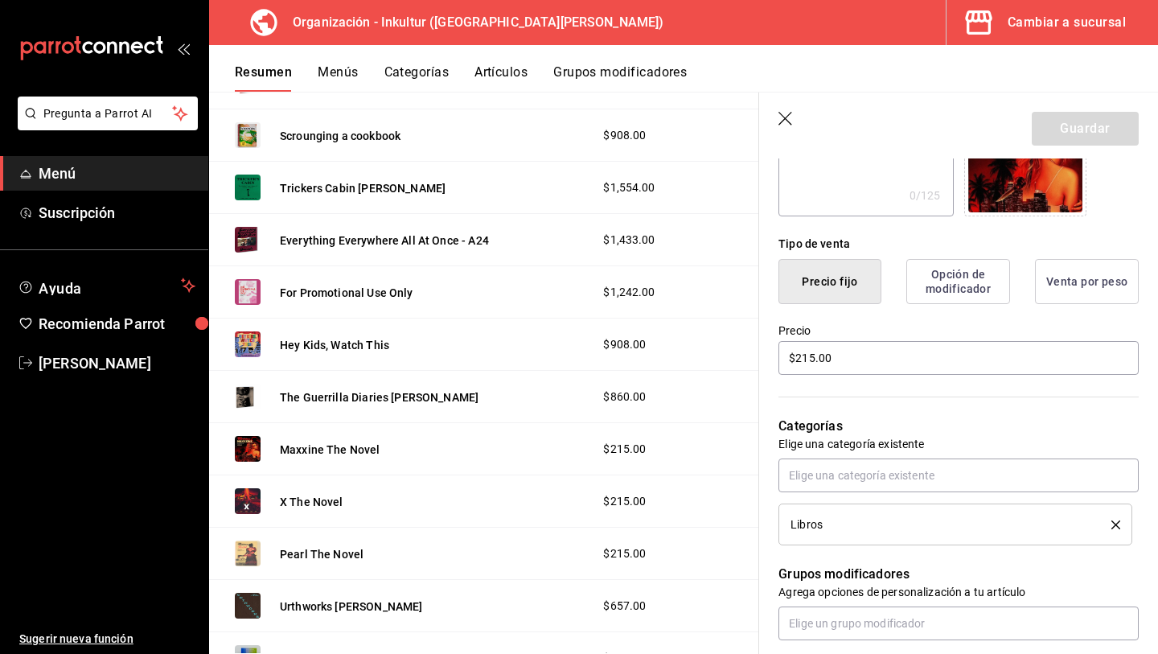
scroll to position [329, 0]
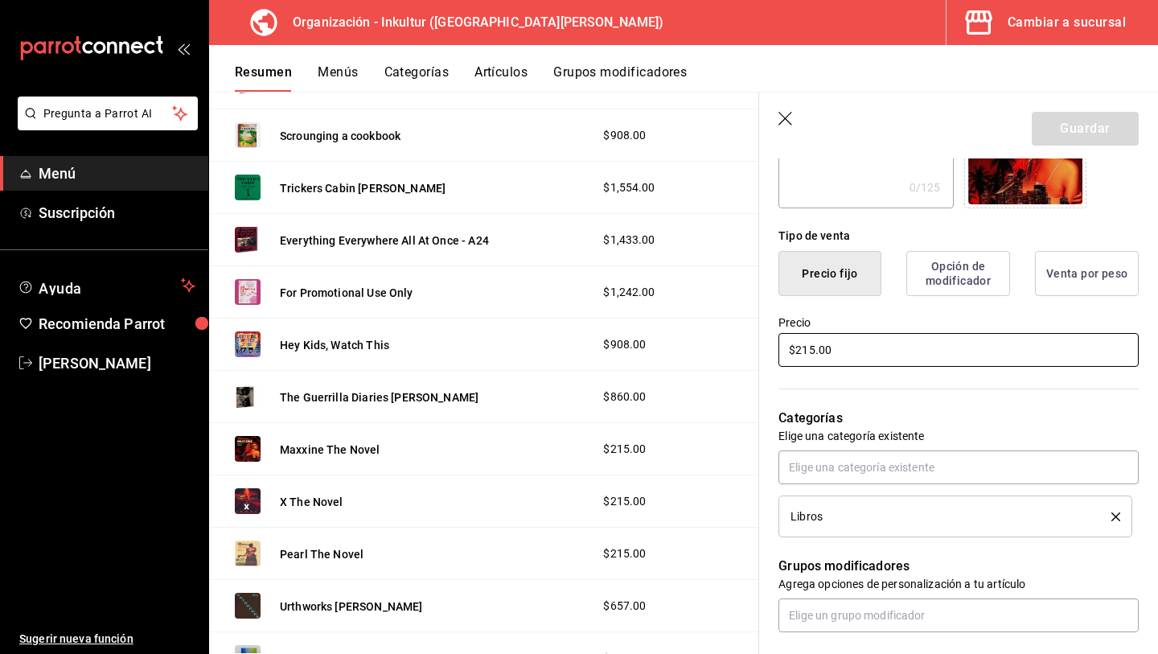
drag, startPoint x: 898, startPoint y: 337, endPoint x: 754, endPoint y: 352, distance: 144.8
click at [754, 352] on main "Resumen organización Agrega y edita los menús, las categorías, artículos y grup…" at bounding box center [683, 373] width 949 height 562
drag, startPoint x: 873, startPoint y: 351, endPoint x: 651, endPoint y: 335, distance: 222.5
click at [651, 338] on main "Resumen organización Agrega y edita los menús, las categorías, artículos y grup…" at bounding box center [683, 373] width 949 height 562
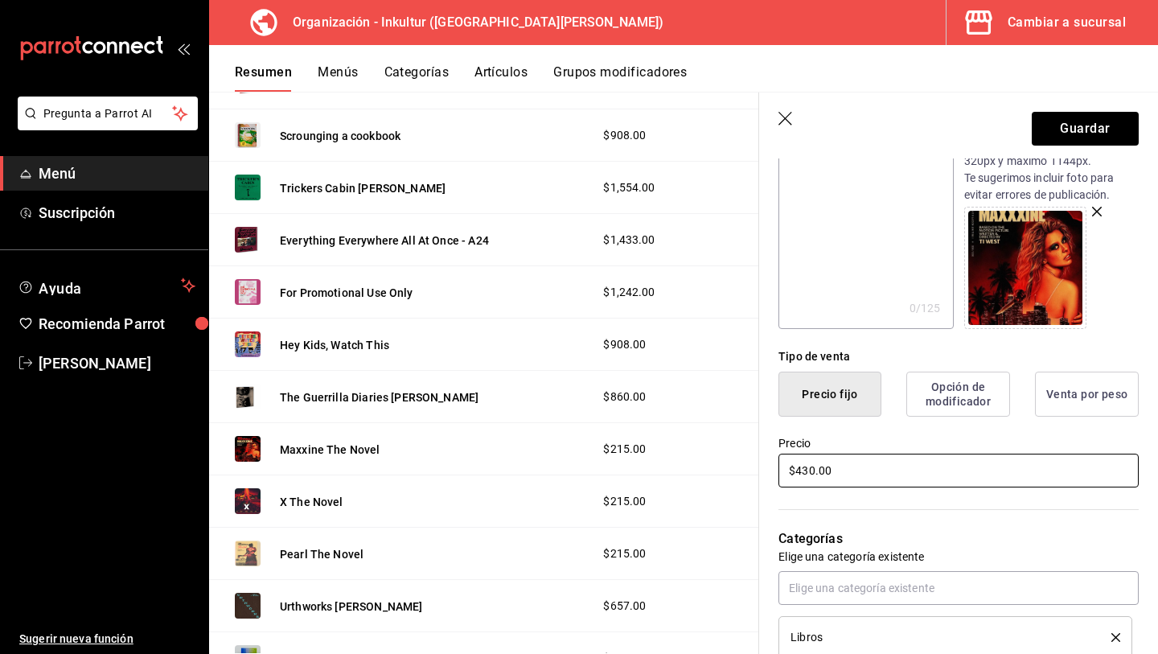
scroll to position [0, 0]
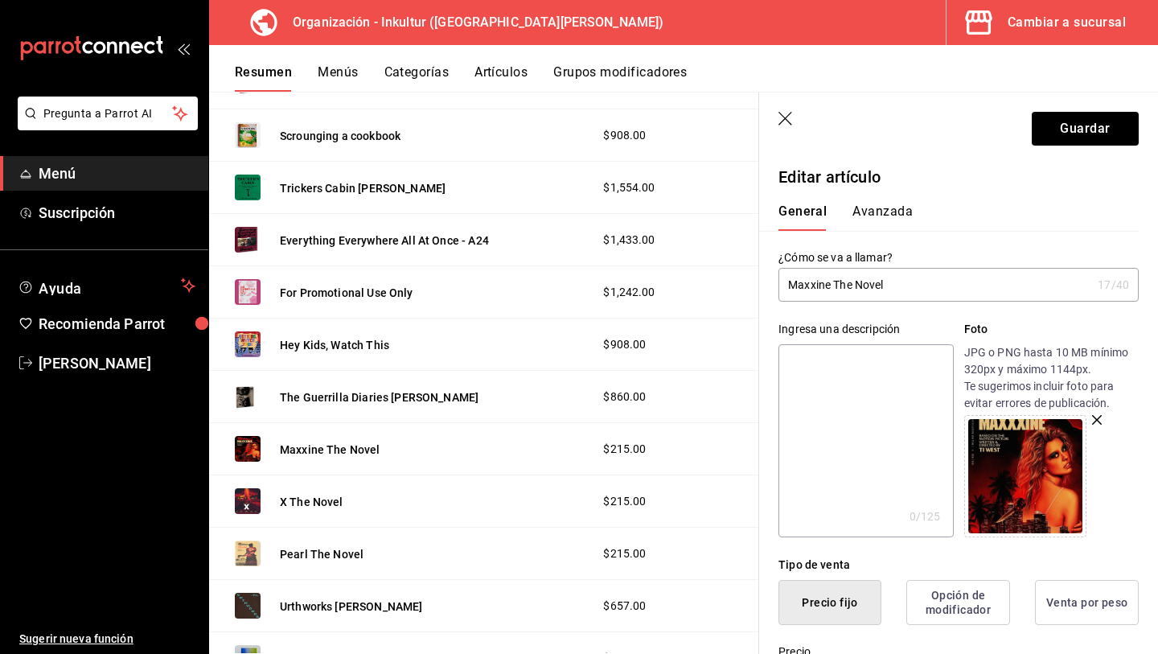
type input "$430.00"
click at [878, 212] on button "Avanzada" at bounding box center [883, 216] width 60 height 27
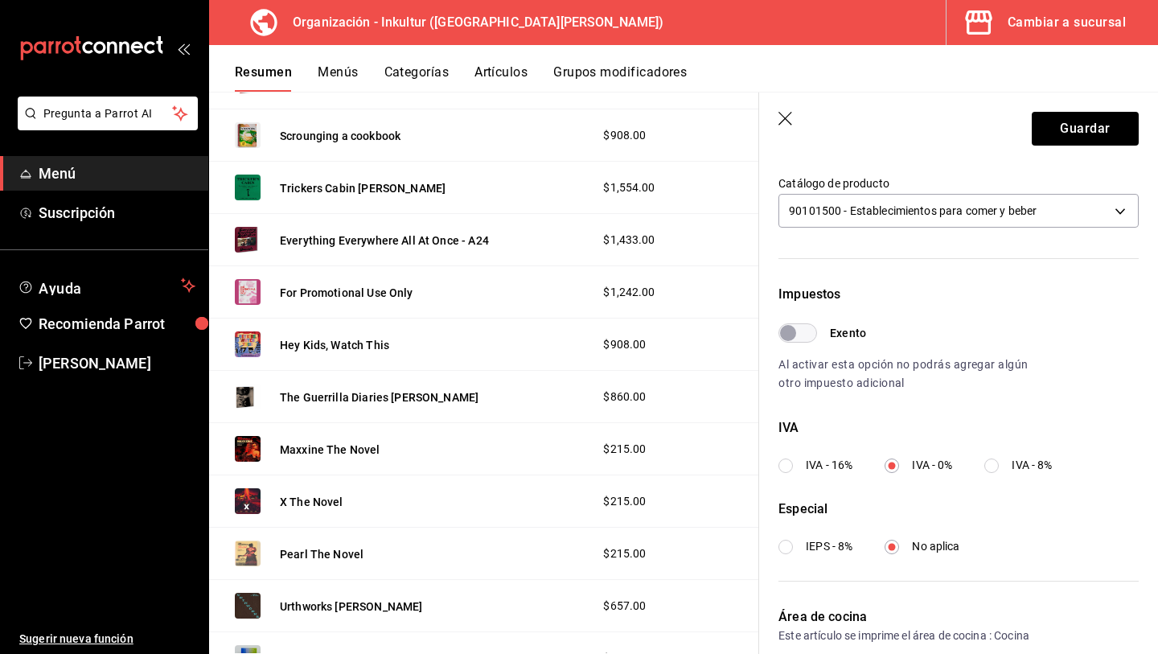
scroll to position [360, 0]
click at [1070, 125] on button "Guardar" at bounding box center [1085, 129] width 107 height 34
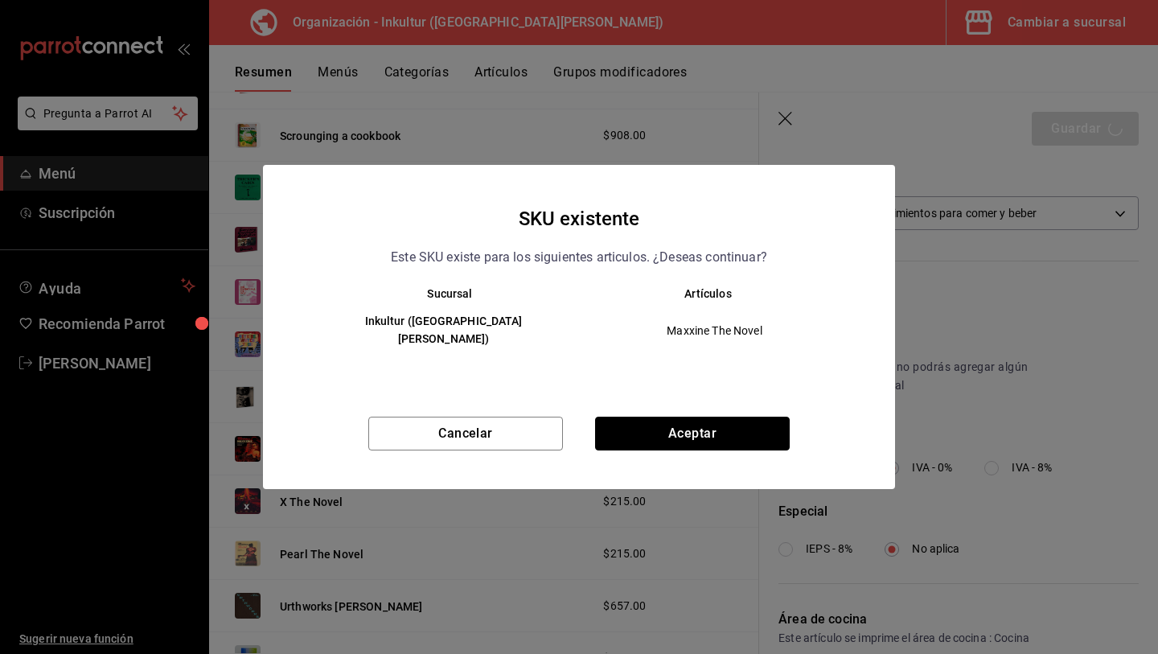
click at [727, 426] on button "Aceptar" at bounding box center [692, 434] width 195 height 34
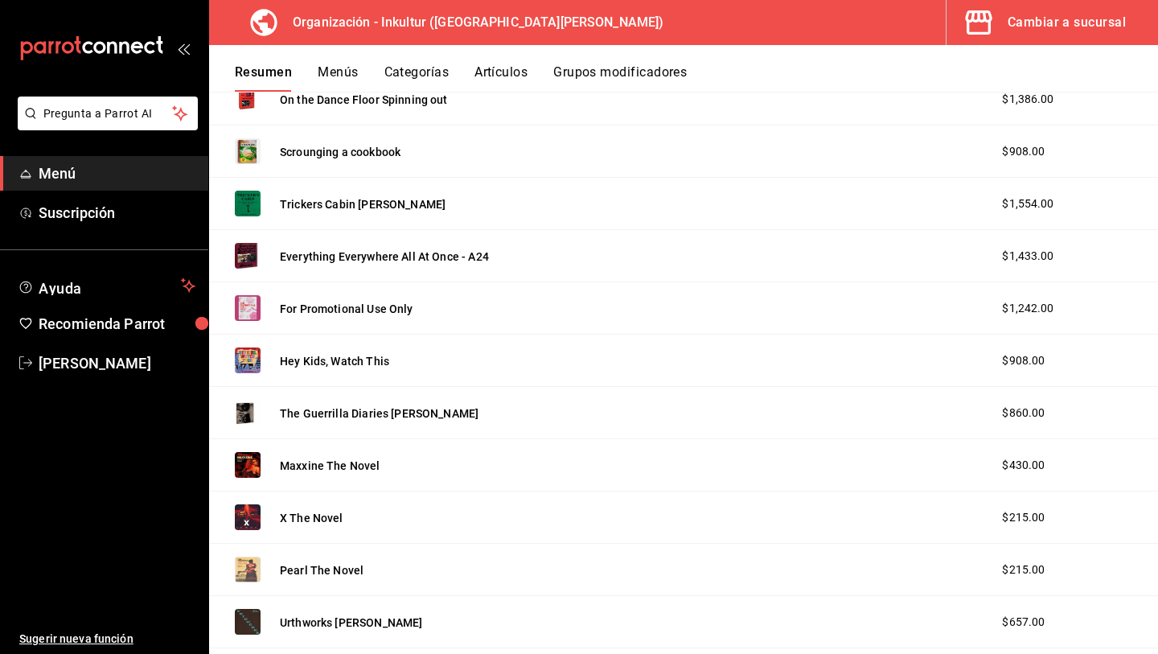
scroll to position [2187, 0]
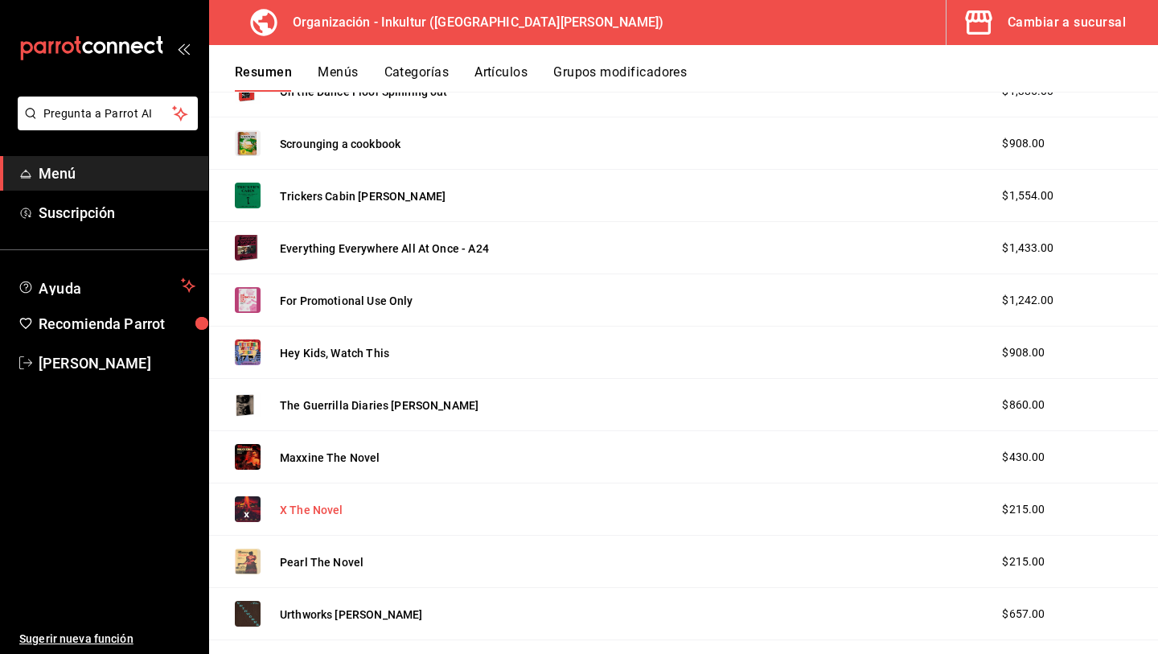
click at [322, 512] on button "X The Novel" at bounding box center [312, 510] width 64 height 16
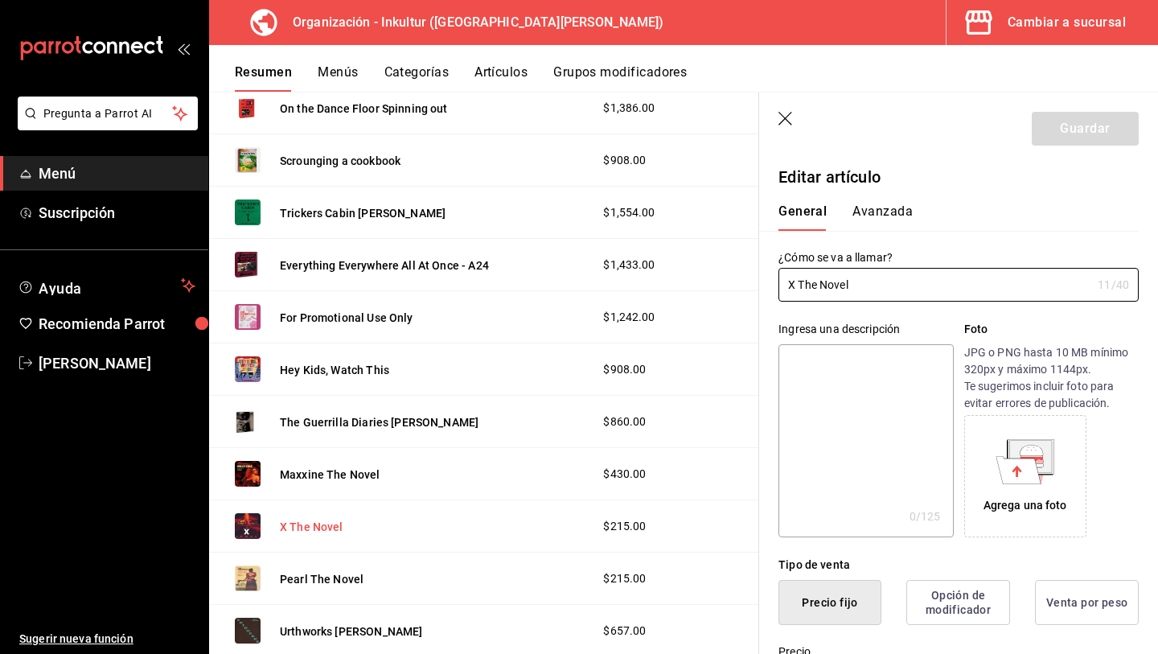
type input "$215.00"
radio input "false"
radio input "true"
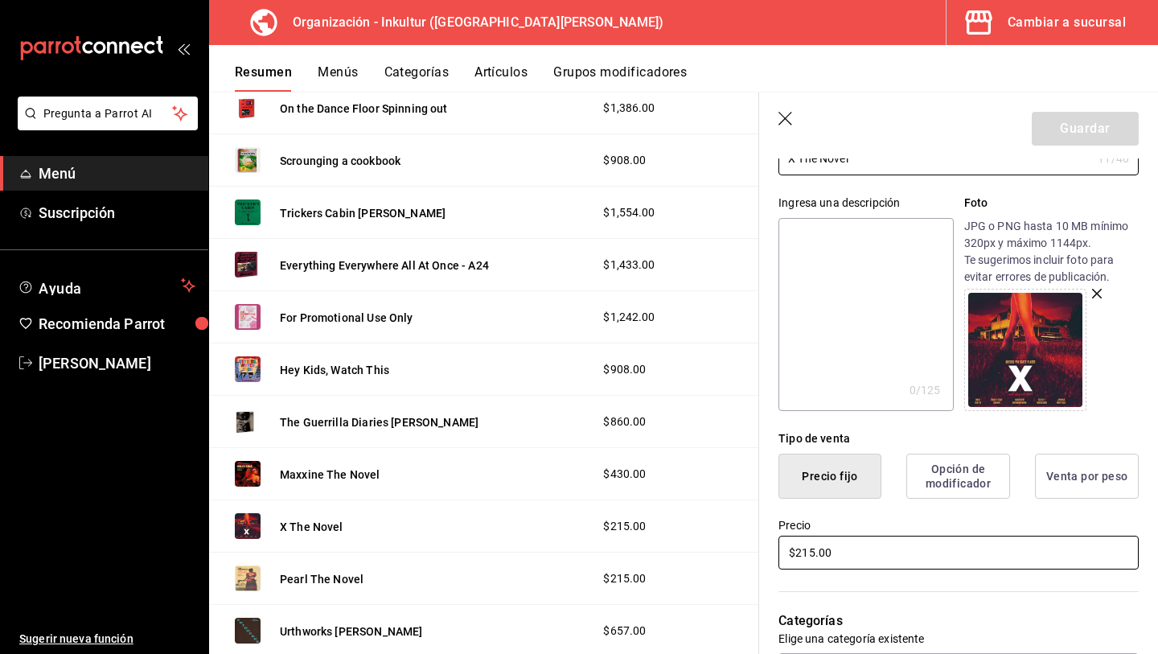
scroll to position [125, 0]
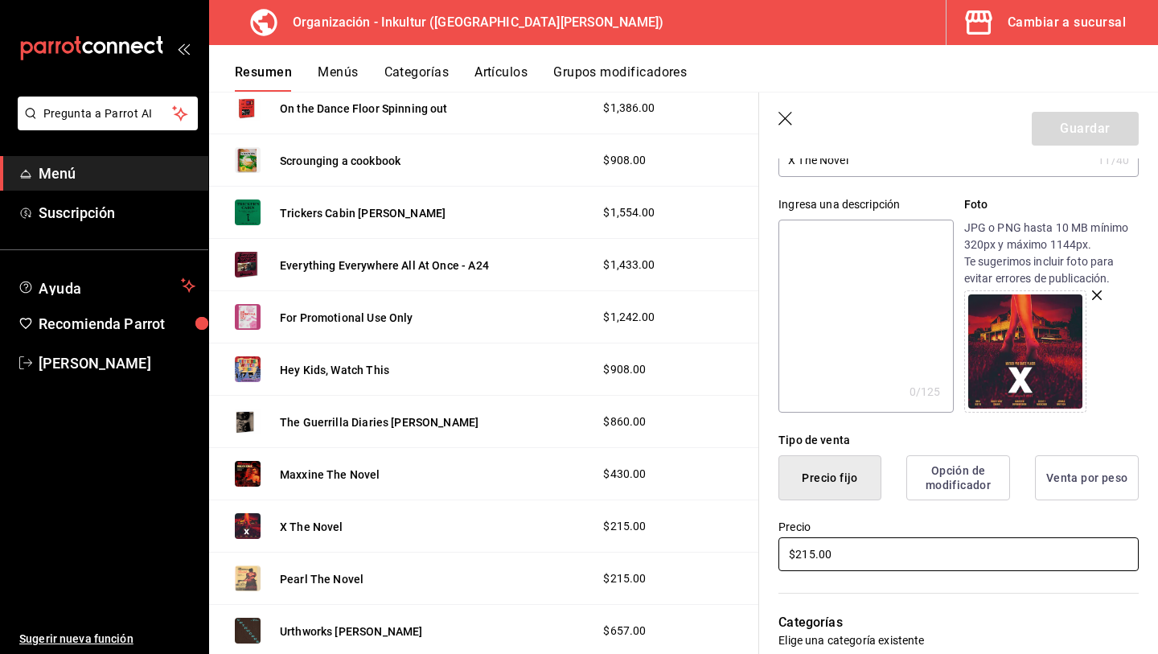
drag, startPoint x: 873, startPoint y: 553, endPoint x: 692, endPoint y: 488, distance: 191.6
click at [706, 553] on main "Resumen organización Agrega y edita los menús, las categorías, artículos y grup…" at bounding box center [683, 373] width 949 height 562
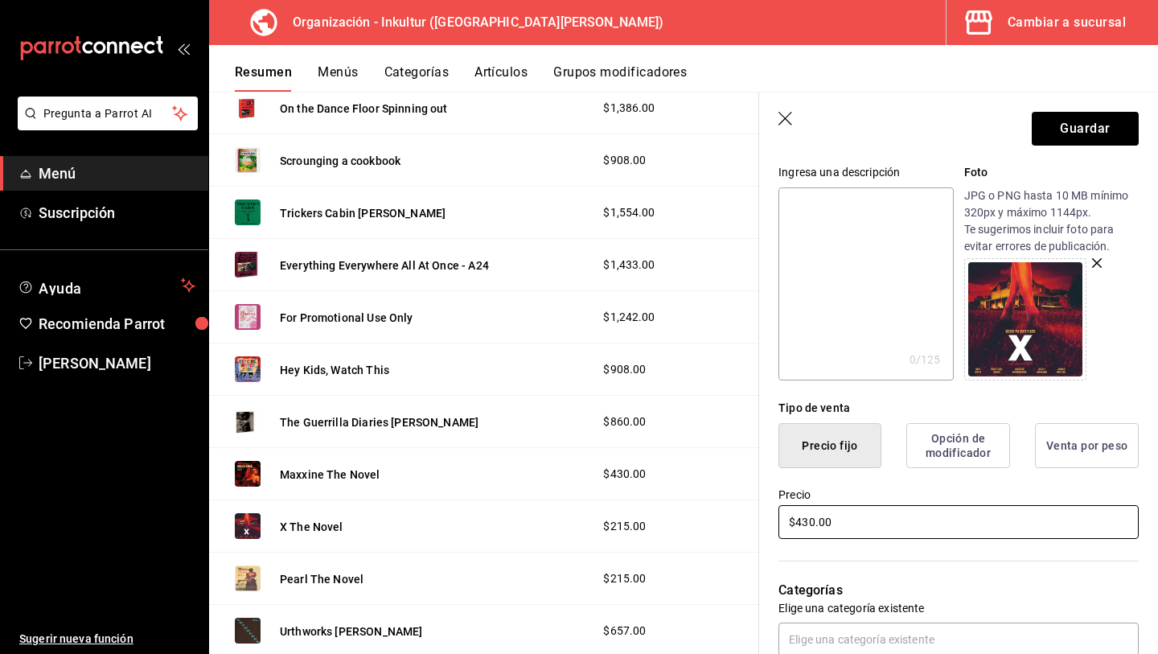
scroll to position [0, 0]
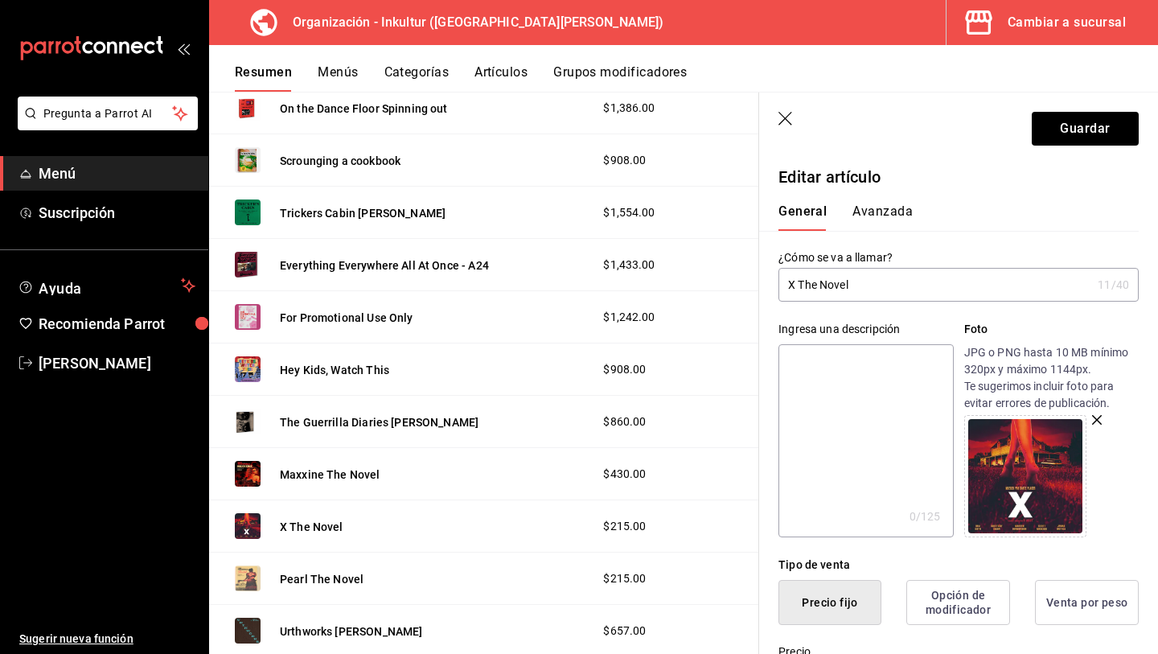
type input "$430.00"
click at [877, 219] on button "Avanzada" at bounding box center [883, 216] width 60 height 27
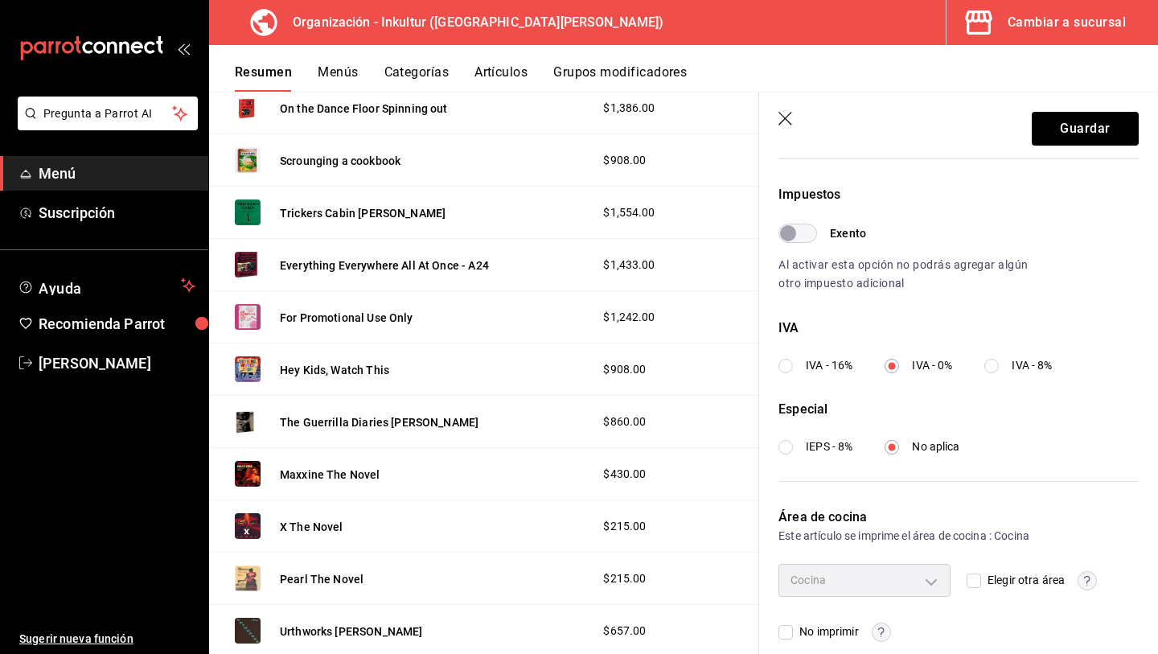
scroll to position [463, 0]
click at [1070, 135] on button "Guardar" at bounding box center [1085, 129] width 107 height 34
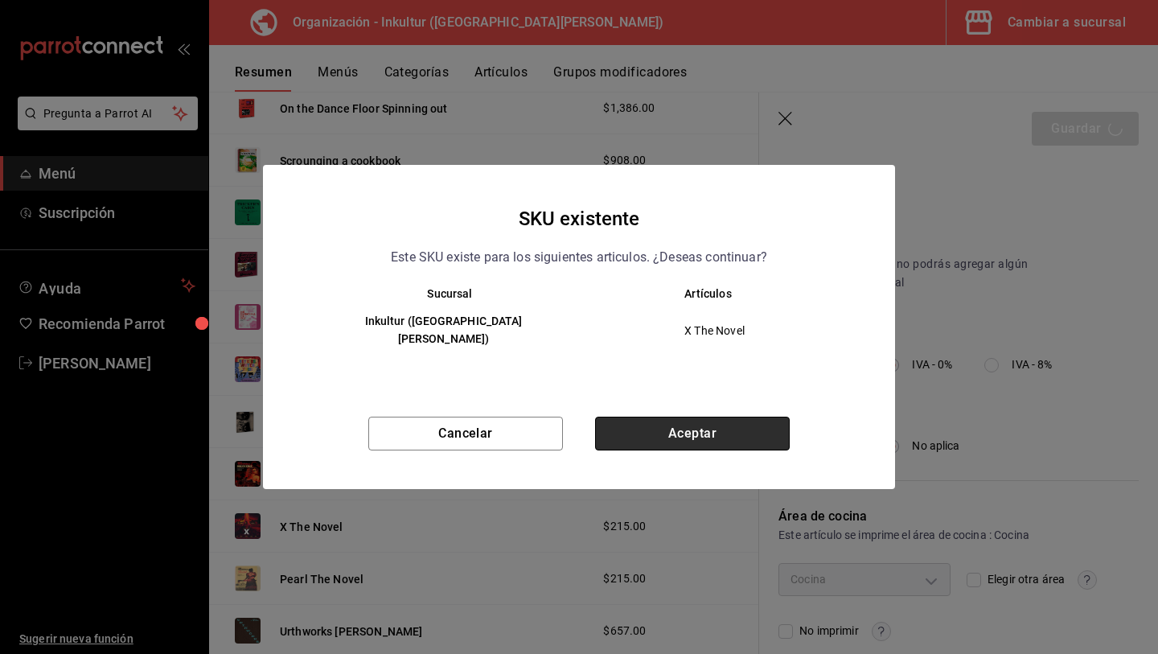
click at [721, 428] on button "Aceptar" at bounding box center [692, 434] width 195 height 34
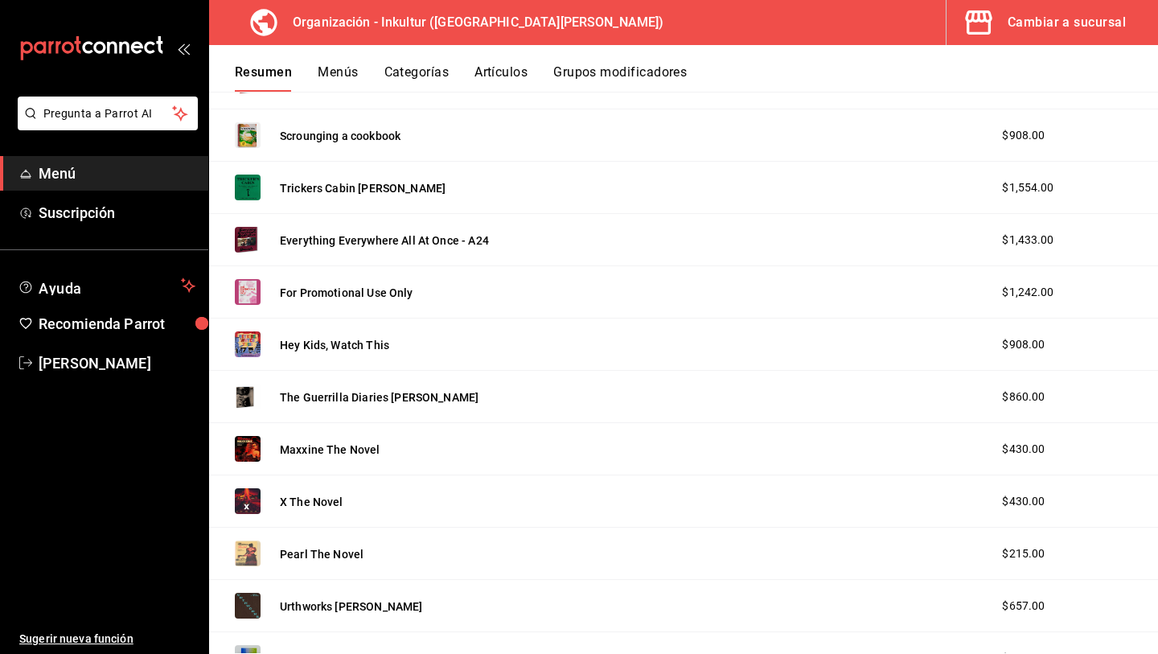
scroll to position [2229, 0]
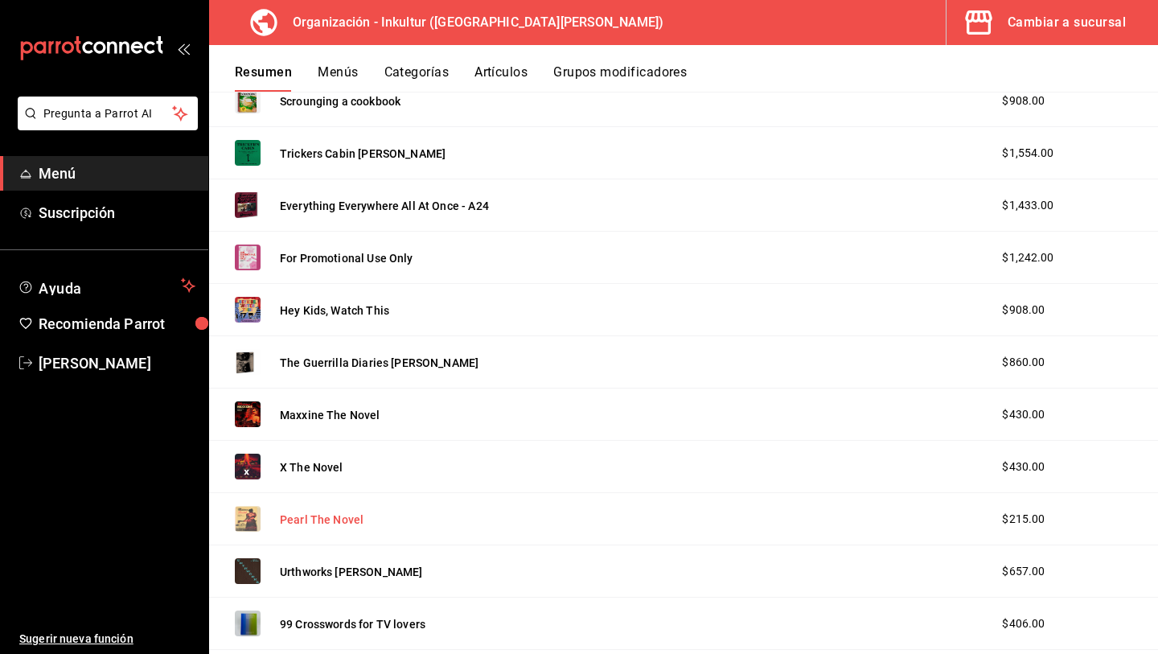
click at [328, 522] on button "Pearl The Novel" at bounding box center [322, 520] width 84 height 16
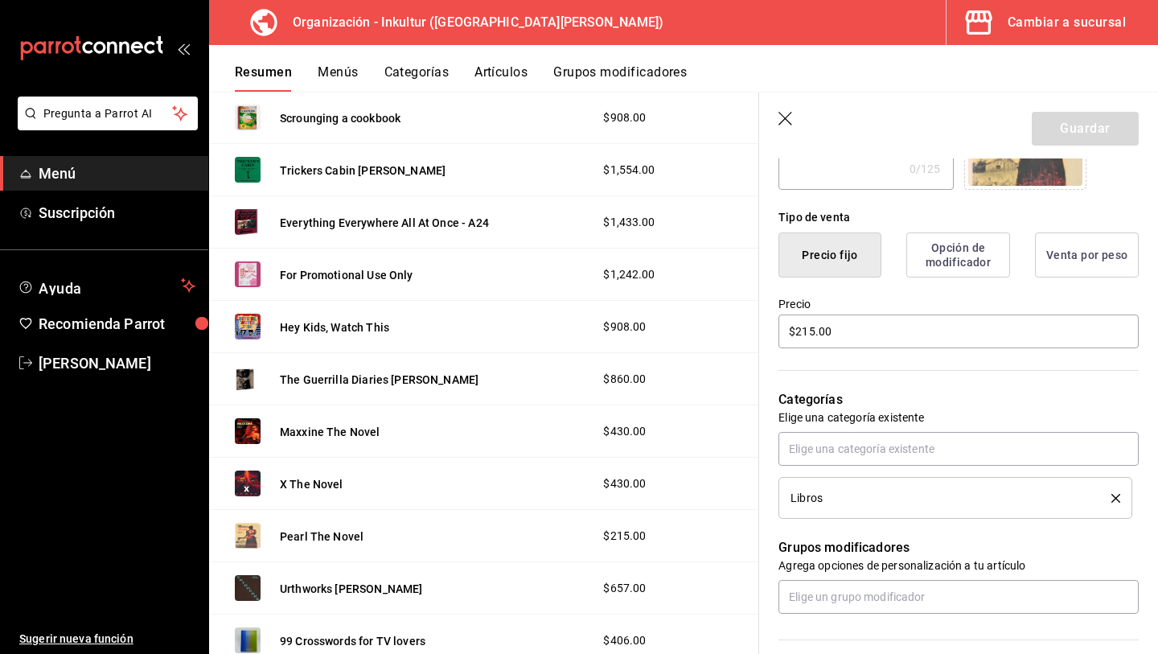
scroll to position [346, 0]
drag, startPoint x: 853, startPoint y: 333, endPoint x: 645, endPoint y: 328, distance: 207.6
click at [647, 329] on main "Resumen organización Agrega y edita los menús, las categorías, artículos y grup…" at bounding box center [683, 373] width 949 height 562
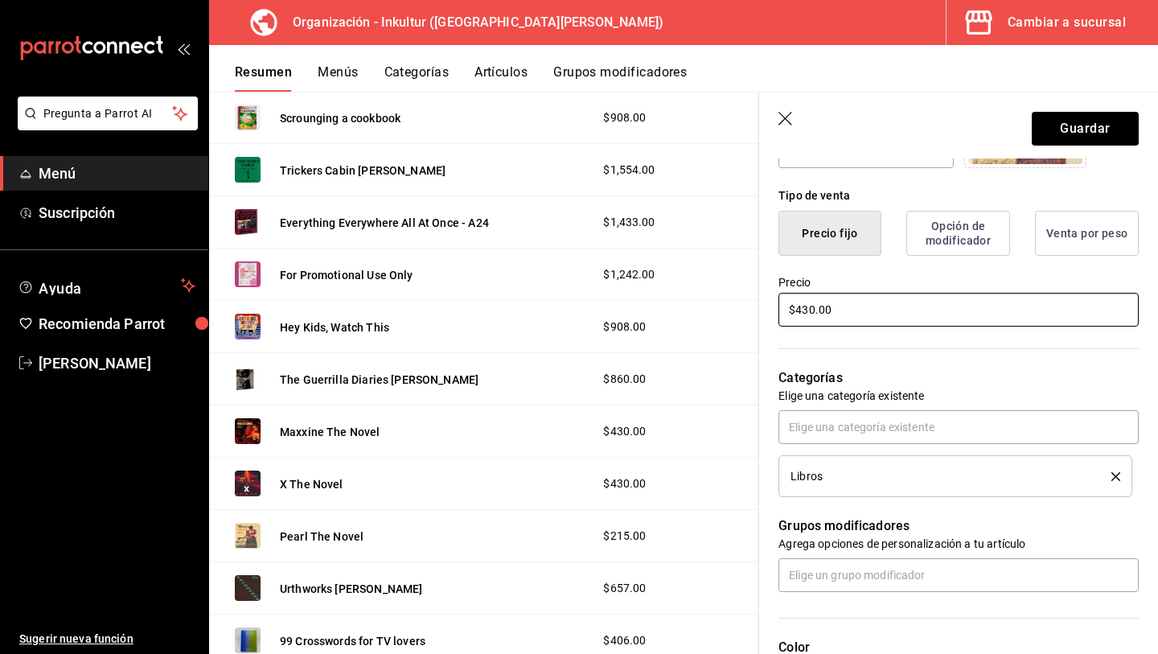
scroll to position [0, 0]
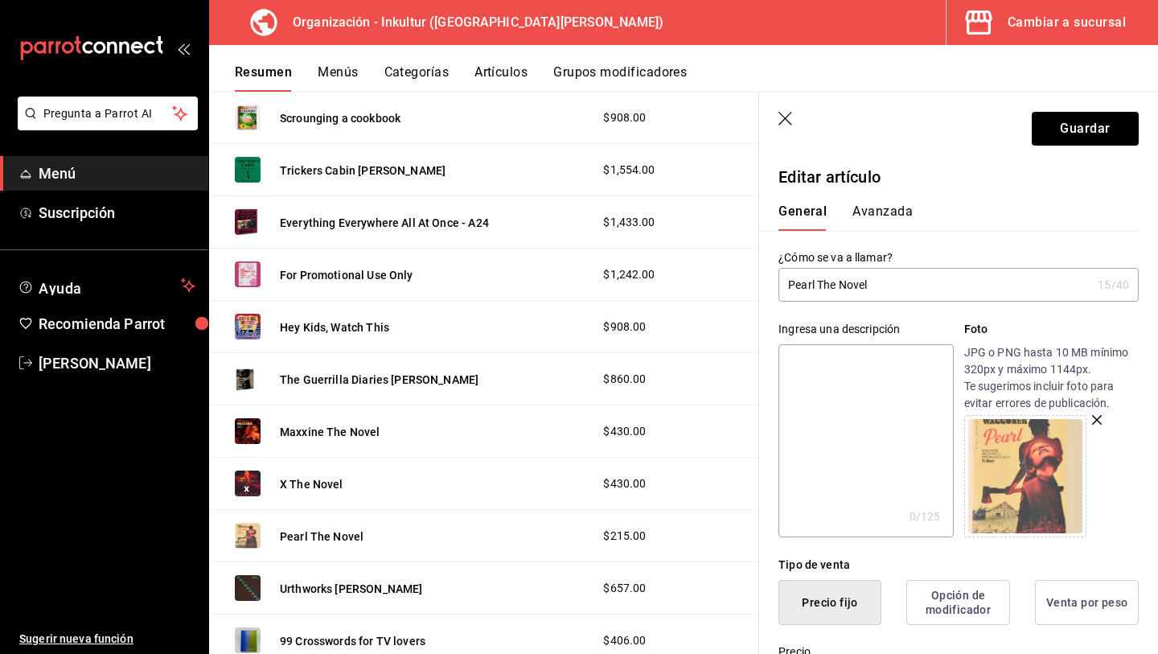
type input "$430.00"
click at [887, 205] on button "Avanzada" at bounding box center [883, 216] width 60 height 27
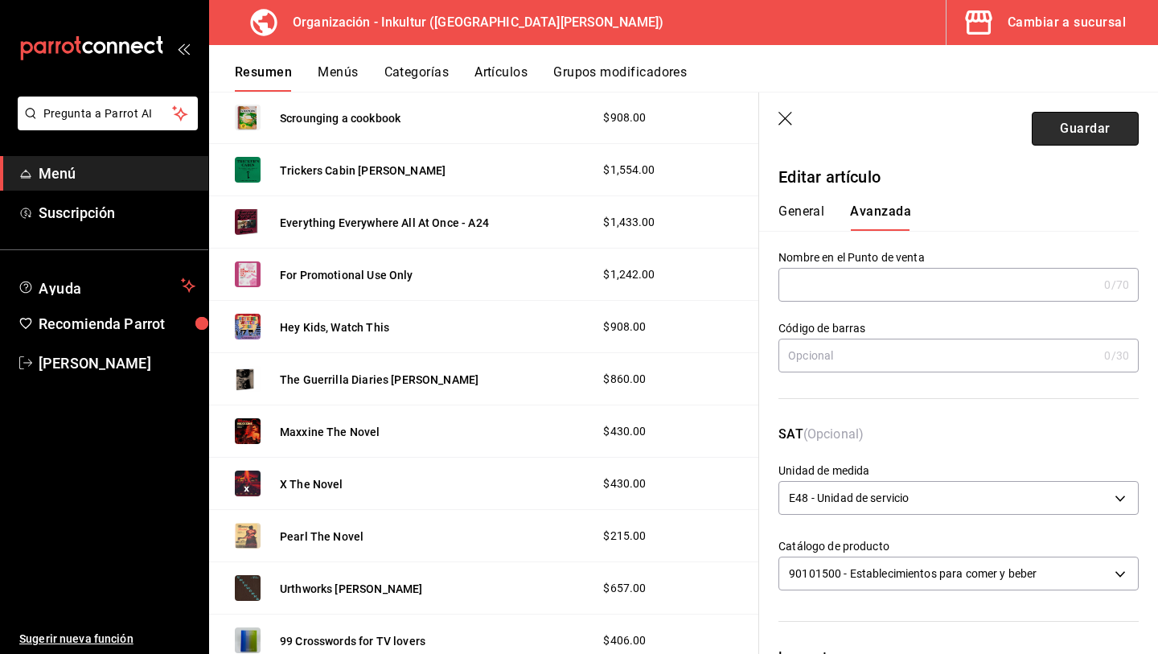
click at [1102, 141] on button "Guardar" at bounding box center [1085, 129] width 107 height 34
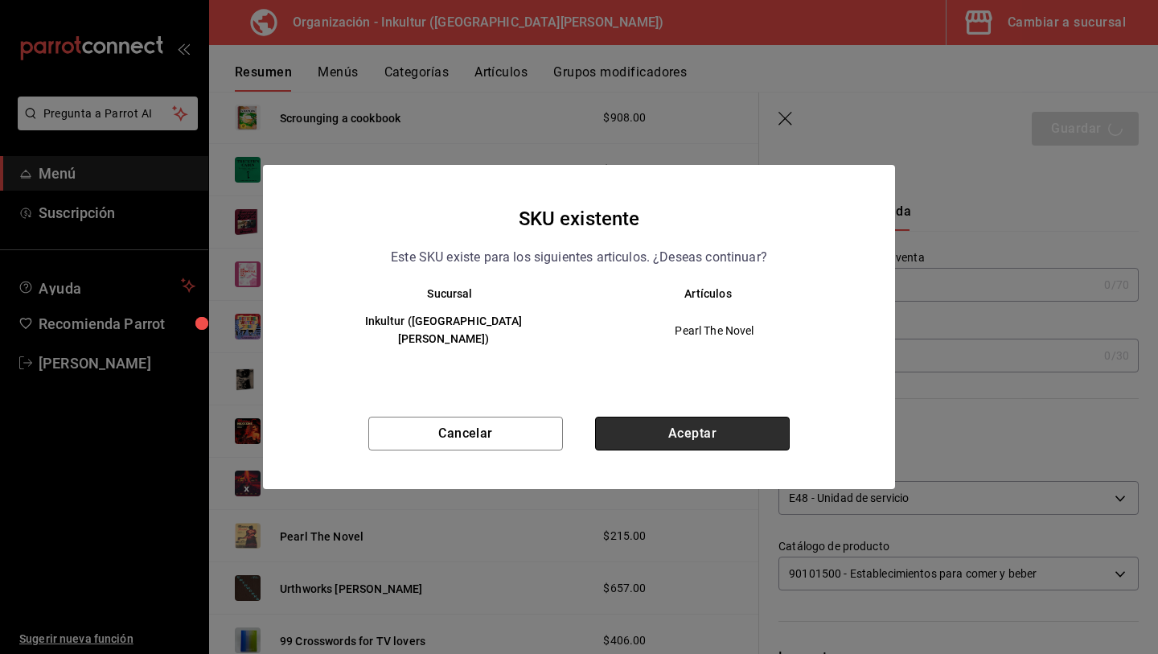
click at [685, 426] on button "Aceptar" at bounding box center [692, 434] width 195 height 34
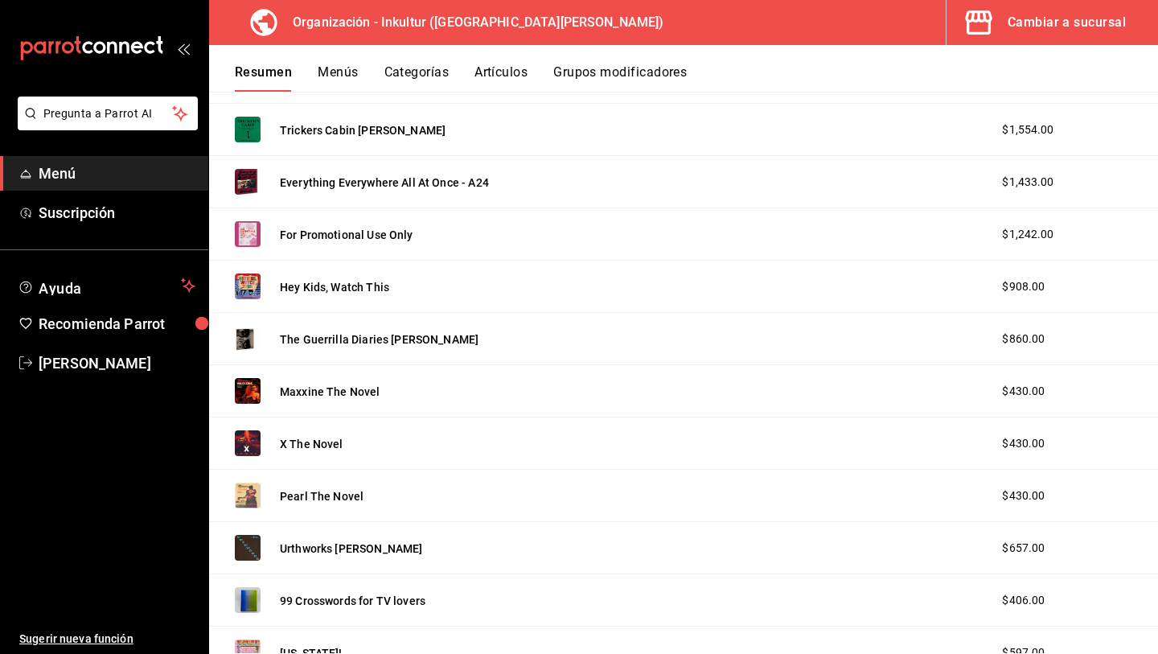
scroll to position [2263, 0]
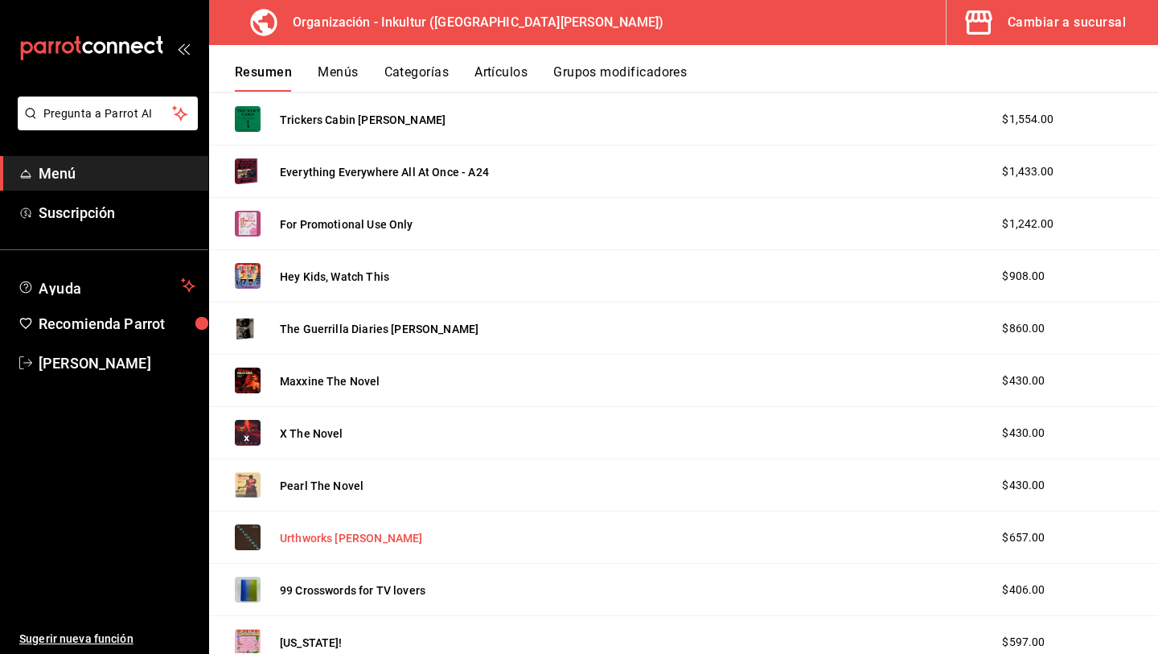
click at [320, 540] on button "Urthworks [PERSON_NAME]" at bounding box center [351, 538] width 142 height 16
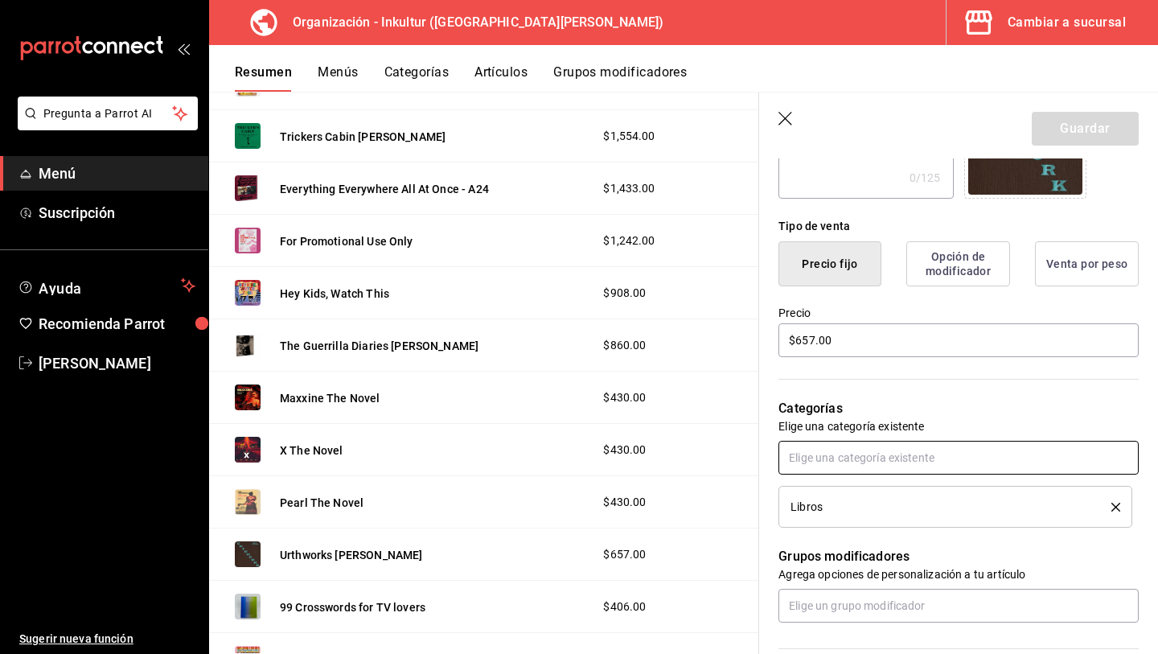
scroll to position [341, 0]
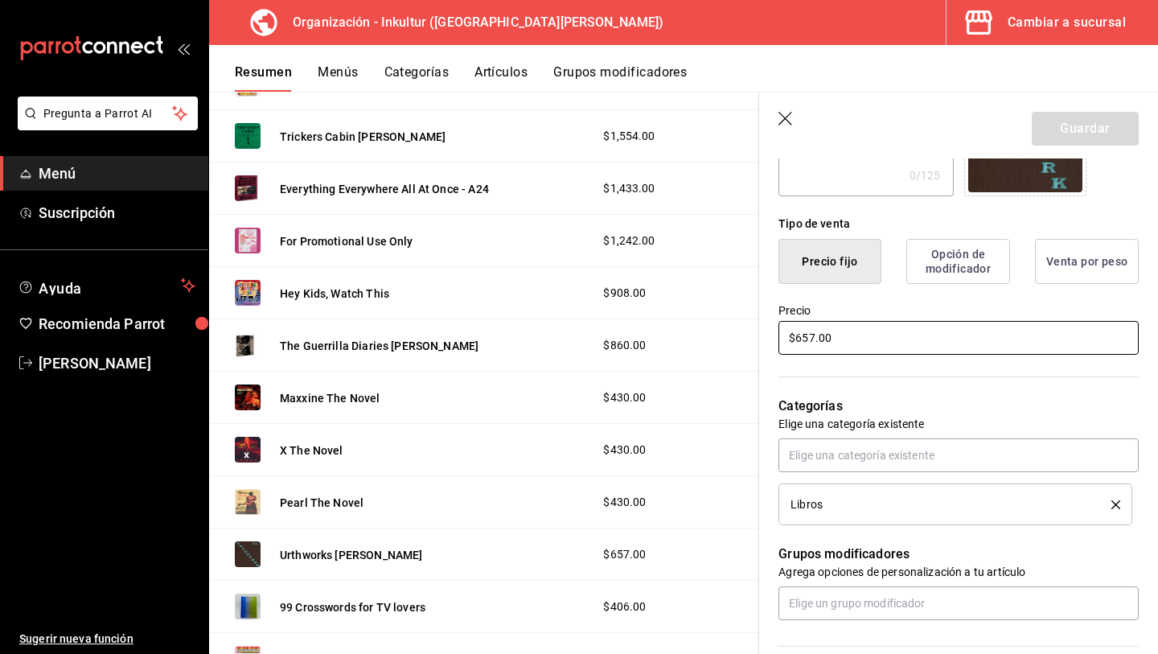
drag, startPoint x: 868, startPoint y: 332, endPoint x: 659, endPoint y: 300, distance: 211.6
click at [659, 300] on main "Resumen organización Agrega y edita los menús, las categorías, artículos y grup…" at bounding box center [683, 373] width 949 height 562
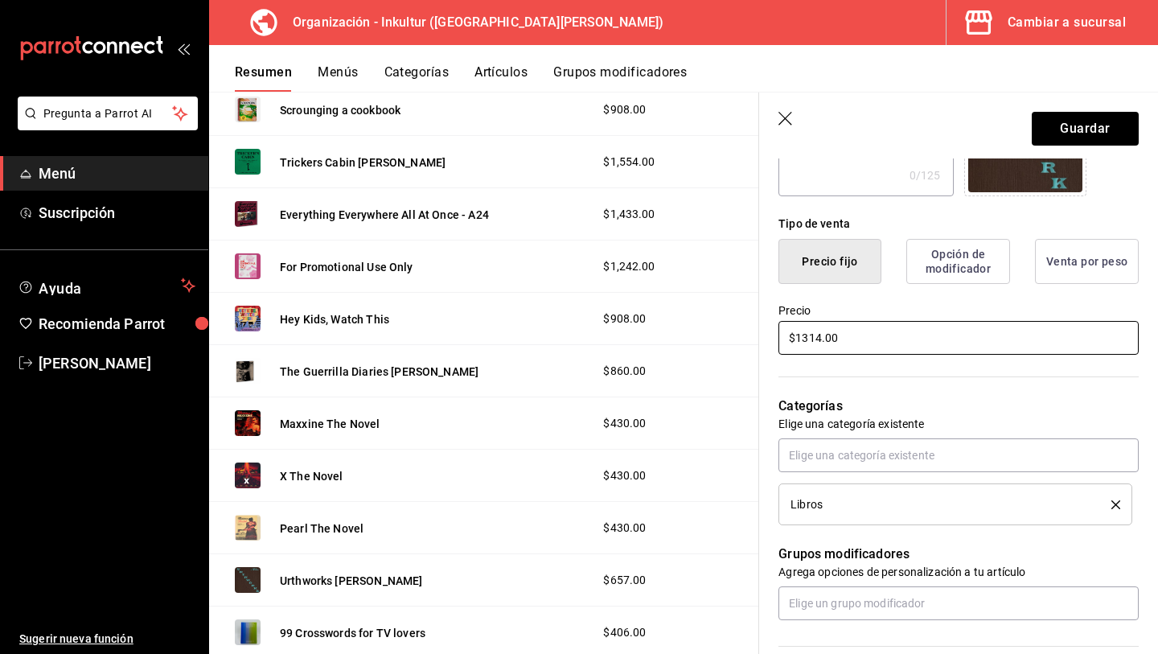
scroll to position [0, 0]
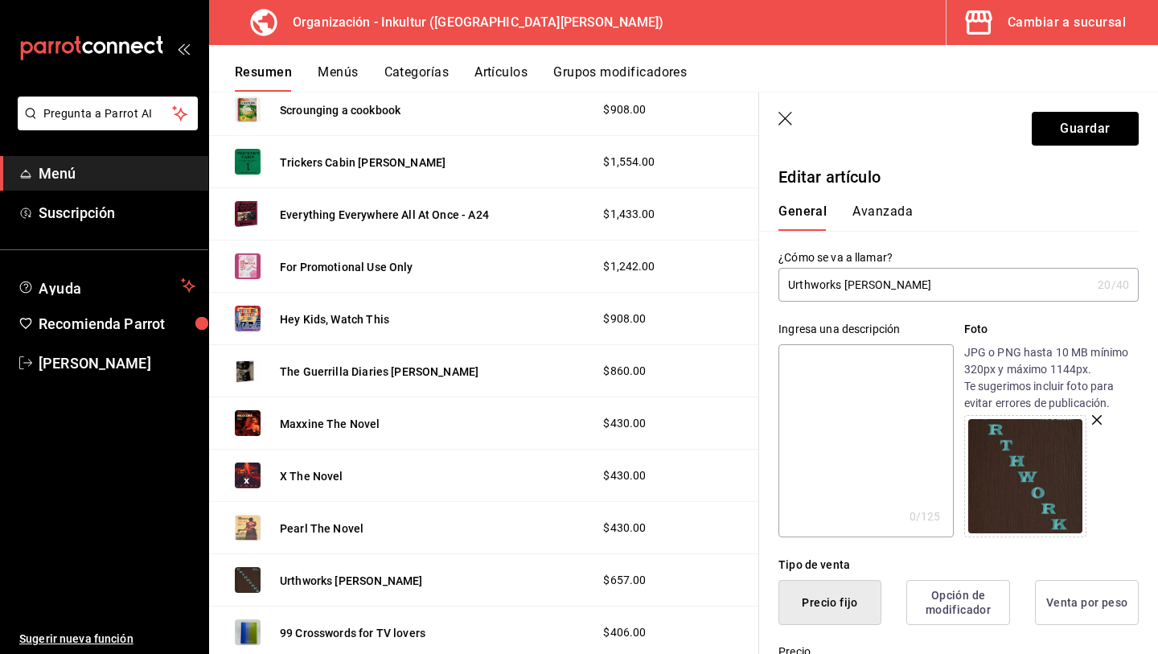
type input "$1314.00"
click at [872, 223] on button "Avanzada" at bounding box center [883, 216] width 60 height 27
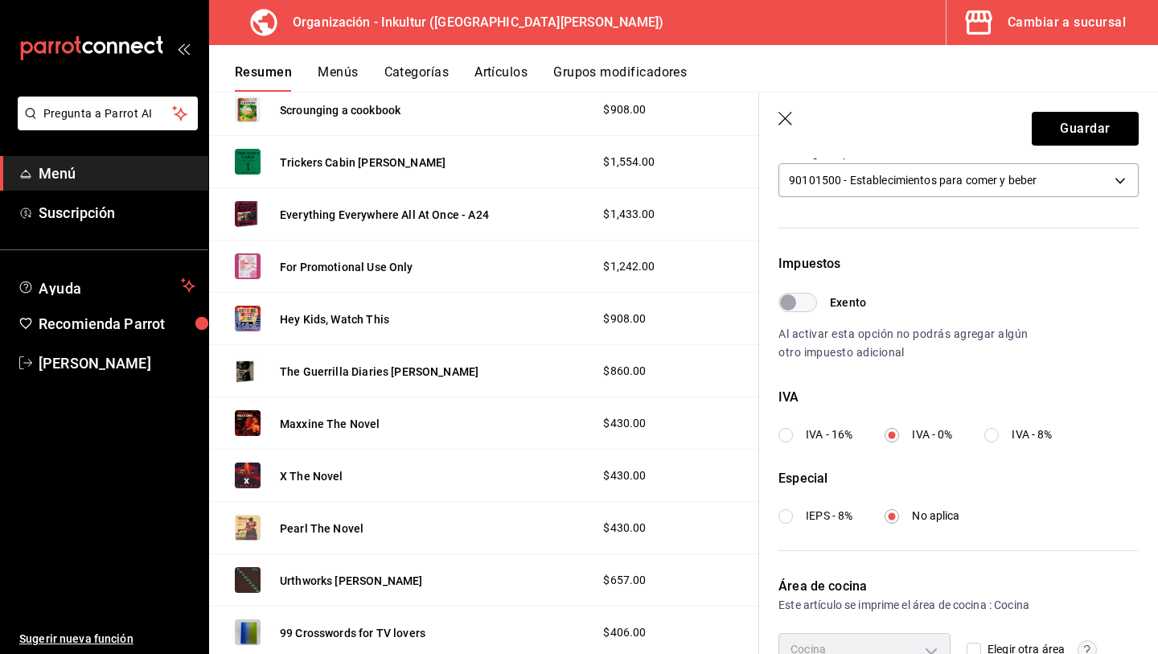
scroll to position [394, 0]
click at [1078, 123] on button "Guardar" at bounding box center [1085, 129] width 107 height 34
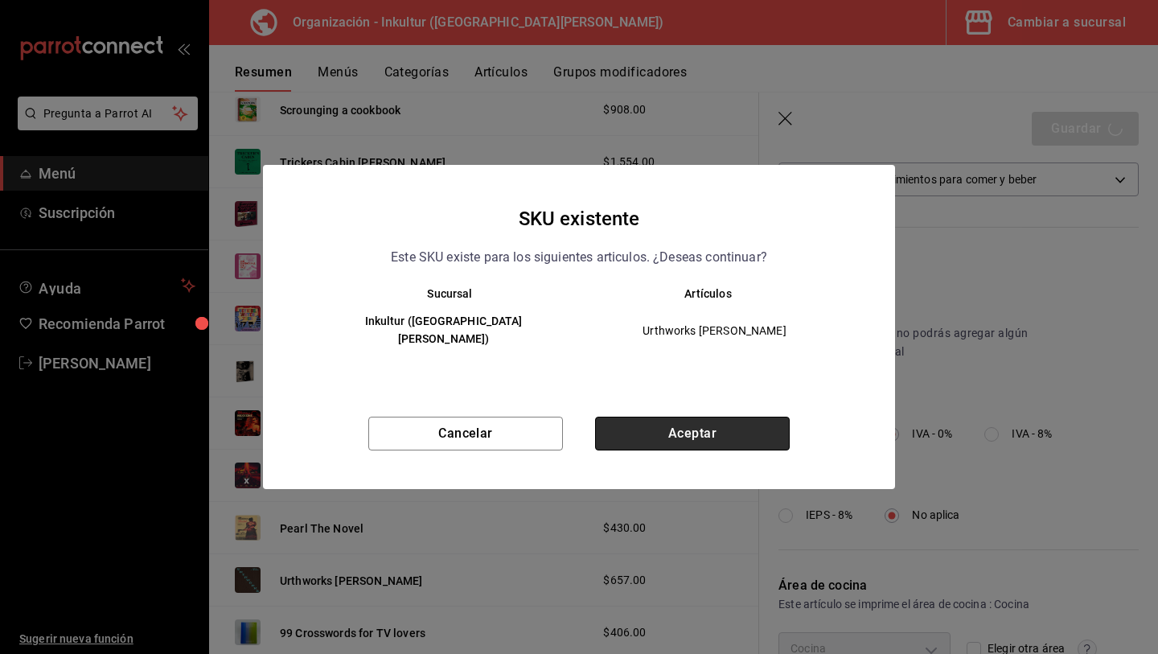
click at [667, 417] on button "Aceptar" at bounding box center [692, 434] width 195 height 34
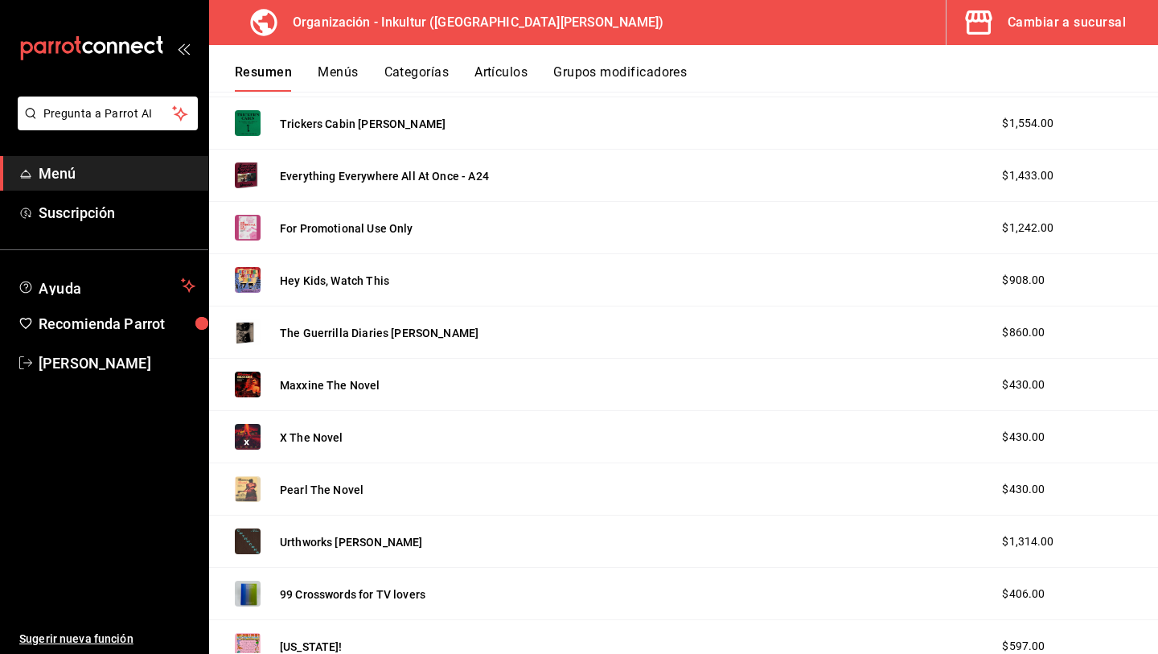
scroll to position [2257, 0]
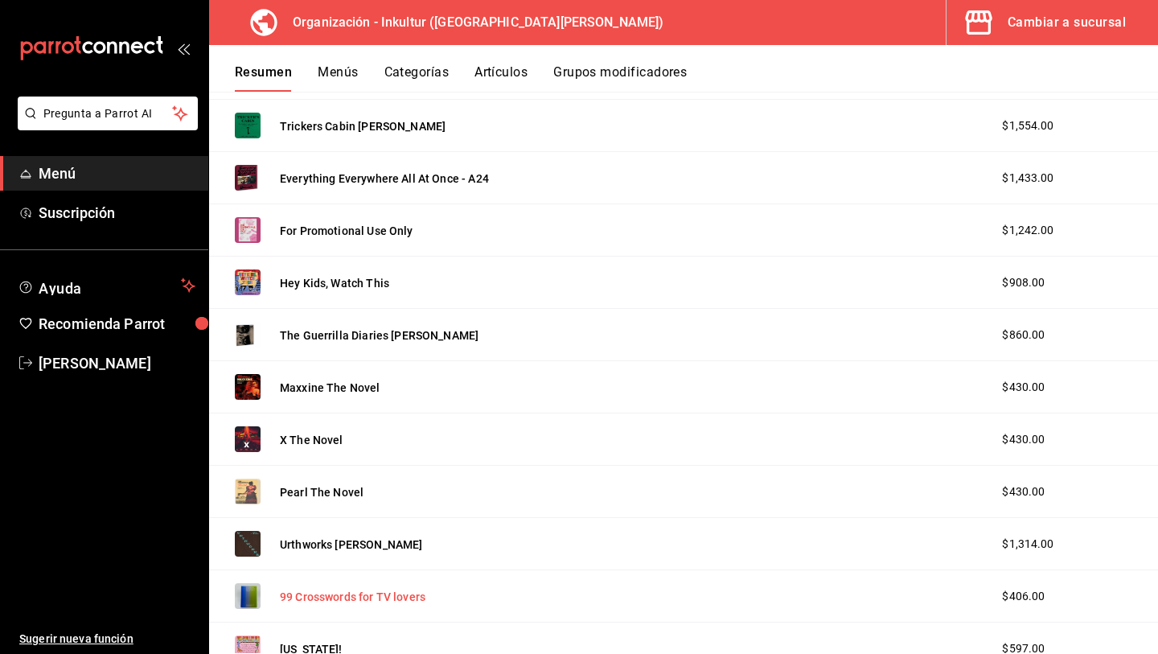
click at [360, 602] on button "99 Crosswords for TV lovers" at bounding box center [353, 597] width 146 height 16
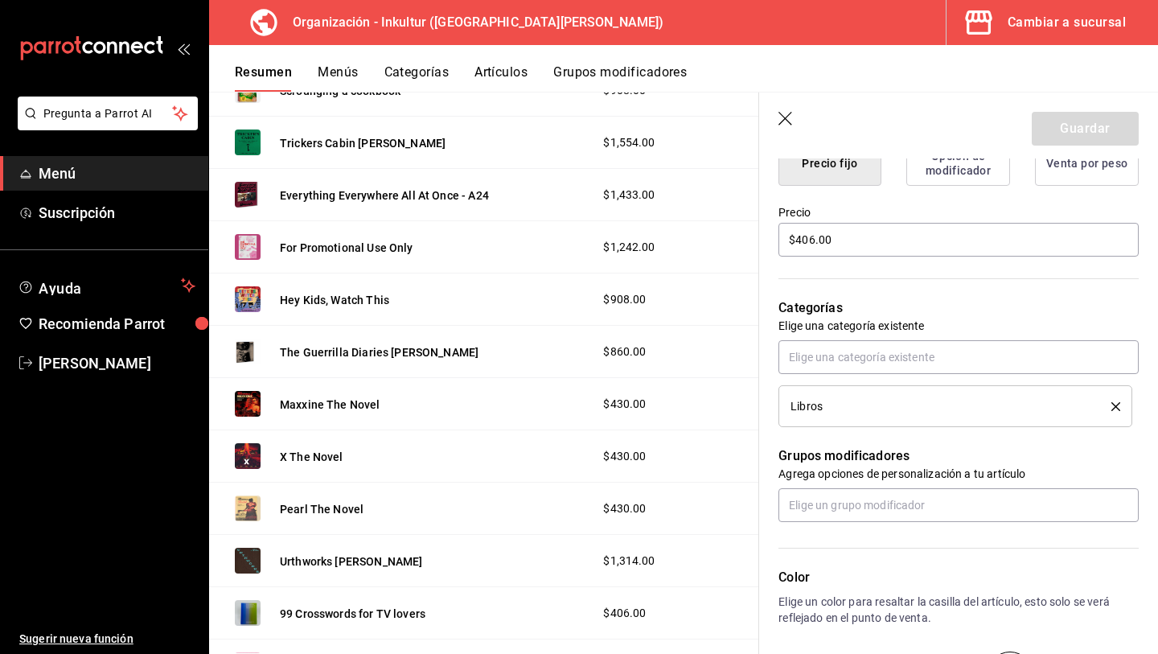
scroll to position [444, 0]
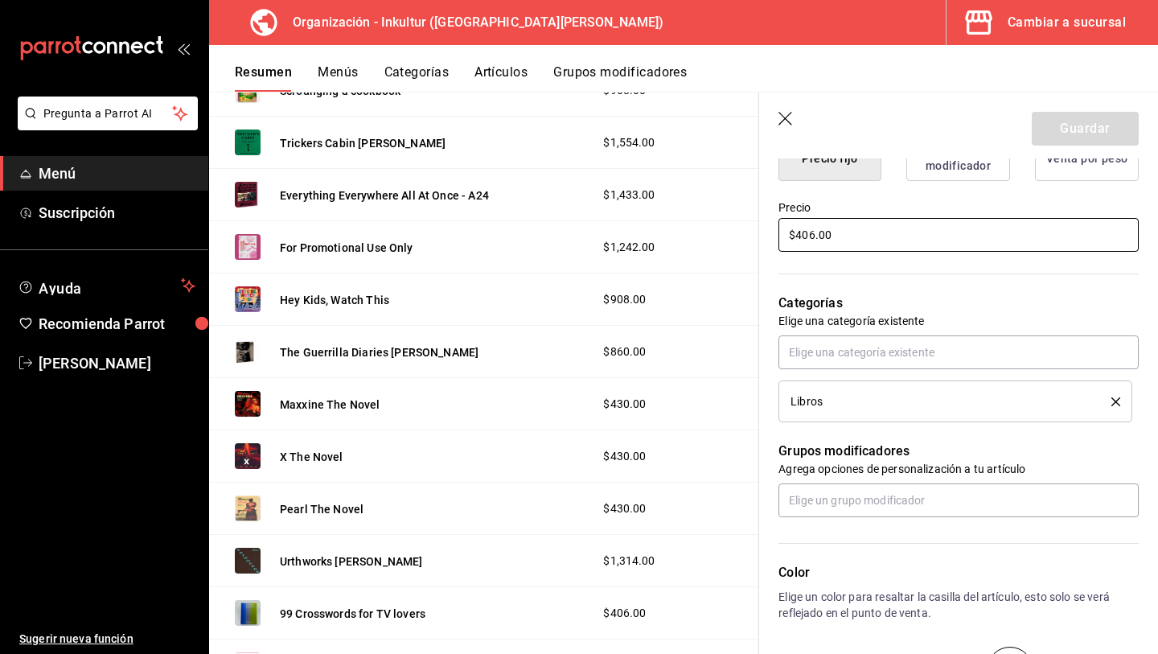
drag, startPoint x: 861, startPoint y: 233, endPoint x: 742, endPoint y: 232, distance: 118.2
click at [743, 232] on main "Resumen organización Agrega y edita los menús, las categorías, artículos y grup…" at bounding box center [683, 373] width 949 height 562
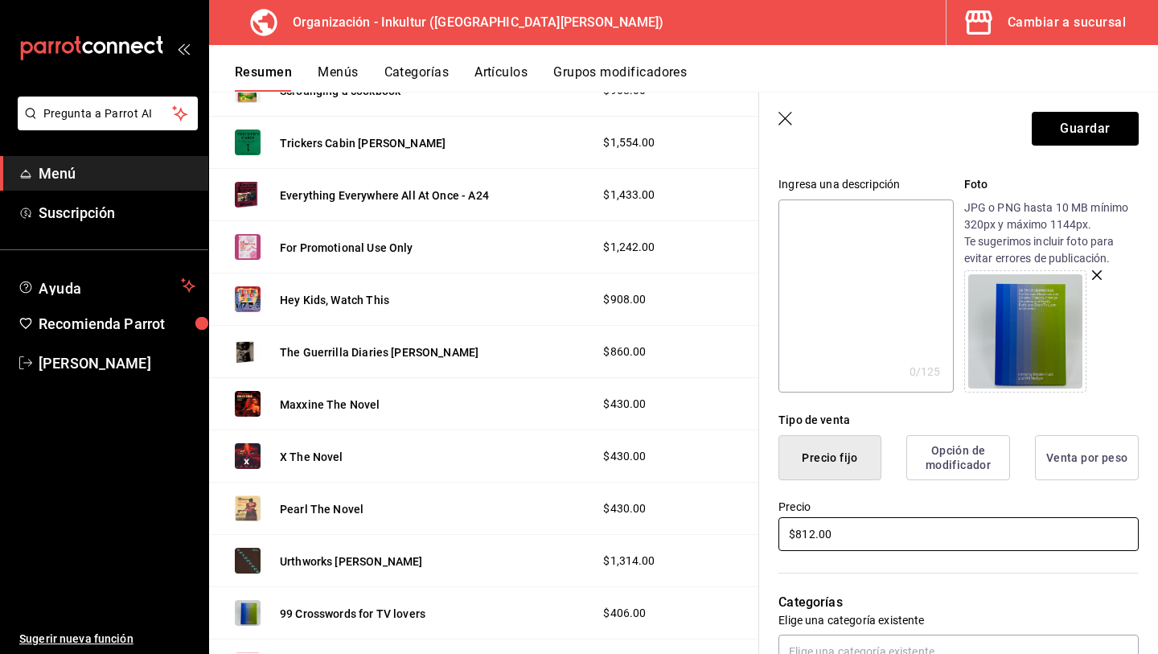
scroll to position [6, 0]
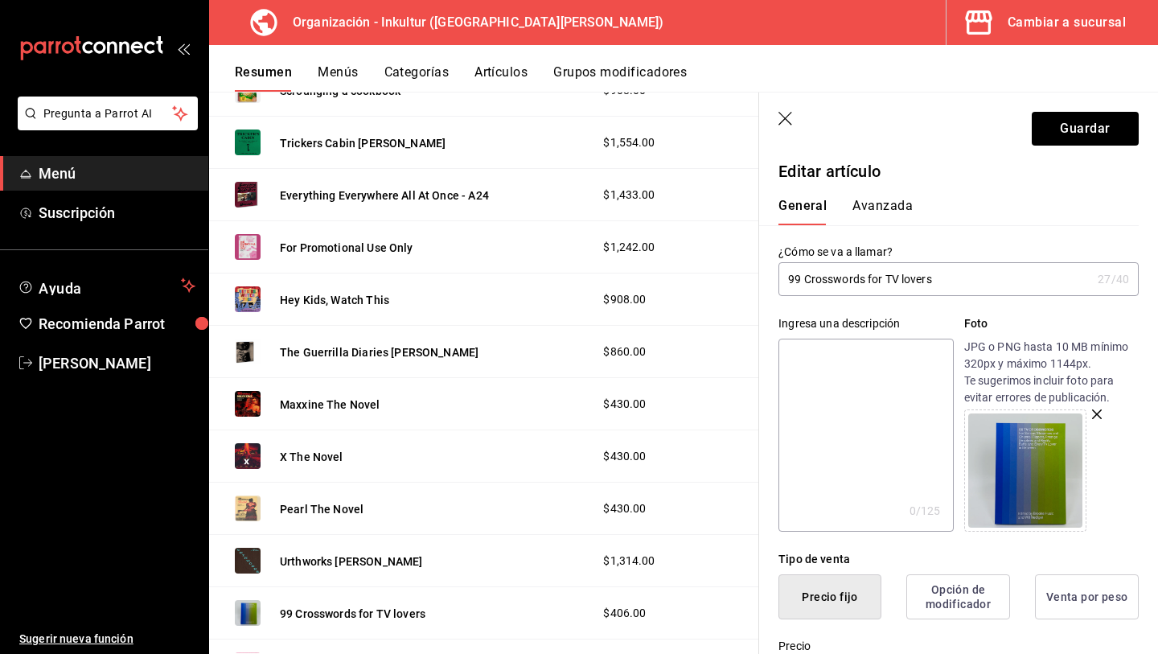
type input "$812.00"
click at [883, 200] on button "Avanzada" at bounding box center [883, 211] width 60 height 27
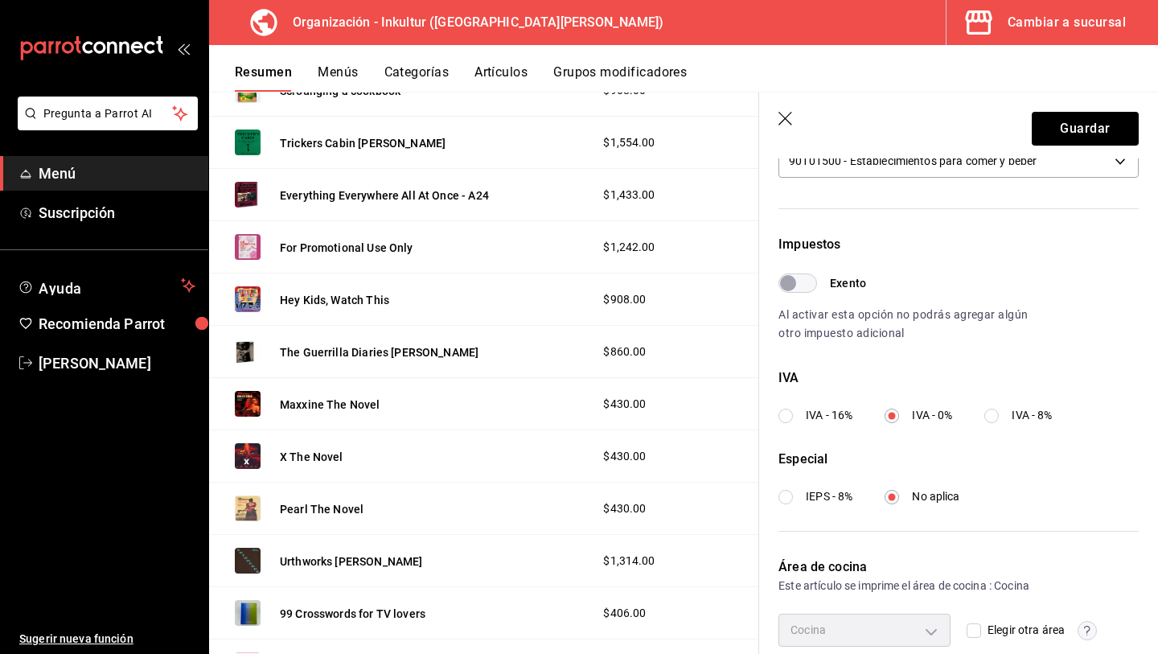
scroll to position [417, 0]
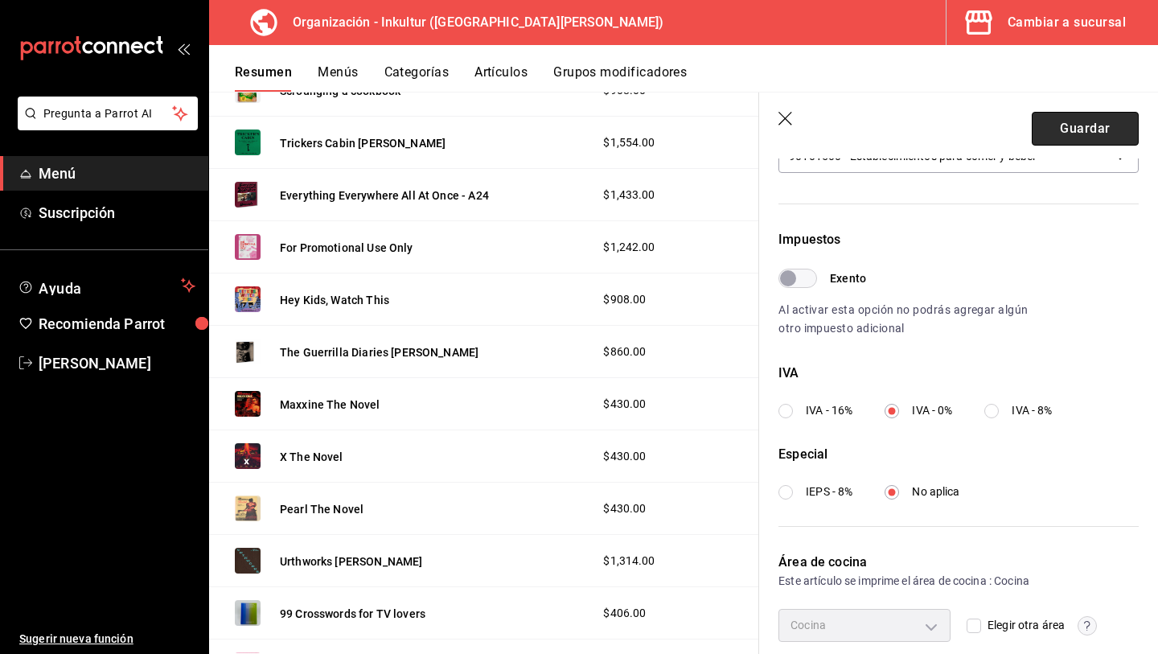
click at [1097, 112] on button "Guardar" at bounding box center [1085, 129] width 107 height 34
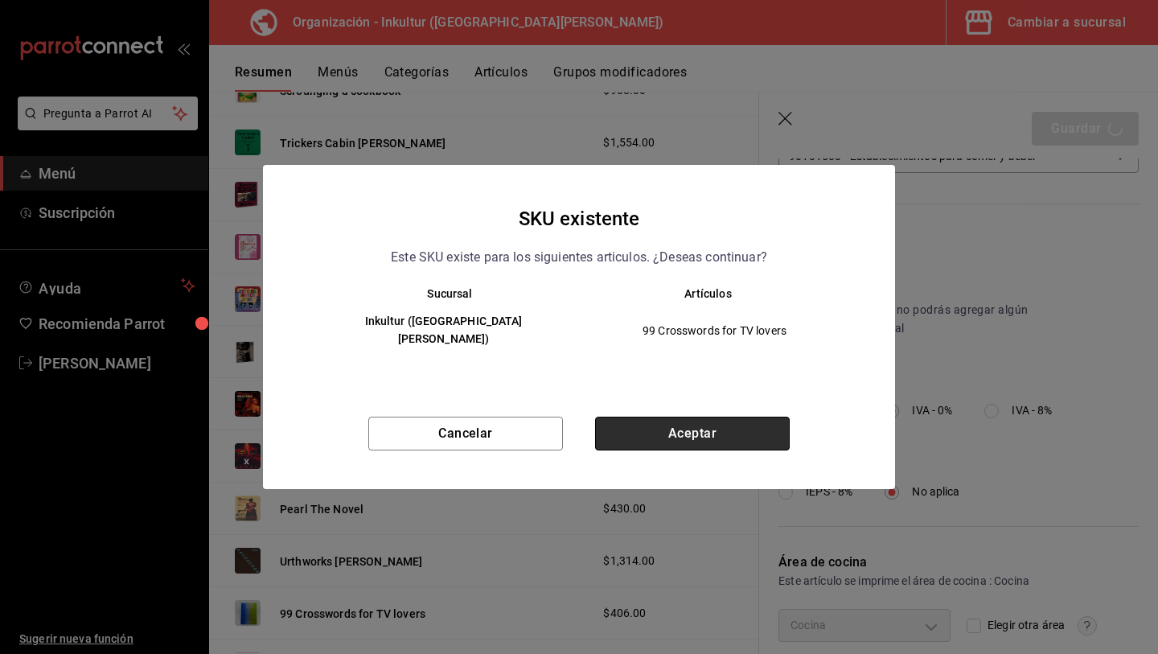
click at [680, 418] on button "Aceptar" at bounding box center [692, 434] width 195 height 34
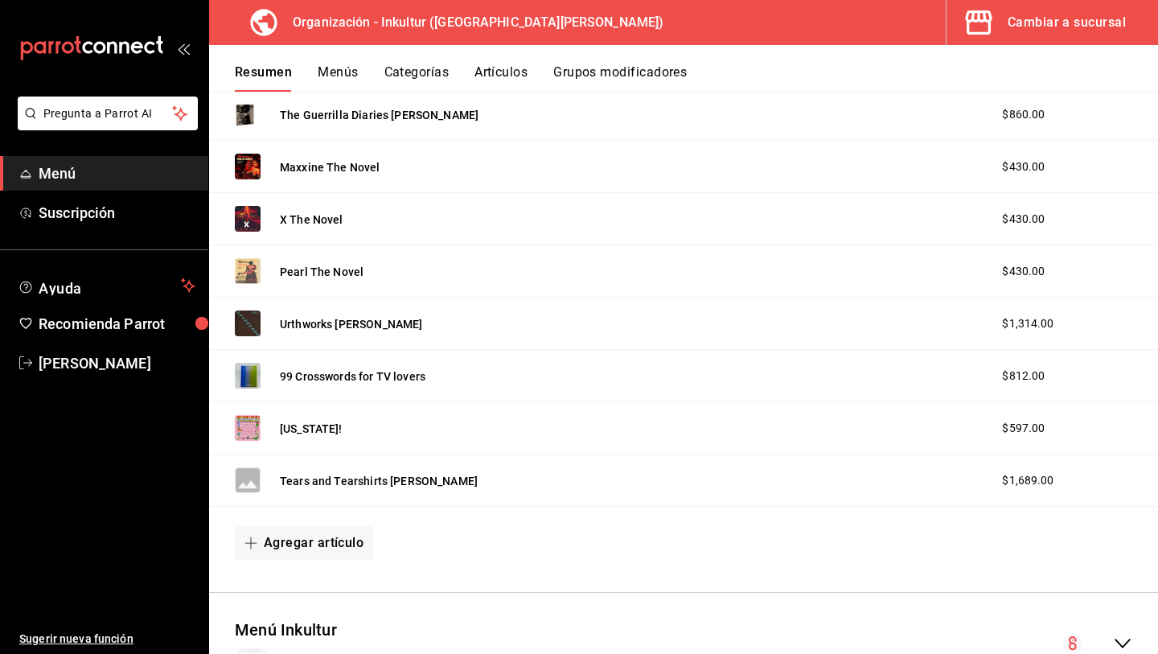
scroll to position [2502, 0]
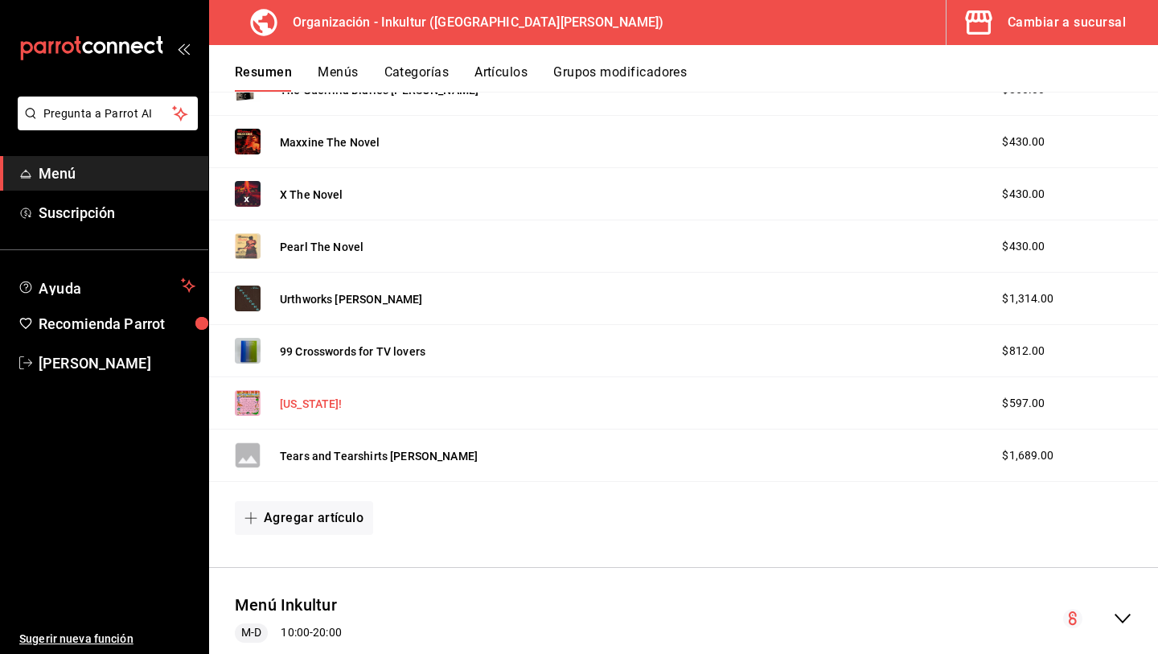
click at [299, 405] on button "[US_STATE]!" at bounding box center [311, 404] width 63 height 16
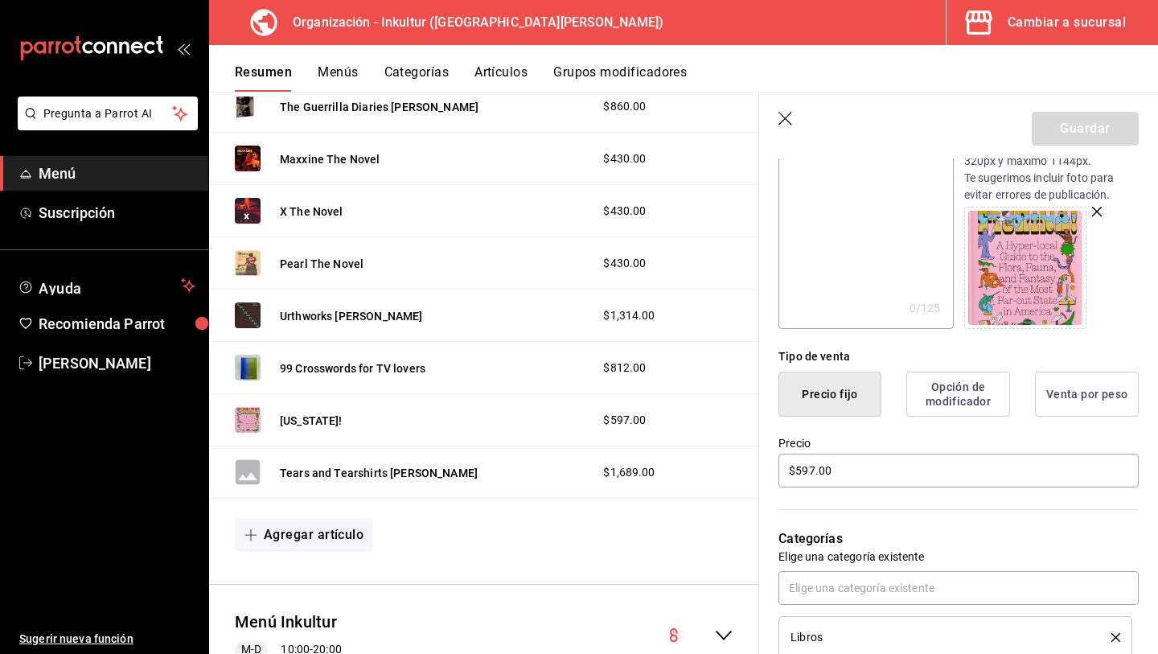
scroll to position [192, 0]
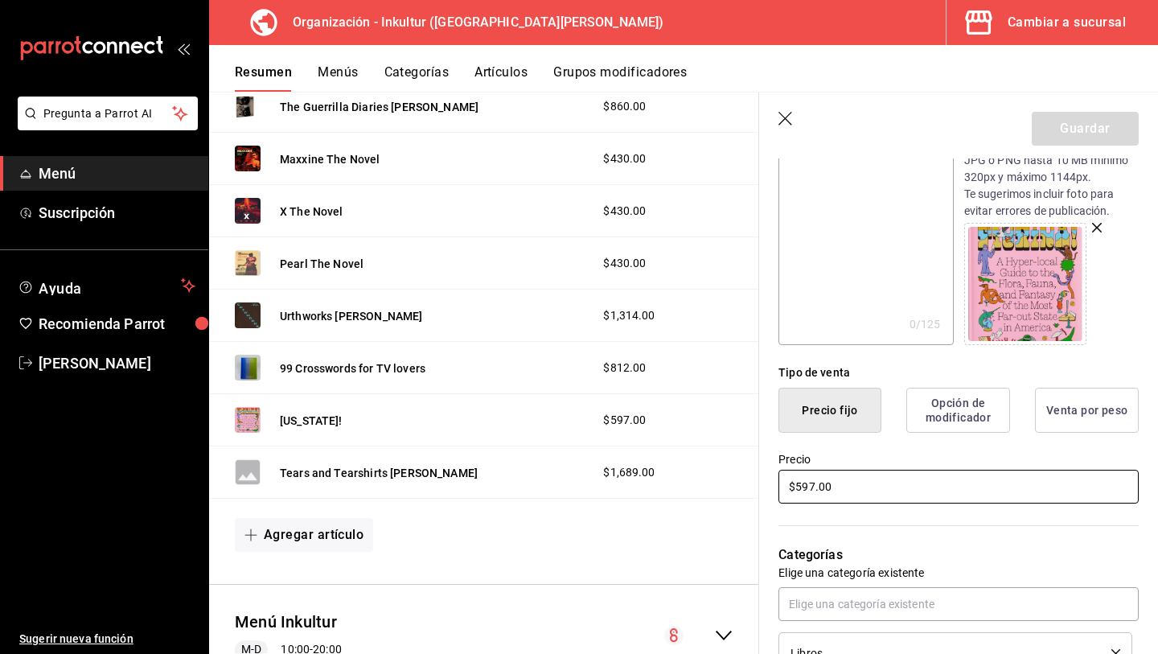
drag, startPoint x: 859, startPoint y: 489, endPoint x: 760, endPoint y: 484, distance: 99.0
click at [771, 484] on div "Precio $597.00" at bounding box center [949, 469] width 380 height 73
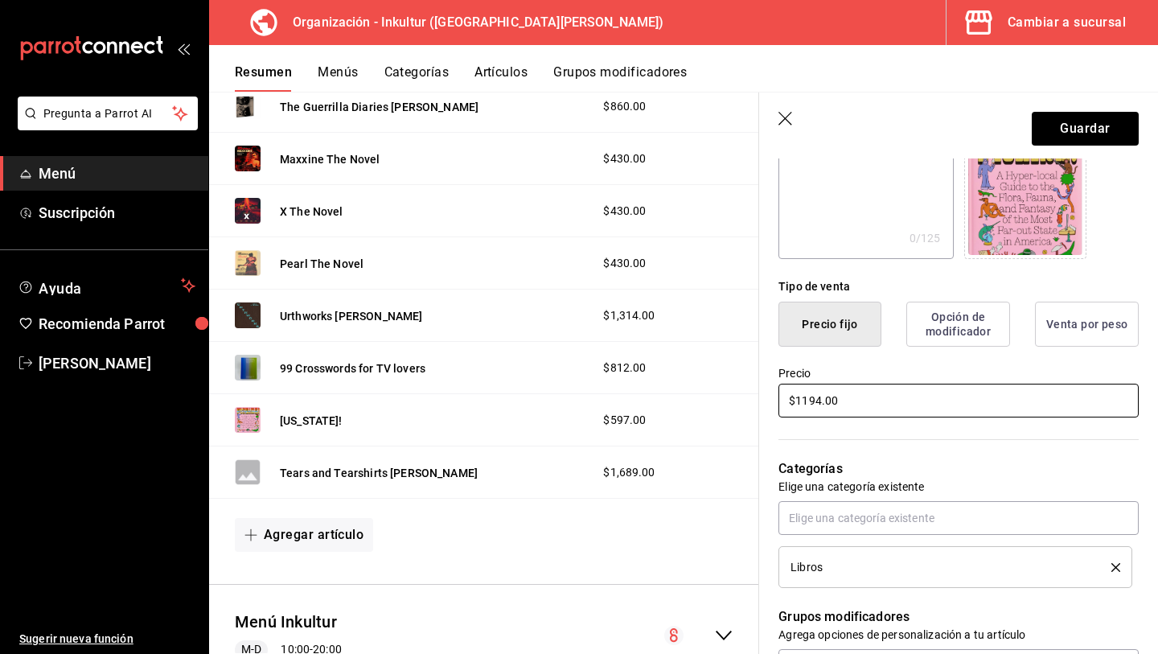
scroll to position [0, 0]
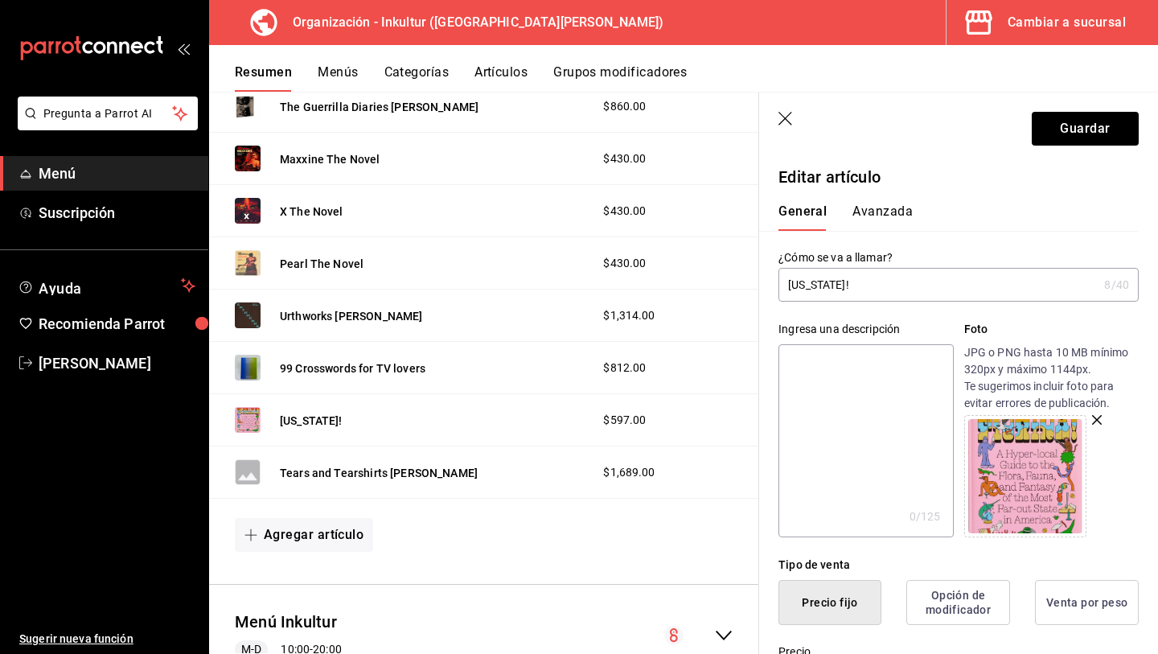
type input "$1194.00"
click at [887, 207] on button "Avanzada" at bounding box center [883, 216] width 60 height 27
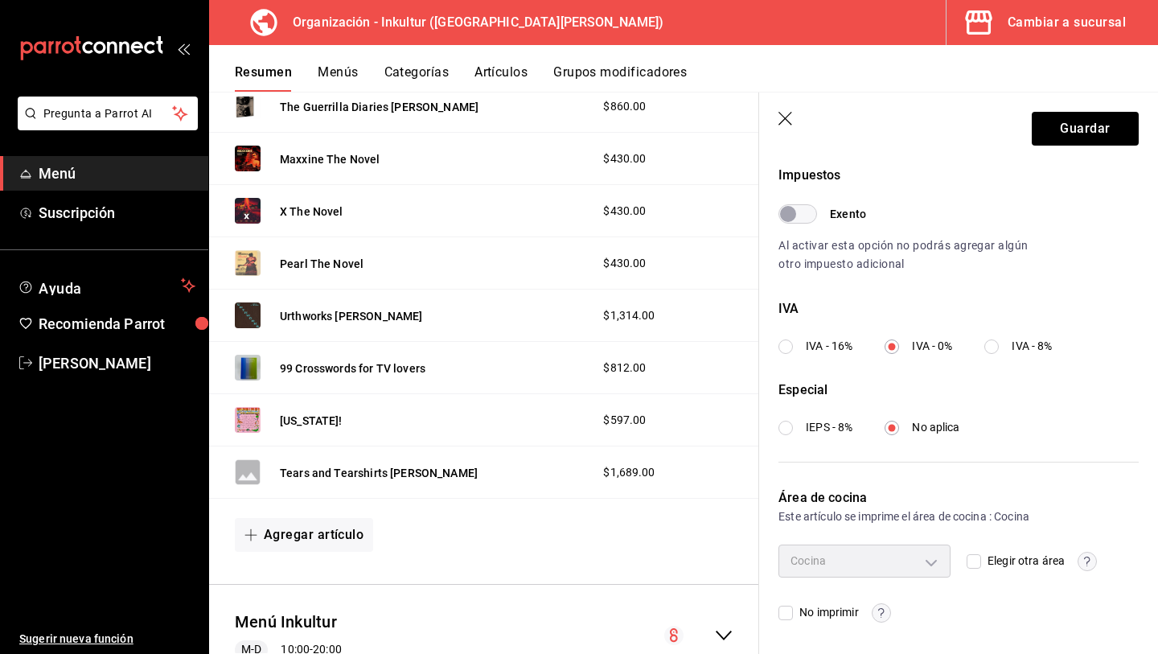
scroll to position [479, 0]
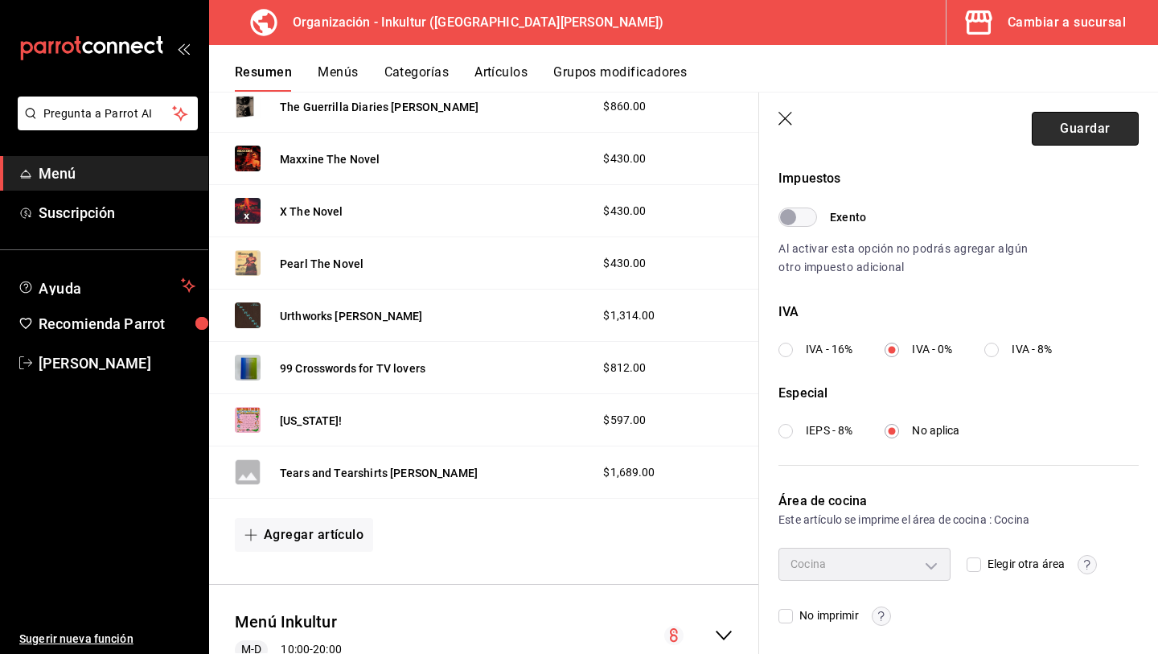
click at [1083, 129] on button "Guardar" at bounding box center [1085, 129] width 107 height 34
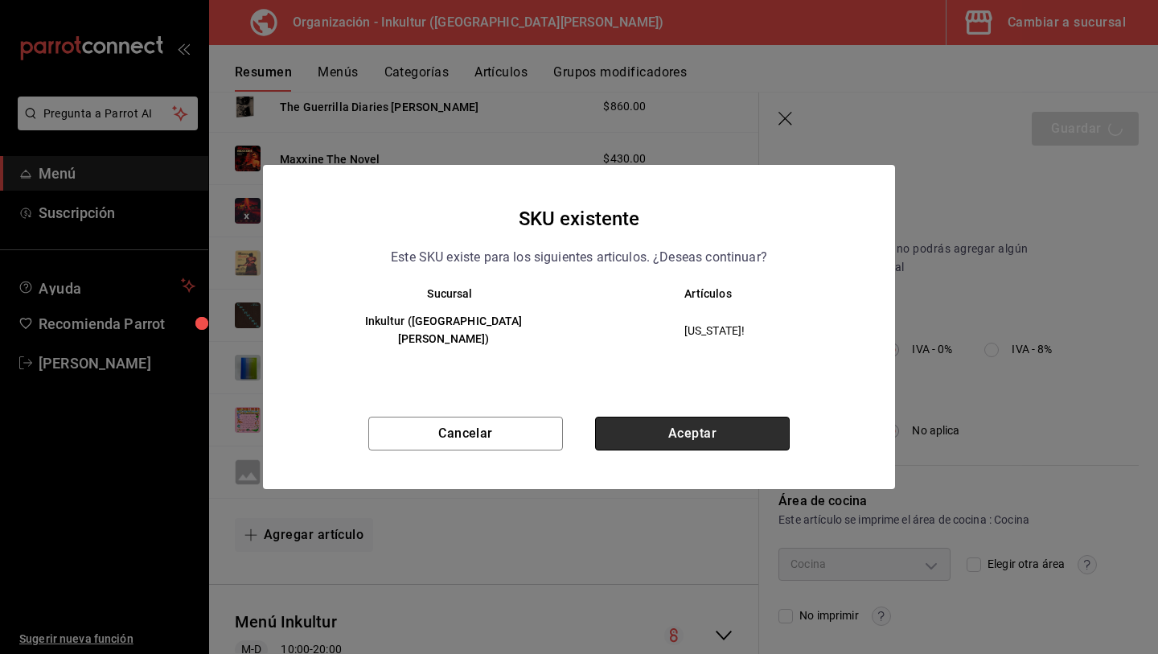
click at [692, 421] on button "Aceptar" at bounding box center [692, 434] width 195 height 34
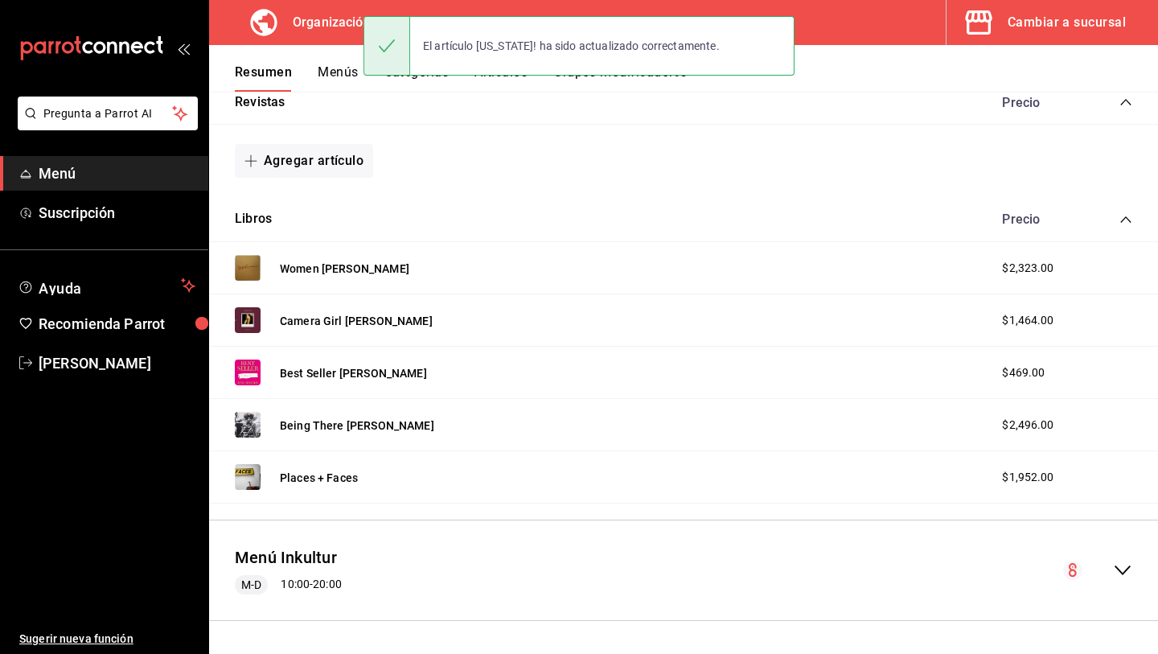
scroll to position [285, 0]
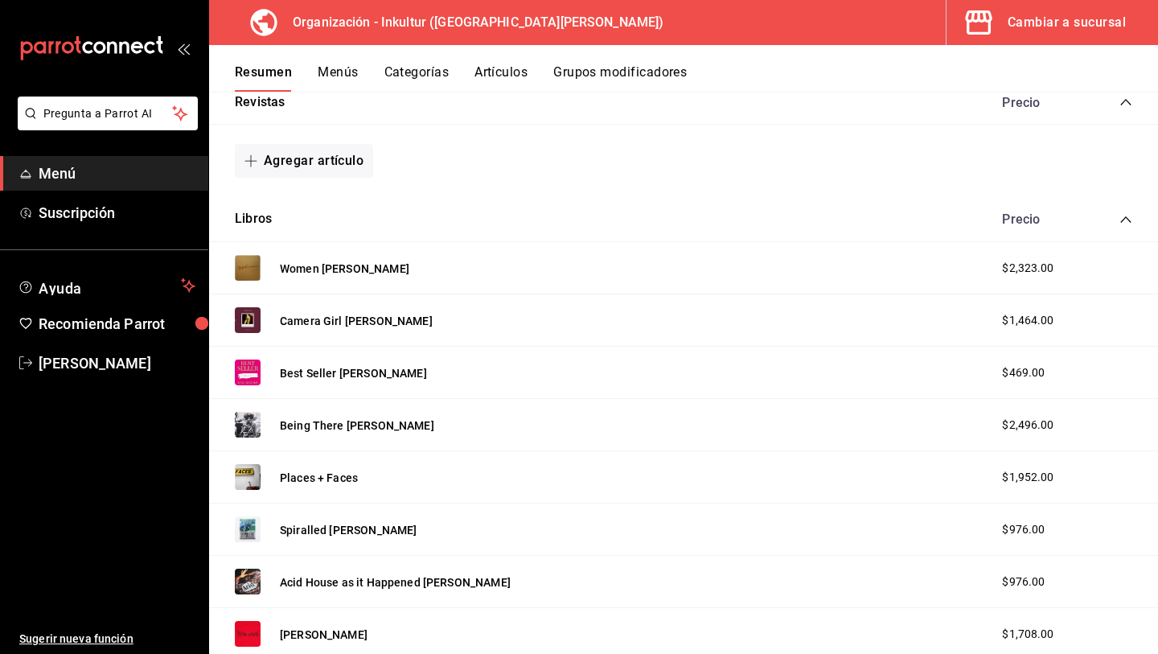
click at [988, 288] on div "Women Nadie Lee Cohen $2,323.00" at bounding box center [683, 268] width 949 height 52
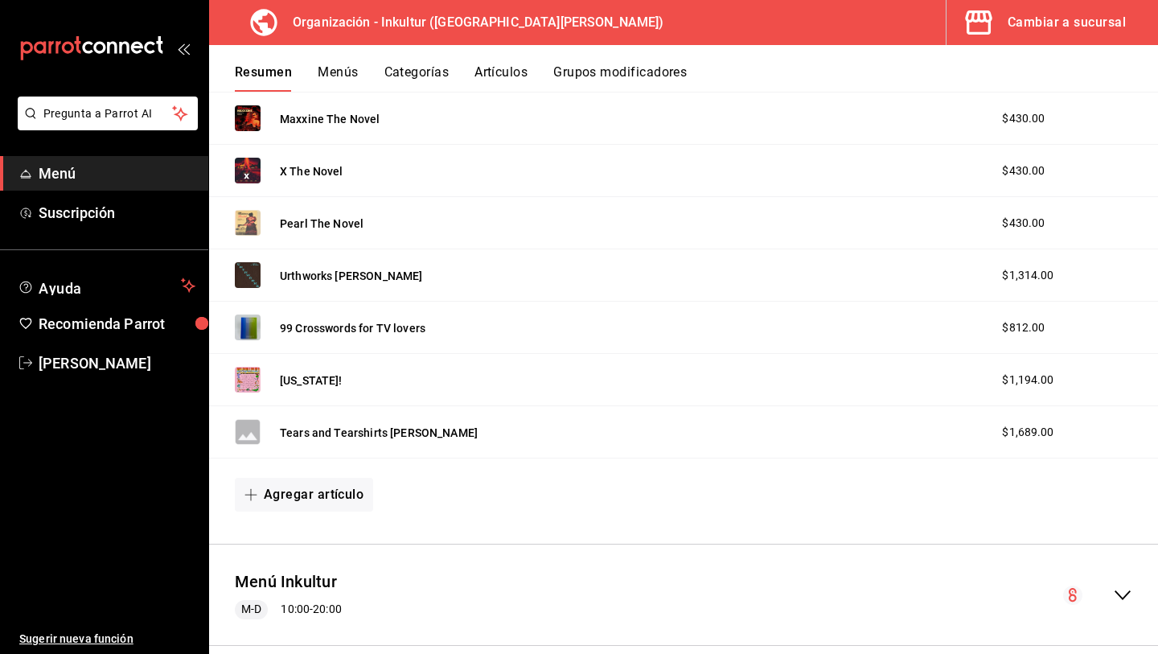
scroll to position [2526, 0]
click at [319, 497] on button "Agregar artículo" at bounding box center [304, 494] width 138 height 34
click at [684, 498] on div at bounding box center [579, 327] width 1158 height 654
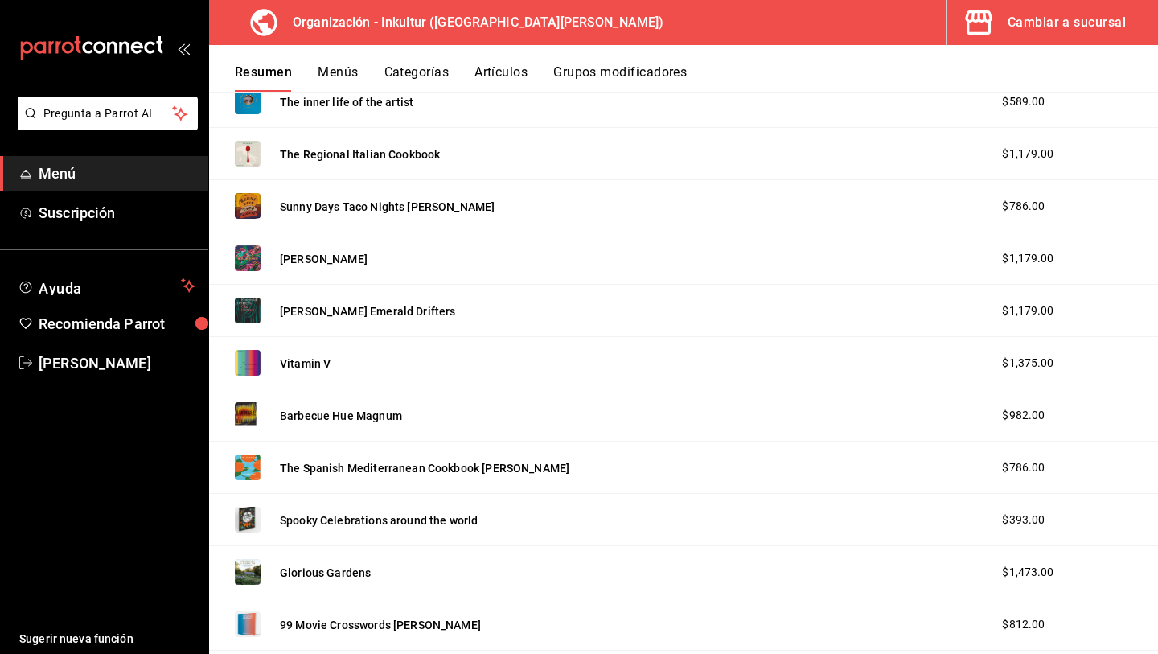
scroll to position [0, 0]
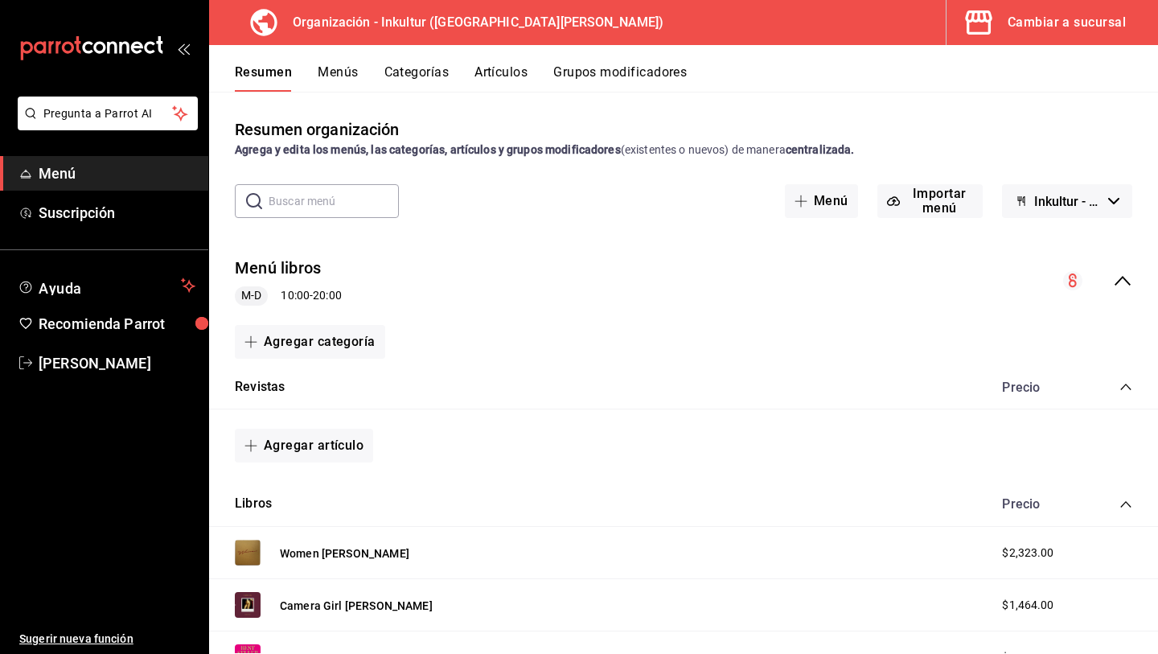
click at [350, 78] on button "Menús" at bounding box center [338, 77] width 40 height 27
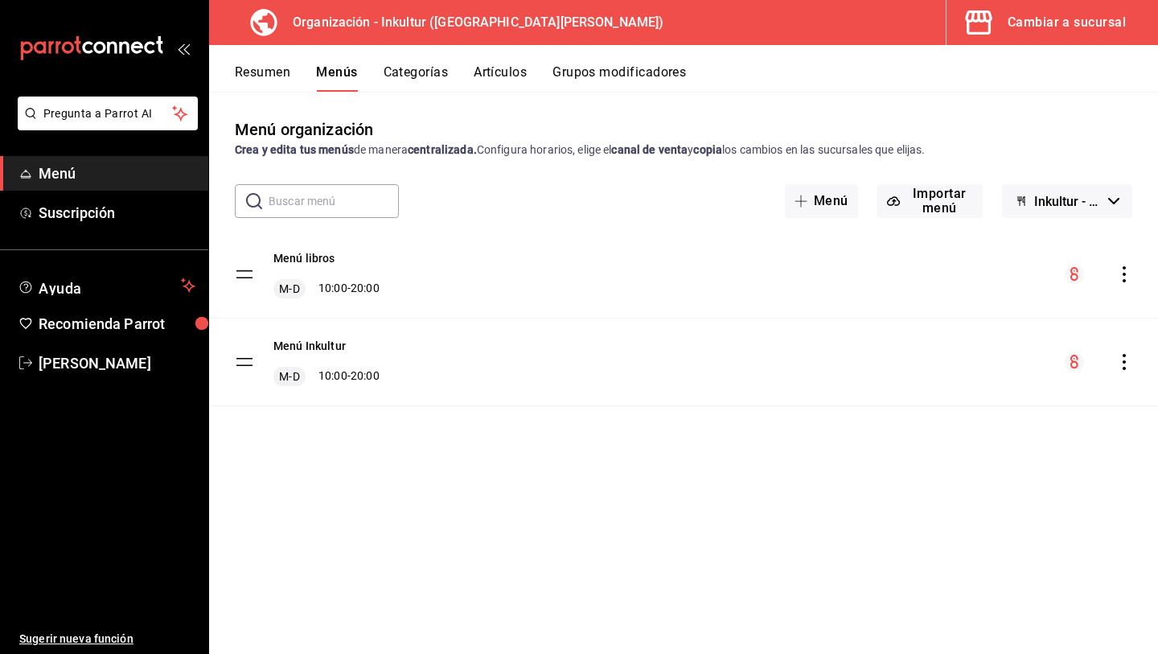
click at [1120, 278] on icon "actions" at bounding box center [1124, 274] width 16 height 16
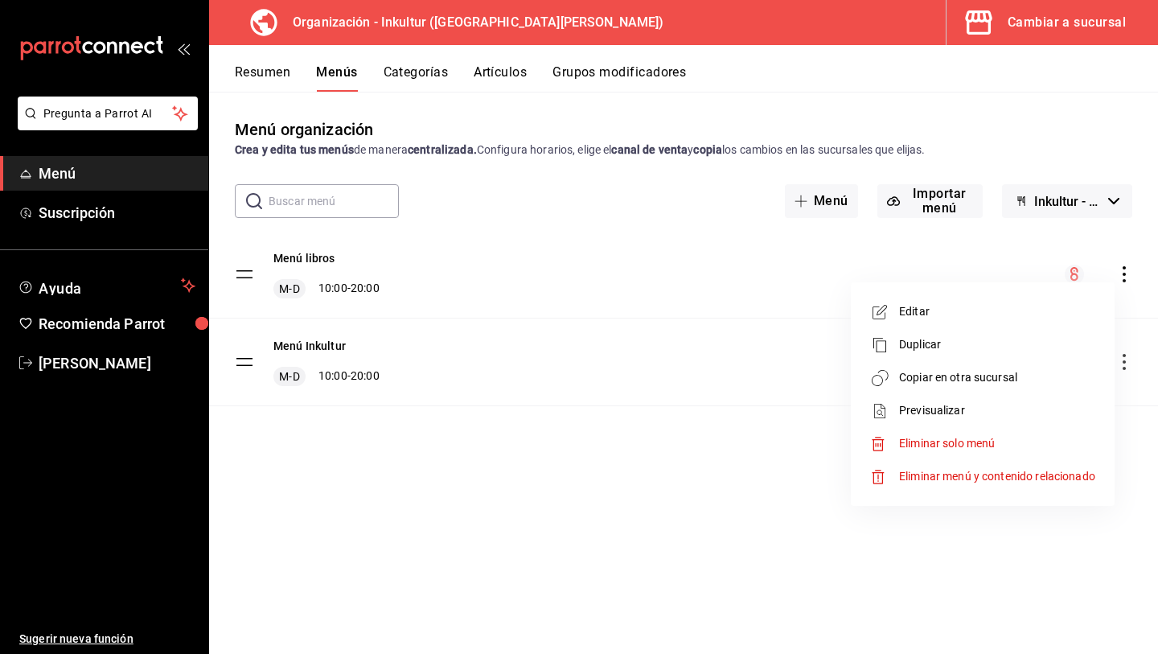
click at [1022, 370] on span "Copiar en otra sucursal" at bounding box center [997, 377] width 196 height 17
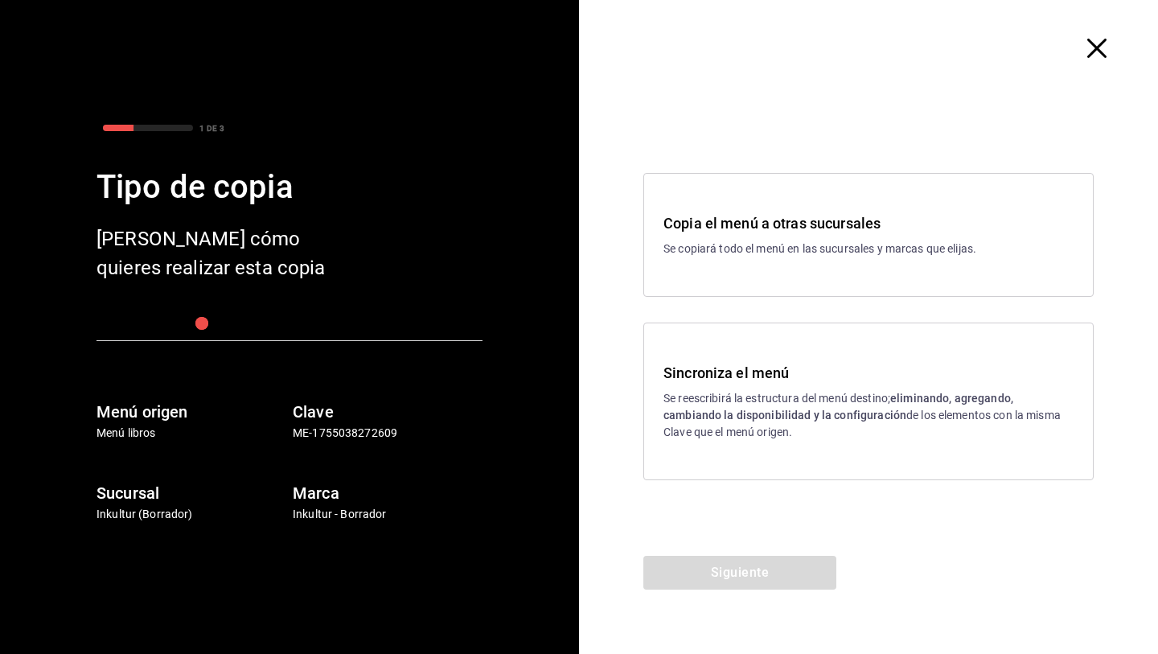
click at [792, 401] on p "Se reescribirá la estructura del menú destino; eliminando, agregando, cambiando…" at bounding box center [869, 415] width 410 height 51
click at [734, 577] on button "Siguiente" at bounding box center [739, 573] width 193 height 34
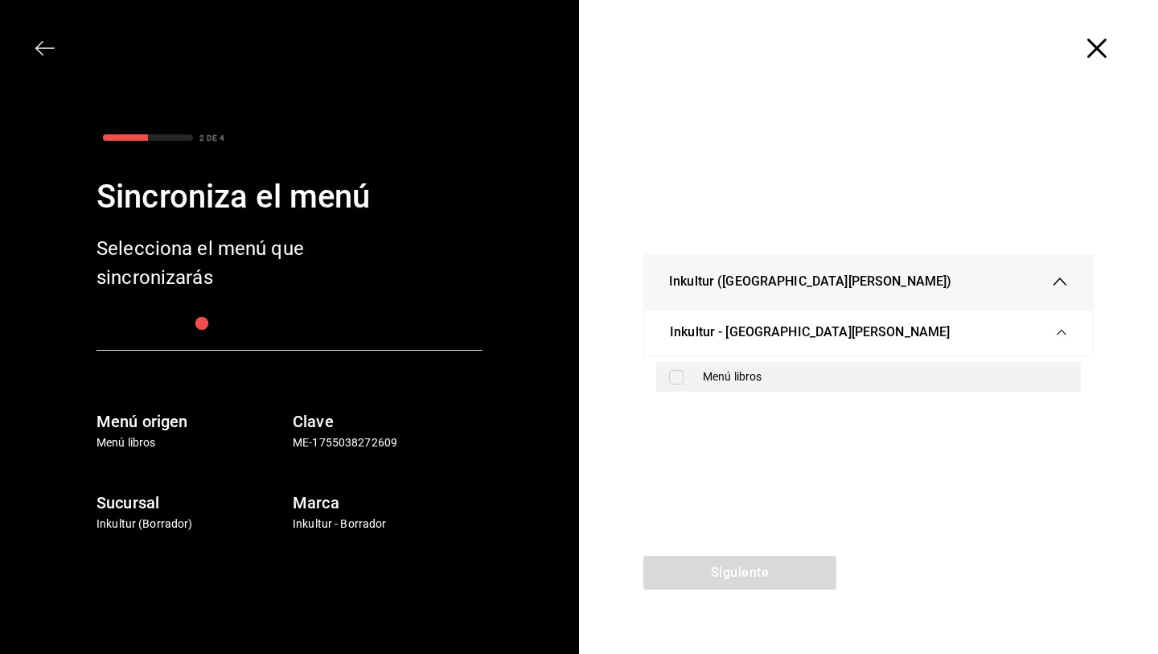
click at [678, 381] on input "checkbox" at bounding box center [676, 377] width 14 height 14
checkbox input "true"
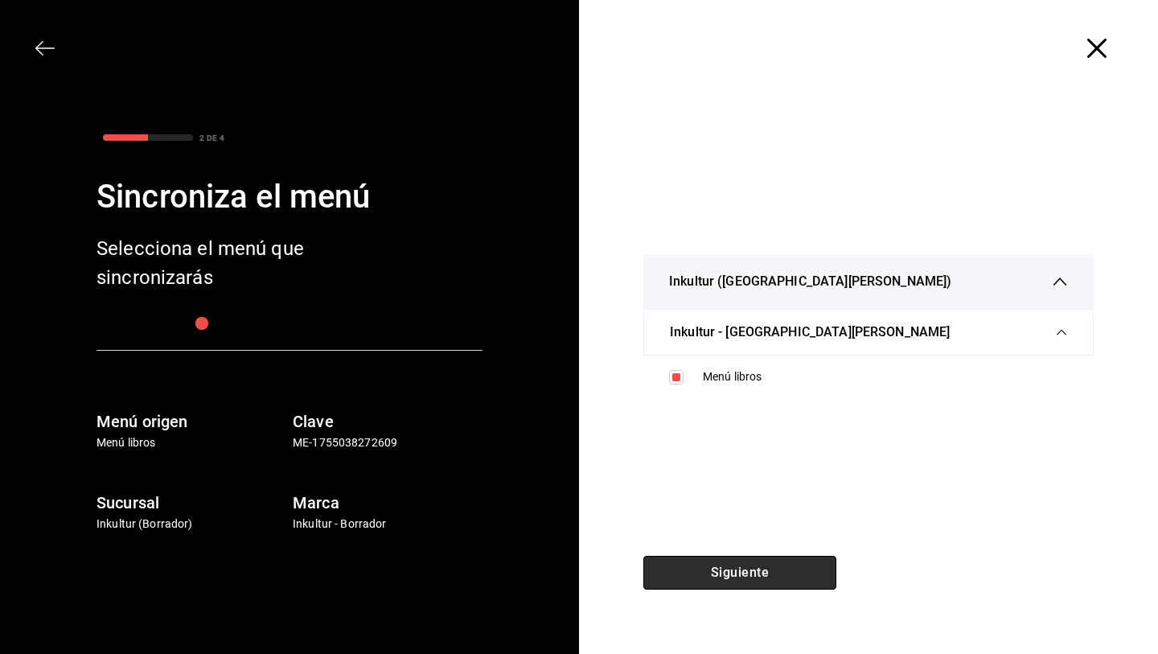
click at [724, 577] on button "Siguiente" at bounding box center [739, 573] width 193 height 34
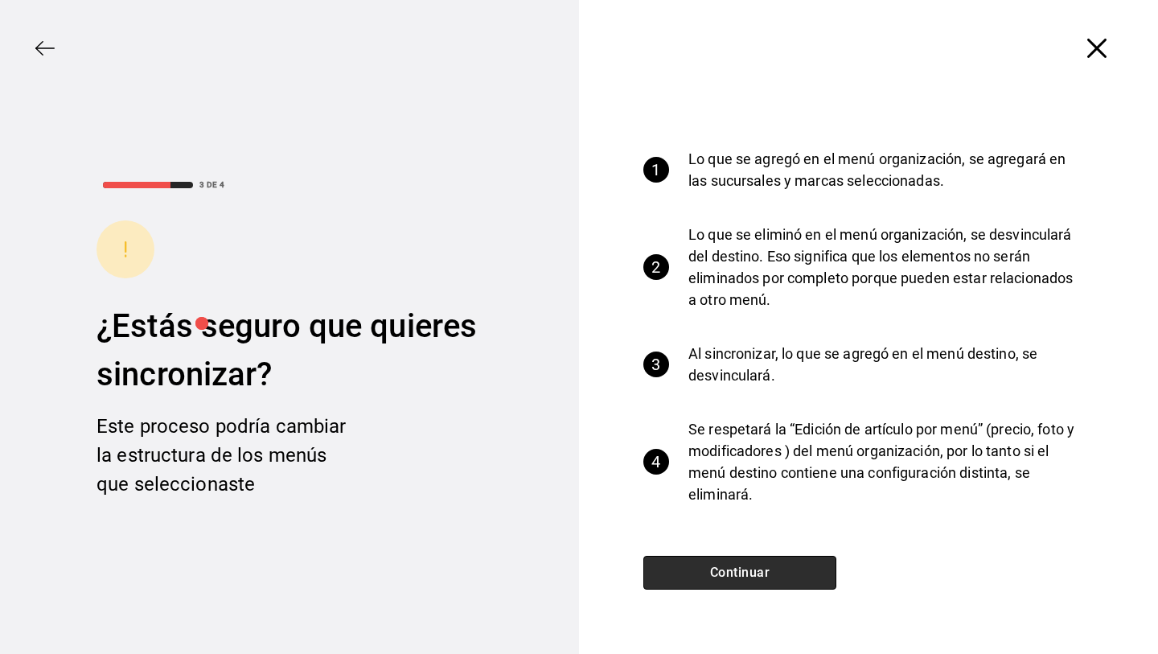
click at [765, 573] on button "Continuar" at bounding box center [739, 573] width 193 height 34
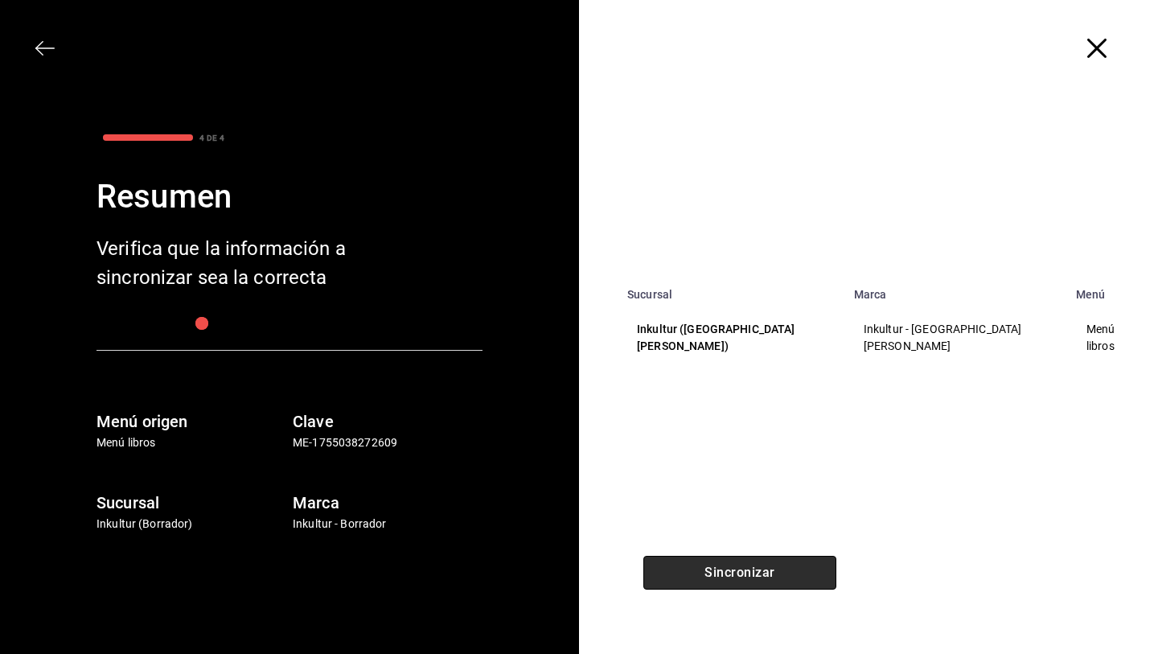
click at [765, 573] on button "Sincronizar" at bounding box center [739, 573] width 193 height 34
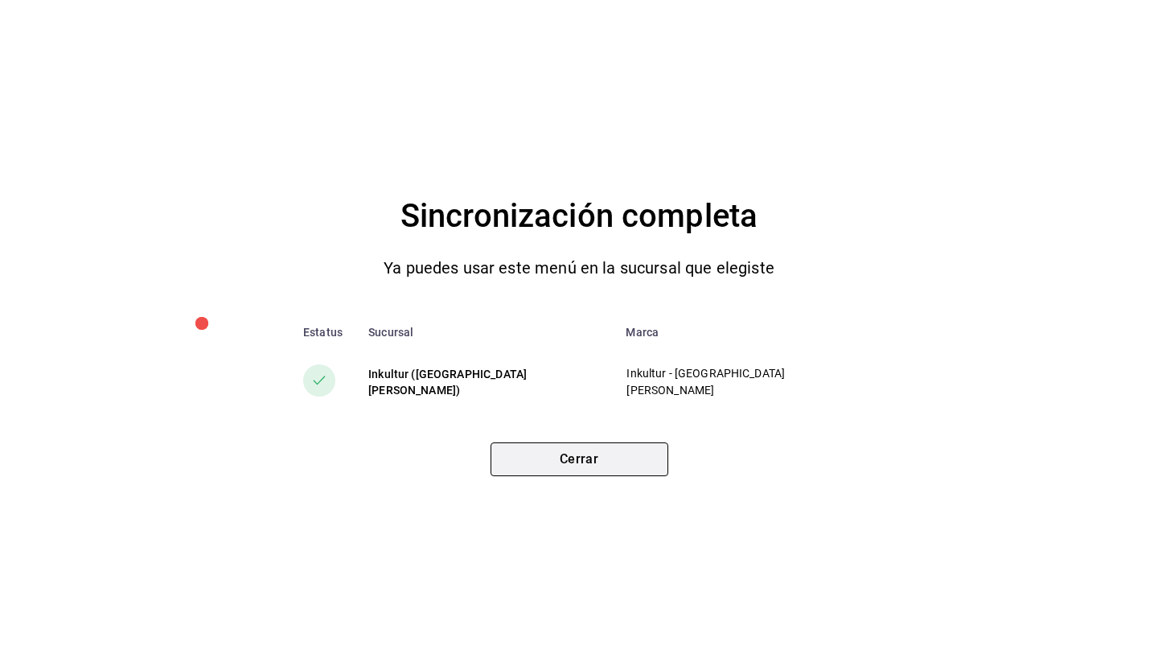
click at [590, 461] on button "Cerrar" at bounding box center [580, 459] width 178 height 34
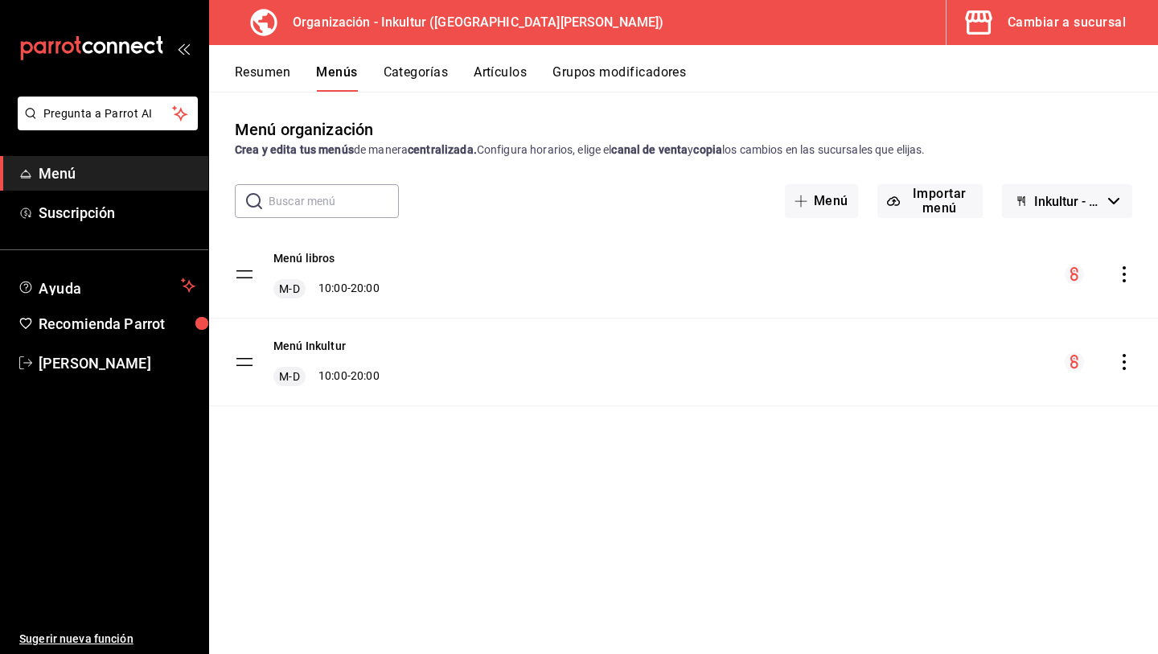
click at [250, 73] on button "Resumen" at bounding box center [262, 77] width 55 height 27
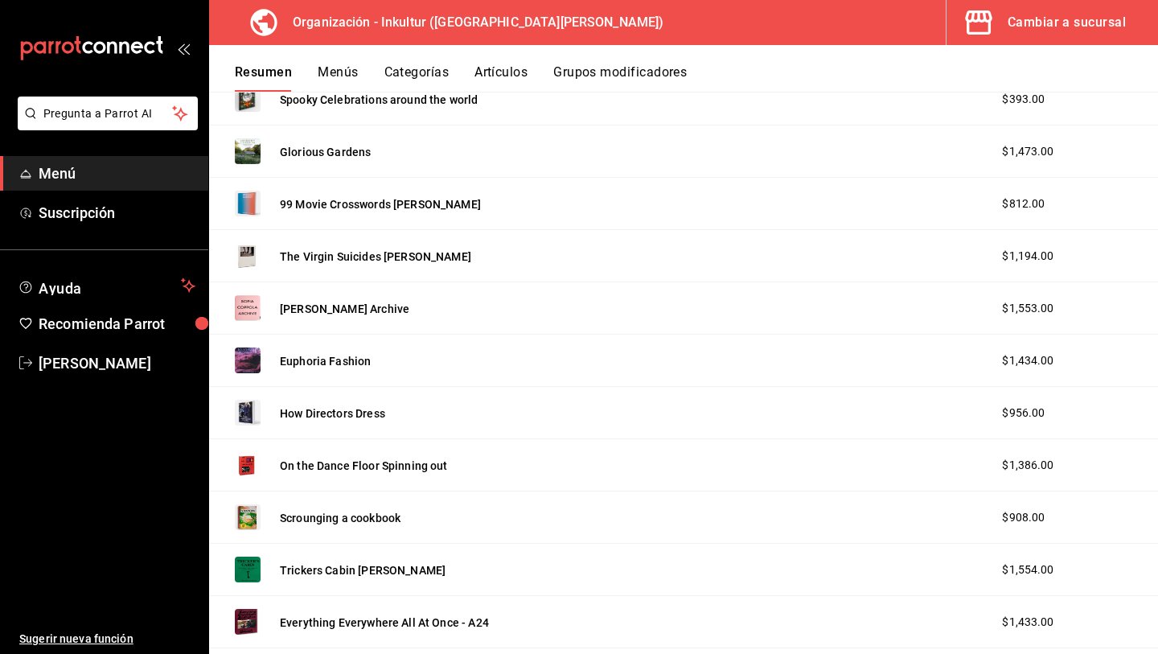
scroll to position [2550, 0]
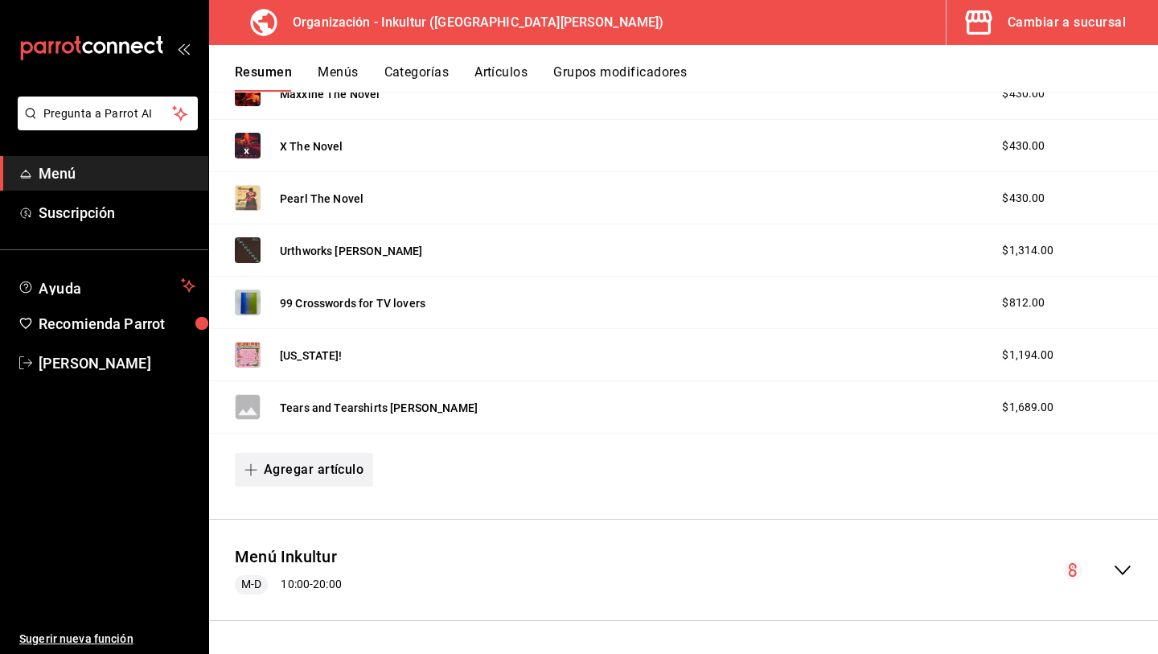
click at [323, 471] on button "Agregar artículo" at bounding box center [304, 470] width 138 height 34
click at [315, 553] on li "Artículo nuevo" at bounding box center [298, 551] width 126 height 39
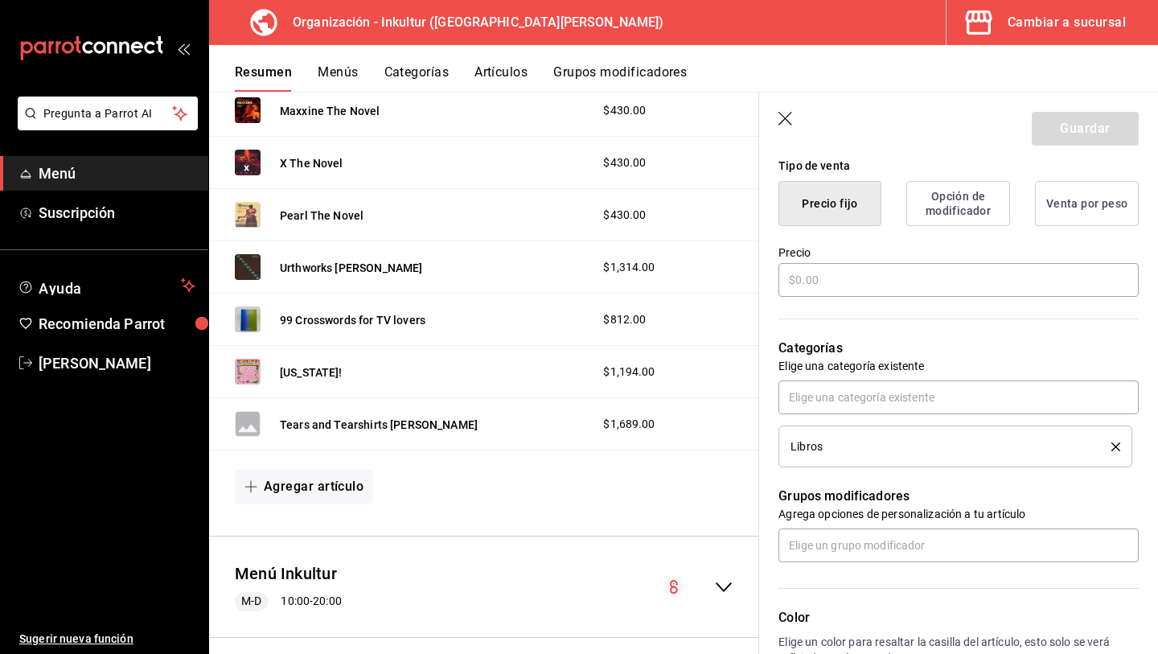
scroll to position [397, 0]
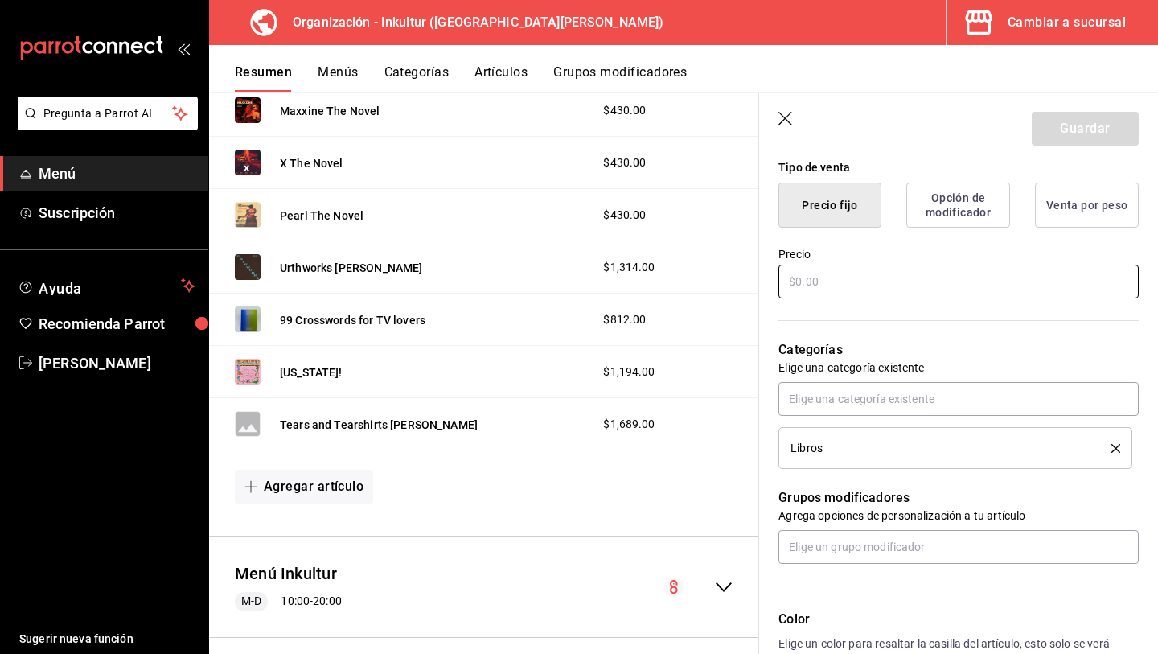
type input "Horror Caviar A Cookbook"
click at [834, 282] on input "text" at bounding box center [959, 282] width 360 height 34
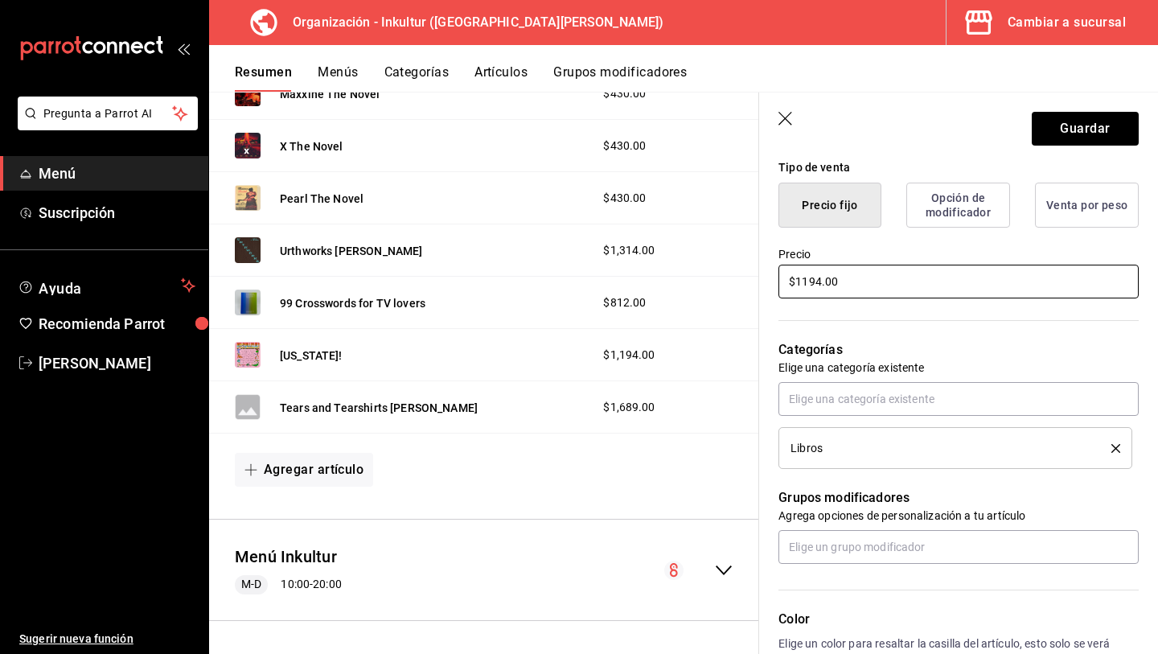
scroll to position [2565, 0]
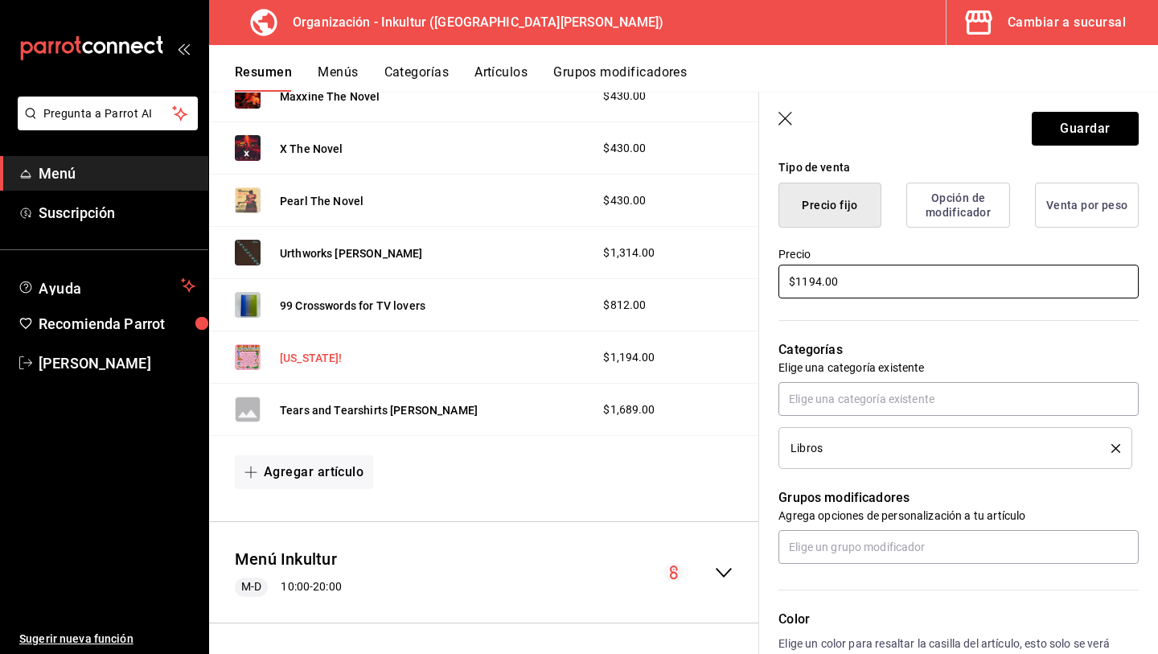
type input "$1194.00"
click at [308, 358] on button "[US_STATE]!" at bounding box center [311, 358] width 63 height 16
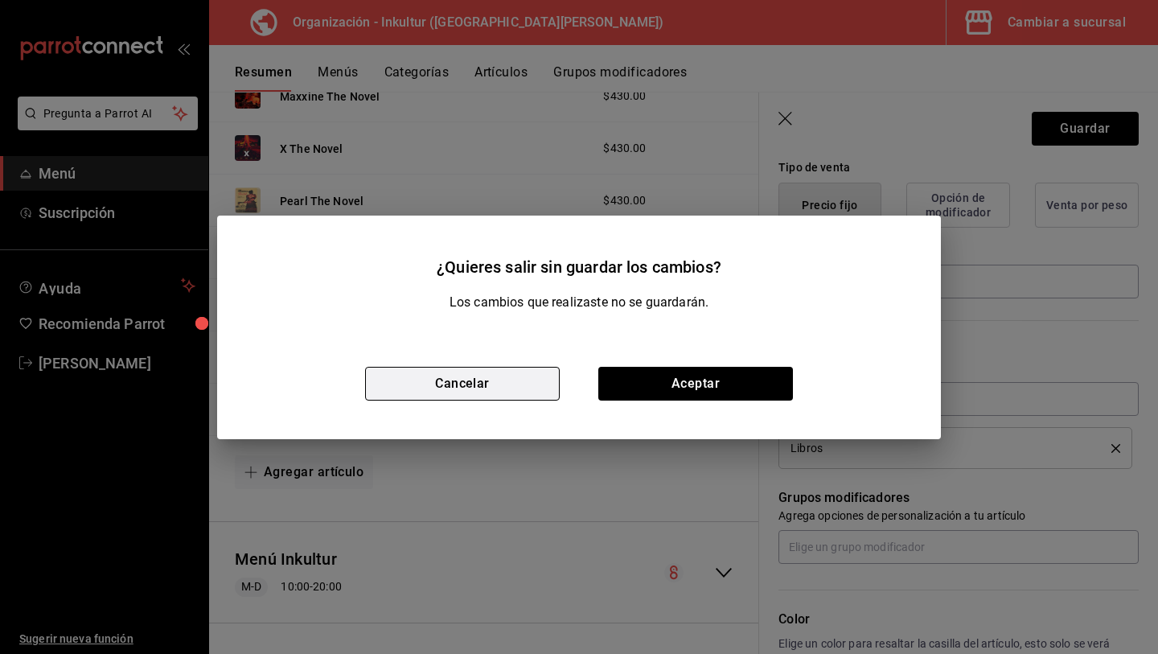
click at [475, 387] on button "Cancelar" at bounding box center [462, 384] width 195 height 34
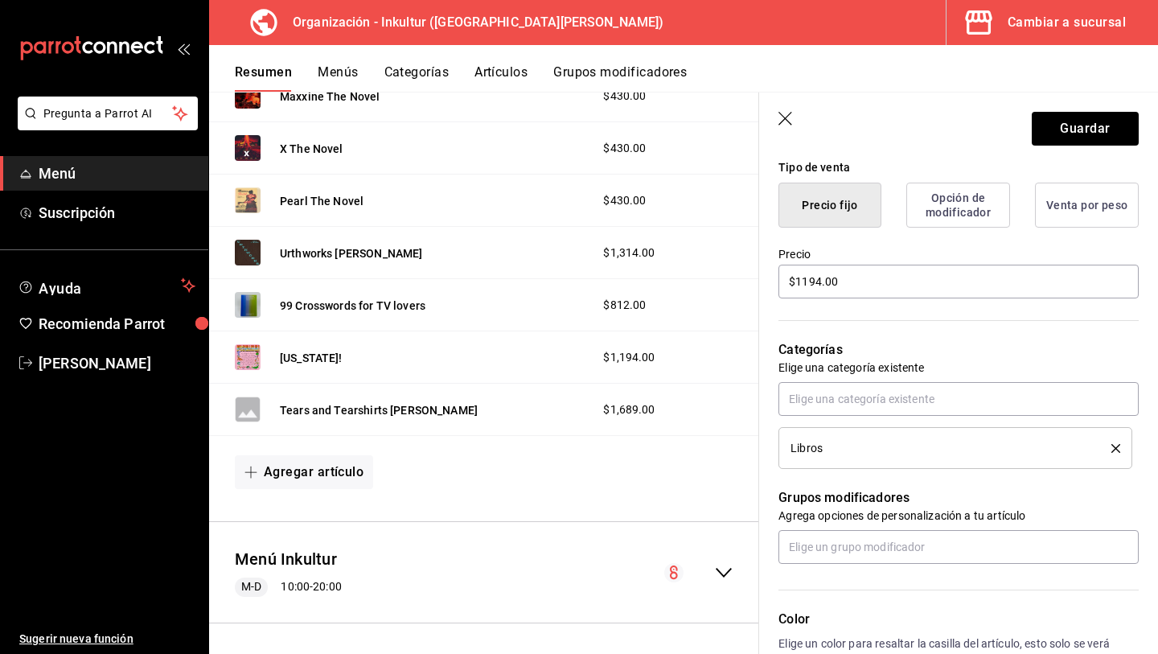
scroll to position [685, 0]
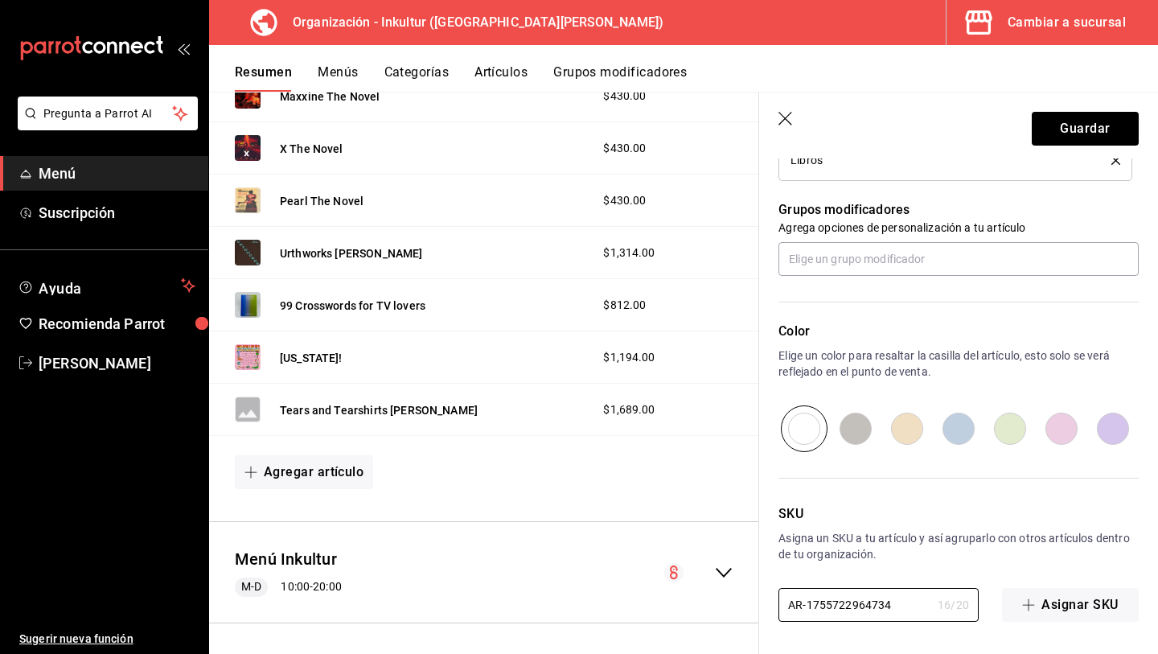
drag, startPoint x: 898, startPoint y: 603, endPoint x: 550, endPoint y: 577, distance: 348.4
click at [553, 578] on main "Resumen organización Agrega y edita los menús, las categorías, artículos y grup…" at bounding box center [683, 373] width 949 height 562
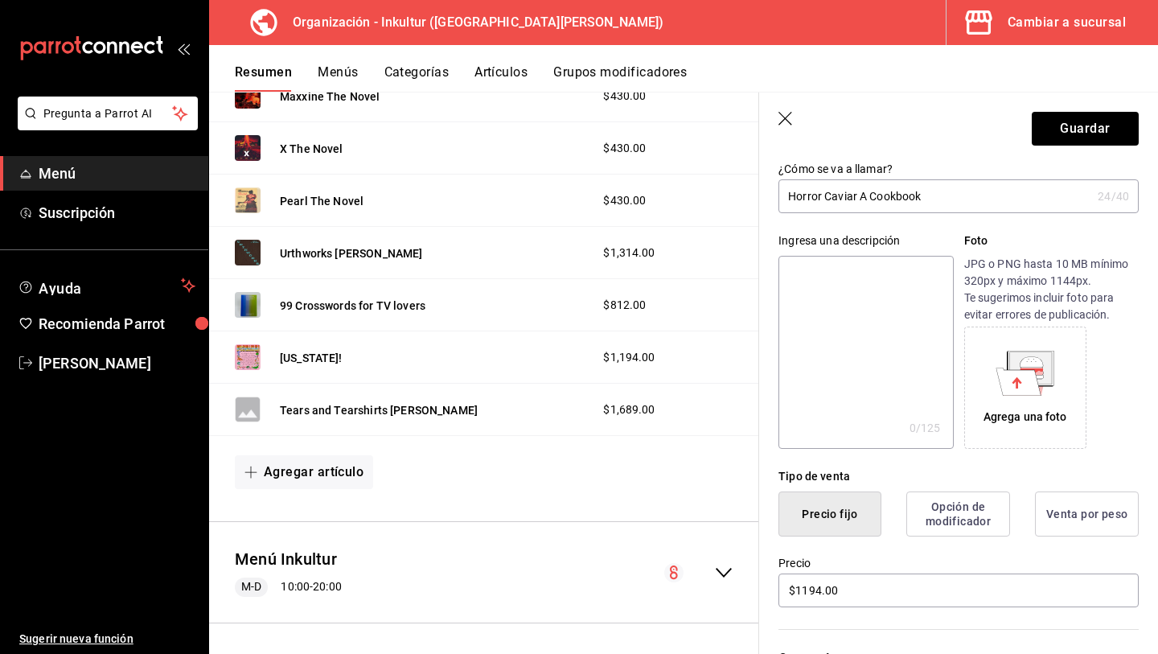
scroll to position [0, 0]
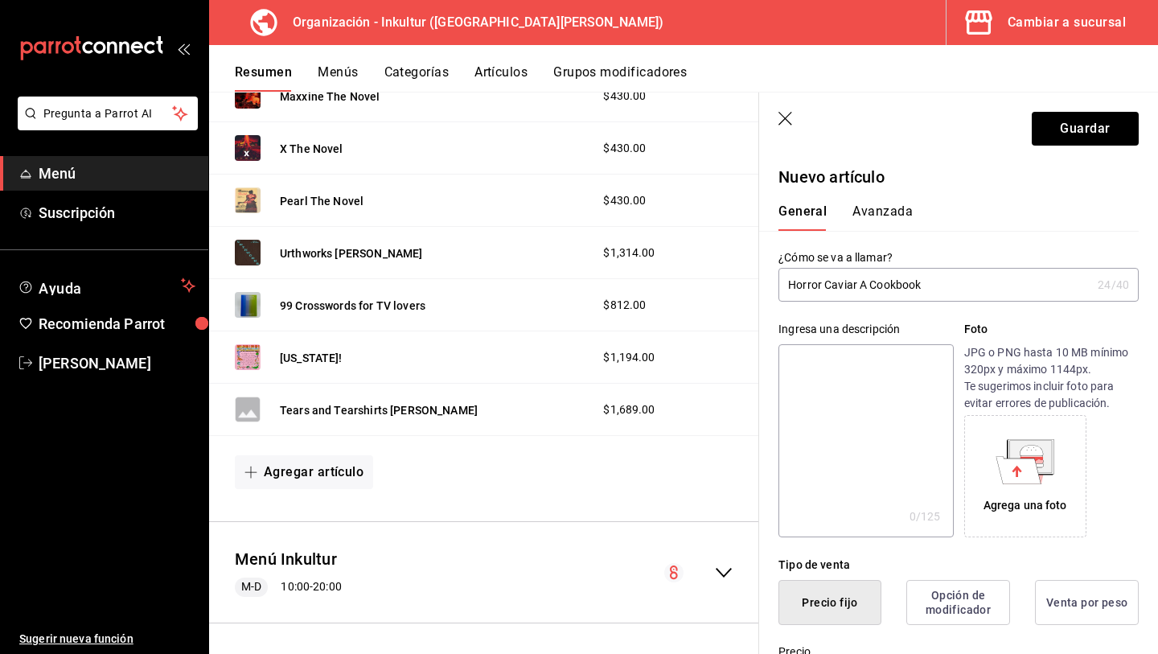
type input "L048"
click at [880, 220] on button "Avanzada" at bounding box center [883, 216] width 60 height 27
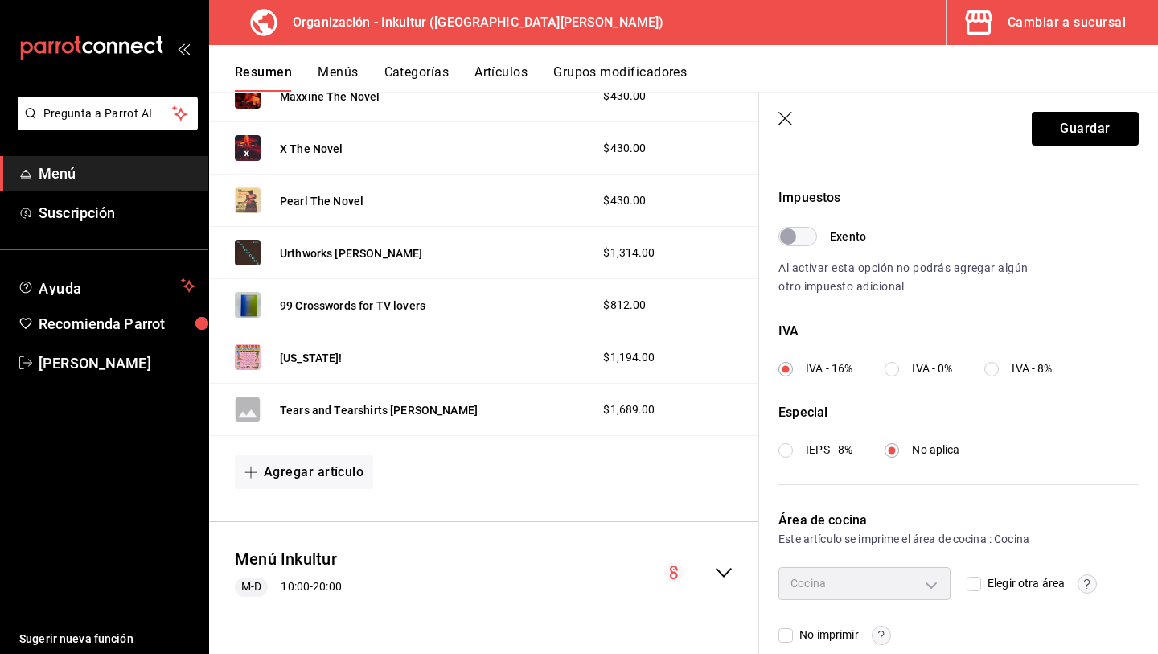
scroll to position [482, 0]
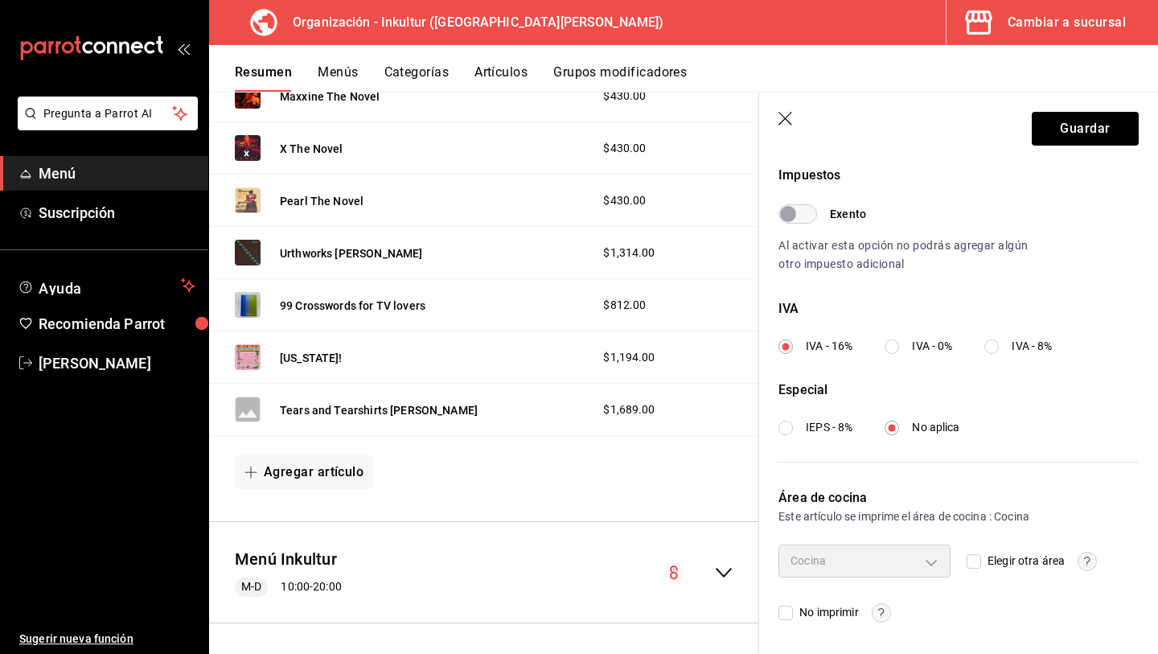
click at [896, 343] on input "IVA - 0%" at bounding box center [892, 346] width 14 height 14
radio input "true"
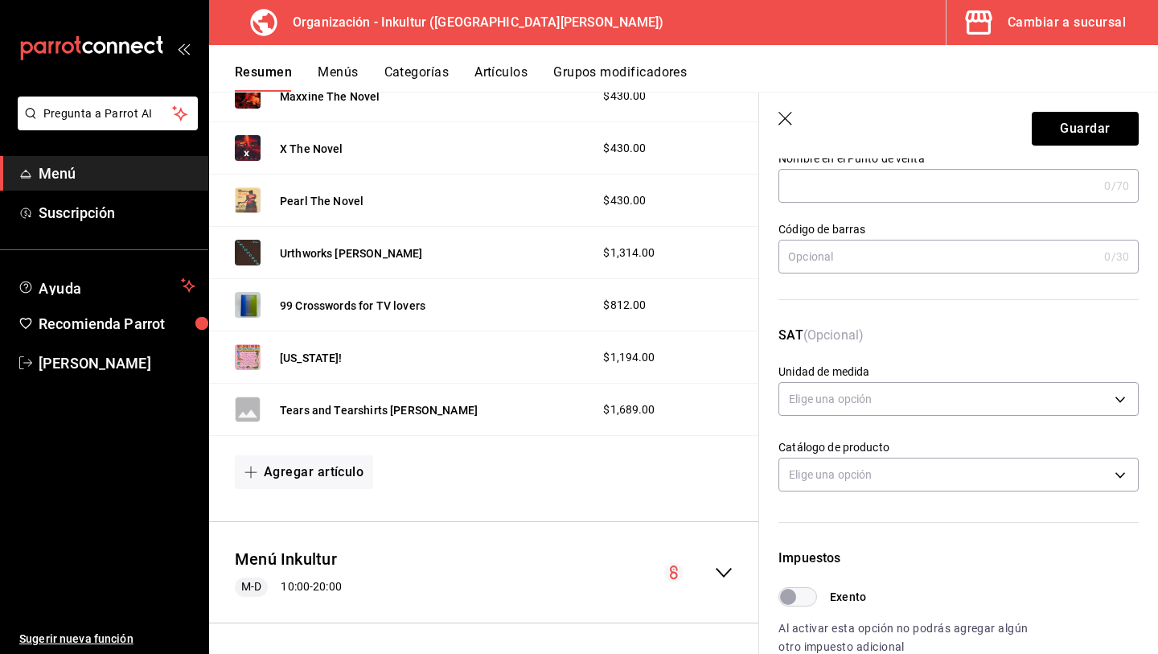
scroll to position [0, 0]
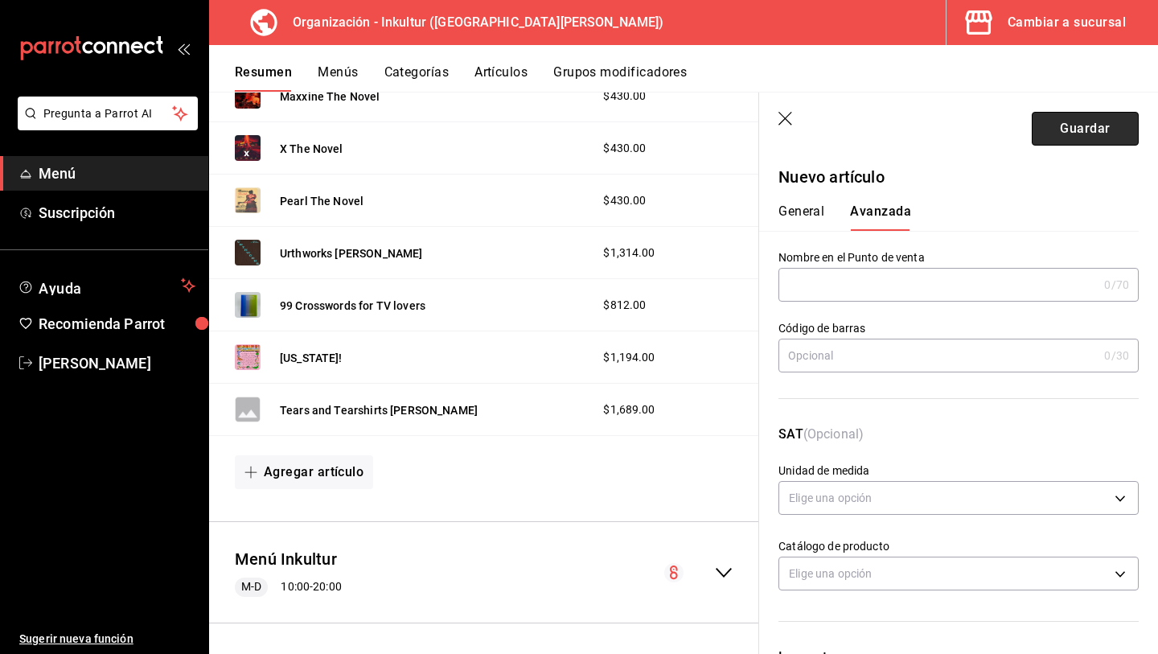
click at [1084, 129] on button "Guardar" at bounding box center [1085, 129] width 107 height 34
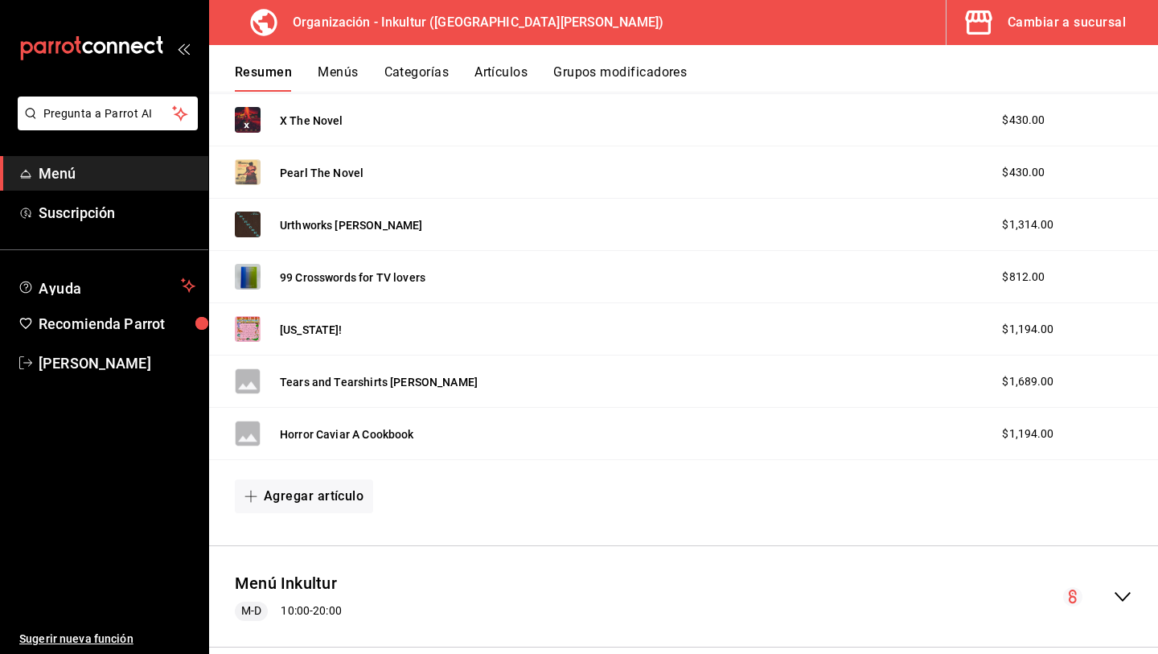
scroll to position [2582, 0]
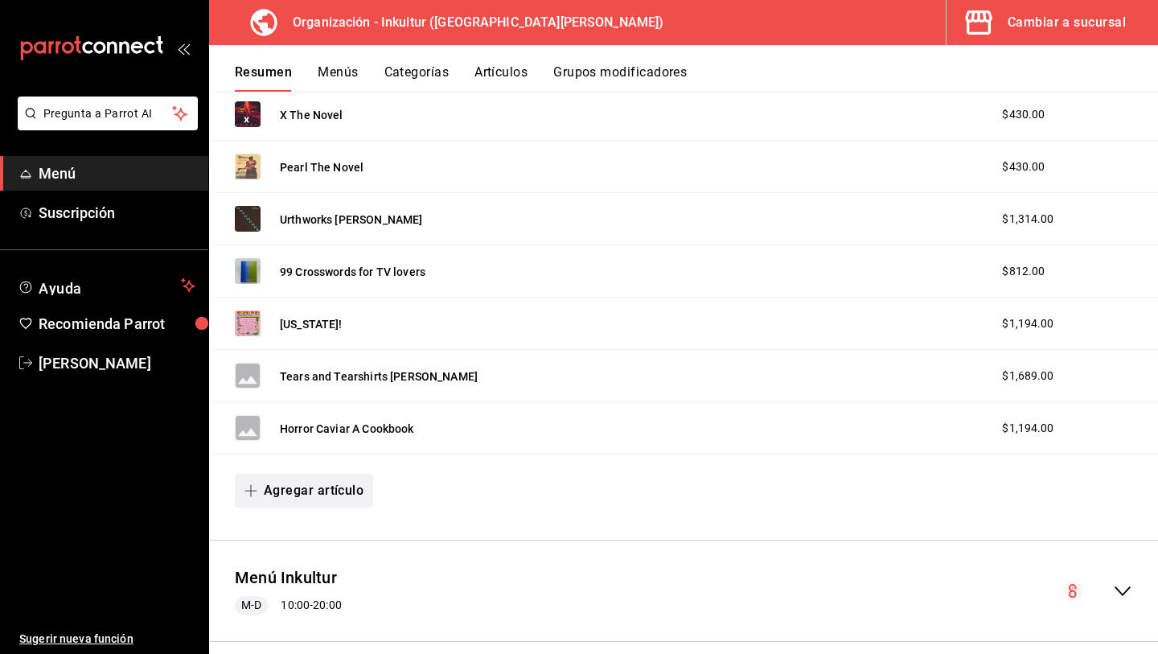
click at [307, 485] on button "Agregar artículo" at bounding box center [304, 491] width 138 height 34
click at [314, 569] on li "Artículo nuevo" at bounding box center [298, 572] width 126 height 39
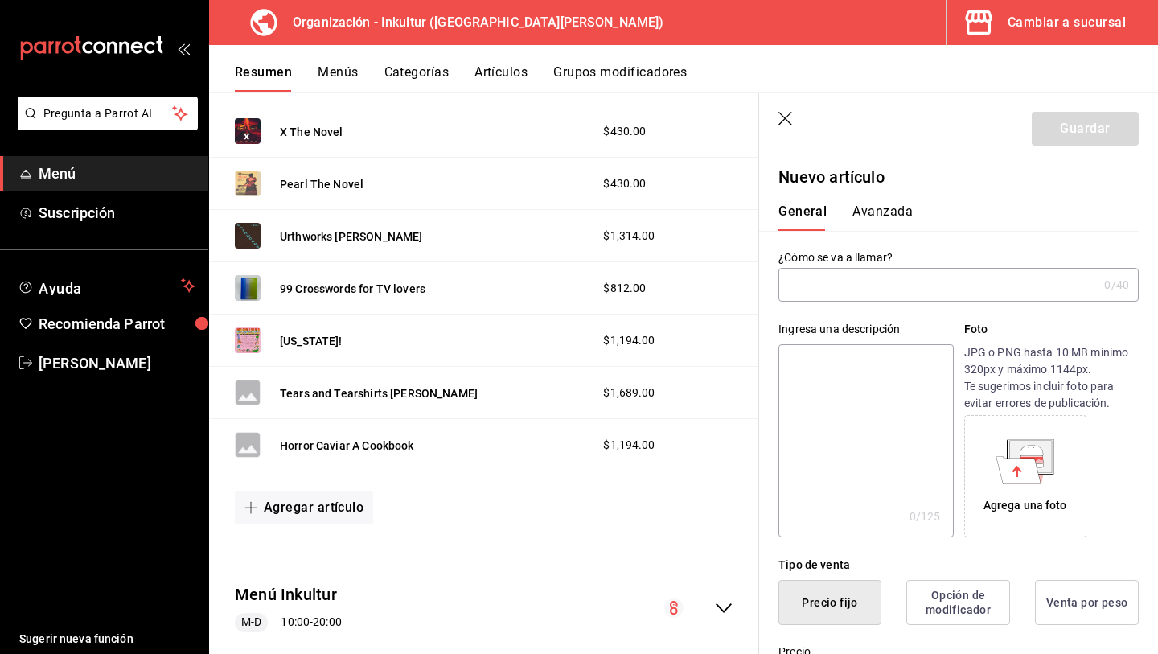
click at [827, 298] on input "text" at bounding box center [938, 285] width 319 height 32
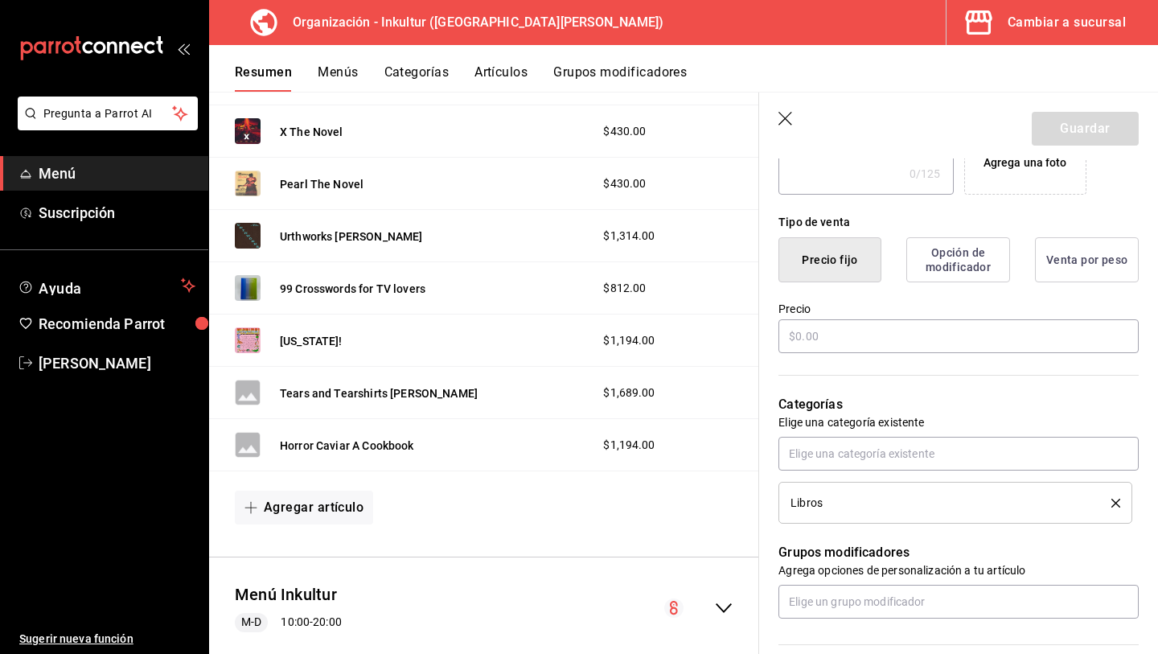
scroll to position [341, 0]
type input "A guide to [GEOGRAPHIC_DATA] by Seasons"
click at [833, 340] on input "text" at bounding box center [959, 338] width 360 height 34
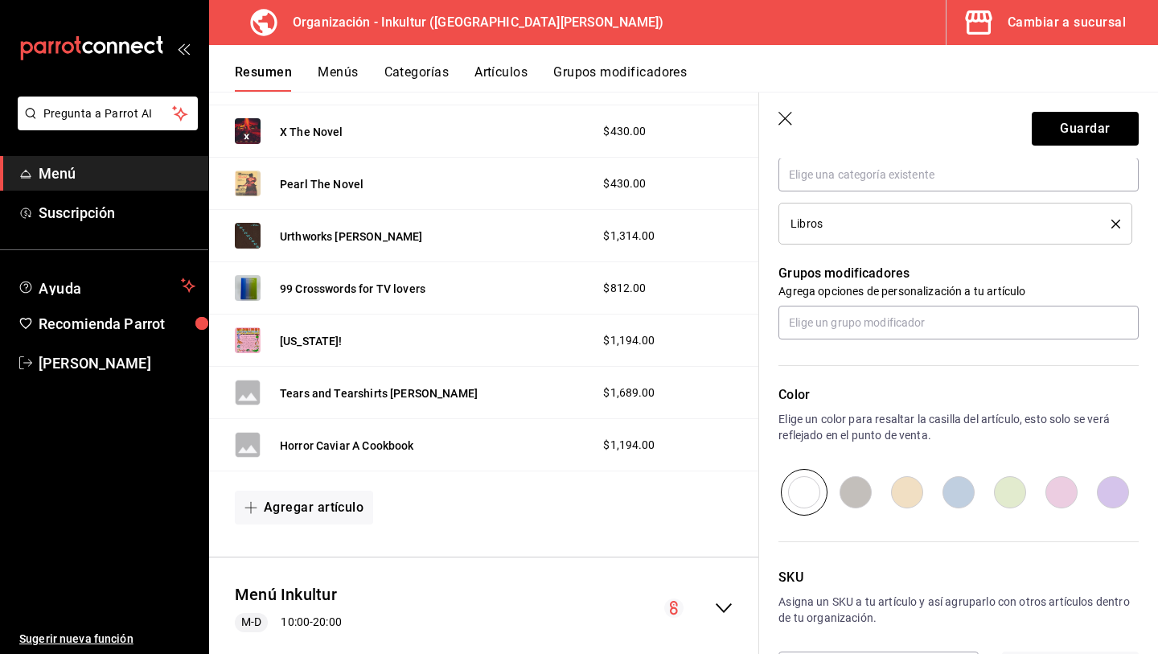
scroll to position [622, 0]
type input "$1275.00"
click at [1000, 494] on input "radio" at bounding box center [1009, 491] width 51 height 47
radio input "true"
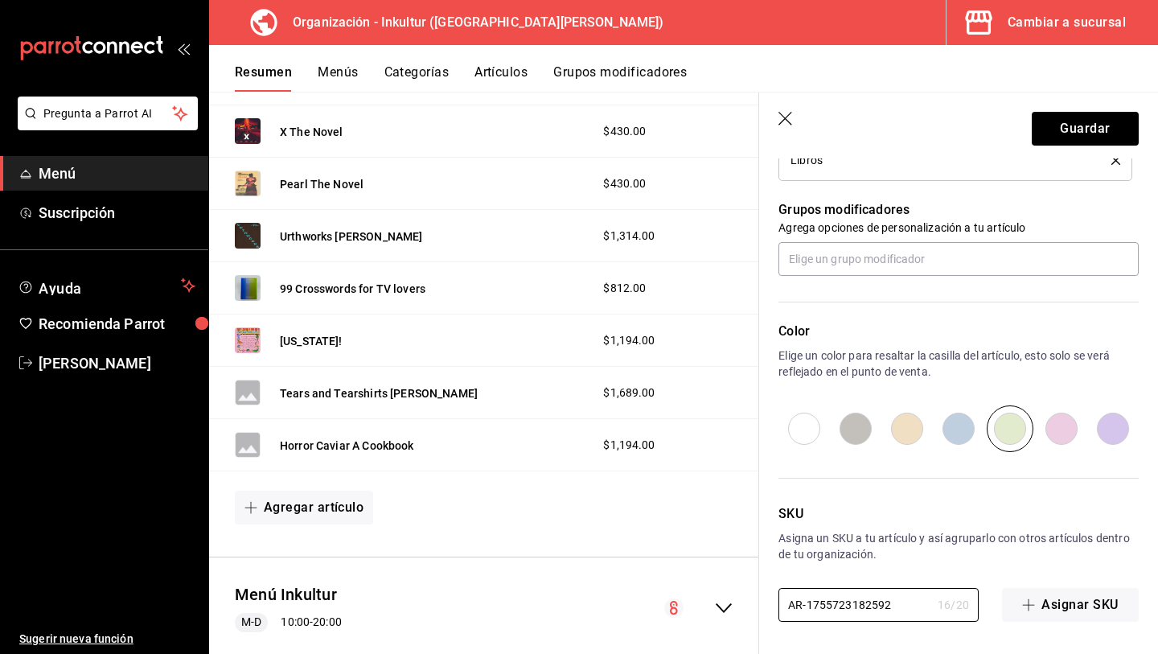
drag, startPoint x: 899, startPoint y: 610, endPoint x: 621, endPoint y: 545, distance: 285.6
click at [643, 560] on main "Resumen organización Agrega y edita los menús, las categorías, artículos y grup…" at bounding box center [683, 373] width 949 height 562
type input "l"
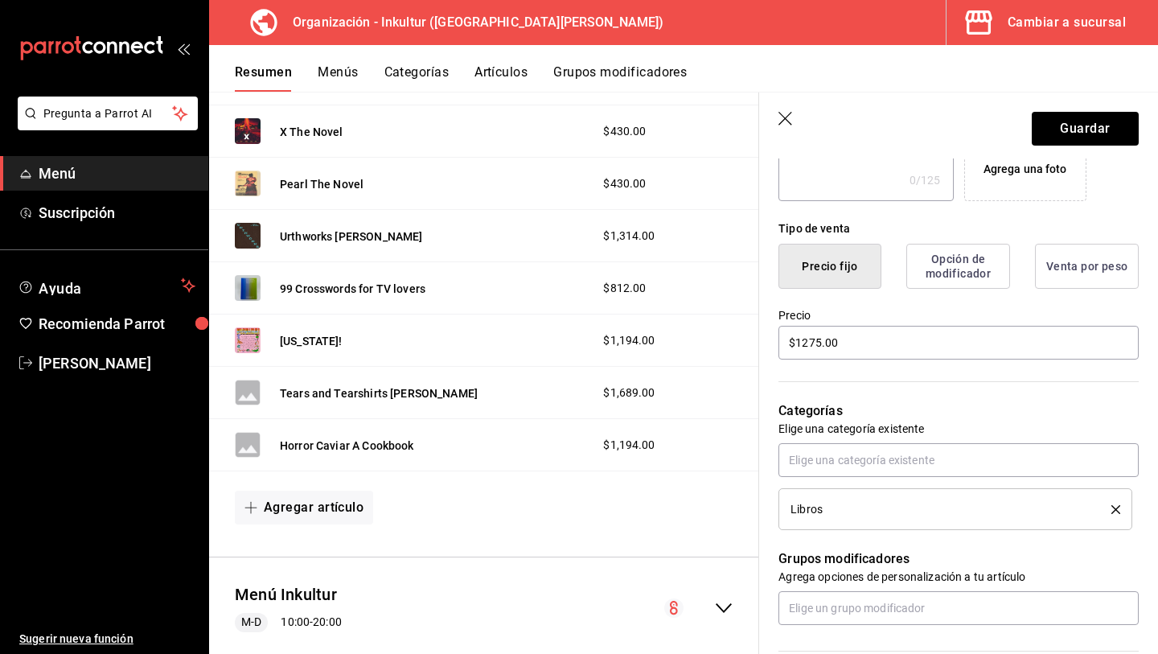
scroll to position [0, 0]
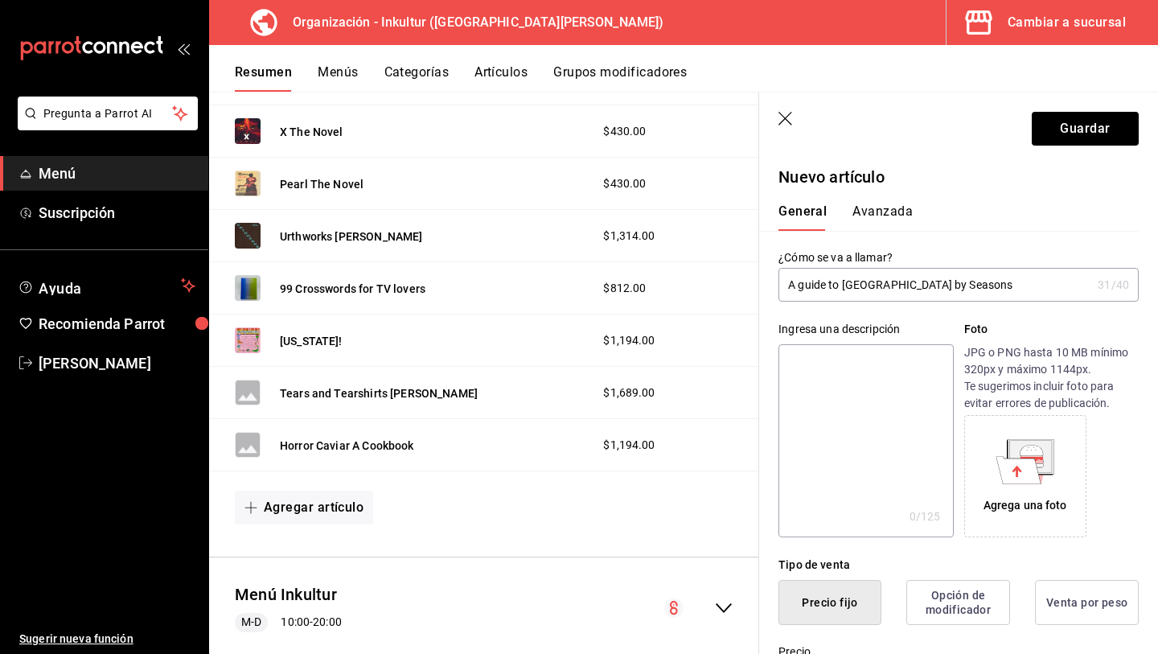
type input "L049"
click at [872, 207] on button "Avanzada" at bounding box center [883, 216] width 60 height 27
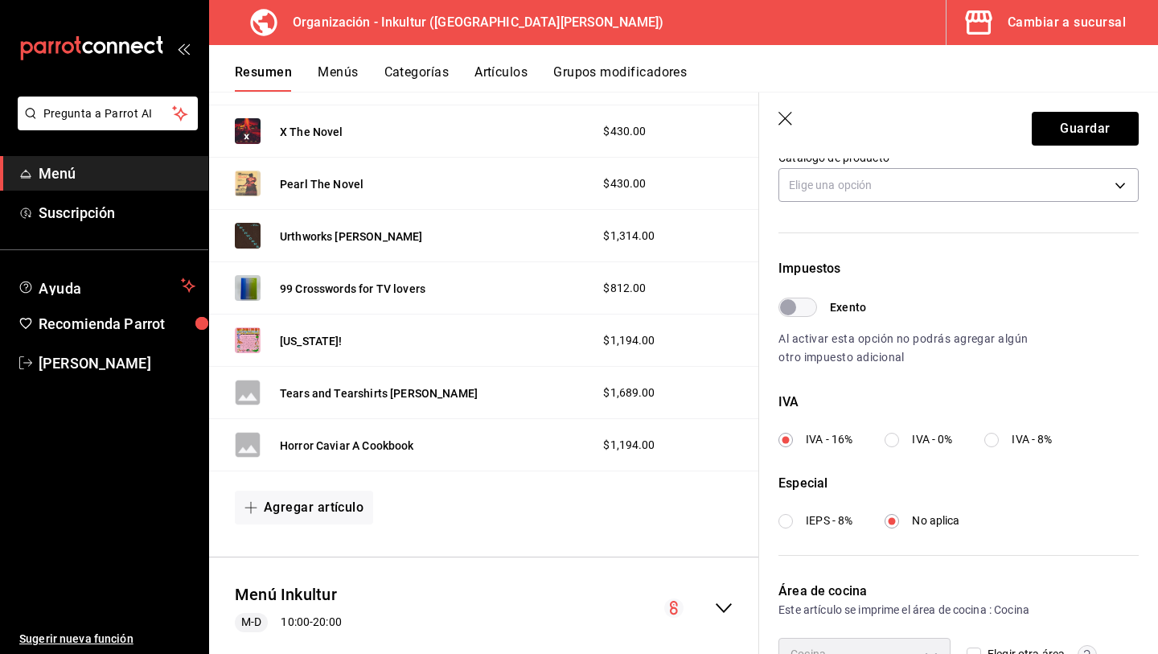
scroll to position [393, 0]
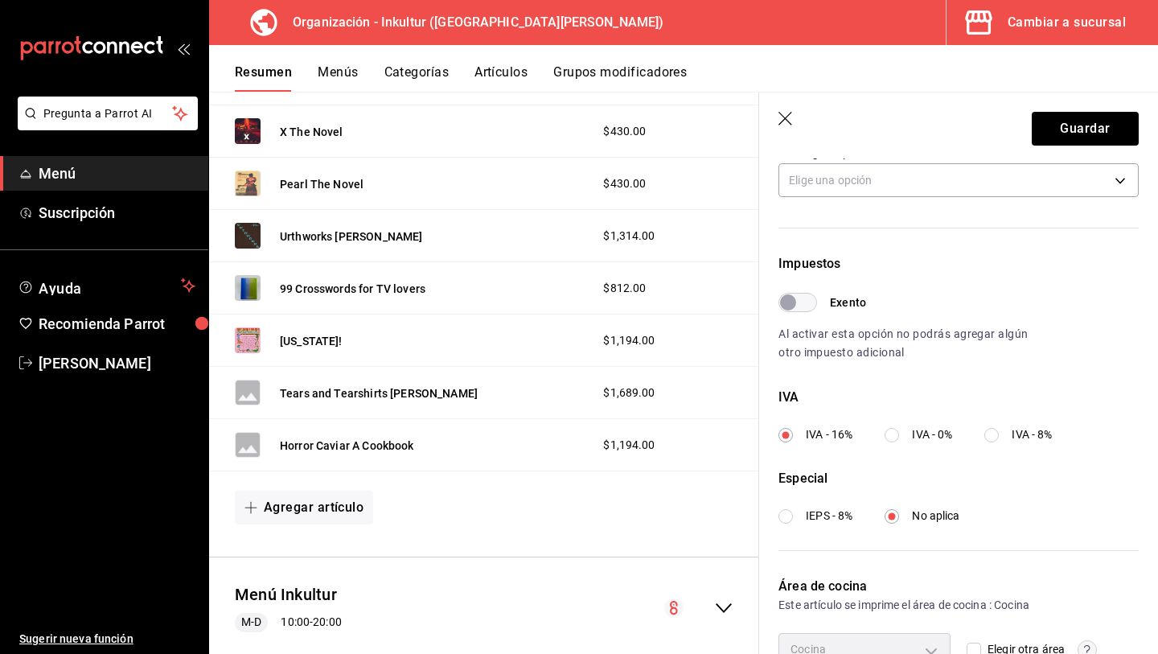
click at [896, 438] on input "IVA - 0%" at bounding box center [892, 435] width 14 height 14
radio input "true"
click at [1087, 132] on button "Guardar" at bounding box center [1085, 129] width 107 height 34
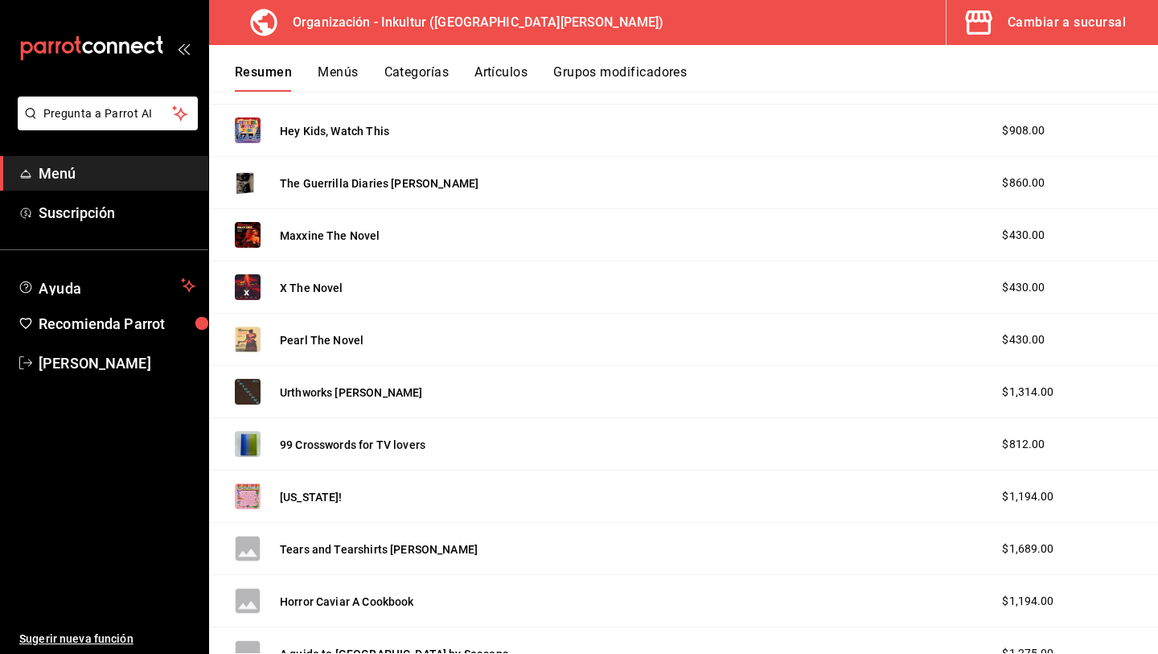
scroll to position [2655, 0]
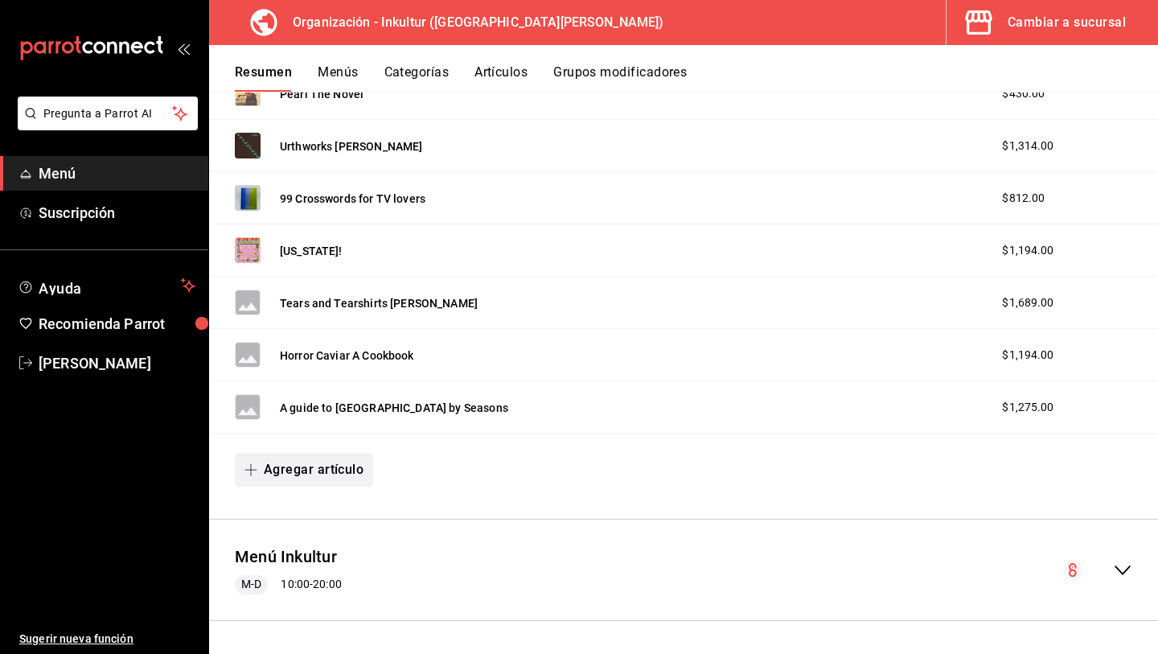
click at [339, 472] on button "Agregar artículo" at bounding box center [304, 470] width 138 height 34
click at [307, 549] on li "Artículo nuevo" at bounding box center [298, 551] width 126 height 39
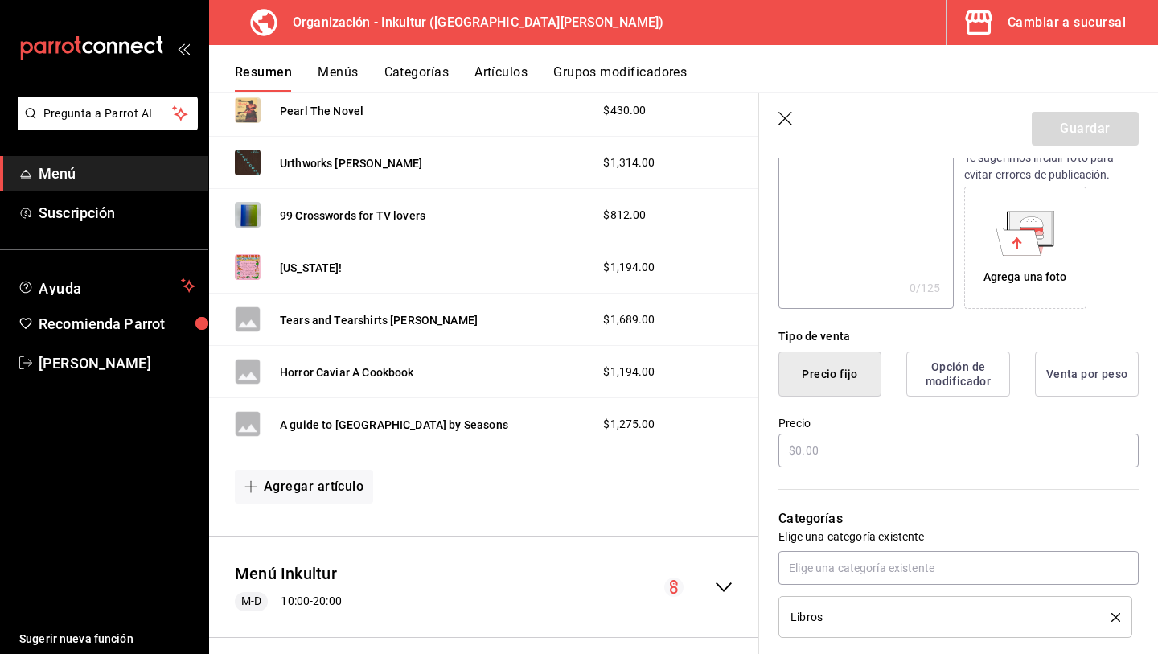
scroll to position [235, 0]
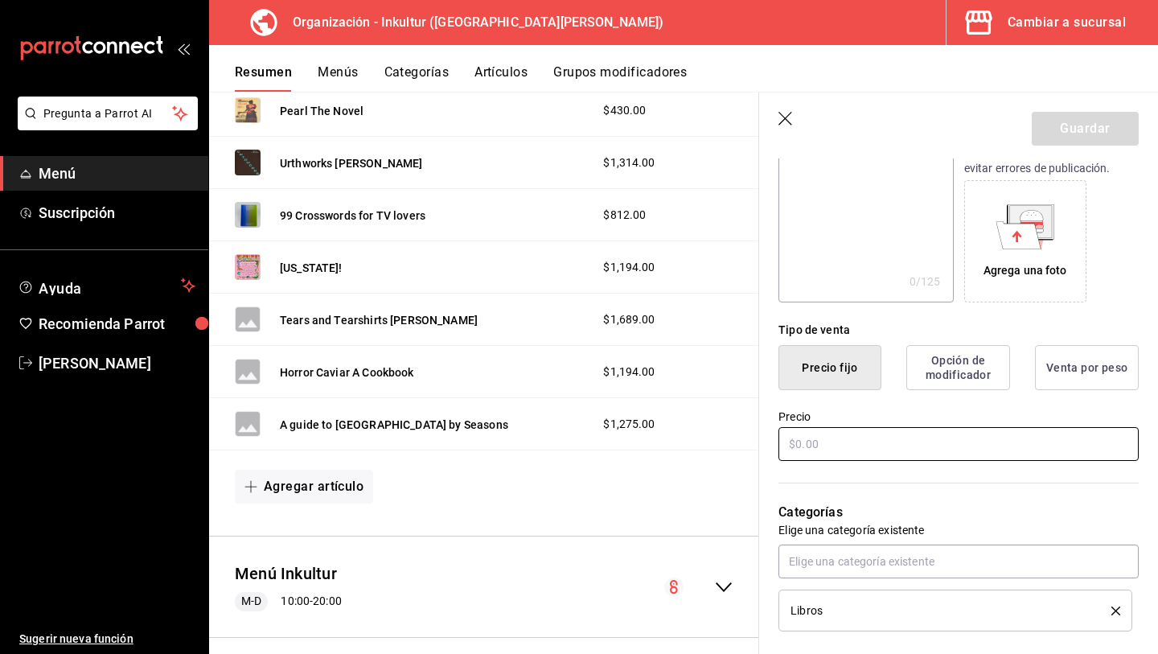
type input "A Guide To [GEOGRAPHIC_DATA] by Seasons"
click at [848, 446] on input "text" at bounding box center [959, 444] width 360 height 34
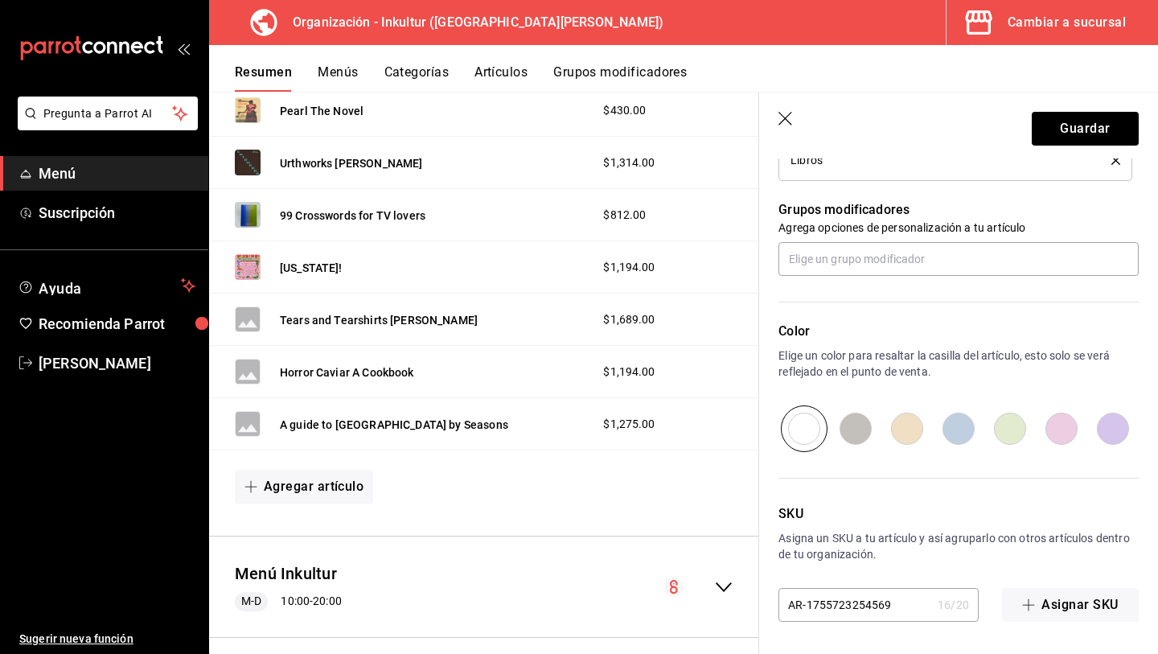
scroll to position [684, 0]
type input "$1275.00"
click at [1010, 449] on input "radio" at bounding box center [1009, 430] width 51 height 47
radio input "true"
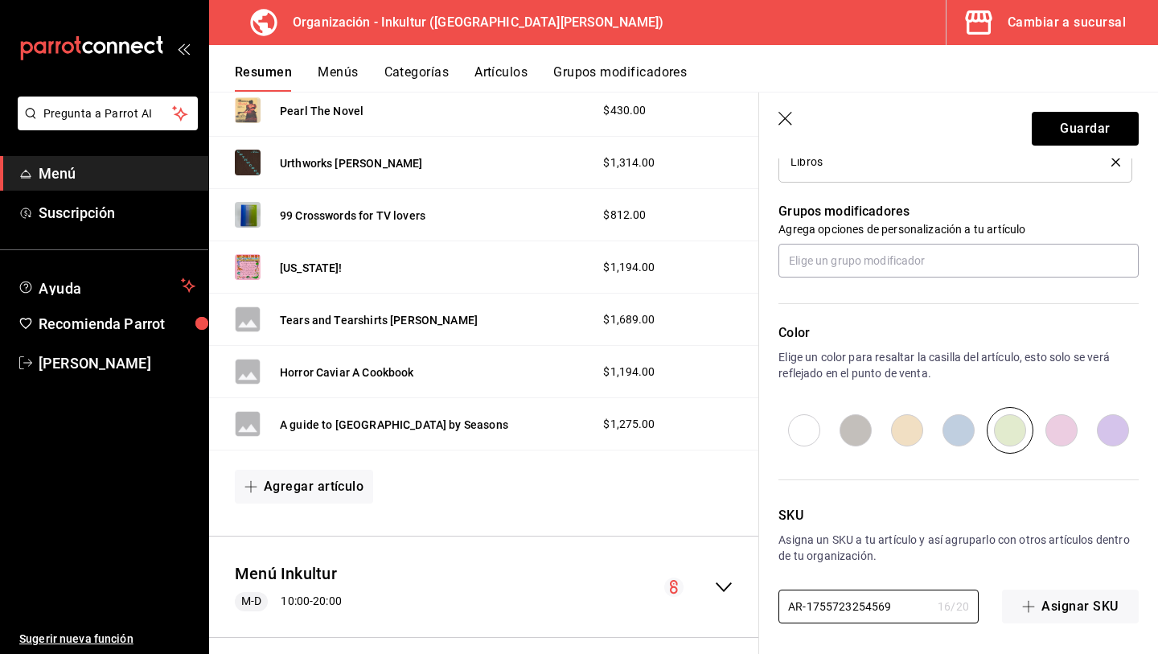
drag, startPoint x: 898, startPoint y: 610, endPoint x: 667, endPoint y: 564, distance: 236.3
click at [668, 572] on main "Resumen organización Agrega y edita los menús, las categorías, artículos y grup…" at bounding box center [683, 373] width 949 height 562
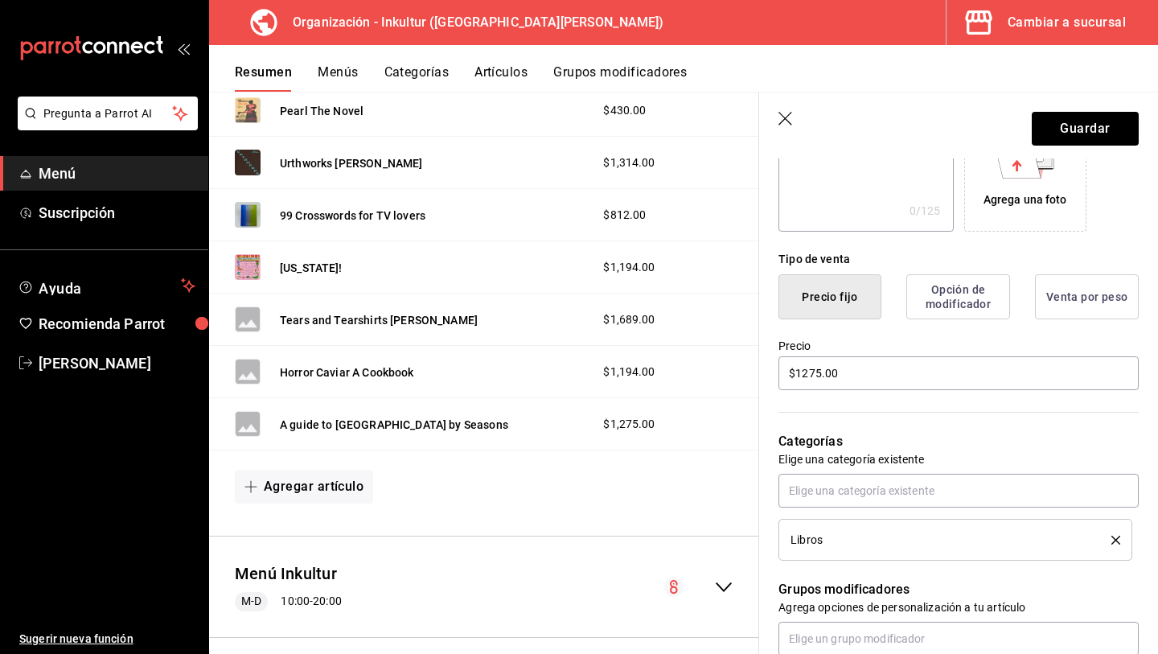
scroll to position [0, 0]
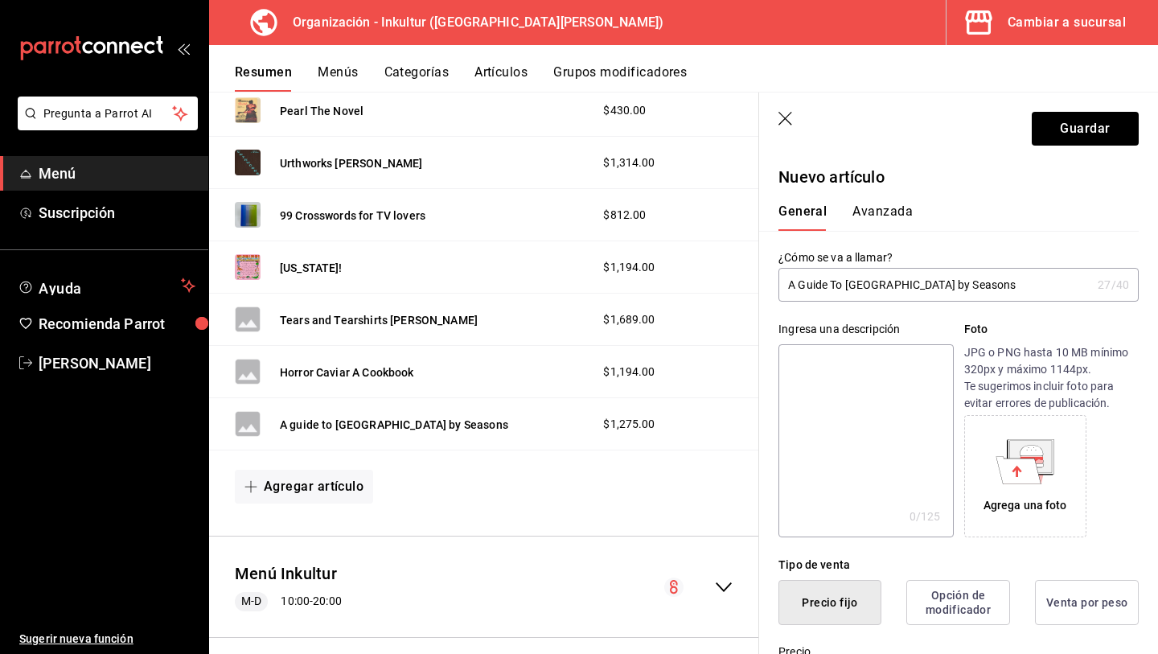
type input "L050"
click at [875, 208] on button "Avanzada" at bounding box center [883, 216] width 60 height 27
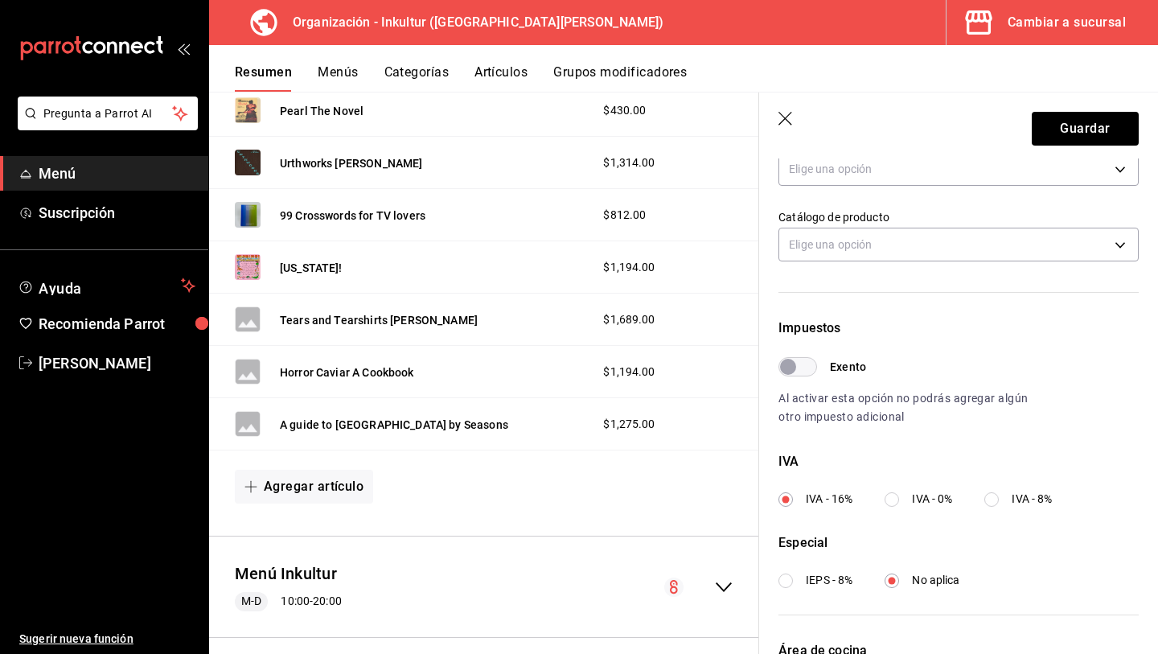
scroll to position [335, 0]
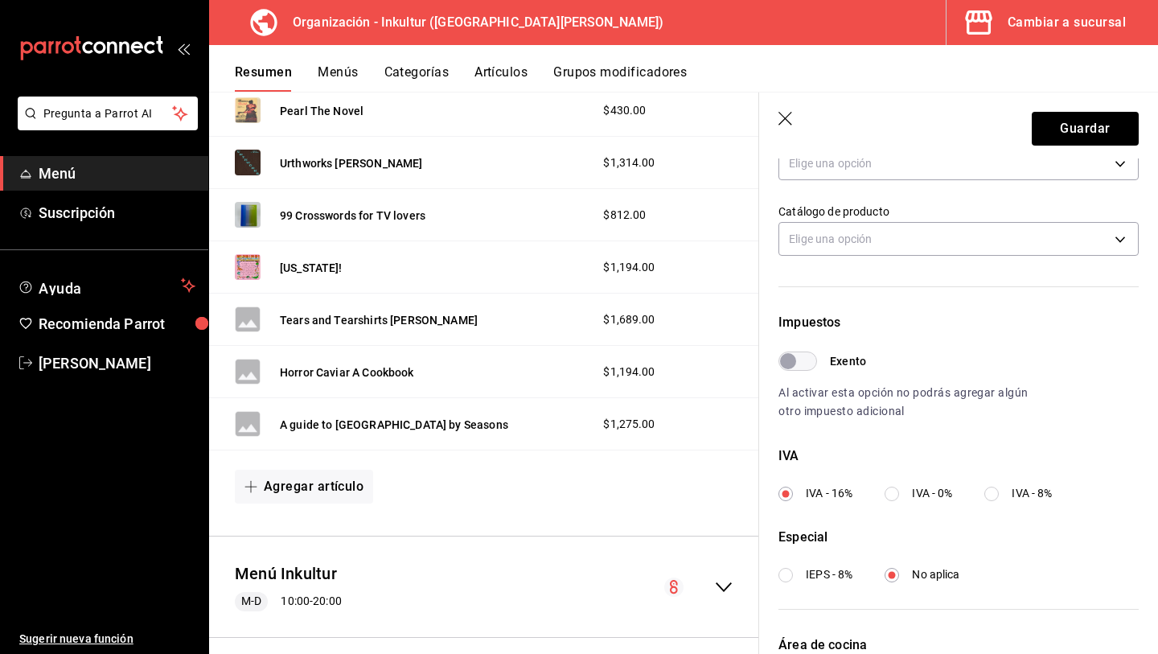
click at [892, 491] on input "IVA - 0%" at bounding box center [892, 494] width 14 height 14
radio input "true"
click at [1095, 117] on button "Guardar" at bounding box center [1085, 129] width 107 height 34
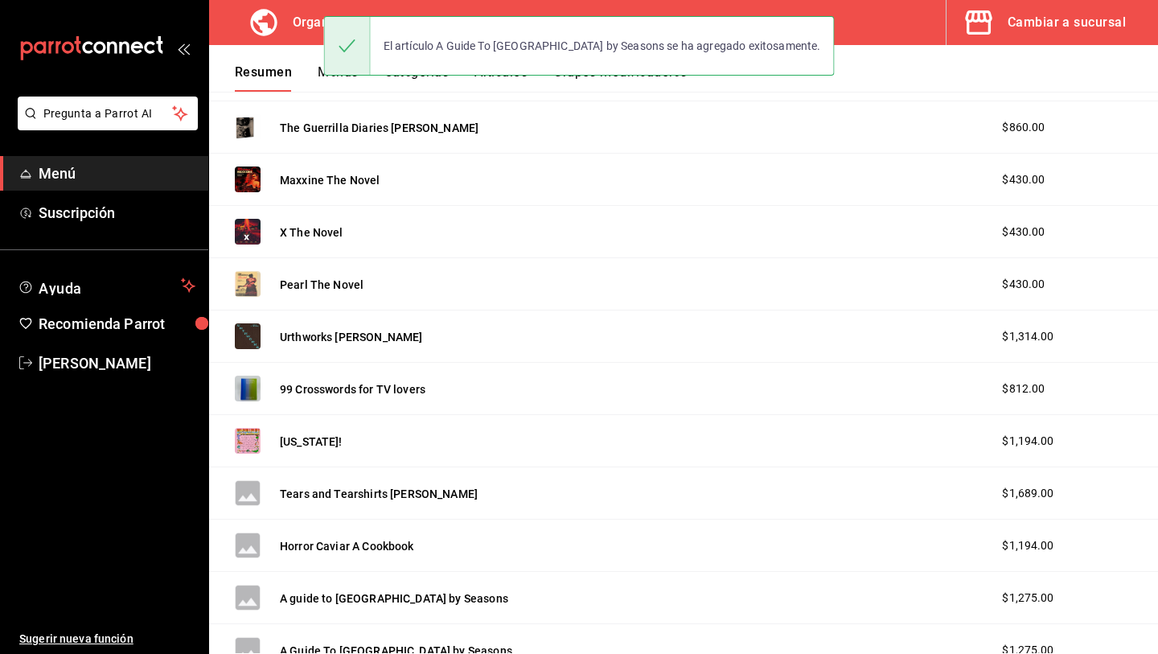
scroll to position [2707, 0]
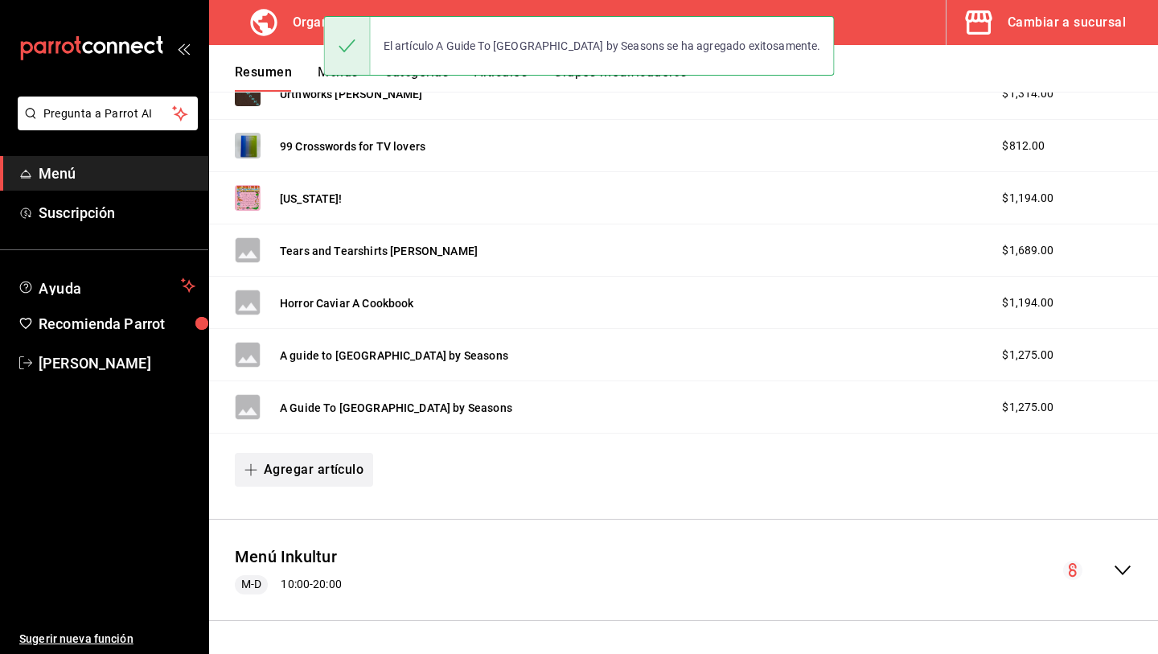
click at [307, 478] on button "Agregar artículo" at bounding box center [304, 470] width 138 height 34
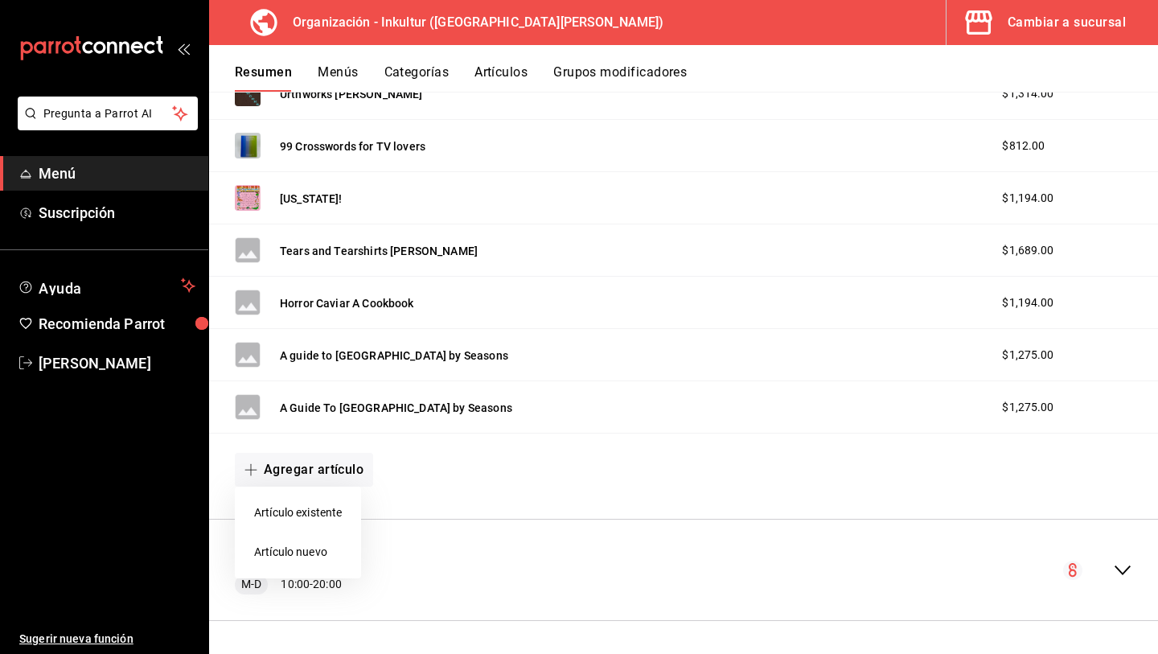
click at [297, 552] on li "Artículo nuevo" at bounding box center [298, 551] width 126 height 39
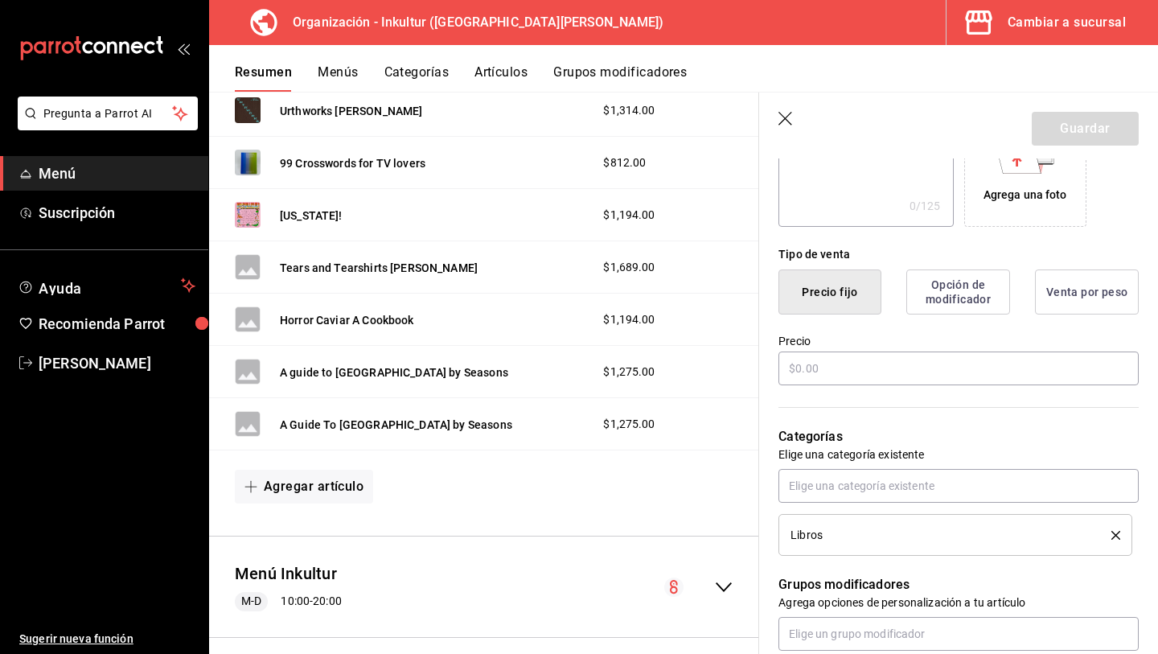
scroll to position [331, 0]
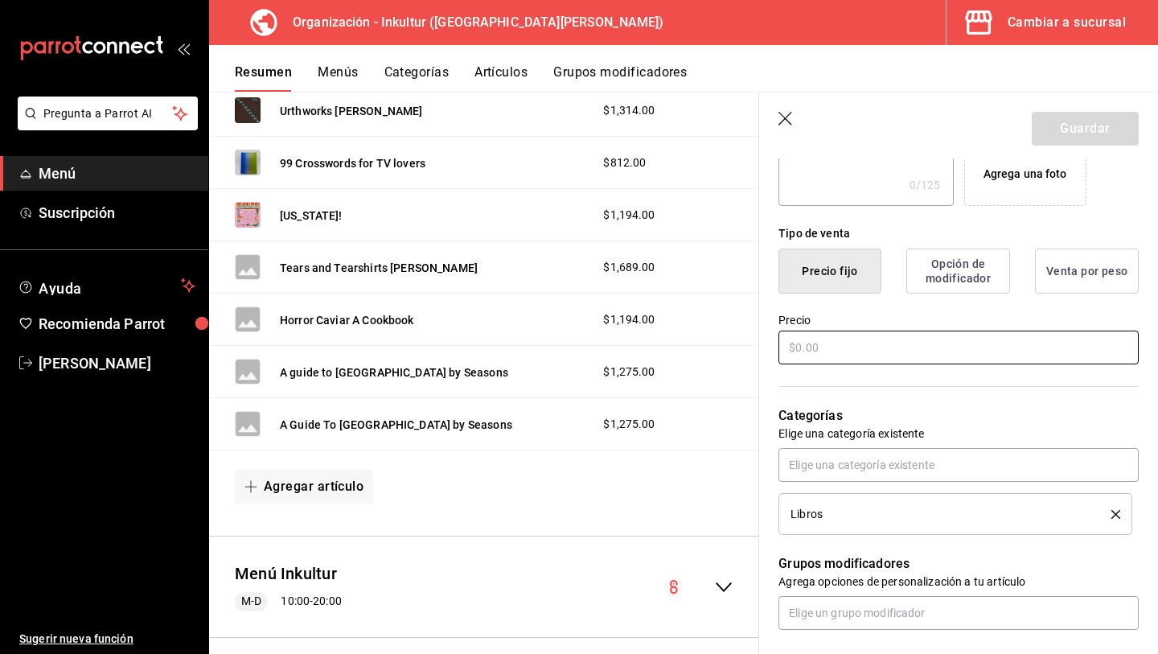
type input "The Secret History of [PERSON_NAME]"
click at [842, 351] on input "text" at bounding box center [959, 348] width 360 height 34
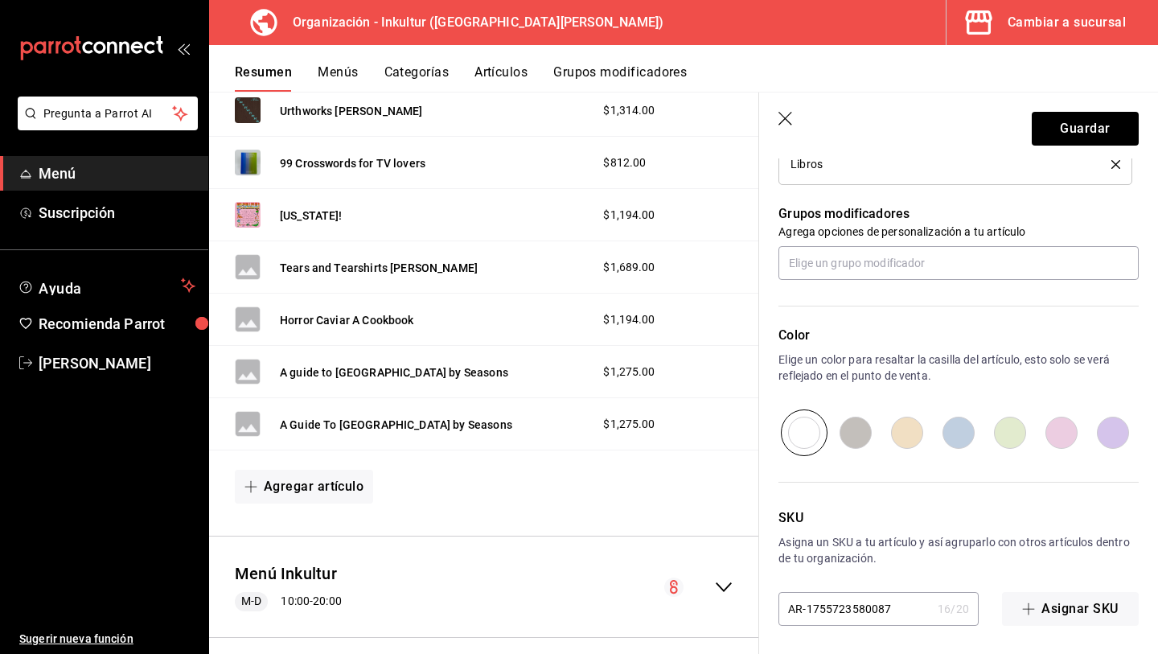
scroll to position [685, 0]
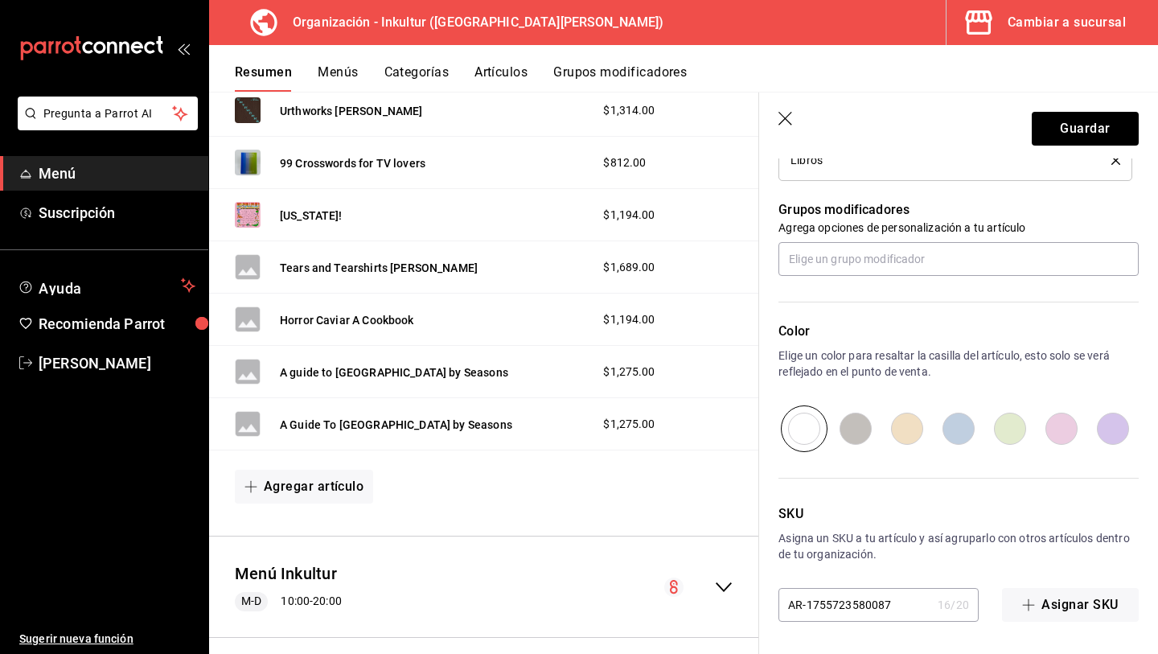
type input "$574.00"
click at [1015, 421] on input "radio" at bounding box center [1009, 428] width 51 height 47
radio input "true"
drag, startPoint x: 903, startPoint y: 611, endPoint x: 769, endPoint y: 569, distance: 140.7
click at [770, 569] on div "SKU Asigna un SKU a tu artículo y así agruparlo con otros artículos dentro de t…" at bounding box center [949, 537] width 380 height 170
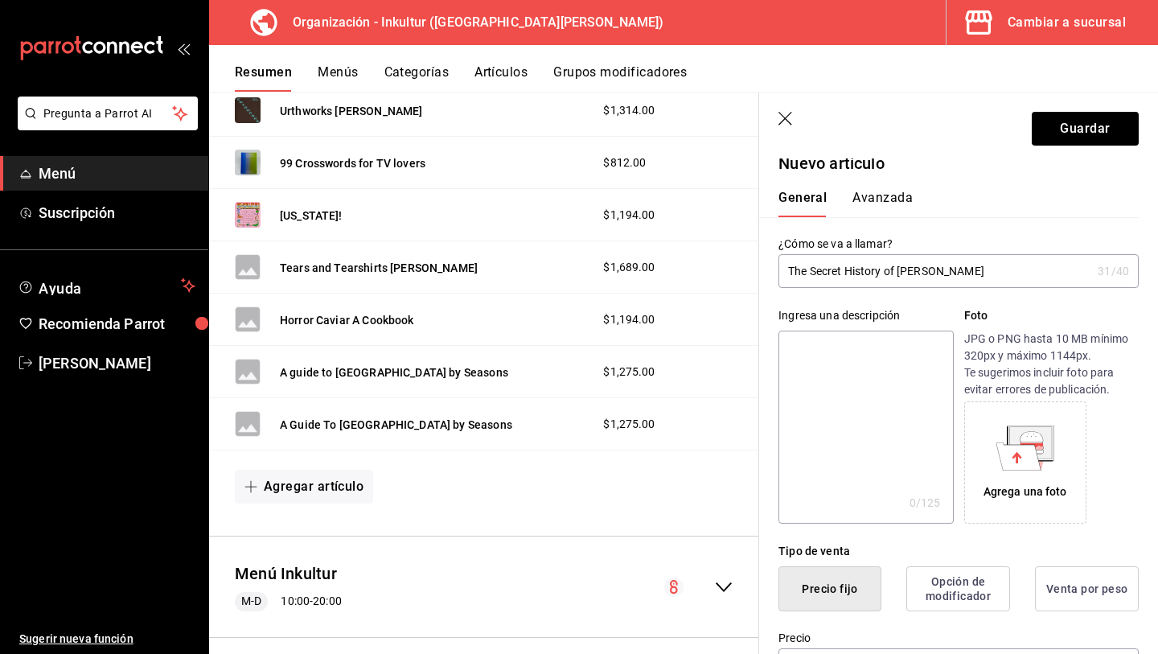
scroll to position [0, 0]
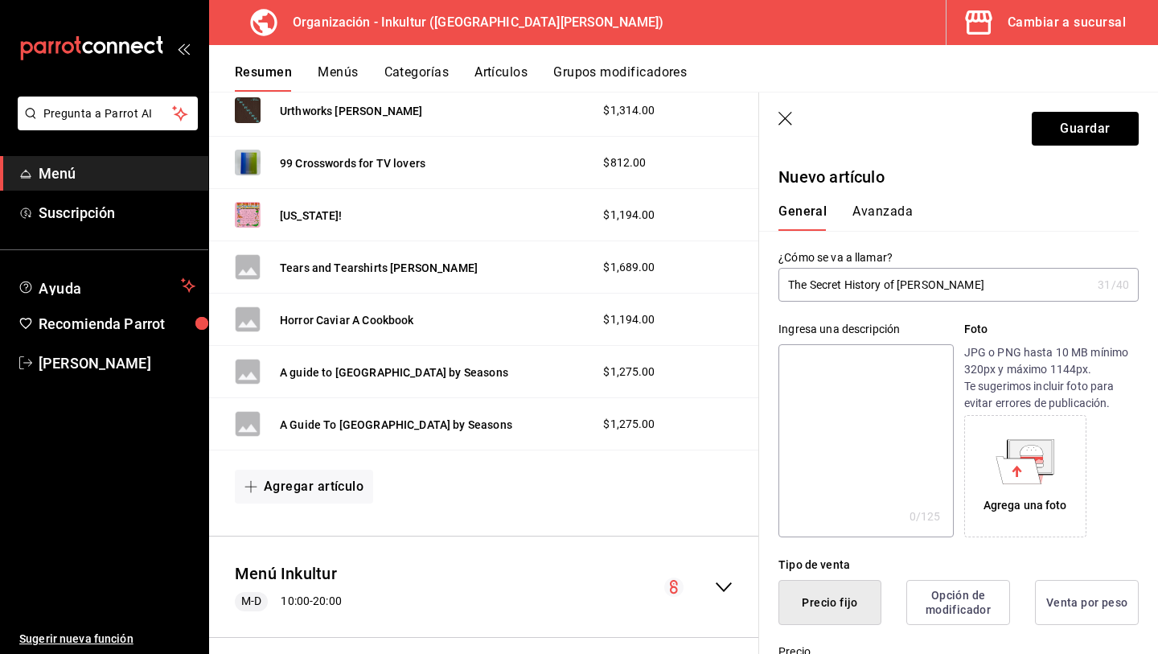
type input "L051"
click at [877, 218] on button "Avanzada" at bounding box center [883, 216] width 60 height 27
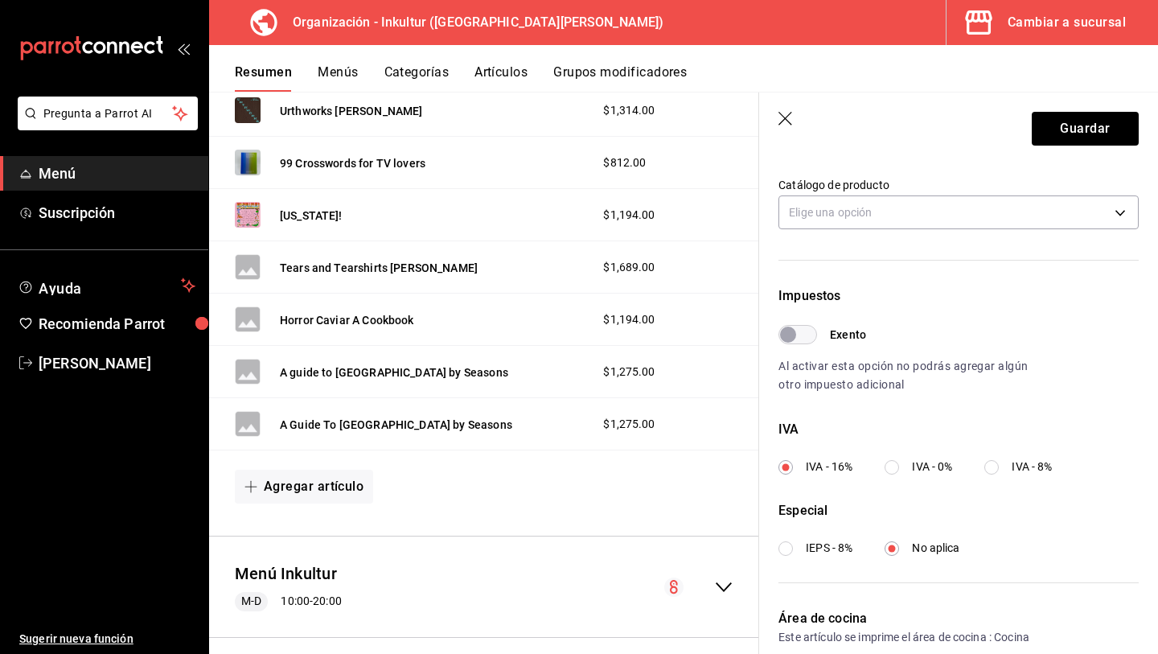
scroll to position [362, 0]
click at [894, 473] on input "IVA - 0%" at bounding box center [892, 466] width 14 height 14
radio input "true"
click at [1091, 128] on button "Guardar" at bounding box center [1085, 129] width 107 height 34
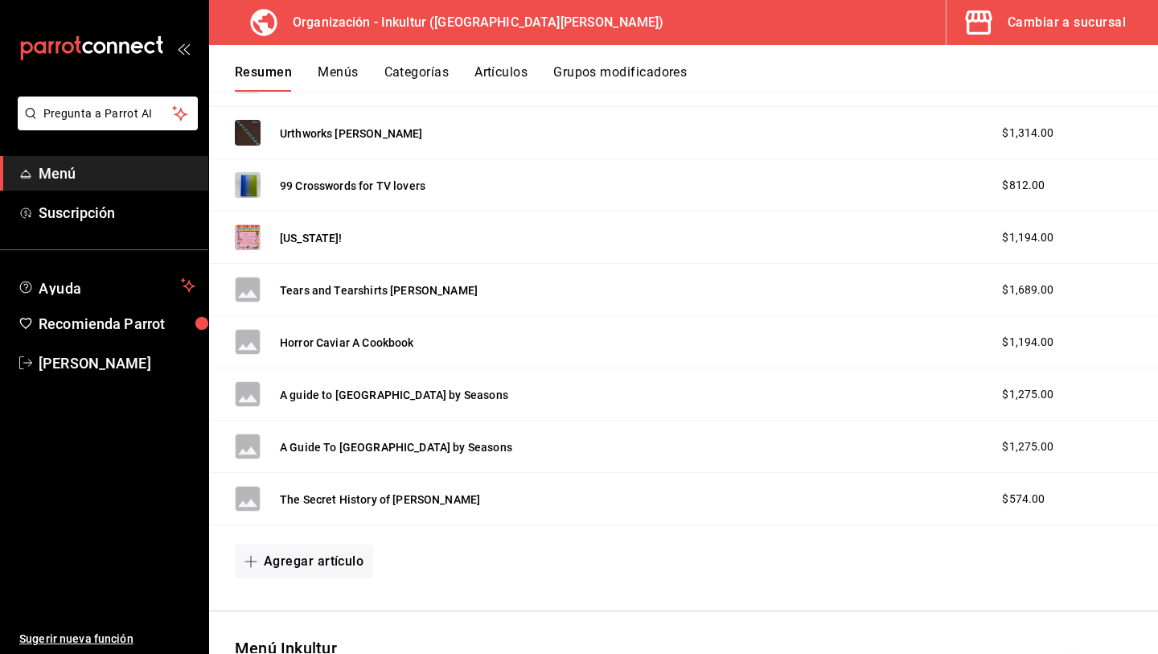
scroll to position [2759, 0]
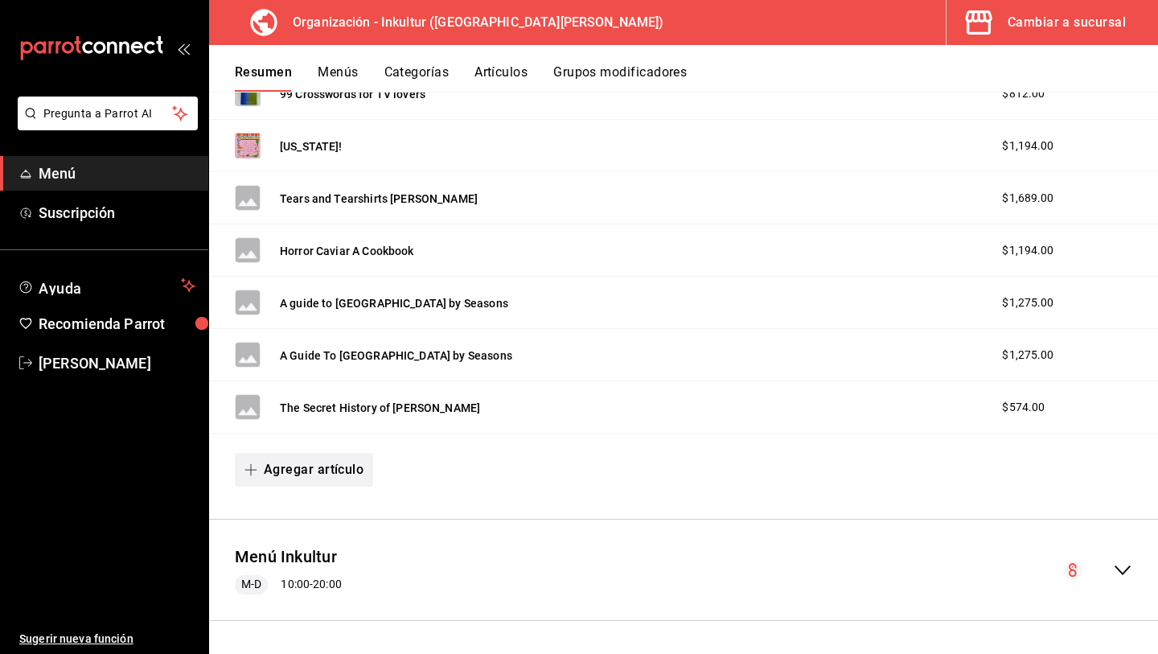
click at [296, 470] on button "Agregar artículo" at bounding box center [304, 470] width 138 height 34
click at [305, 552] on li "Artículo nuevo" at bounding box center [298, 551] width 126 height 39
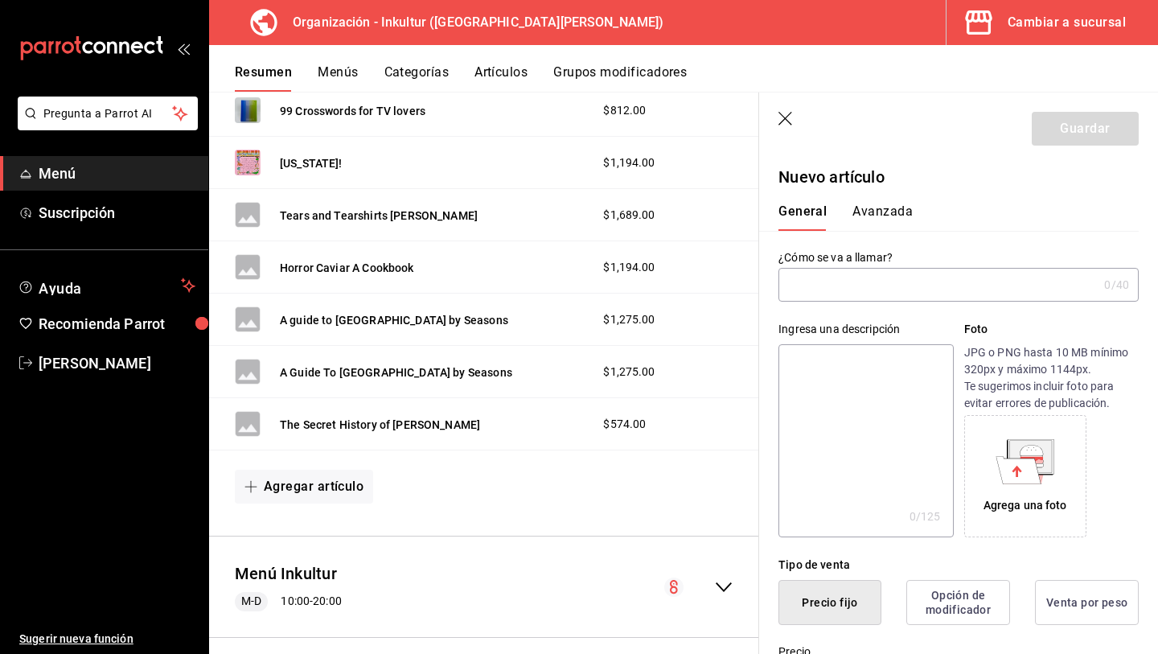
click at [836, 273] on input "text" at bounding box center [938, 285] width 319 height 32
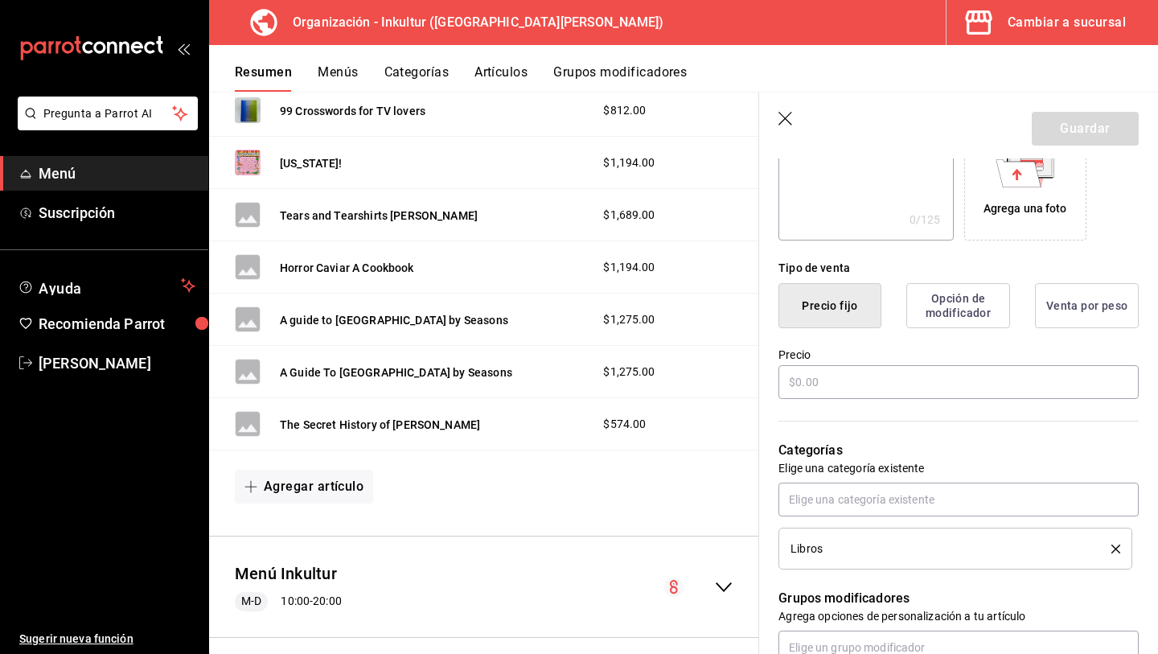
scroll to position [295, 0]
type input "A Guide to [GEOGRAPHIC_DATA] by Seasons"
click at [850, 367] on input "text" at bounding box center [959, 384] width 360 height 34
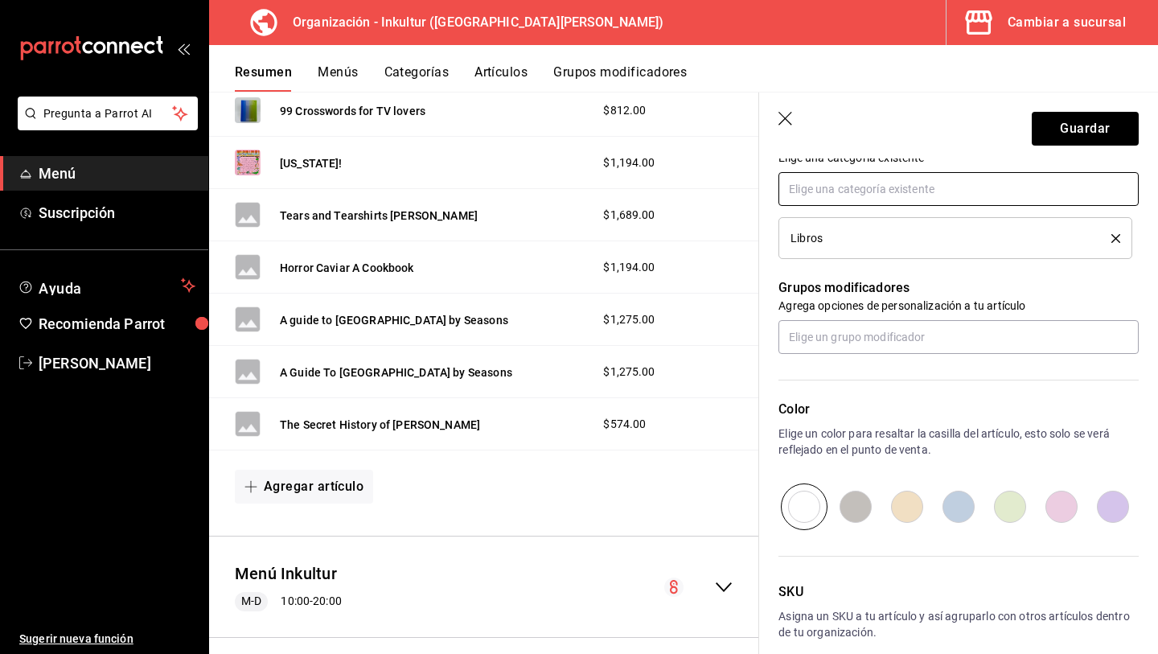
scroll to position [606, 0]
type input "$1275.00"
click at [1027, 499] on input "radio" at bounding box center [1009, 507] width 51 height 47
radio input "true"
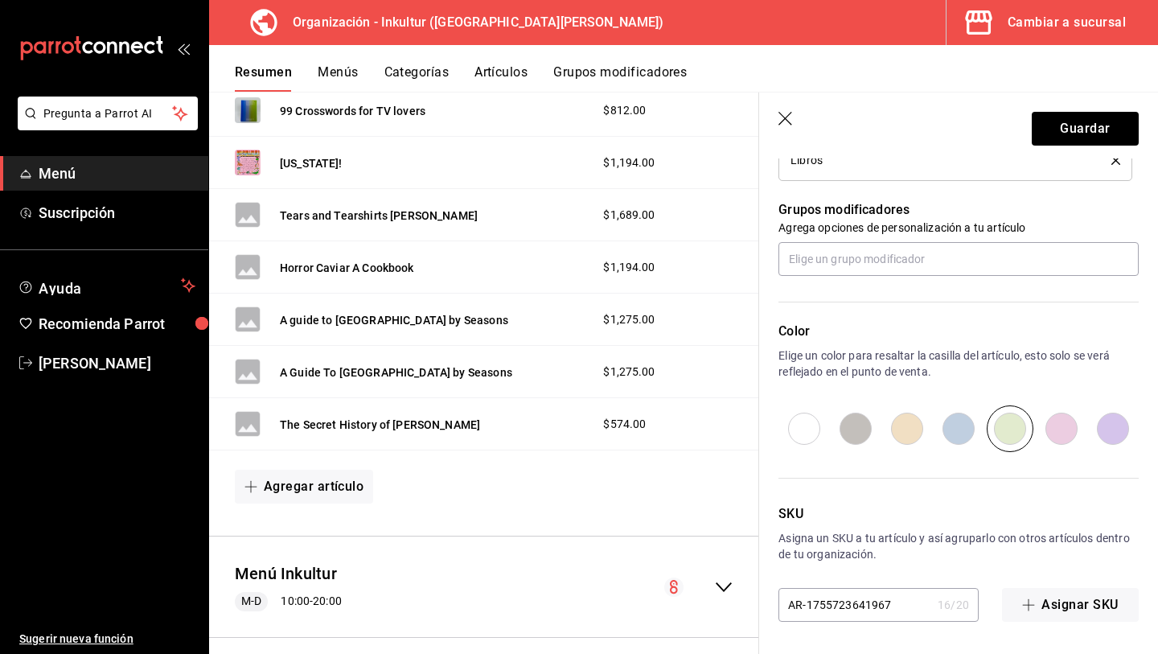
click at [903, 603] on input "AR-1755723641967" at bounding box center [855, 605] width 153 height 32
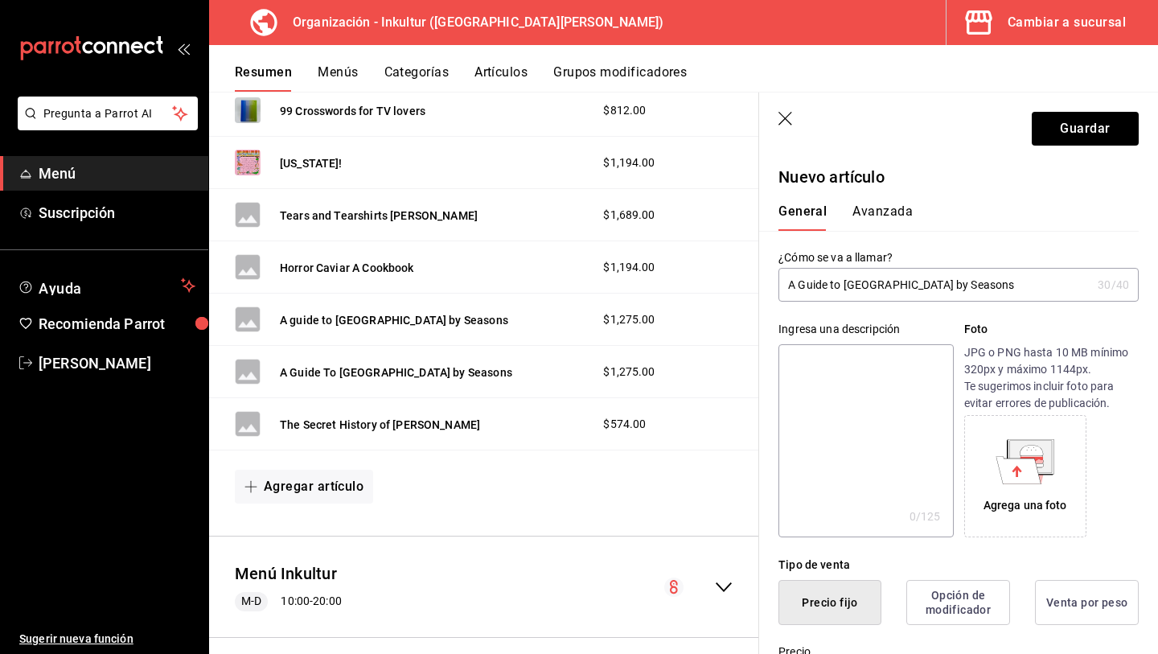
type input "L0052"
click at [883, 204] on button "Avanzada" at bounding box center [883, 216] width 60 height 27
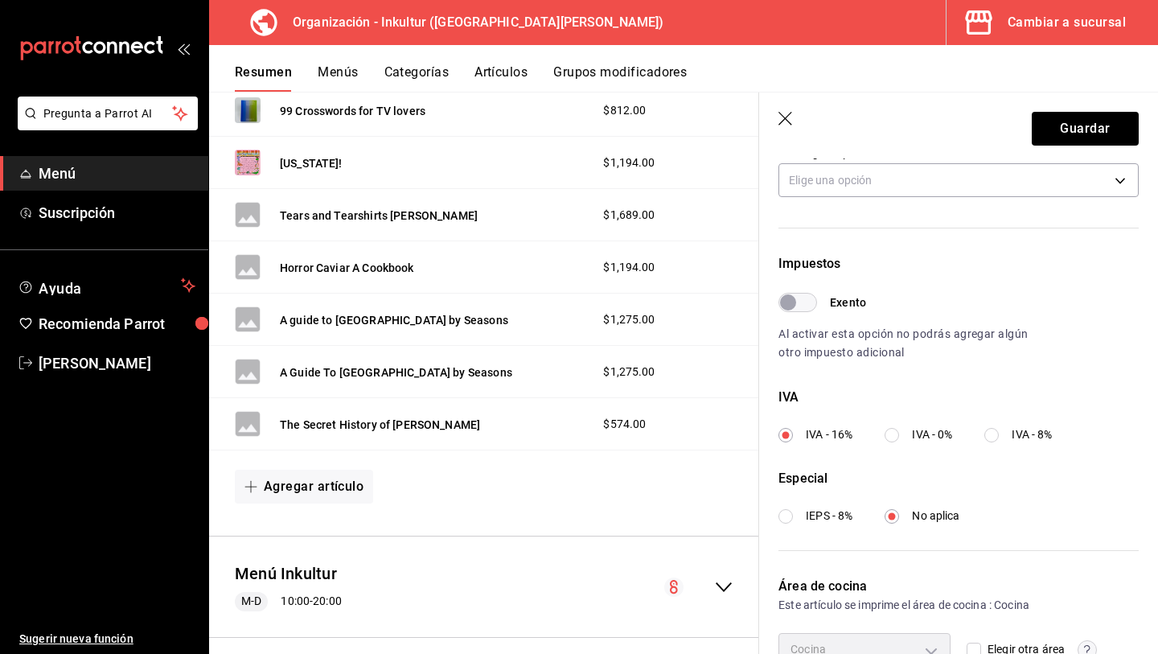
scroll to position [482, 0]
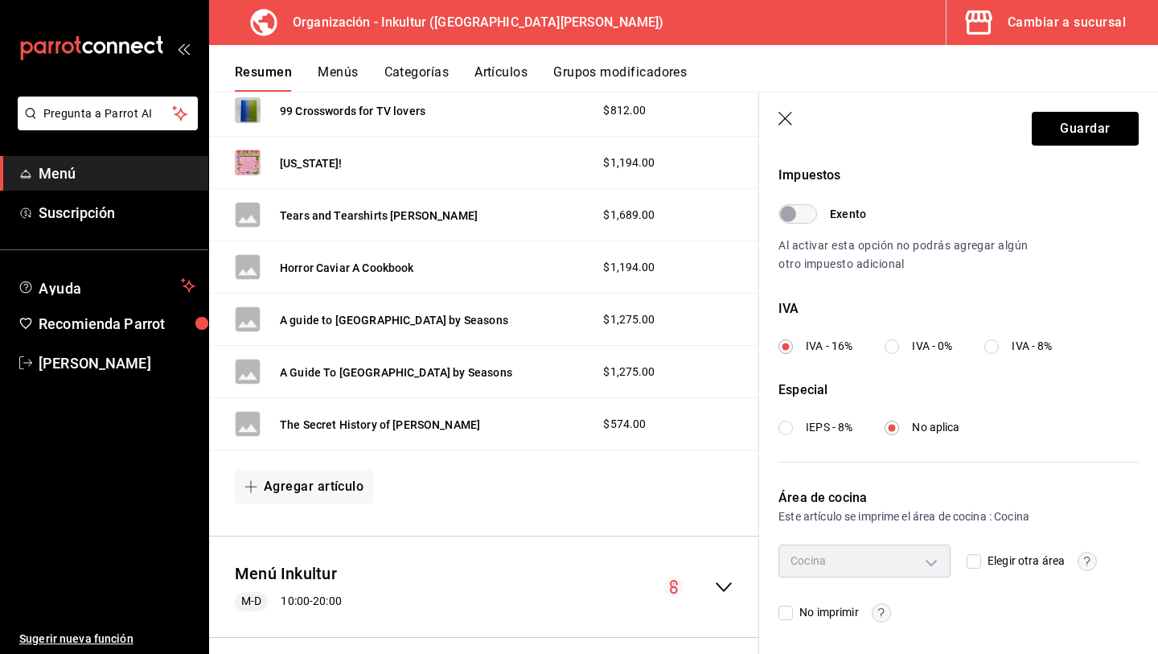
click at [885, 354] on div "IVA - 16% IVA - 0% IVA - 8%" at bounding box center [932, 346] width 306 height 17
click at [899, 346] on input "IVA - 0%" at bounding box center [892, 346] width 14 height 14
radio input "true"
click at [1083, 131] on button "Guardar" at bounding box center [1085, 129] width 107 height 34
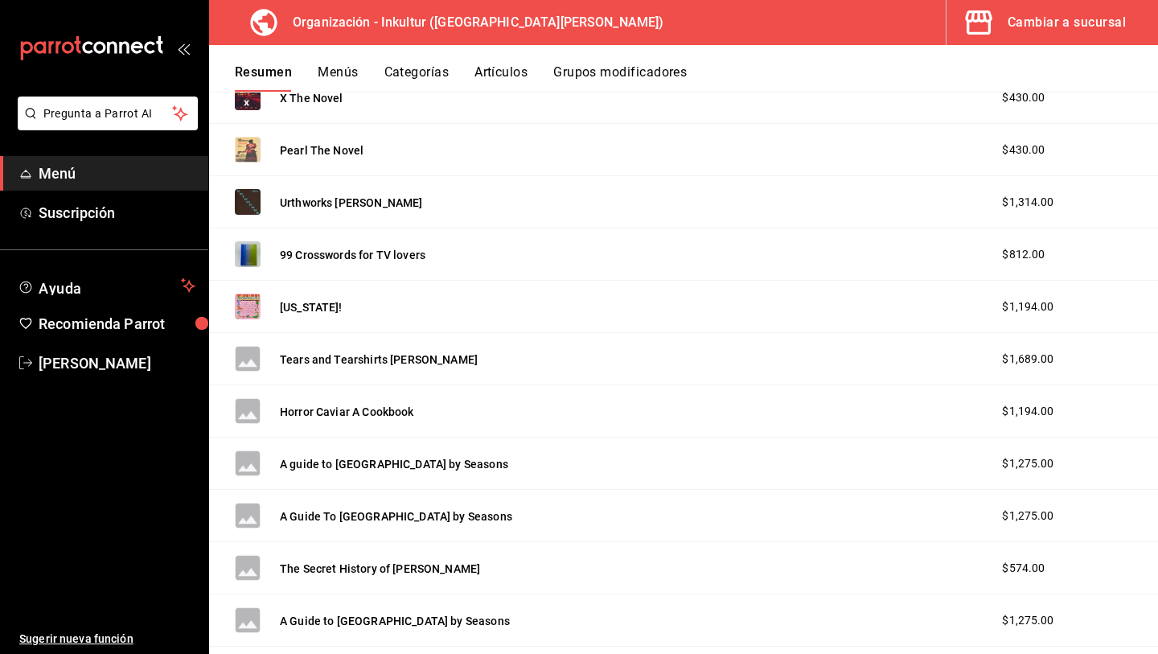
scroll to position [2812, 0]
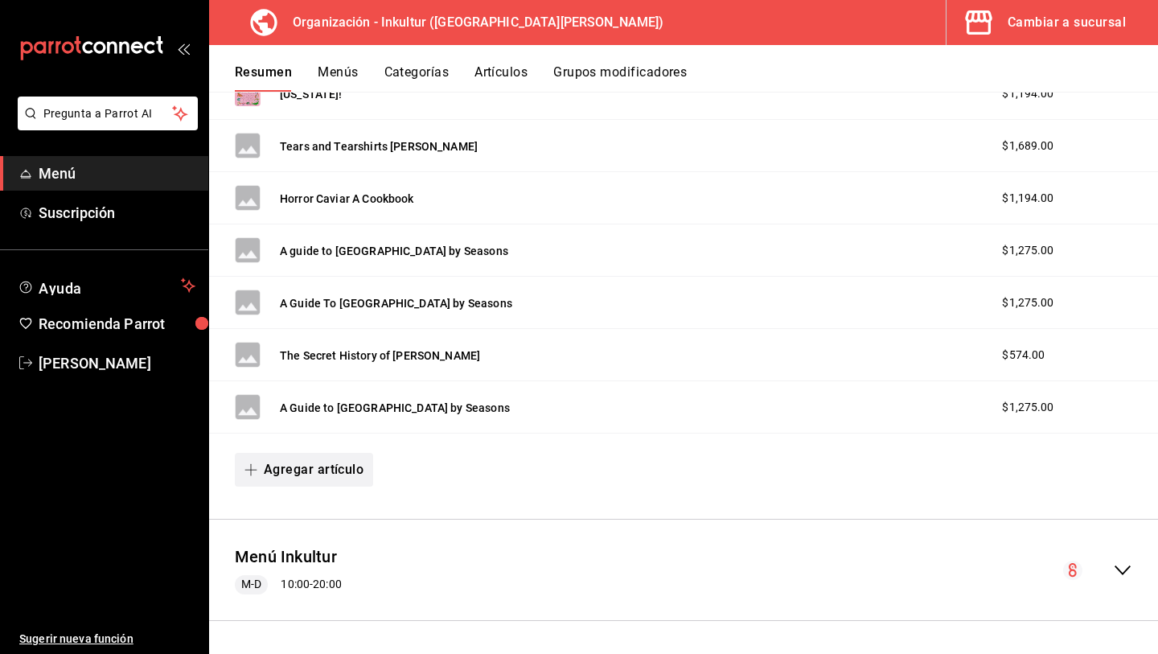
click at [325, 476] on button "Agregar artículo" at bounding box center [304, 470] width 138 height 34
click at [304, 558] on li "Artículo nuevo" at bounding box center [298, 551] width 126 height 39
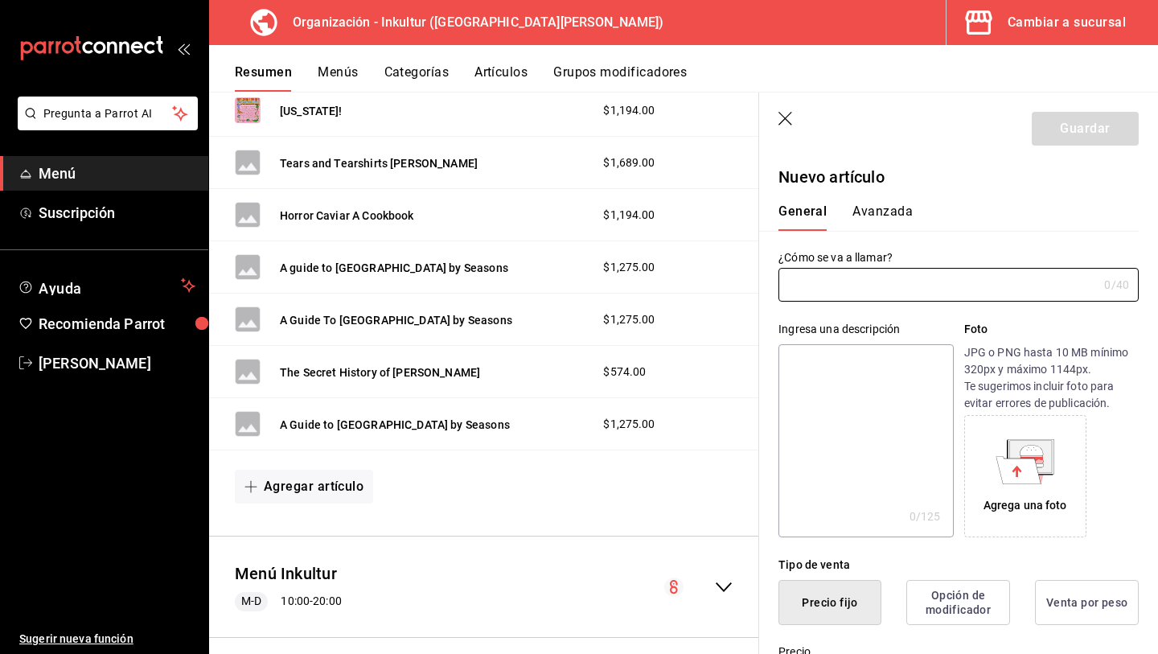
type input "AR-1755723734428"
type input "A guide to [GEOGRAPHIC_DATA] By Seasons"
click at [1040, 482] on icon at bounding box center [1018, 469] width 45 height 27
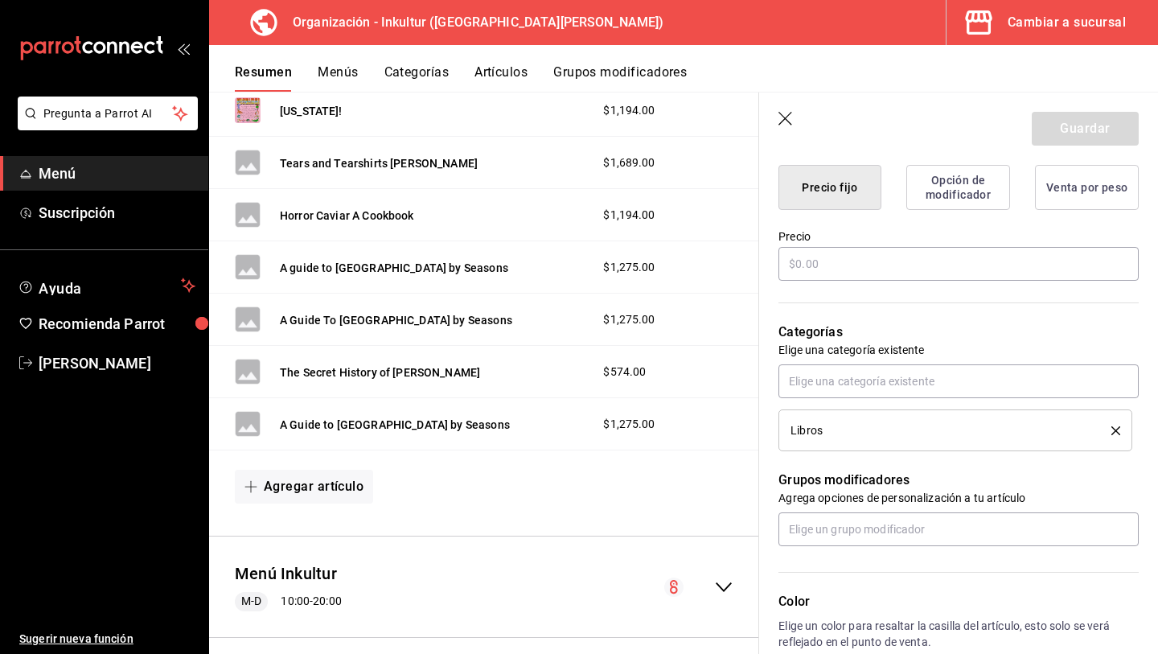
scroll to position [432, 0]
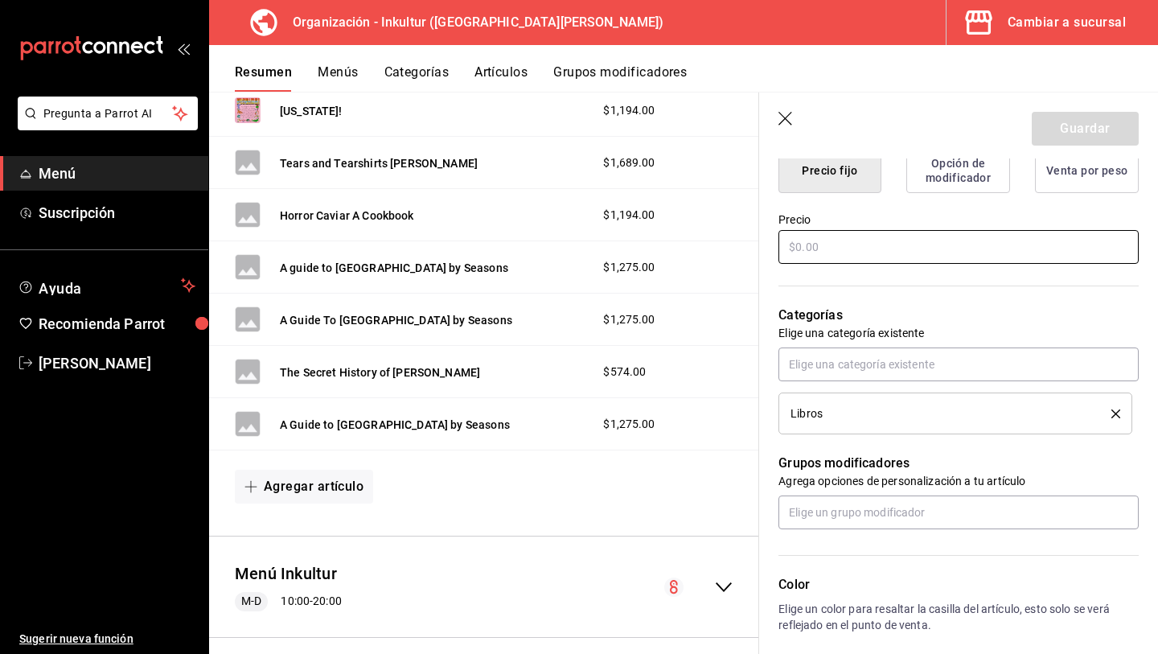
click at [830, 244] on input "text" at bounding box center [959, 247] width 360 height 34
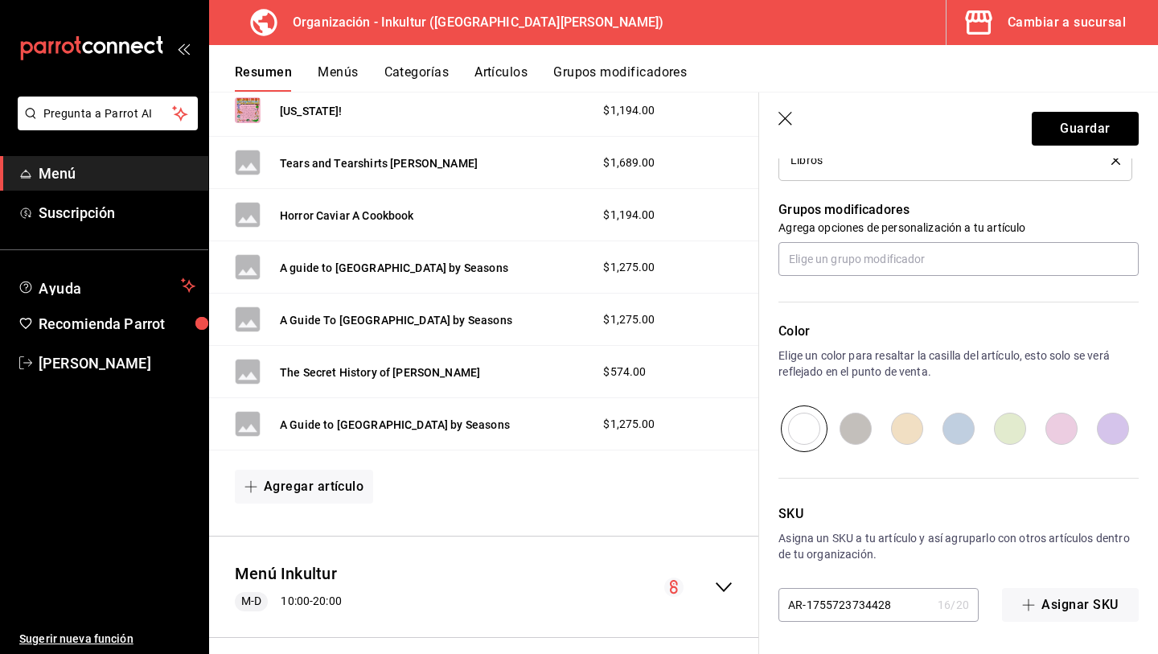
scroll to position [684, 0]
type input "$1275.00"
click at [1019, 429] on input "radio" at bounding box center [1009, 430] width 51 height 47
radio input "true"
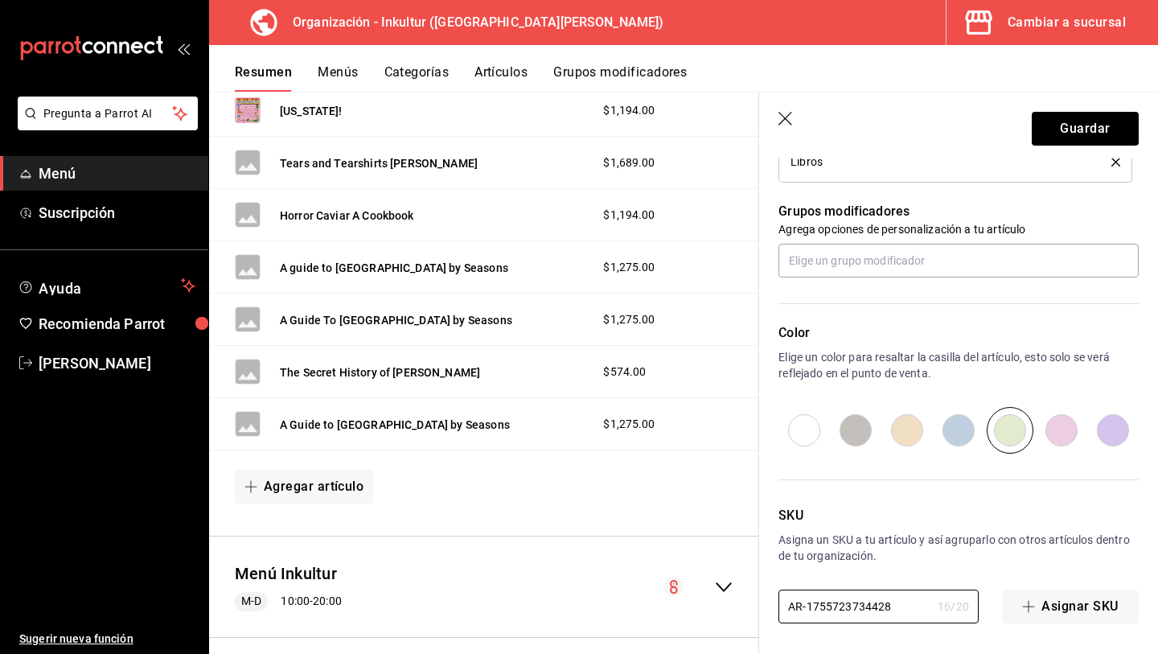
drag, startPoint x: 886, startPoint y: 607, endPoint x: 598, endPoint y: 528, distance: 298.5
click at [604, 562] on main "Resumen organización Agrega y edita los menús, las categorías, artículos y grup…" at bounding box center [683, 373] width 949 height 562
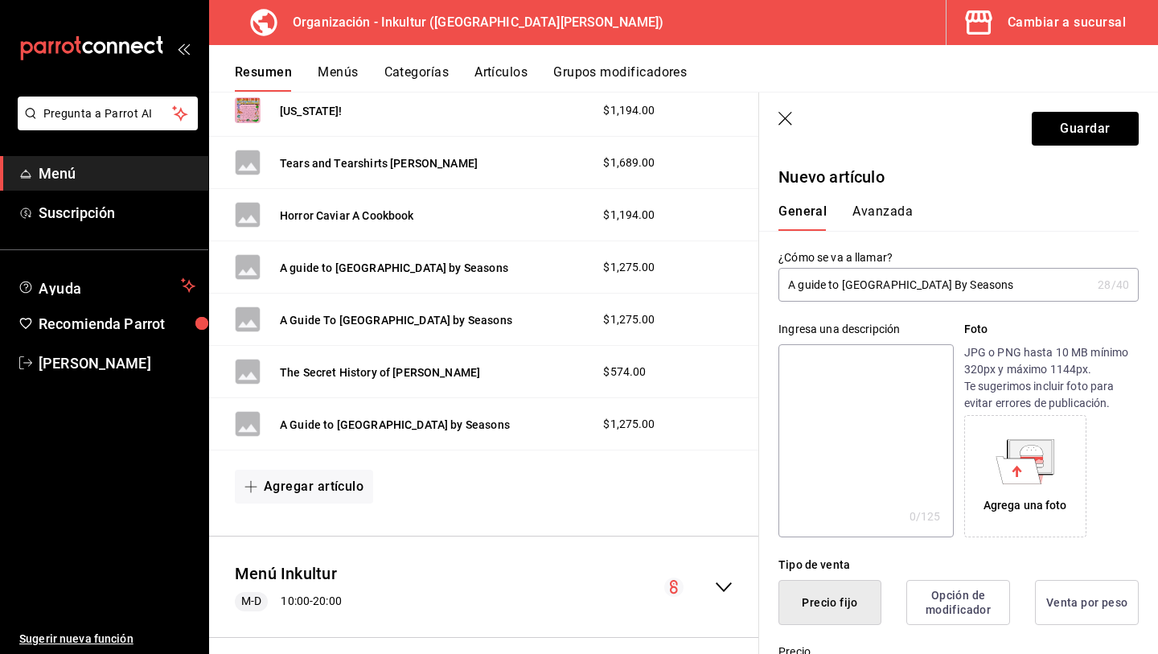
type input "L053"
click at [889, 208] on button "Avanzada" at bounding box center [883, 216] width 60 height 27
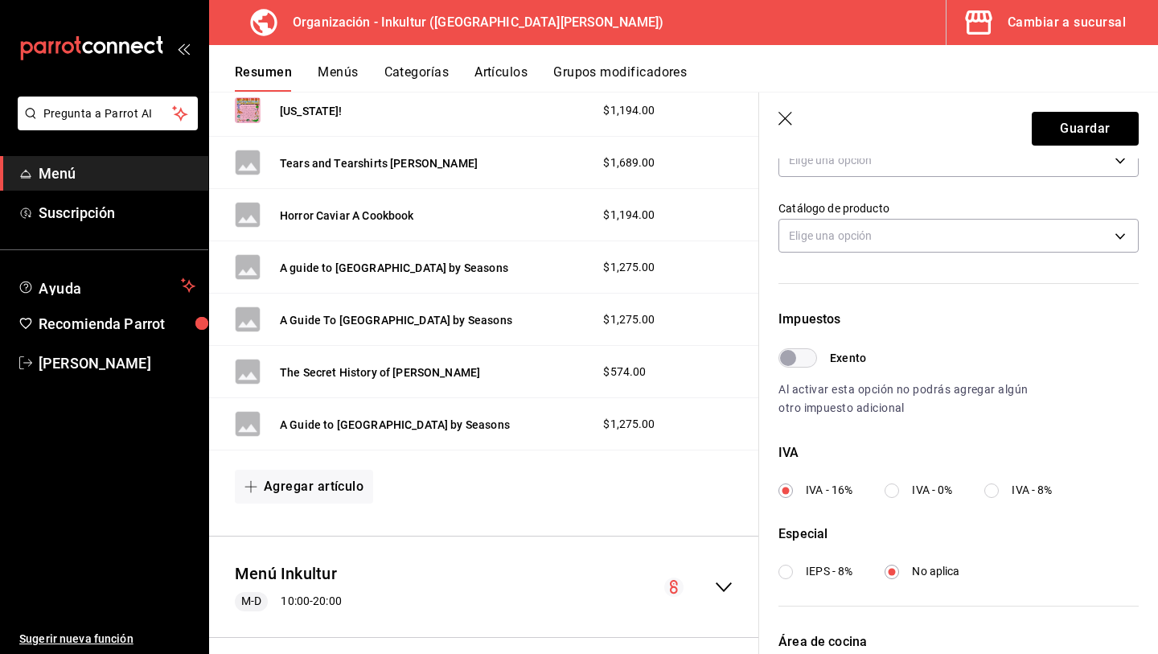
scroll to position [369, 0]
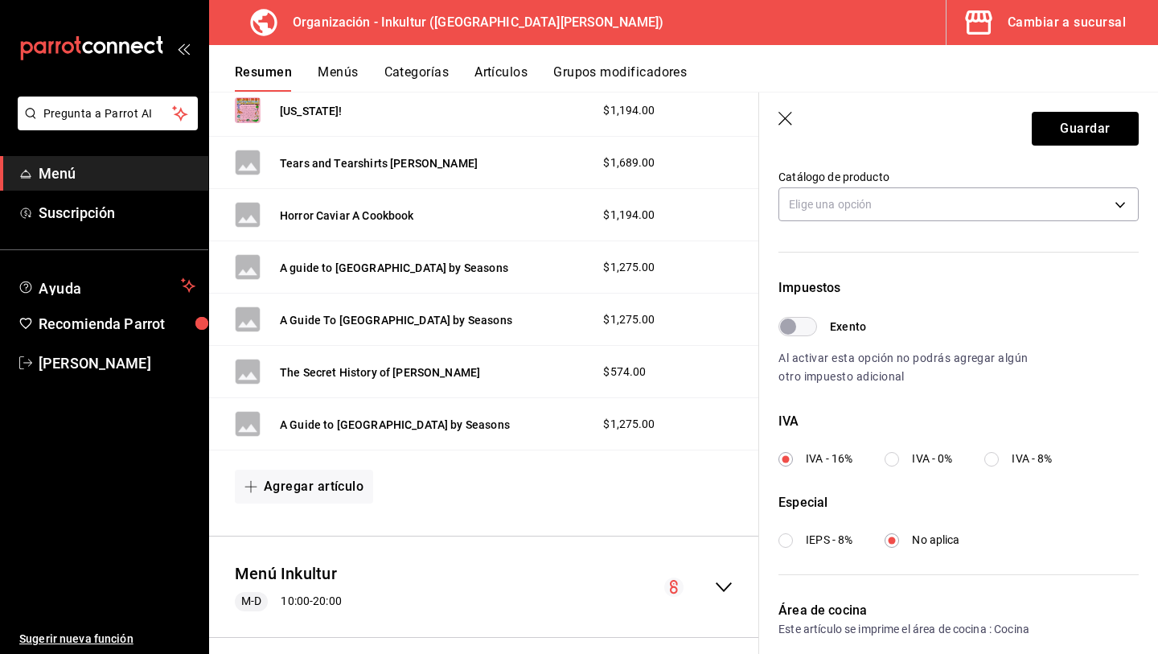
click at [894, 458] on input "IVA - 0%" at bounding box center [892, 459] width 14 height 14
radio input "true"
click at [1085, 133] on button "Guardar" at bounding box center [1085, 129] width 107 height 34
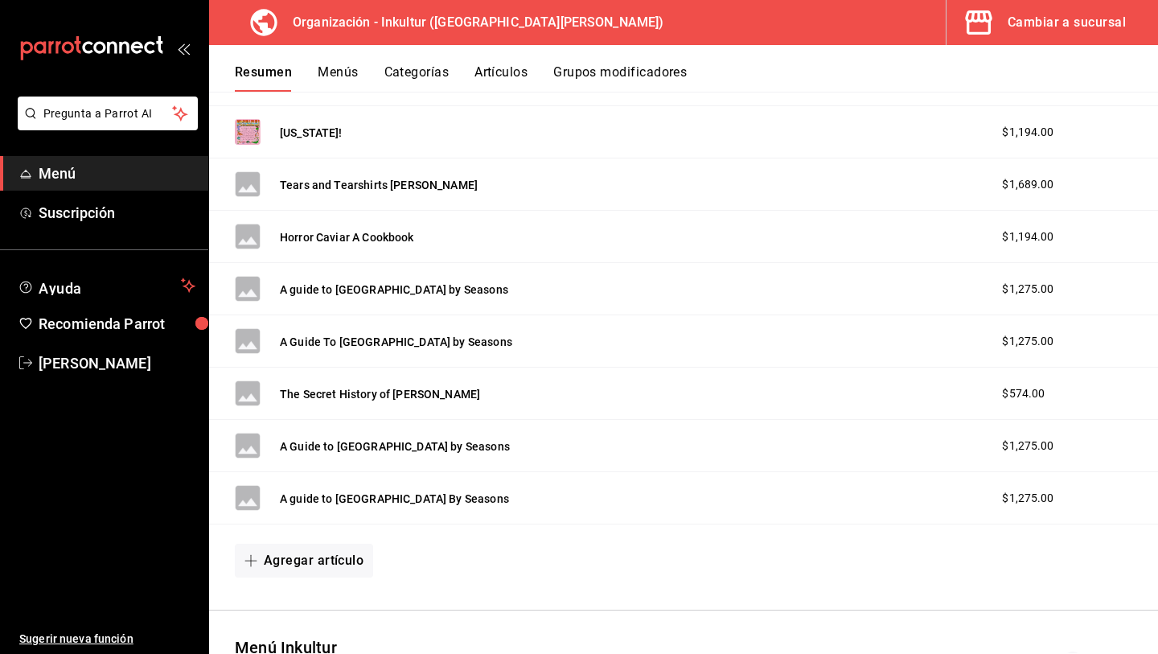
scroll to position [2774, 0]
click at [356, 557] on button "Agregar artículo" at bounding box center [304, 560] width 138 height 34
click at [325, 612] on li "Artículo nuevo" at bounding box center [298, 614] width 126 height 39
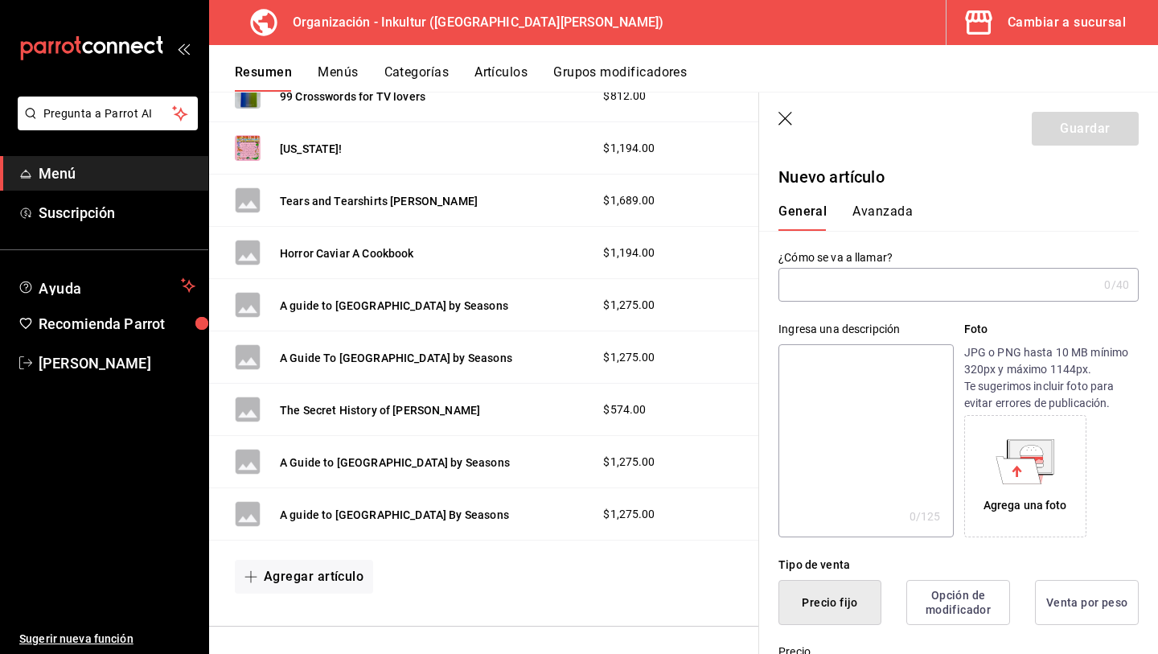
type input "p"
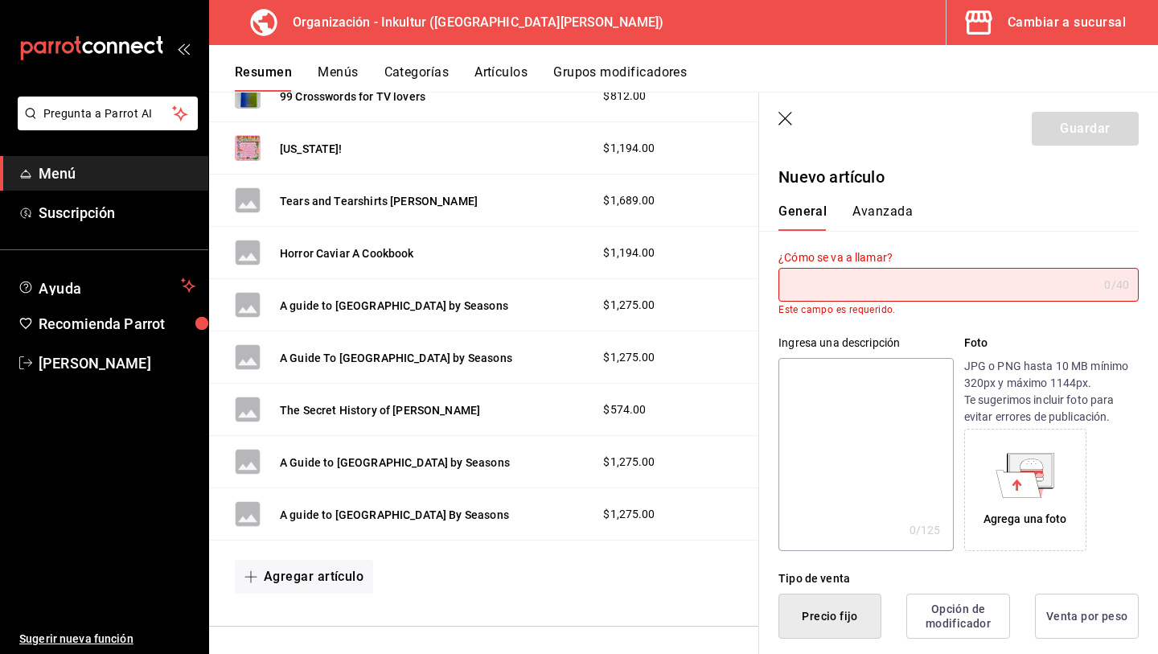
type input "p"
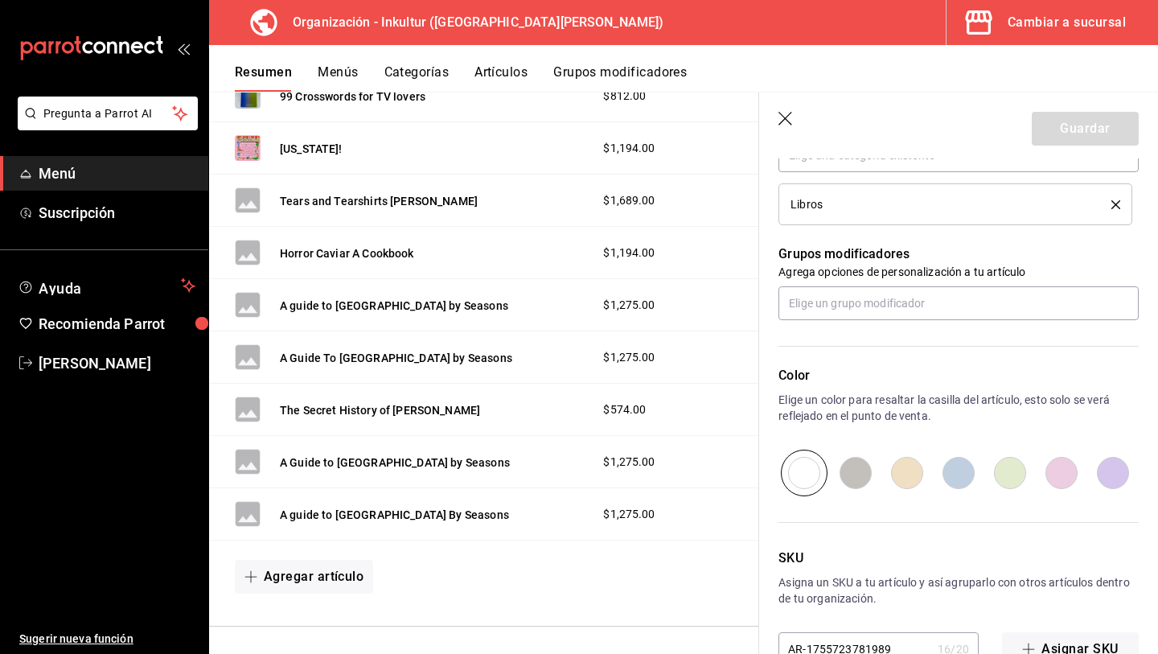
scroll to position [685, 0]
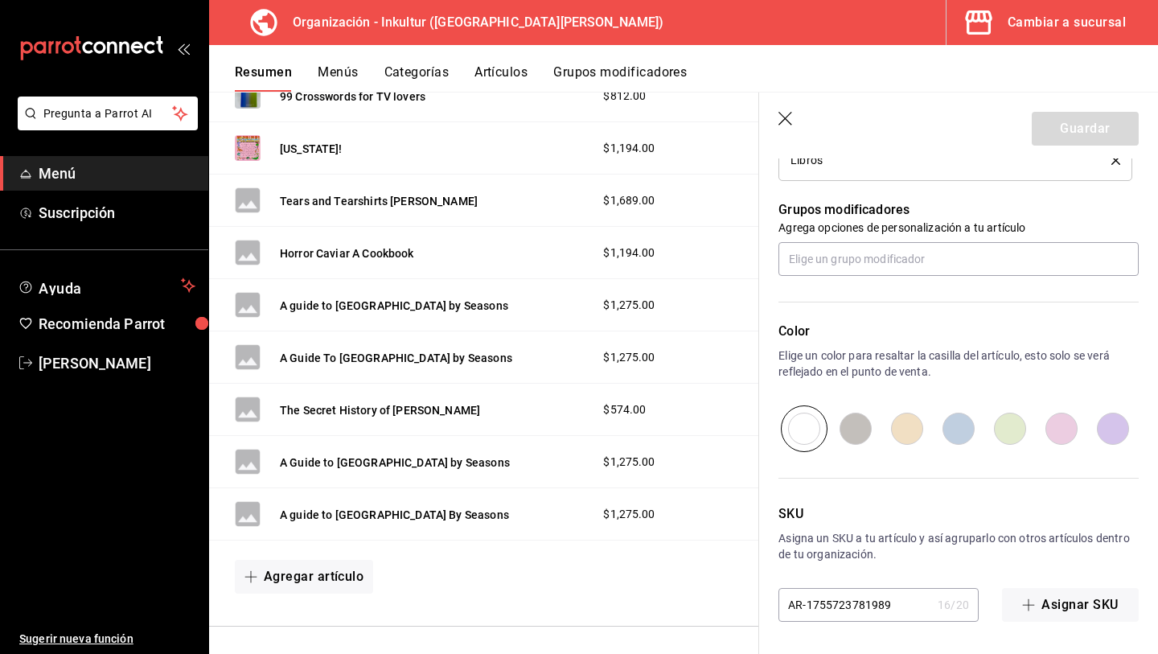
type input "Pack of Dogs [PERSON_NAME]"
click at [896, 606] on input "AR-1755723781989" at bounding box center [855, 605] width 153 height 32
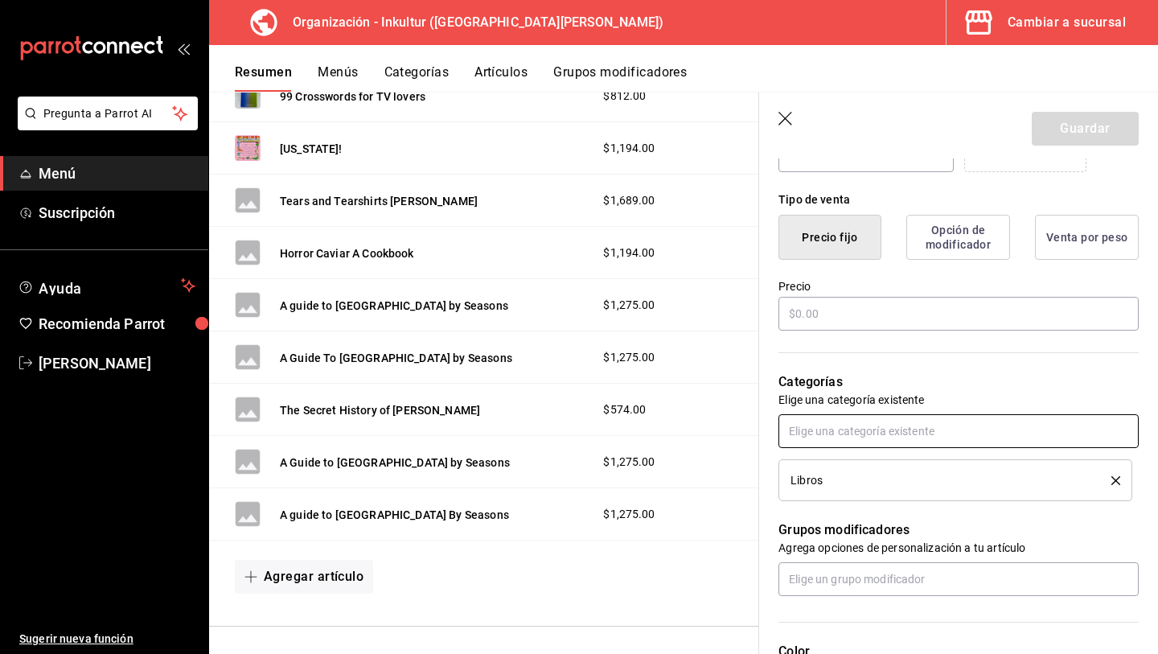
scroll to position [364, 0]
type input "L054"
click at [820, 312] on input "text" at bounding box center [959, 315] width 360 height 34
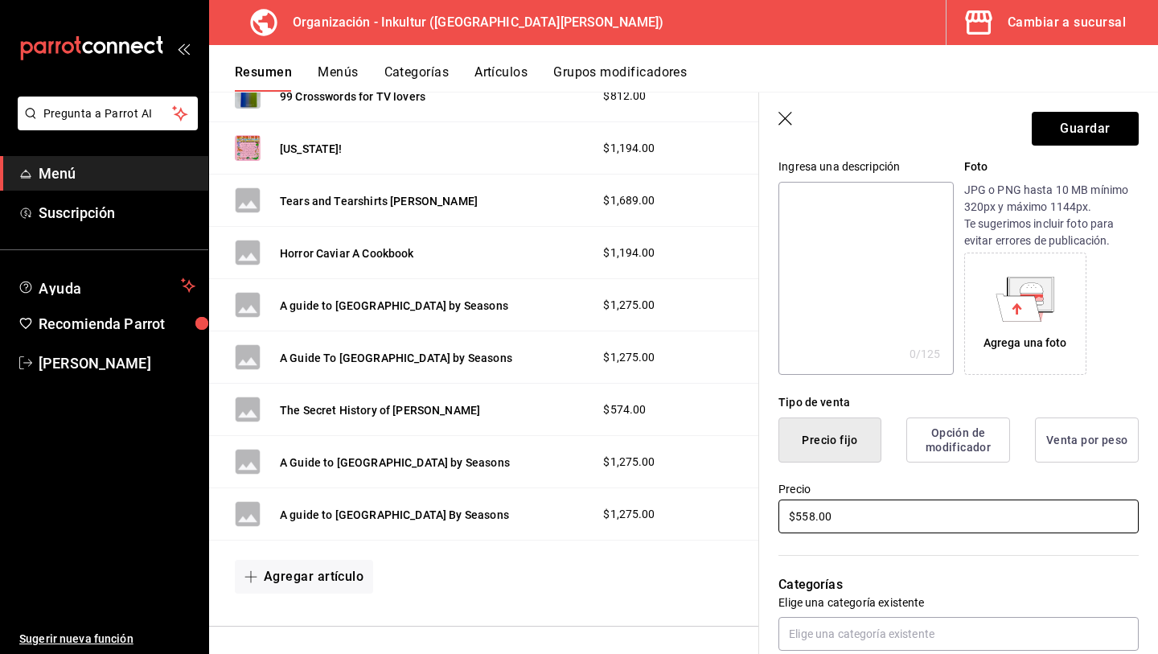
scroll to position [0, 0]
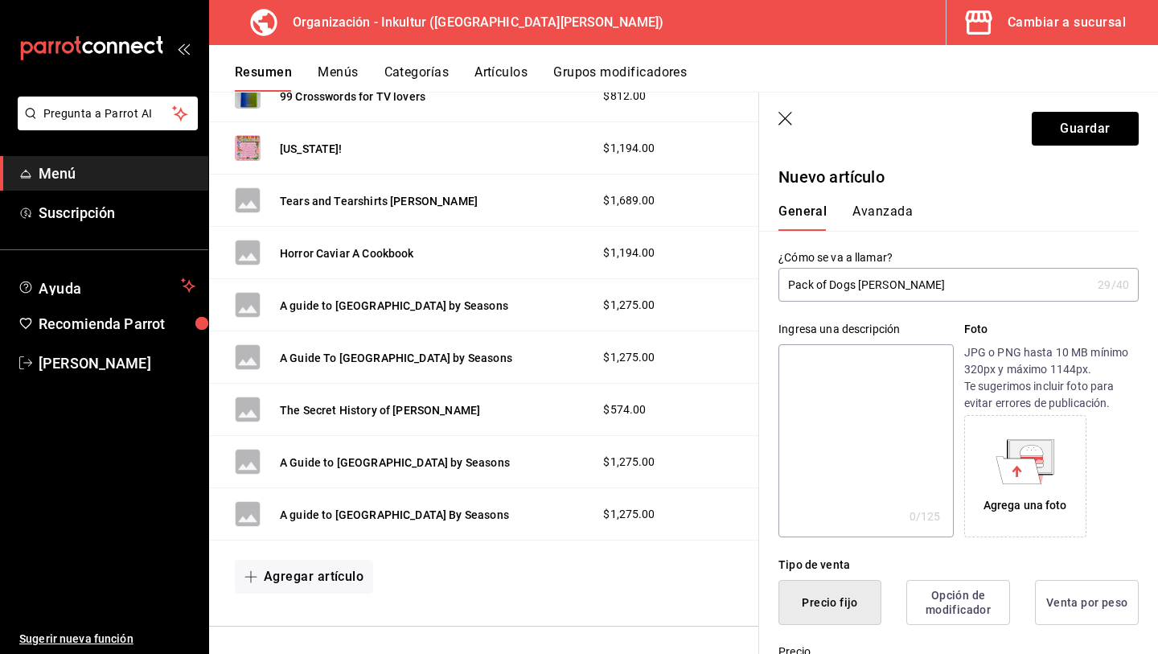
type input "$558.00"
click at [868, 213] on button "Avanzada" at bounding box center [883, 216] width 60 height 27
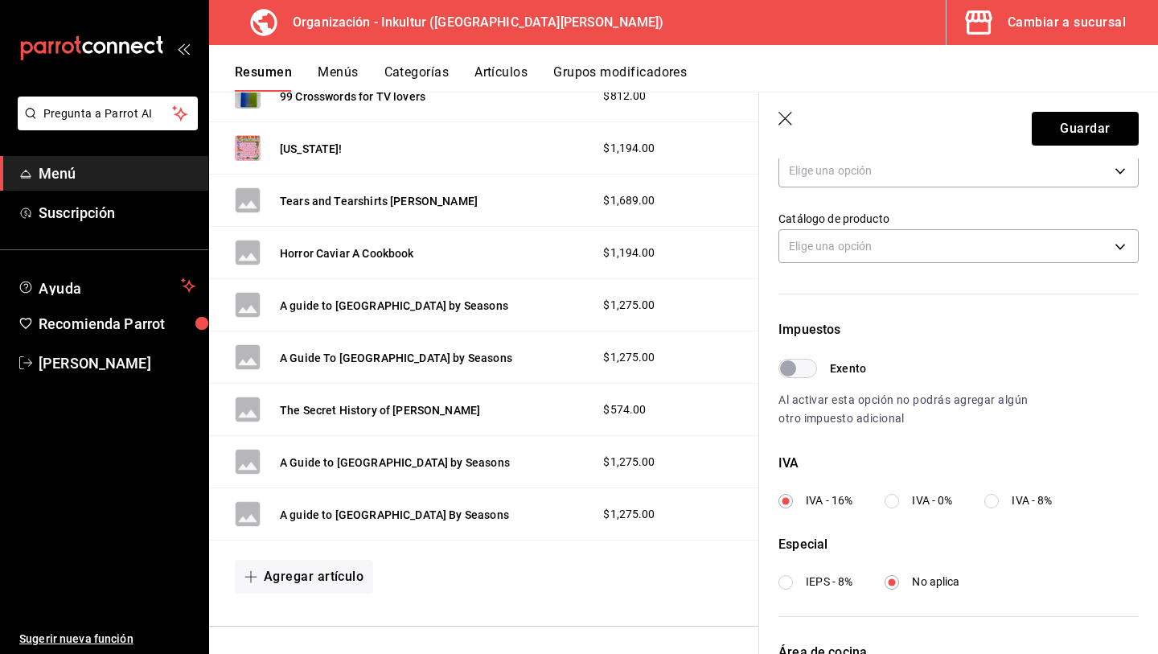
scroll to position [332, 0]
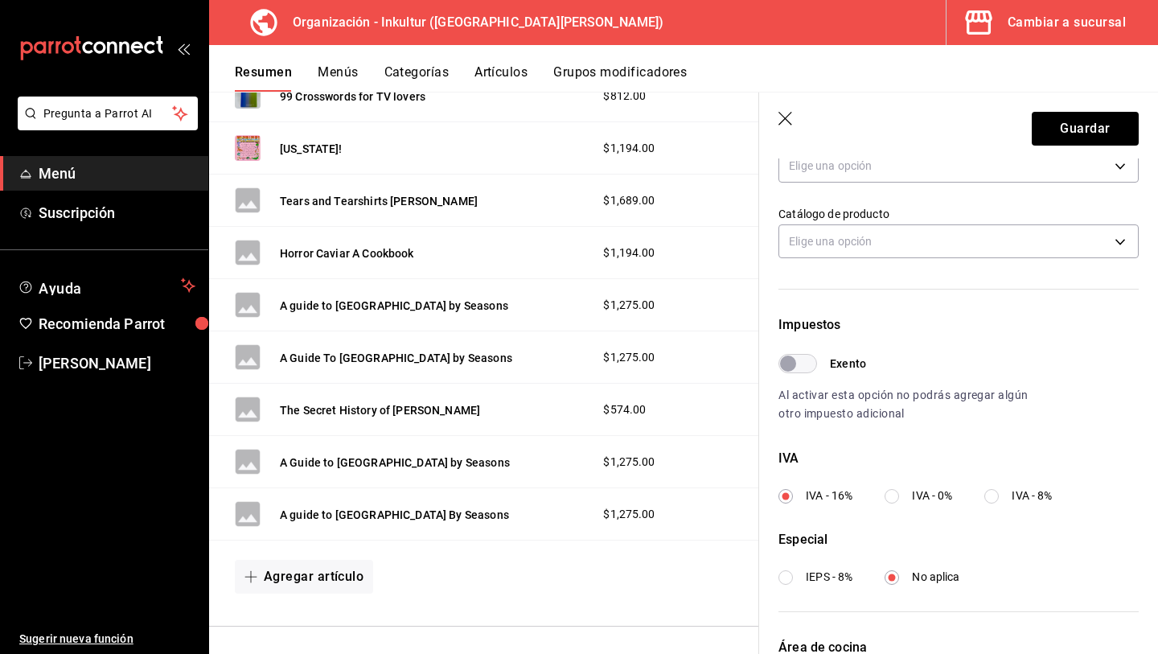
click at [895, 500] on input "IVA - 0%" at bounding box center [892, 496] width 14 height 14
radio input "true"
click at [1085, 126] on button "Guardar" at bounding box center [1085, 129] width 107 height 34
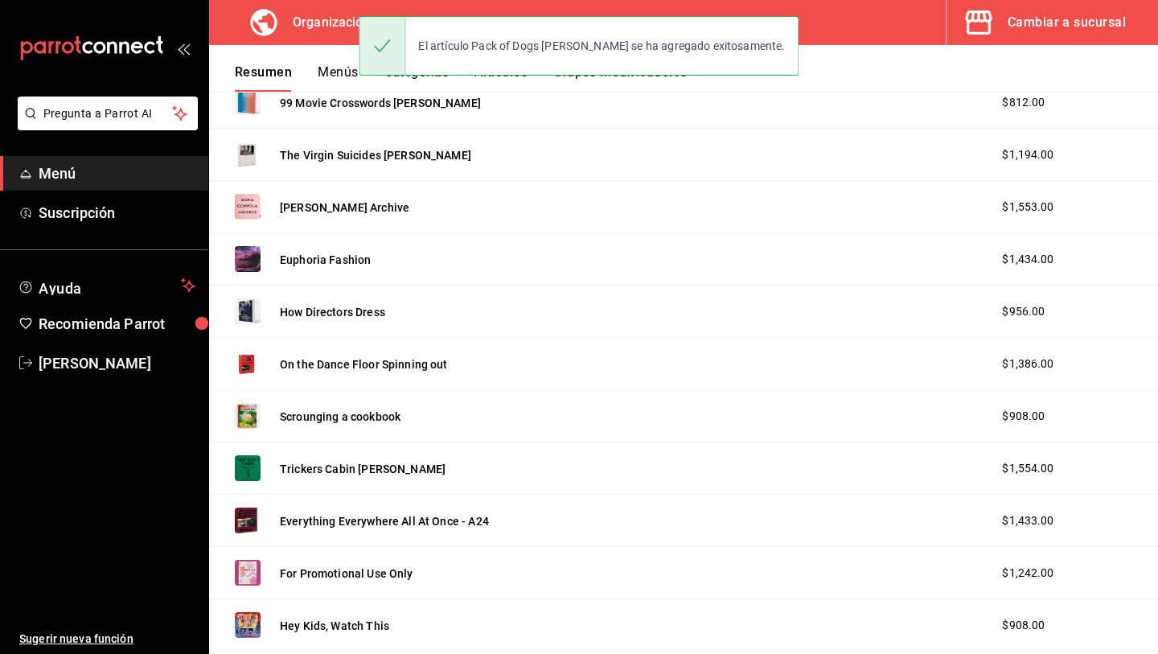
scroll to position [2916, 0]
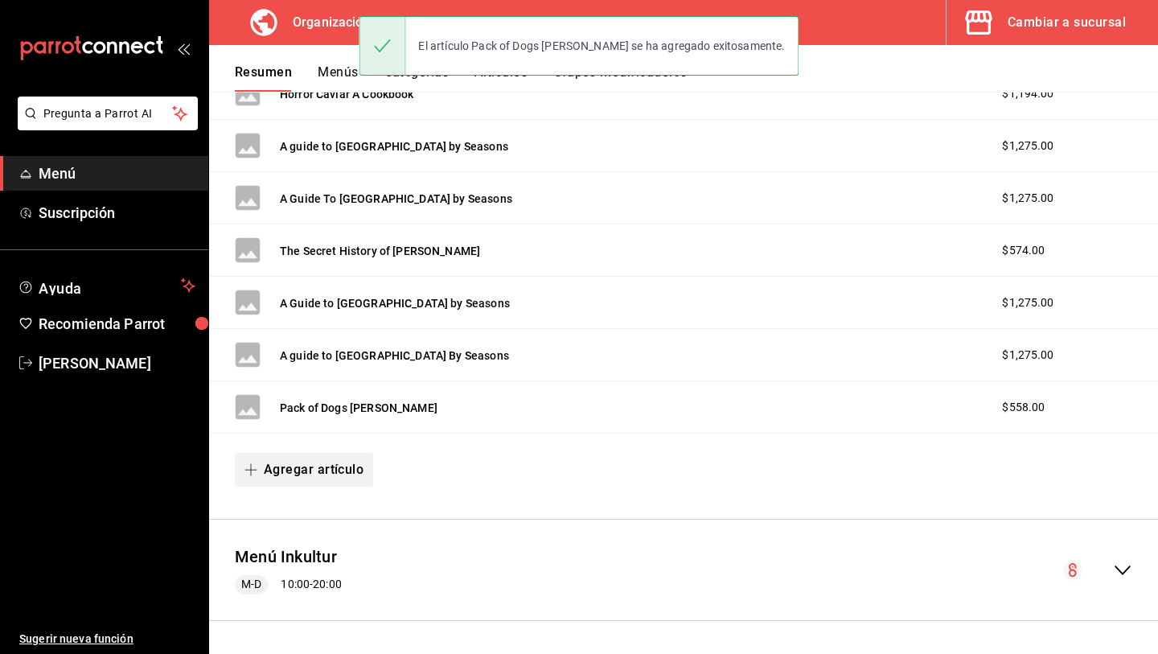
click at [319, 469] on button "Agregar artículo" at bounding box center [304, 470] width 138 height 34
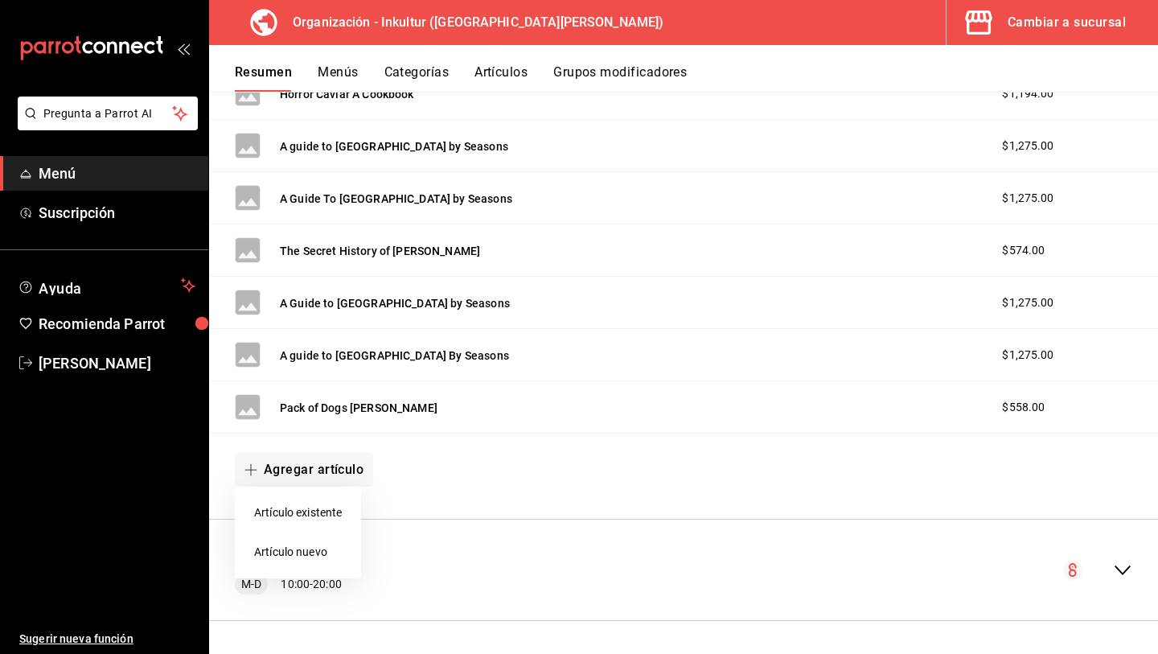
click at [312, 547] on li "Artículo nuevo" at bounding box center [298, 551] width 126 height 39
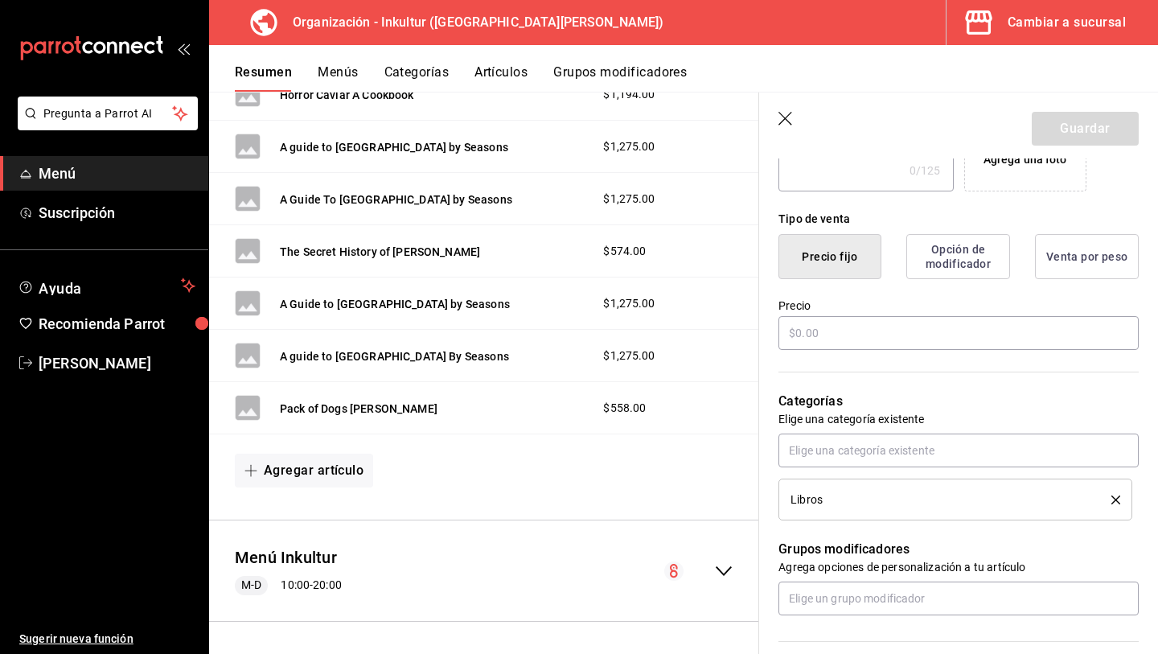
scroll to position [425, 0]
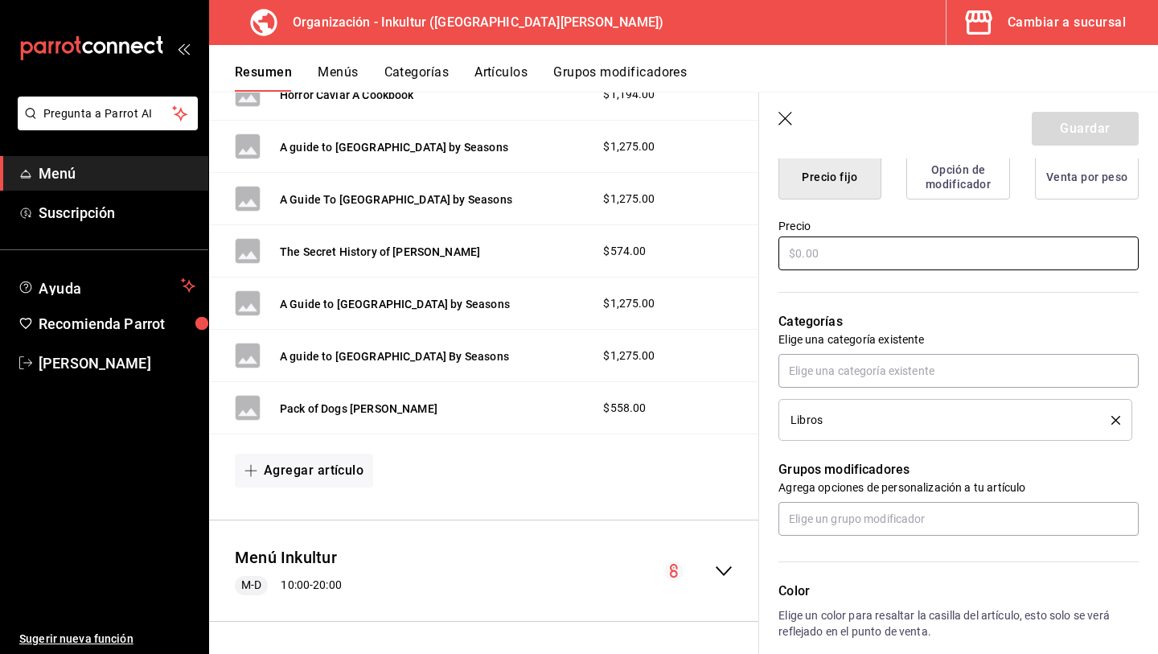
type input "[PERSON_NAME] A Novel Idea"
click at [811, 250] on input "text" at bounding box center [959, 253] width 360 height 34
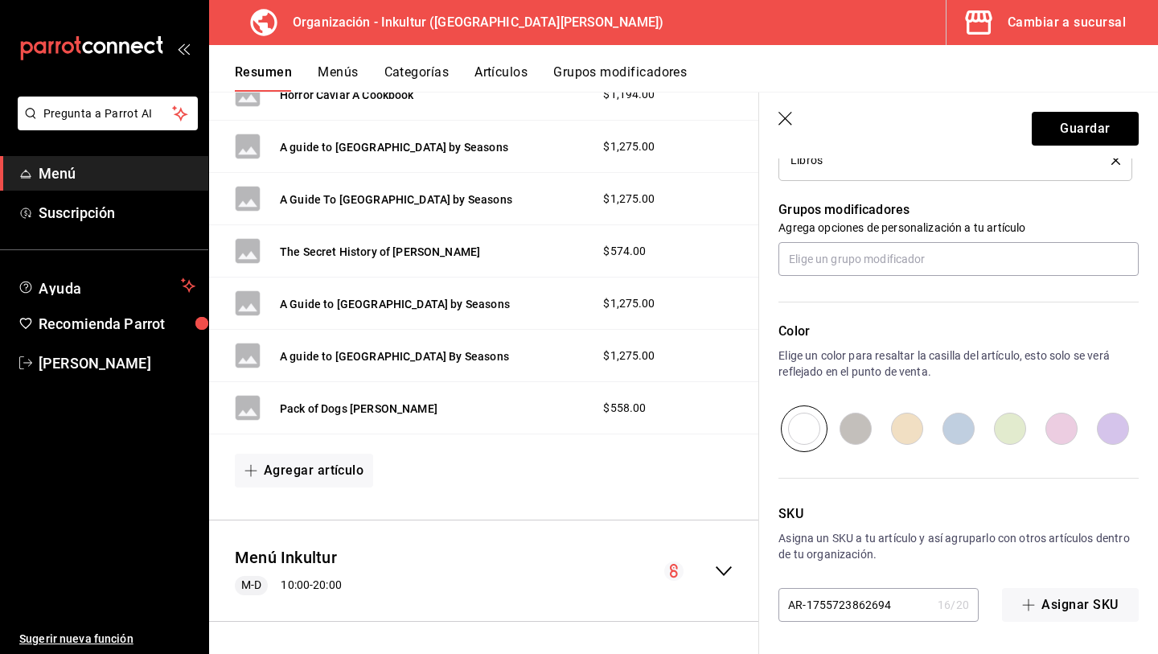
type input "$542.00"
click at [1003, 425] on input "radio" at bounding box center [1009, 428] width 51 height 47
radio input "true"
drag, startPoint x: 897, startPoint y: 614, endPoint x: 706, endPoint y: 574, distance: 194.8
click at [713, 576] on main "Resumen organización Agrega y edita los menús, las categorías, artículos y grup…" at bounding box center [683, 373] width 949 height 562
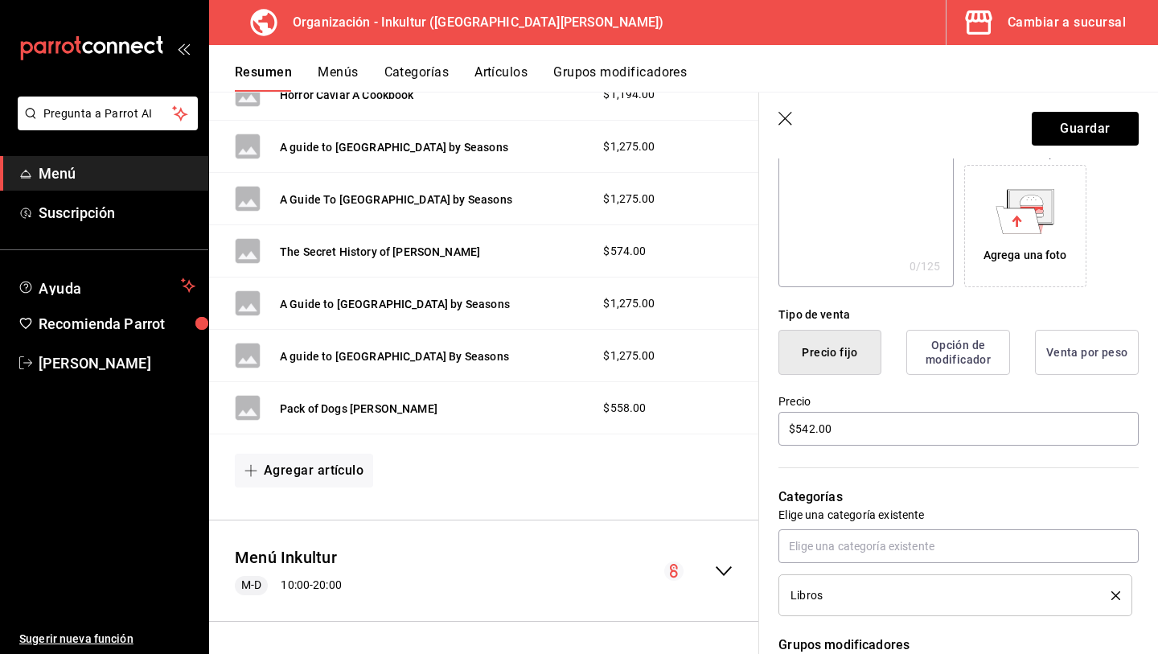
scroll to position [0, 0]
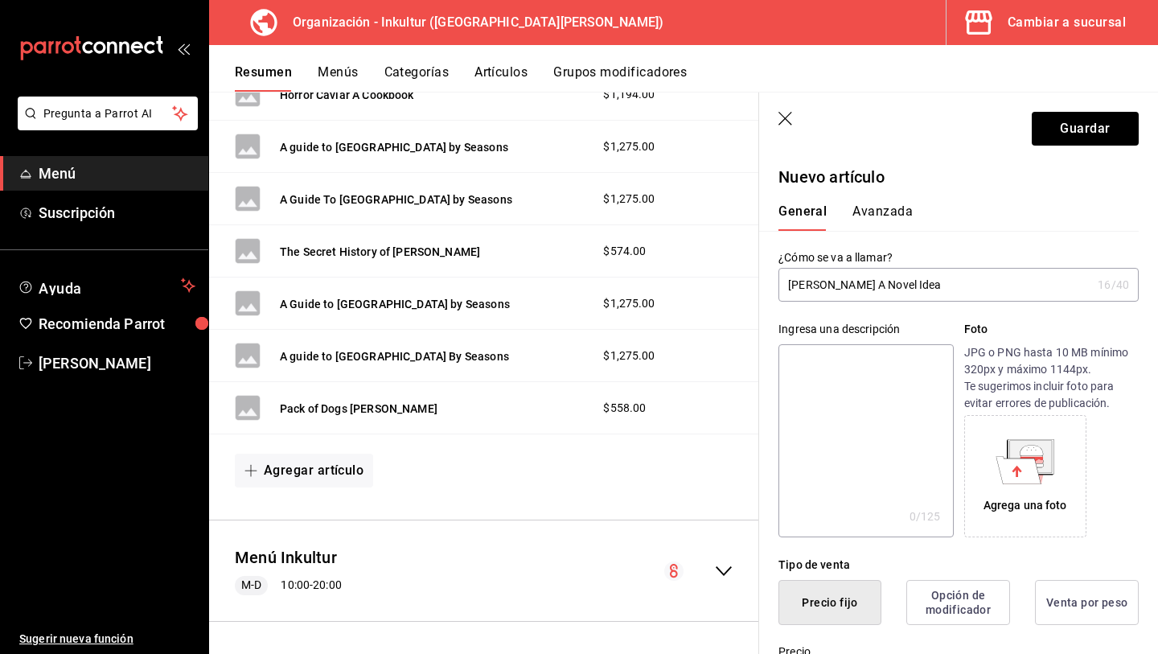
type input "L055"
click at [881, 203] on button "Avanzada" at bounding box center [883, 216] width 60 height 27
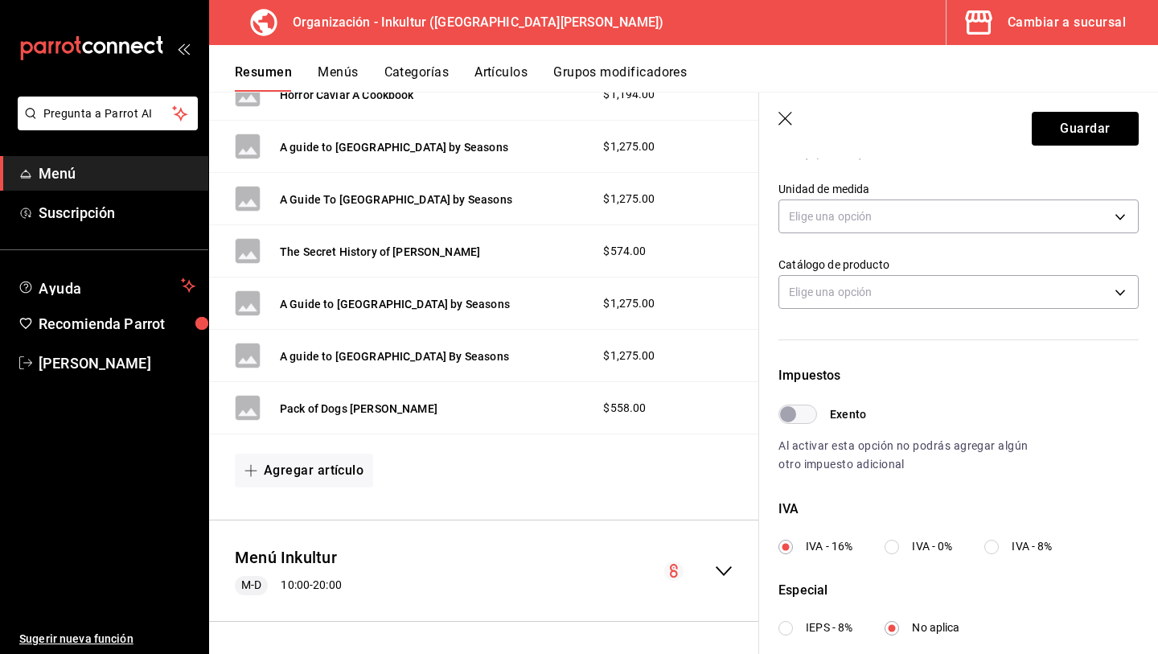
scroll to position [285, 0]
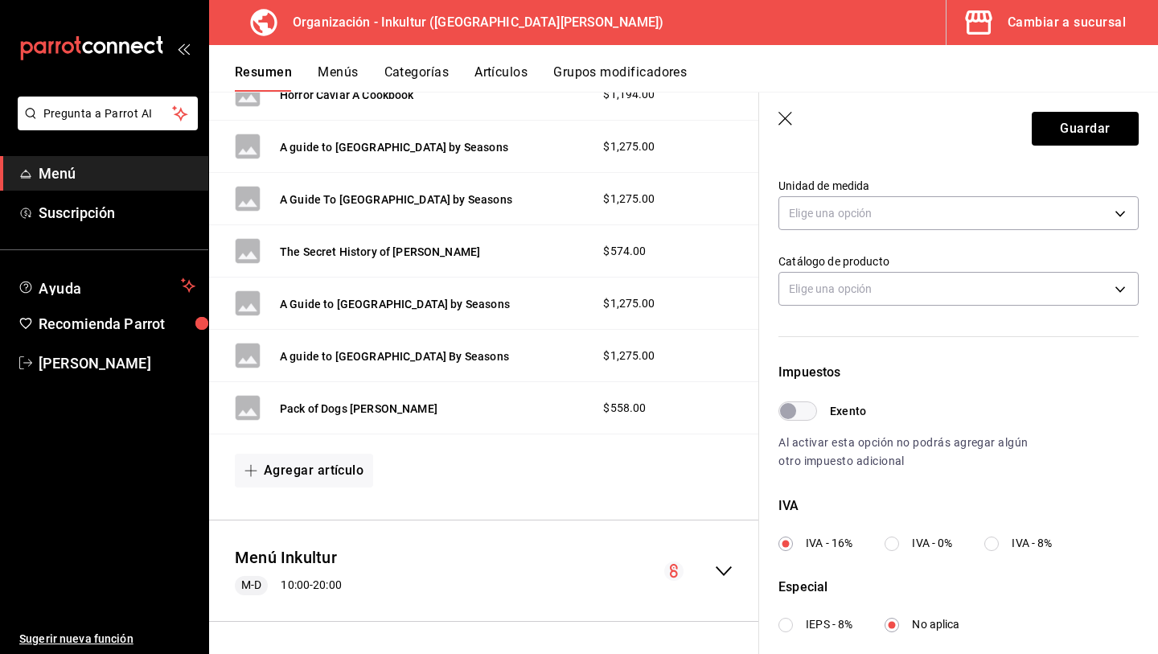
click at [892, 544] on input "IVA - 0%" at bounding box center [892, 543] width 14 height 14
radio input "true"
click at [1064, 124] on button "Guardar" at bounding box center [1085, 129] width 107 height 34
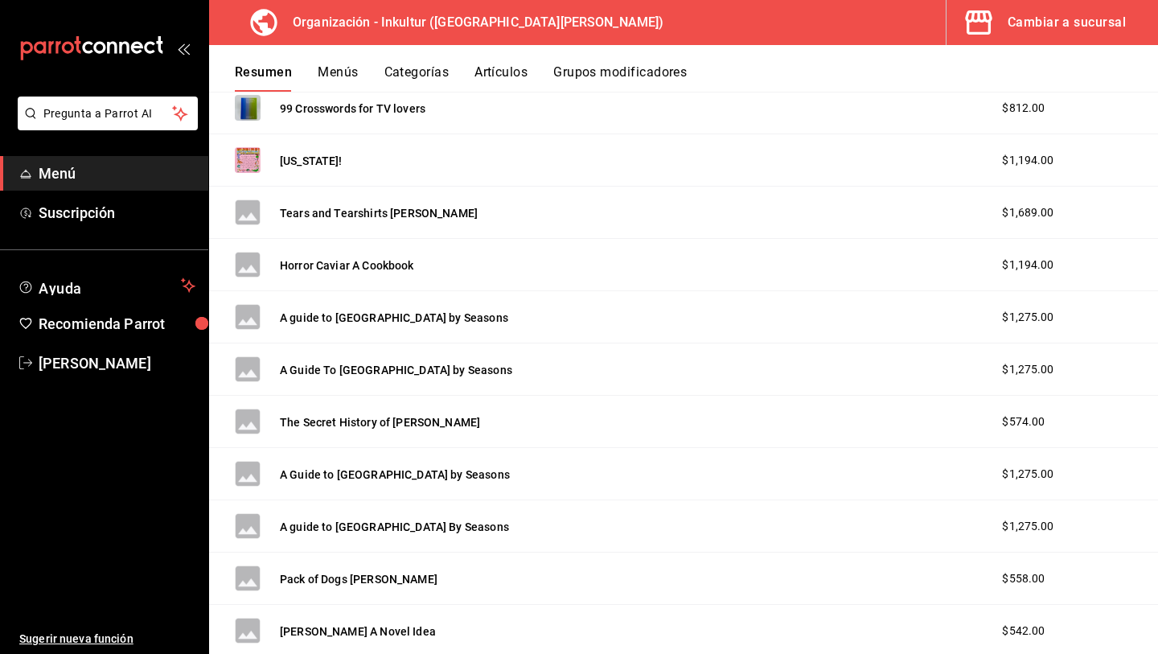
scroll to position [2969, 0]
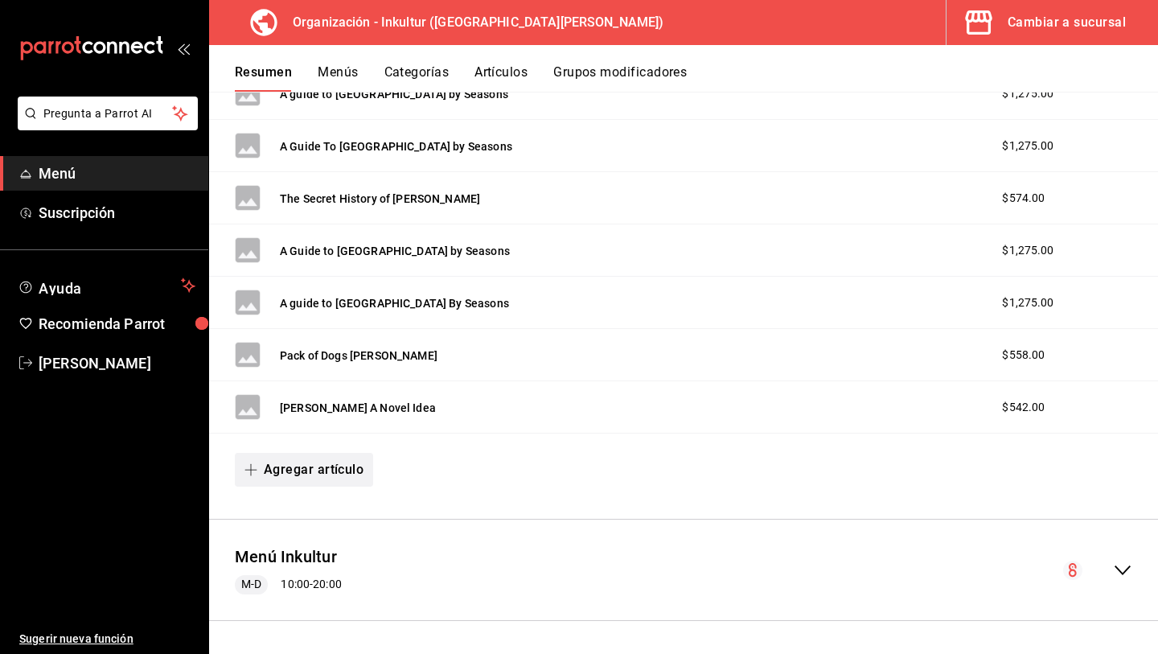
click at [318, 476] on button "Agregar artículo" at bounding box center [304, 470] width 138 height 34
click at [310, 549] on li "Artículo nuevo" at bounding box center [298, 551] width 126 height 39
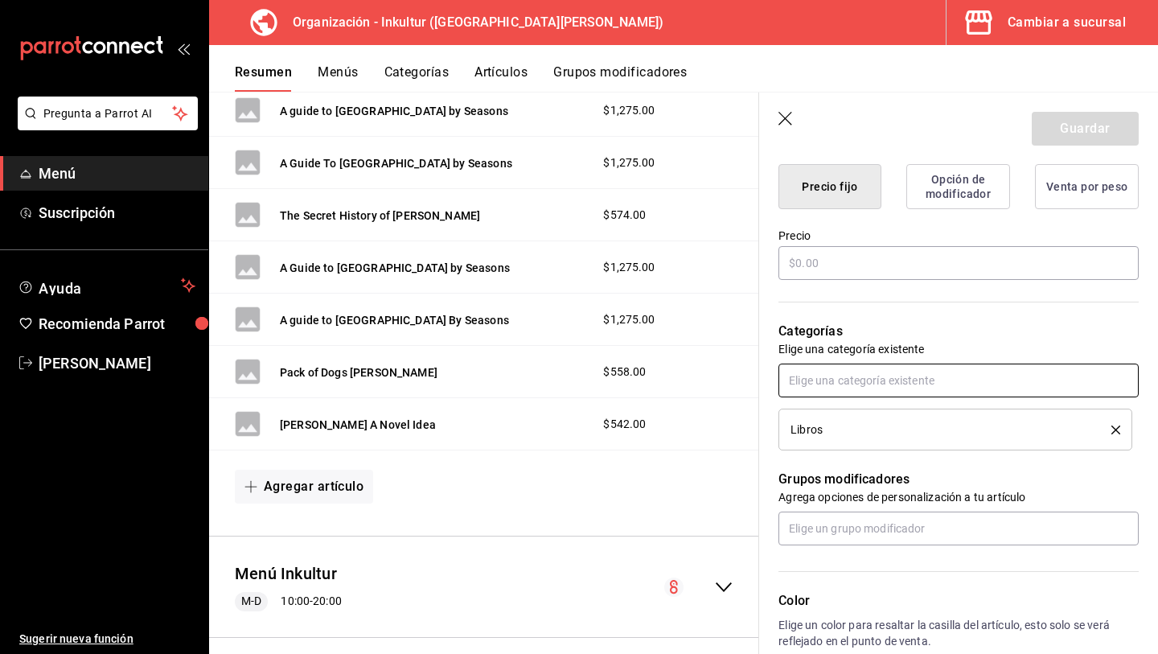
scroll to position [424, 0]
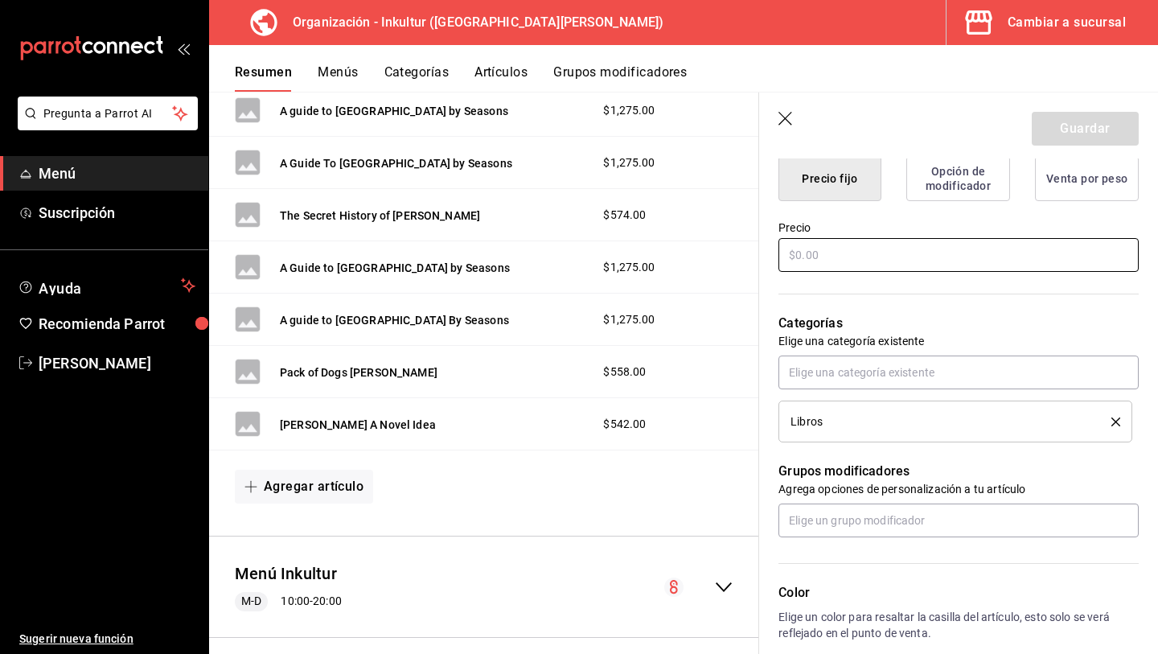
type input "The Art of Oversharing [PERSON_NAME]"
click at [820, 253] on input "text" at bounding box center [959, 255] width 360 height 34
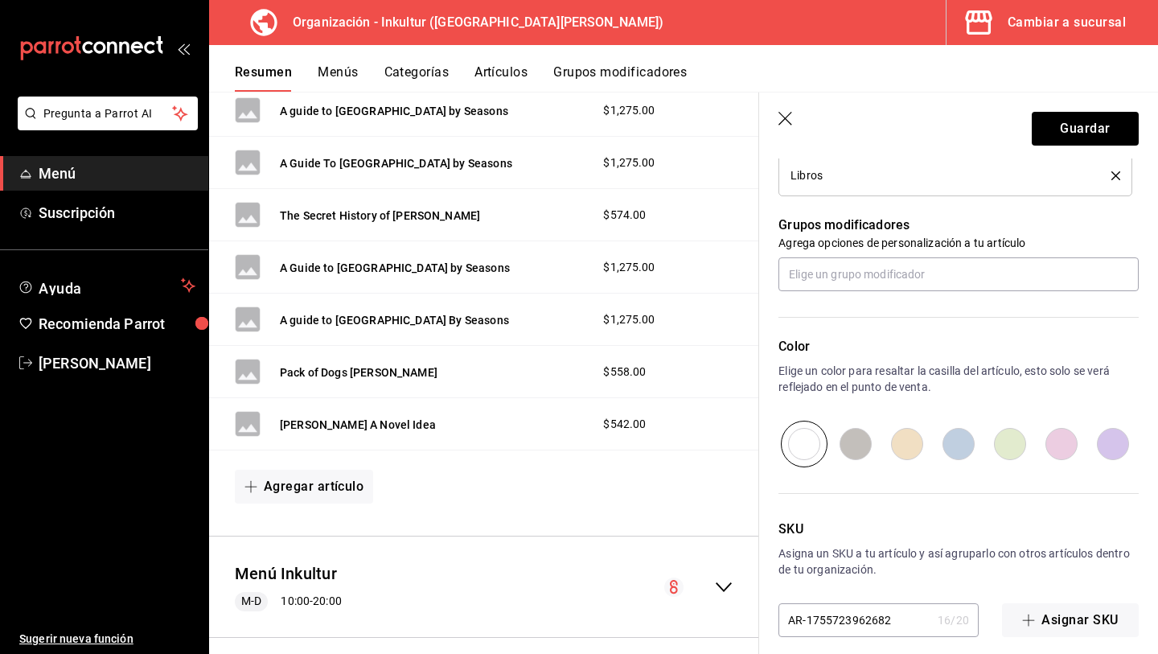
scroll to position [679, 0]
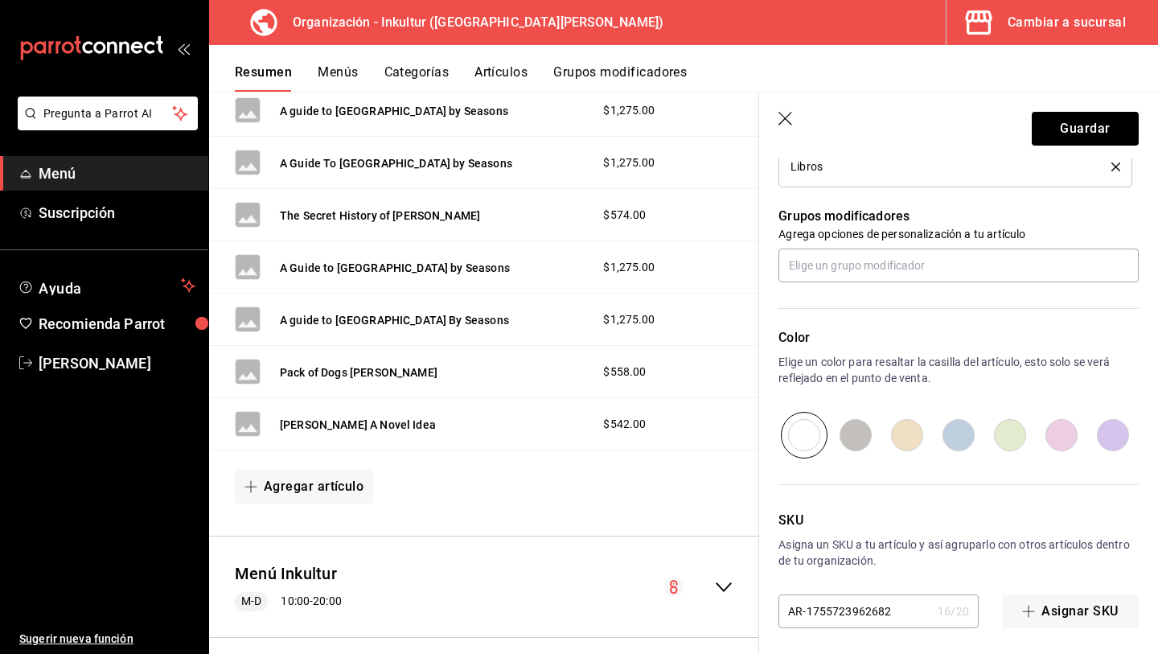
type input "$701.00"
click at [1008, 435] on input "radio" at bounding box center [1009, 435] width 51 height 47
radio input "true"
click at [869, 608] on input "AR-1755723962682" at bounding box center [855, 611] width 153 height 32
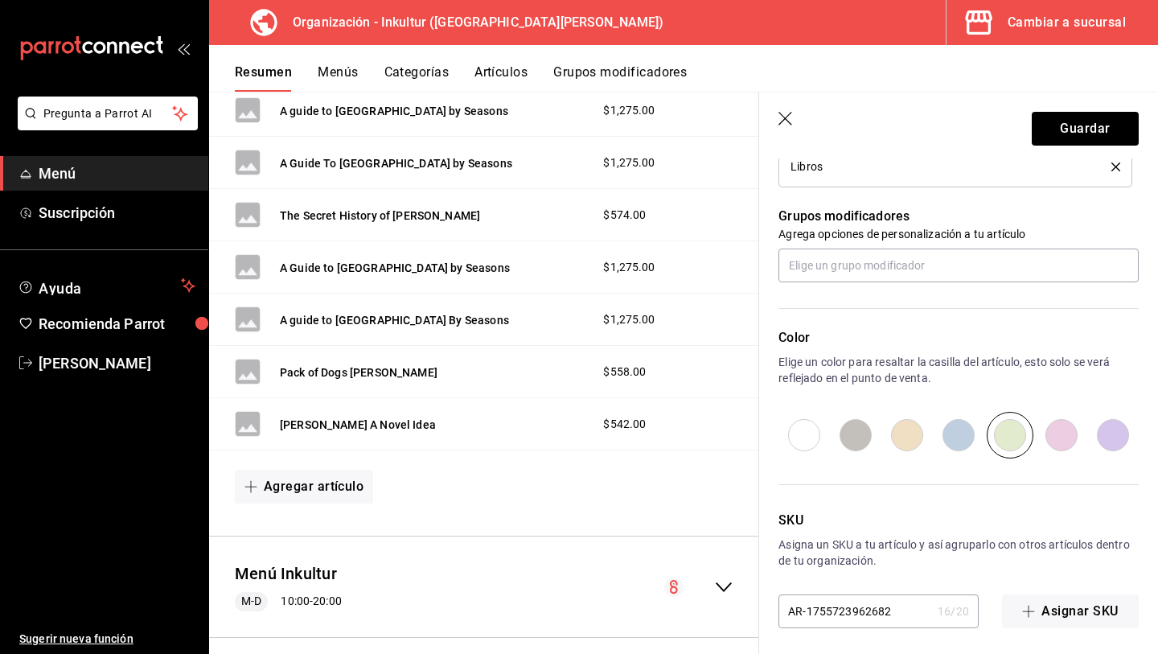
click at [869, 608] on input "AR-1755723962682" at bounding box center [855, 611] width 153 height 32
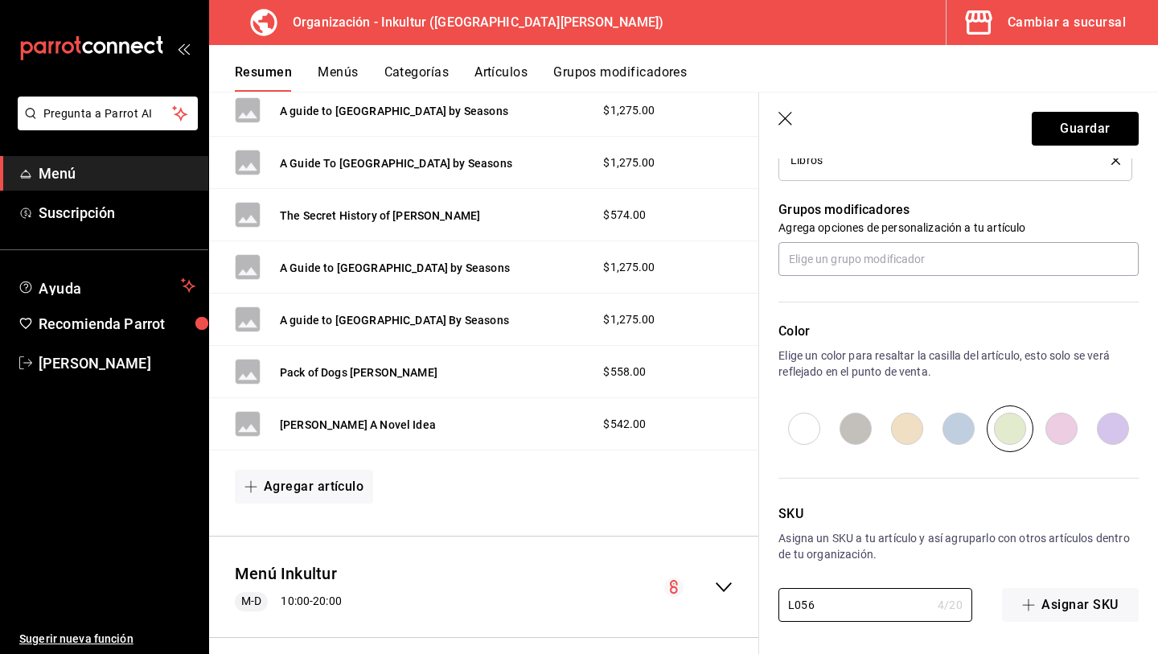
scroll to position [0, 0]
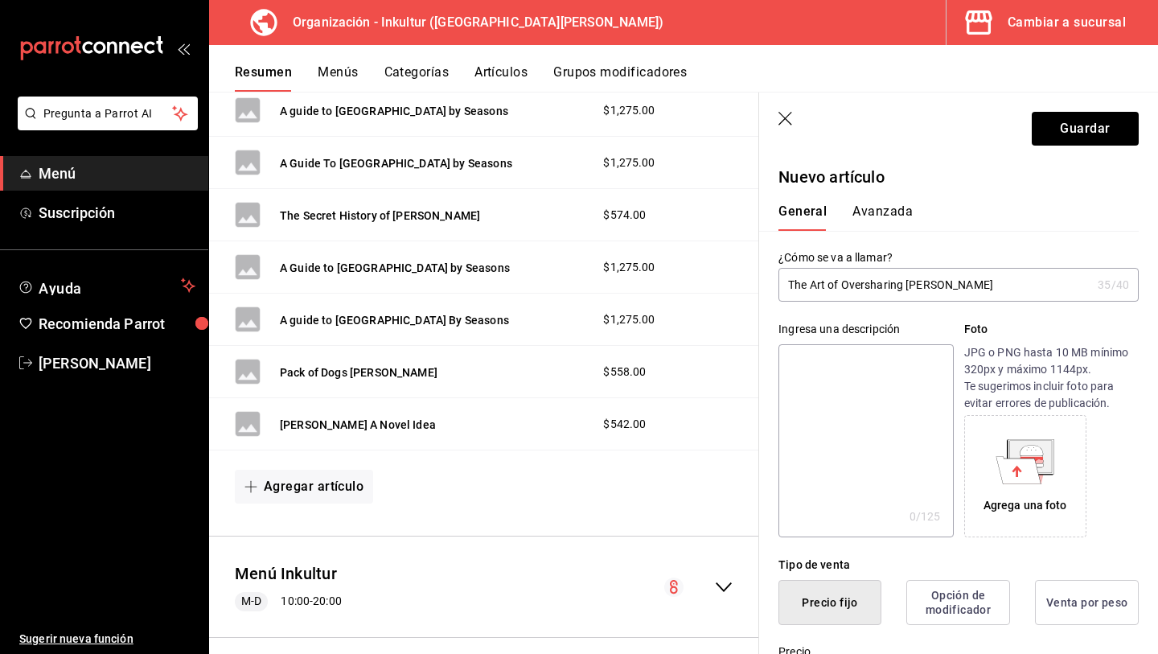
type input "L056"
click at [873, 205] on button "Avanzada" at bounding box center [883, 216] width 60 height 27
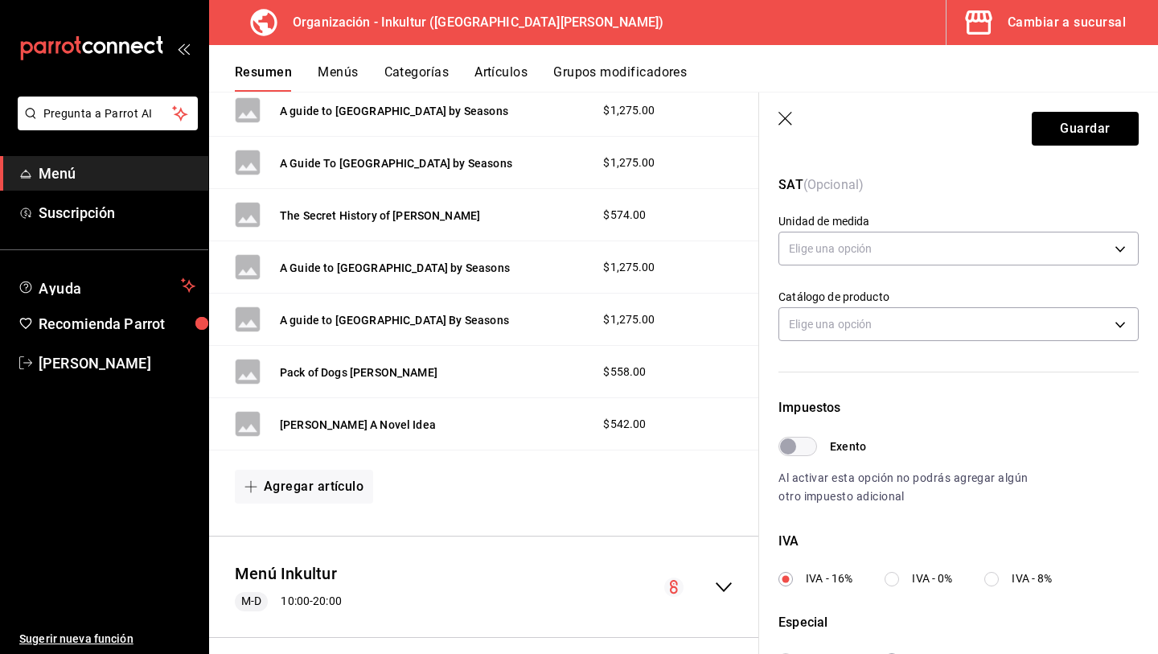
scroll to position [322, 0]
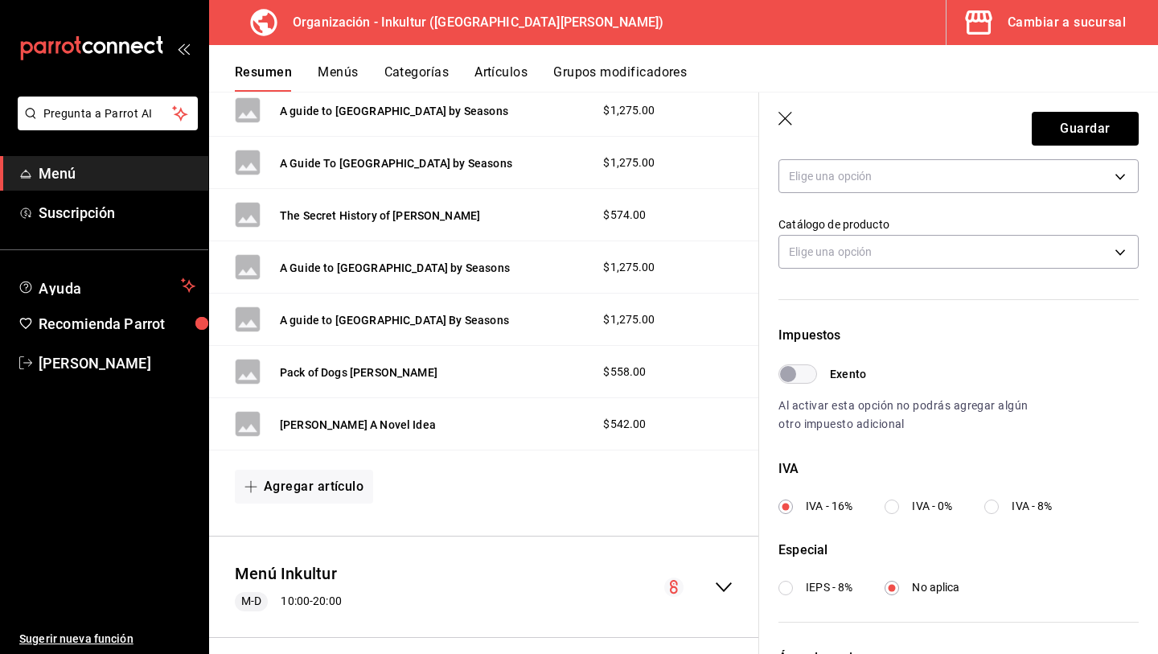
click at [898, 505] on input "IVA - 0%" at bounding box center [892, 506] width 14 height 14
radio input "true"
click at [1076, 132] on button "Guardar" at bounding box center [1085, 129] width 107 height 34
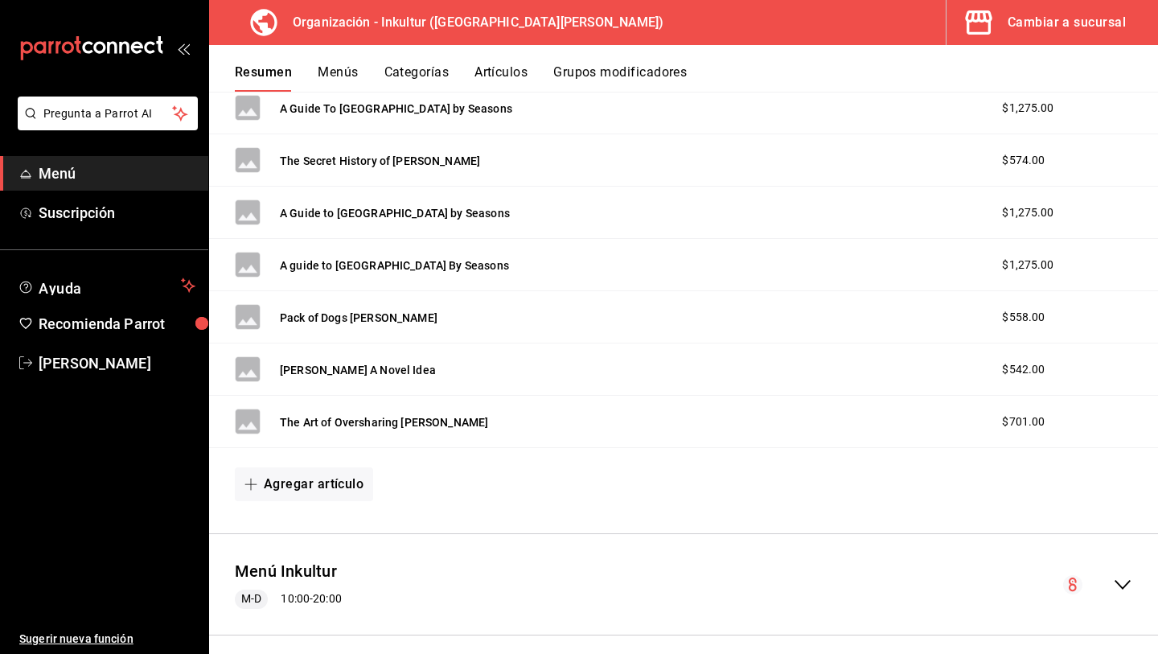
scroll to position [3021, 0]
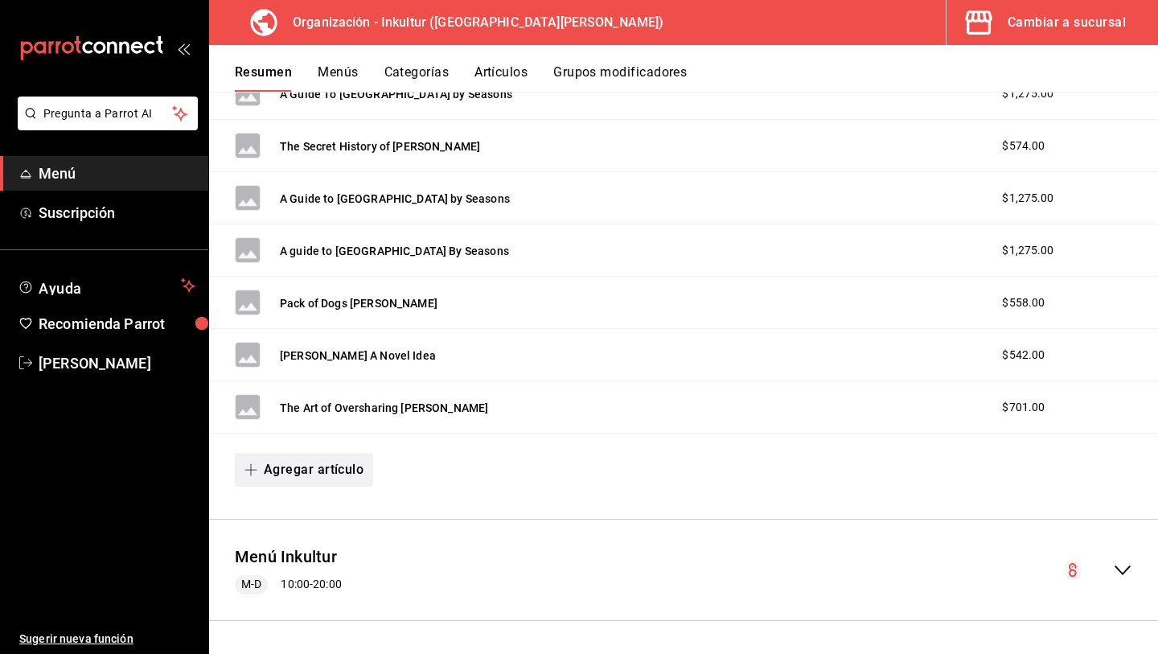
click at [335, 475] on button "Agregar artículo" at bounding box center [304, 470] width 138 height 34
click at [327, 544] on li "Artículo nuevo" at bounding box center [298, 551] width 126 height 39
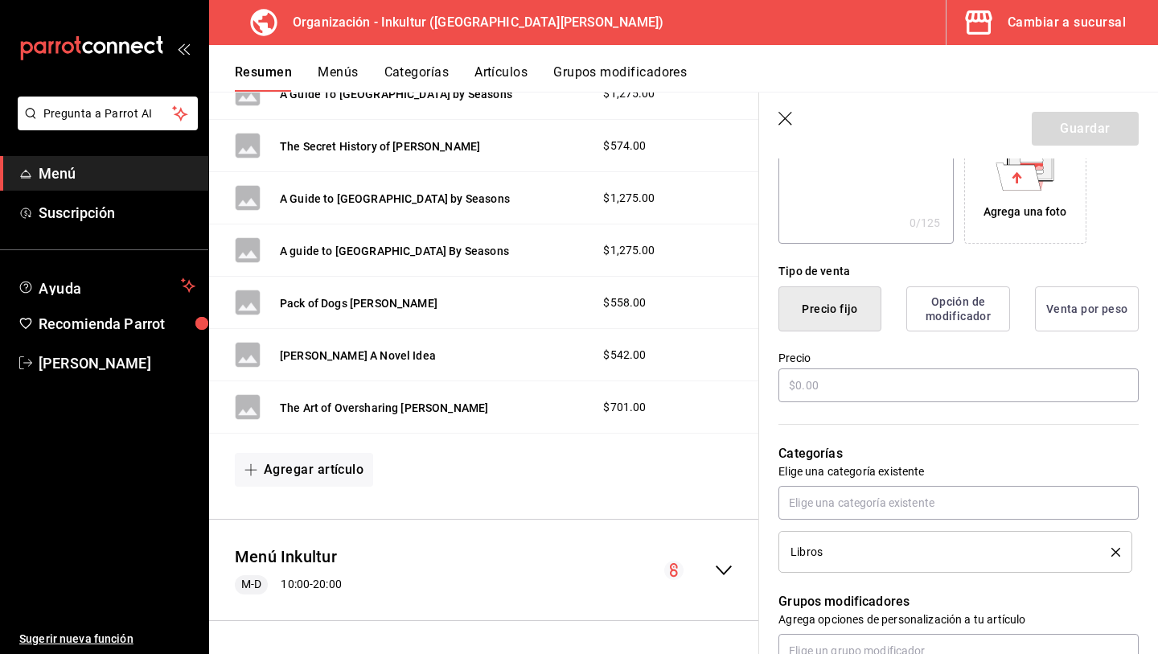
scroll to position [309, 0]
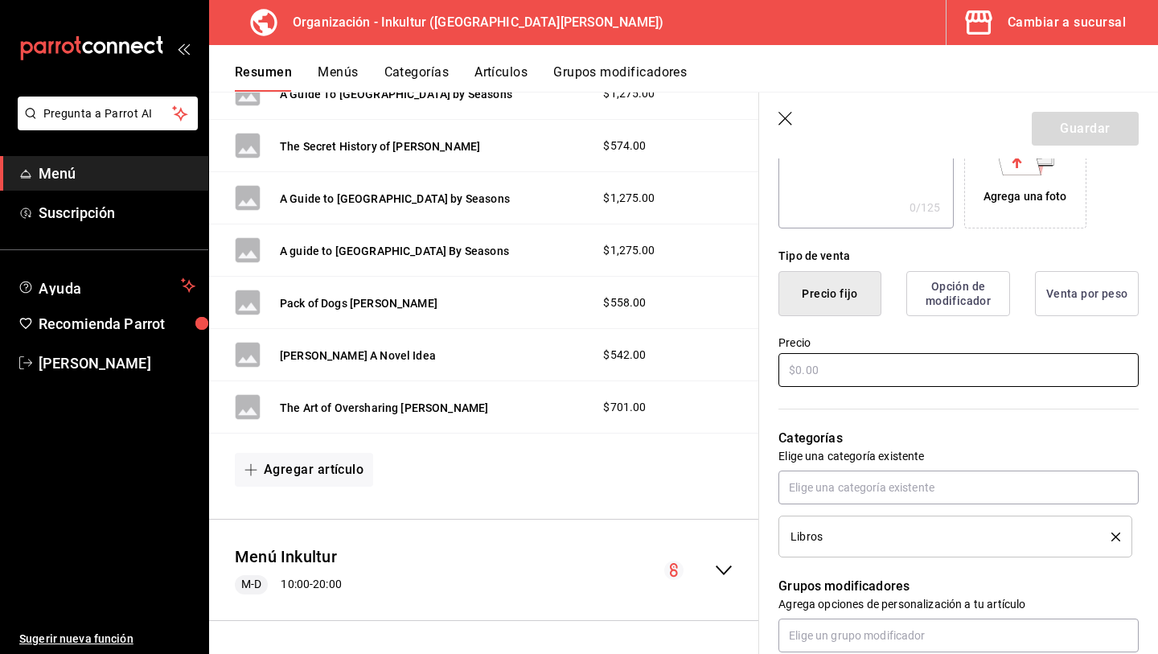
click at [863, 376] on input "text" at bounding box center [959, 370] width 360 height 34
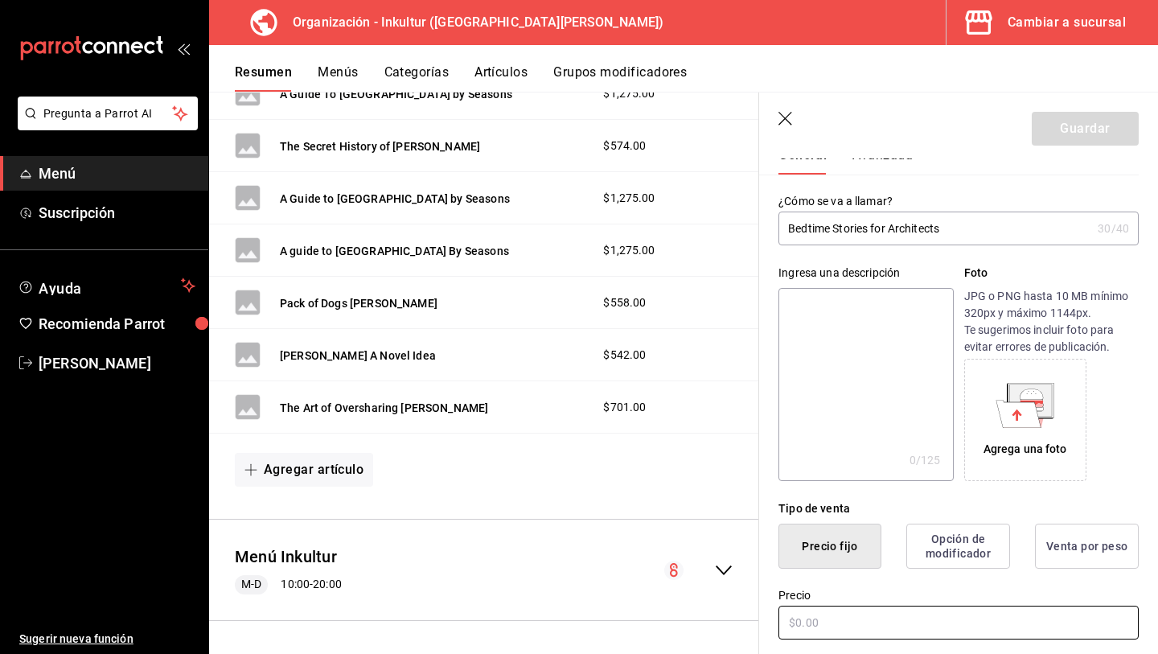
scroll to position [0, 0]
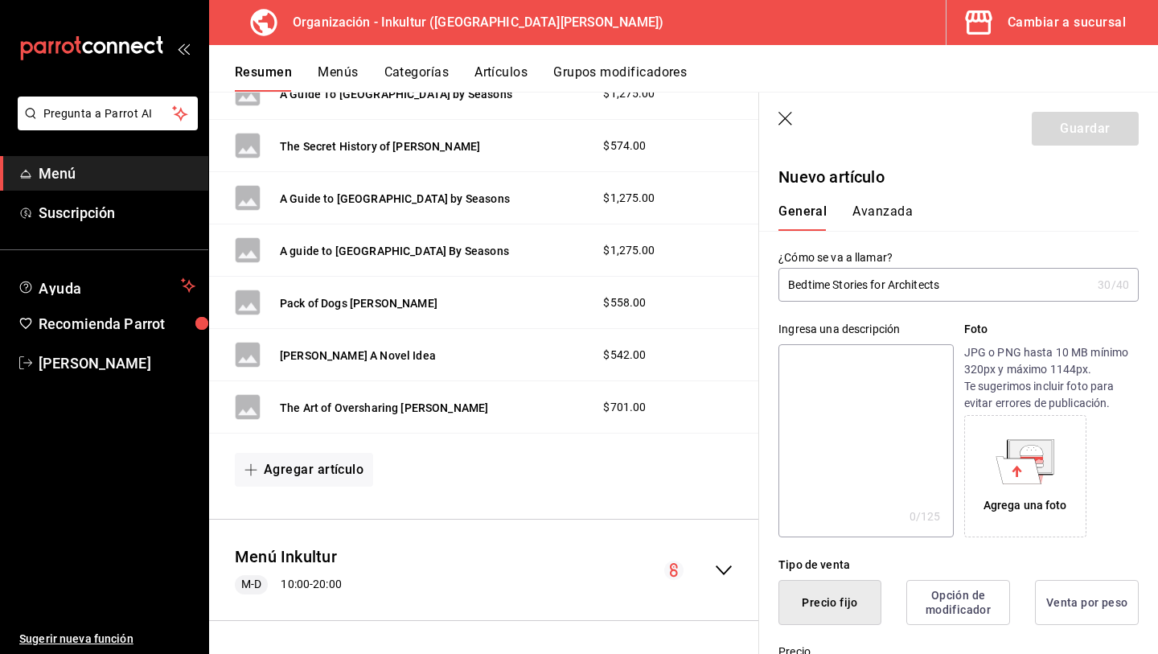
click at [973, 288] on input "Bedtime Stories for Architects" at bounding box center [935, 285] width 313 height 32
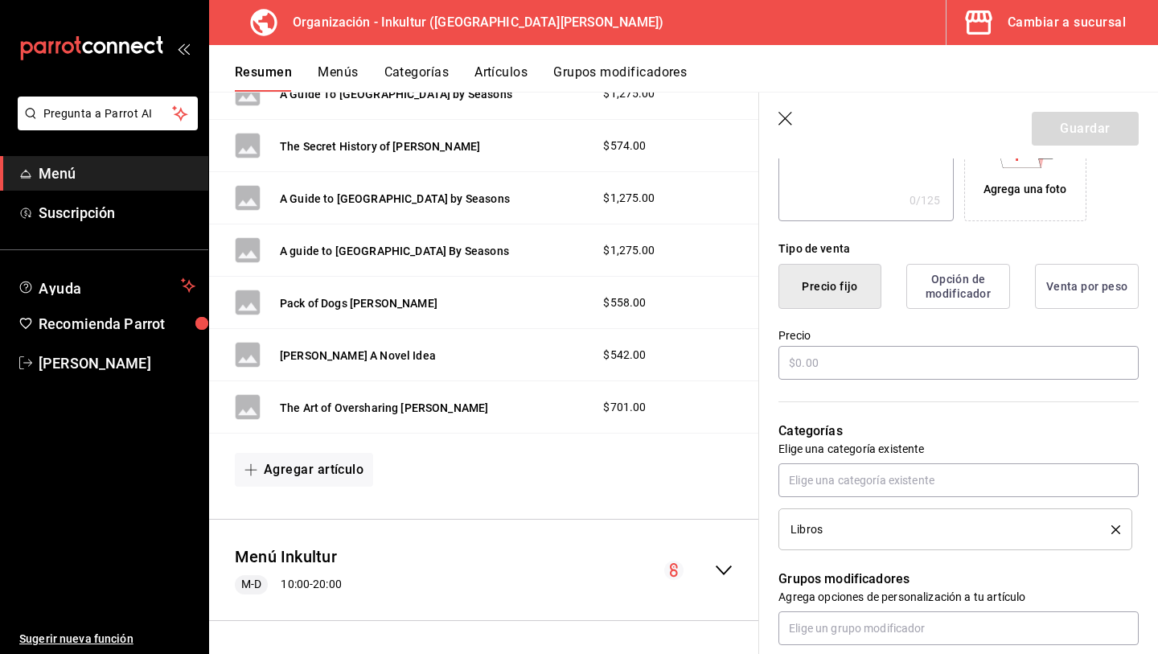
scroll to position [308, 0]
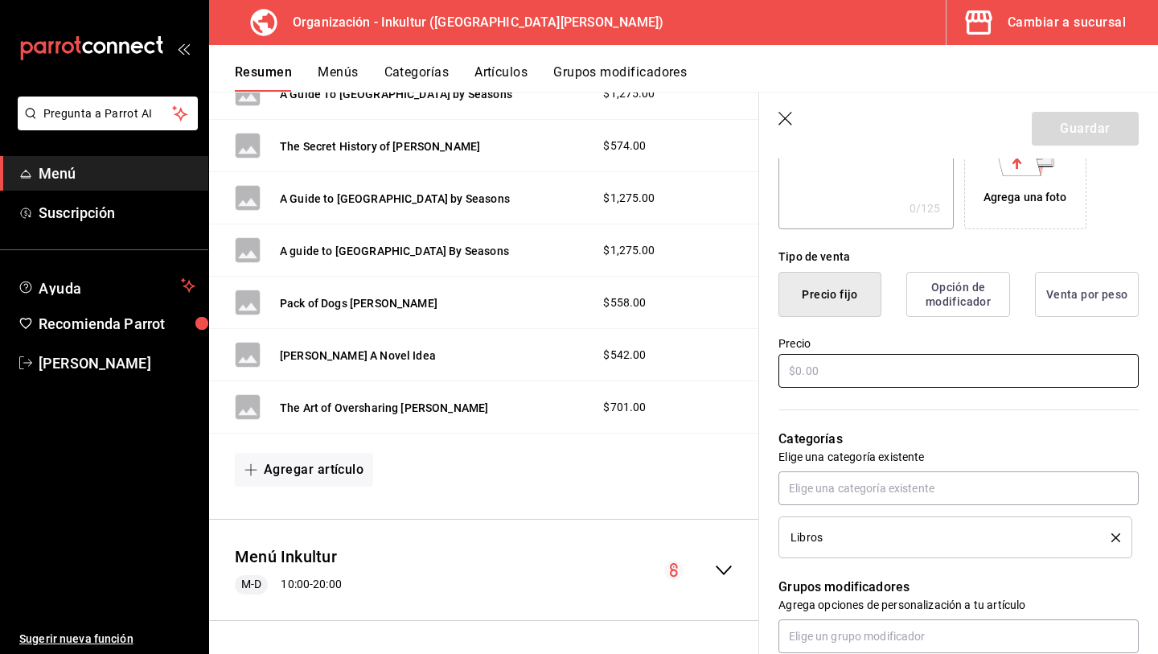
type input "Bedtime Stories for Architects [PERSON_NAME]"
click at [904, 367] on input "text" at bounding box center [959, 371] width 360 height 34
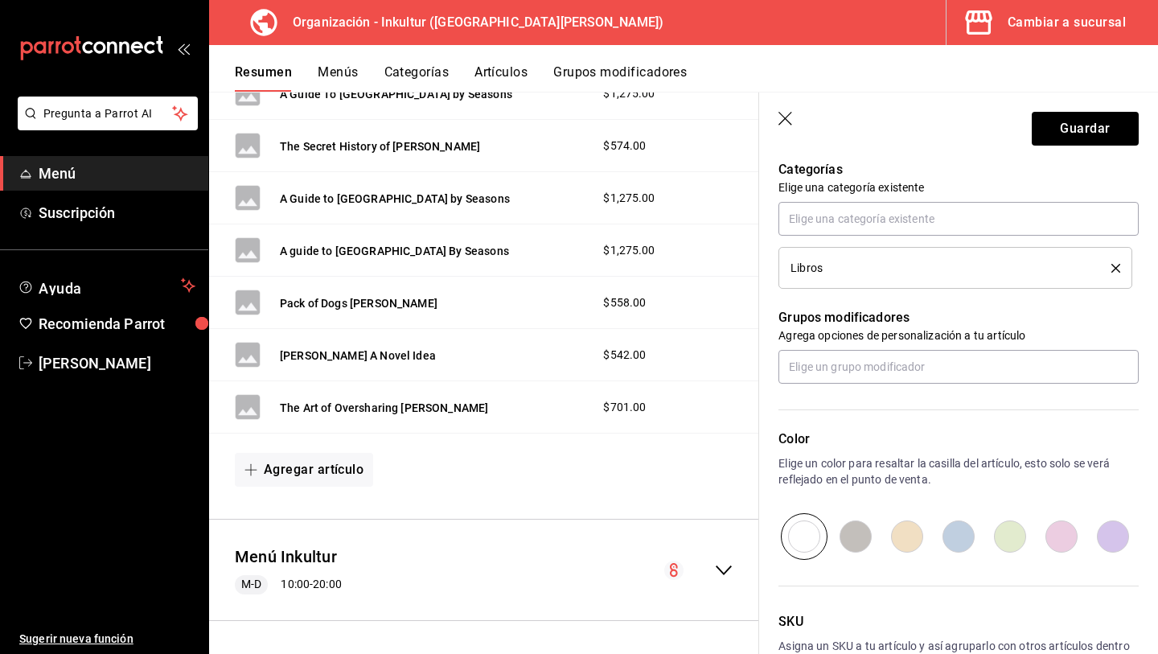
scroll to position [600, 0]
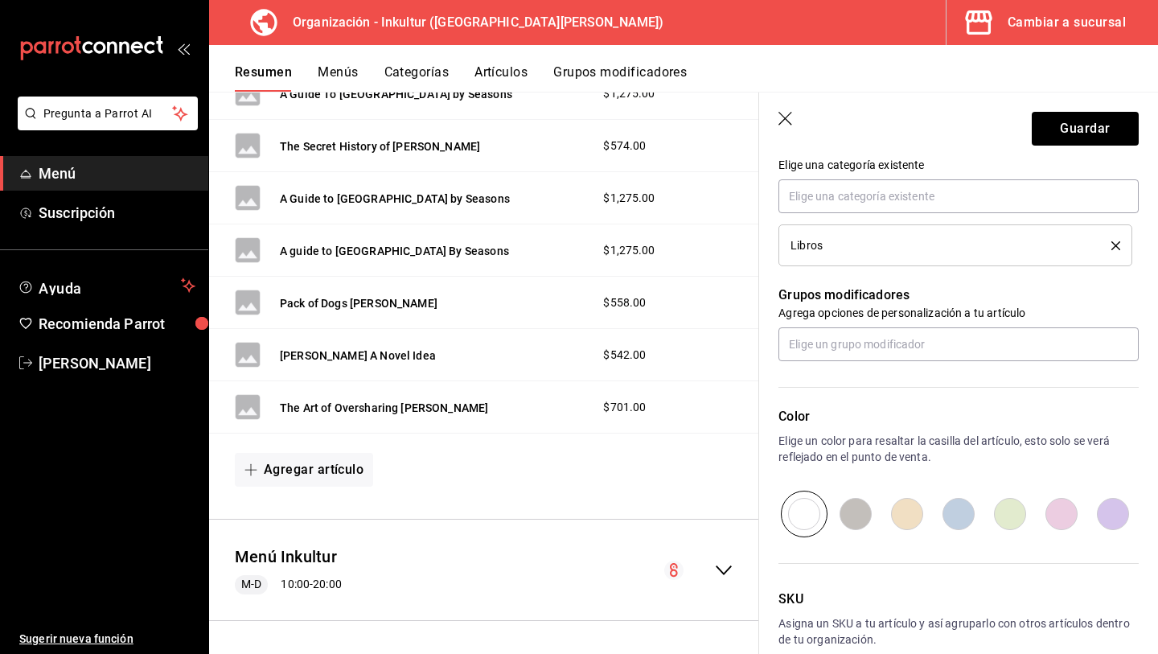
type input "$909.00"
click at [1009, 520] on input "radio" at bounding box center [1009, 514] width 51 height 47
radio input "true"
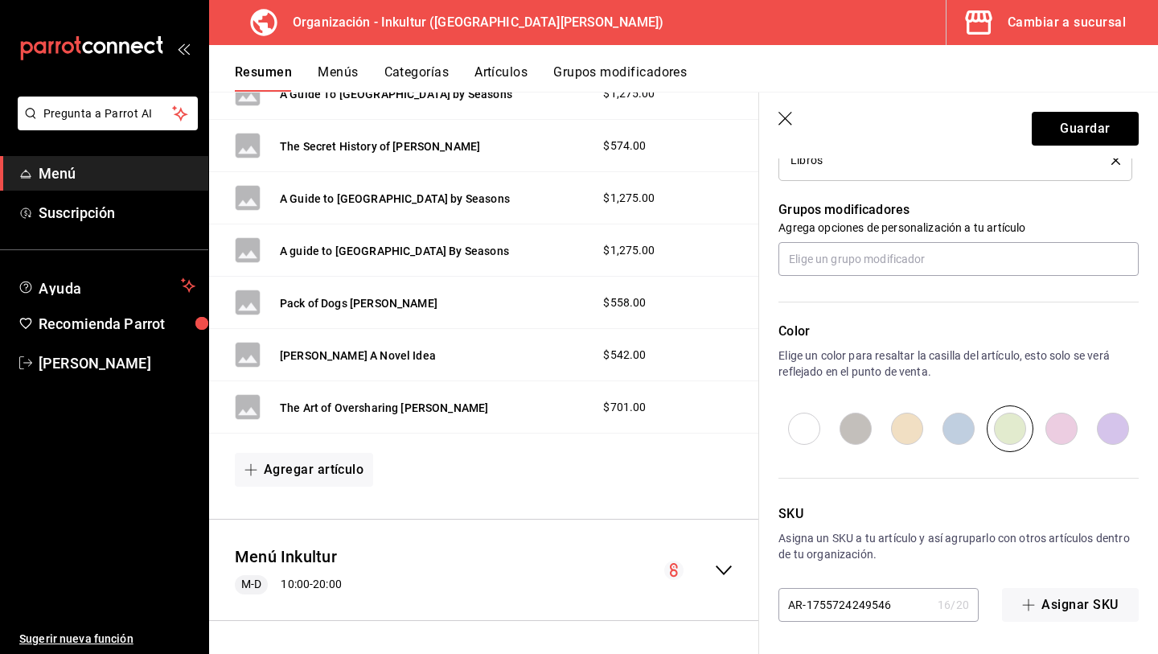
click at [938, 605] on div "16 / 20" at bounding box center [953, 605] width 31 height 16
drag, startPoint x: 902, startPoint y: 606, endPoint x: 715, endPoint y: 557, distance: 193.1
click at [717, 557] on main "Resumen organización Agrega y edita los menús, las categorías, artículos y grup…" at bounding box center [683, 373] width 949 height 562
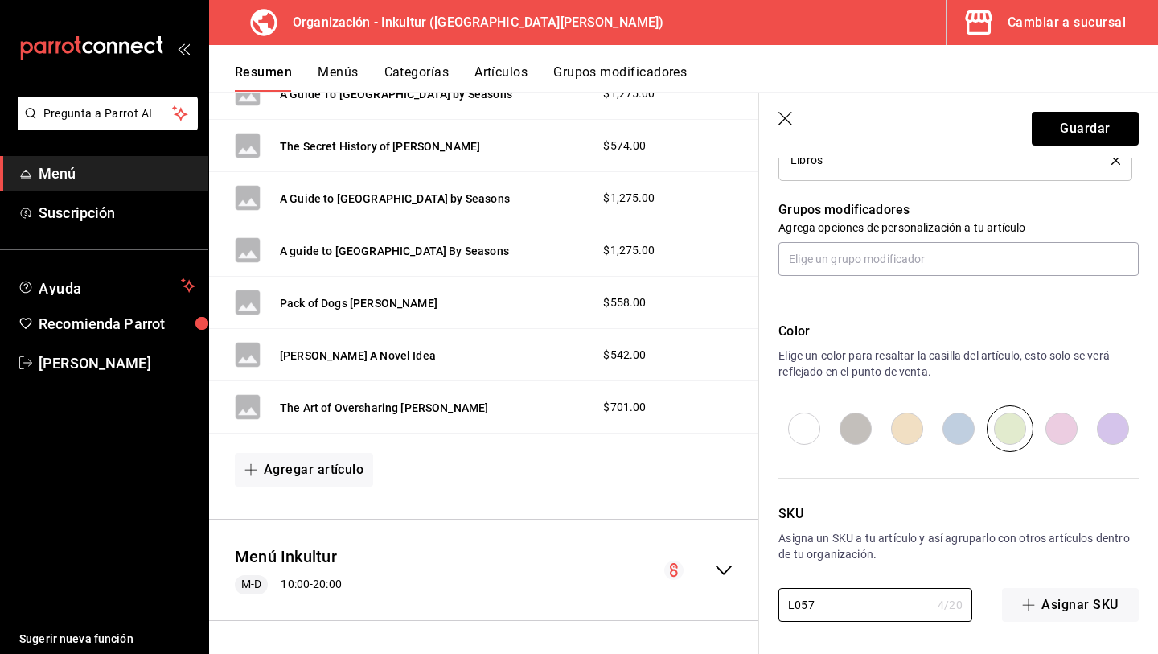
type input "L057"
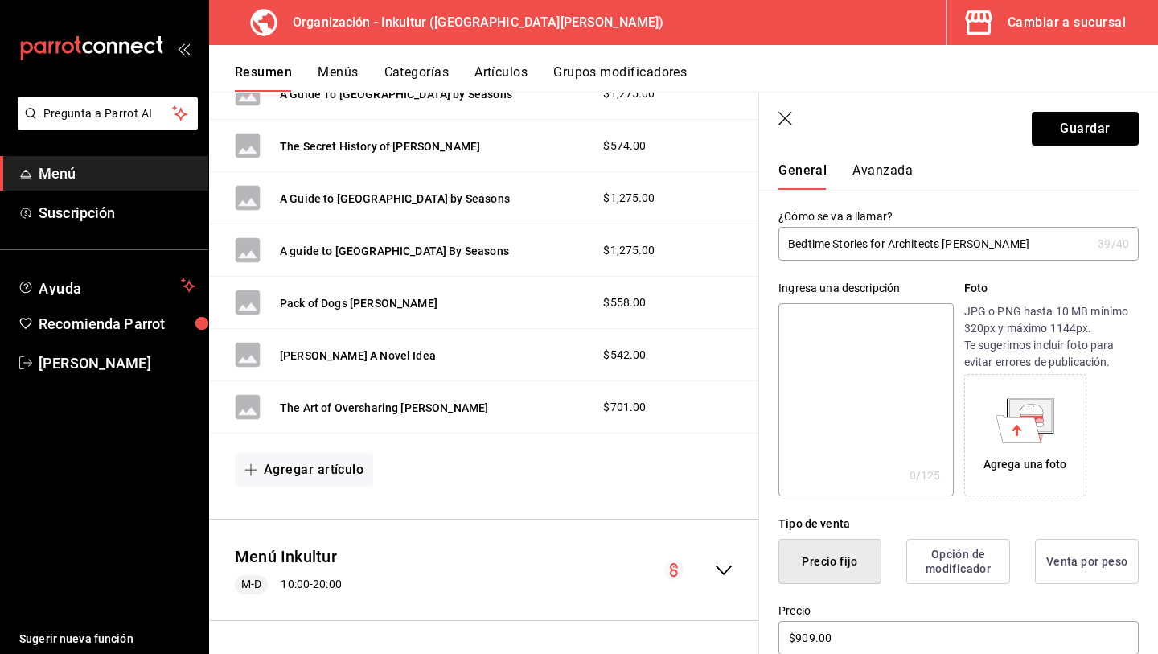
scroll to position [0, 0]
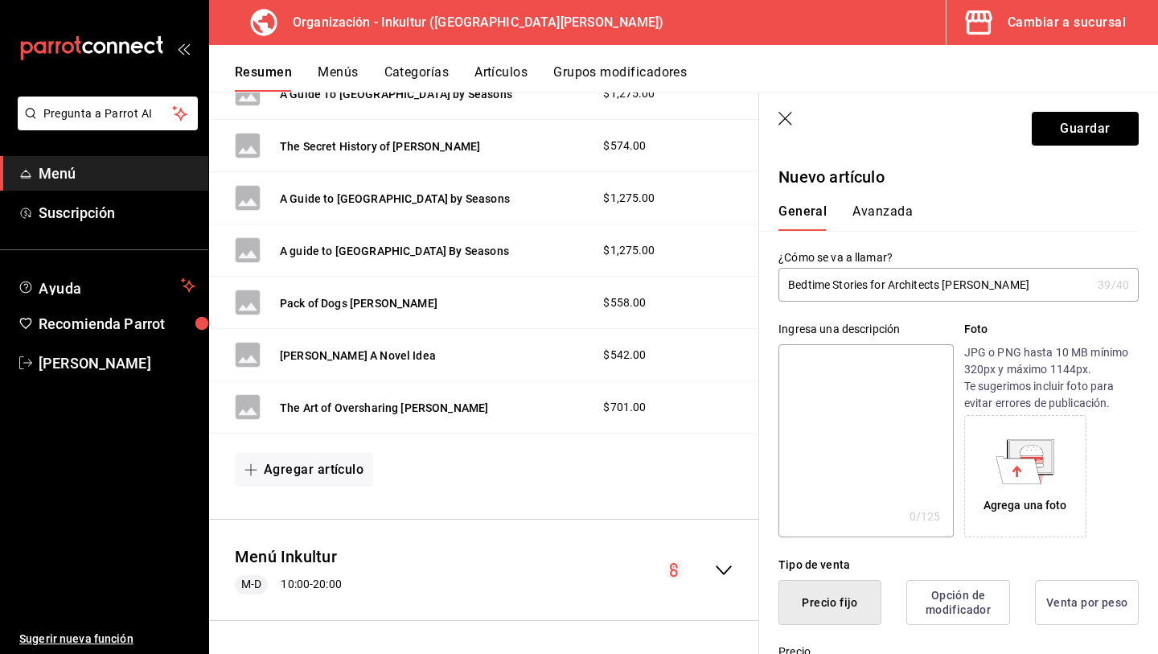
click at [876, 206] on button "Avanzada" at bounding box center [883, 216] width 60 height 27
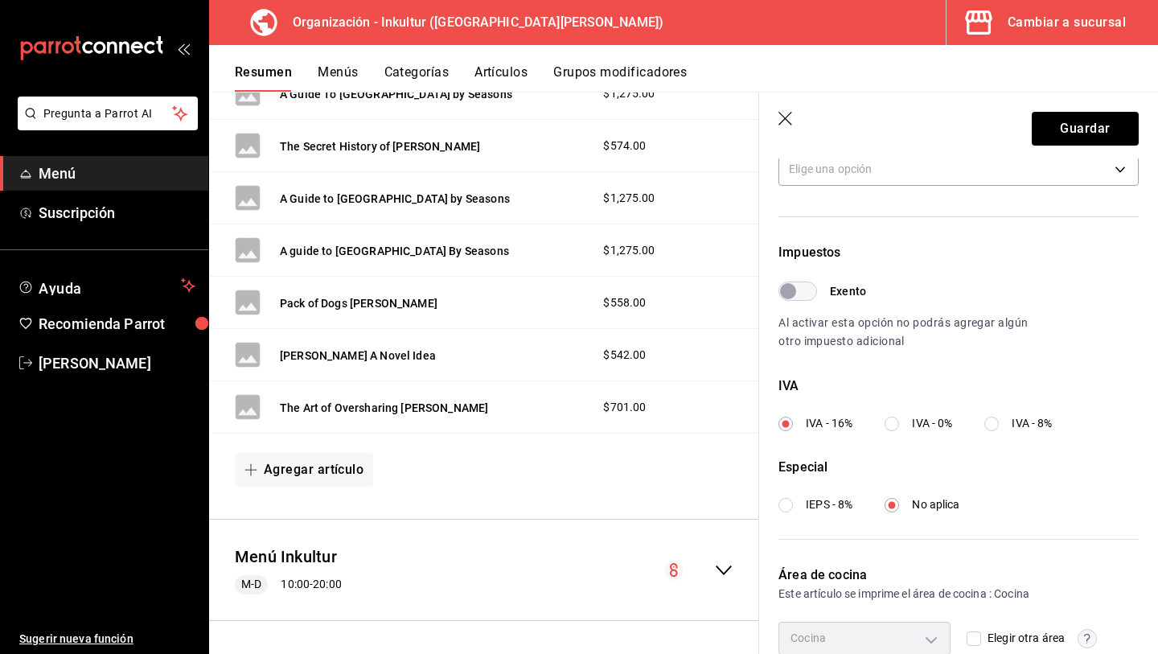
scroll to position [476, 0]
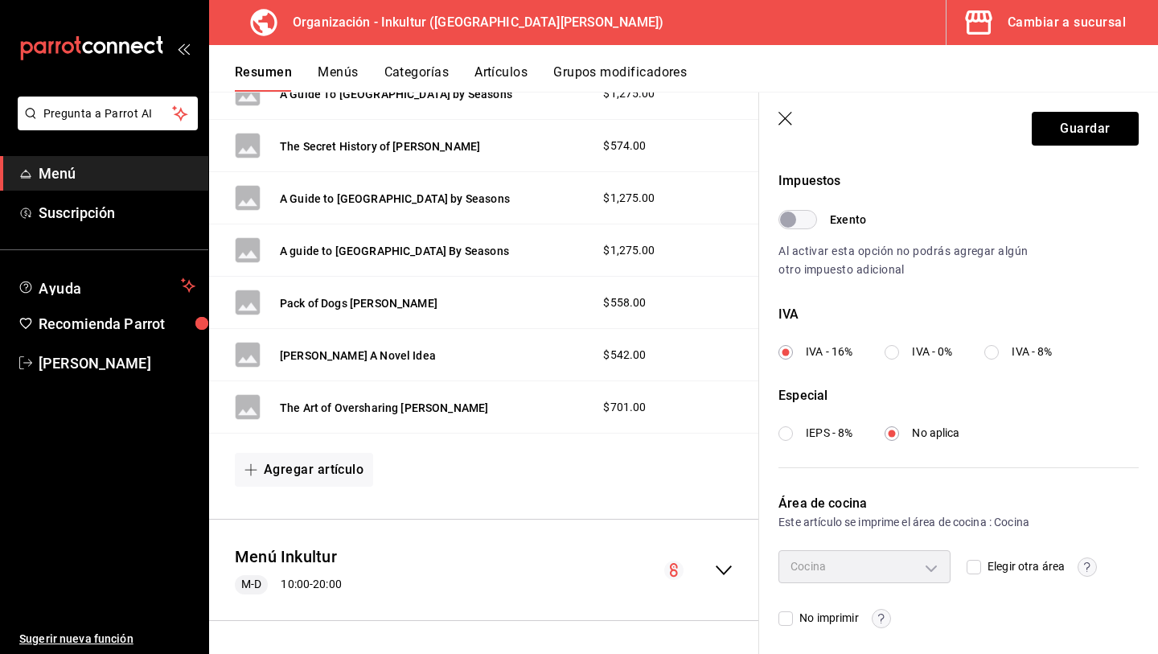
click at [894, 347] on input "IVA - 0%" at bounding box center [892, 352] width 14 height 14
radio input "true"
click at [1078, 127] on button "Guardar" at bounding box center [1085, 129] width 107 height 34
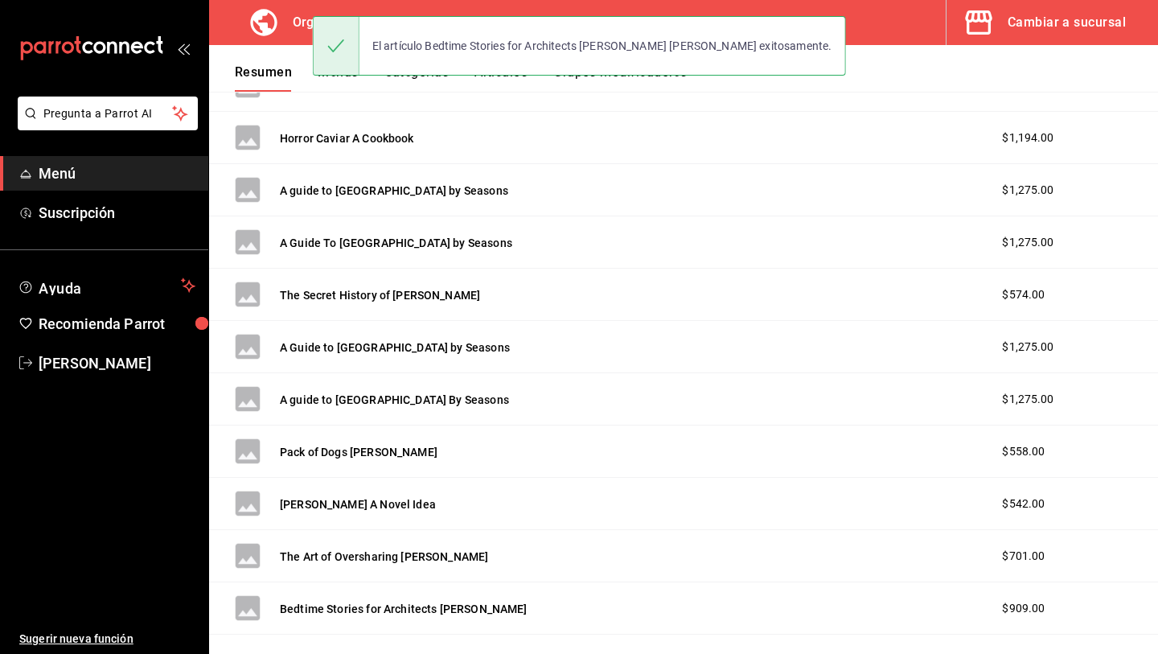
scroll to position [3073, 0]
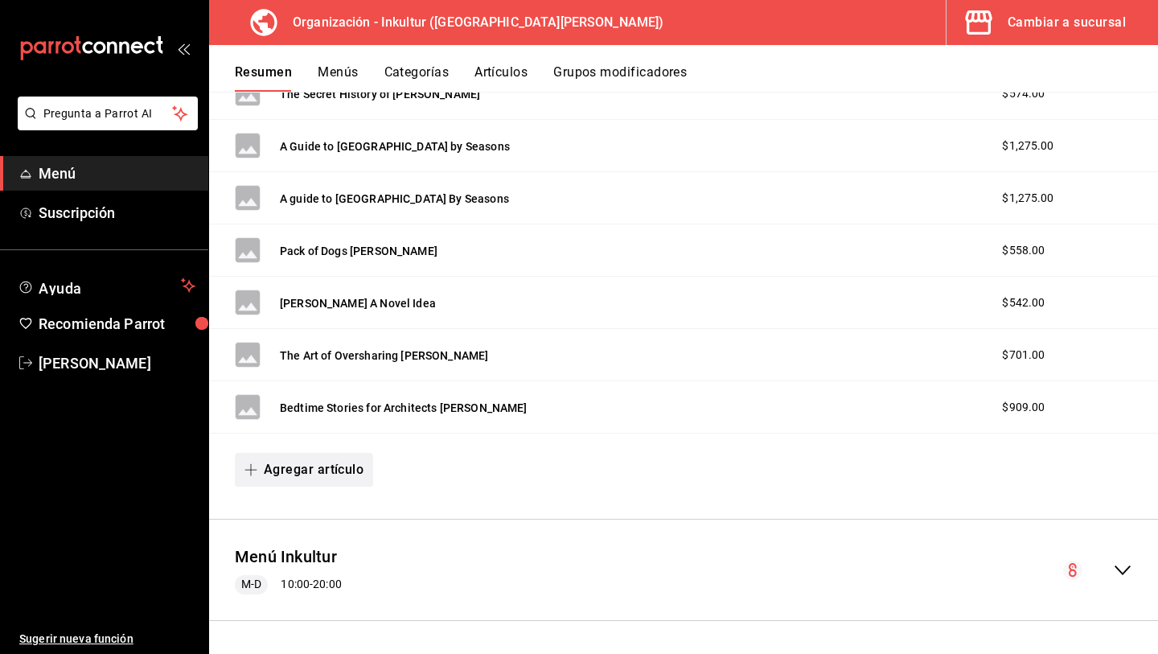
click at [310, 477] on button "Agregar artículo" at bounding box center [304, 470] width 138 height 34
click at [318, 557] on li "Artículo nuevo" at bounding box center [298, 551] width 126 height 39
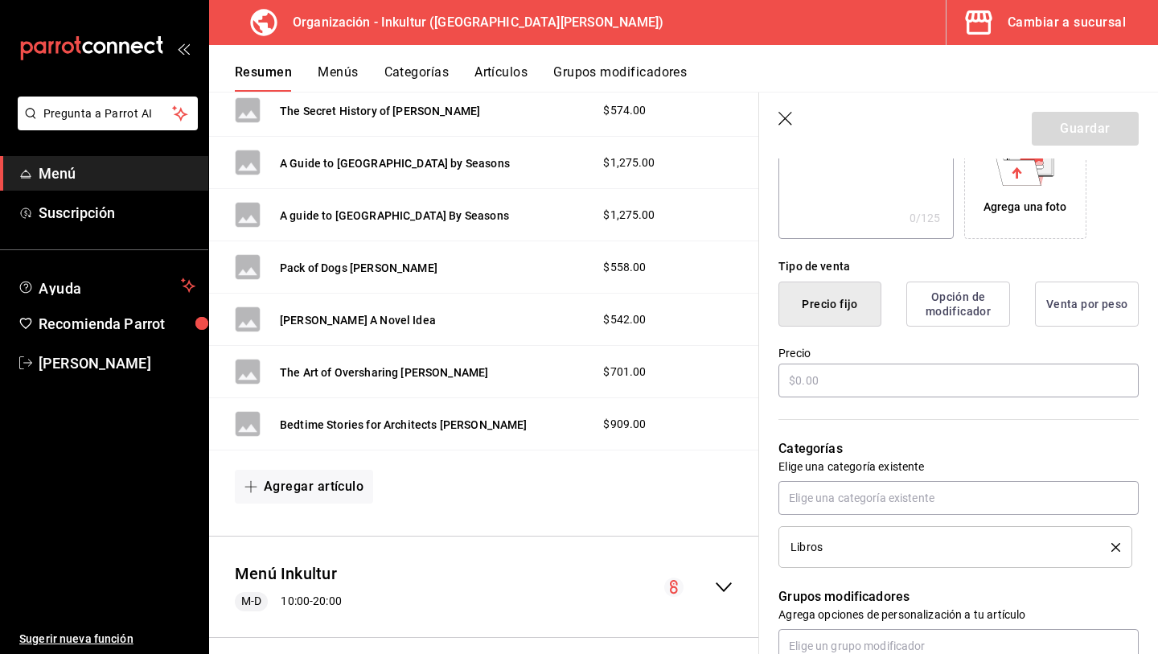
scroll to position [314, 0]
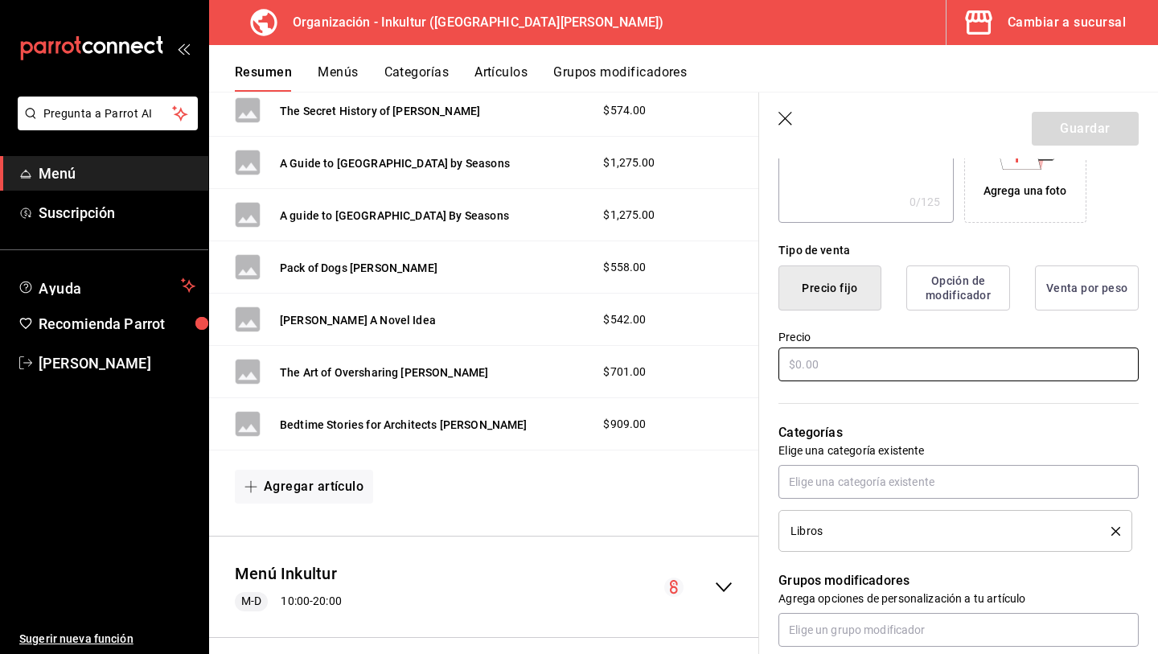
type input "Dazed 30 Years"
click at [861, 363] on input "text" at bounding box center [959, 364] width 360 height 34
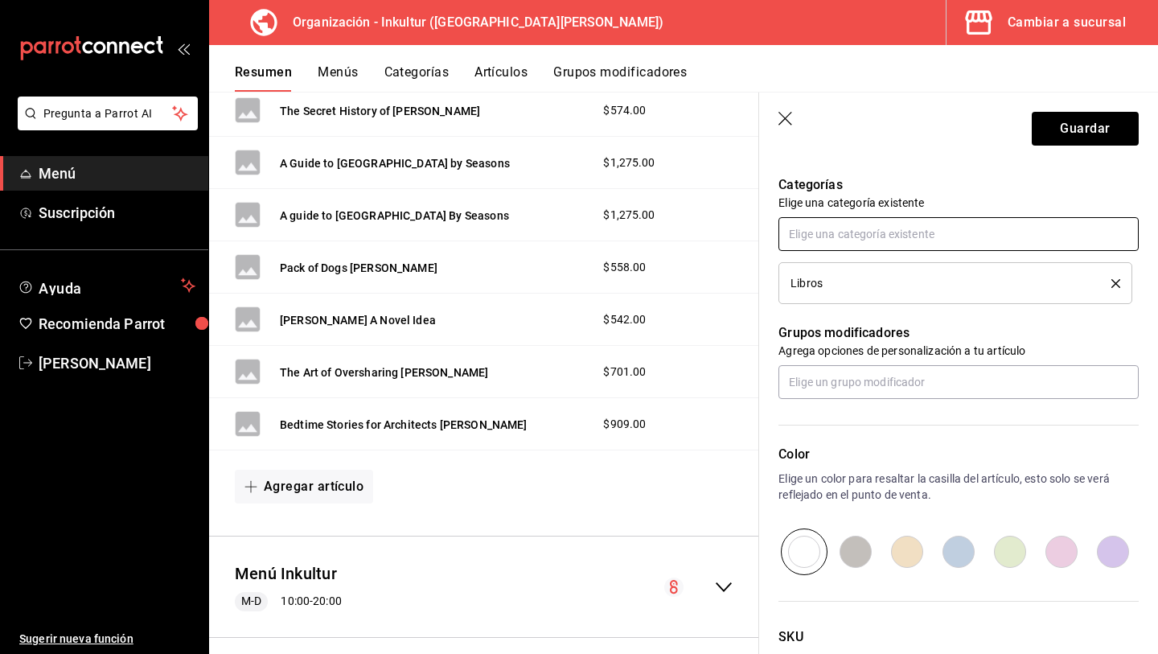
scroll to position [596, 0]
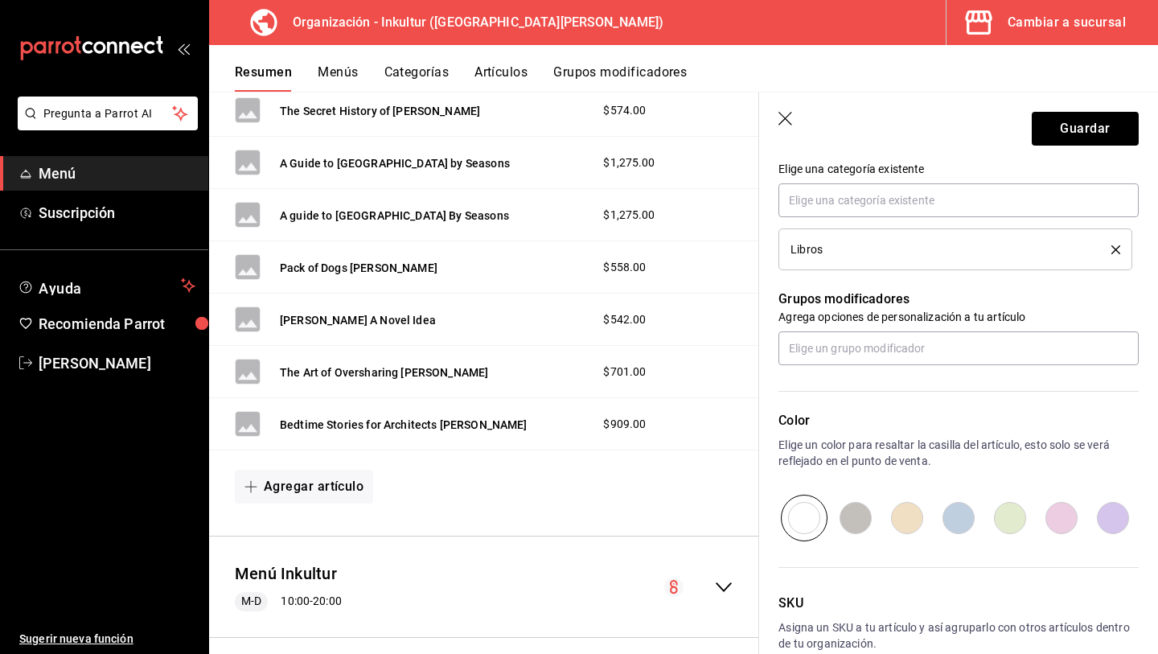
type input "$1783.00"
click at [1015, 522] on input "radio" at bounding box center [1009, 518] width 51 height 47
radio input "true"
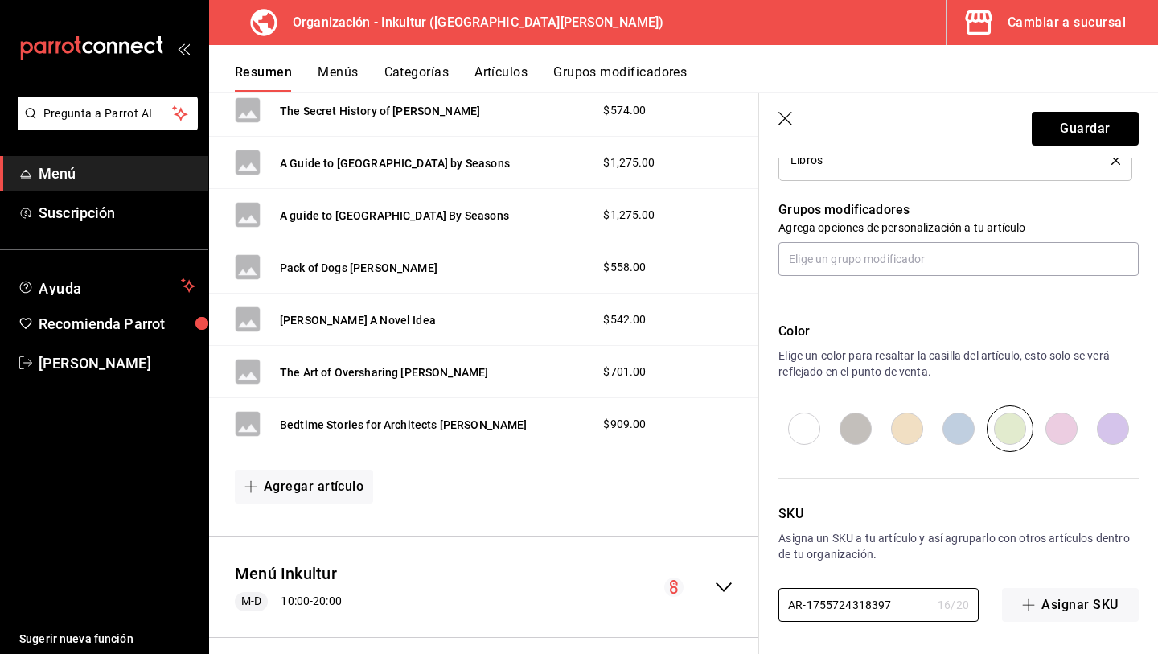
drag, startPoint x: 902, startPoint y: 606, endPoint x: 618, endPoint y: 568, distance: 286.4
click at [618, 569] on main "Resumen organización Agrega y edita los menús, las categorías, artículos y grup…" at bounding box center [683, 373] width 949 height 562
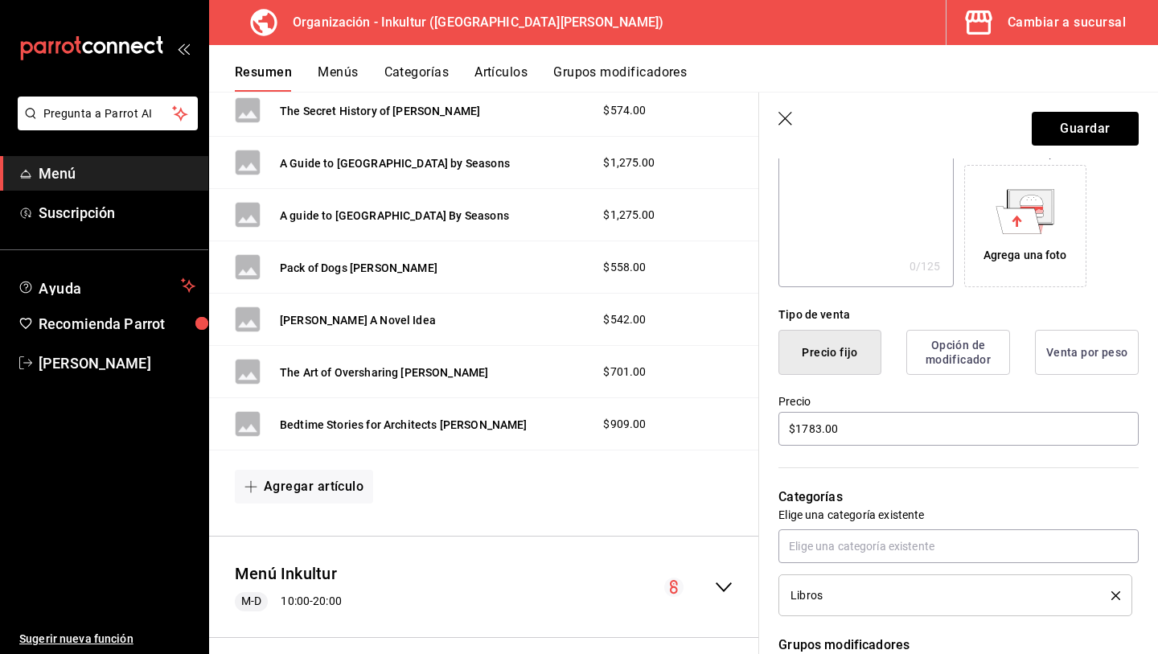
scroll to position [0, 0]
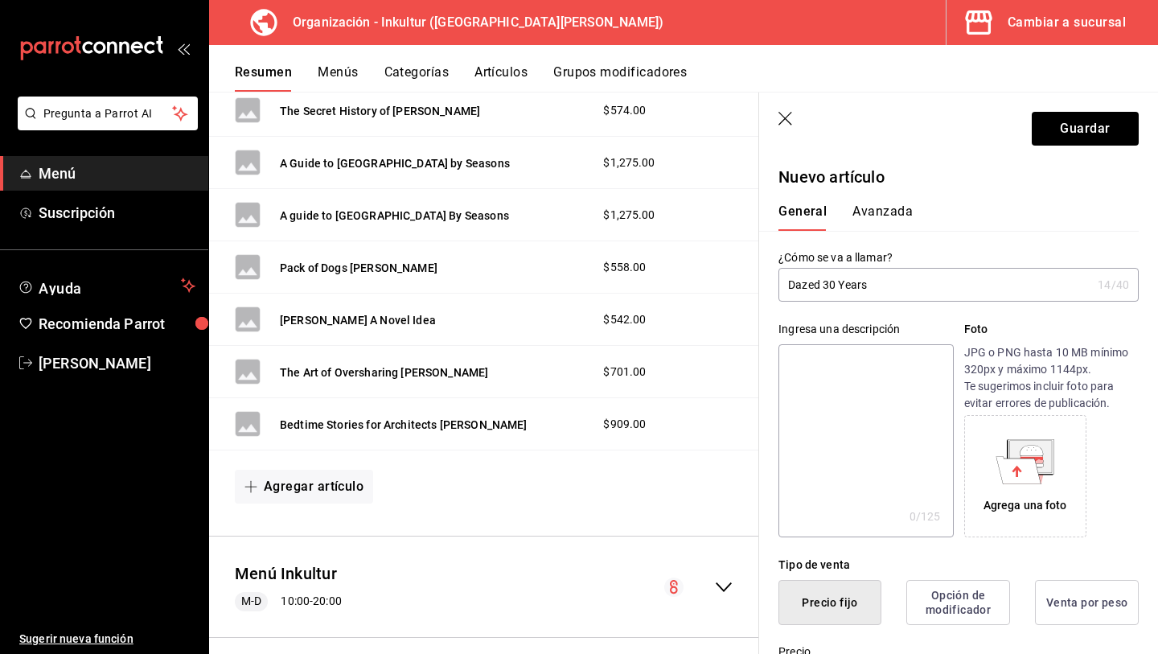
type input "L058"
click at [898, 211] on button "Avanzada" at bounding box center [883, 216] width 60 height 27
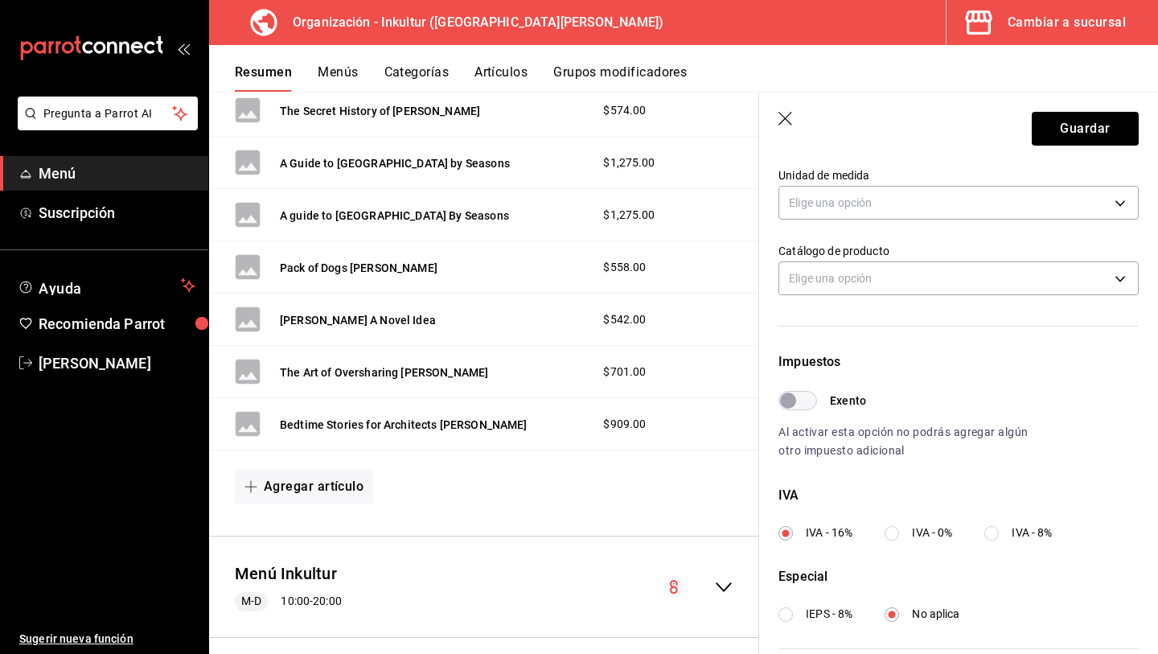
scroll to position [300, 0]
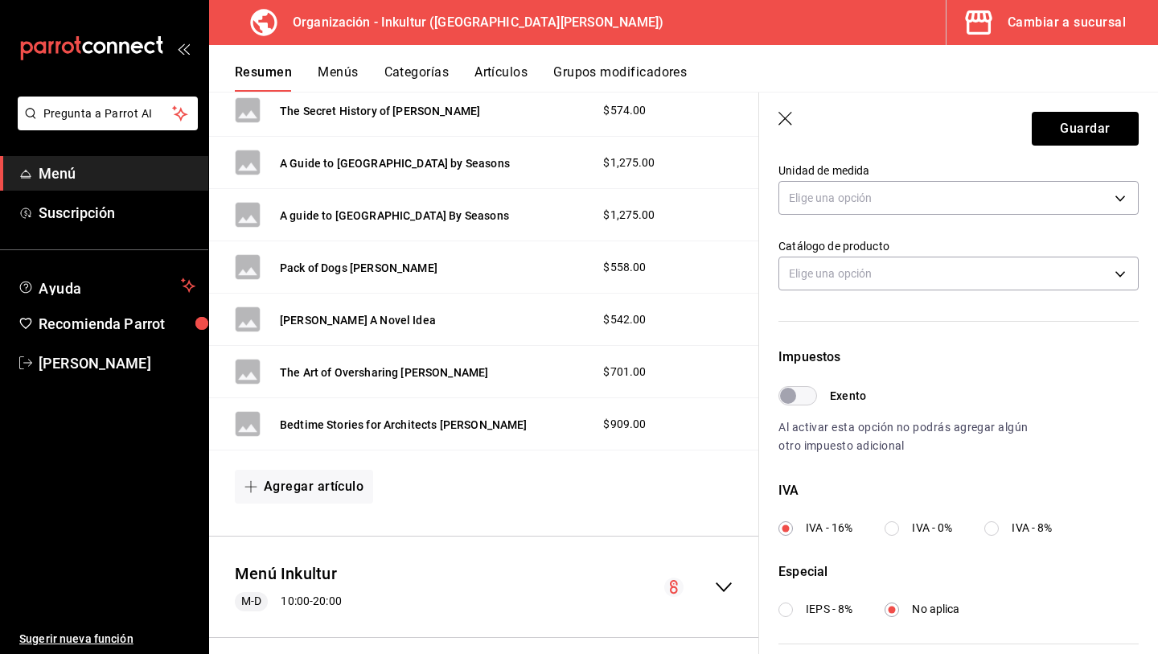
click at [898, 528] on input "IVA - 0%" at bounding box center [892, 528] width 14 height 14
radio input "true"
click at [1105, 116] on button "Guardar" at bounding box center [1085, 129] width 107 height 34
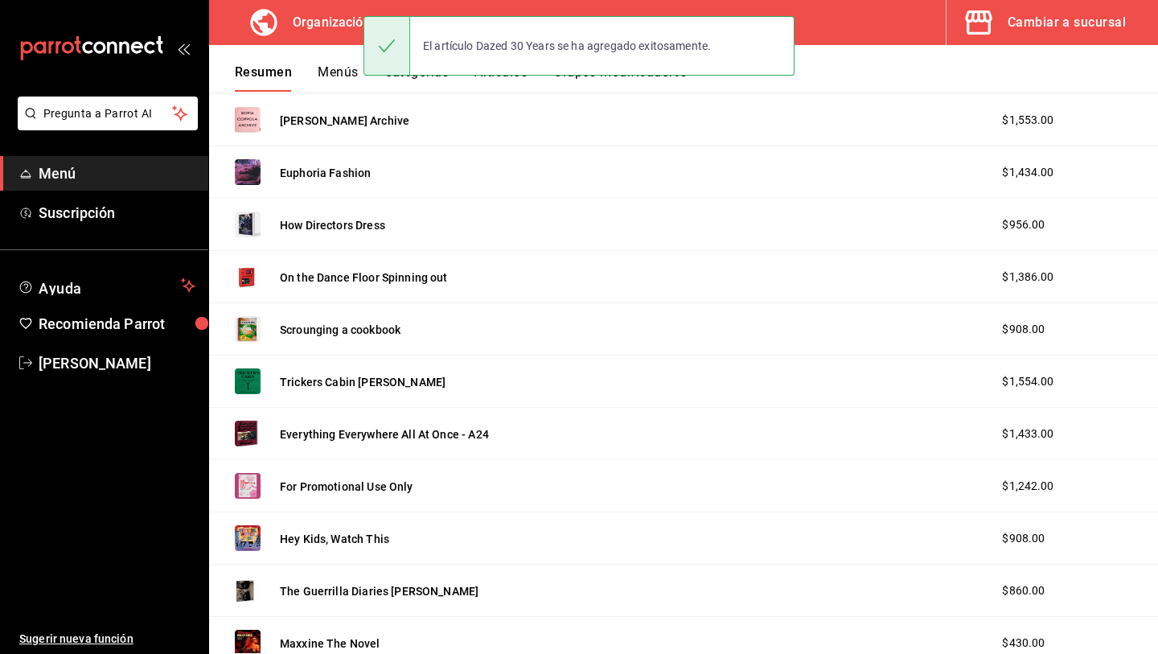
scroll to position [2004, 0]
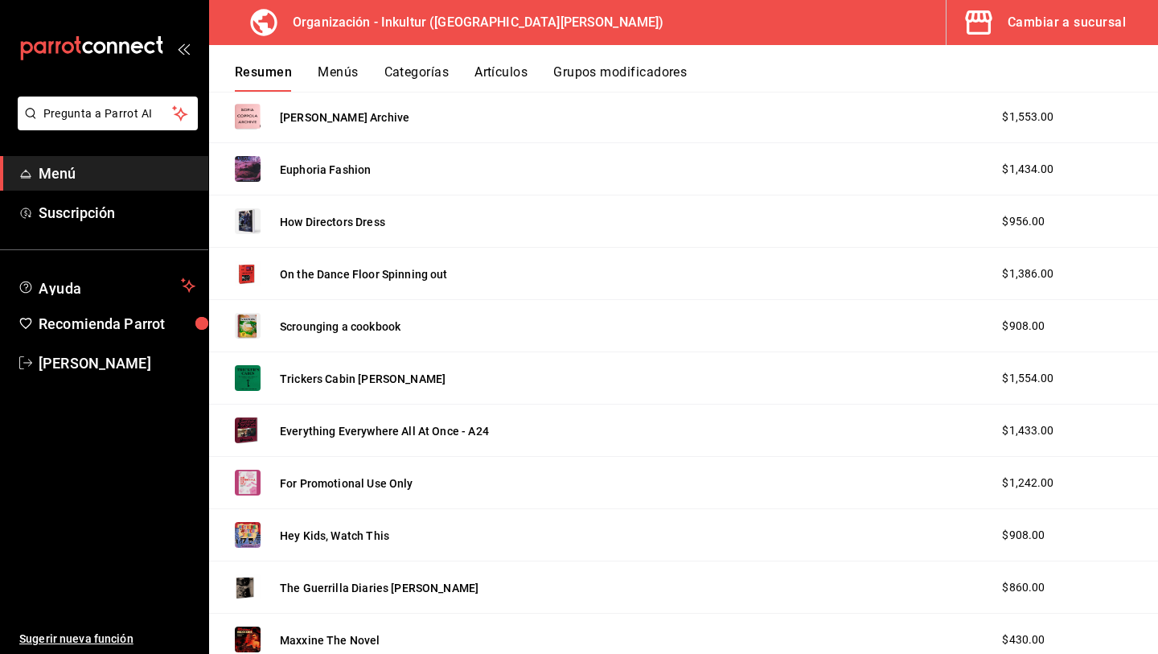
click at [651, 425] on div "Everything Everywhere All At Once - A24 $1,433.00" at bounding box center [683, 431] width 949 height 52
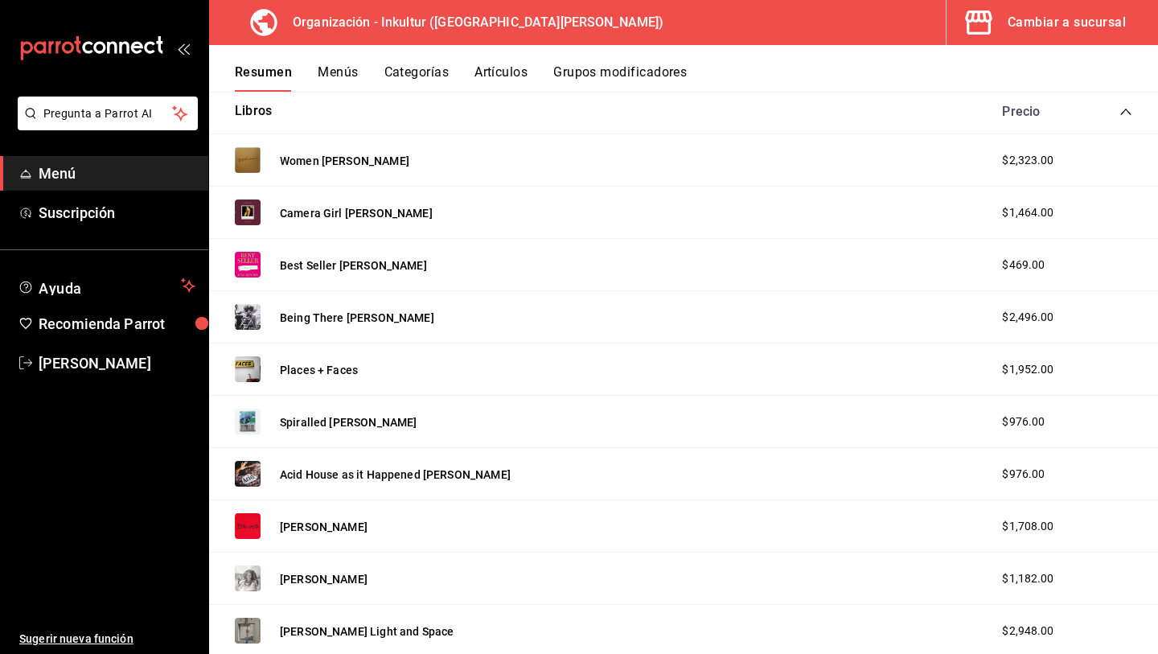
scroll to position [384, 0]
